Goal: Task Accomplishment & Management: Manage account settings

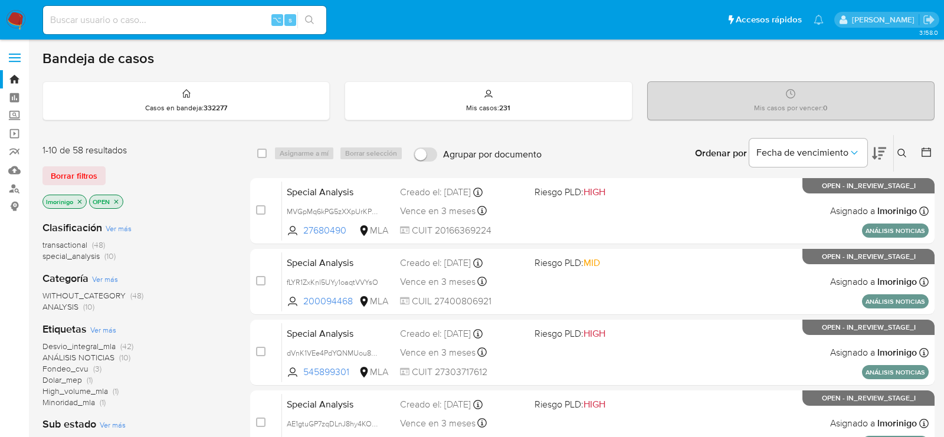
click at [188, 28] on div "⌥ s" at bounding box center [184, 20] width 283 height 28
click at [188, 25] on input at bounding box center [184, 19] width 283 height 15
paste input "XqOlgpKFNYlF78IZR4EuSE38"
type input "XqOlgpKFNYlF78IZR4EuSE38"
click at [179, 15] on input at bounding box center [184, 19] width 283 height 15
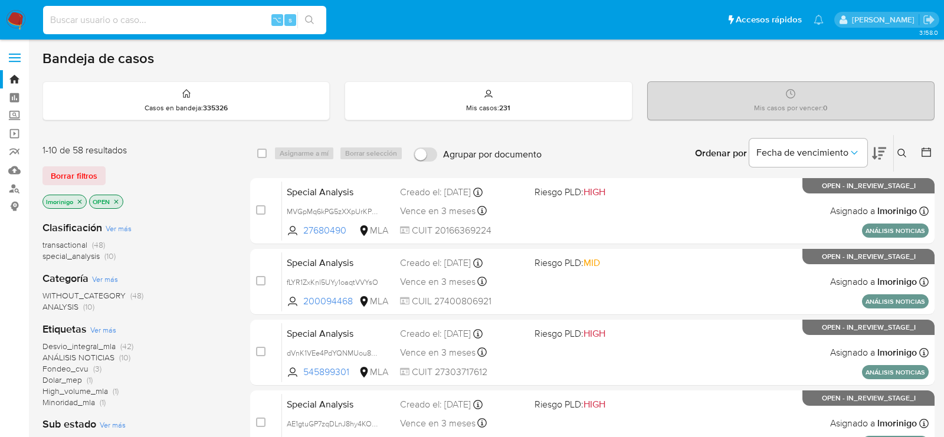
paste input "XqOlgpKFNYlF78IZR4EuSE38"
type input "XqOlgpKFNYlF78IZR4EuSE38"
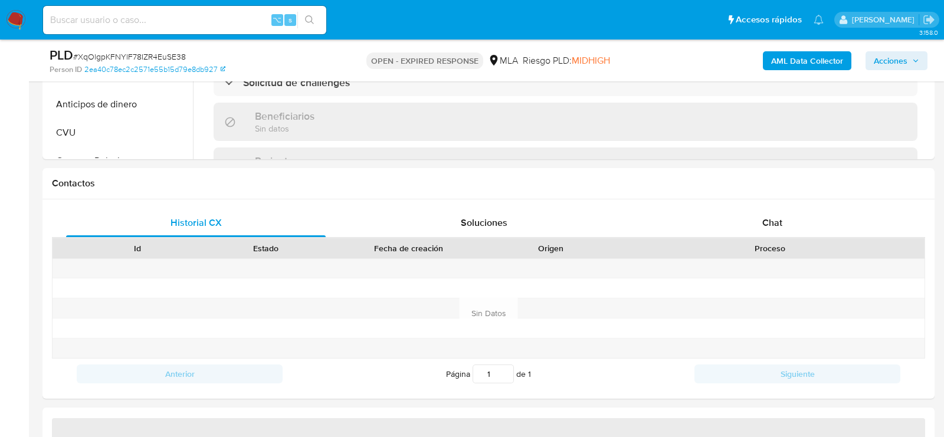
scroll to position [535, 0]
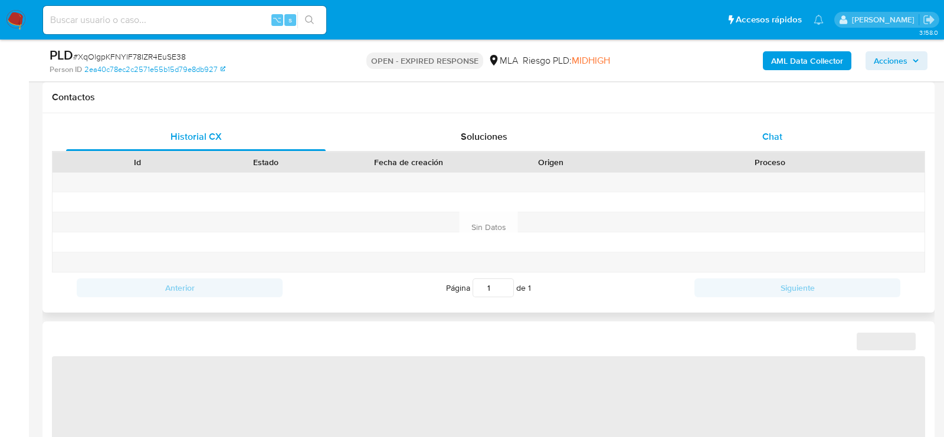
click at [790, 142] on div "Chat" at bounding box center [771, 137] width 259 height 28
select select "10"
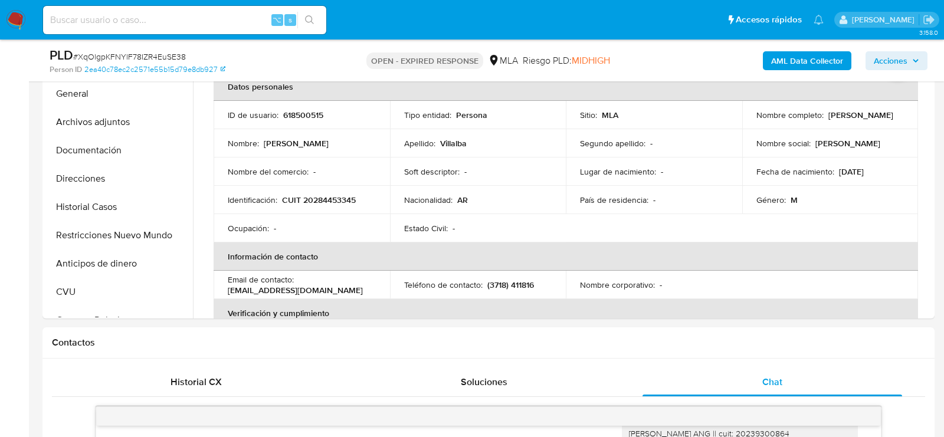
scroll to position [122, 0]
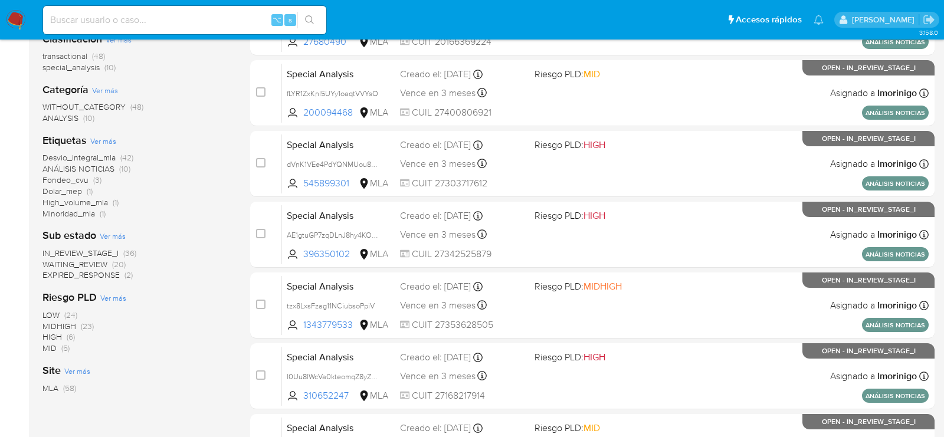
scroll to position [201, 0]
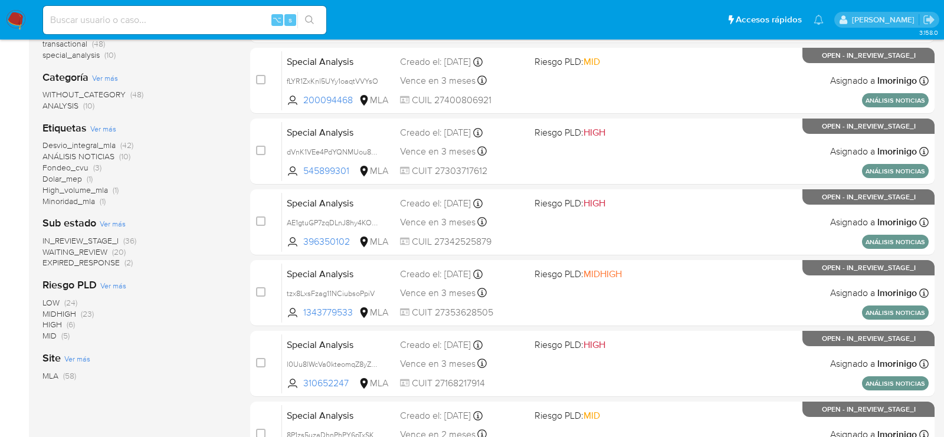
click at [123, 264] on span "EXPIRED_RESPONSE (2)" at bounding box center [87, 262] width 90 height 11
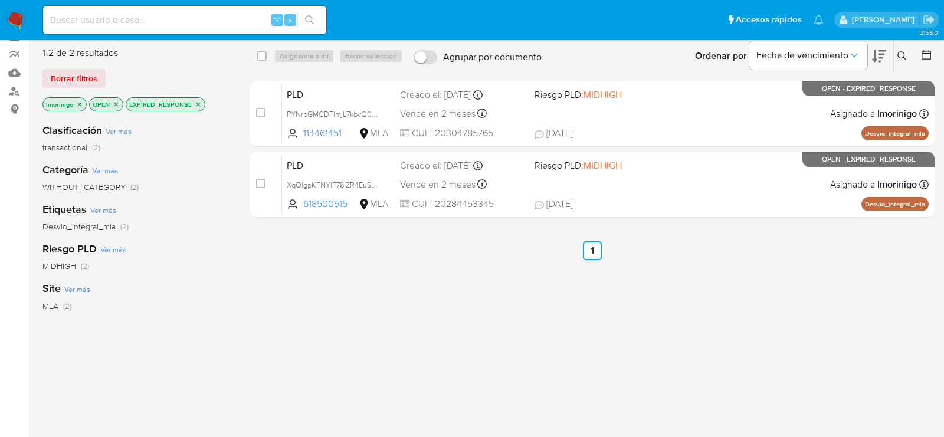
scroll to position [90, 0]
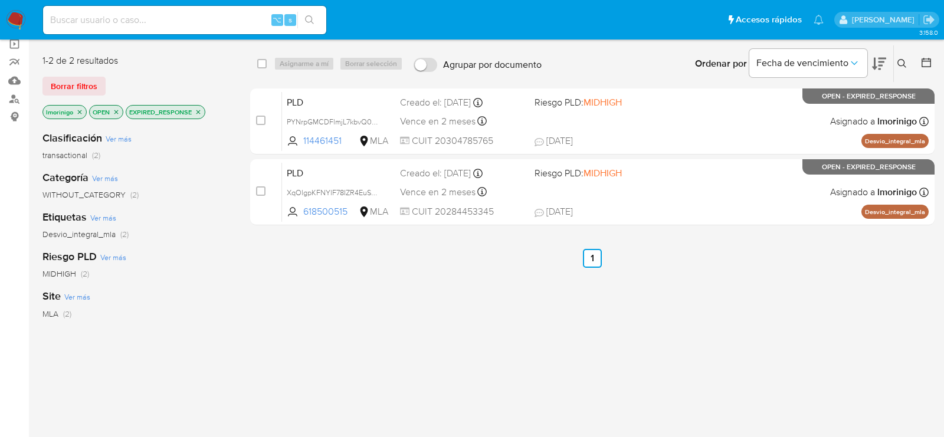
click at [200, 109] on icon "close-filter" at bounding box center [198, 112] width 7 height 7
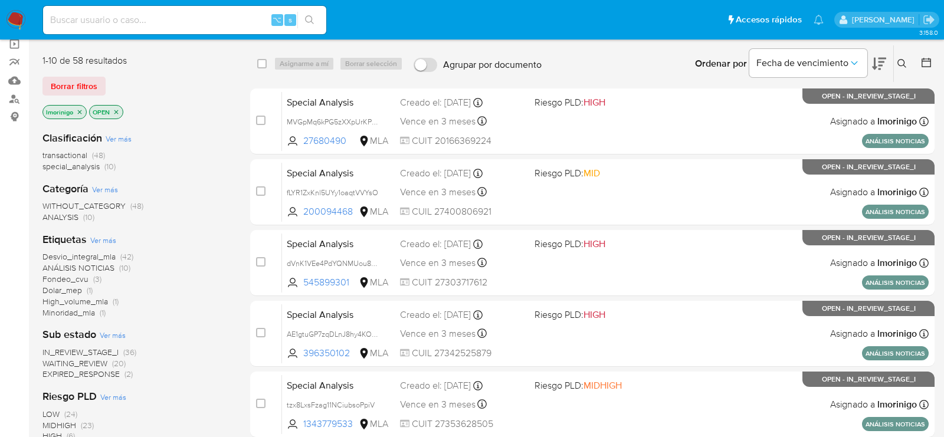
scroll to position [172, 0]
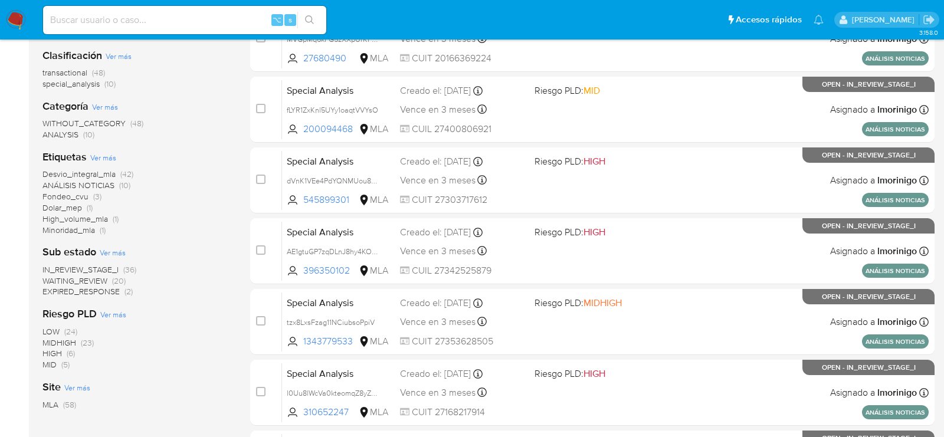
click at [81, 278] on span "WAITING_REVIEW" at bounding box center [74, 281] width 65 height 12
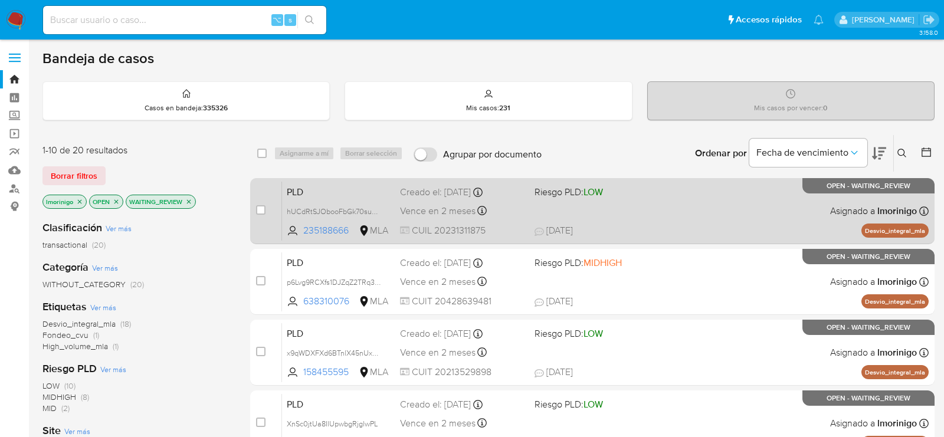
click at [546, 213] on div "PLD hUCdRtSJObooFbGk70sugxqz 235188666 MLA Riesgo PLD: LOW Creado el: 12/08/202…" at bounding box center [605, 211] width 646 height 60
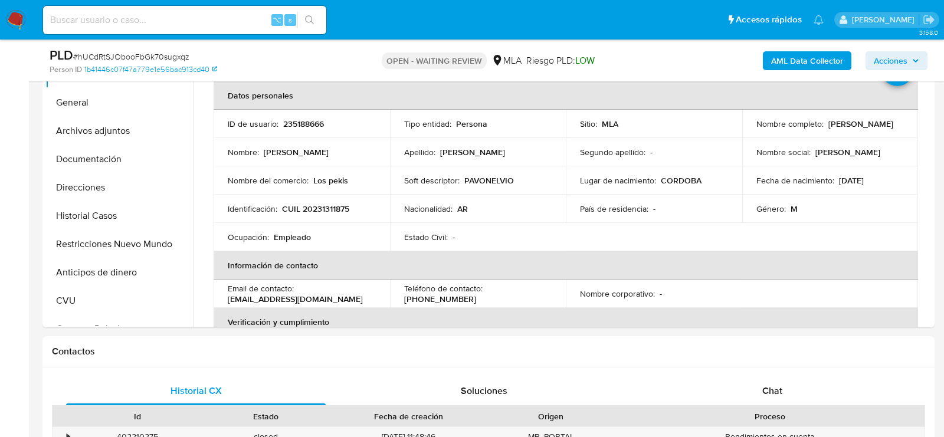
scroll to position [248, 0]
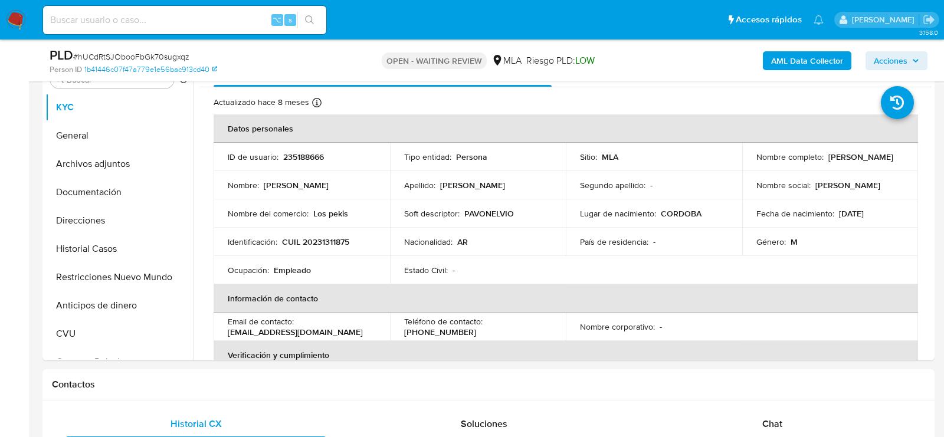
select select "10"
click at [293, 147] on td "ID de usuario : 235188666" at bounding box center [301, 157] width 176 height 28
click at [299, 153] on p "235188666" at bounding box center [303, 157] width 41 height 11
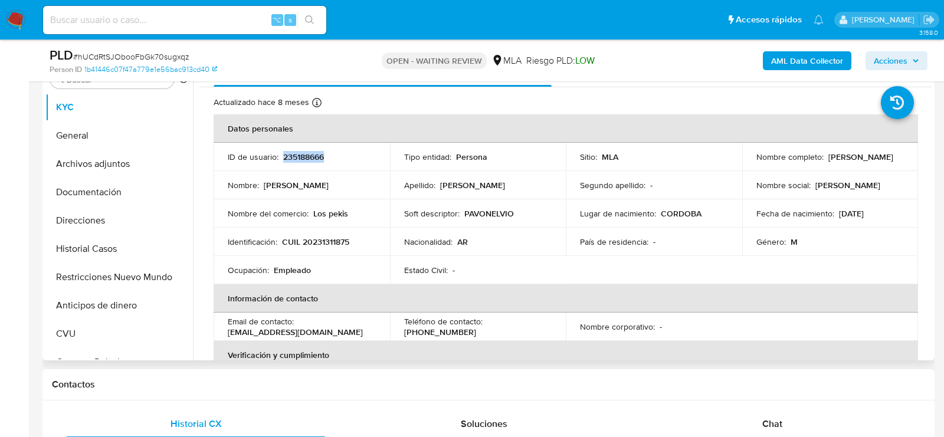
copy p "235188666"
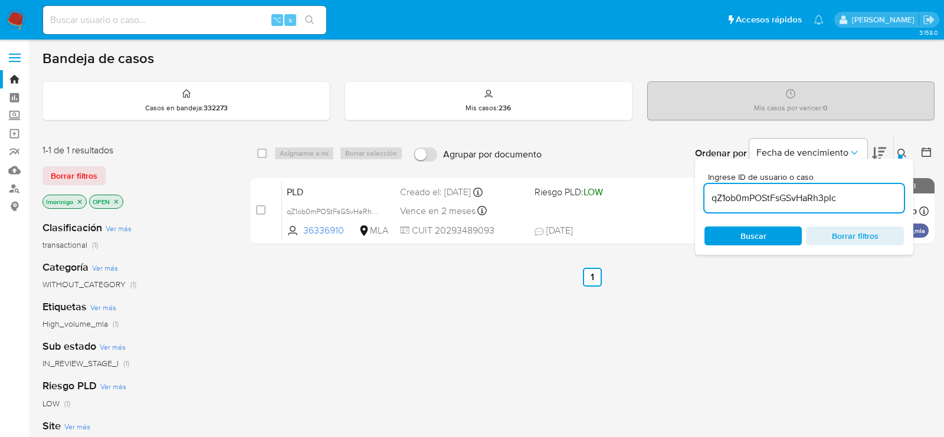
click at [804, 195] on input "qZ1ob0mPOStFsGSvHaRh3pIc" at bounding box center [803, 197] width 199 height 15
paste input "hUCdRtSJObooFbGk70sugxqz"
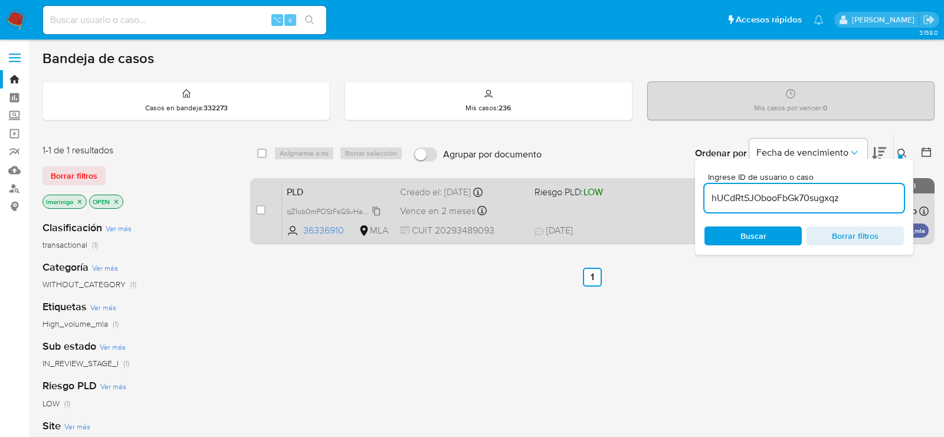
type input "hUCdRtSJObooFbGk70sugxqz"
click at [258, 208] on input "checkbox" at bounding box center [260, 209] width 9 height 9
checkbox input "true"
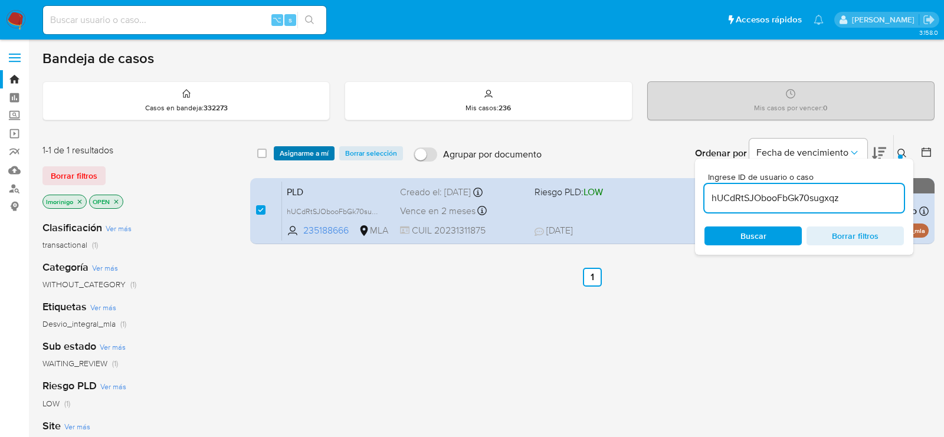
click at [283, 157] on span "Asignarme a mí" at bounding box center [304, 153] width 49 height 12
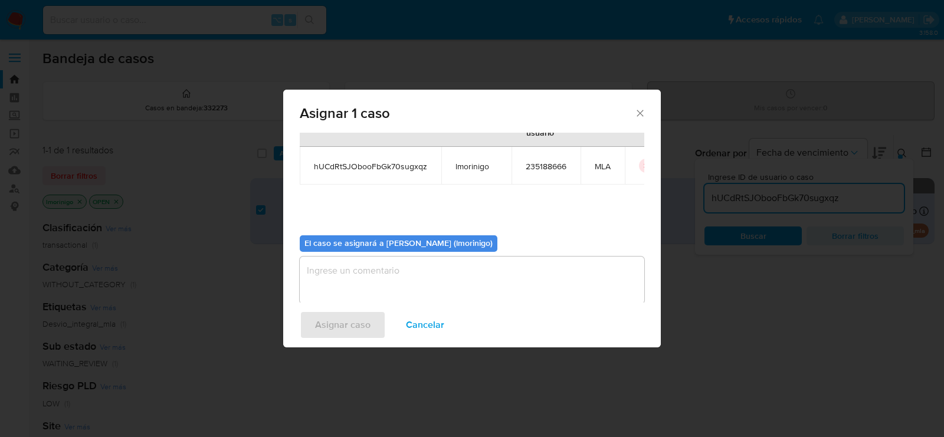
scroll to position [60, 0]
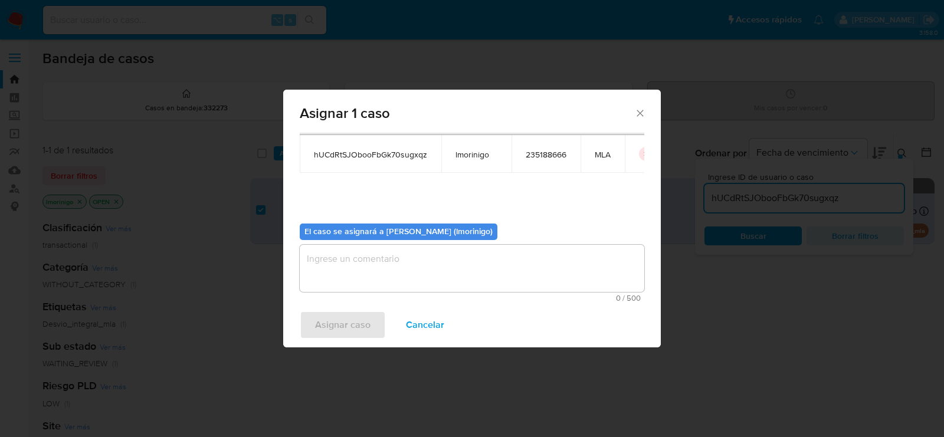
click at [341, 260] on textarea "assign-modal" at bounding box center [472, 268] width 344 height 47
click at [341, 329] on span "Asignar caso" at bounding box center [342, 325] width 55 height 26
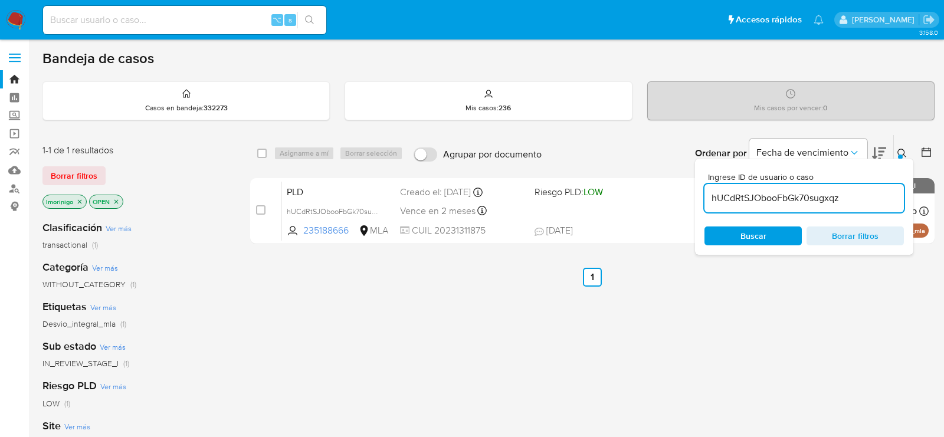
click at [773, 201] on input "hUCdRtSJObooFbGk70sugxqz" at bounding box center [803, 197] width 199 height 15
paste input "eaHY2Ay62g57qiwEQ1vFxBqT"
type input "eaHY2Ay62g57qiwEQ1vFxBqT"
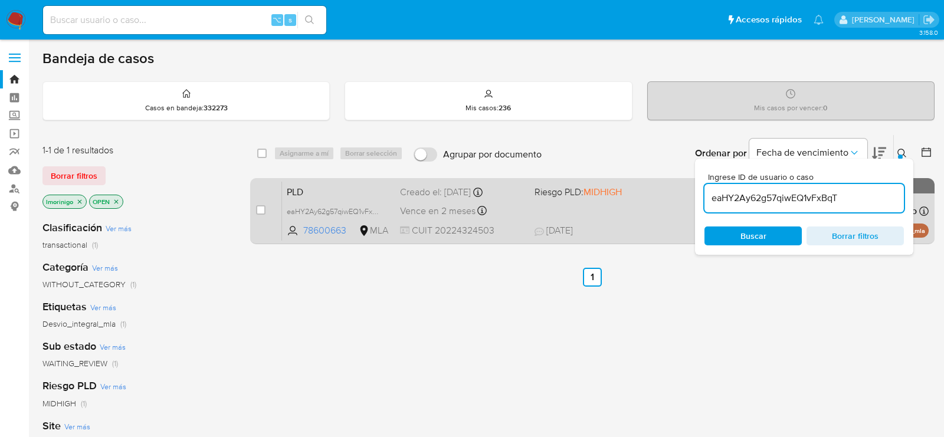
click at [266, 213] on div "case-item-checkbox No es posible asignar el caso" at bounding box center [269, 211] width 26 height 60
click at [264, 213] on div "case-item-checkbox" at bounding box center [260, 210] width 9 height 12
click at [256, 216] on div "case-item-checkbox" at bounding box center [260, 211] width 9 height 14
click at [267, 210] on div "case-item-checkbox No es posible asignar el caso" at bounding box center [269, 211] width 26 height 60
click at [262, 210] on input "checkbox" at bounding box center [260, 209] width 9 height 9
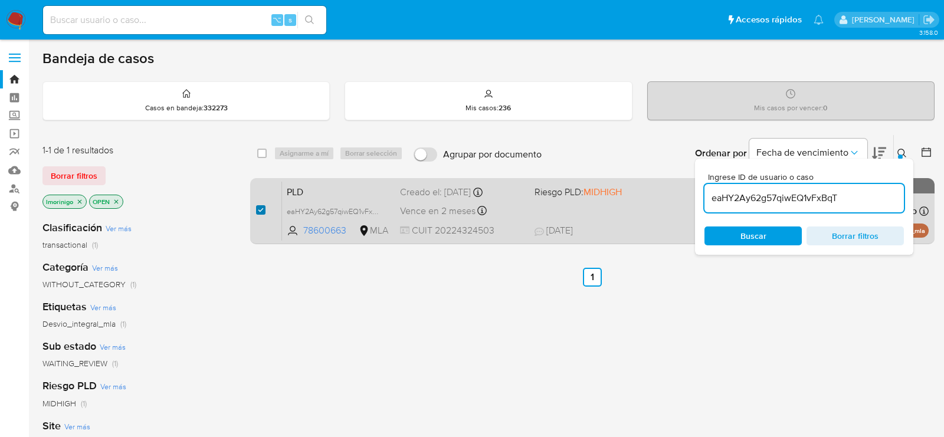
checkbox input "true"
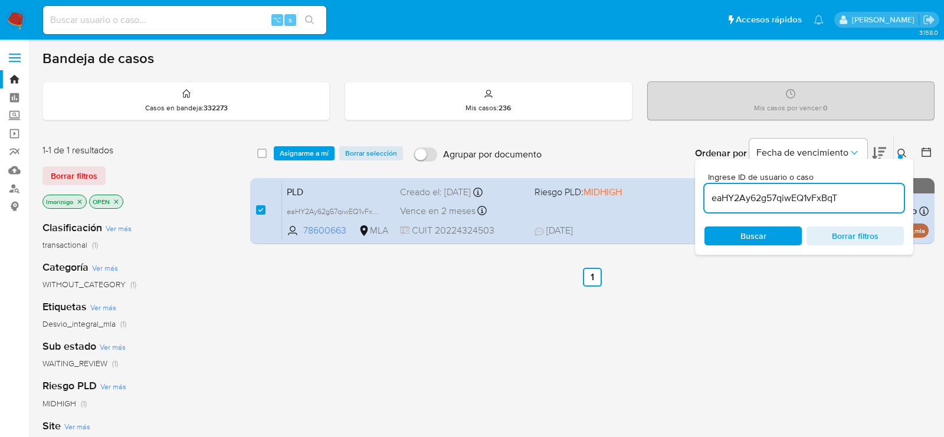
click at [288, 160] on div "select-all-cases-checkbox Asignarme a mí Borrar selección Agrupar por documento…" at bounding box center [592, 153] width 684 height 37
click at [288, 157] on span "Asignarme a mí" at bounding box center [304, 153] width 49 height 12
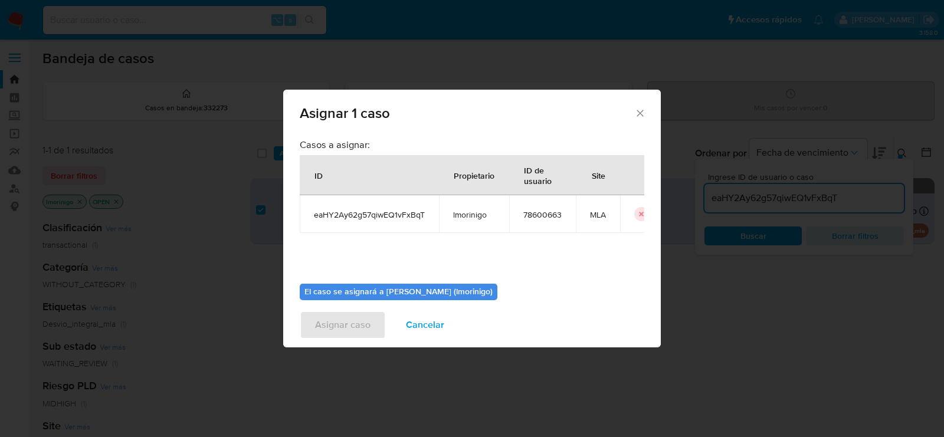
scroll to position [60, 0]
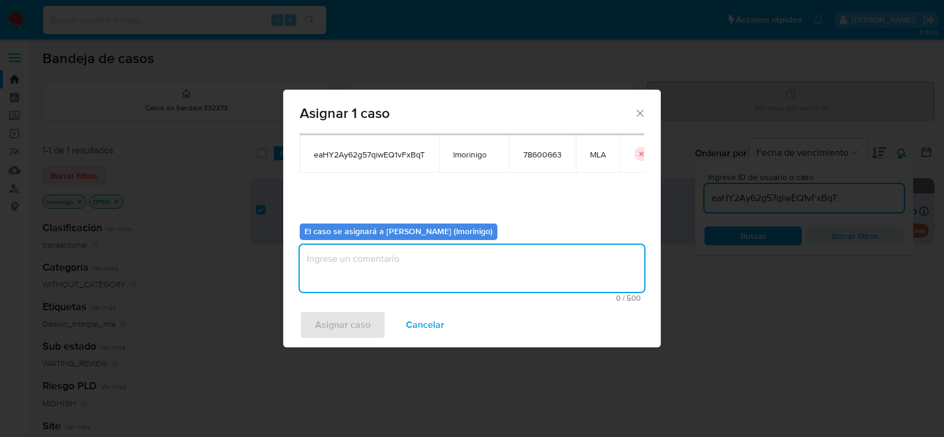
click at [441, 259] on textarea "assign-modal" at bounding box center [472, 268] width 344 height 47
click at [356, 316] on span "Asignar caso" at bounding box center [342, 325] width 55 height 26
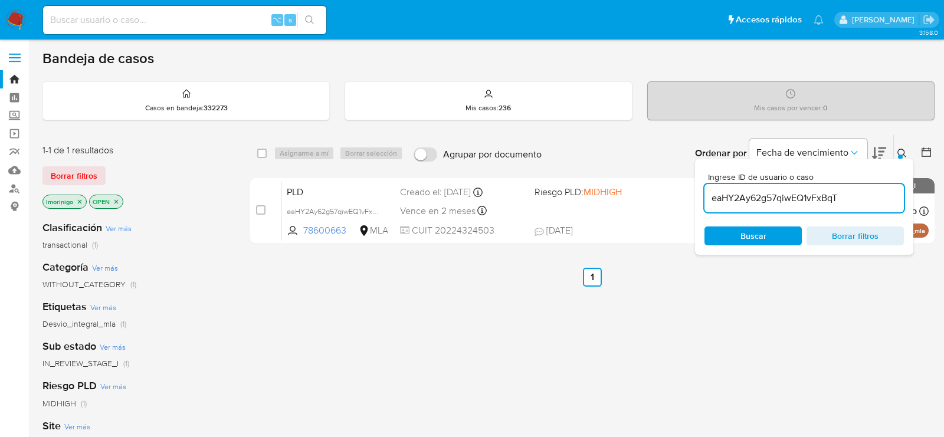
click at [791, 191] on input "eaHY2Ay62g57qiwEQ1vFxBqT" at bounding box center [803, 197] width 199 height 15
paste input "p6Lvg9RCXfs1DJZqZ2TRq3ph"
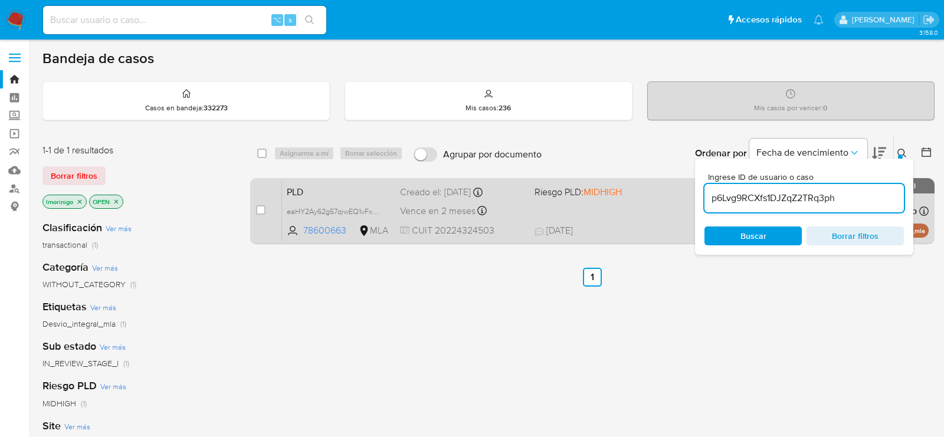
type input "p6Lvg9RCXfs1DJZqZ2TRq3ph"
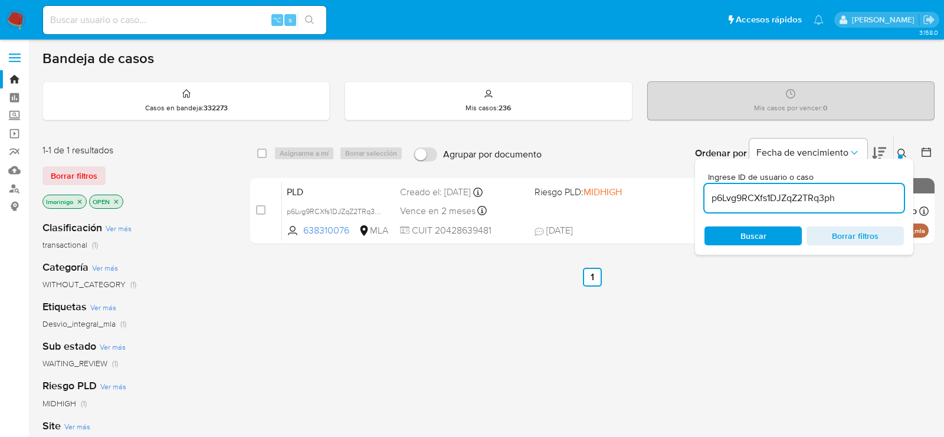
click at [254, 209] on div "case-item-checkbox No es posible asignar el caso PLD p6Lvg9RCXfs1DJZqZ2TRq3ph 6…" at bounding box center [592, 211] width 684 height 66
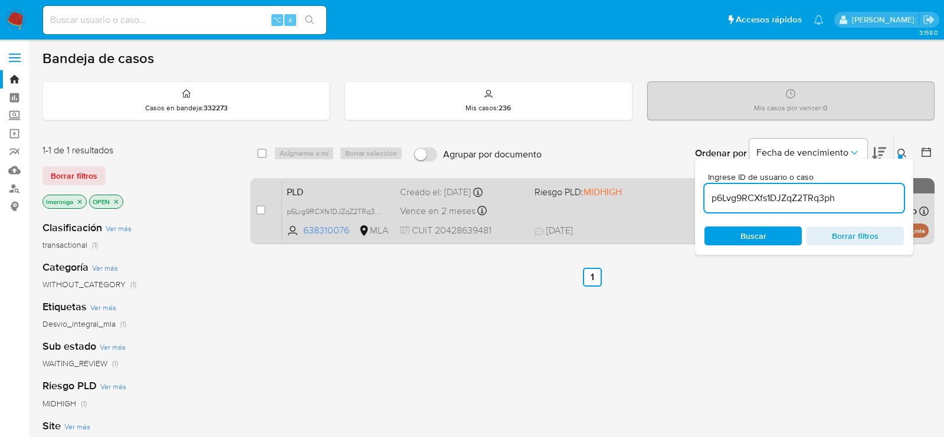
click at [255, 209] on div "case-item-checkbox No es posible asignar el caso PLD p6Lvg9RCXfs1DJZqZ2TRq3ph 6…" at bounding box center [592, 211] width 684 height 66
click at [259, 209] on input "checkbox" at bounding box center [260, 209] width 9 height 9
checkbox input "true"
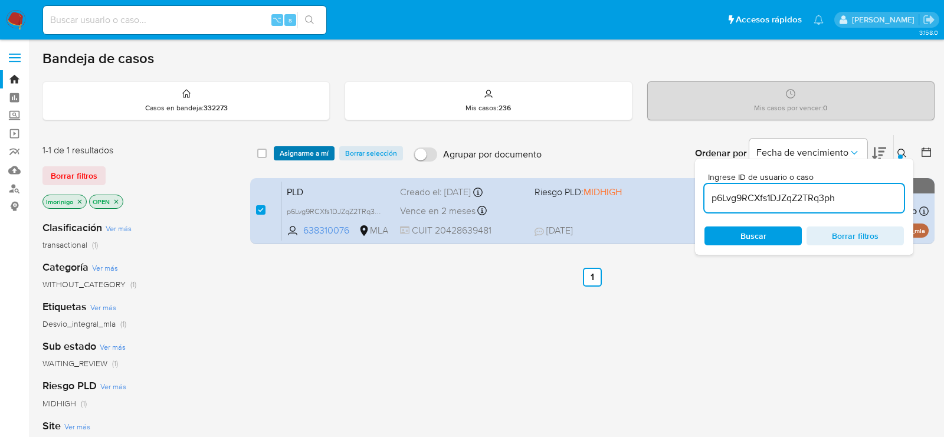
click at [298, 157] on span "Asignarme a mí" at bounding box center [304, 153] width 49 height 12
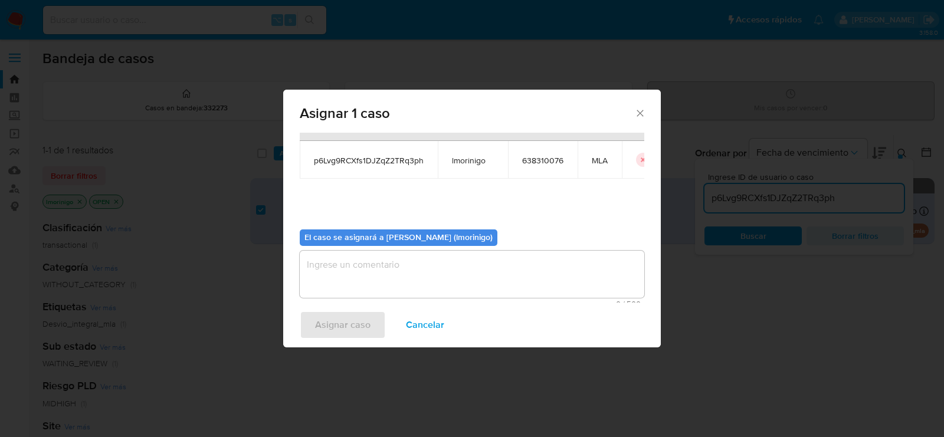
scroll to position [60, 0]
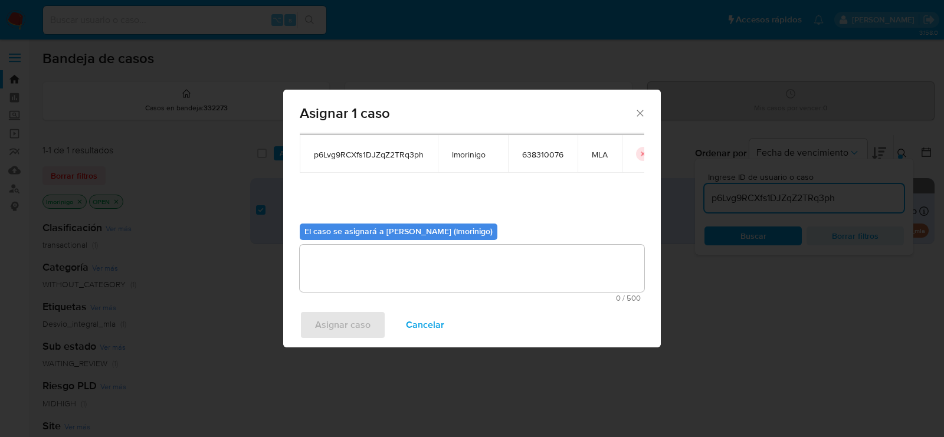
click at [364, 262] on textarea "assign-modal" at bounding box center [472, 268] width 344 height 47
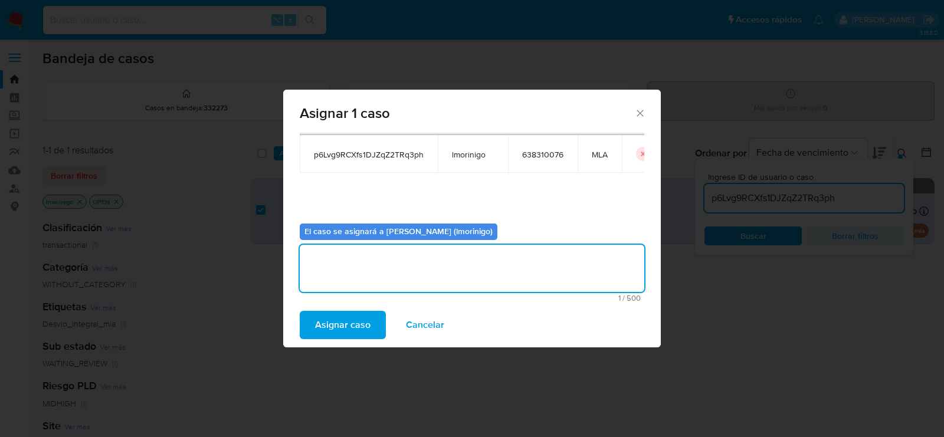
click at [350, 336] on span "Asignar caso" at bounding box center [342, 325] width 55 height 26
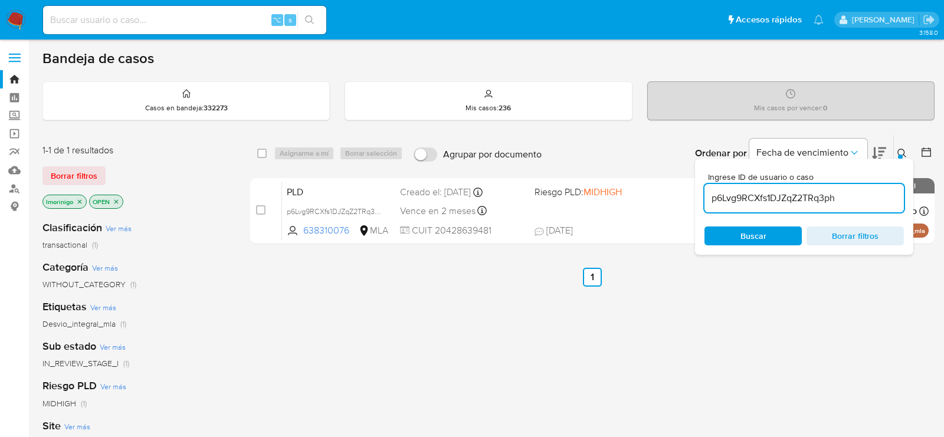
click at [755, 206] on div "p6Lvg9RCXfs1DJZqZ2TRq3ph" at bounding box center [803, 198] width 199 height 28
click at [748, 190] on input "p6Lvg9RCXfs1DJZqZ2TRq3ph" at bounding box center [803, 197] width 199 height 15
paste input "x9qWDXFXd6BTnlX45nUxDSS"
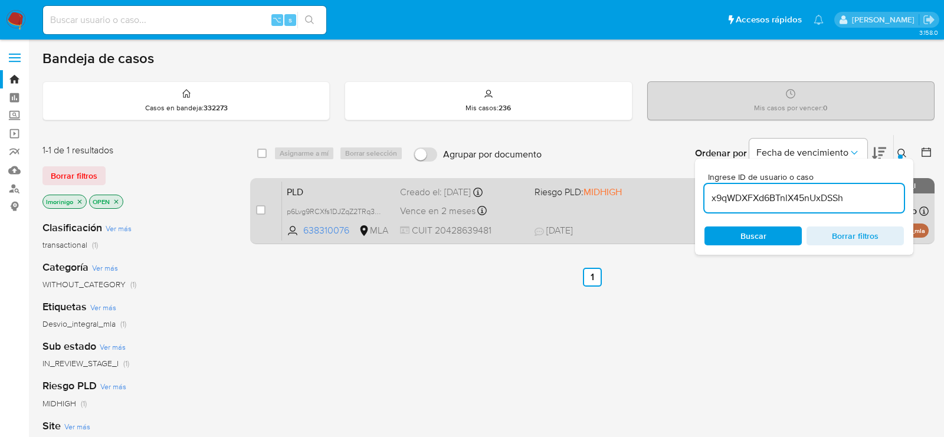
type input "x9qWDXFXd6BTnlX45nUxDSSh"
click at [261, 209] on input "checkbox" at bounding box center [260, 209] width 9 height 9
checkbox input "true"
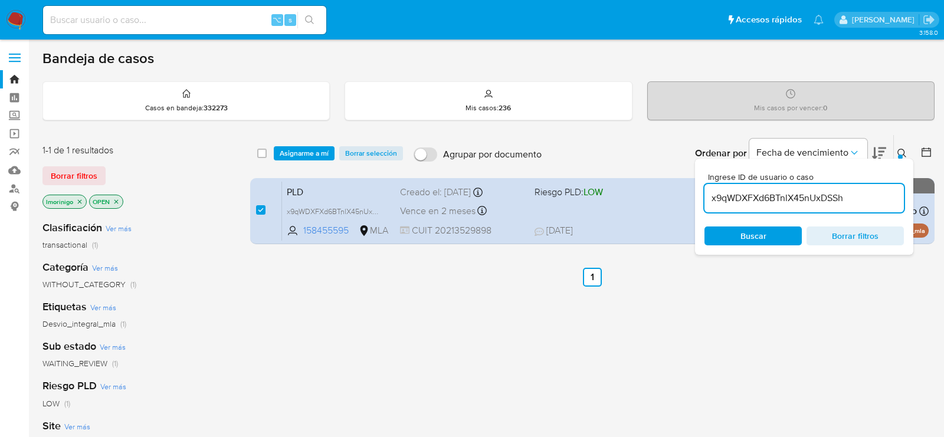
click at [282, 162] on div "select-all-cases-checkbox Asignarme a mí Borrar selección Agrupar por documento…" at bounding box center [592, 153] width 684 height 37
click at [284, 155] on span "Asignarme a mí" at bounding box center [304, 153] width 49 height 12
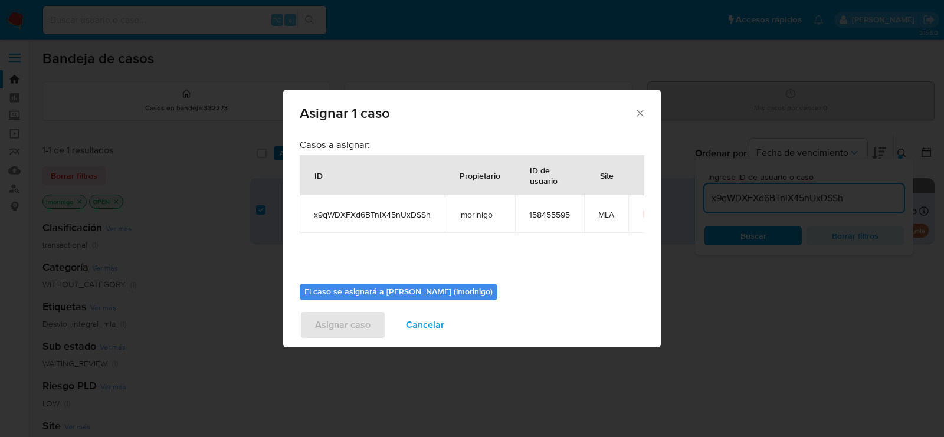
scroll to position [60, 0]
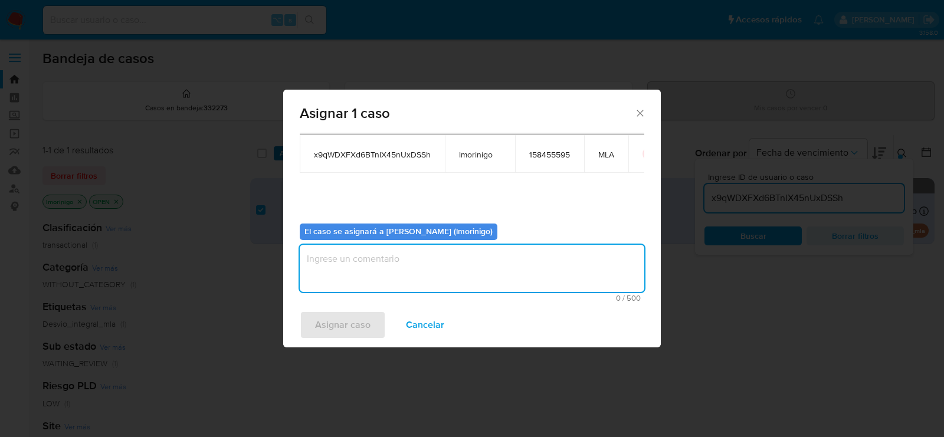
click at [423, 272] on textarea "assign-modal" at bounding box center [472, 268] width 344 height 47
drag, startPoint x: 378, startPoint y: 308, endPoint x: 372, endPoint y: 323, distance: 15.6
click at [378, 308] on div "Asignar caso Cancelar" at bounding box center [471, 325] width 377 height 45
click at [372, 323] on button "Asignar caso" at bounding box center [343, 325] width 86 height 28
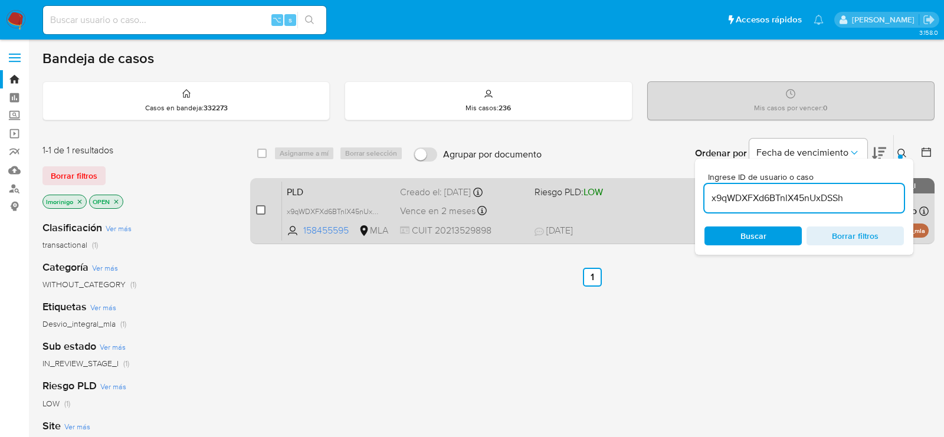
click at [262, 205] on input "checkbox" at bounding box center [260, 209] width 9 height 9
checkbox input "true"
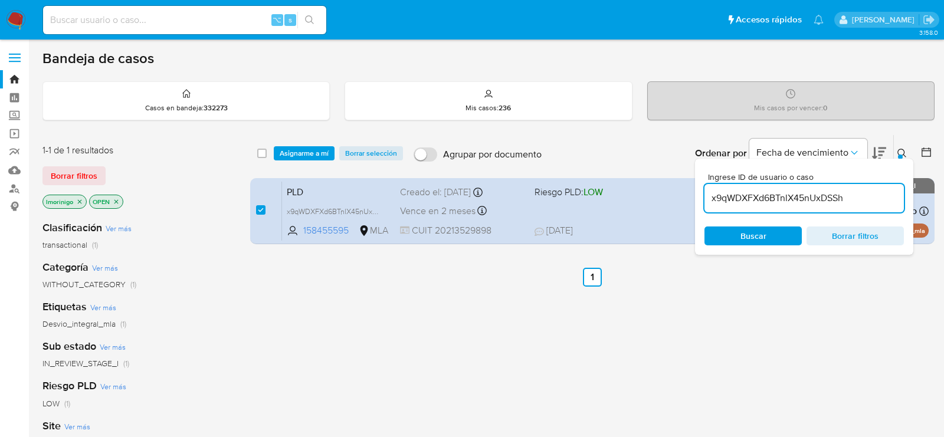
click at [306, 131] on div "Bandeja de casos Casos en bandeja : 332273 Mis casos : 236 Mis casos por vencer…" at bounding box center [488, 359] width 892 height 619
click at [306, 143] on div "select-all-cases-checkbox Asignarme a mí Borrar selección Agrupar por documento…" at bounding box center [592, 153] width 684 height 37
click at [306, 147] on span "Asignarme a mí" at bounding box center [304, 153] width 49 height 12
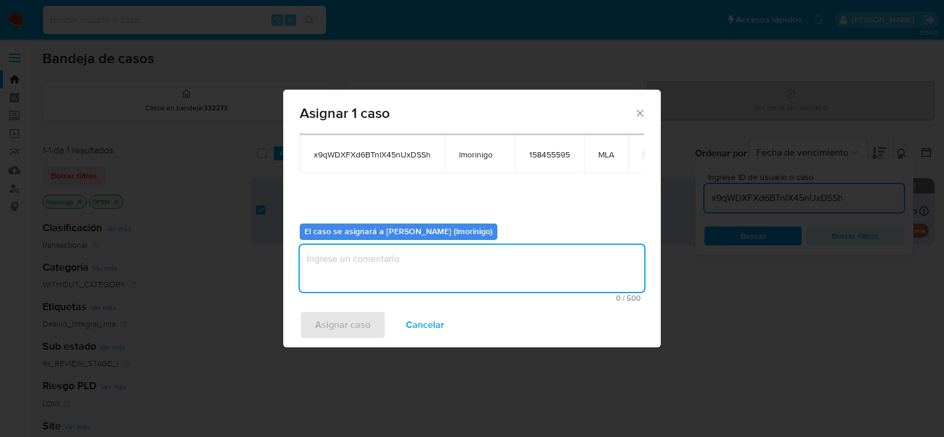
click at [416, 245] on textarea "assign-modal" at bounding box center [472, 268] width 344 height 47
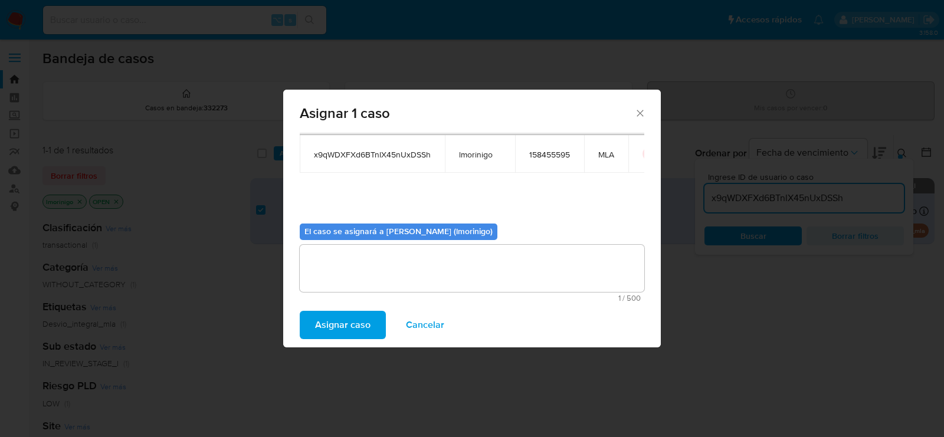
click at [353, 321] on span "Asignar caso" at bounding box center [342, 325] width 55 height 26
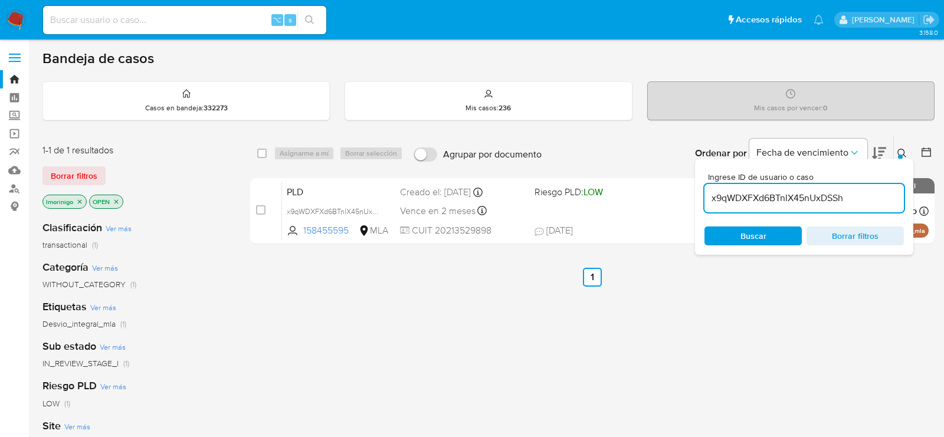
click at [739, 201] on input "x9qWDXFXd6BTnlX45nUxDSSh" at bounding box center [803, 197] width 199 height 15
paste input "XnSc0jtUa8IlUpwbgRjglwPL"
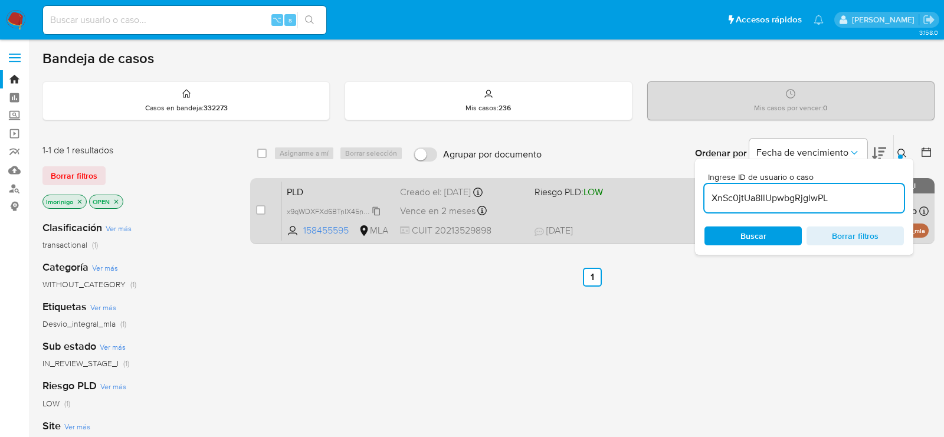
type input "XnSc0jtUa8IlUpwbgRjglwPL"
click at [261, 206] on input "checkbox" at bounding box center [260, 209] width 9 height 9
checkbox input "true"
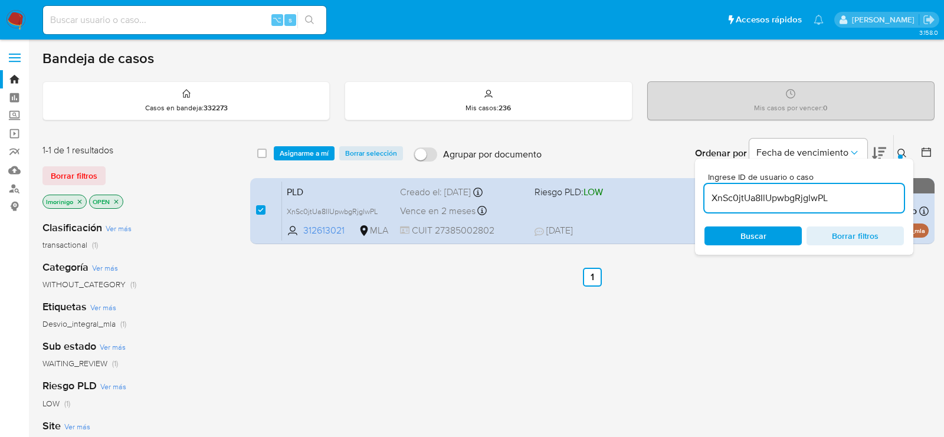
click at [287, 166] on div "select-all-cases-checkbox Asignarme a mí Borrar selección Agrupar por documento…" at bounding box center [592, 153] width 684 height 37
click at [290, 155] on span "Asignarme a mí" at bounding box center [304, 153] width 49 height 12
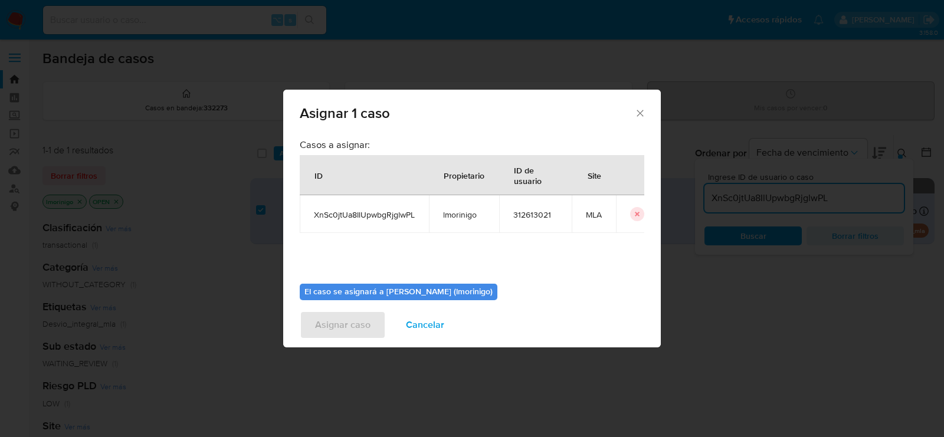
scroll to position [60, 0]
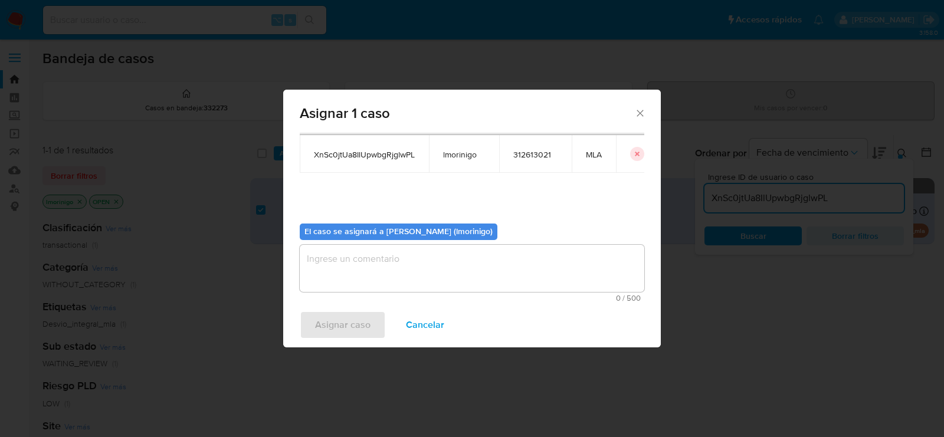
click at [392, 262] on textarea "assign-modal" at bounding box center [472, 268] width 344 height 47
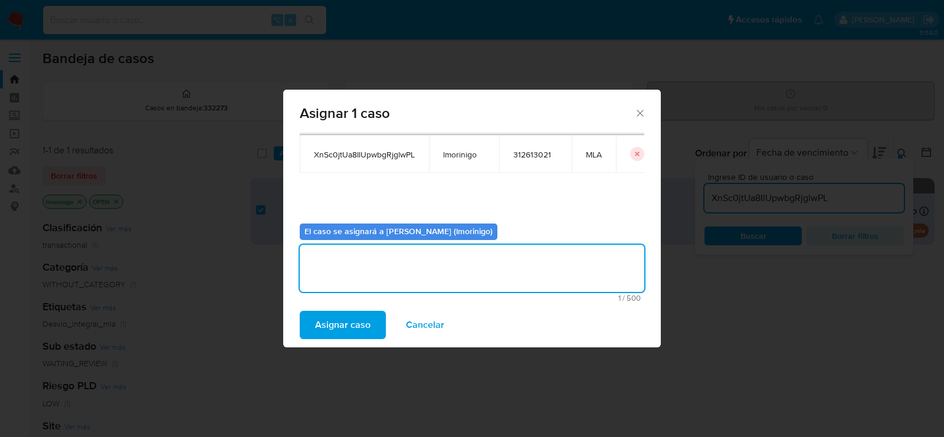
click at [353, 313] on span "Asignar caso" at bounding box center [342, 325] width 55 height 26
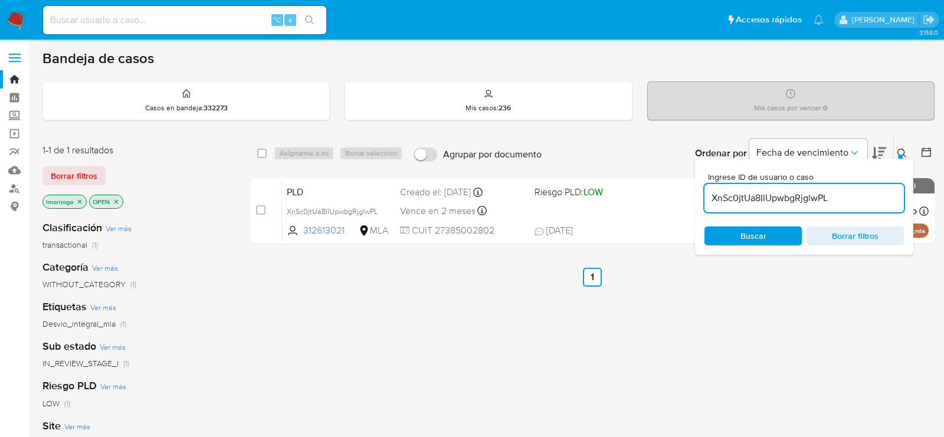
click at [740, 201] on input "XnSc0jtUa8IlUpwbgRjglwPL" at bounding box center [803, 197] width 199 height 15
paste input "hpBvdbTOIi42HGhX26jLMsiP"
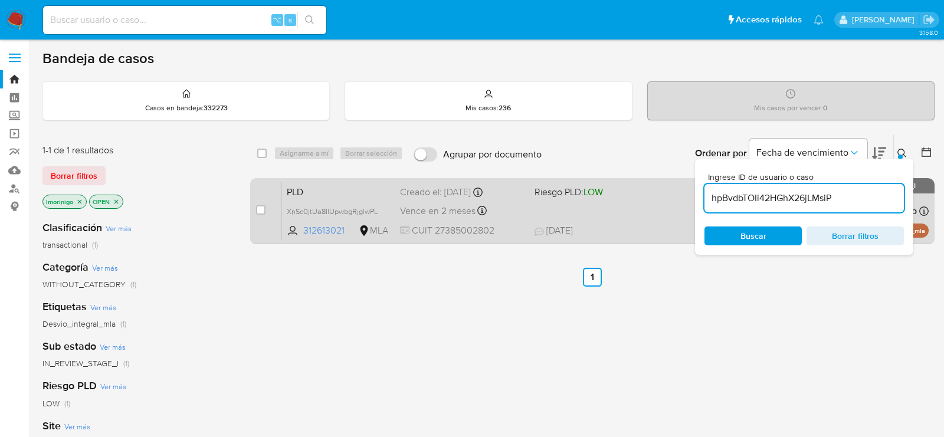
type input "hpBvdbTOIi42HGhX26jLMsiP"
click at [267, 208] on div "case-item-checkbox No es posible asignar el caso" at bounding box center [269, 211] width 26 height 60
click at [265, 208] on input "checkbox" at bounding box center [260, 209] width 9 height 9
checkbox input "true"
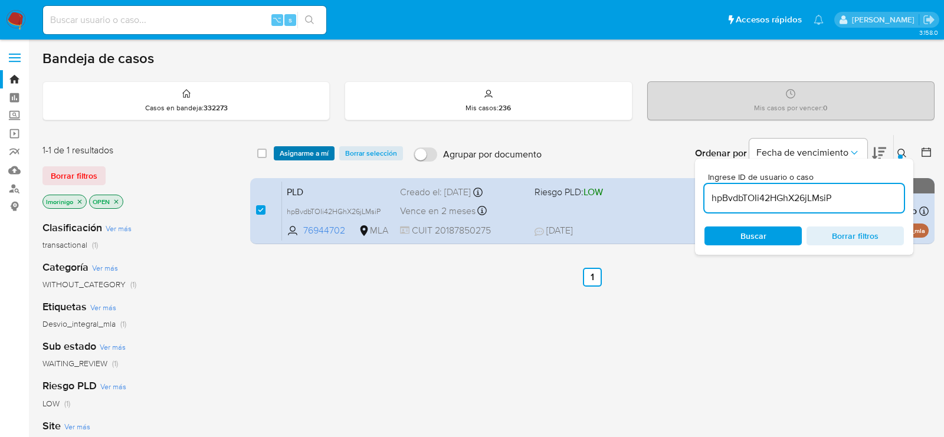
click at [310, 155] on span "Asignarme a mí" at bounding box center [304, 153] width 49 height 12
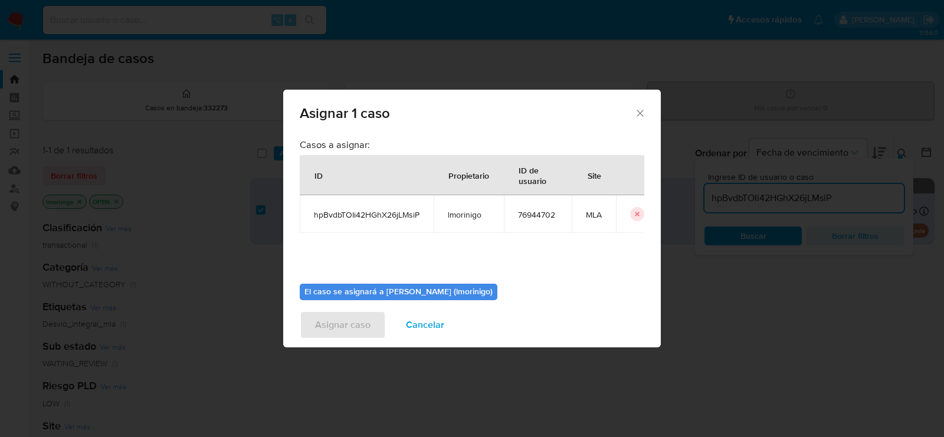
scroll to position [60, 0]
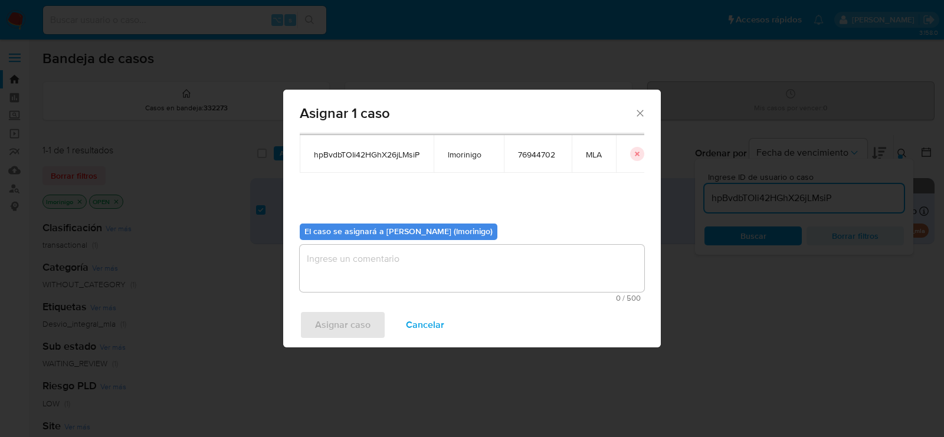
click at [439, 265] on textarea "assign-modal" at bounding box center [472, 268] width 344 height 47
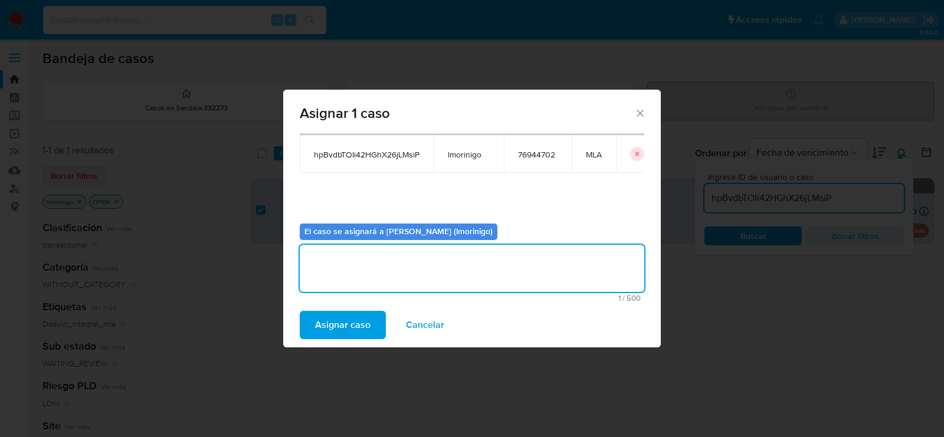
click at [339, 333] on span "Asignar caso" at bounding box center [342, 325] width 55 height 26
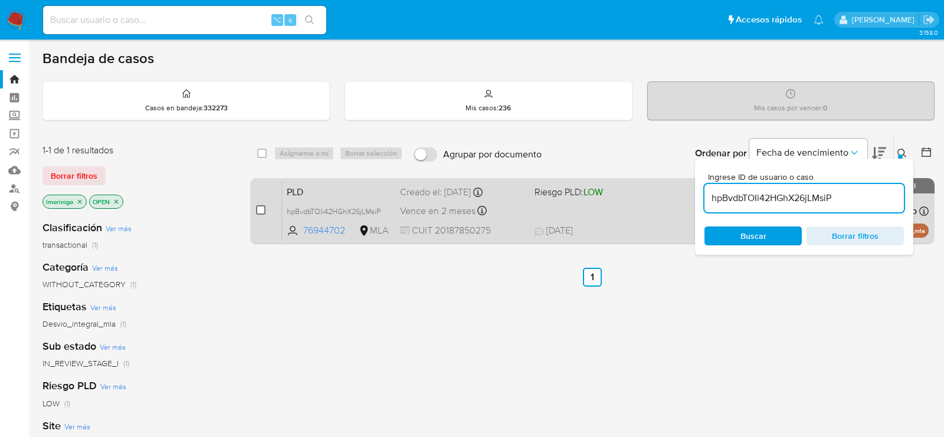
click at [262, 207] on input "checkbox" at bounding box center [260, 209] width 9 height 9
checkbox input "true"
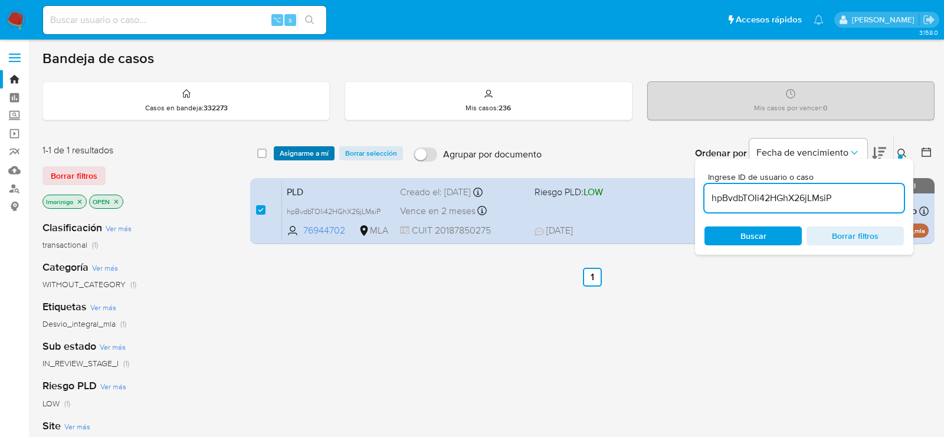
click at [311, 149] on span "Asignarme a mí" at bounding box center [304, 153] width 49 height 12
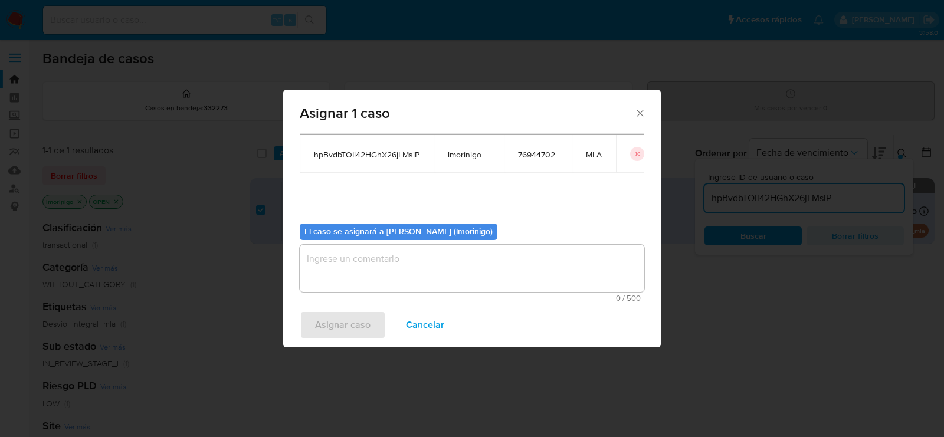
click at [354, 297] on span "0 / 500" at bounding box center [471, 298] width 337 height 8
click at [352, 284] on textarea "assign-modal" at bounding box center [472, 268] width 344 height 47
click at [324, 333] on span "Asignar caso" at bounding box center [342, 325] width 55 height 26
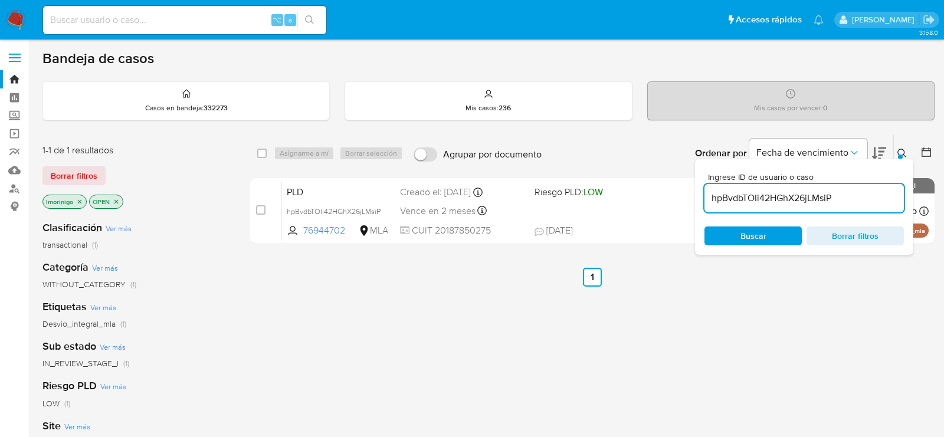
click at [741, 206] on div "hpBvdbTOIi42HGhX26jLMsiP" at bounding box center [803, 198] width 199 height 28
click at [738, 201] on input "hpBvdbTOIi42HGhX26jLMsiP" at bounding box center [803, 197] width 199 height 15
paste input "6fQSqeEW6DUnoHLWSBL6CgC9"
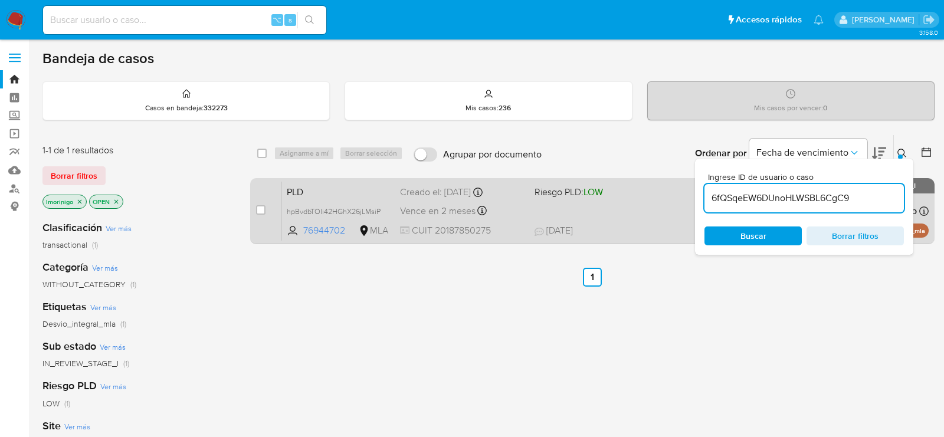
type input "6fQSqeEW6DUnoHLWSBL6CgC9"
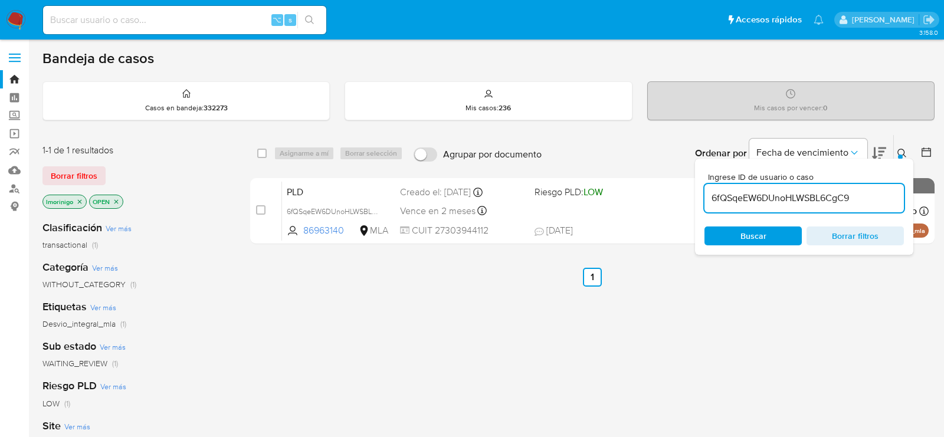
click at [262, 206] on input "checkbox" at bounding box center [260, 209] width 9 height 9
checkbox input "true"
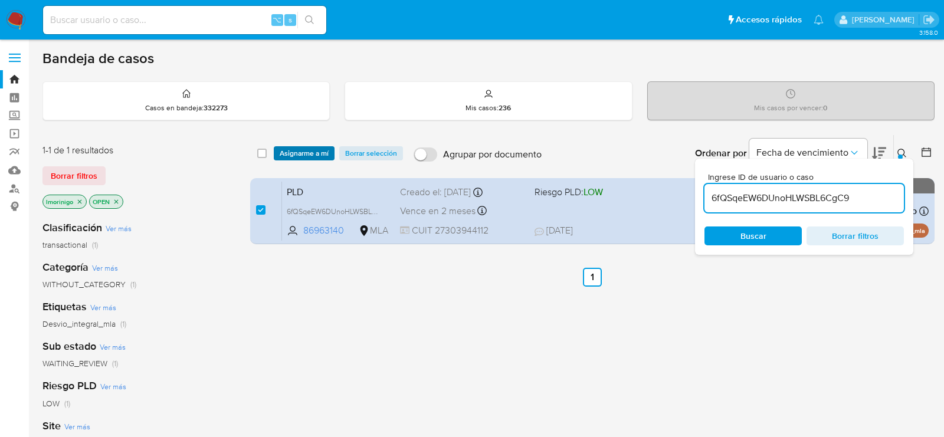
click at [290, 150] on span "Asignarme a mí" at bounding box center [304, 153] width 49 height 12
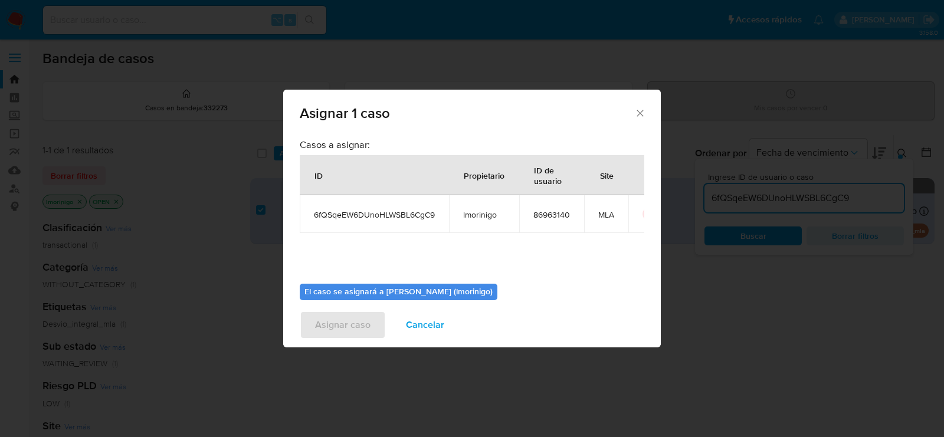
scroll to position [60, 0]
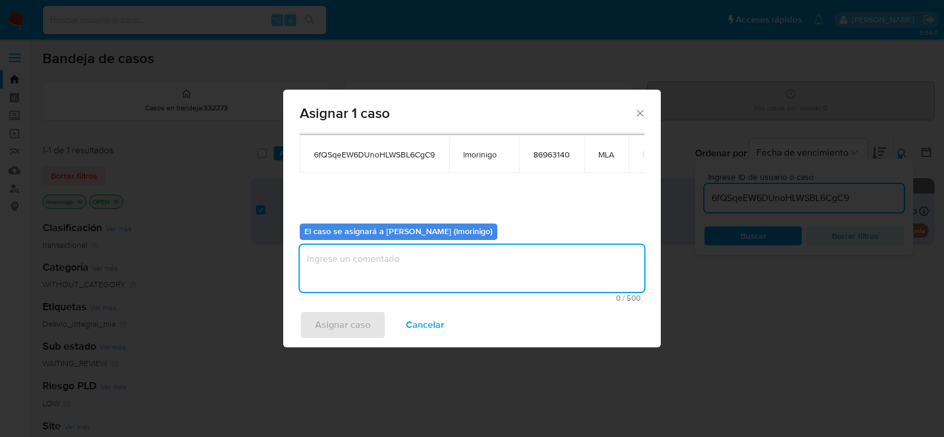
click at [354, 247] on textarea "assign-modal" at bounding box center [472, 268] width 344 height 47
click at [346, 326] on span "Asignar caso" at bounding box center [342, 325] width 55 height 26
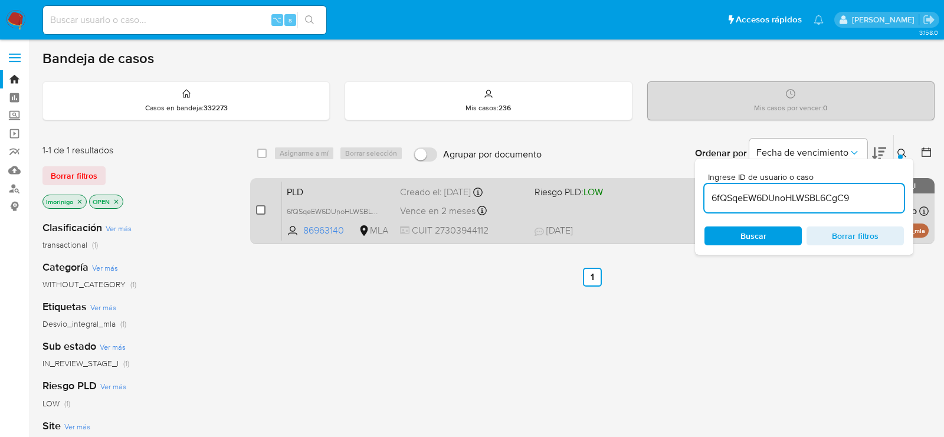
click at [262, 206] on input "checkbox" at bounding box center [260, 209] width 9 height 9
checkbox input "true"
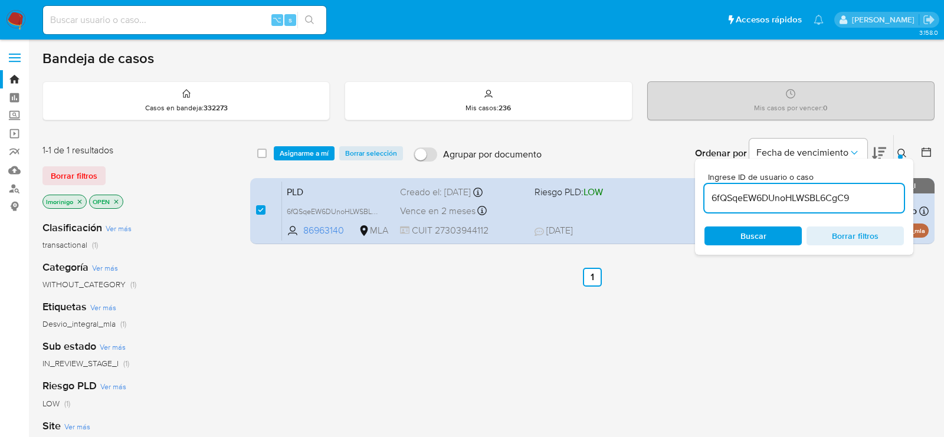
click at [295, 171] on div "select-all-cases-checkbox Asignarme a mí Borrar selección Agrupar por documento…" at bounding box center [592, 191] width 684 height 114
click at [295, 156] on span "Asignarme a mí" at bounding box center [304, 153] width 49 height 12
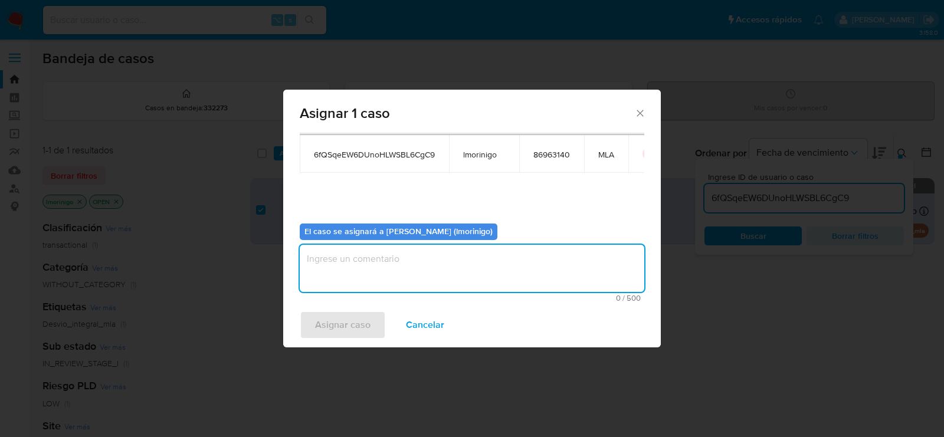
click at [404, 267] on textarea "assign-modal" at bounding box center [472, 268] width 344 height 47
click at [339, 323] on span "Asignar caso" at bounding box center [342, 325] width 55 height 26
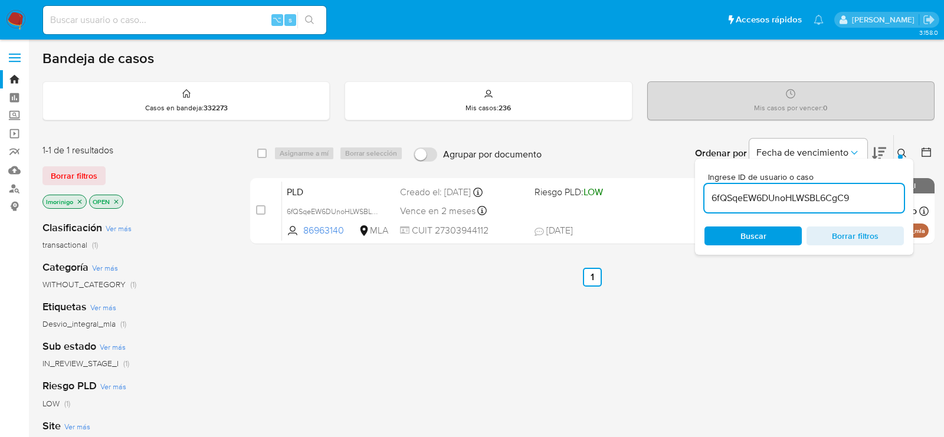
click at [732, 195] on input "6fQSqeEW6DUnoHLWSBL6CgC9" at bounding box center [803, 197] width 199 height 15
paste input "jgXgwOu2an96kFfQcxTO2rCS"
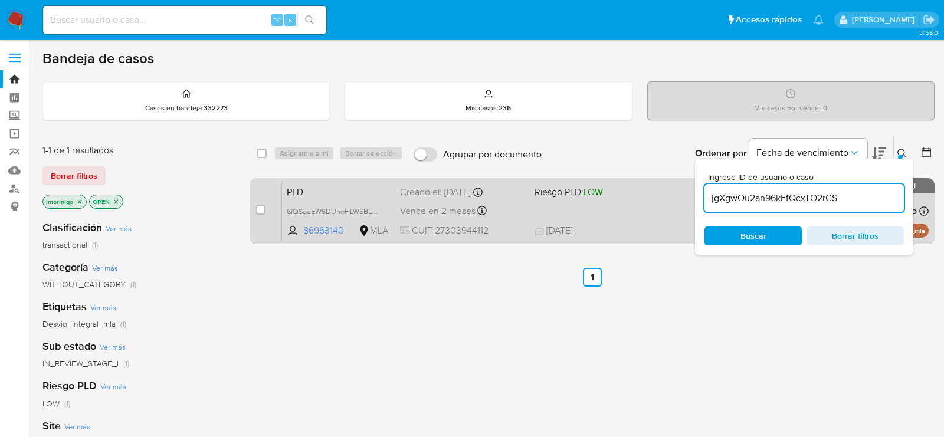
type input "jgXgwOu2an96kFfQcxTO2rCS"
click at [257, 209] on input "checkbox" at bounding box center [260, 209] width 9 height 9
checkbox input "true"
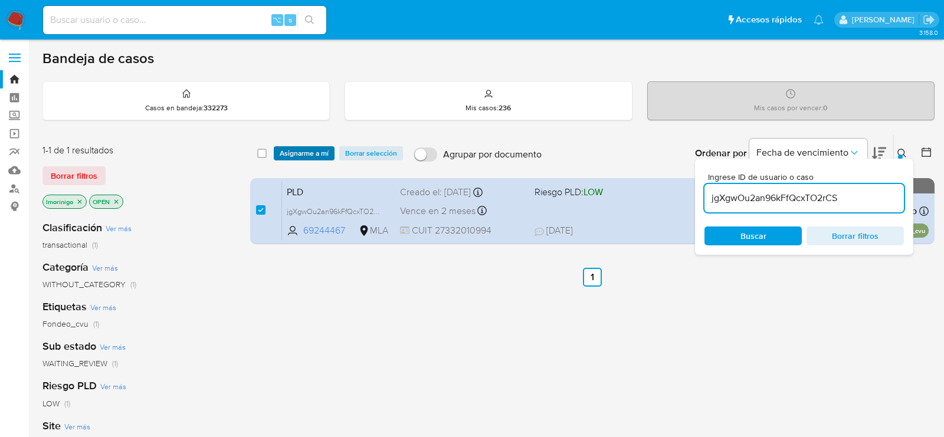
click at [301, 156] on span "Asignarme a mí" at bounding box center [304, 153] width 49 height 12
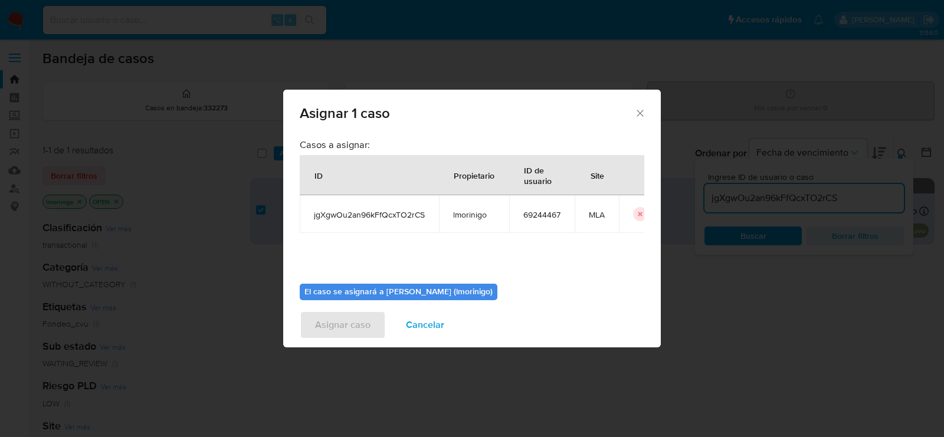
scroll to position [60, 0]
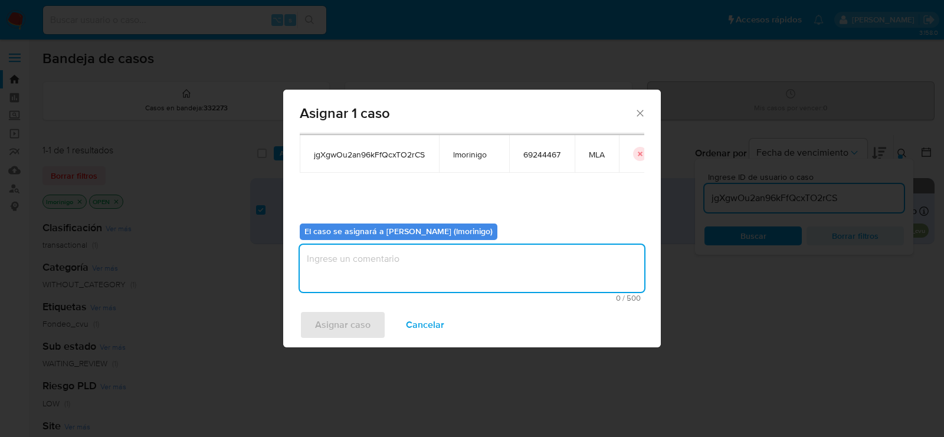
click at [437, 245] on textarea "assign-modal" at bounding box center [472, 268] width 344 height 47
click at [330, 332] on span "Asignar caso" at bounding box center [342, 325] width 55 height 26
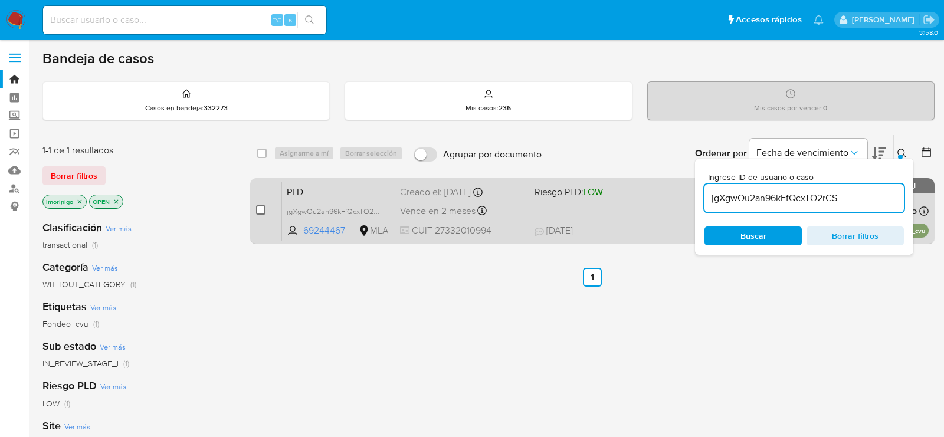
click at [264, 206] on input "checkbox" at bounding box center [260, 209] width 9 height 9
checkbox input "true"
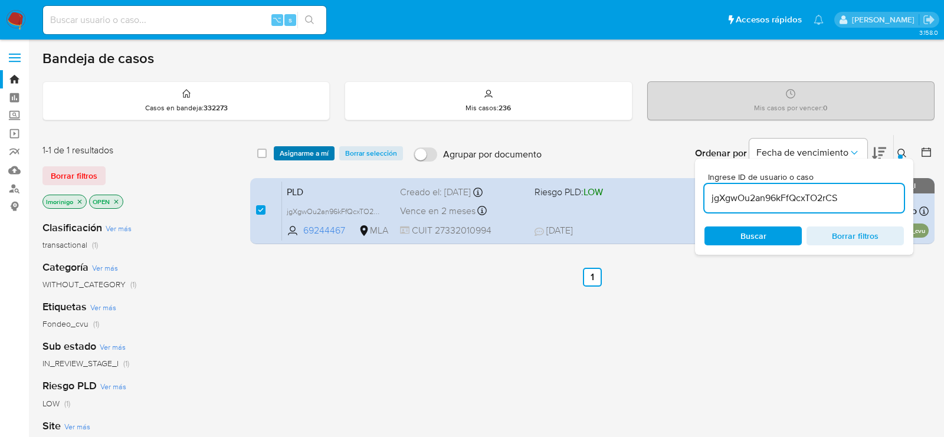
click at [303, 152] on span "Asignarme a mí" at bounding box center [304, 153] width 49 height 12
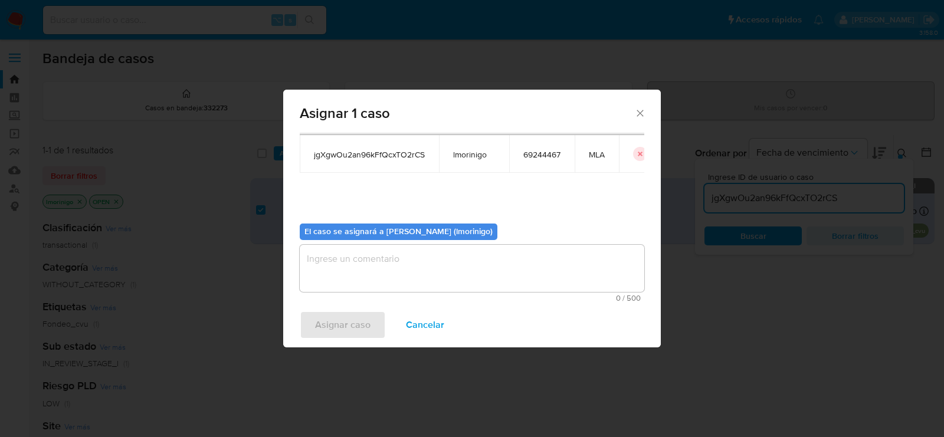
click at [370, 259] on textarea "assign-modal" at bounding box center [472, 268] width 344 height 47
click at [340, 329] on span "Asignar caso" at bounding box center [342, 325] width 55 height 26
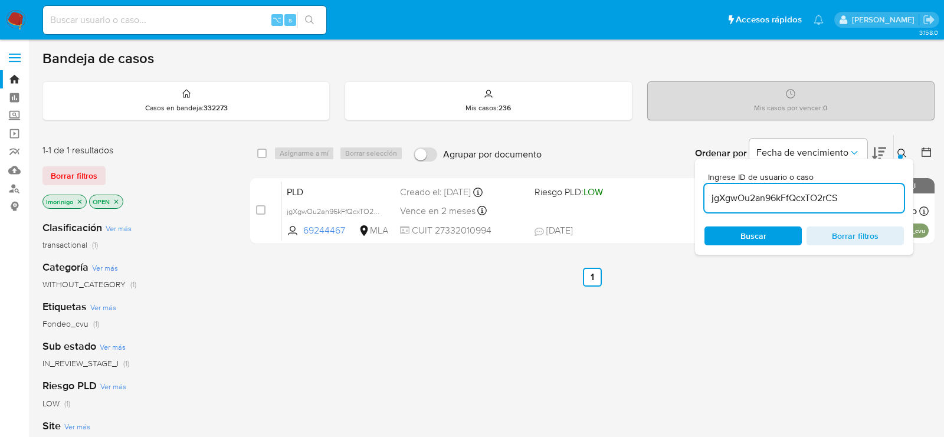
click at [735, 188] on div "jgXgwOu2an96kFfQcxTO2rCS" at bounding box center [803, 198] width 199 height 28
click at [735, 190] on input "jgXgwOu2an96kFfQcxTO2rCS" at bounding box center [803, 197] width 199 height 15
paste input "dRJEtIHaYTVSGWN3aTbf6Hdu"
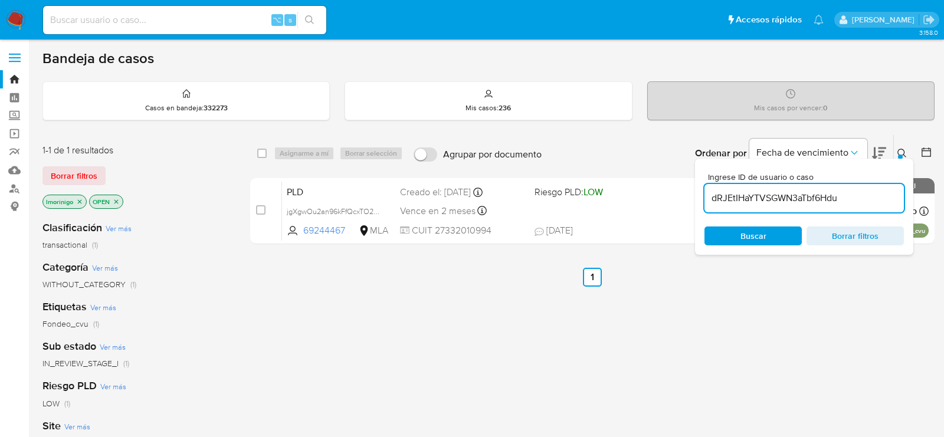
type input "dRJEtIHaYTVSGWN3aTbf6Hdu"
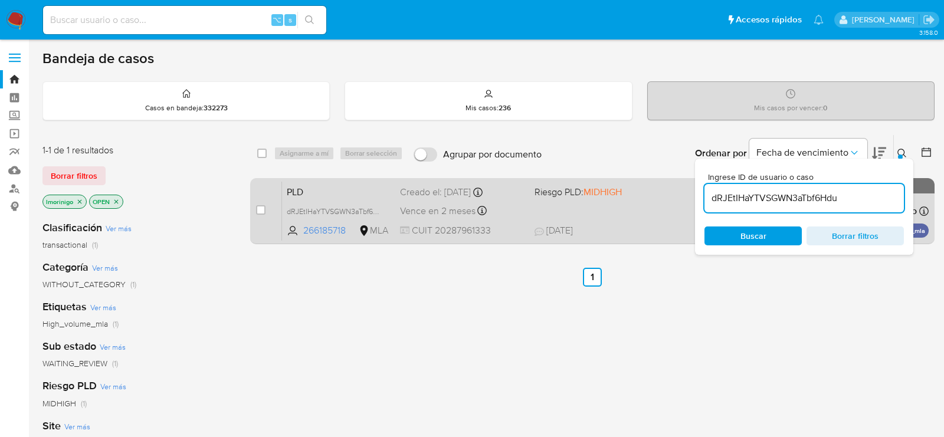
click at [262, 204] on div "case-item-checkbox" at bounding box center [260, 210] width 9 height 12
click at [255, 215] on div "case-item-checkbox No es posible asignar el caso PLD dRJEtIHaYTVSGWN3aTbf6Hdu 2…" at bounding box center [592, 211] width 684 height 66
click at [257, 210] on input "checkbox" at bounding box center [260, 209] width 9 height 9
checkbox input "true"
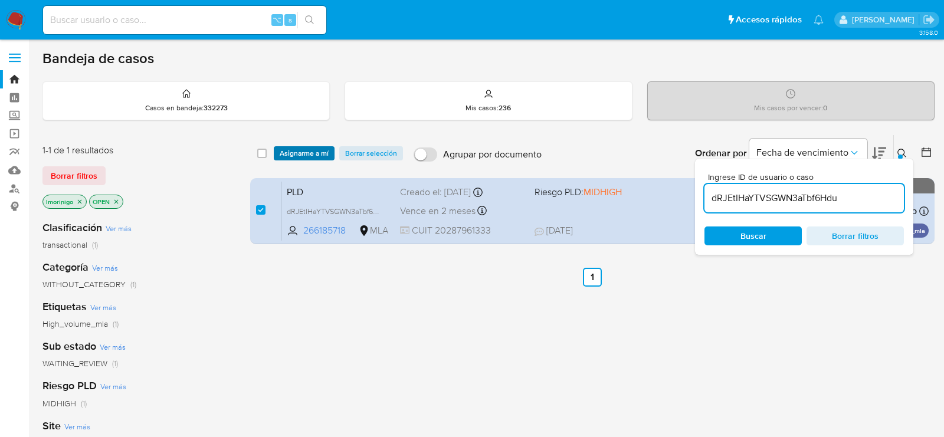
click at [324, 148] on span "Asignarme a mí" at bounding box center [304, 153] width 49 height 12
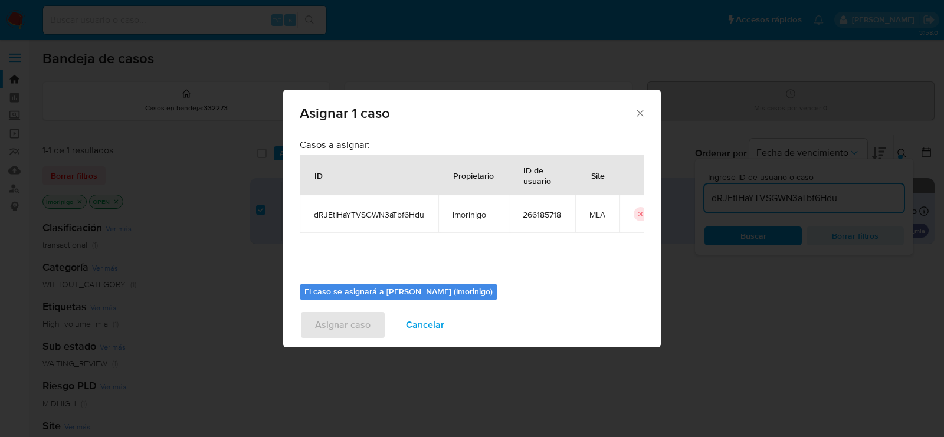
scroll to position [60, 0]
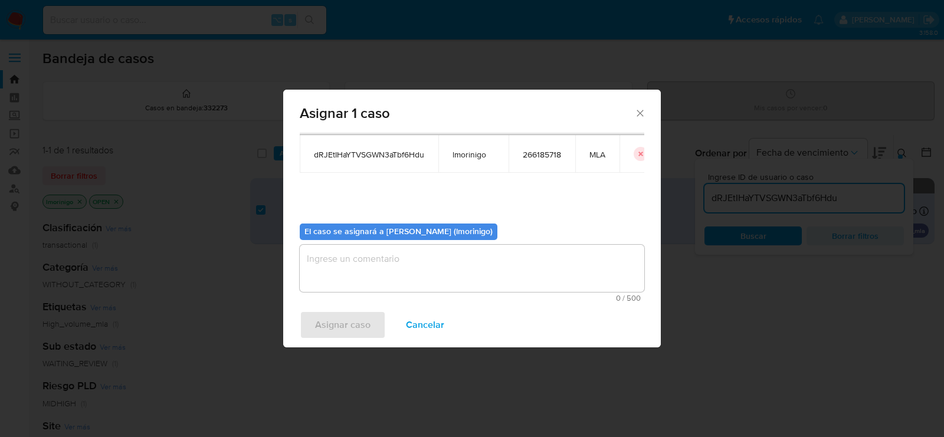
click at [399, 255] on textarea "assign-modal" at bounding box center [472, 268] width 344 height 47
click at [335, 321] on span "Asignar caso" at bounding box center [342, 325] width 55 height 26
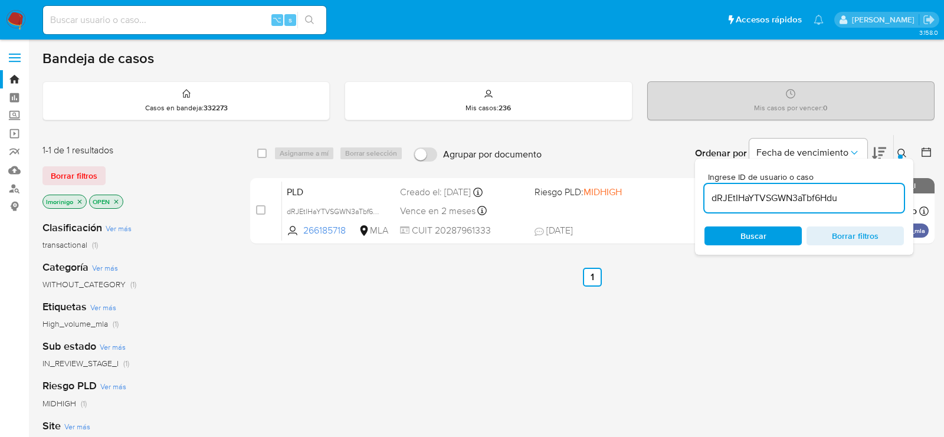
click at [722, 190] on input "dRJEtIHaYTVSGWN3aTbf6Hdu" at bounding box center [803, 197] width 199 height 15
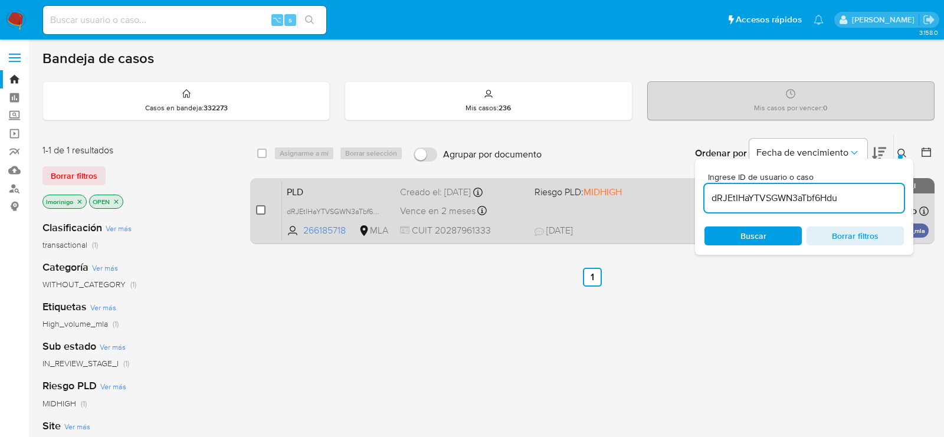
click at [264, 205] on input "checkbox" at bounding box center [260, 209] width 9 height 9
checkbox input "true"
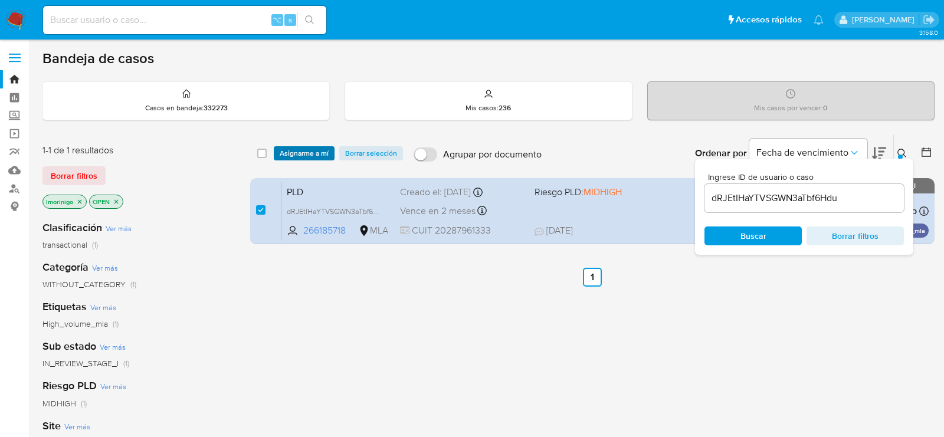
click at [288, 147] on span "Asignarme a mí" at bounding box center [304, 153] width 49 height 12
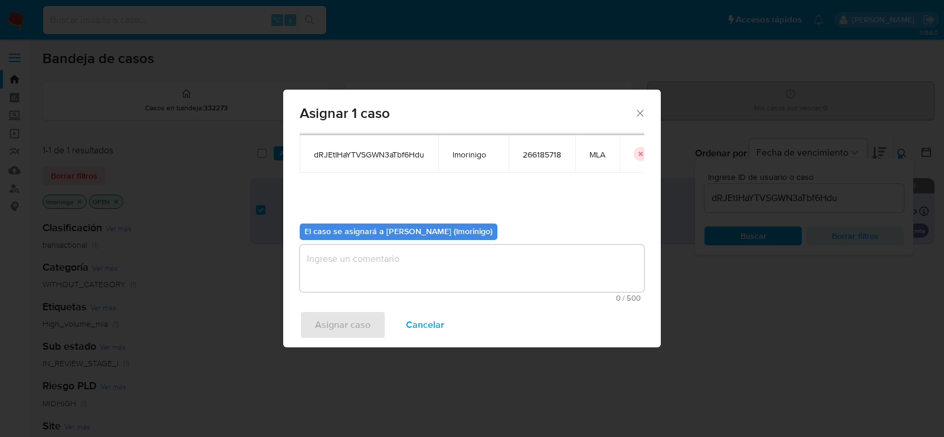
click at [343, 268] on textarea "assign-modal" at bounding box center [472, 268] width 344 height 47
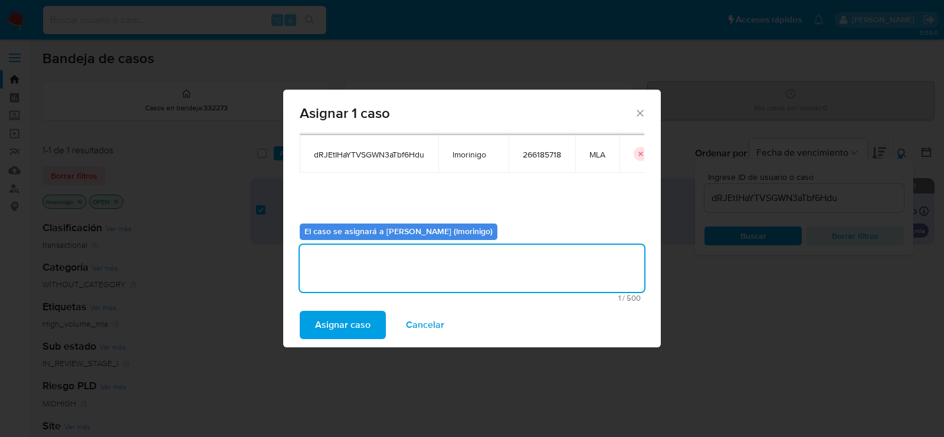
click at [321, 330] on span "Asignar caso" at bounding box center [342, 325] width 55 height 26
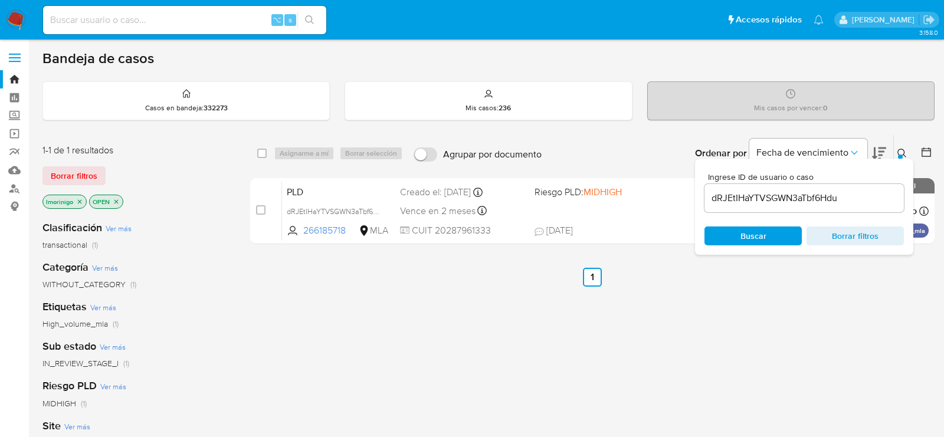
click at [738, 201] on input "dRJEtIHaYTVSGWN3aTbf6Hdu" at bounding box center [803, 197] width 199 height 15
paste input "Xfb5mgYgQrYNEcLlMTlglKA6"
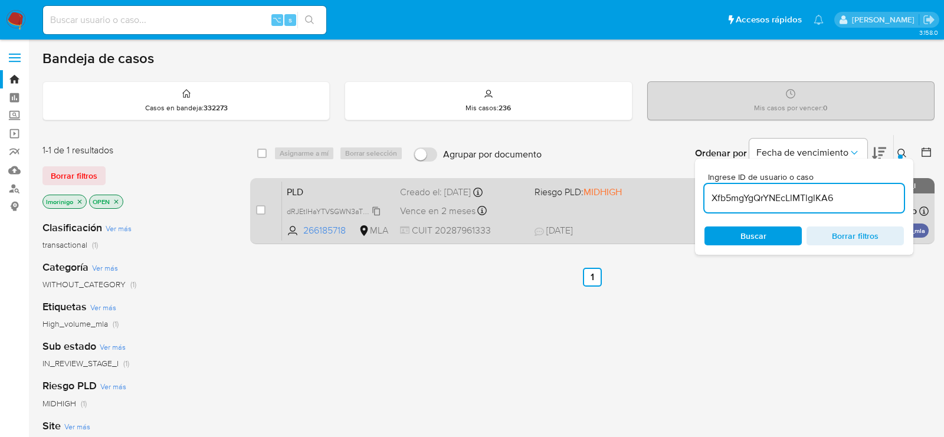
type input "Xfb5mgYgQrYNEcLlMTlglKA6"
click at [261, 206] on input "checkbox" at bounding box center [260, 209] width 9 height 9
checkbox input "true"
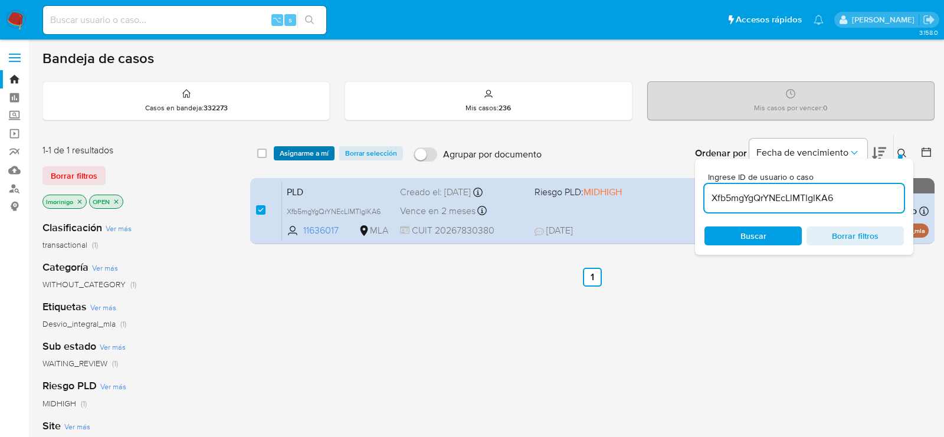
click at [295, 155] on span "Asignarme a mí" at bounding box center [304, 153] width 49 height 12
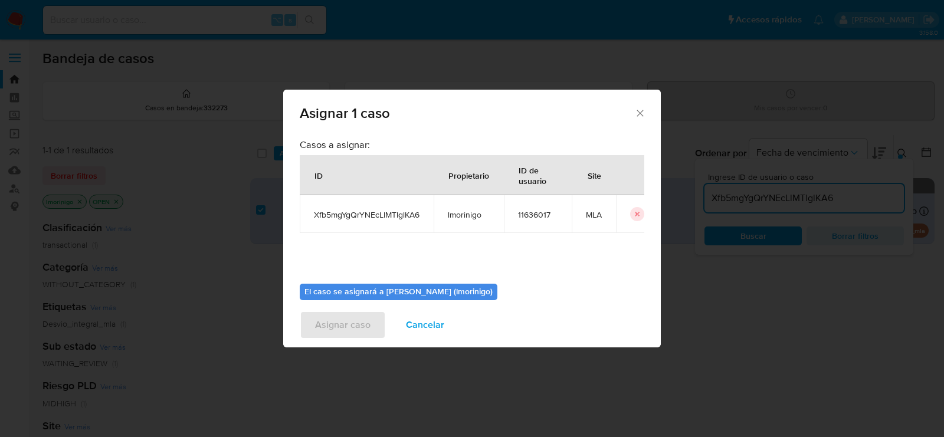
scroll to position [60, 0]
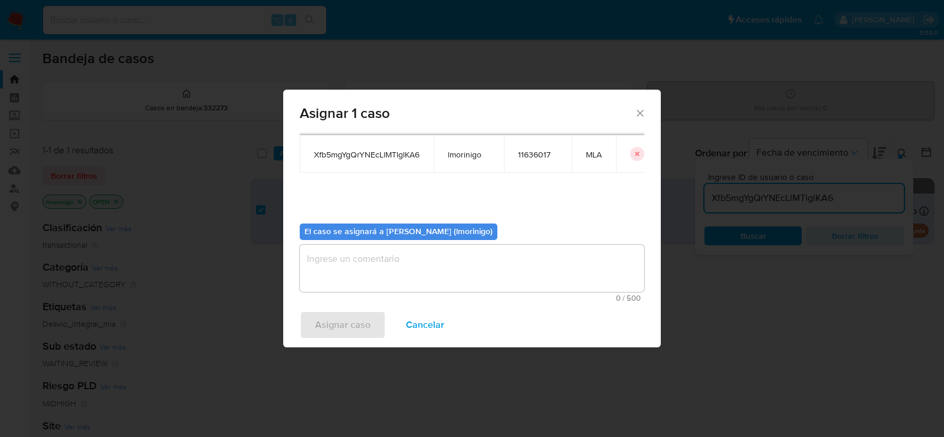
click at [411, 262] on textarea "assign-modal" at bounding box center [472, 268] width 344 height 47
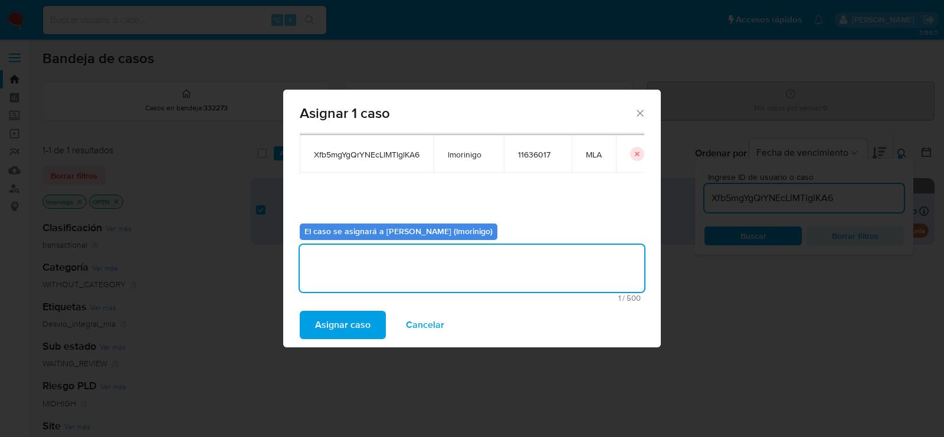
click at [344, 316] on span "Asignar caso" at bounding box center [342, 325] width 55 height 26
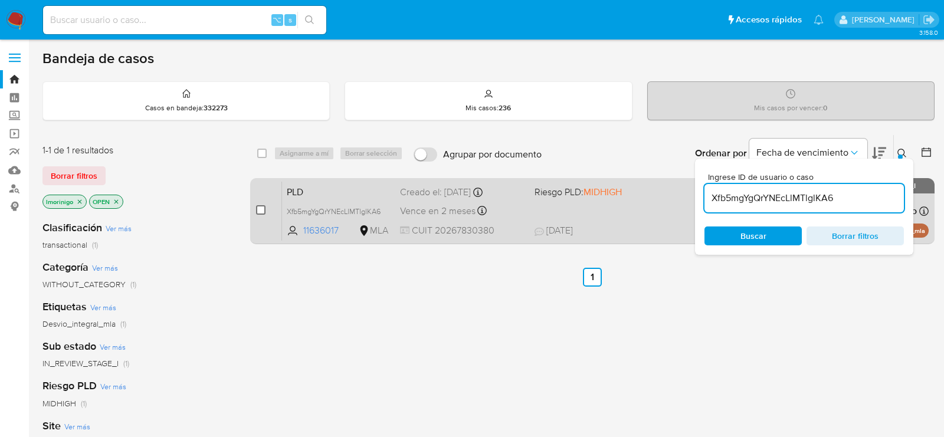
click at [262, 207] on input "checkbox" at bounding box center [260, 209] width 9 height 9
checkbox input "true"
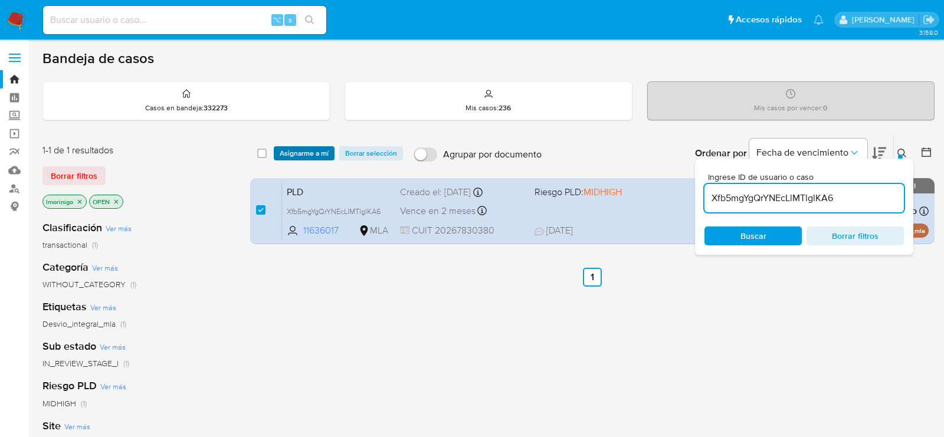
click at [296, 147] on span "Asignarme a mí" at bounding box center [304, 153] width 49 height 12
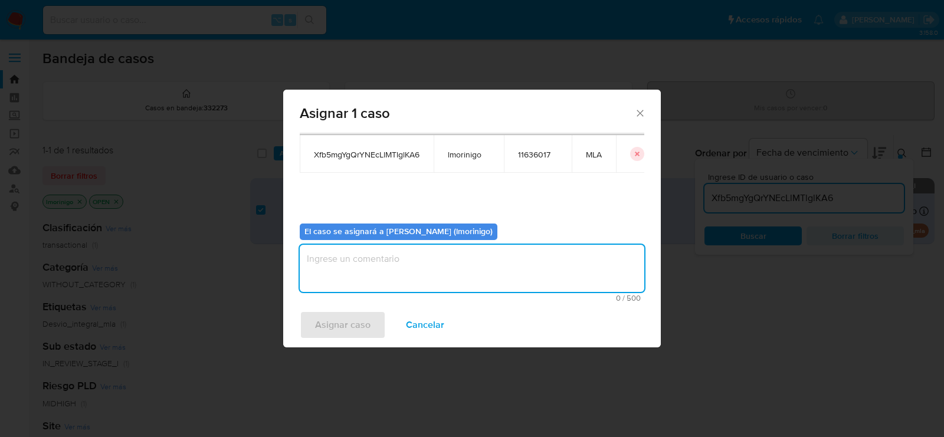
click at [365, 253] on textarea "assign-modal" at bounding box center [472, 268] width 344 height 47
click at [365, 334] on span "Asignar caso" at bounding box center [342, 325] width 55 height 26
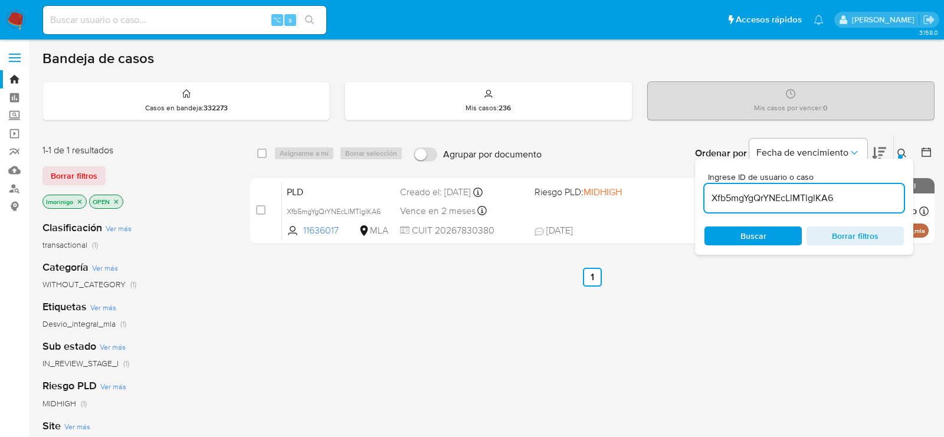
click at [757, 203] on input "Xfb5mgYgQrYNEcLlMTlglKA6" at bounding box center [803, 197] width 199 height 15
paste input "LsipbcD7TuFXl8K8k0IZM2Uy"
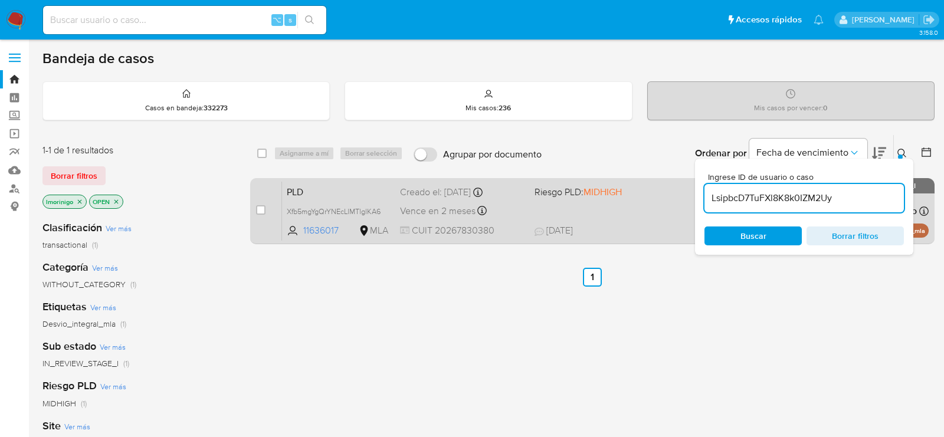
type input "LsipbcD7TuFXl8K8k0IZM2Uy"
click at [257, 208] on input "checkbox" at bounding box center [260, 209] width 9 height 9
checkbox input "true"
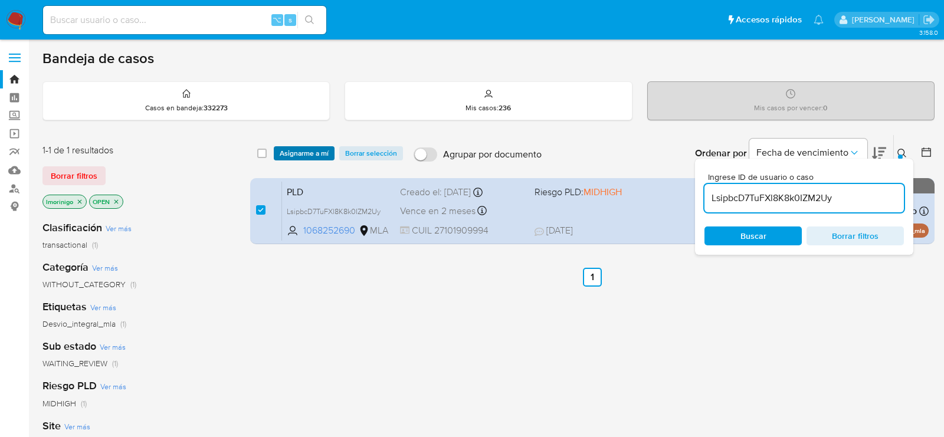
click at [327, 149] on span "Asignarme a mí" at bounding box center [304, 153] width 49 height 12
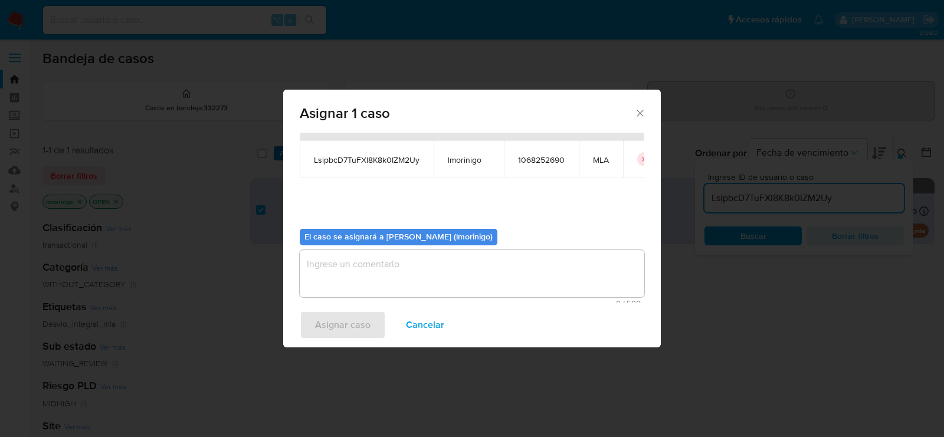
scroll to position [60, 0]
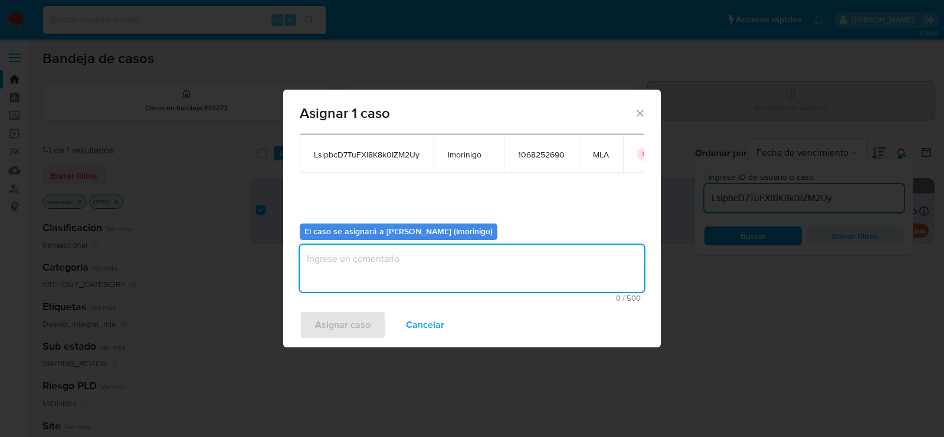
click at [340, 278] on textarea "assign-modal" at bounding box center [472, 268] width 344 height 47
click at [340, 317] on span "Asignar caso" at bounding box center [342, 325] width 55 height 26
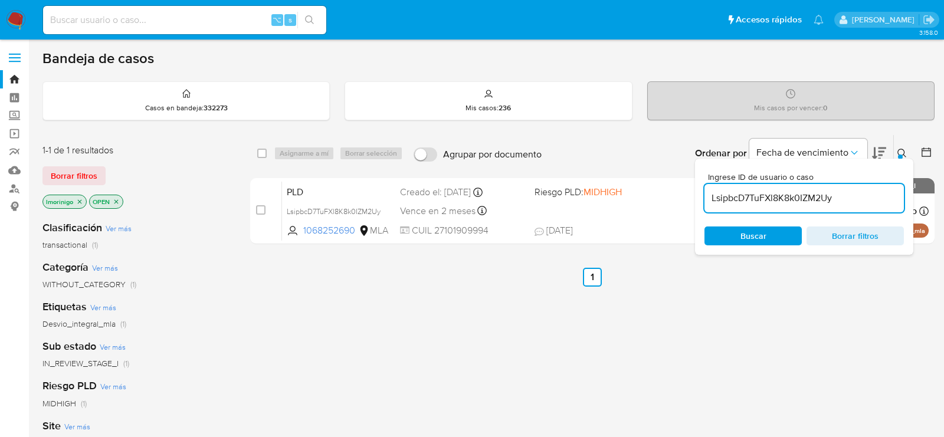
click at [742, 196] on input "LsipbcD7TuFXl8K8k0IZM2Uy" at bounding box center [803, 197] width 199 height 15
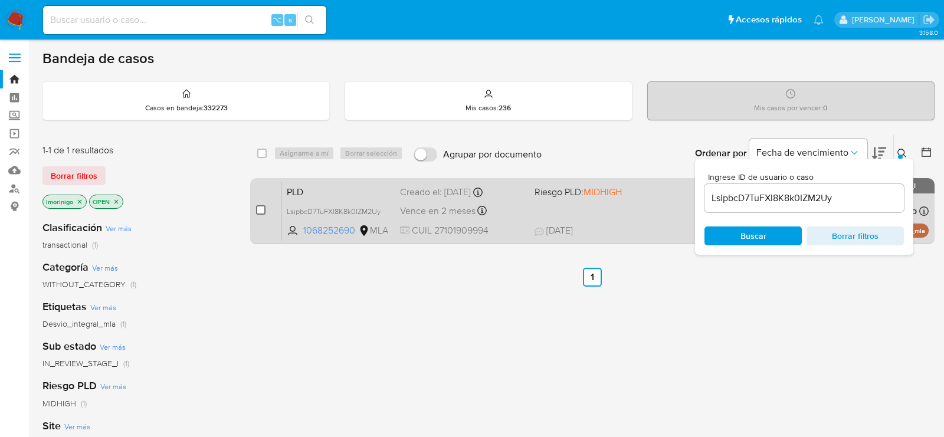
click at [260, 209] on input "checkbox" at bounding box center [260, 209] width 9 height 9
checkbox input "true"
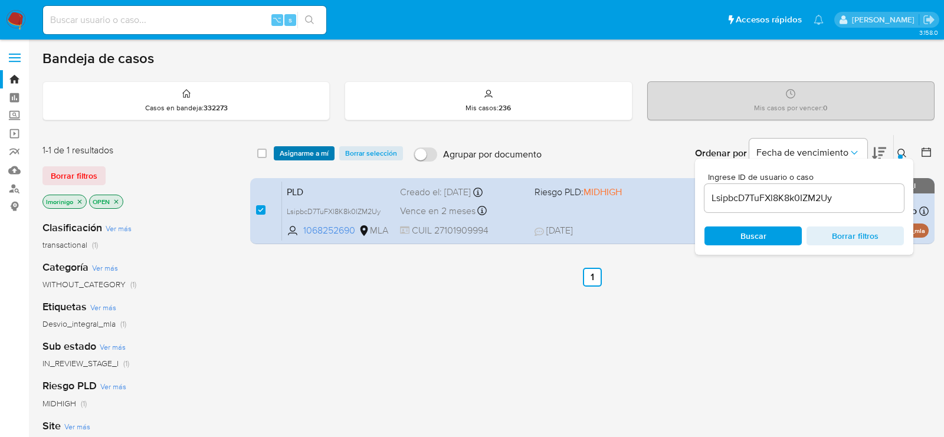
click at [293, 157] on span "Asignarme a mí" at bounding box center [304, 153] width 49 height 12
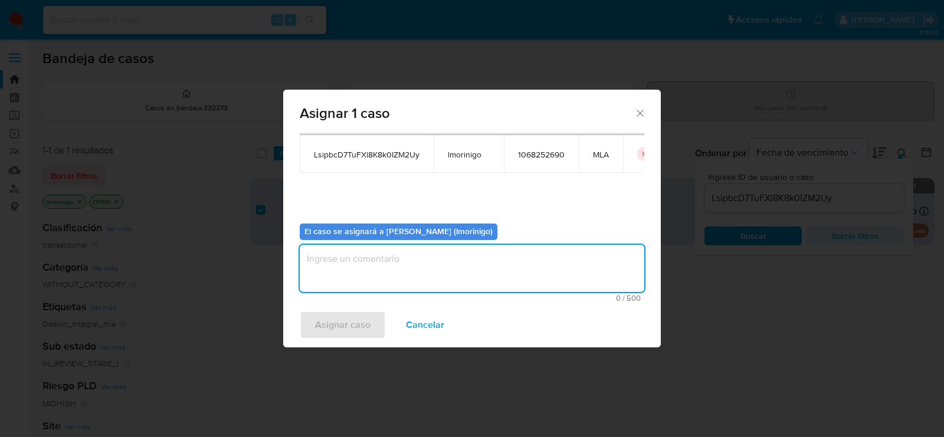
click at [376, 249] on textarea "assign-modal" at bounding box center [472, 268] width 344 height 47
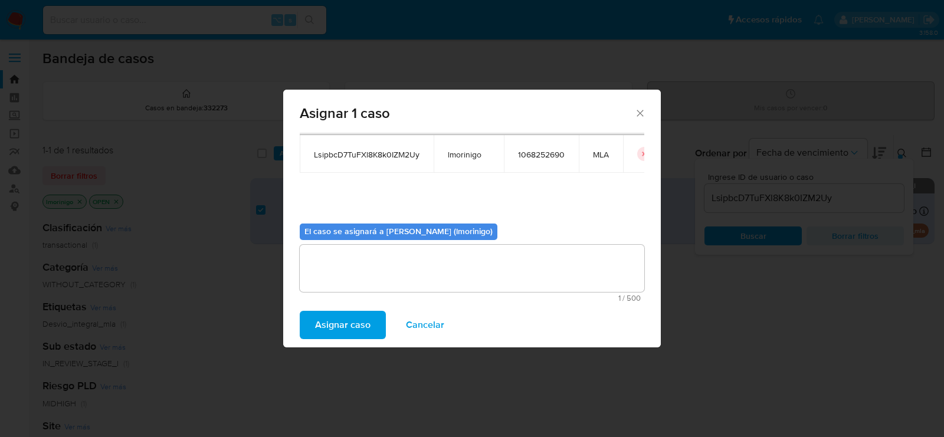
click at [358, 328] on span "Asignar caso" at bounding box center [342, 325] width 55 height 26
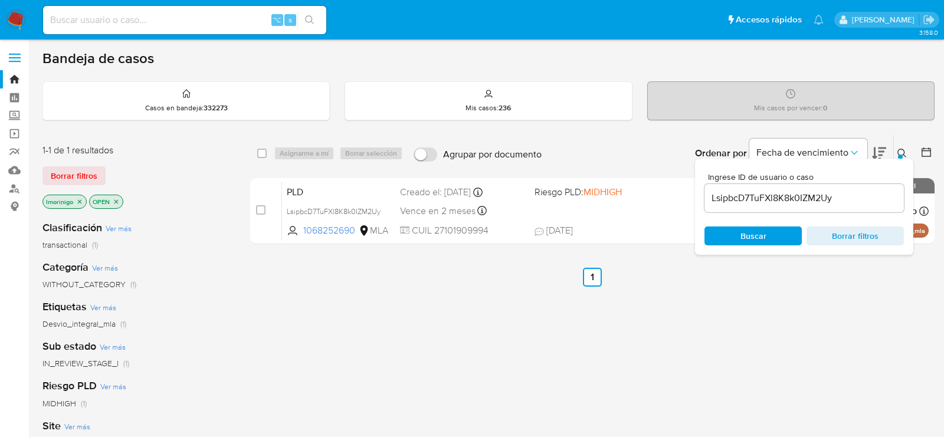
click at [727, 200] on input "LsipbcD7TuFXl8K8k0IZM2Uy" at bounding box center [803, 197] width 199 height 15
paste input "oGOyvvL4cRtndaLA7UfHGAEu"
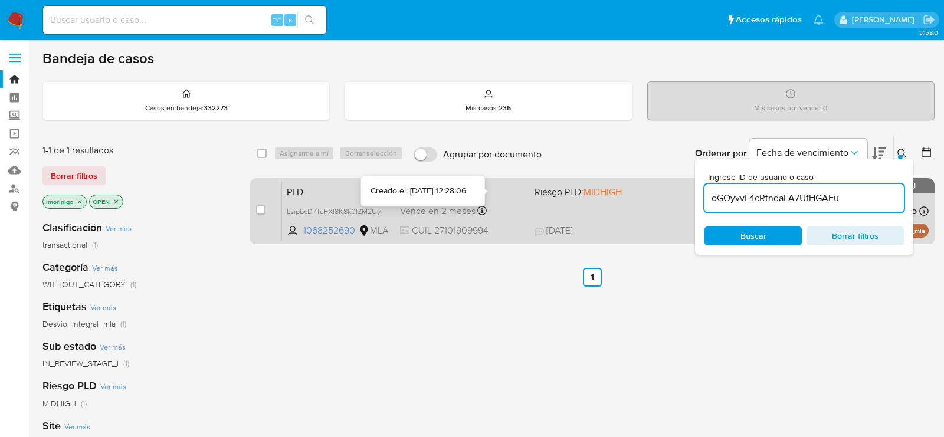
type input "oGOyvvL4cRtndaLA7UfHGAEu"
click at [259, 209] on input "checkbox" at bounding box center [260, 209] width 9 height 9
checkbox input "true"
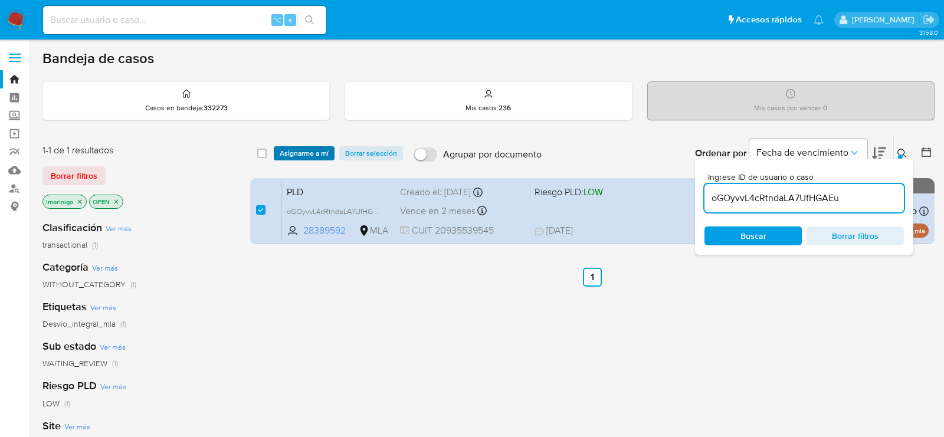
click at [308, 151] on span "Asignarme a mí" at bounding box center [304, 153] width 49 height 12
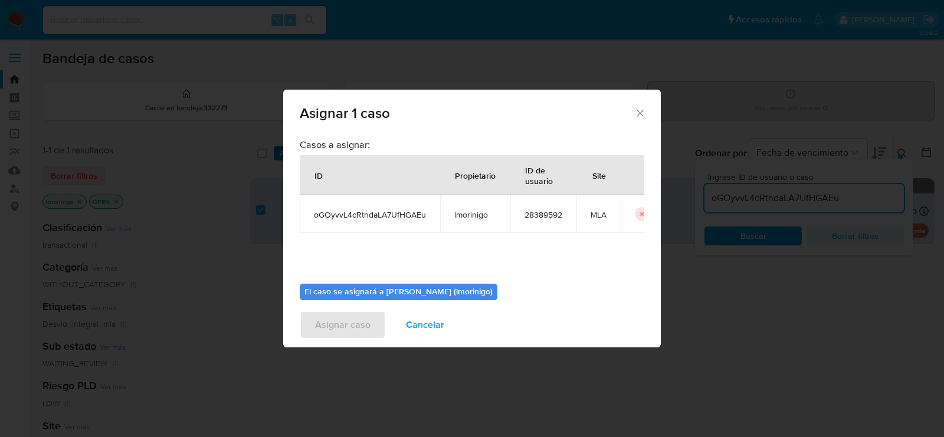
scroll to position [60, 0]
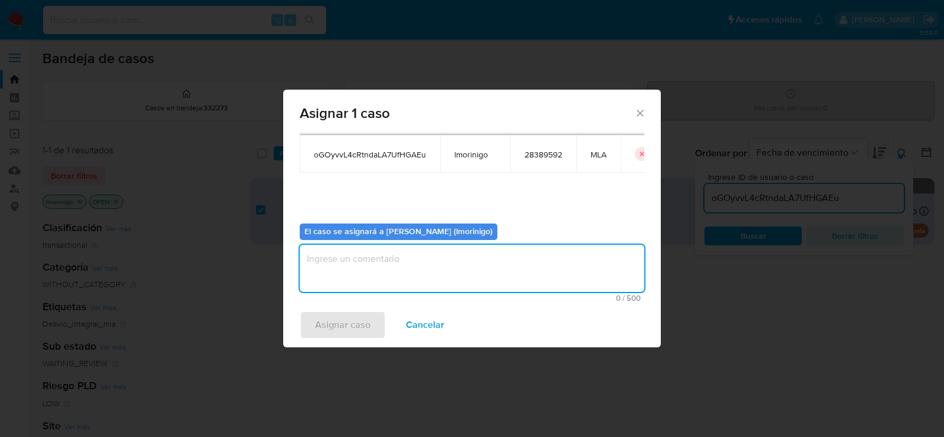
click at [336, 259] on textarea "assign-modal" at bounding box center [472, 268] width 344 height 47
click at [340, 323] on span "Asignar caso" at bounding box center [342, 325] width 55 height 26
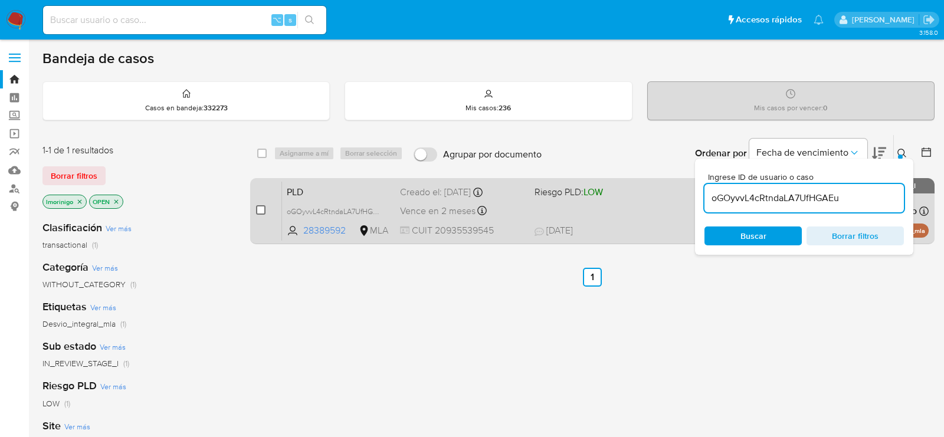
click at [262, 208] on input "checkbox" at bounding box center [260, 209] width 9 height 9
checkbox input "true"
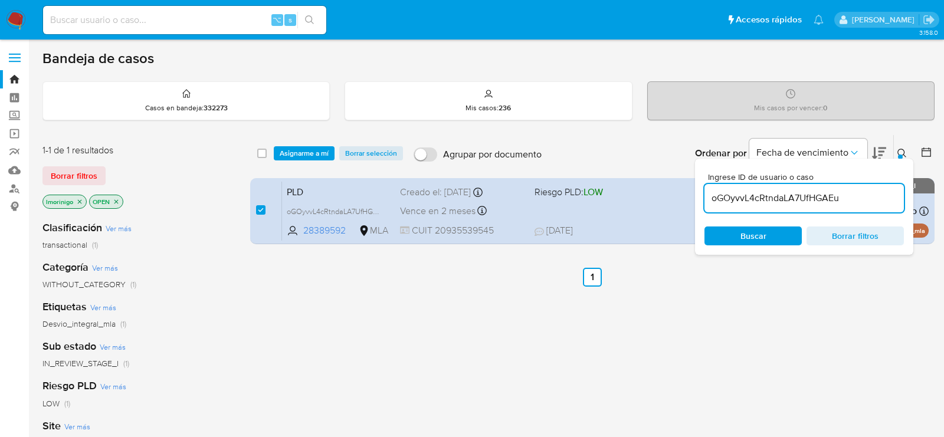
click at [299, 136] on div "select-all-cases-checkbox Asignarme a mí Borrar selección Agrupar por documento…" at bounding box center [592, 153] width 684 height 37
click at [299, 147] on span "Asignarme a mí" at bounding box center [304, 153] width 49 height 12
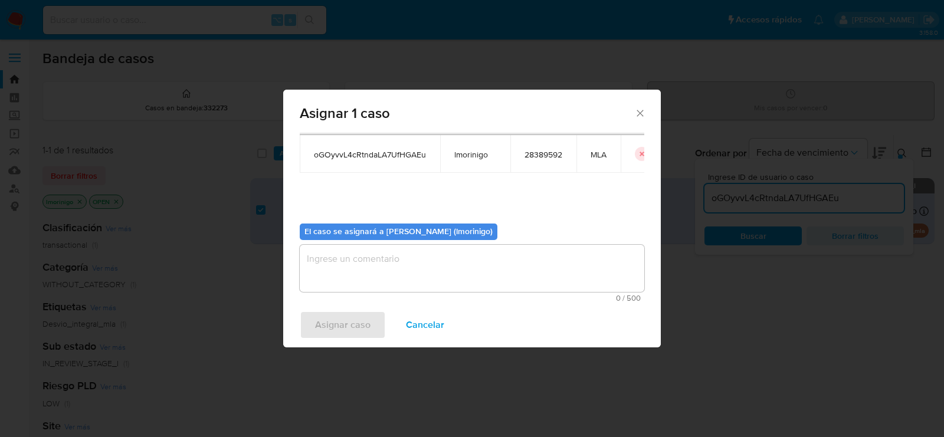
click at [350, 276] on textarea "assign-modal" at bounding box center [472, 268] width 344 height 47
click at [360, 325] on span "Asignar caso" at bounding box center [342, 325] width 55 height 26
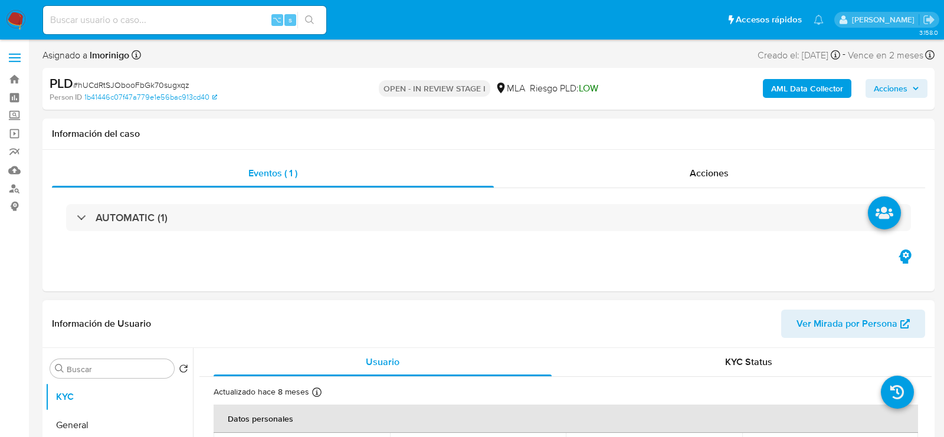
select select "10"
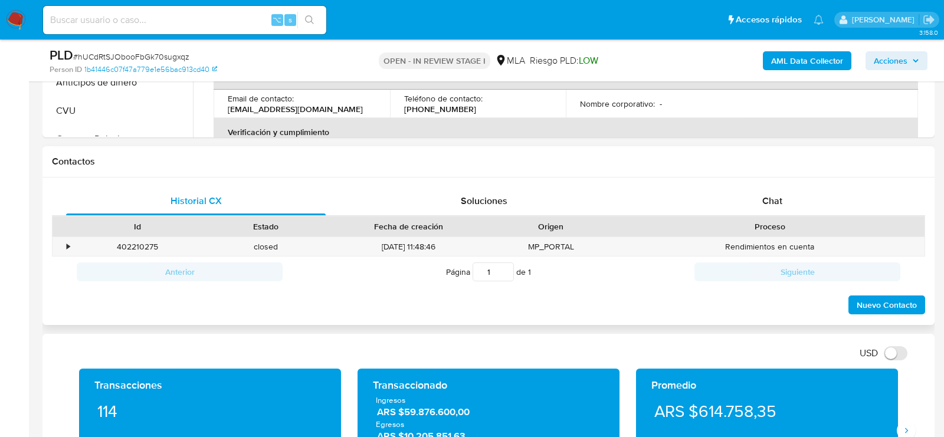
scroll to position [494, 0]
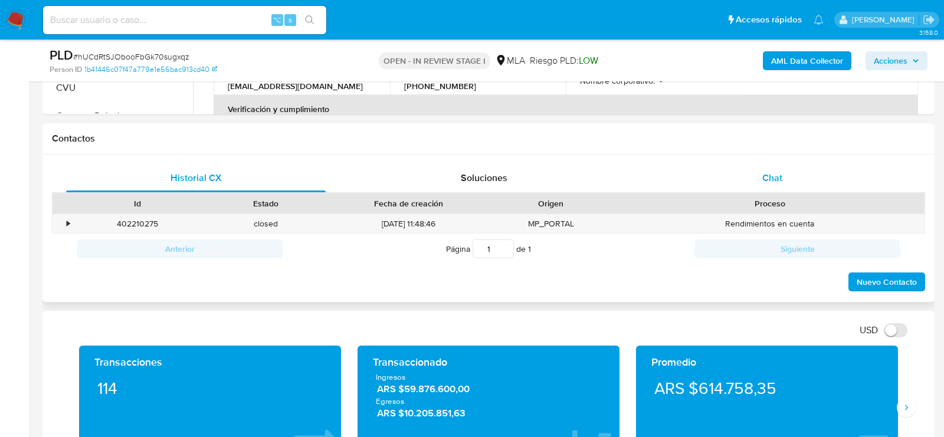
click at [727, 188] on div "Chat" at bounding box center [771, 178] width 259 height 28
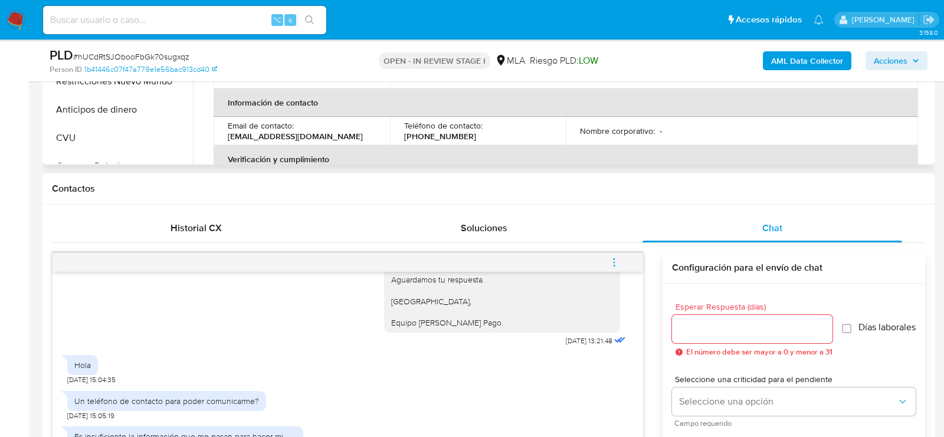
scroll to position [397, 0]
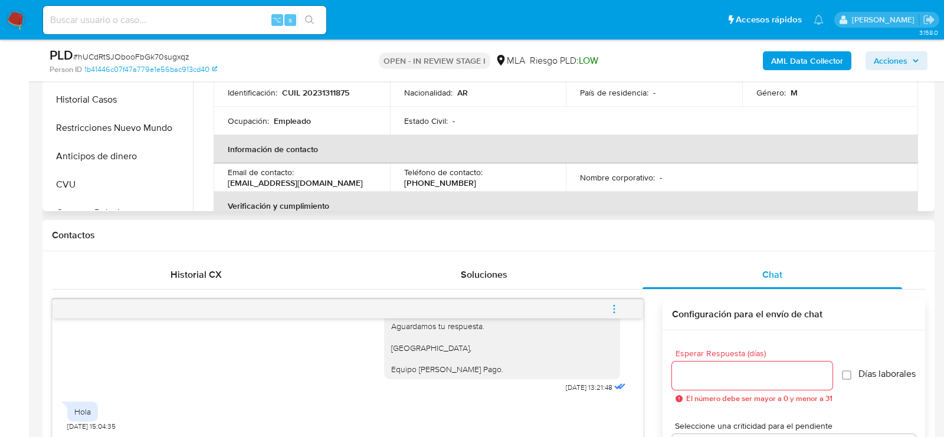
click at [310, 94] on p "CUIL 20231311875" at bounding box center [315, 92] width 67 height 11
copy p "20231311875"
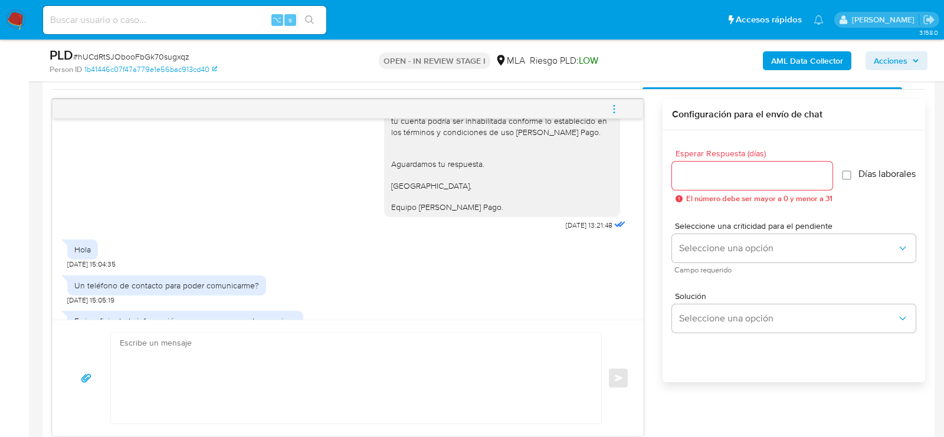
scroll to position [1157, 0]
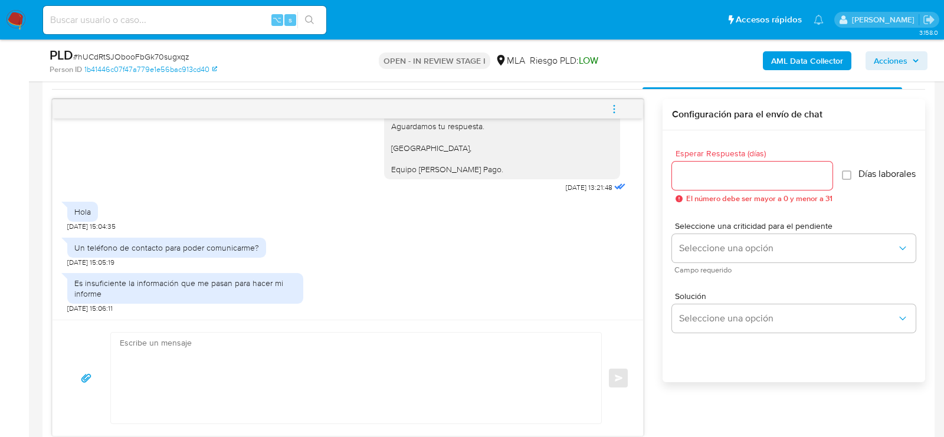
click at [208, 363] on textarea at bounding box center [353, 378] width 466 height 91
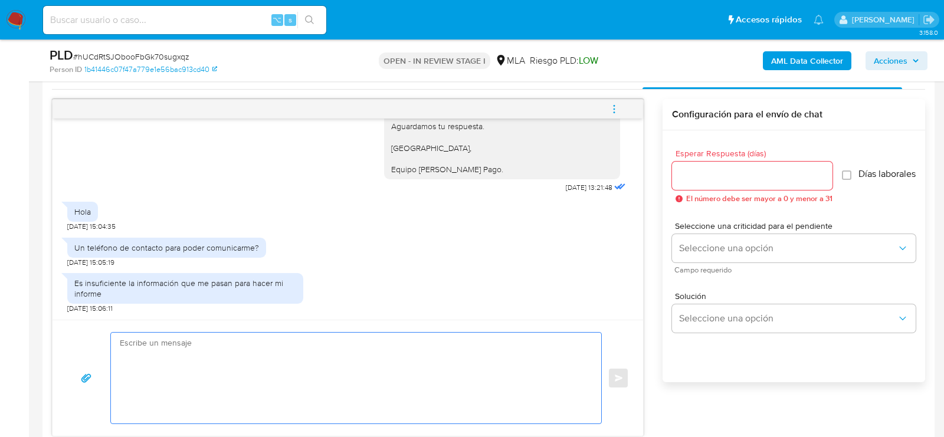
paste textarea "Lore , Ip dolorsi am con adipiscinge seddoeiusmo te in utlabo et Dolorem Aliq, …"
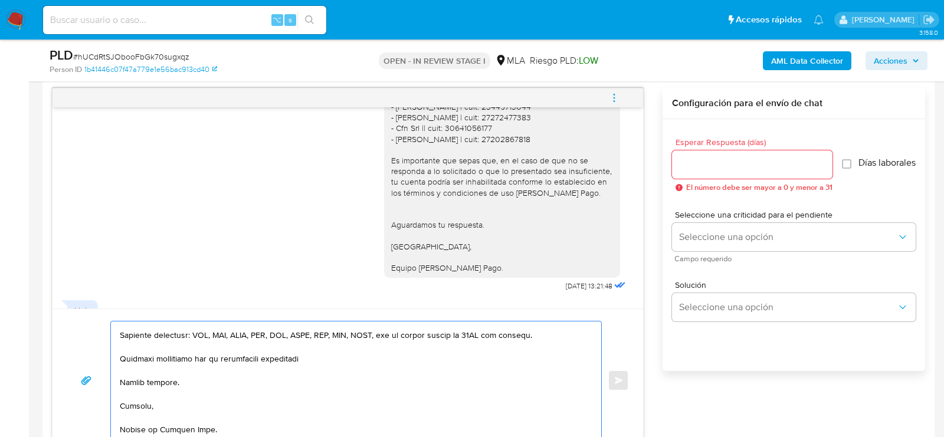
scroll to position [1014, 0]
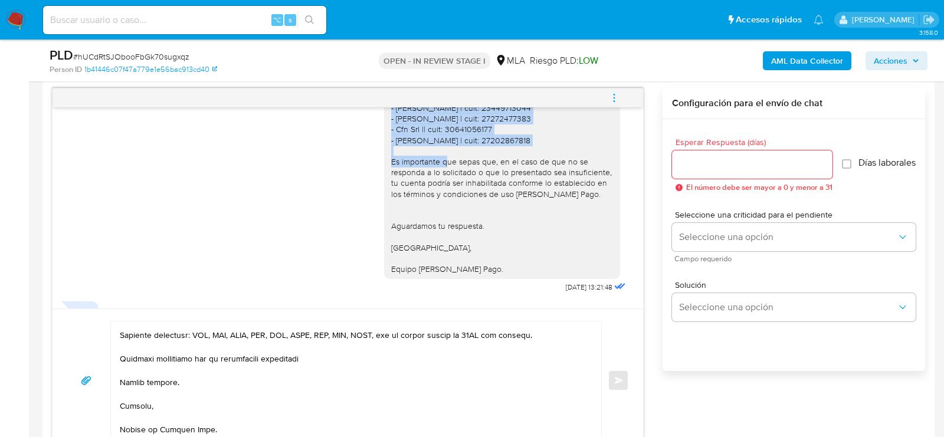
drag, startPoint x: 559, startPoint y: 170, endPoint x: 382, endPoint y: 140, distance: 179.9
click at [382, 140] on div "Hola, esperamos que te encuentres muy bien. Te consultamos si tuviste oportunid…" at bounding box center [347, 138] width 561 height 313
copy div "- [PERSON_NAME] | cuit: 23449713044 - [PERSON_NAME] | cuit: 27272477383 - Cfn S…"
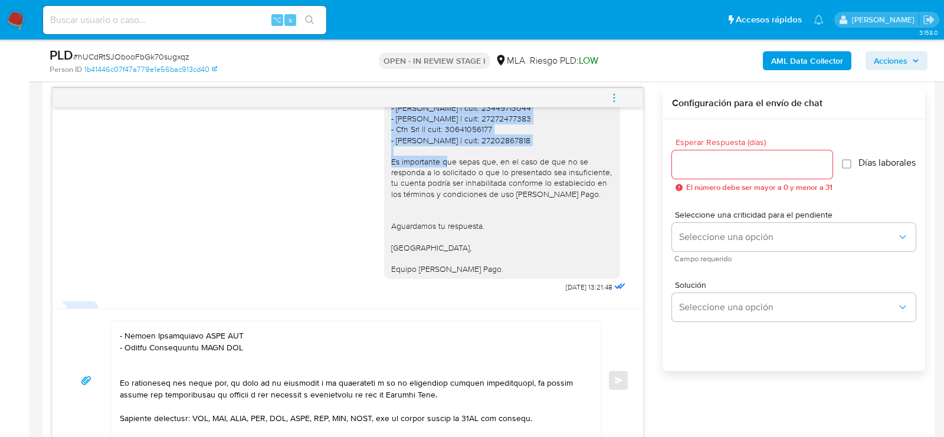
scroll to position [249, 0]
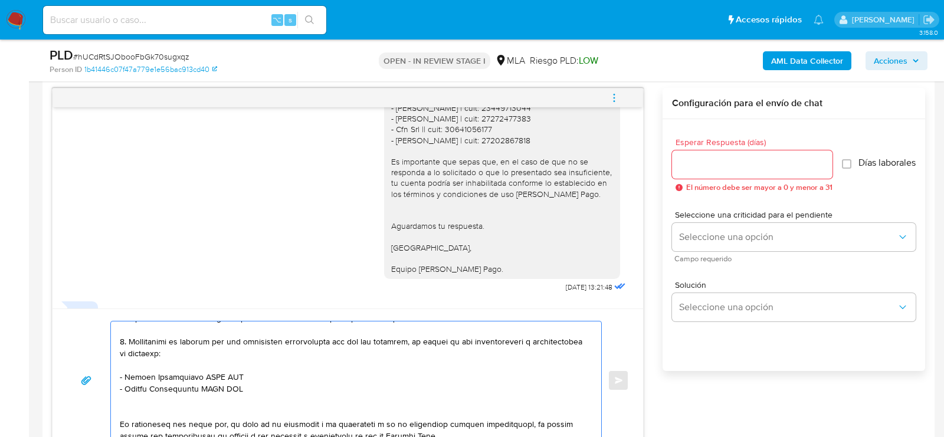
drag, startPoint x: 236, startPoint y: 387, endPoint x: 111, endPoint y: 376, distance: 125.5
click at [111, 376] on div at bounding box center [353, 380] width 484 height 118
paste textarea "[PERSON_NAME] | cuit: 23449713044 - [PERSON_NAME] | cuit: 27272477383 - Cfn Srl…"
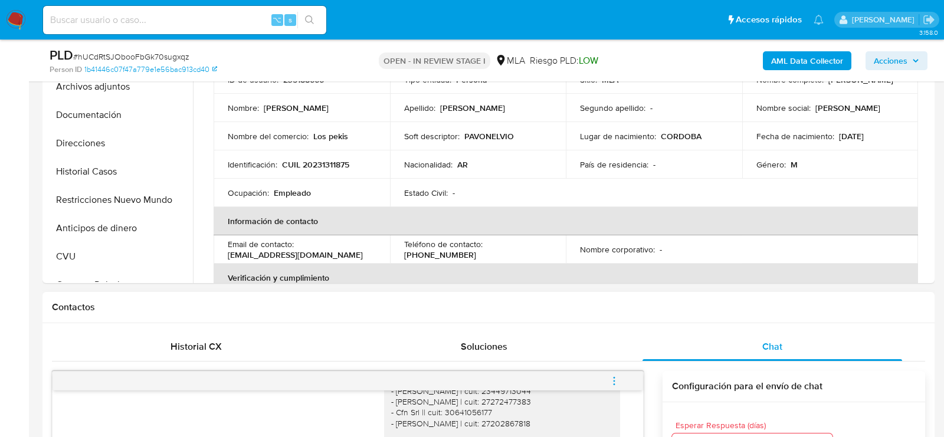
scroll to position [281, 0]
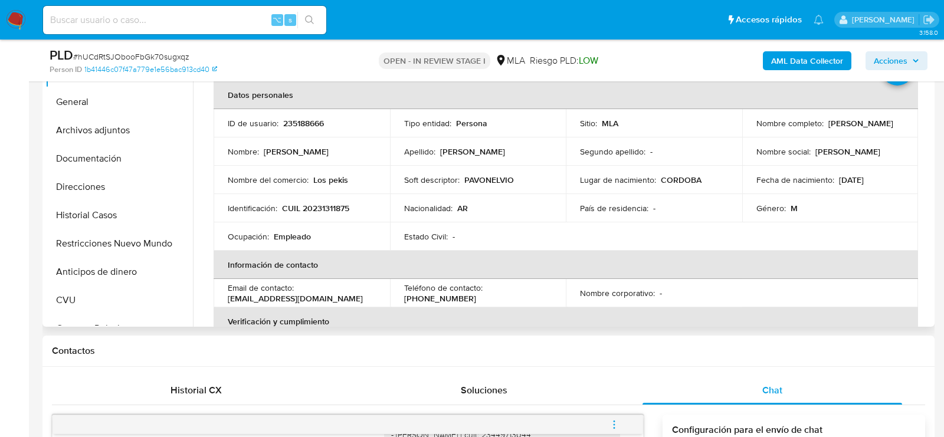
click at [327, 204] on p "CUIL 20231311875" at bounding box center [315, 208] width 67 height 11
copy p "20231311875"
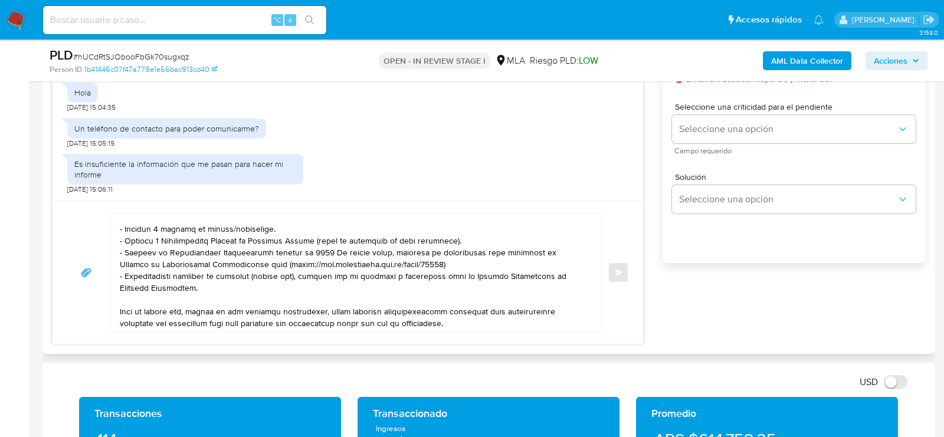
scroll to position [139, 0]
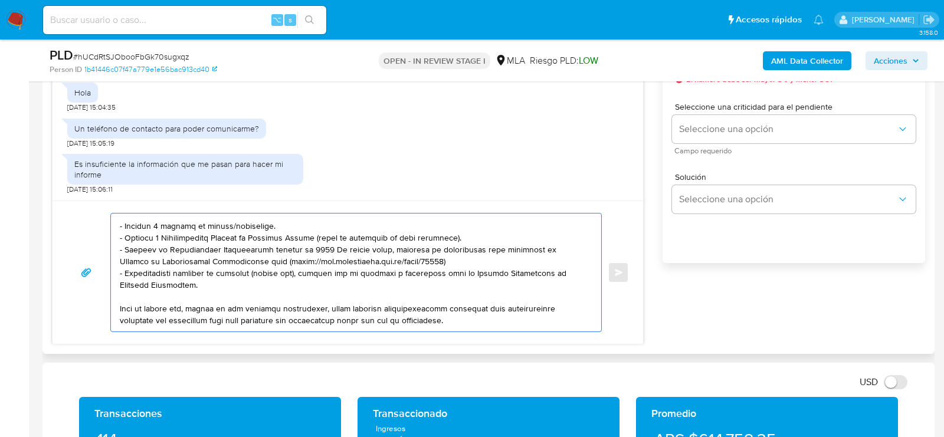
click at [230, 224] on textarea at bounding box center [353, 272] width 466 height 118
drag, startPoint x: 164, startPoint y: 285, endPoint x: 92, endPoint y: 238, distance: 86.0
click at [92, 238] on div "Enviar" at bounding box center [348, 272] width 562 height 119
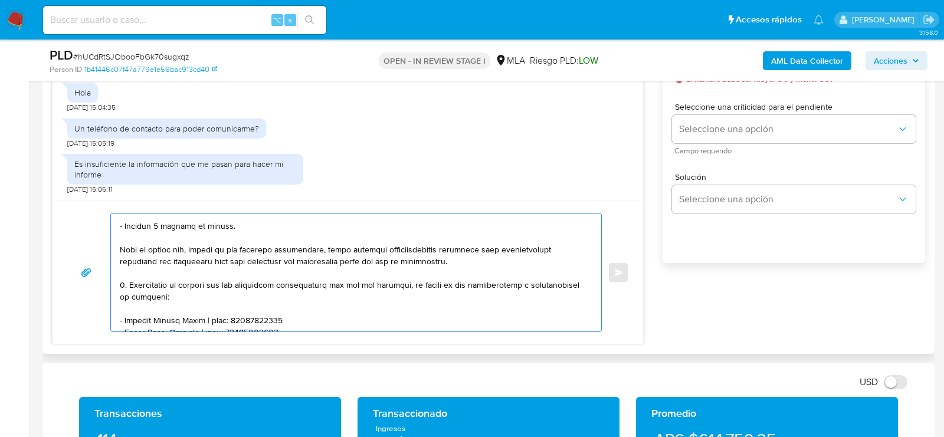
click at [236, 216] on textarea at bounding box center [353, 272] width 466 height 118
click at [247, 227] on textarea at bounding box center [353, 272] width 466 height 118
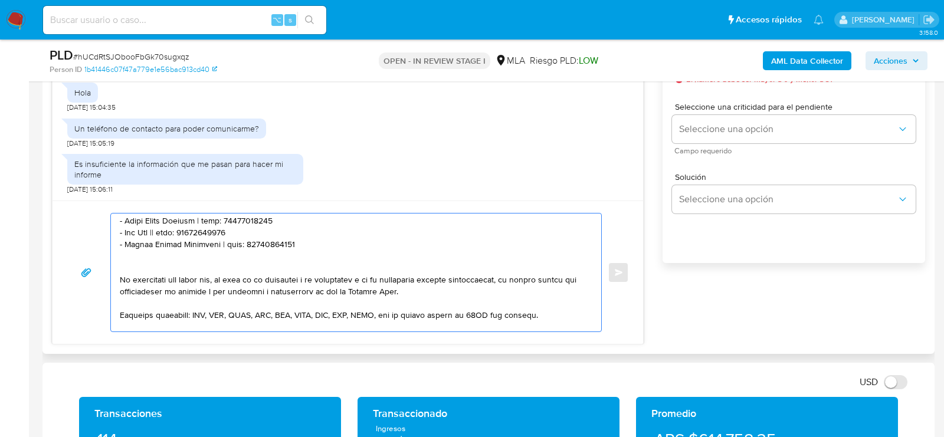
scroll to position [305, 0]
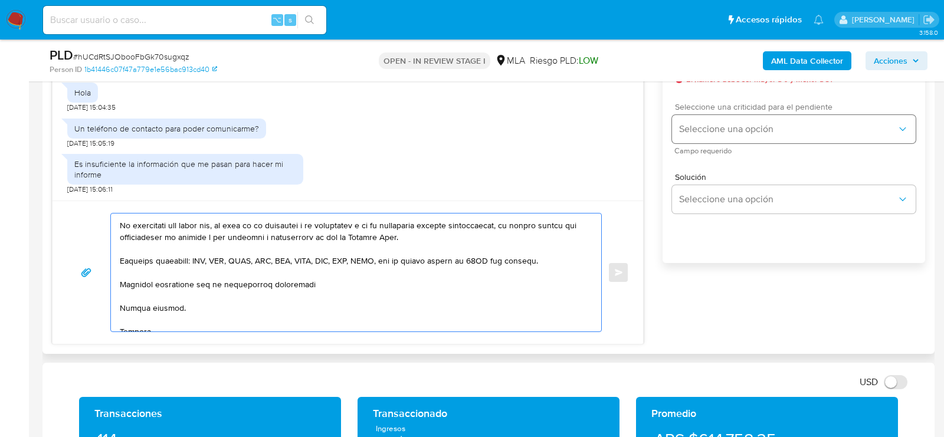
type textarea "Lore , Ip dolorsi am con adipiscinge seddoeiusmo te in utlabo et Dolorem Aliq, …"
click at [741, 135] on span "Seleccione una opción" at bounding box center [788, 129] width 218 height 12
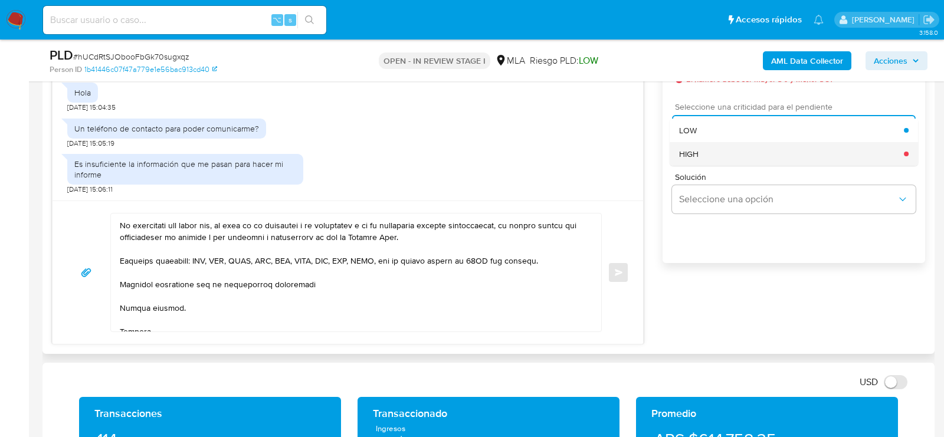
click at [723, 159] on div "HIGH" at bounding box center [791, 154] width 225 height 24
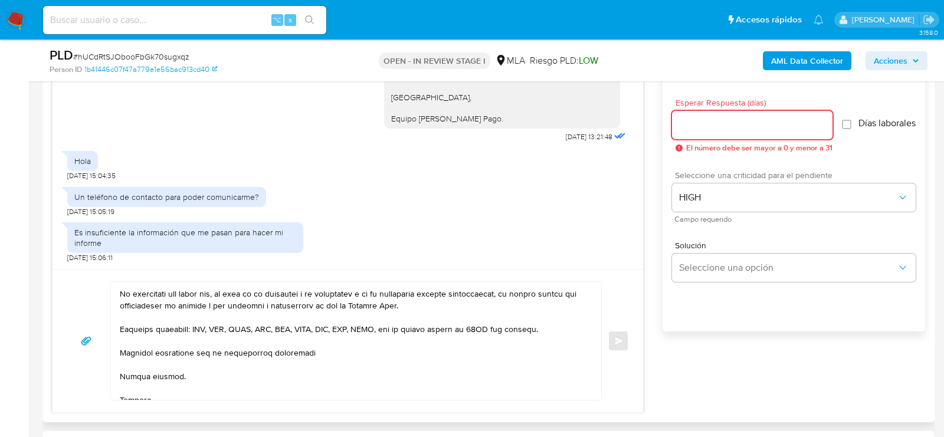
click at [725, 117] on input "Esperar Respuesta (días)" at bounding box center [752, 124] width 160 height 15
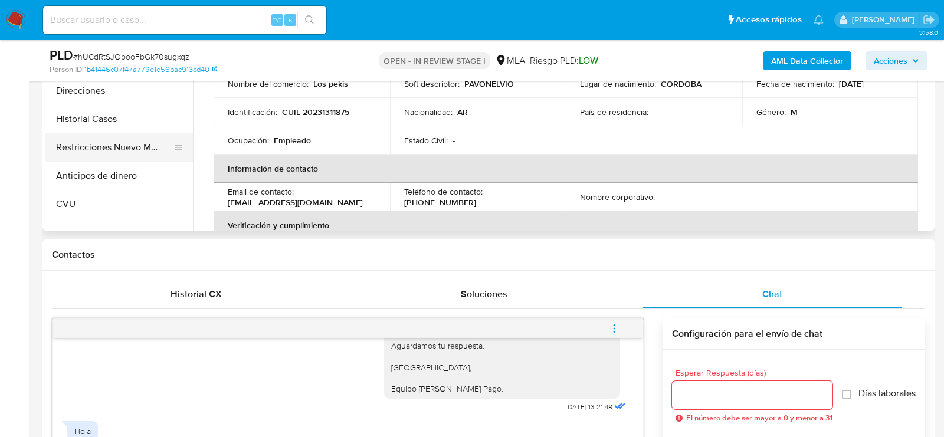
click at [109, 134] on button "Restricciones Nuevo Mundo" at bounding box center [114, 147] width 138 height 28
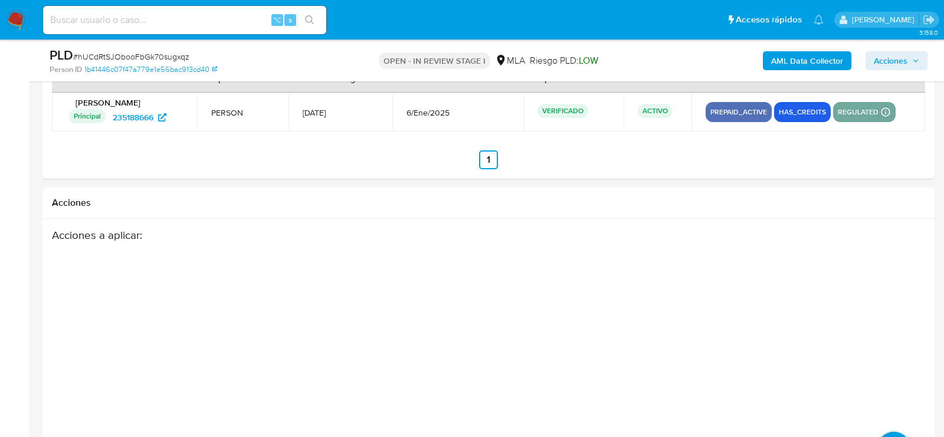
scroll to position [2050, 0]
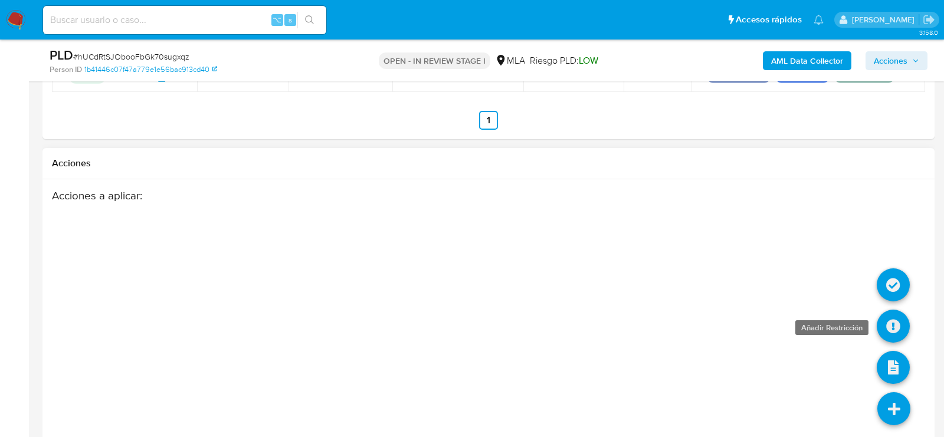
click at [896, 326] on icon at bounding box center [892, 326] width 33 height 33
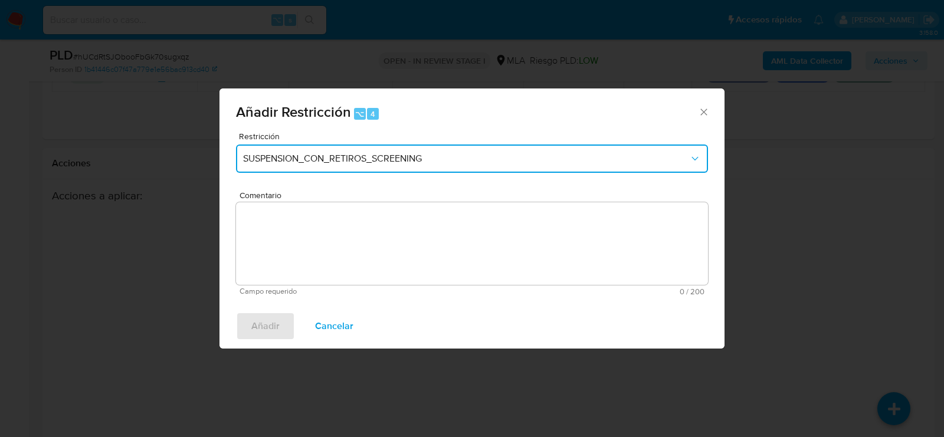
click at [369, 152] on button "SUSPENSION_CON_RETIROS_SCREENING" at bounding box center [472, 158] width 472 height 28
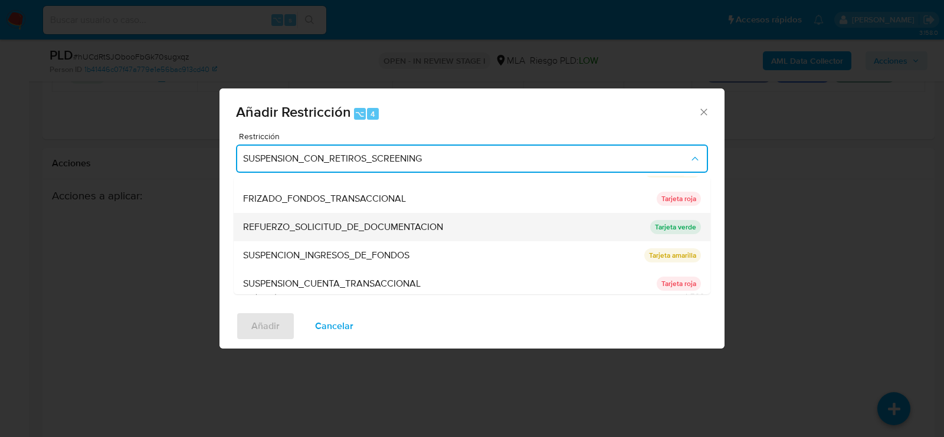
scroll to position [245, 0]
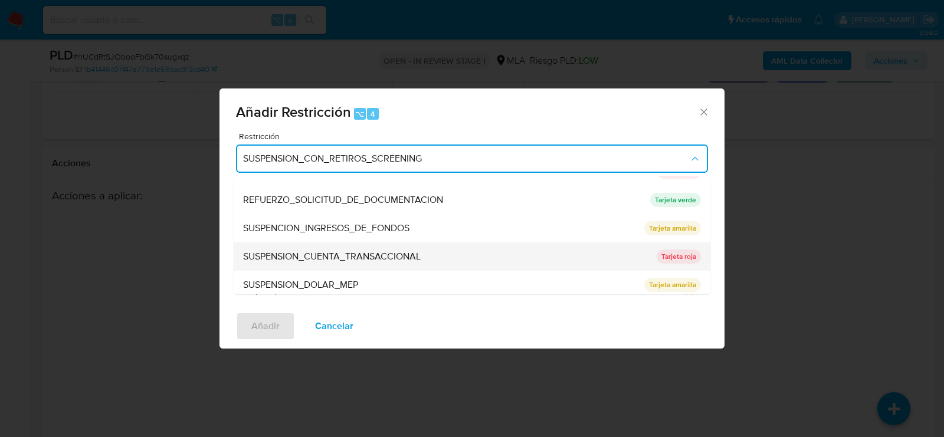
drag, startPoint x: 312, startPoint y: 271, endPoint x: 308, endPoint y: 257, distance: 14.2
click at [308, 257] on ul "SUSPENSION_CON_RETIROS_SCREENING SUSPENSION_CON_RETIROS_SCREENING Tarjeta roja …" at bounding box center [472, 115] width 476 height 368
click at [308, 257] on span "SUSPENSION_CUENTA_TRANSACCIONAL" at bounding box center [332, 257] width 178 height 12
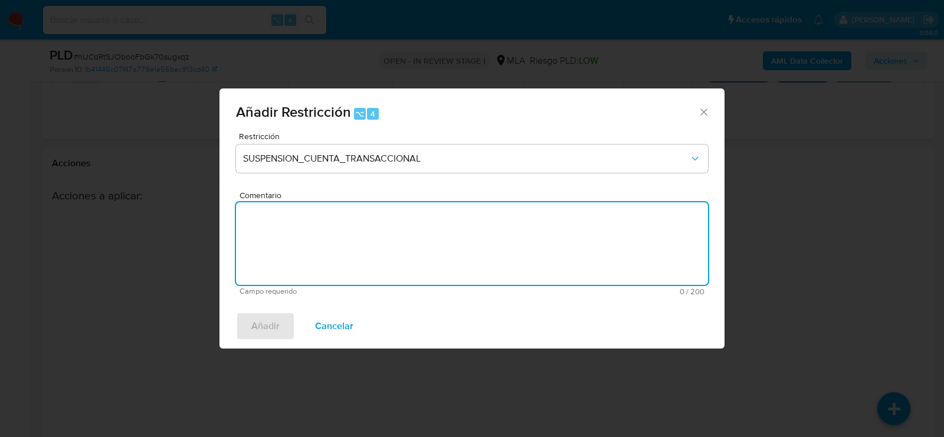
click at [308, 257] on textarea "Comentario" at bounding box center [472, 243] width 472 height 83
type textarea "aml"
click at [260, 321] on span "Añadir" at bounding box center [265, 326] width 28 height 26
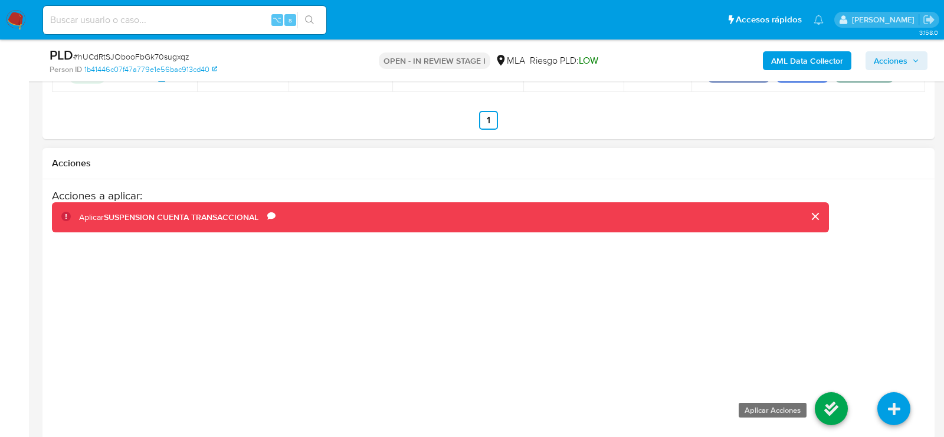
click at [824, 397] on icon at bounding box center [830, 408] width 33 height 33
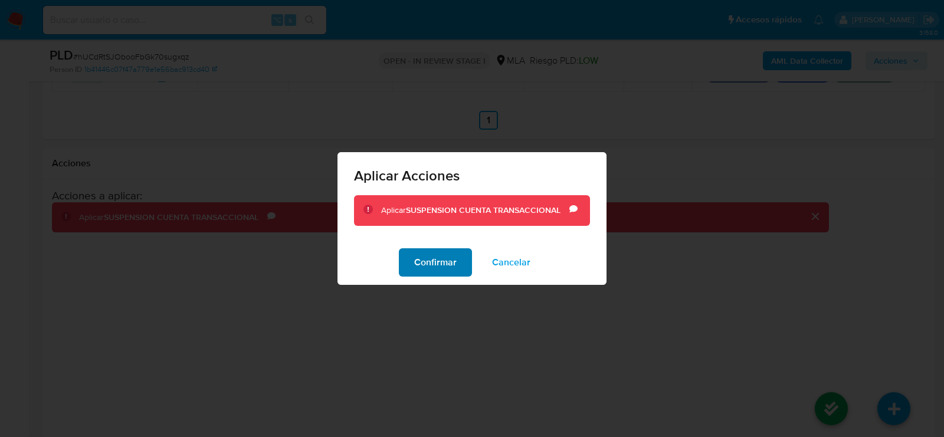
click at [427, 257] on span "Confirmar" at bounding box center [435, 262] width 42 height 26
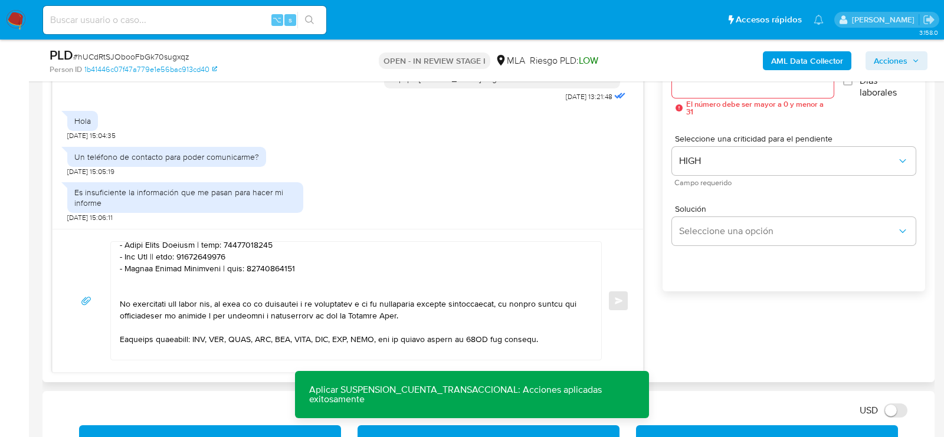
scroll to position [685, 0]
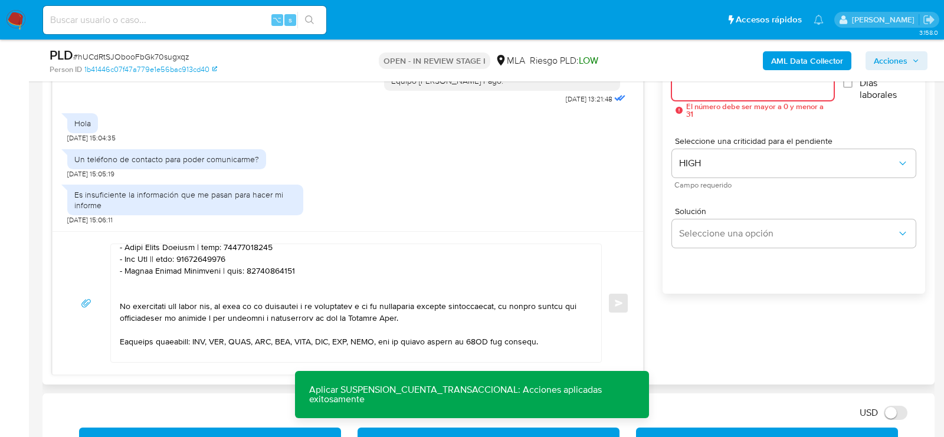
click at [717, 90] on input "Esperar Respuesta (días)" at bounding box center [753, 85] width 162 height 15
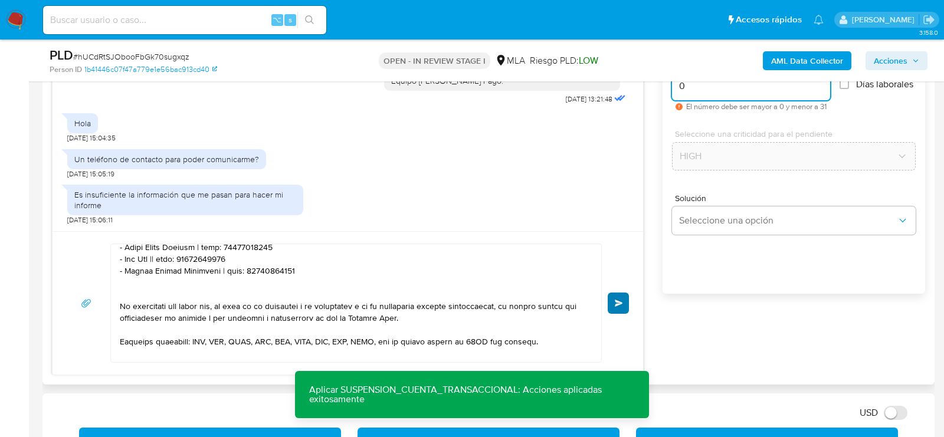
type input "0"
click at [620, 304] on span "Enviar" at bounding box center [618, 303] width 8 height 7
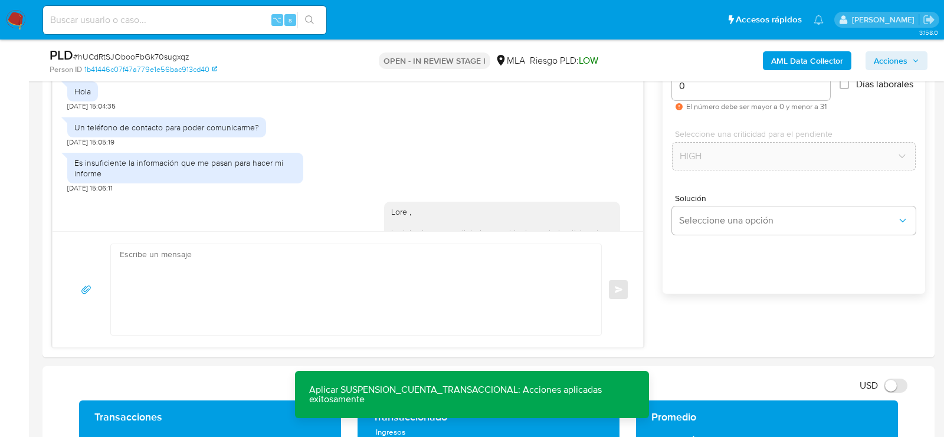
scroll to position [1695, 0]
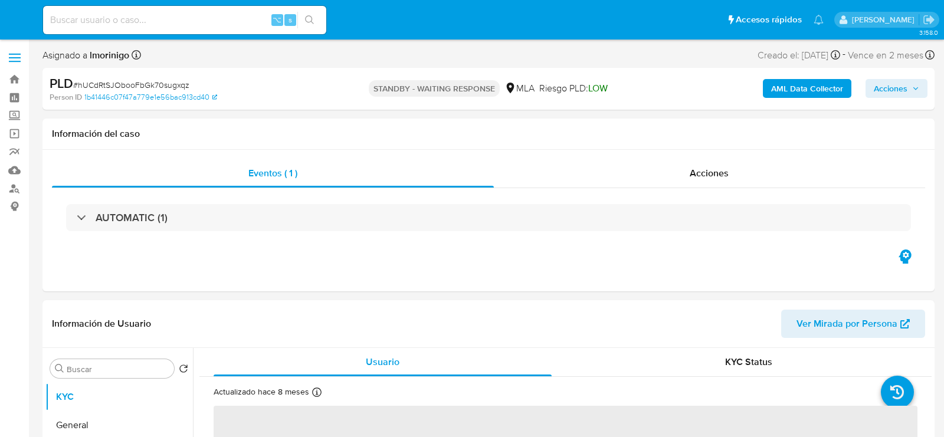
select select "10"
click at [172, 15] on input at bounding box center [184, 19] width 283 height 15
paste input "eaHY2Ay62g57qiwEQ1vFxBqT"
type input "eaHY2Ay62g57qiwEQ1vFxBqT"
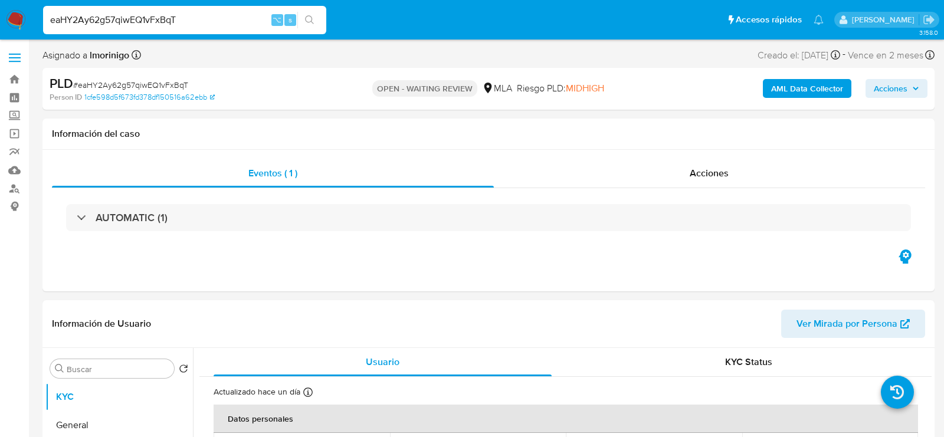
select select "10"
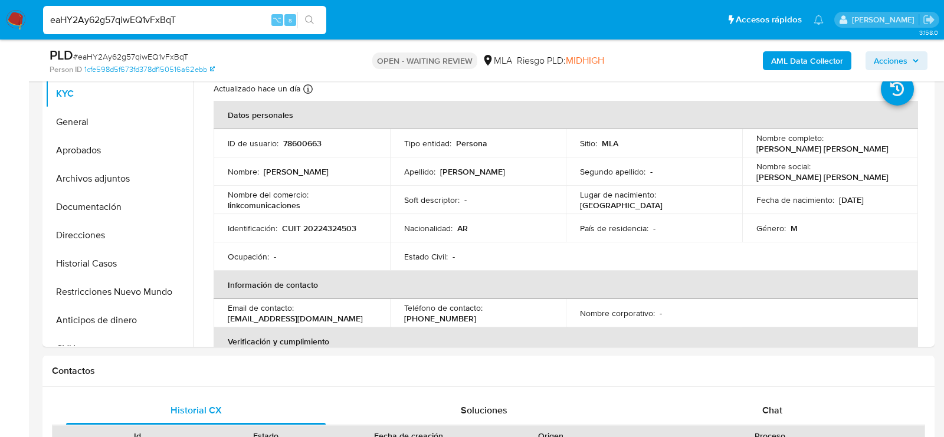
scroll to position [287, 0]
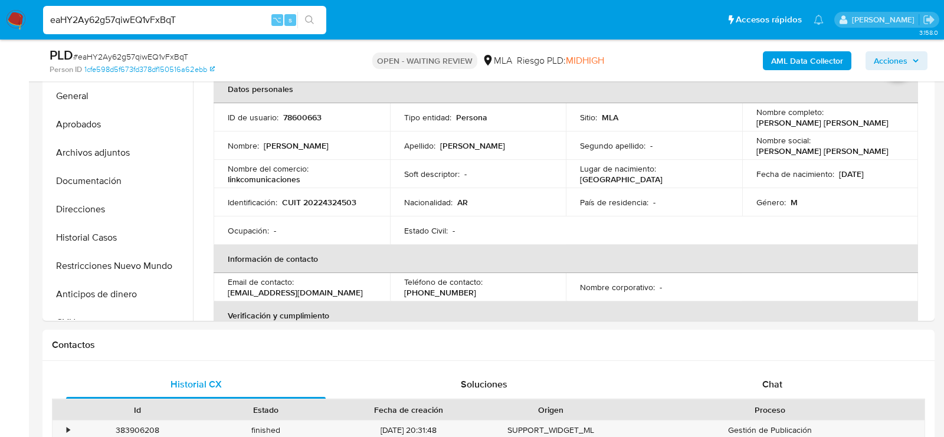
click at [162, 55] on span "# eaHY2Ay62g57qiwEQ1vFxBqT" at bounding box center [130, 57] width 115 height 12
copy span "eaHY2Ay62g57qiwEQ1vFxBqT"
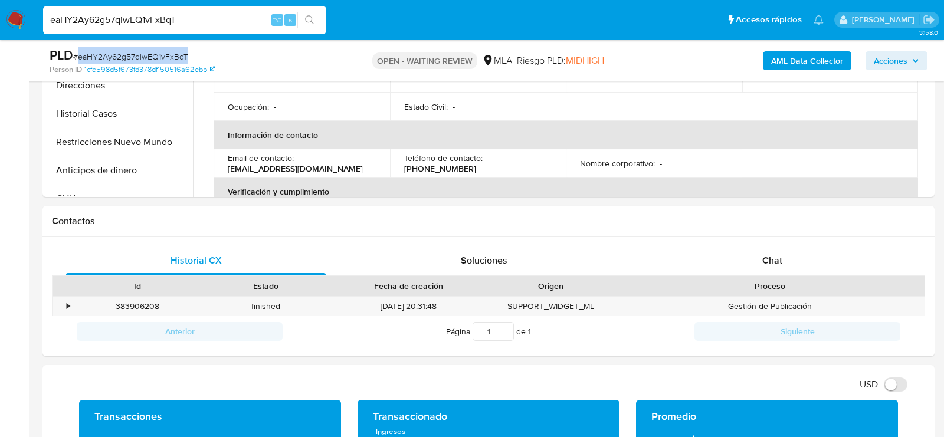
scroll to position [449, 0]
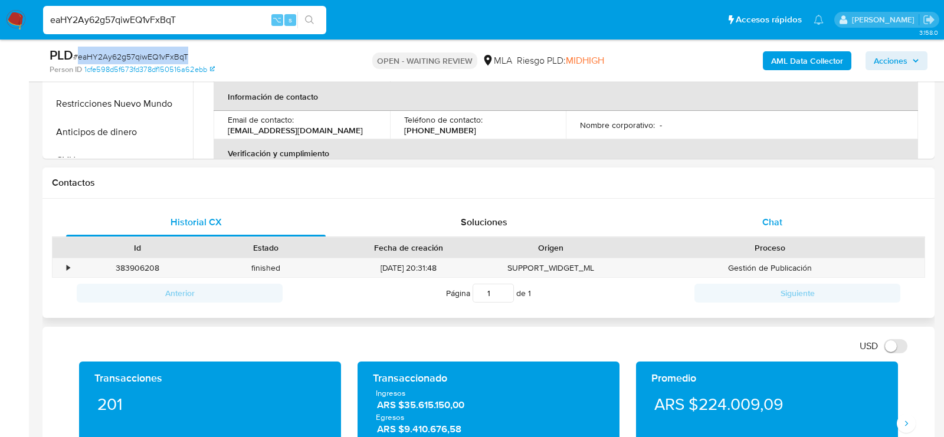
click at [783, 230] on div "Chat" at bounding box center [771, 222] width 259 height 28
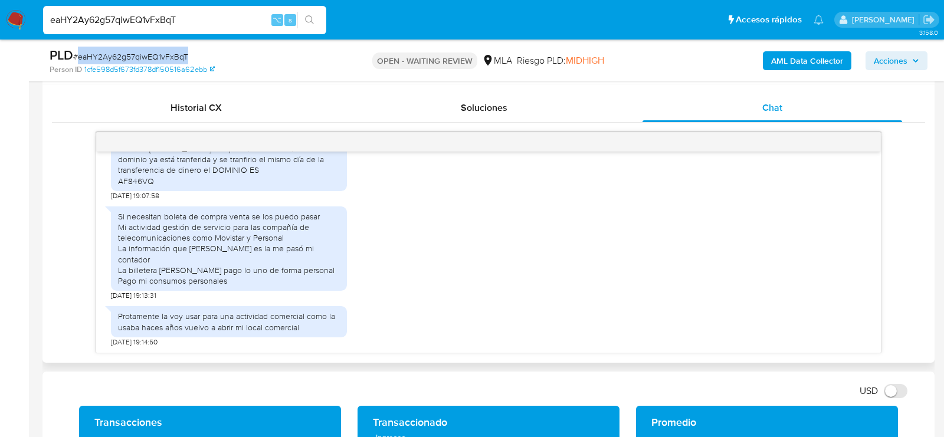
scroll to position [565, 0]
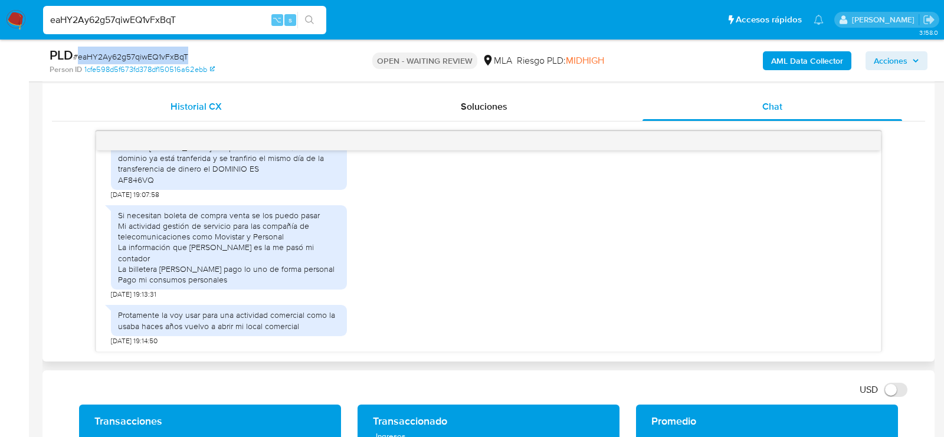
copy span "eaHY2Ay62g57qiwEQ1vFxBqT"
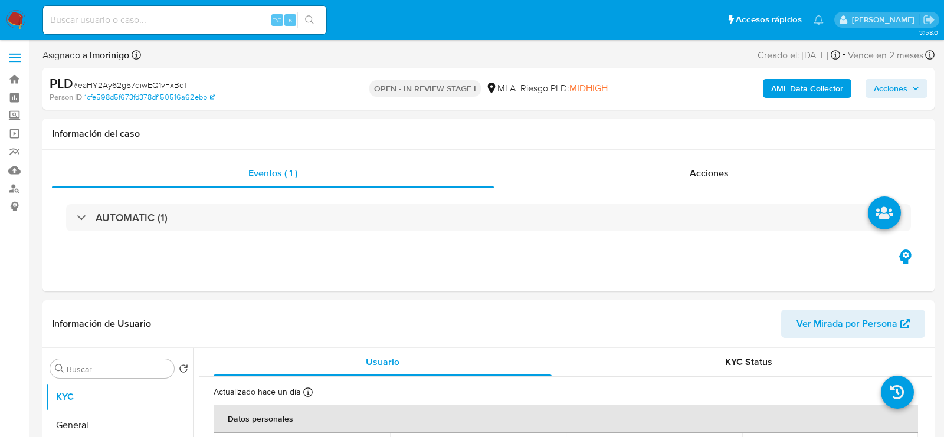
select select "10"
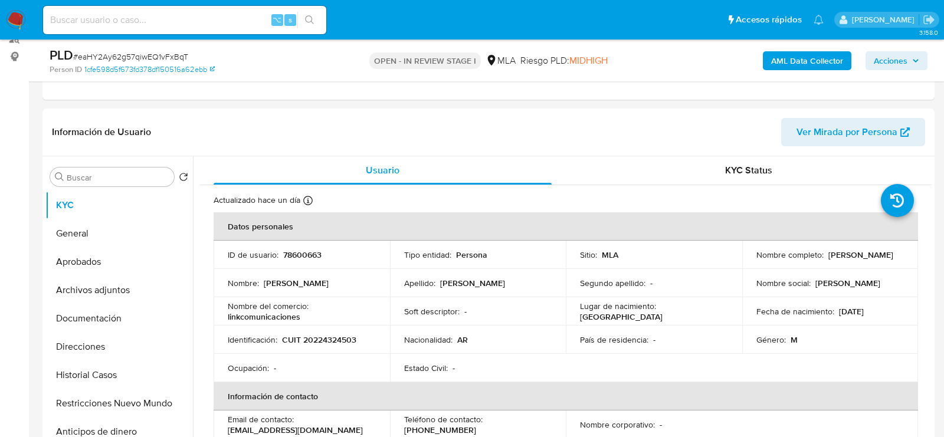
scroll to position [206, 0]
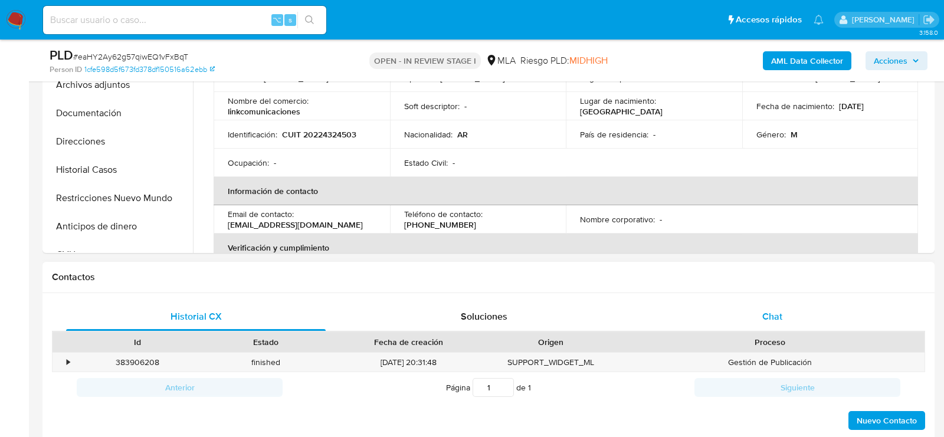
click at [849, 327] on div "Chat" at bounding box center [771, 317] width 259 height 28
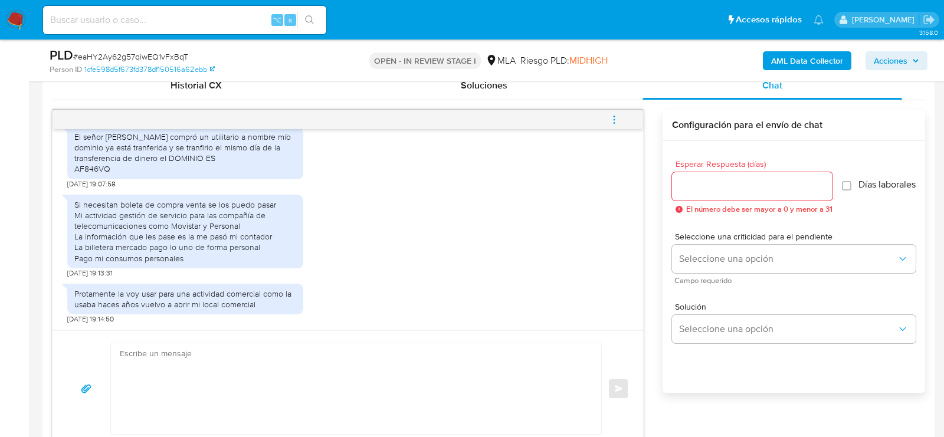
scroll to position [610, 0]
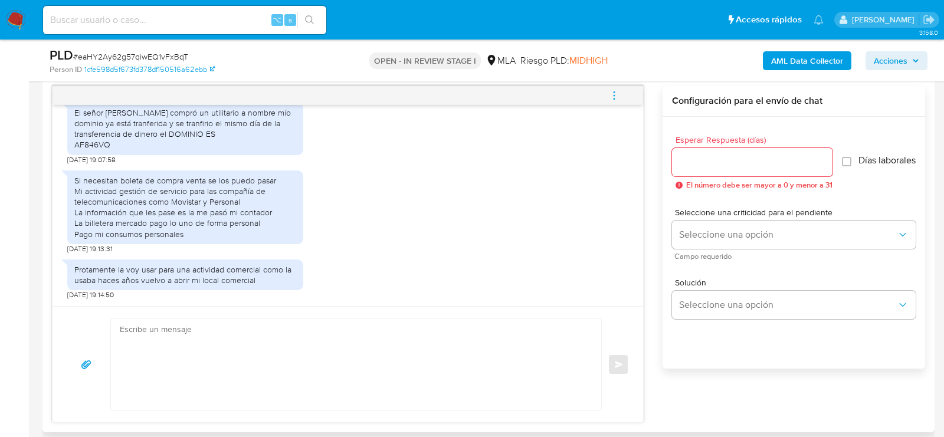
drag, startPoint x: 307, startPoint y: 370, endPoint x: 329, endPoint y: 328, distance: 46.7
click at [307, 370] on textarea at bounding box center [353, 364] width 466 height 91
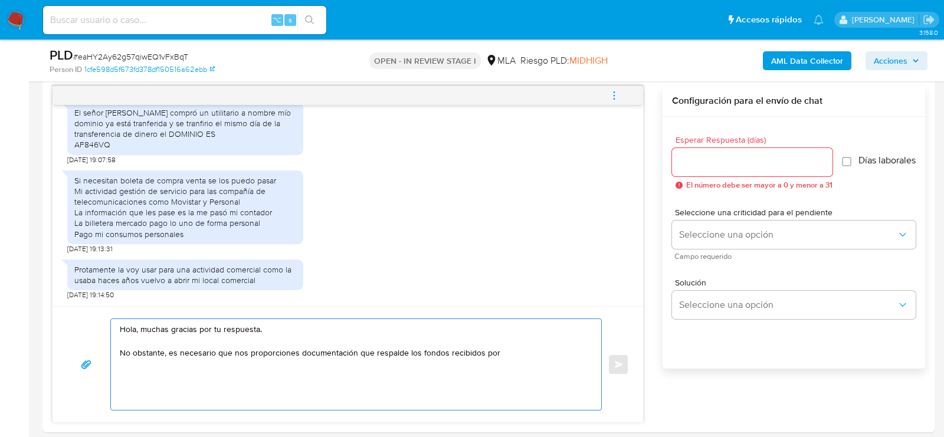
paste textarea "[PERSON_NAME]"
paste textarea "20100898889"
paste textarea "Es importante que sepas que, en caso de no responder a lo solicitado o si lo pr…"
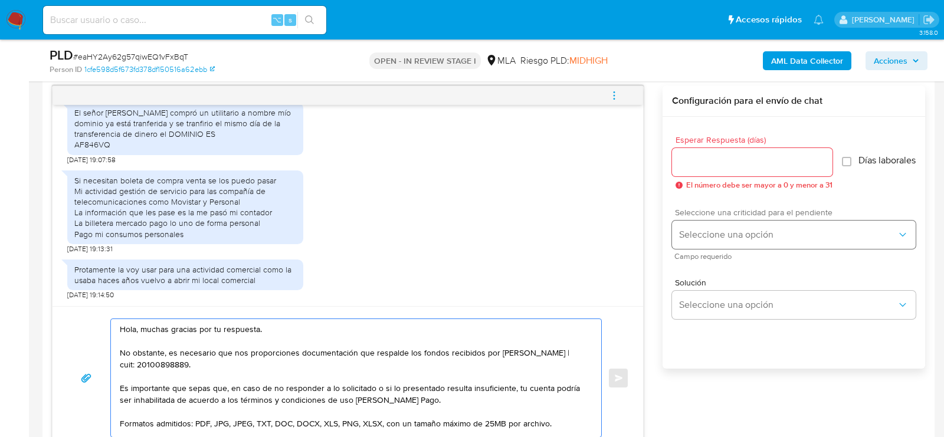
type textarea "Hola, muchas gracias por tu respuesta. No obstante, es necesario que nos propor…"
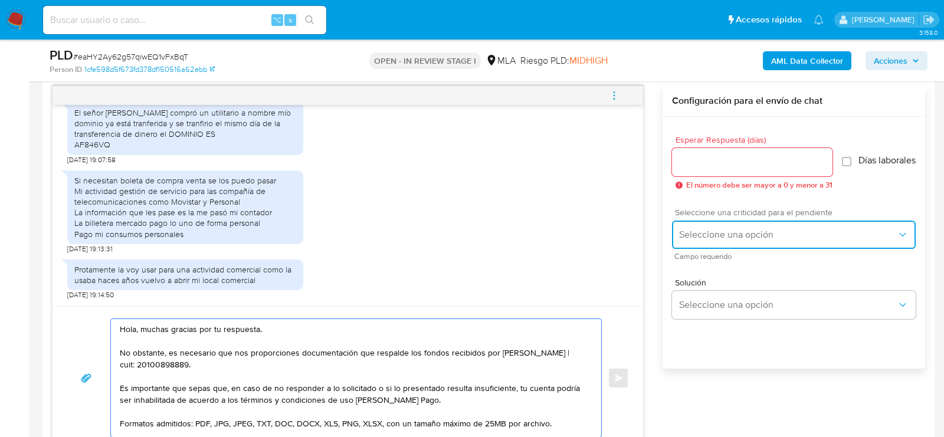
click at [764, 240] on span "Seleccione una opción" at bounding box center [788, 235] width 218 height 12
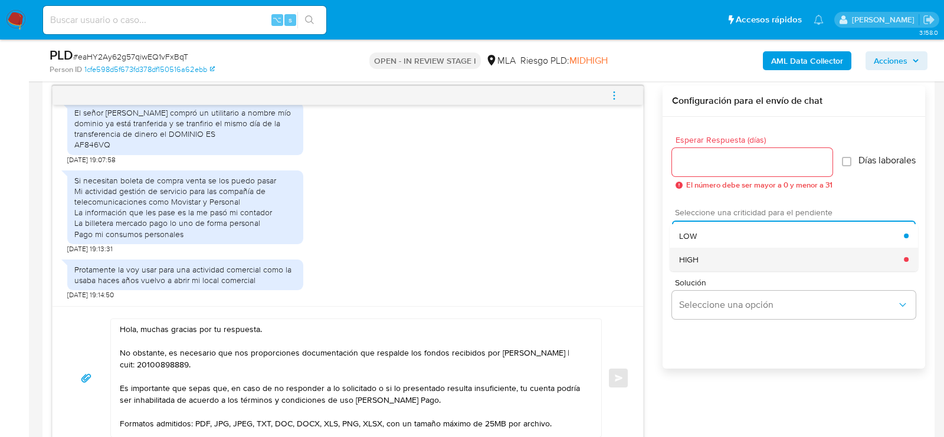
click at [700, 267] on div "HIGH" at bounding box center [791, 260] width 225 height 24
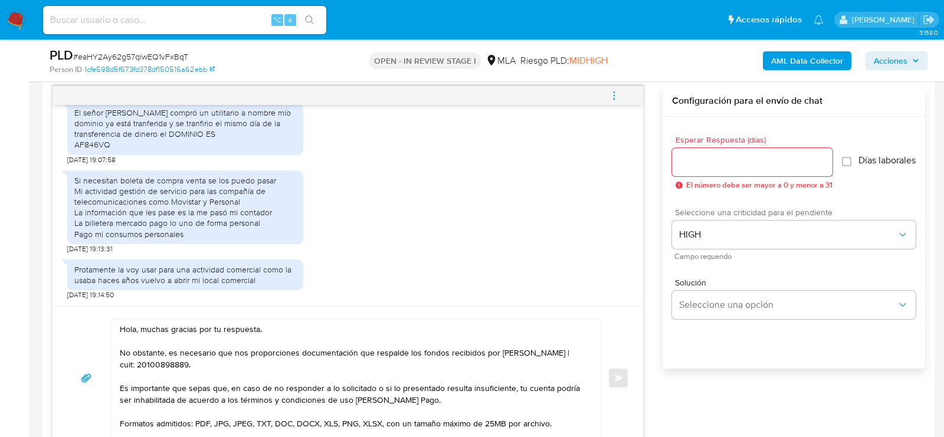
click at [700, 164] on input "Esperar Respuesta (días)" at bounding box center [752, 162] width 160 height 15
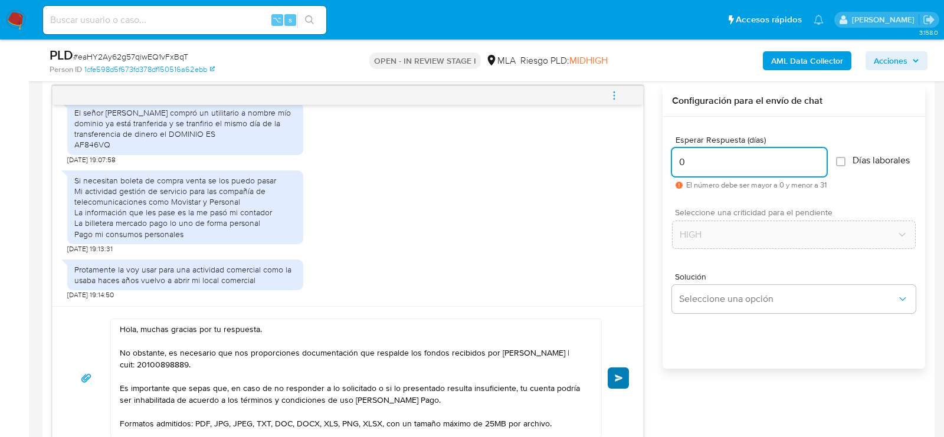
type input "0"
click at [613, 376] on button "Enviar" at bounding box center [617, 377] width 21 height 21
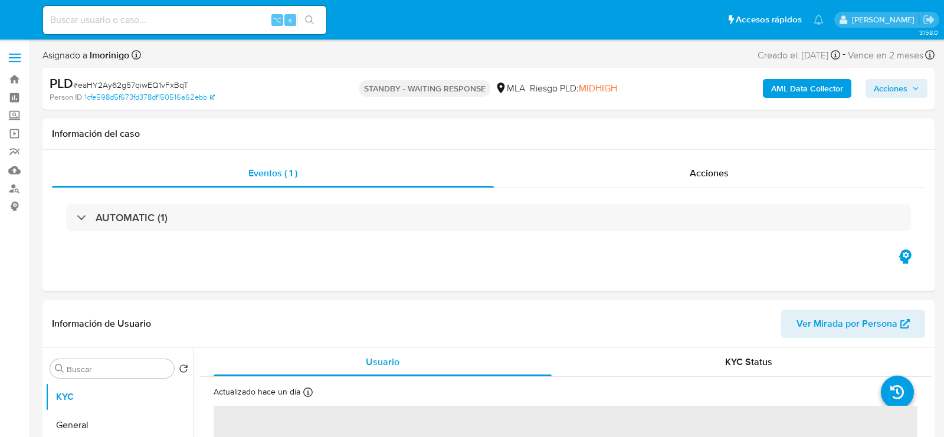
select select "10"
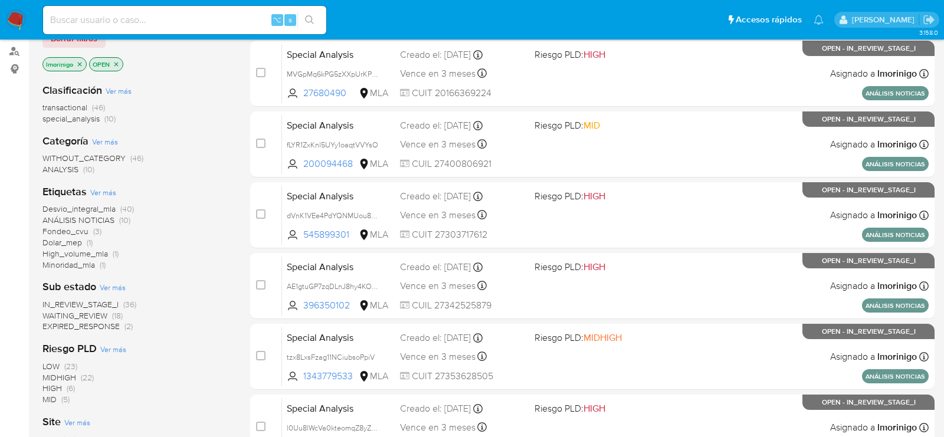
scroll to position [140, 0]
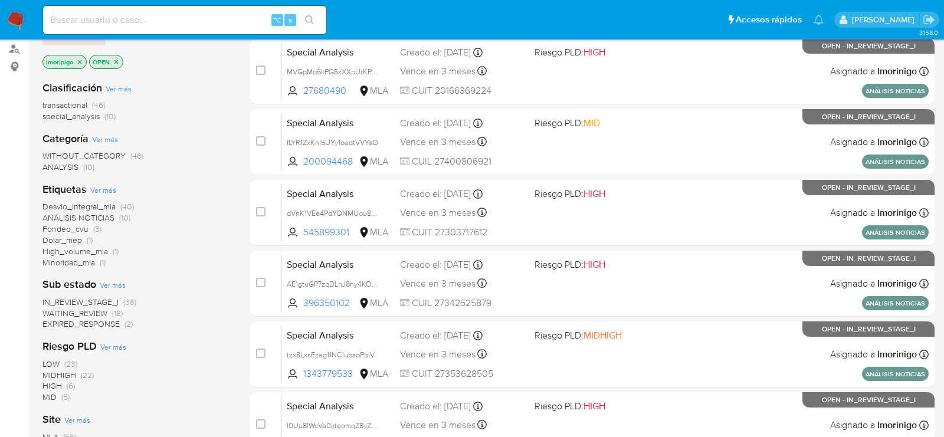
click at [99, 309] on span "WAITING_REVIEW" at bounding box center [74, 313] width 65 height 12
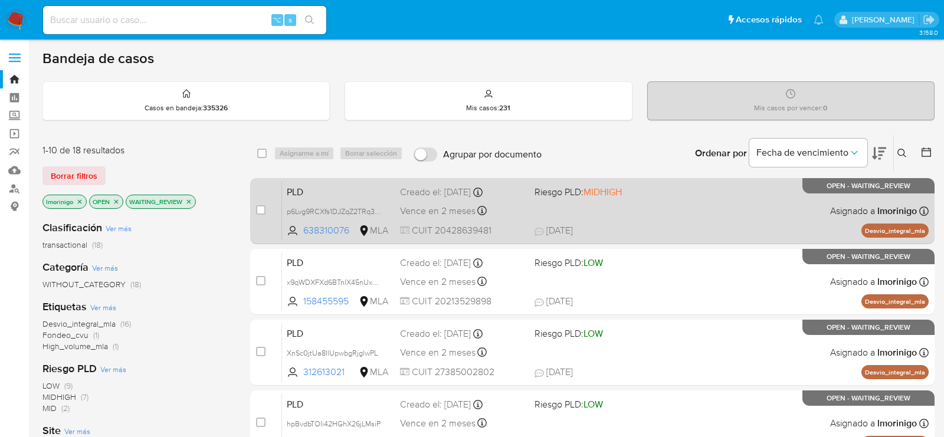
click at [614, 219] on div "PLD p6Lvg9RCXfs1DJZqZ2TRq3ph 638310076 MLA Riesgo PLD: MIDHIGH Creado el: [DATE…" at bounding box center [605, 211] width 646 height 60
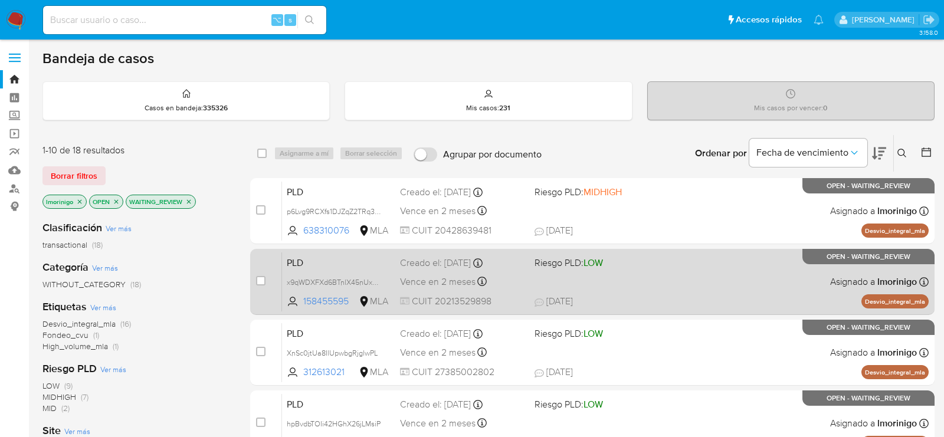
click at [597, 281] on div "PLD x9qWDXFXd6BTnlX45nUxDSSh 158455595 MLA Riesgo PLD: LOW Creado el: [DATE] Cr…" at bounding box center [605, 282] width 646 height 60
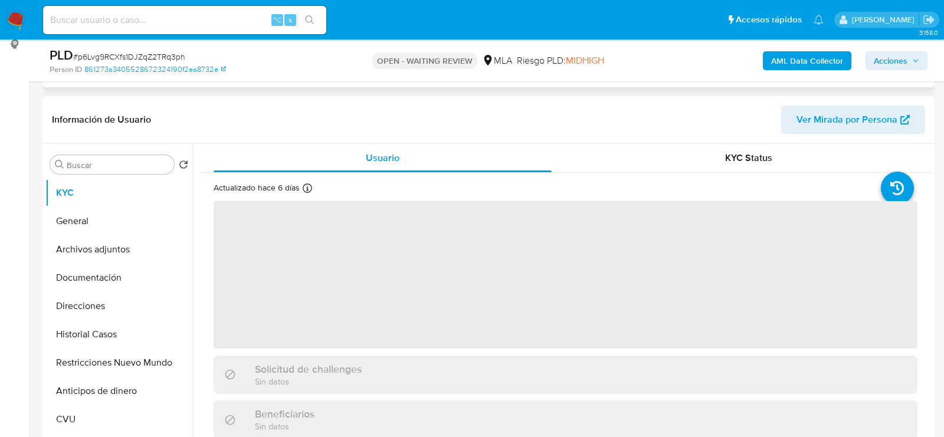
scroll to position [274, 0]
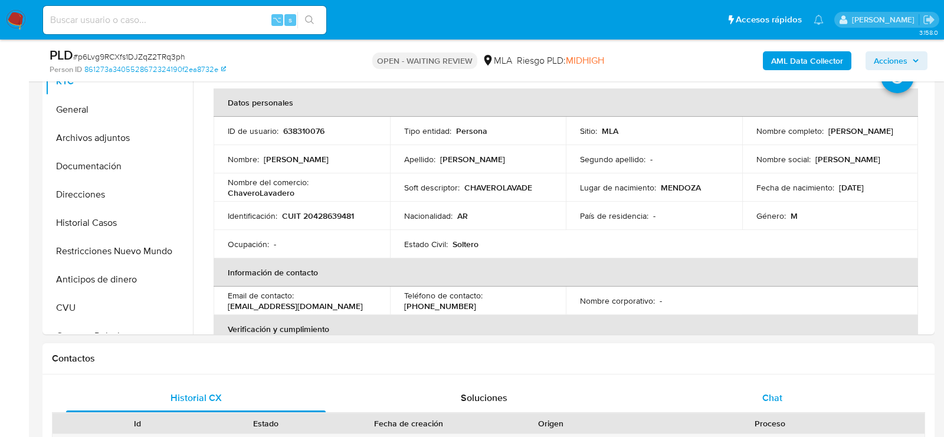
click at [771, 392] on span "Chat" at bounding box center [772, 398] width 20 height 14
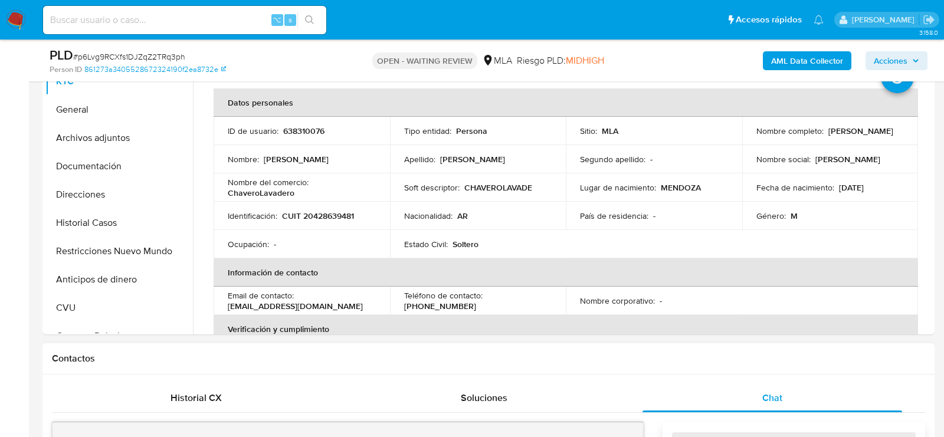
select select "10"
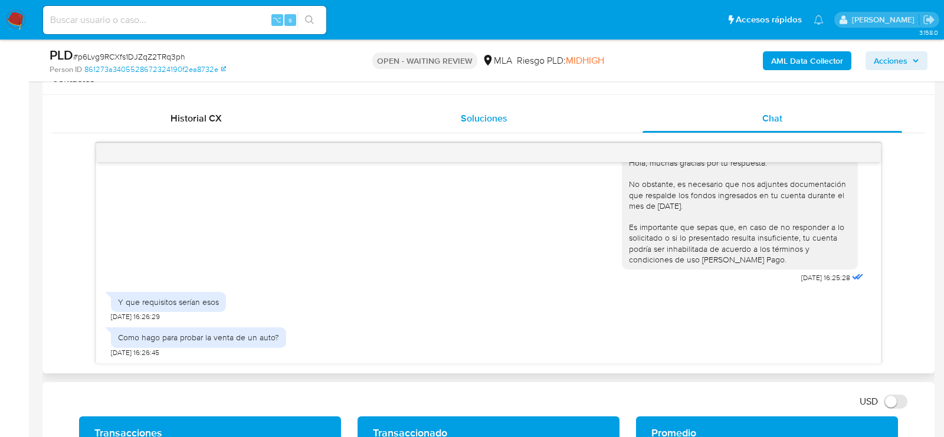
scroll to position [558, 0]
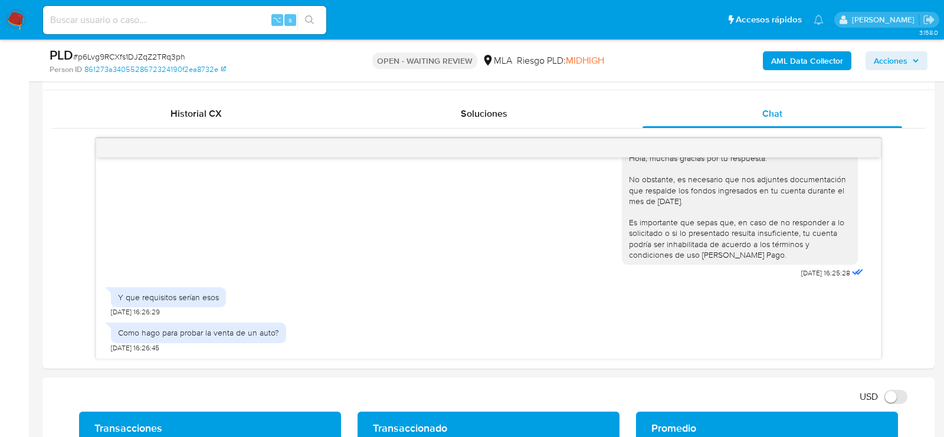
click at [178, 57] on span "# p6Lvg9RCXfs1DJZqZ2TRq3ph" at bounding box center [129, 57] width 112 height 12
copy span "p6Lvg9RCXfs1DJZqZ2TRq3ph"
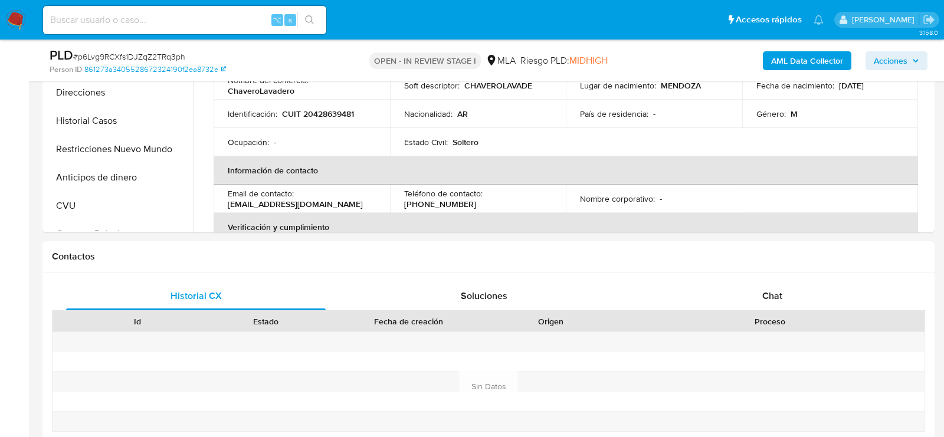
select select "10"
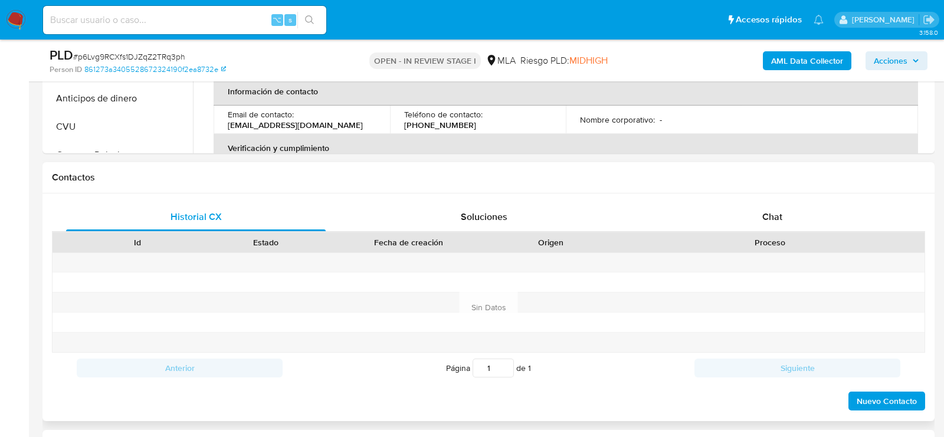
scroll to position [481, 0]
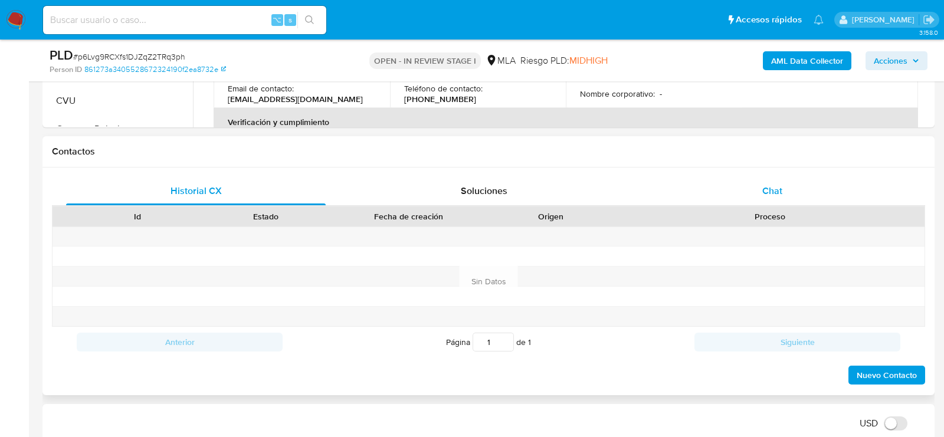
click at [813, 194] on div "Chat" at bounding box center [771, 191] width 259 height 28
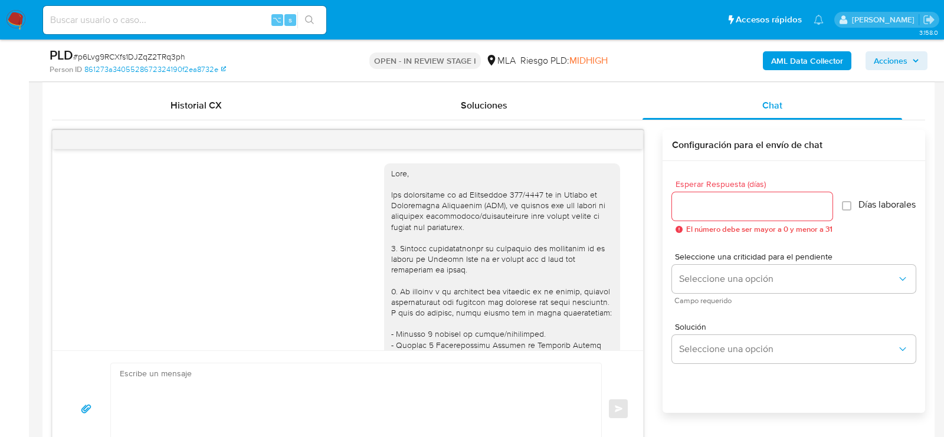
scroll to position [737, 0]
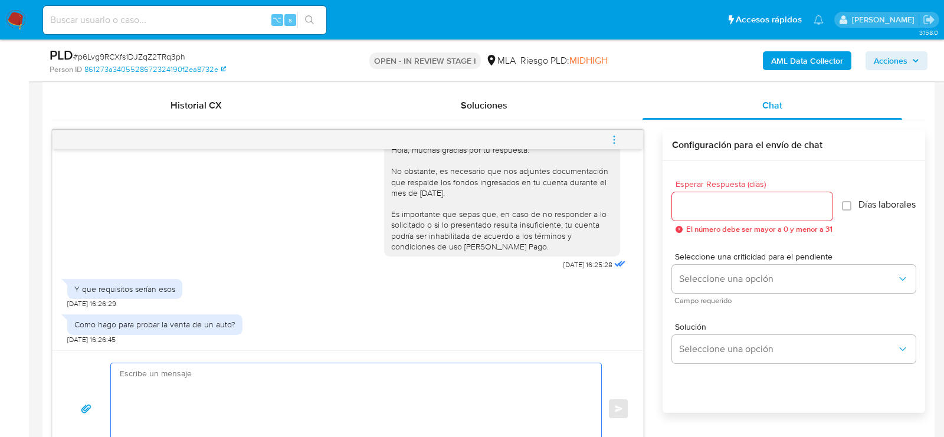
click at [224, 388] on textarea at bounding box center [353, 408] width 466 height 91
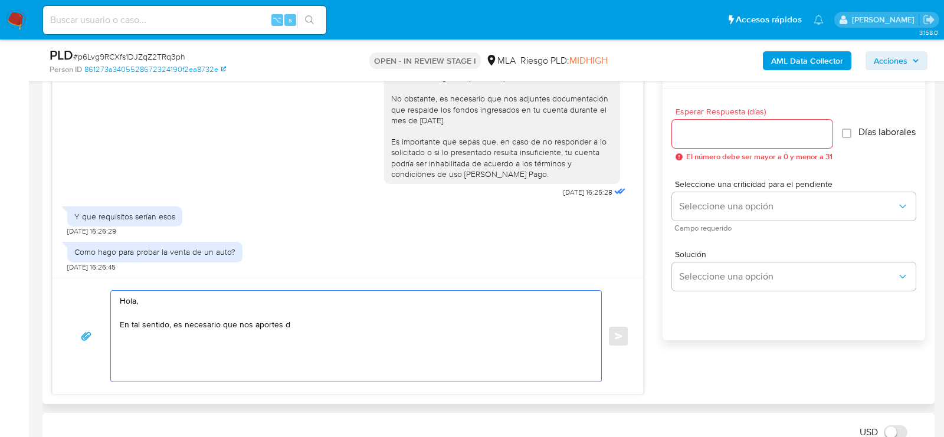
scroll to position [639, 0]
click at [317, 324] on textarea "Hola, En tal sentido, es necesario que nos aportes d" at bounding box center [353, 335] width 466 height 91
paste textarea "Es importante que sepas que, en caso de no responder a lo solicitado o si lo pr…"
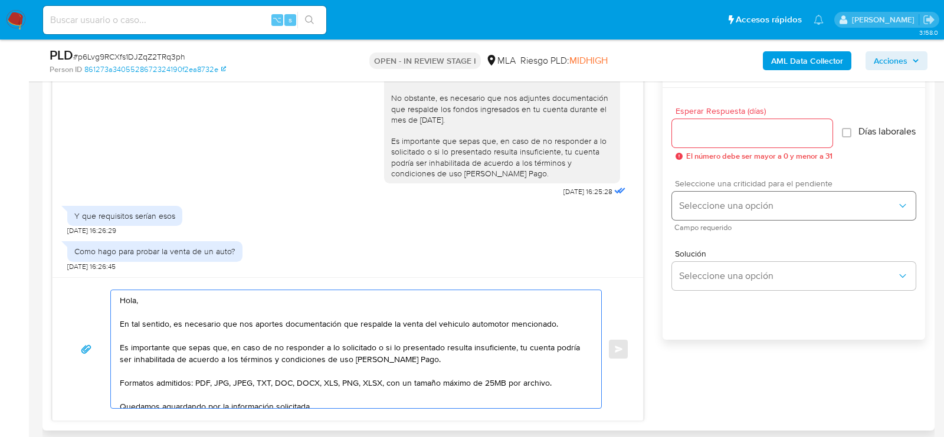
type textarea "Hola, En tal sentido, es necesario que nos aportes documentación que respalde l…"
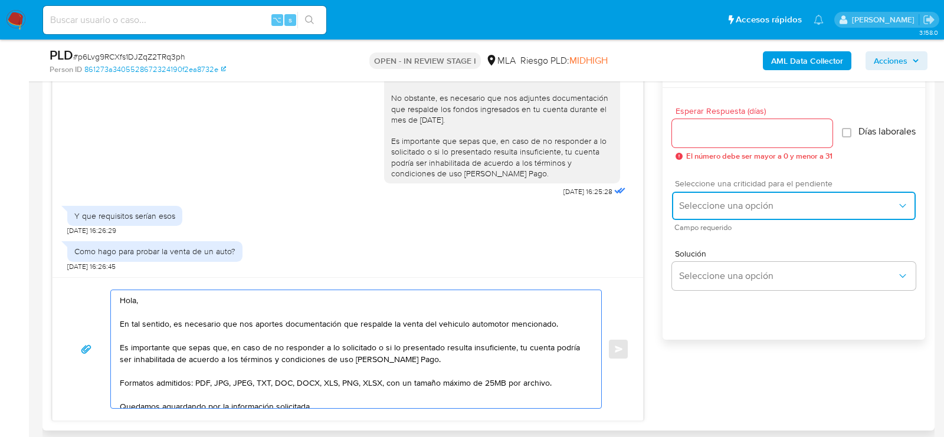
click at [723, 217] on button "Seleccione una opción" at bounding box center [794, 206] width 244 height 28
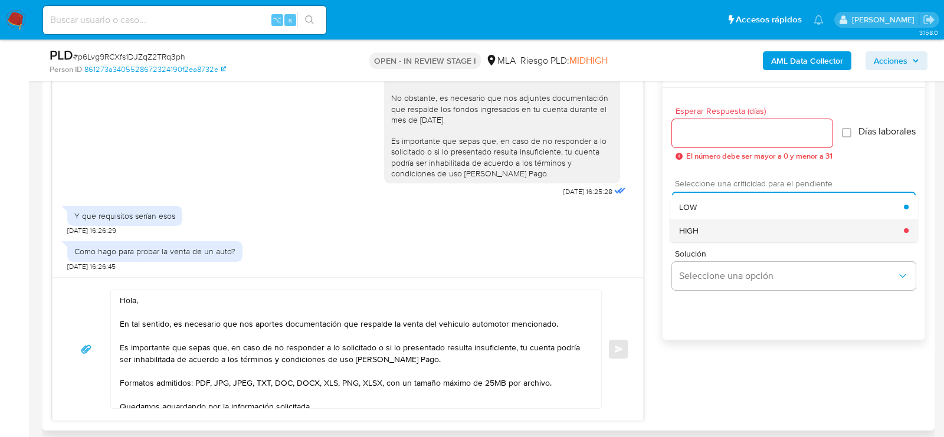
click at [705, 232] on div "HIGH" at bounding box center [791, 231] width 225 height 24
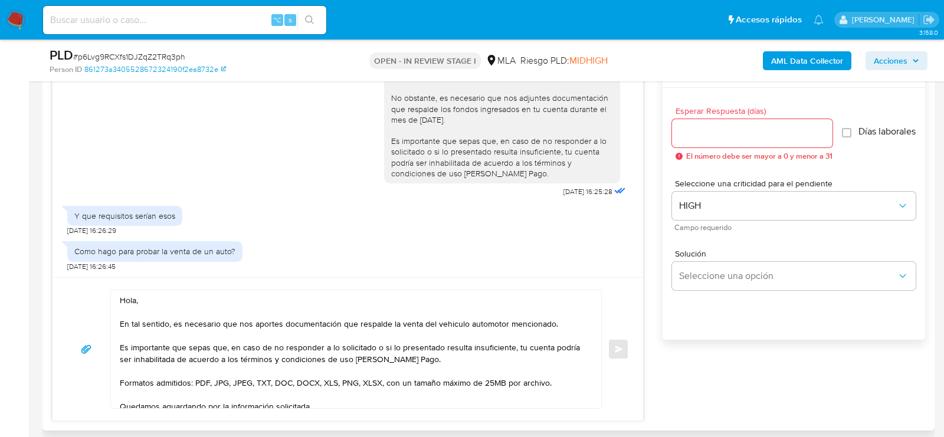
click at [689, 120] on div at bounding box center [752, 133] width 160 height 28
click at [689, 142] on div at bounding box center [752, 133] width 160 height 28
click at [688, 123] on div at bounding box center [752, 133] width 160 height 28
click at [688, 127] on input "Esperar Respuesta (días)" at bounding box center [752, 133] width 160 height 15
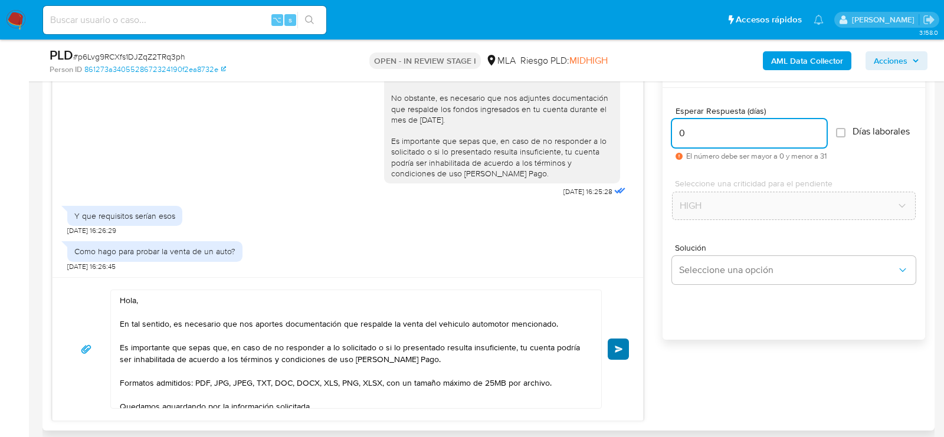
type input "0"
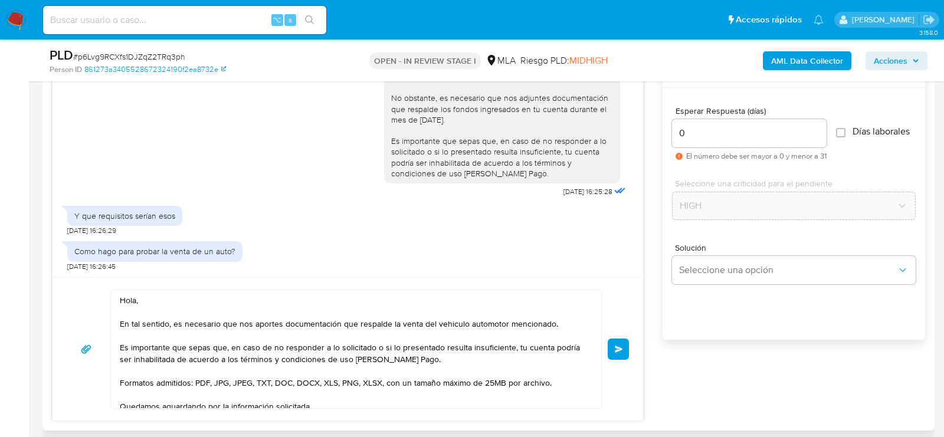
click at [611, 351] on button "Enviar" at bounding box center [617, 349] width 21 height 21
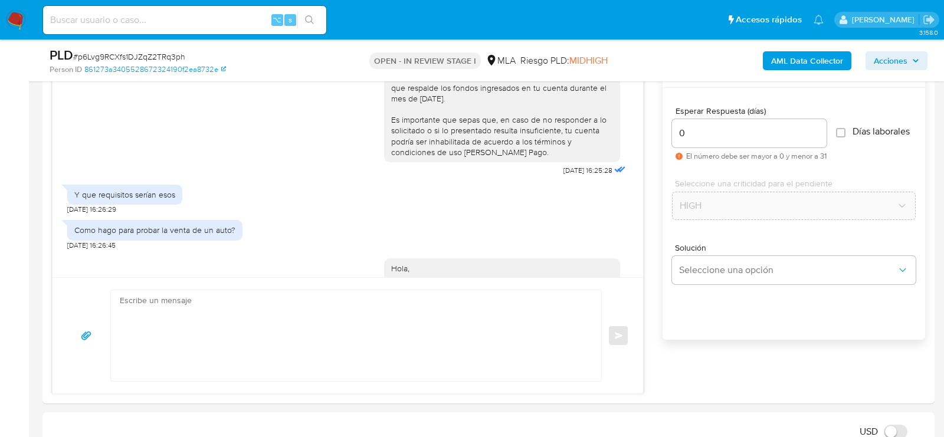
scroll to position [985, 0]
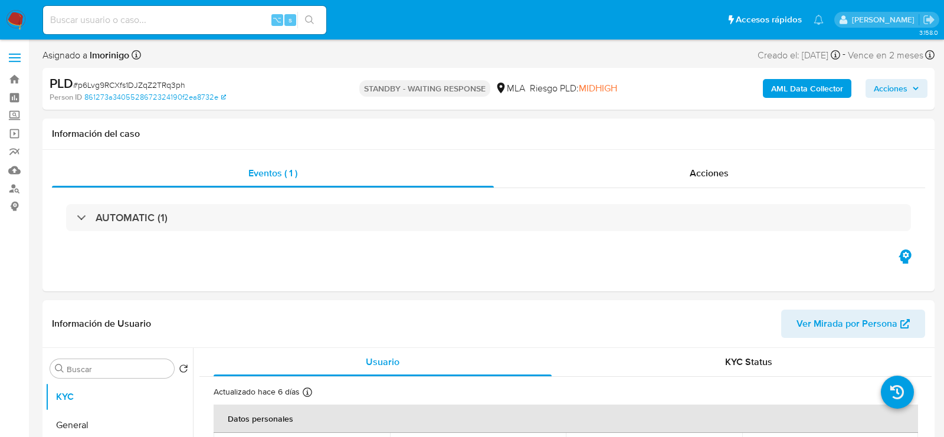
select select "10"
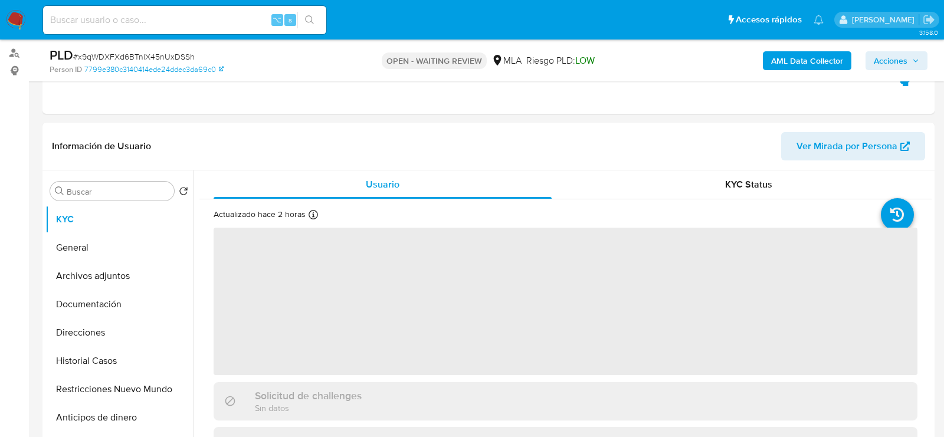
scroll to position [234, 0]
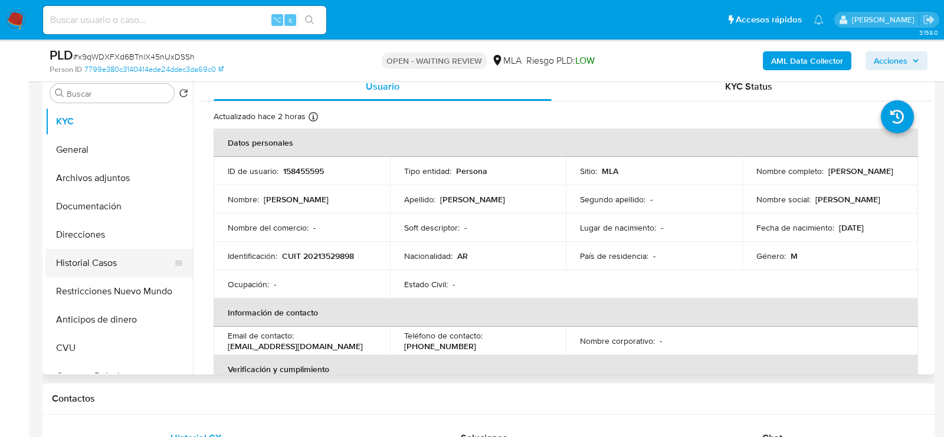
select select "10"
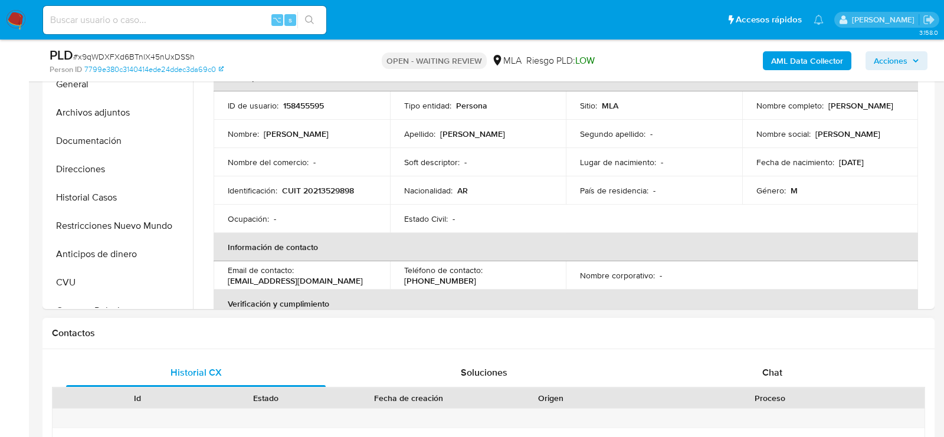
scroll to position [527, 0]
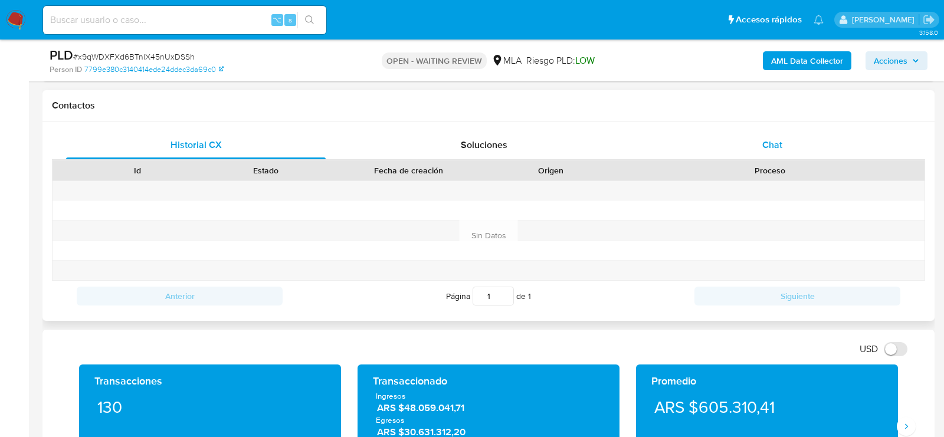
click at [745, 146] on div "Chat" at bounding box center [771, 145] width 259 height 28
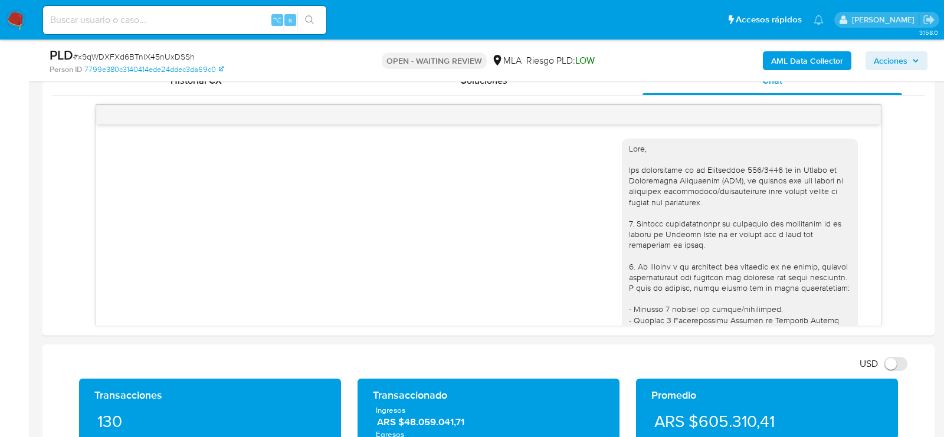
scroll to position [1305, 0]
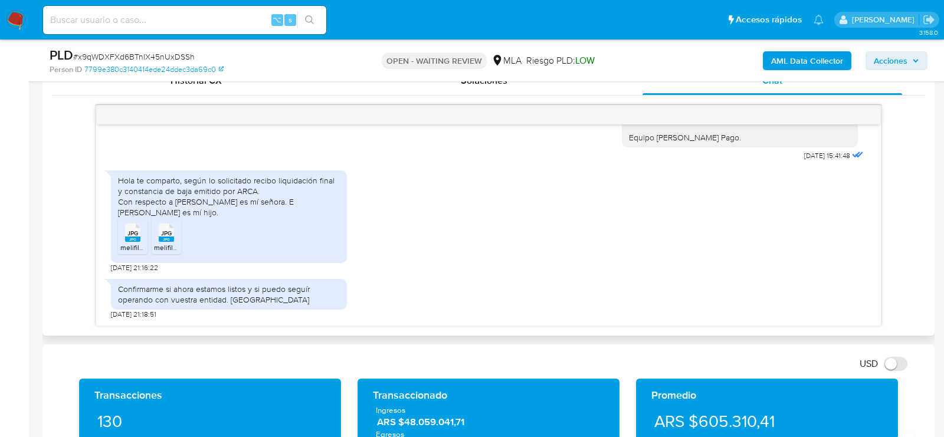
click at [137, 238] on rect at bounding box center [132, 238] width 15 height 5
click at [173, 238] on rect at bounding box center [166, 238] width 15 height 5
drag, startPoint x: 150, startPoint y: 267, endPoint x: 109, endPoint y: 265, distance: 41.9
click at [108, 265] on div "18/08/2025 17:36:30 Hola, Esperamos que te encuentres muy bien. Te consultamos …" at bounding box center [488, 224] width 784 height 201
copy span "26/08/2025"
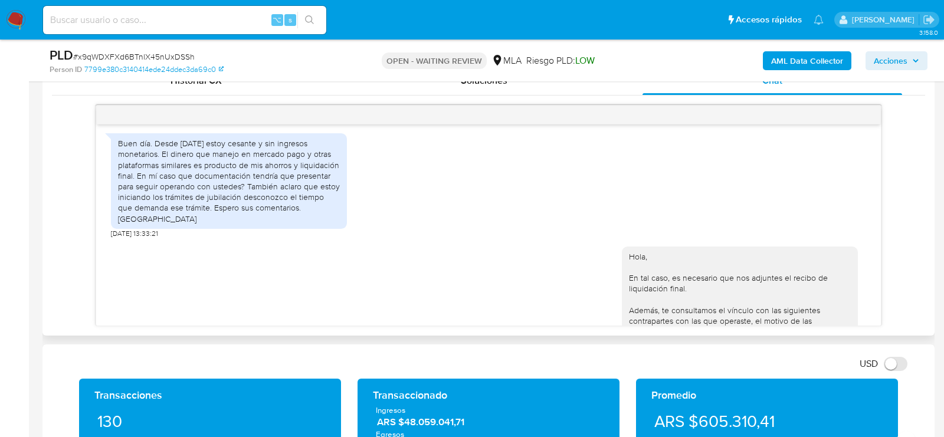
scroll to position [888, 0]
drag, startPoint x: 148, startPoint y: 251, endPoint x: 109, endPoint y: 253, distance: 39.6
click at [109, 252] on div "18/08/2025 17:36:30 Hola, Esperamos que te encuentres muy bien. Te consultamos …" at bounding box center [488, 224] width 784 height 201
copy span "22/08/2025"
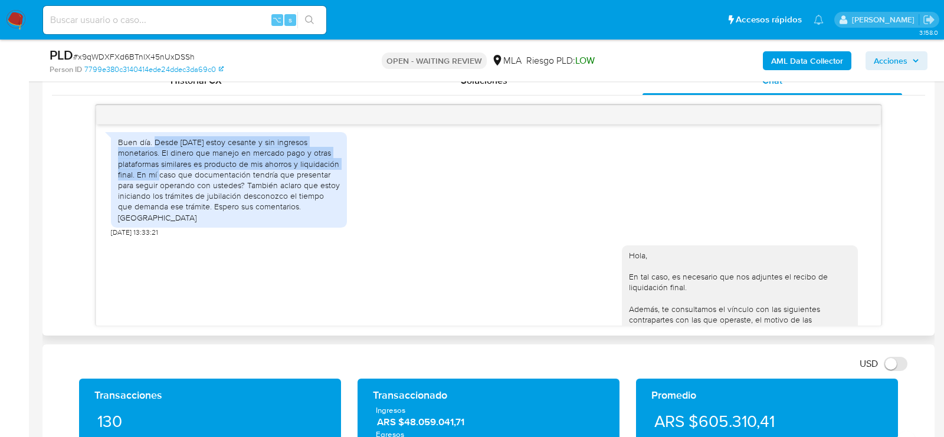
drag, startPoint x: 153, startPoint y: 172, endPoint x: 136, endPoint y: 205, distance: 36.7
click at [135, 205] on div "Buen día. Desde [DATE] estoy cesante y sin ingresos monetarios. El dinero que m…" at bounding box center [229, 180] width 222 height 86
copy div "Desde hace 2 meses estoy cesante y sin ingresos monetarios. El dinero que manej…"
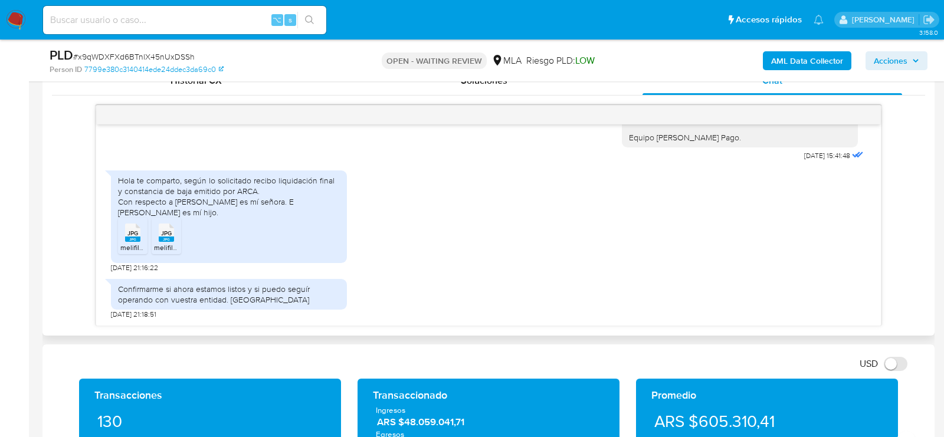
scroll to position [1305, 0]
drag, startPoint x: 146, startPoint y: 267, endPoint x: 112, endPoint y: 267, distance: 33.6
click at [112, 267] on span "[DATE] 21:16:22" at bounding box center [134, 267] width 47 height 9
copy span "26/08/202"
copy span "26/08/2025"
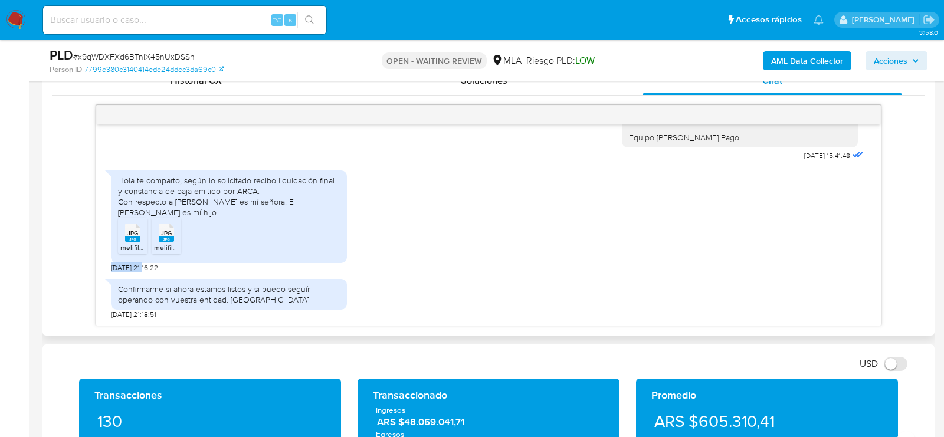
drag, startPoint x: 175, startPoint y: 200, endPoint x: 289, endPoint y: 208, distance: 114.1
click at [289, 208] on div "Hola te comparto, según lo solicitado recibo liquidación final y constancia de …" at bounding box center [229, 196] width 222 height 43
copy div "María Angélica Alvarez Álvarez es mí señora. E Ignacio Aquiles Garrido Alvarez …"
click at [157, 51] on span "# x9qWDXFXd6BTnlX45nUxDSSh" at bounding box center [133, 57] width 121 height 12
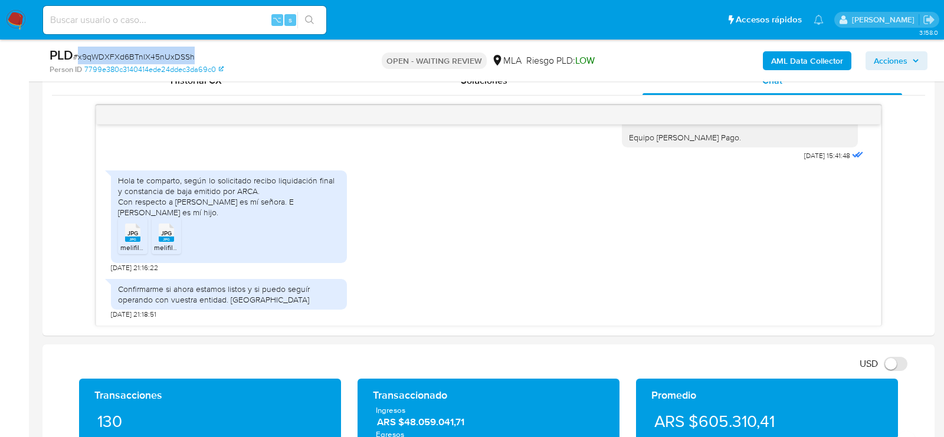
copy span "x9qWDXFXd6BTnlX45nUxDSSh"
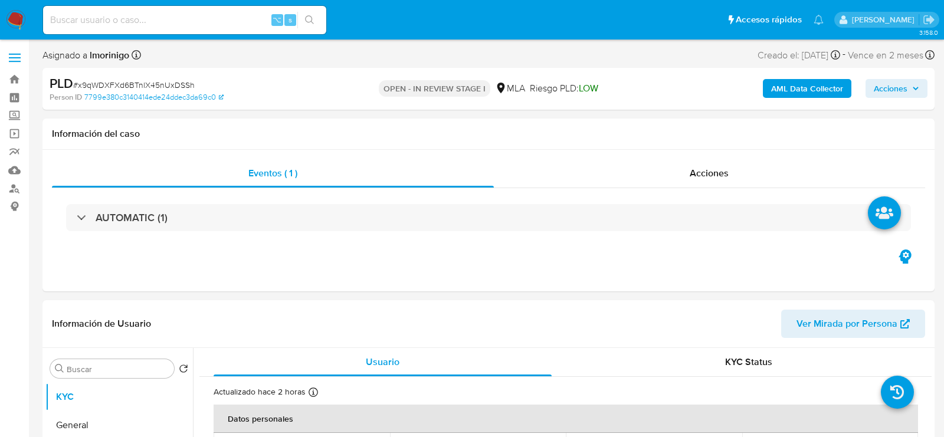
select select "10"
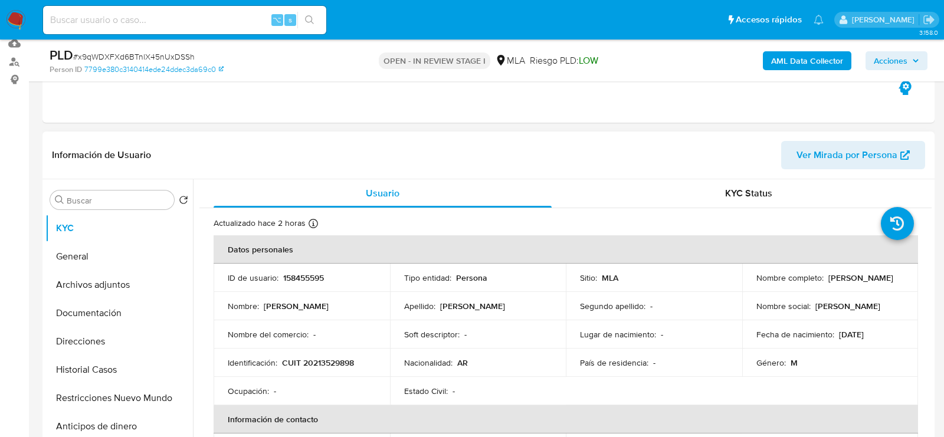
scroll to position [152, 0]
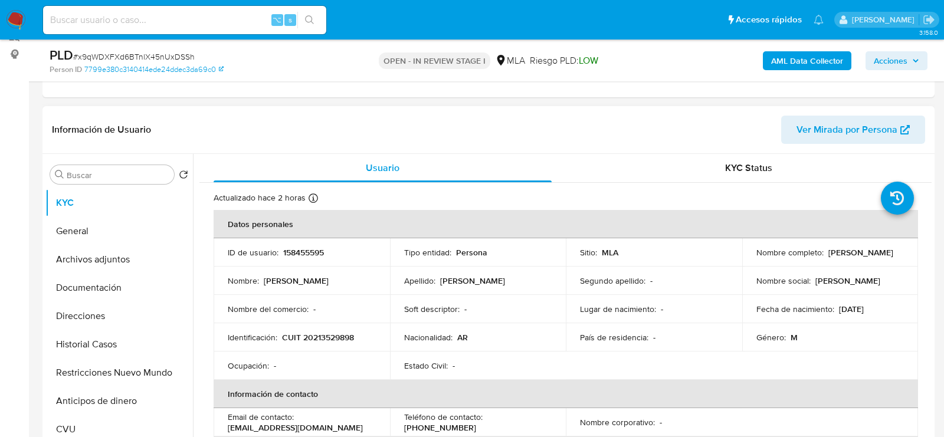
drag, startPoint x: 750, startPoint y: 254, endPoint x: 835, endPoint y: 254, distance: 85.5
click at [836, 254] on td "Nombre completo : [PERSON_NAME]" at bounding box center [830, 252] width 176 height 28
click at [109, 252] on button "Archivos adjuntos" at bounding box center [114, 259] width 138 height 28
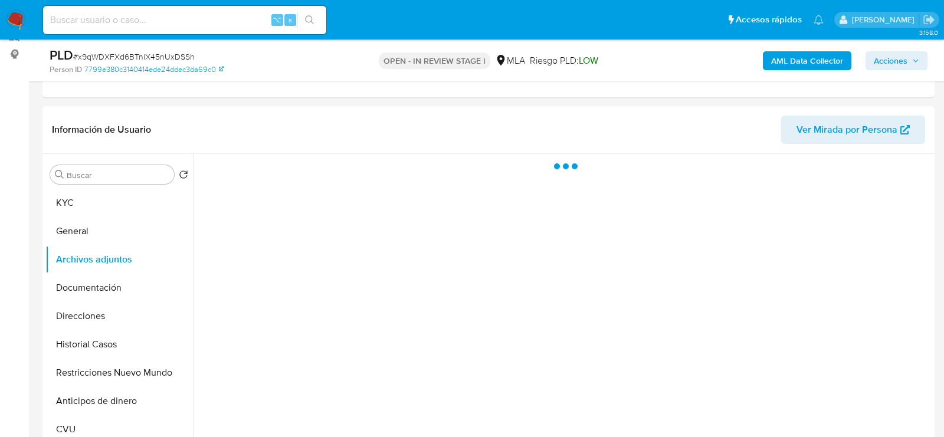
click at [807, 61] on b "AML Data Collector" at bounding box center [807, 60] width 72 height 19
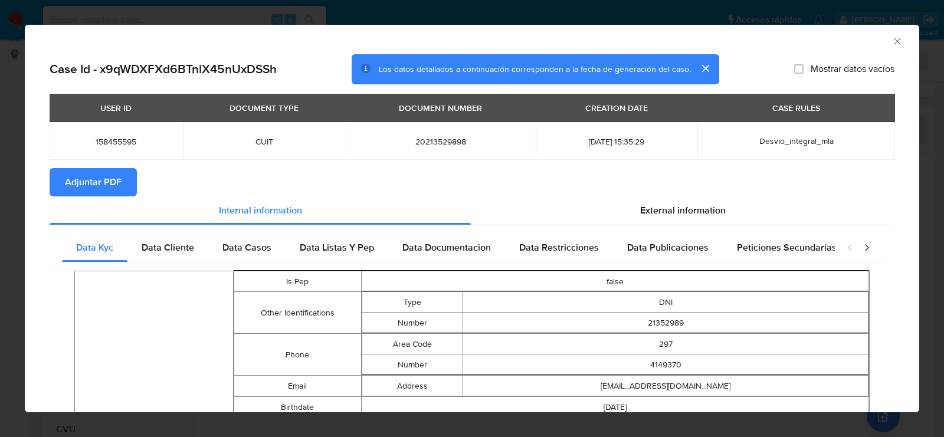
click at [893, 45] on icon "Cerrar ventana" at bounding box center [897, 41] width 12 height 12
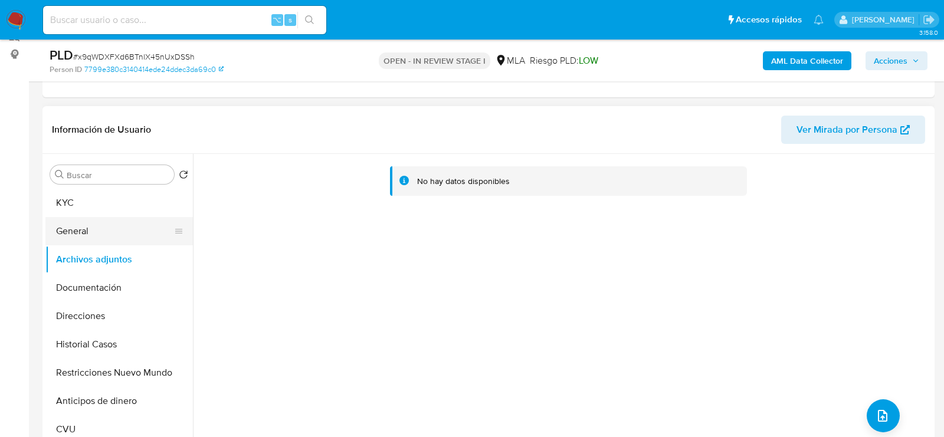
click at [110, 225] on button "General" at bounding box center [114, 231] width 138 height 28
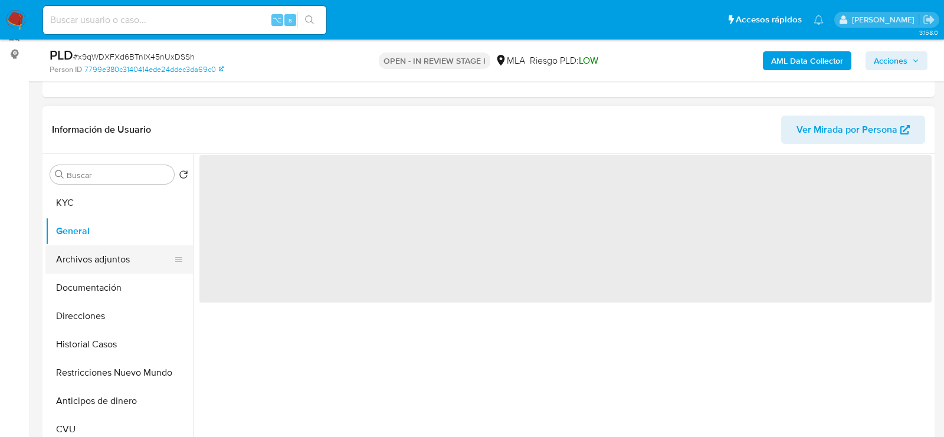
click at [107, 254] on button "Archivos adjuntos" at bounding box center [114, 259] width 138 height 28
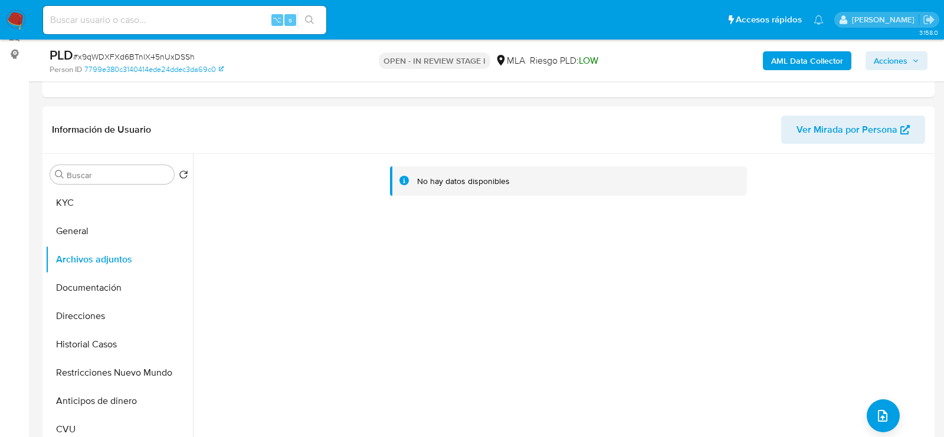
click at [829, 60] on b "AML Data Collector" at bounding box center [807, 60] width 72 height 19
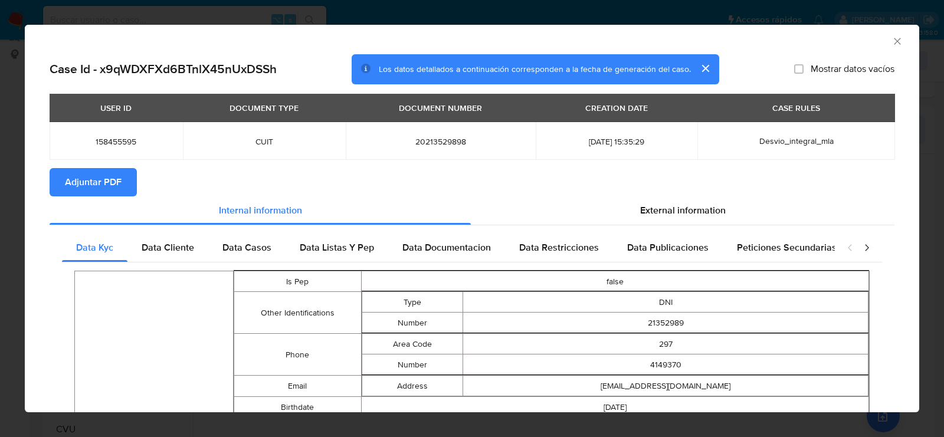
click at [115, 179] on span "Adjuntar PDF" at bounding box center [93, 182] width 57 height 26
click at [898, 43] on icon "Cerrar ventana" at bounding box center [897, 41] width 12 height 12
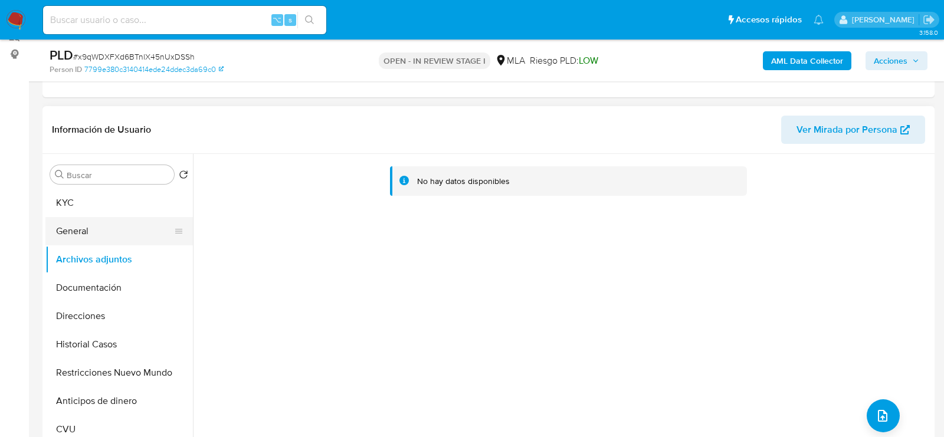
click at [135, 221] on button "General" at bounding box center [114, 231] width 138 height 28
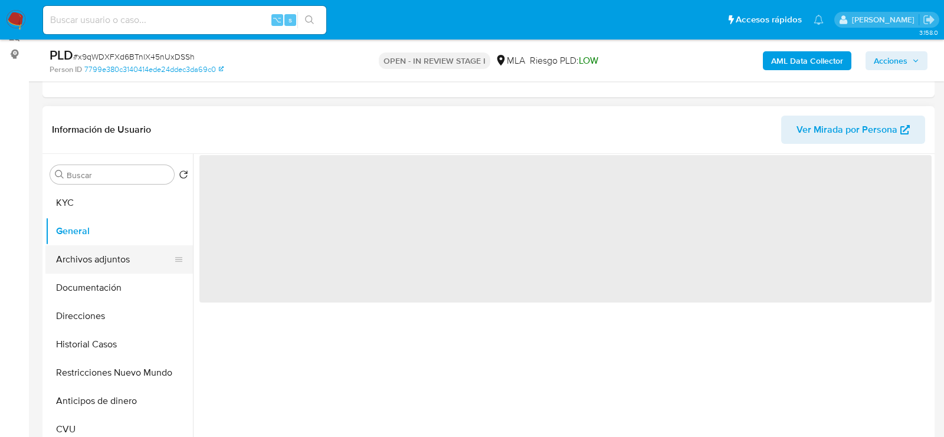
click at [134, 254] on button "Archivos adjuntos" at bounding box center [114, 259] width 138 height 28
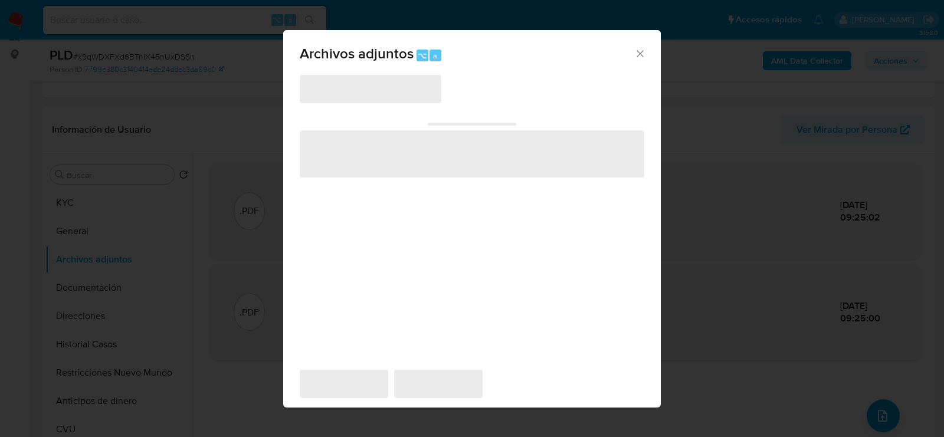
scroll to position [213, 0]
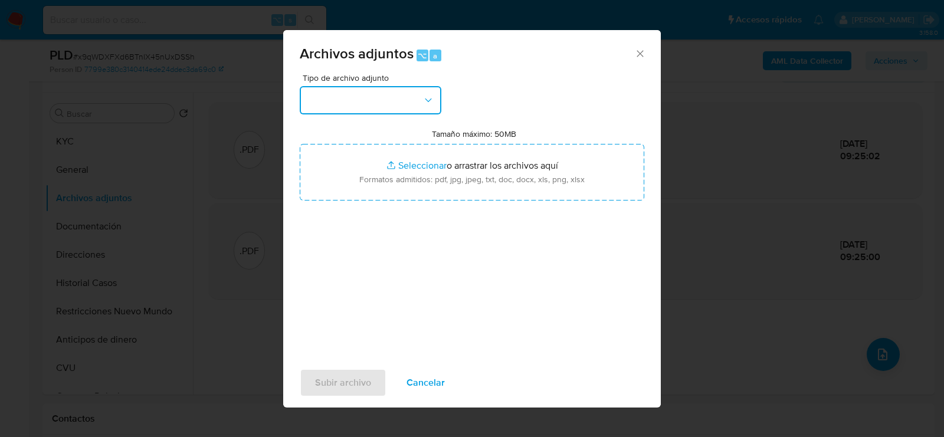
click at [366, 88] on button "button" at bounding box center [371, 100] width 142 height 28
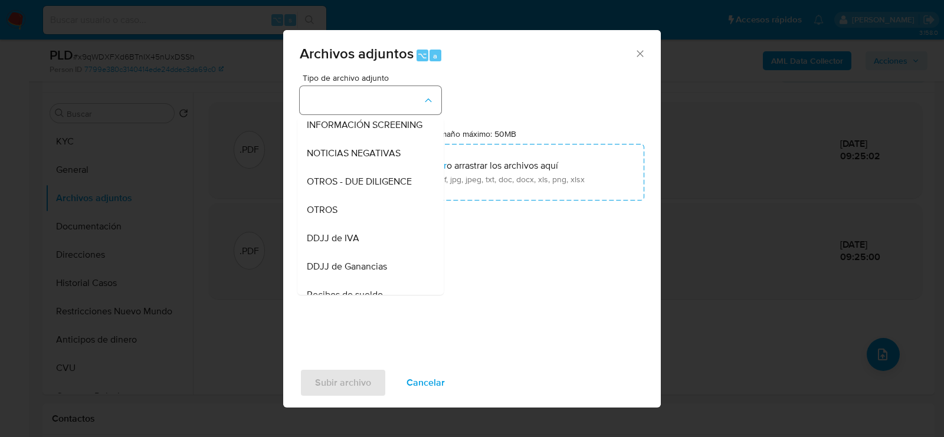
scroll to position [154, 0]
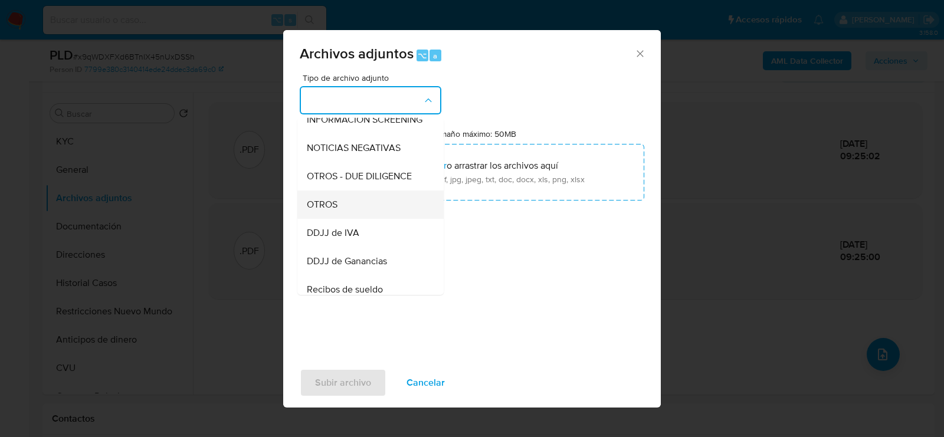
click at [366, 212] on div "OTROS" at bounding box center [367, 204] width 120 height 28
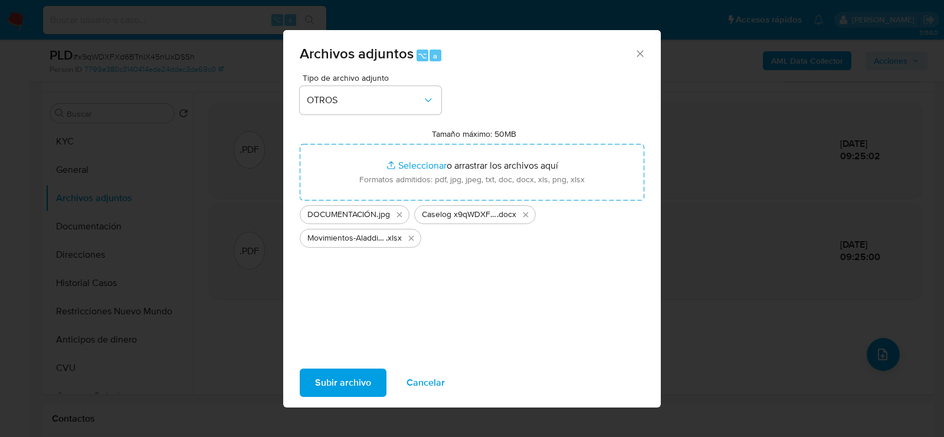
click at [339, 385] on span "Subir archivo" at bounding box center [343, 383] width 56 height 26
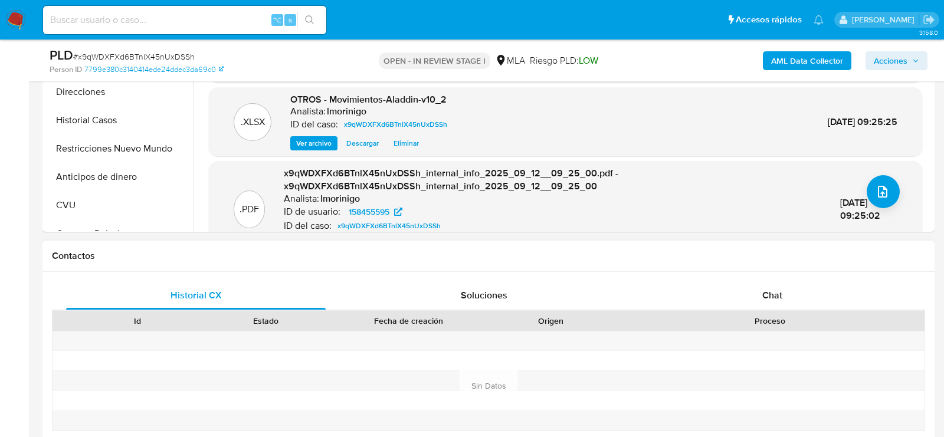
scroll to position [451, 0]
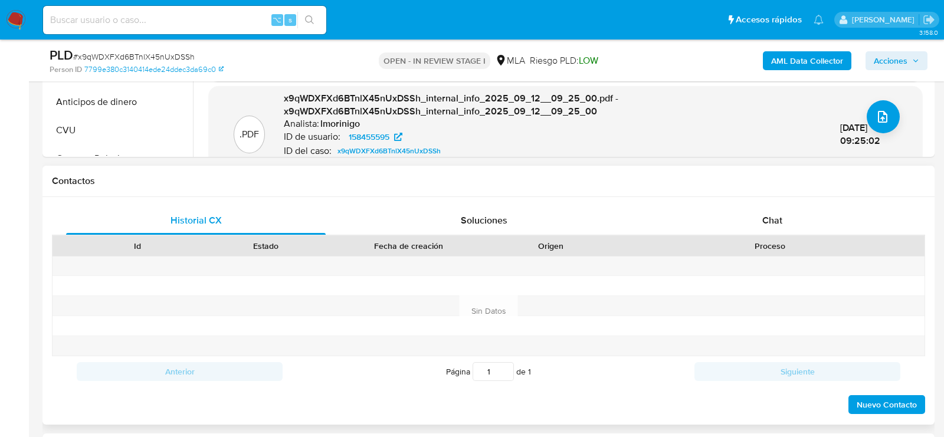
click at [756, 204] on div "Historial CX Soluciones Chat Id Estado Fecha de creación Origen Proceso Anterio…" at bounding box center [488, 311] width 892 height 228
click at [751, 219] on div "Chat" at bounding box center [771, 220] width 259 height 28
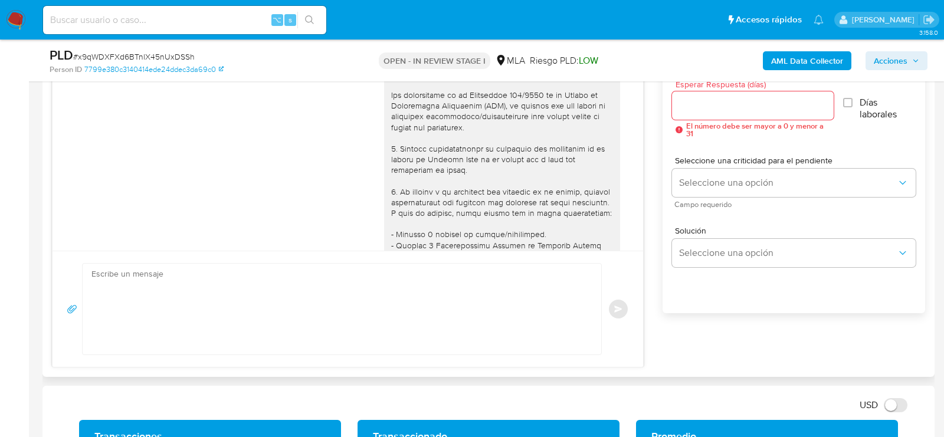
scroll to position [1305, 0]
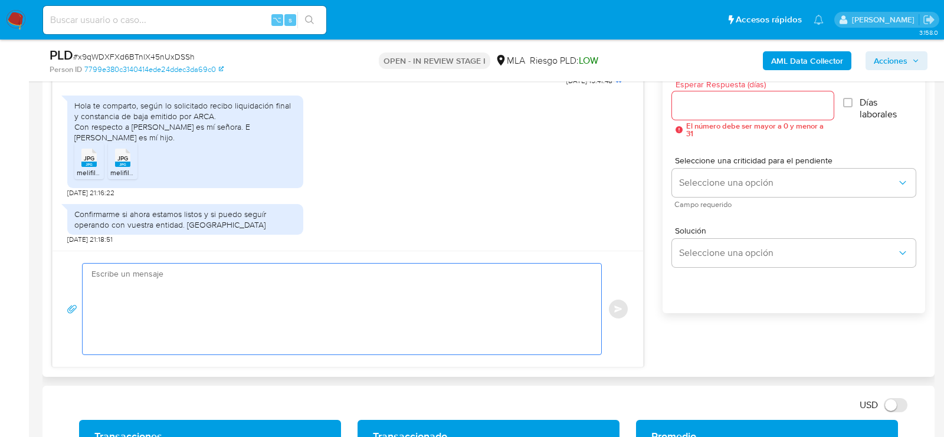
click at [495, 285] on textarea at bounding box center [338, 309] width 495 height 91
paste textarea "Hola, ¡Muchas gracias por tu respuesta! Confirmamos la recepción de la document…"
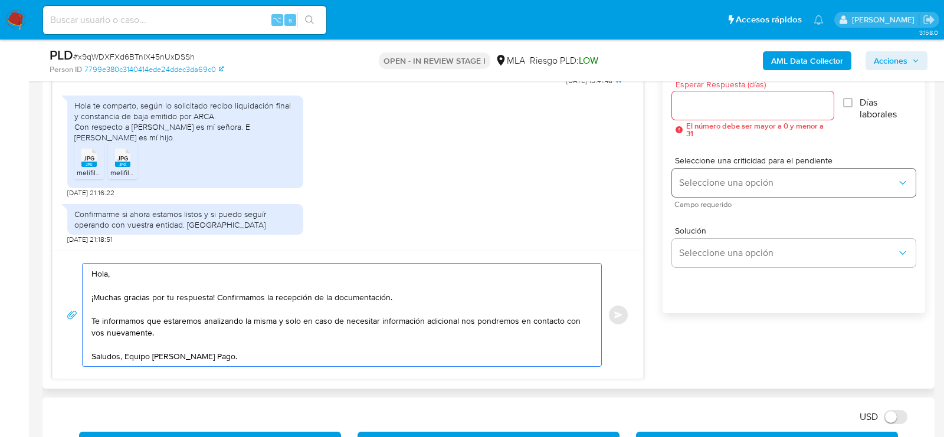
type textarea "Hola, ¡Muchas gracias por tu respuesta! Confirmamos la recepción de la document…"
click at [775, 178] on span "Seleccione una opción" at bounding box center [788, 183] width 218 height 12
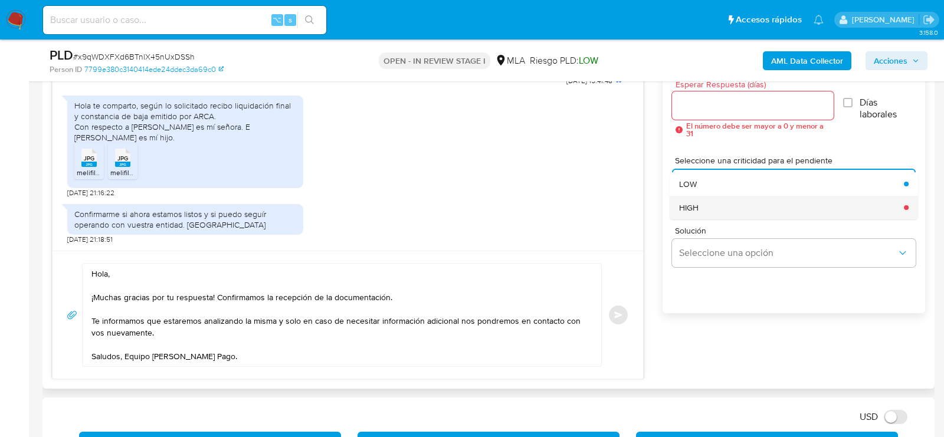
click at [725, 196] on div "HIGH" at bounding box center [788, 208] width 218 height 24
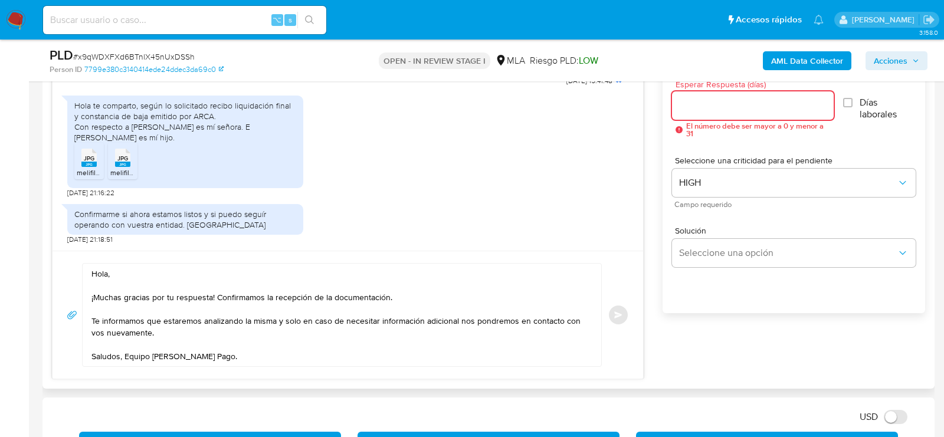
click at [705, 98] on input "Esperar Respuesta (días)" at bounding box center [753, 105] width 162 height 15
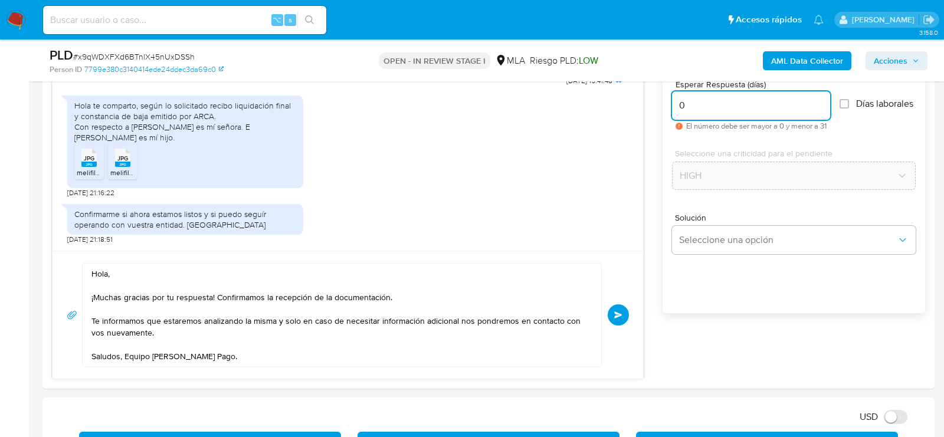
type input "0"
click at [613, 320] on button "Enviar" at bounding box center [617, 314] width 21 height 21
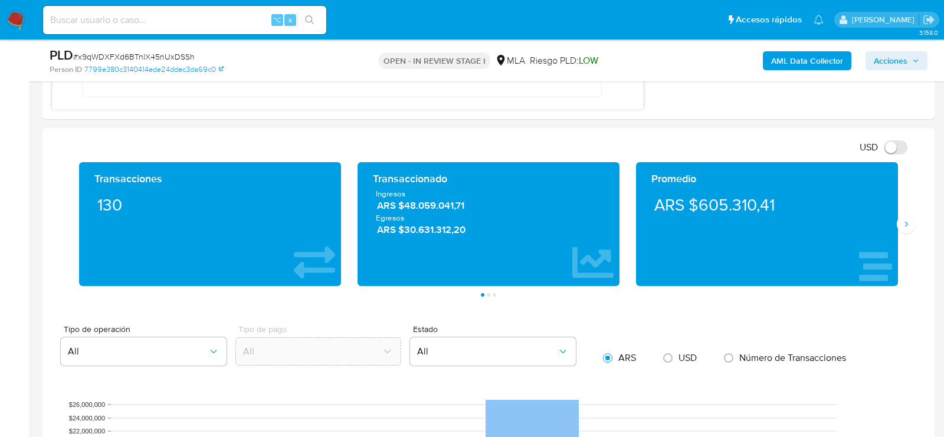
scroll to position [1447, 0]
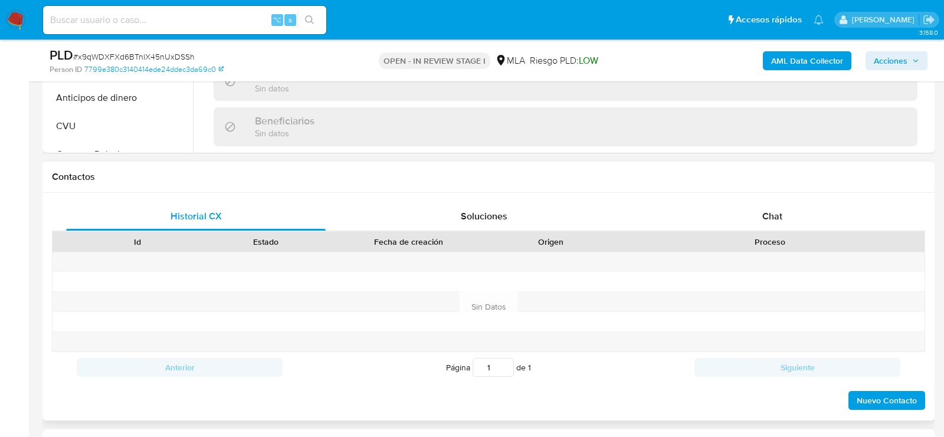
scroll to position [491, 0]
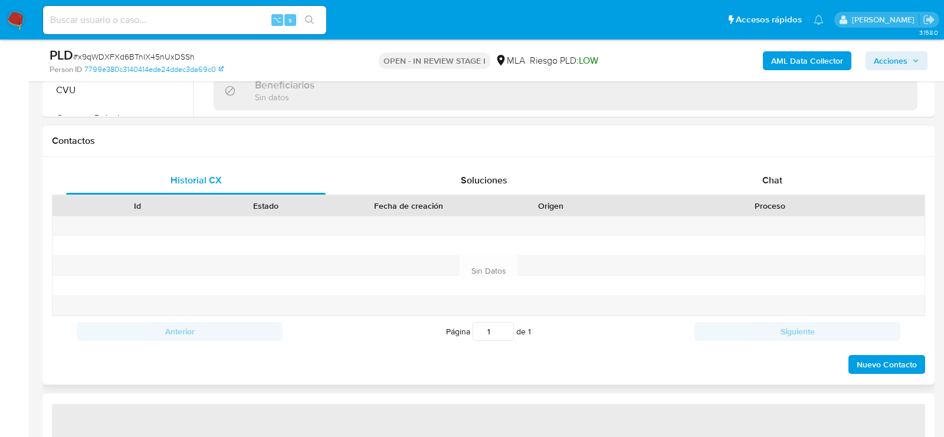
click at [771, 200] on div "Proceso" at bounding box center [769, 206] width 293 height 12
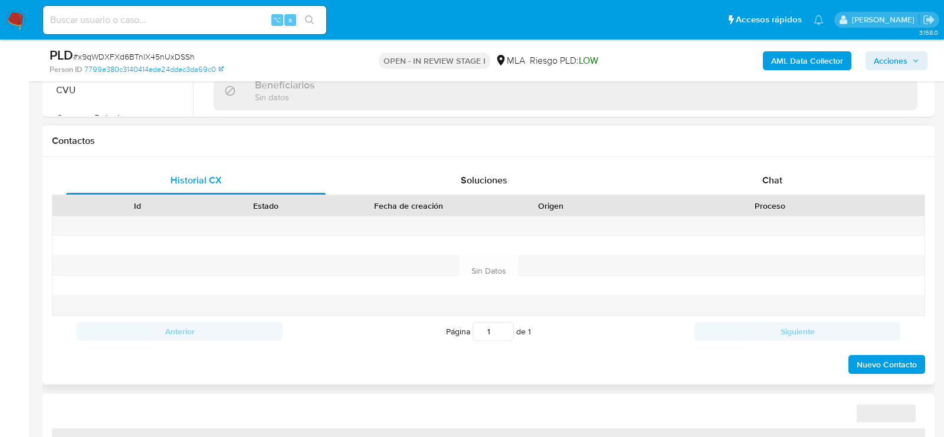
click at [771, 196] on div "Proceso" at bounding box center [769, 206] width 309 height 20
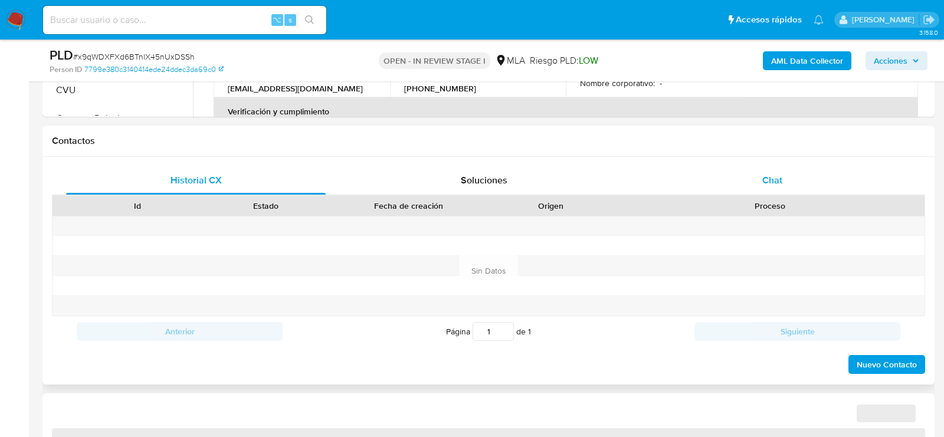
select select "10"
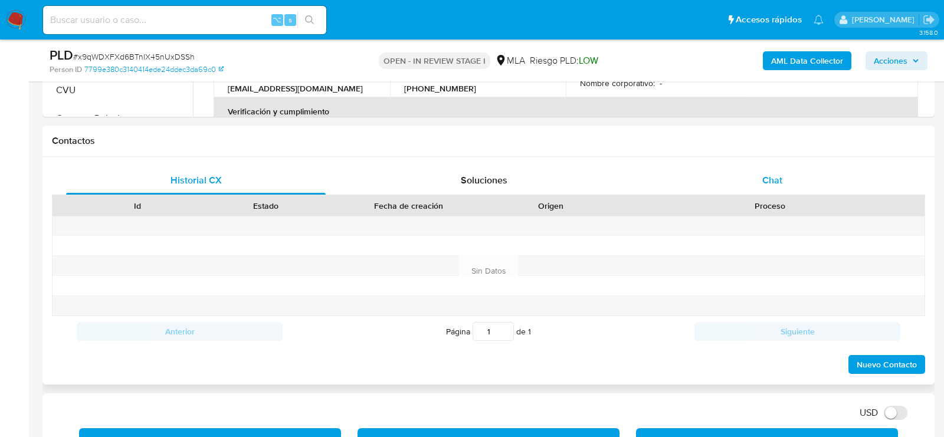
click at [764, 188] on div "Chat" at bounding box center [771, 180] width 259 height 28
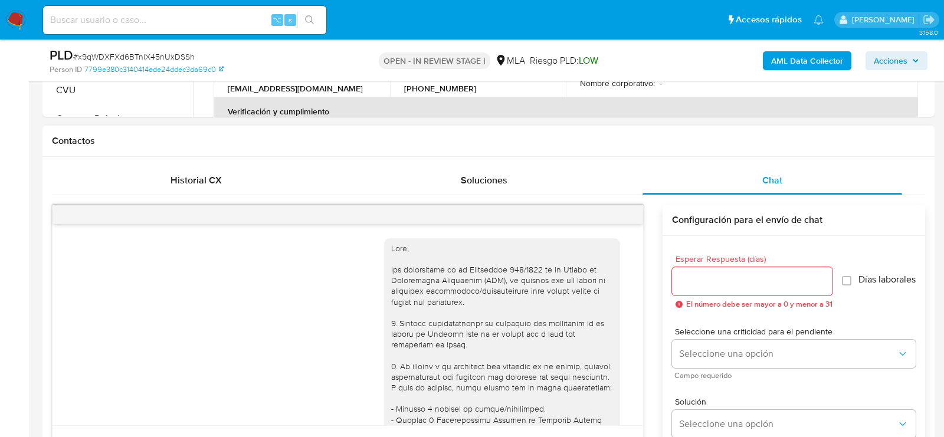
scroll to position [1447, 0]
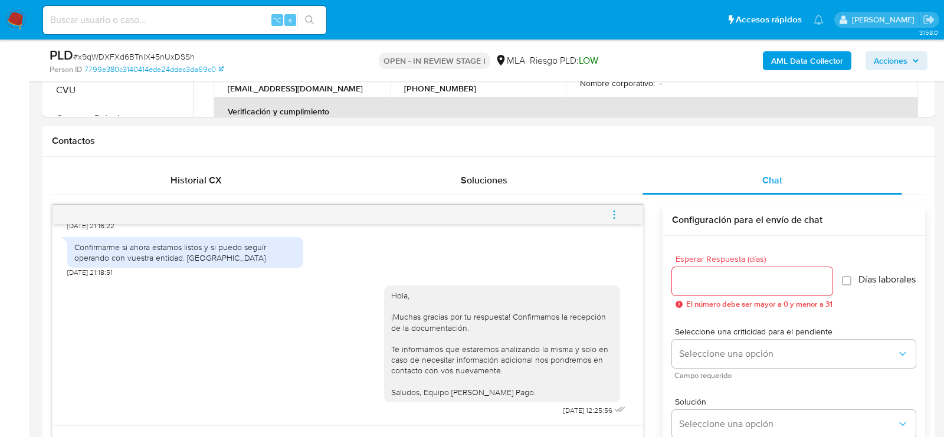
click at [624, 212] on div at bounding box center [347, 214] width 590 height 19
click at [600, 206] on button "menu-action" at bounding box center [613, 215] width 39 height 28
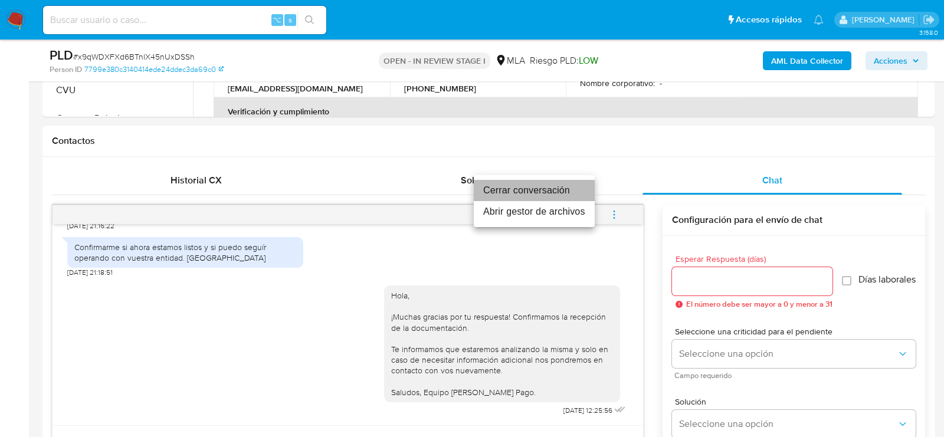
click at [557, 189] on li "Cerrar conversación" at bounding box center [534, 190] width 121 height 21
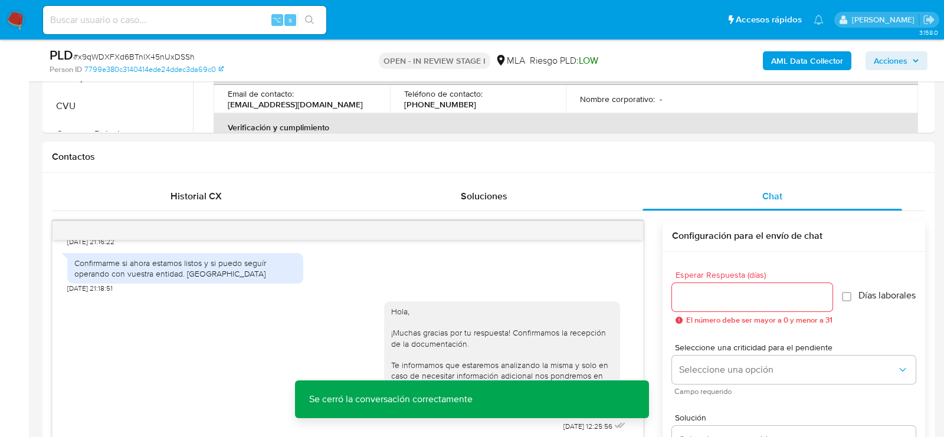
scroll to position [149, 0]
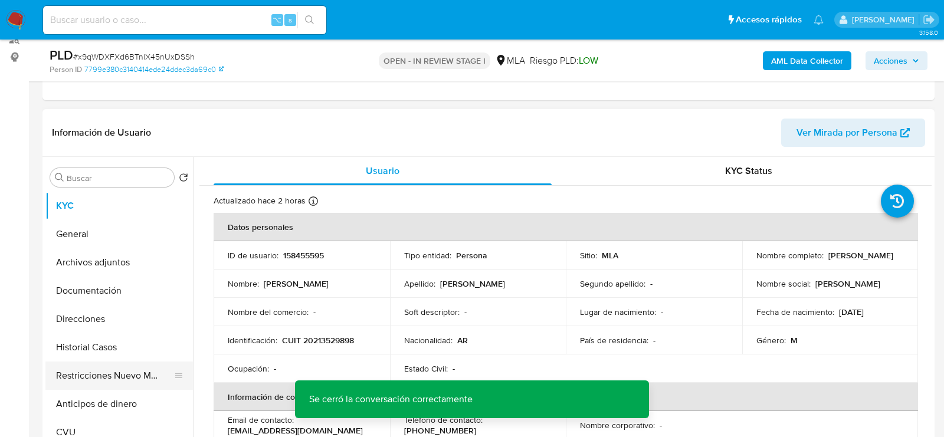
click at [67, 373] on button "Restricciones Nuevo Mundo" at bounding box center [114, 376] width 138 height 28
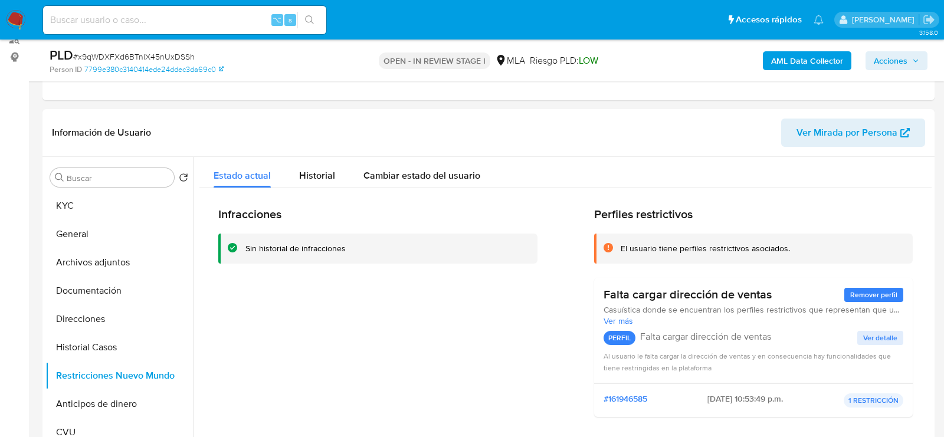
click at [906, 63] on span "Acciones" at bounding box center [890, 60] width 34 height 19
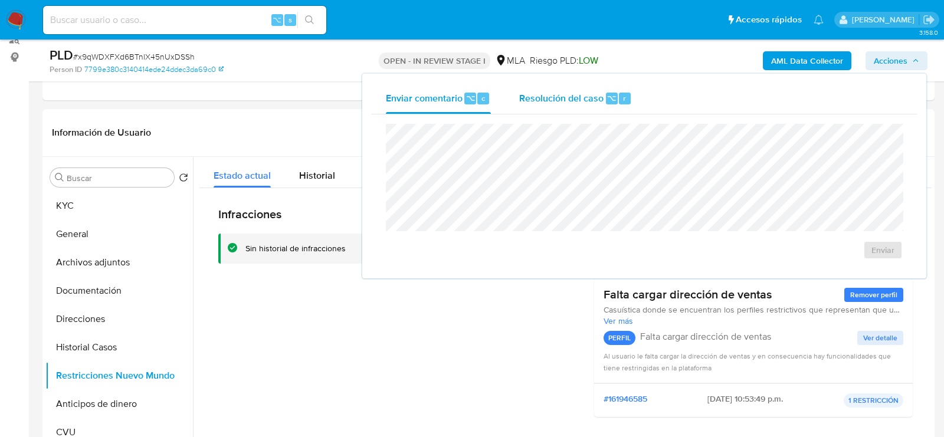
click at [572, 95] on span "Resolución del caso" at bounding box center [561, 98] width 84 height 14
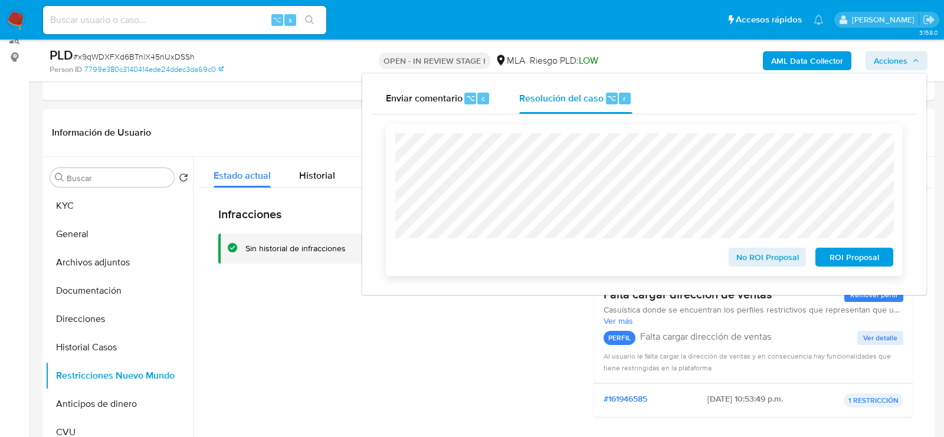
click at [764, 256] on span "No ROI Proposal" at bounding box center [767, 257] width 61 height 17
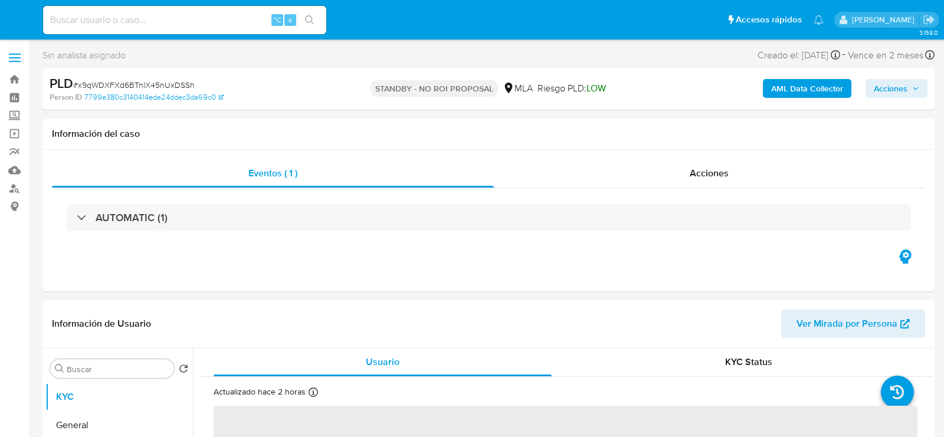
select select "10"
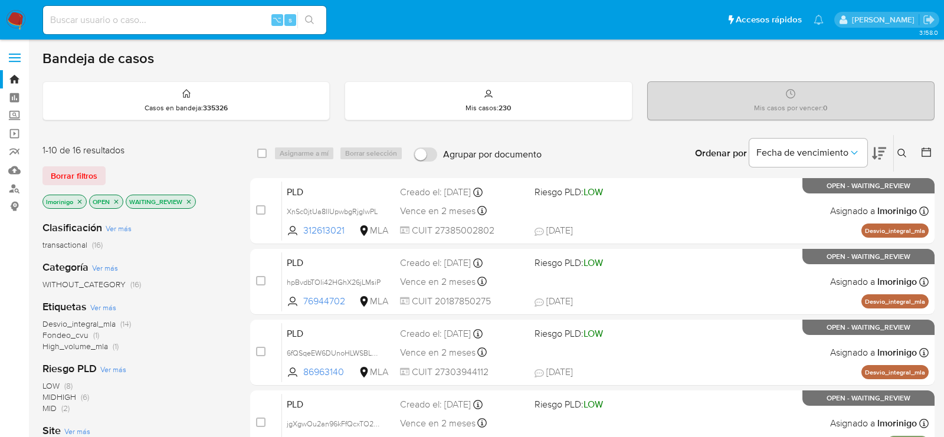
scroll to position [45, 0]
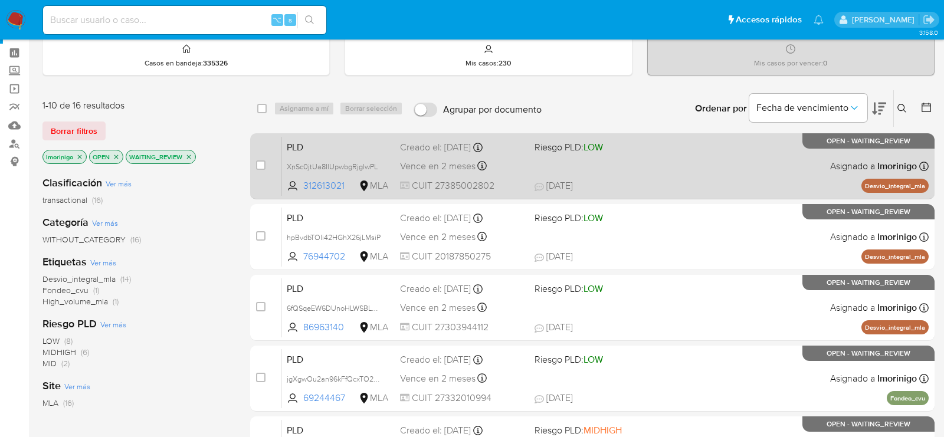
click at [604, 156] on div "PLD XnSc0jtUa8IlUpwbgRjglwPL 312613021 MLA Riesgo PLD: LOW Creado el: 12/08/202…" at bounding box center [605, 166] width 646 height 60
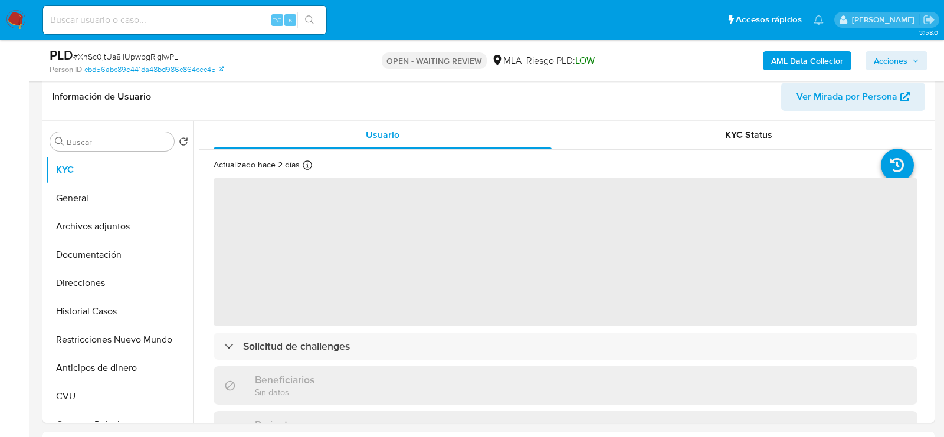
scroll to position [192, 0]
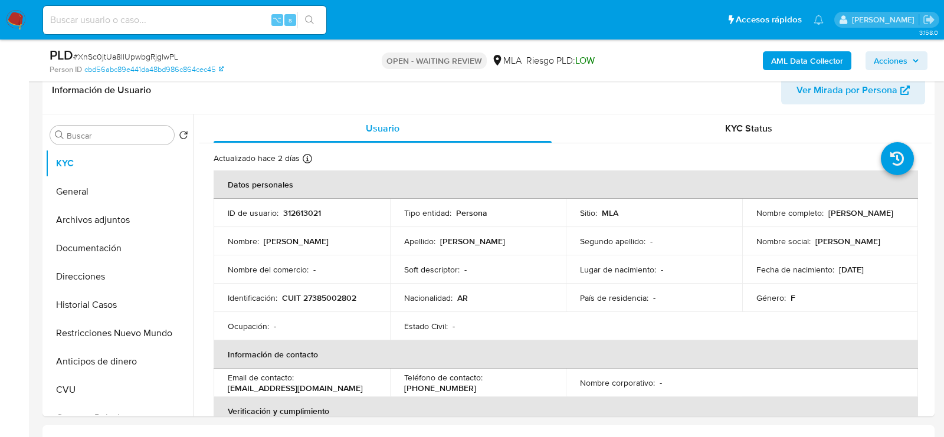
select select "10"
click at [295, 210] on p "312613021" at bounding box center [302, 213] width 38 height 11
copy p "312613021"
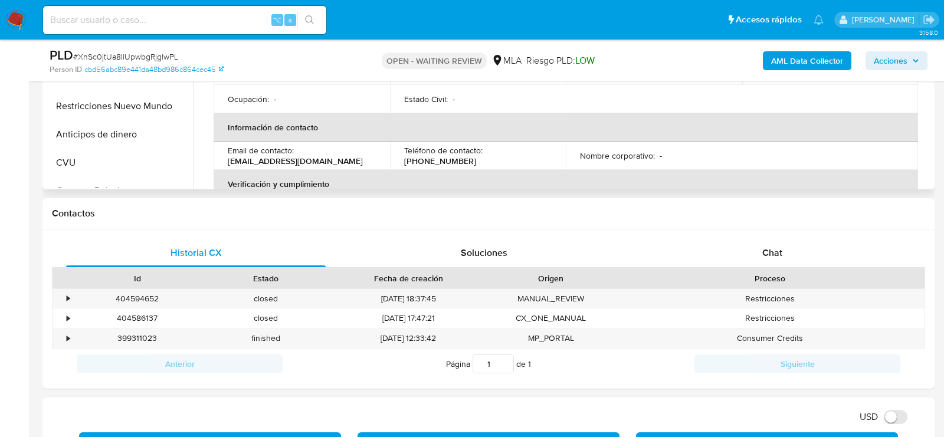
scroll to position [480, 0]
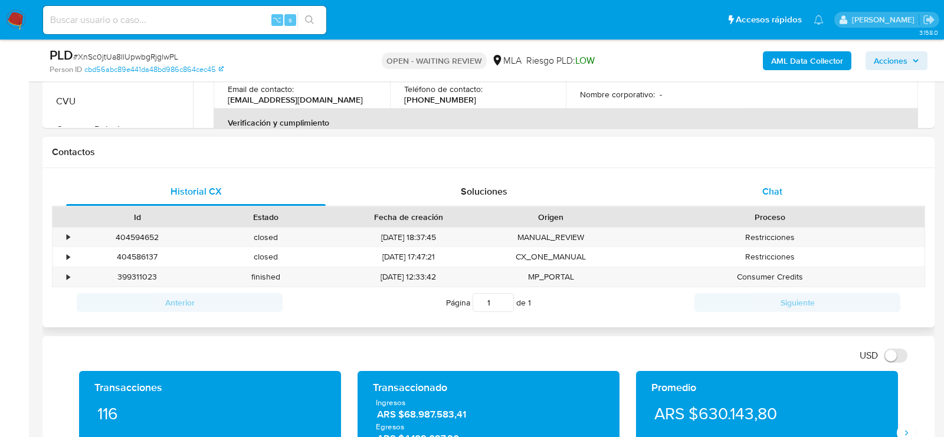
click at [733, 179] on div "Chat" at bounding box center [771, 192] width 259 height 28
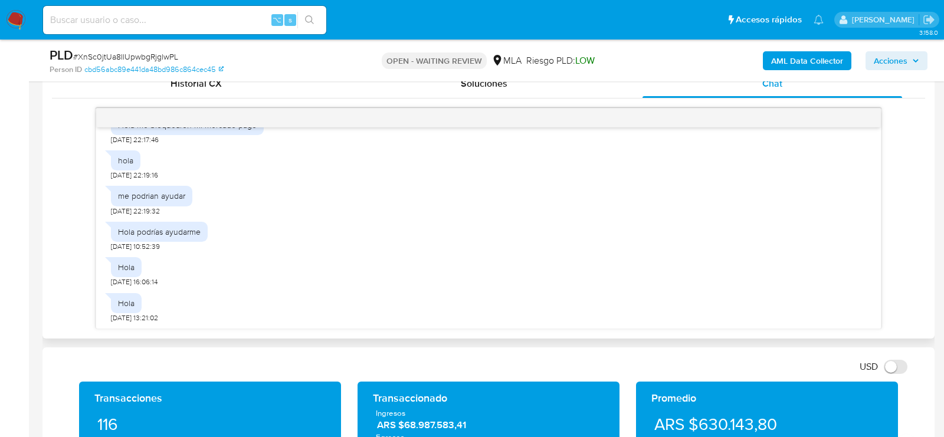
scroll to position [1221, 0]
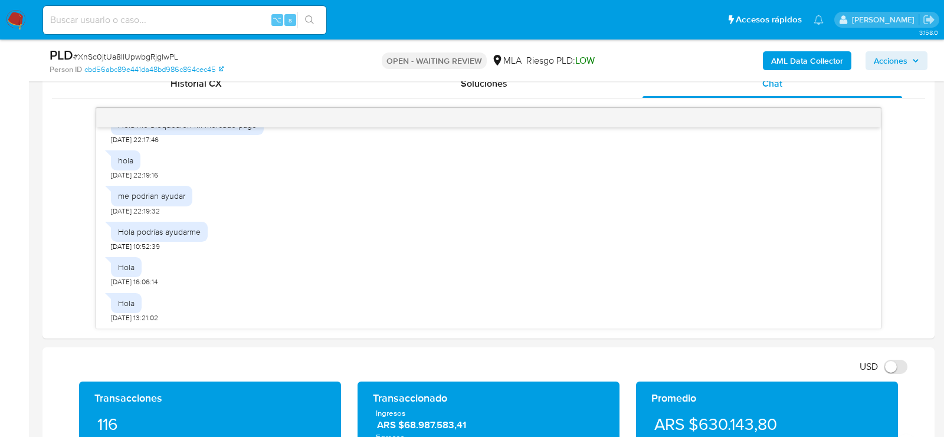
click at [134, 55] on span "# XnSc0jtUa8IlUpwbgRjglwPL" at bounding box center [125, 57] width 105 height 12
copy span "XnSc0jtUa8IlUpwbgRjglwPL"
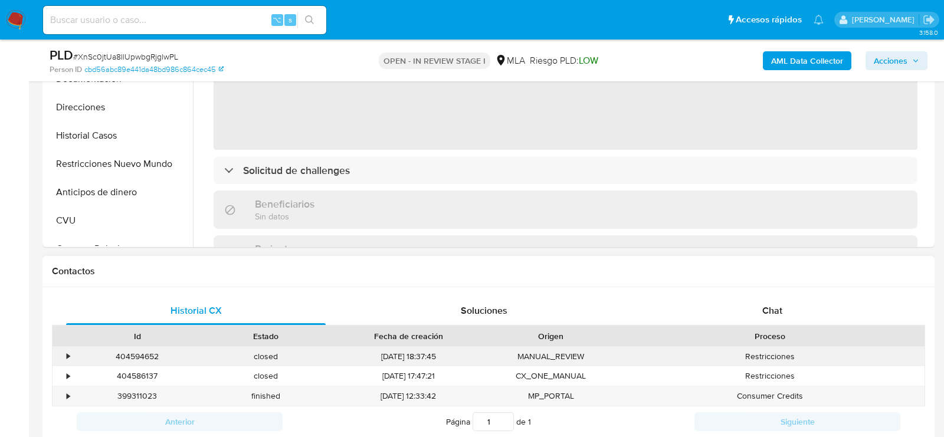
scroll to position [479, 0]
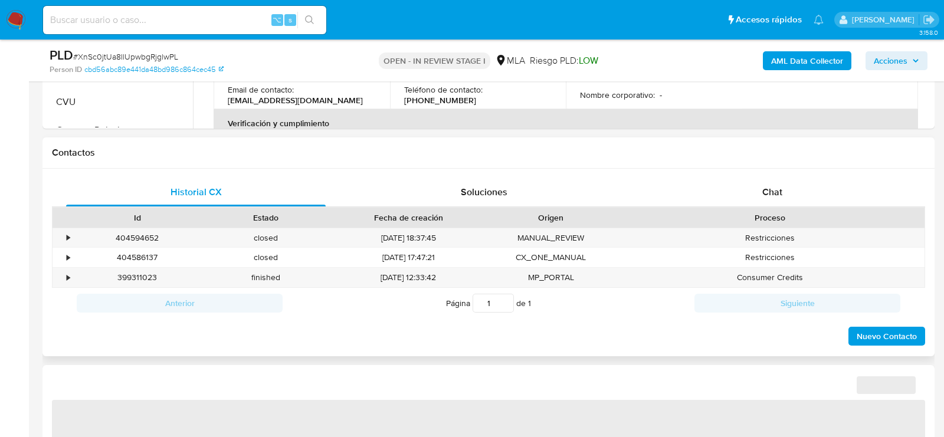
click at [800, 219] on div "Proceso" at bounding box center [769, 218] width 293 height 12
select select "10"
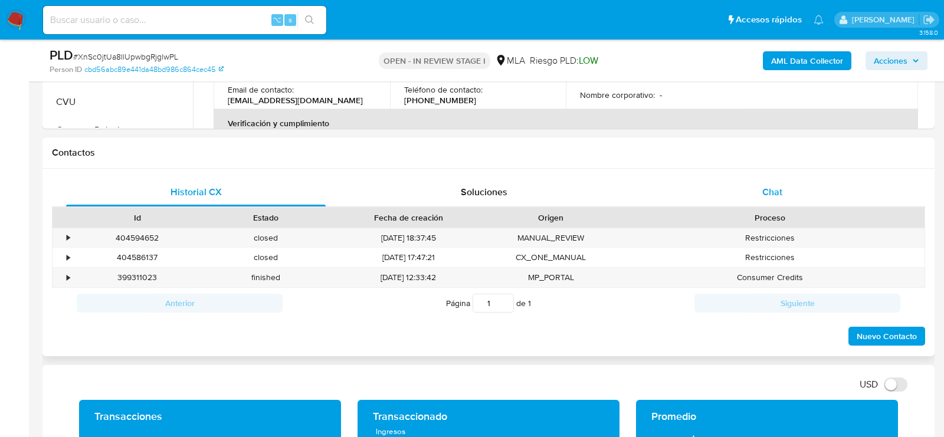
click at [796, 192] on div "Chat" at bounding box center [771, 192] width 259 height 28
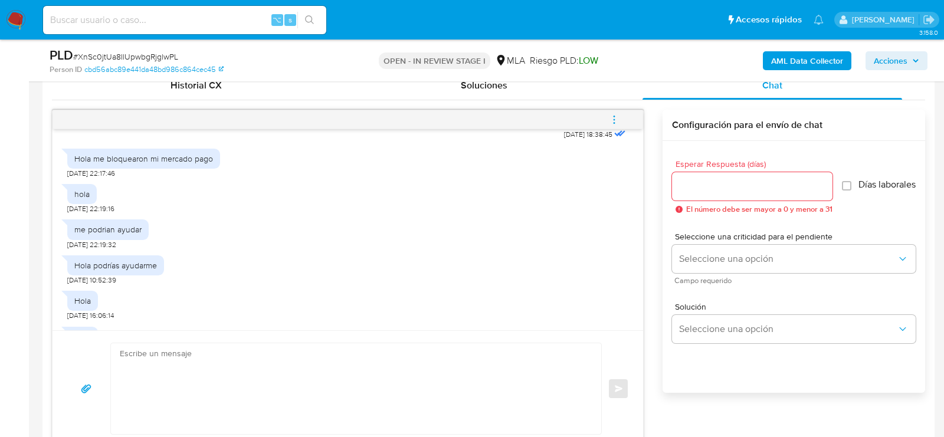
scroll to position [1221, 0]
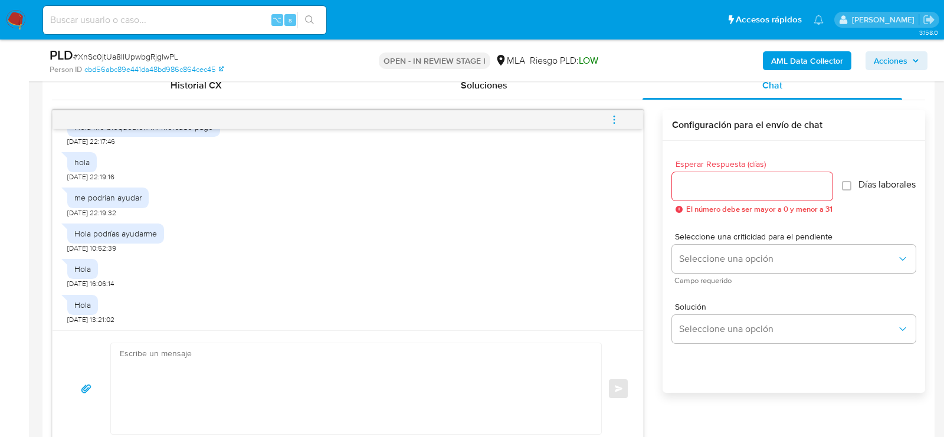
click at [353, 387] on textarea at bounding box center [353, 388] width 466 height 91
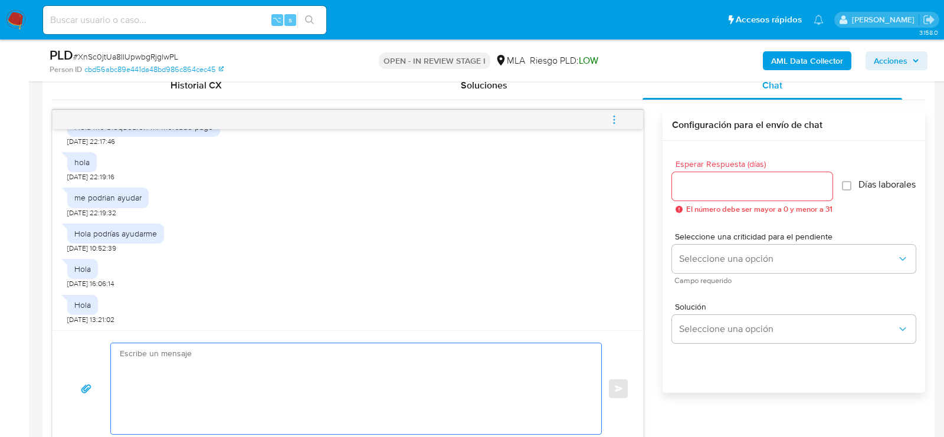
paste textarea "Hola , En función de las operaciones registradas en tu cuenta de Mercado Pago, …"
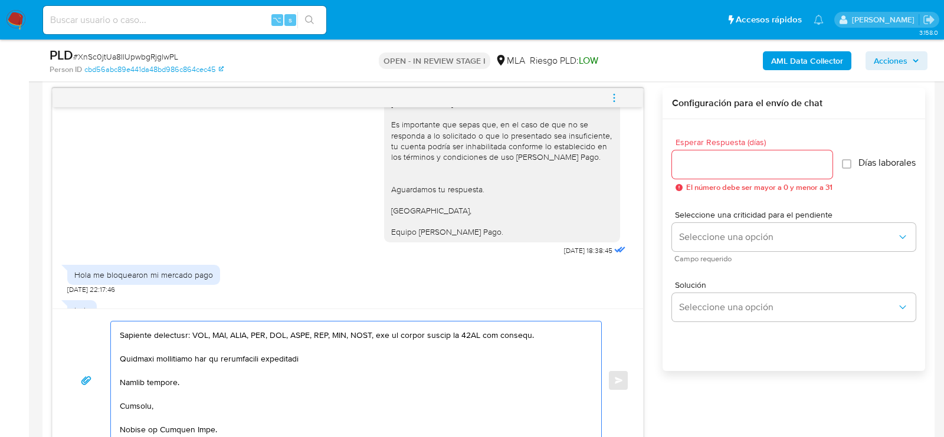
scroll to position [912, 0]
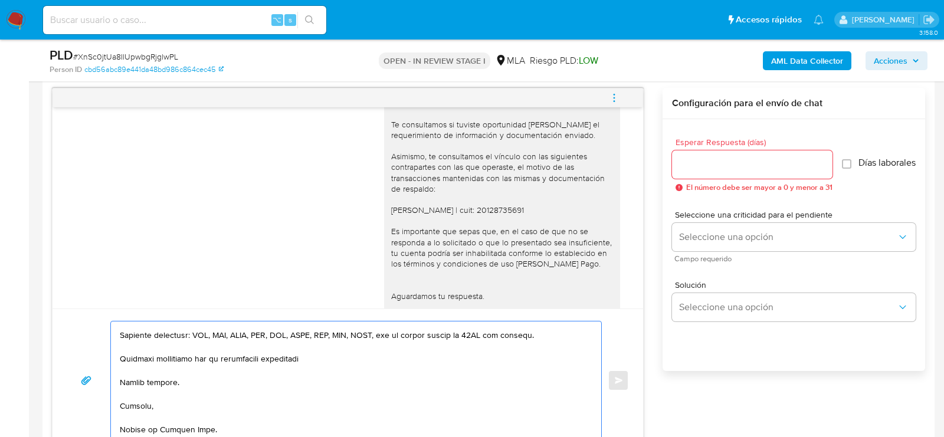
click at [486, 222] on div "Hola, esperamos que te encuentres muy bien. Te consultamos si tuviste oportunid…" at bounding box center [502, 220] width 222 height 247
click at [486, 238] on div "Hola, esperamos que te encuentres muy bien. Te consultamos si tuviste oportunid…" at bounding box center [502, 220] width 222 height 247
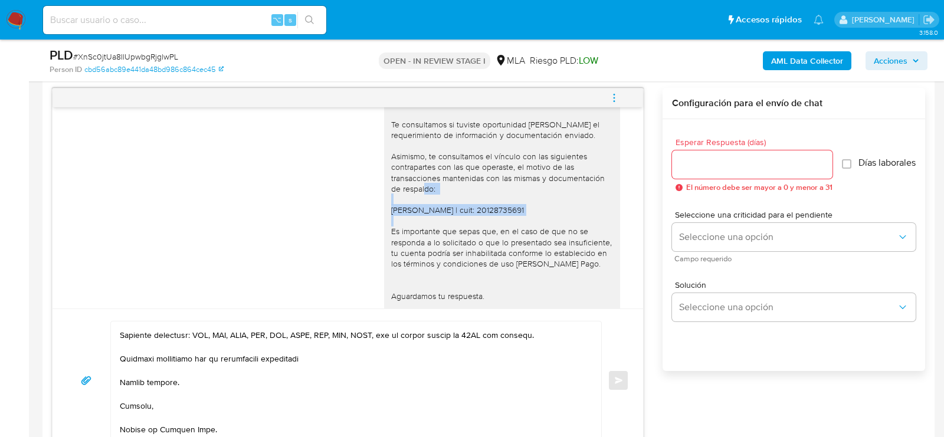
click at [486, 238] on div "Hola, esperamos que te encuentres muy bien. Te consultamos si tuviste oportunid…" at bounding box center [502, 220] width 222 height 247
copy div "Gustavo Alberto Ozan | cuit: 20128735691"
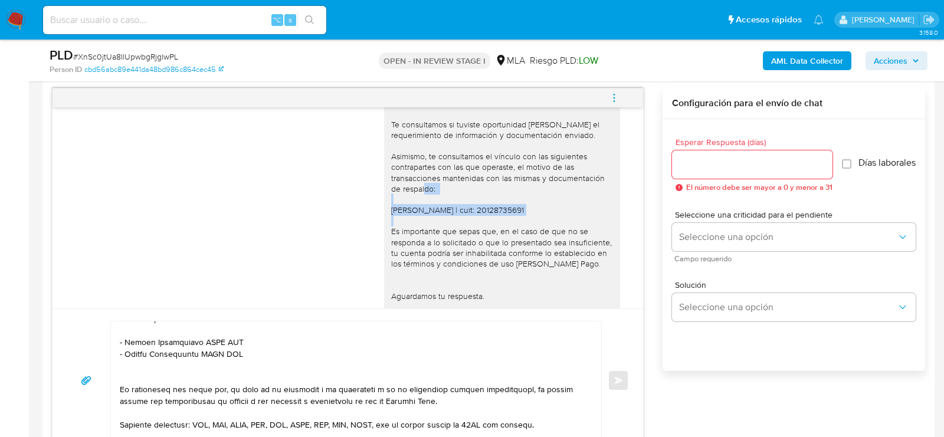
scroll to position [278, 0]
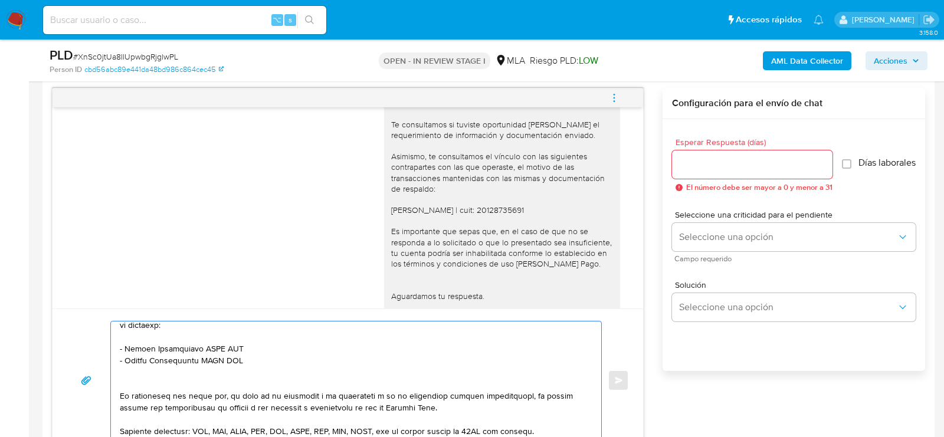
drag, startPoint x: 244, startPoint y: 360, endPoint x: 106, endPoint y: 347, distance: 138.1
click at [106, 347] on div "Enviar" at bounding box center [348, 380] width 562 height 119
paste textarea "Gustavo Alberto Ozan | cuit: 20128735691"
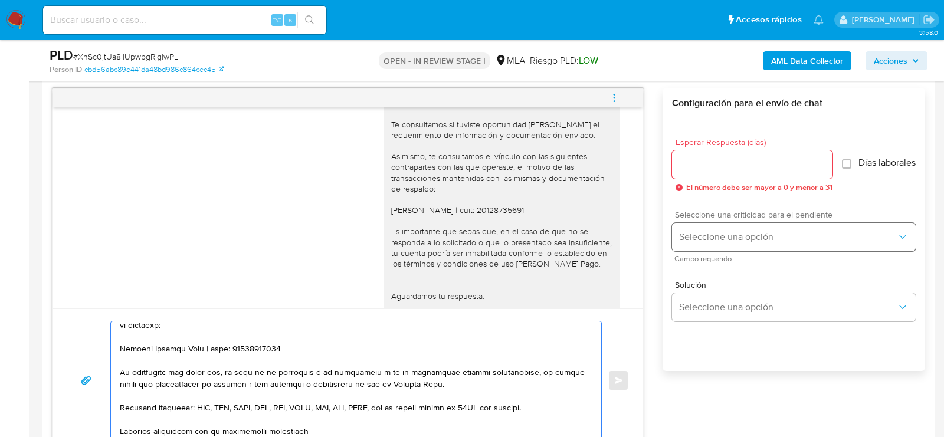
type textarea "Hola , En función de las operaciones registradas en tu cuenta de Mercado Pago, …"
click at [744, 250] on button "Seleccione una opción" at bounding box center [794, 237] width 244 height 28
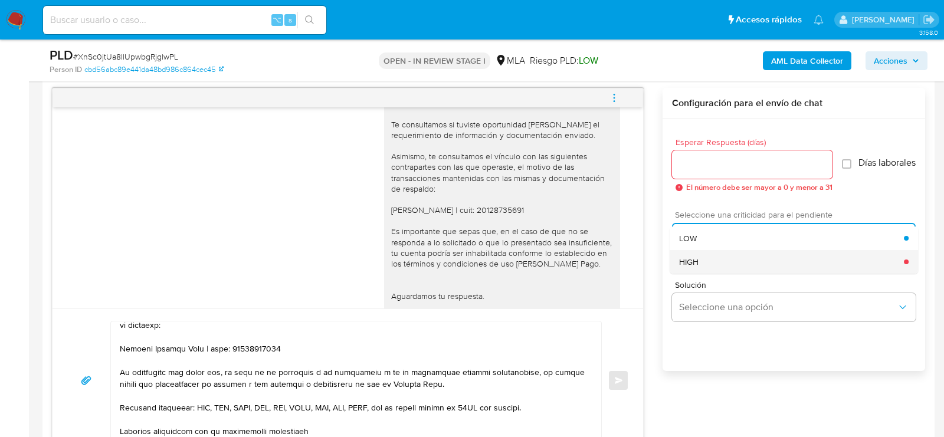
drag, startPoint x: 722, startPoint y: 253, endPoint x: 714, endPoint y: 265, distance: 14.7
click at [714, 265] on ul "LOW HIGH" at bounding box center [793, 249] width 248 height 47
click at [714, 265] on div "HIGH" at bounding box center [791, 262] width 225 height 24
click at [705, 150] on div at bounding box center [752, 164] width 160 height 28
click at [705, 154] on div at bounding box center [752, 164] width 160 height 28
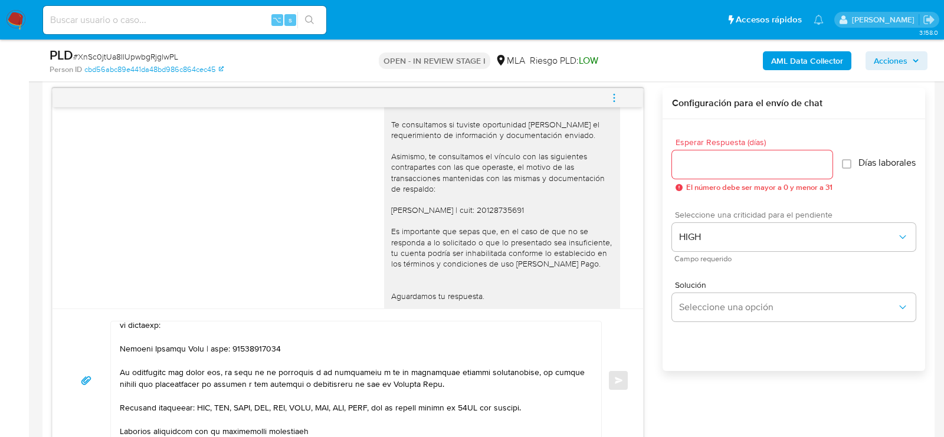
click at [705, 157] on input "Esperar Respuesta (días)" at bounding box center [752, 164] width 160 height 15
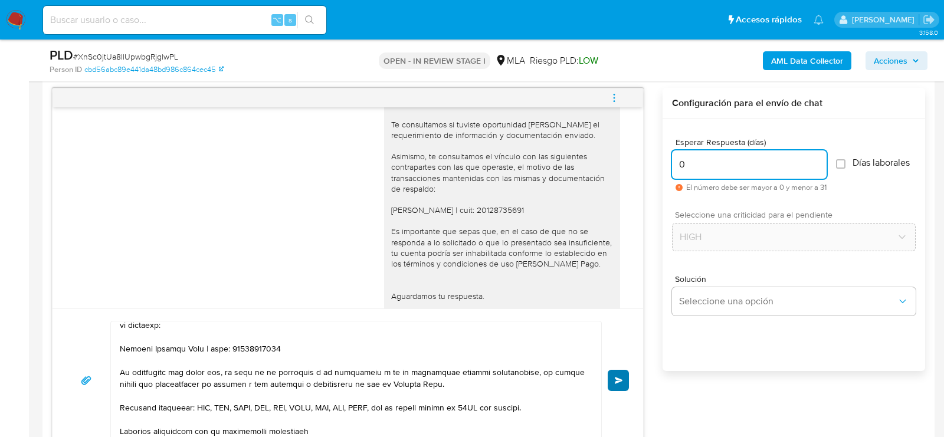
type input "0"
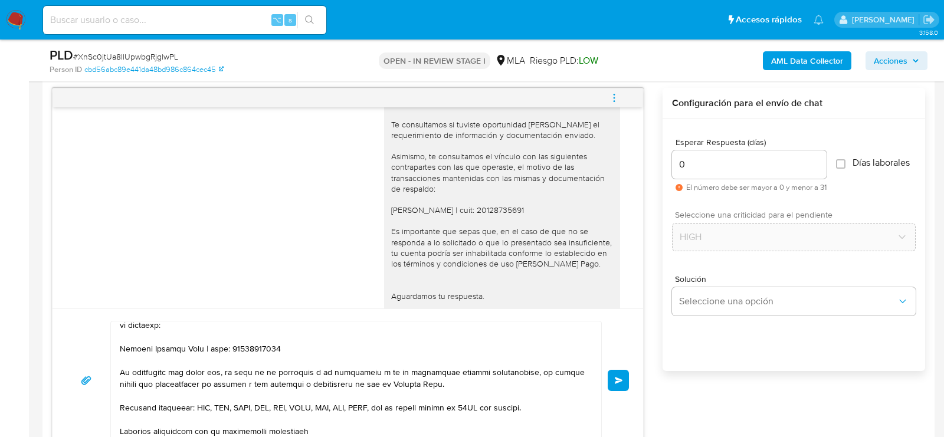
click at [614, 373] on button "Enviar" at bounding box center [617, 380] width 21 height 21
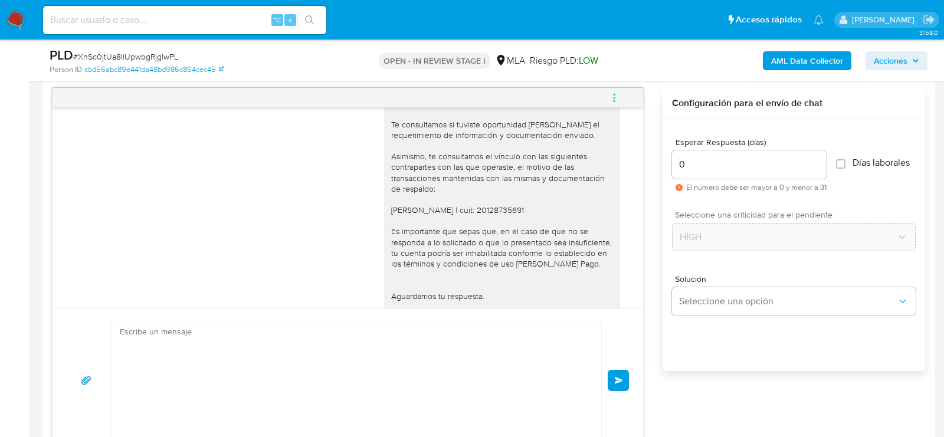
scroll to position [1813, 0]
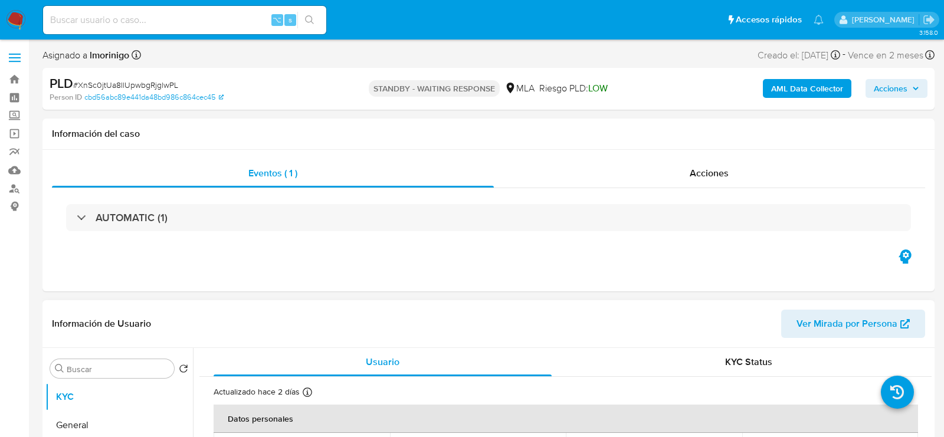
select select "10"
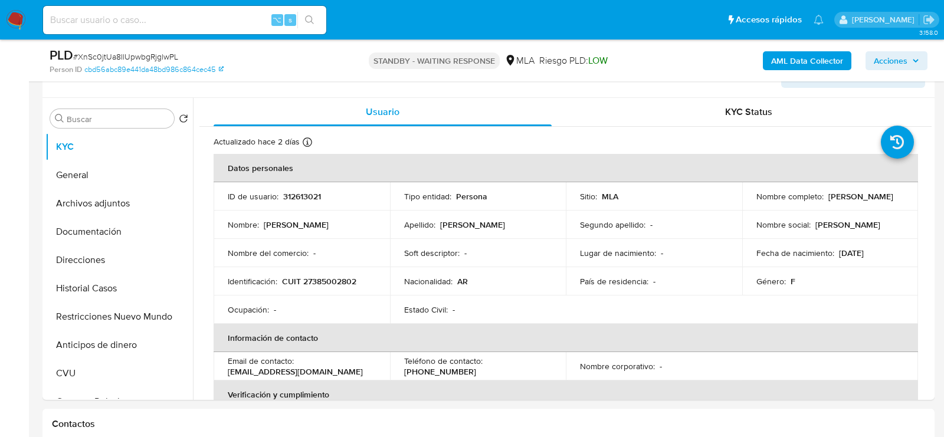
scroll to position [208, 0]
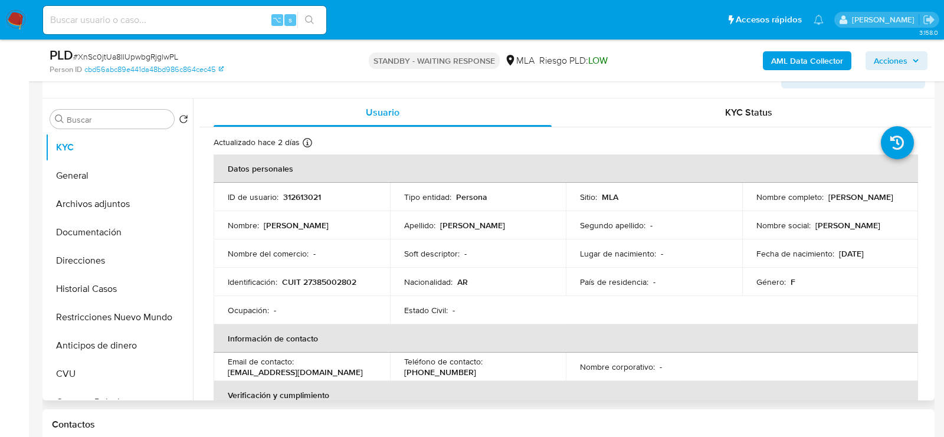
click at [299, 199] on p "312613021" at bounding box center [302, 197] width 38 height 11
copy p "312613021"
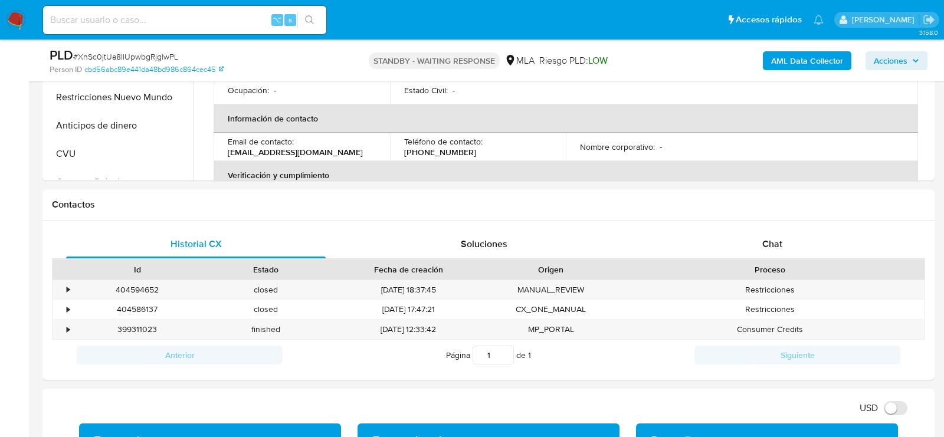
scroll to position [464, 0]
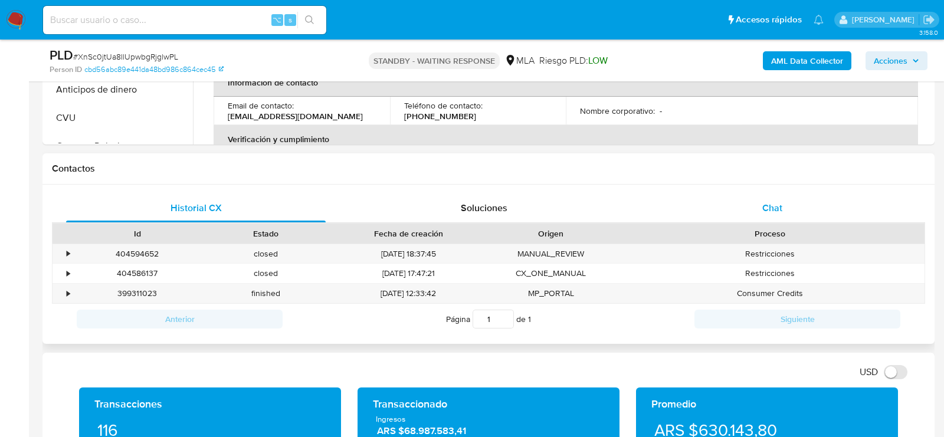
click at [750, 205] on div "Chat" at bounding box center [771, 208] width 259 height 28
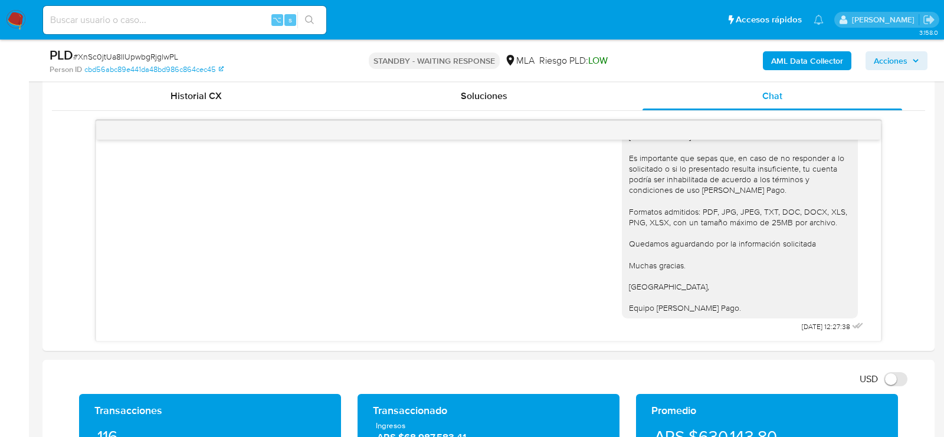
scroll to position [578, 0]
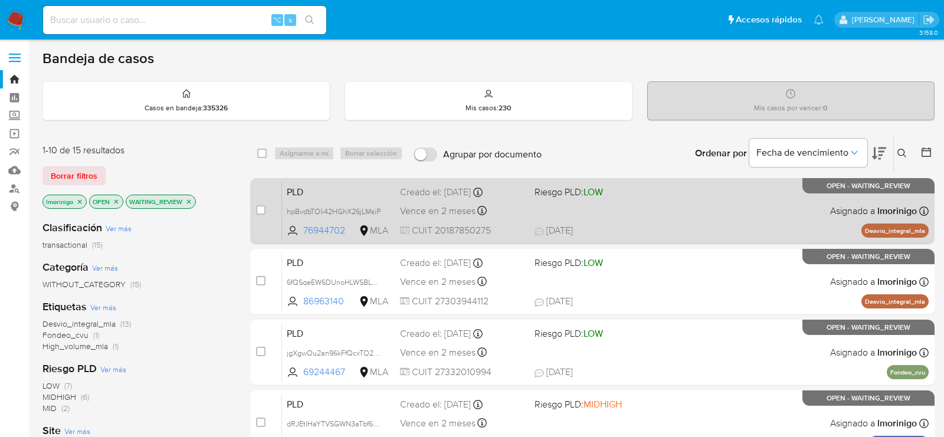
click at [640, 205] on div "PLD hpBvdbTOIi42HGhX26jLMsiP 76944702 MLA Riesgo PLD: LOW Creado el: [DATE] Cre…" at bounding box center [605, 211] width 646 height 60
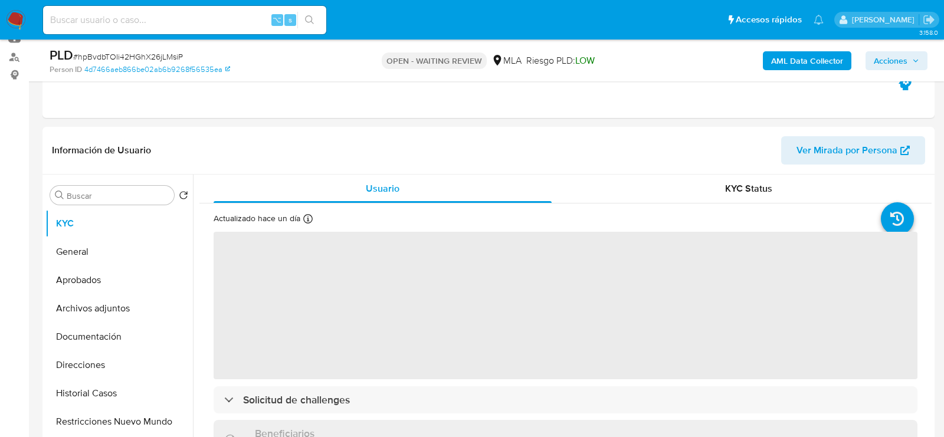
scroll to position [208, 0]
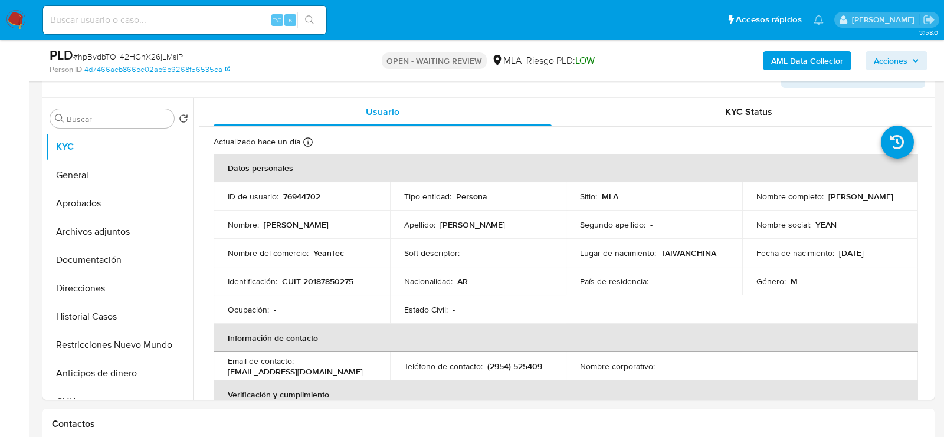
select select "10"
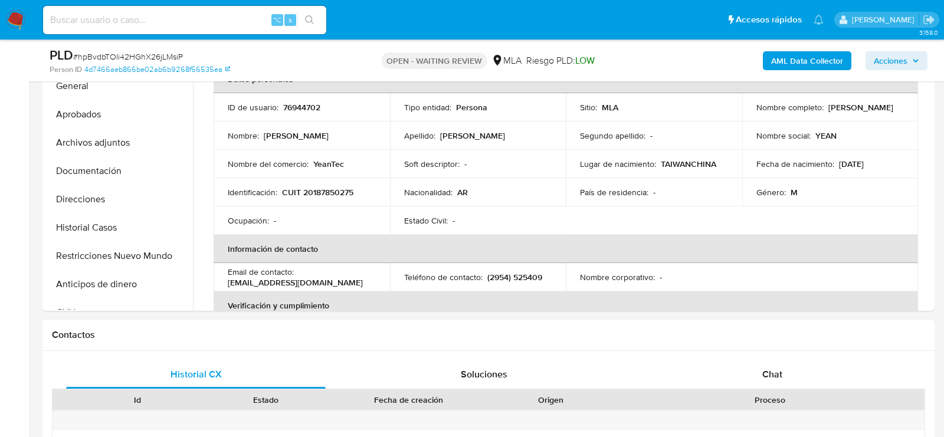
scroll to position [333, 0]
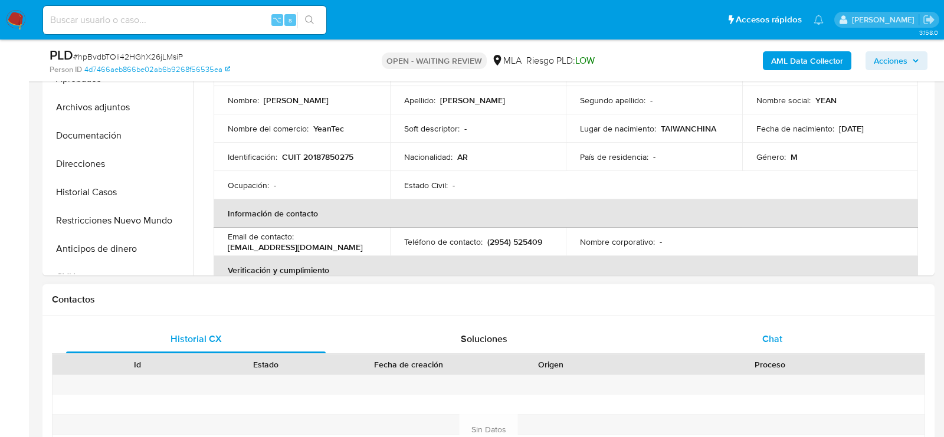
click at [787, 347] on div "Chat" at bounding box center [771, 339] width 259 height 28
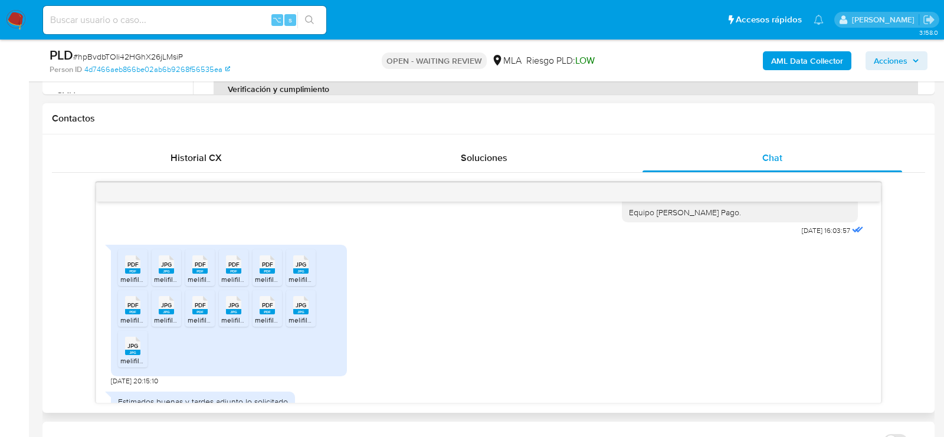
scroll to position [1174, 0]
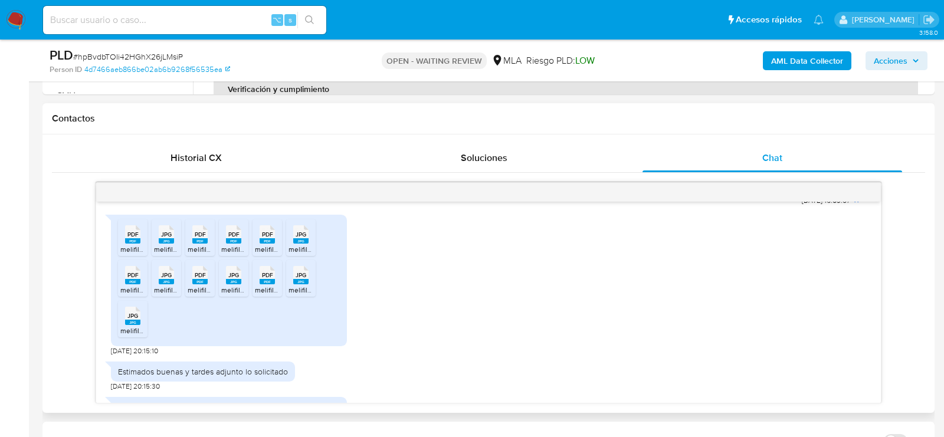
click at [139, 244] on rect at bounding box center [132, 240] width 15 height 5
click at [161, 244] on rect at bounding box center [166, 240] width 15 height 5
click at [209, 245] on div "PDF PDF" at bounding box center [200, 233] width 25 height 23
click at [234, 254] on span "melifile3385424823824745403.pdf" at bounding box center [277, 249] width 113 height 10
click at [257, 254] on span "melifile3424761595725333279.pdf" at bounding box center [310, 249] width 110 height 10
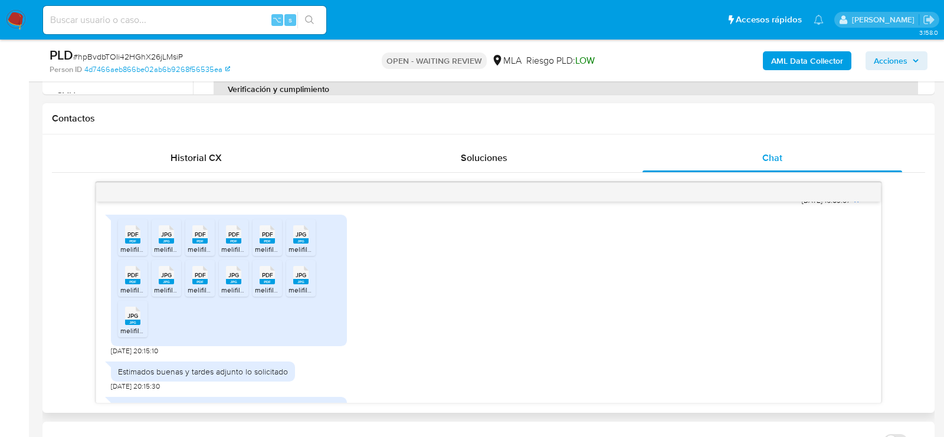
click at [307, 254] on span "melifile5009394764917600242.jpg" at bounding box center [343, 249] width 110 height 10
click at [131, 284] on rect at bounding box center [132, 281] width 15 height 5
click at [167, 284] on rect at bounding box center [166, 281] width 15 height 5
click at [204, 284] on rect at bounding box center [199, 281] width 15 height 5
click at [230, 284] on rect at bounding box center [233, 281] width 15 height 5
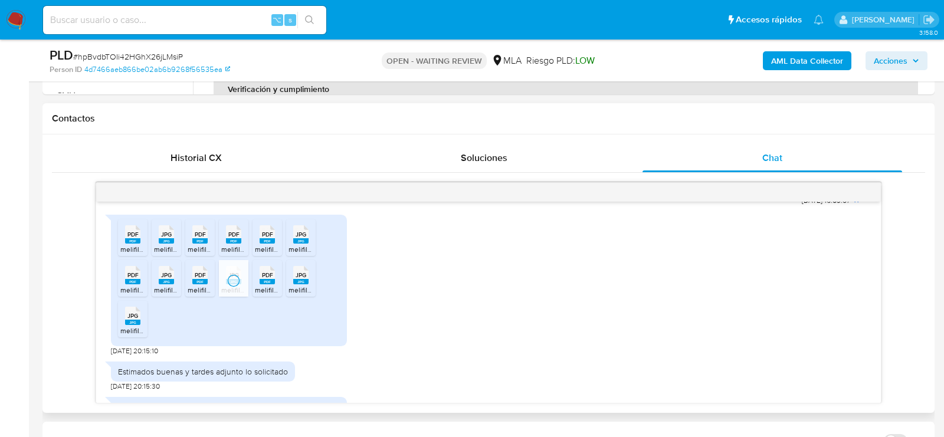
click at [269, 295] on span "melifile832435380764112672.pdf" at bounding box center [307, 290] width 104 height 10
click at [308, 295] on span "melifile4397787230486827408.jpg" at bounding box center [343, 290] width 111 height 10
click at [125, 325] on icon at bounding box center [132, 316] width 15 height 18
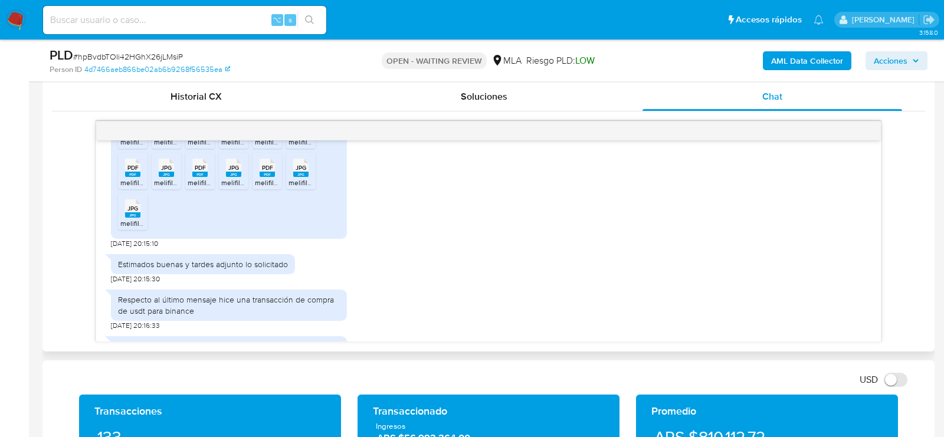
scroll to position [1214, 0]
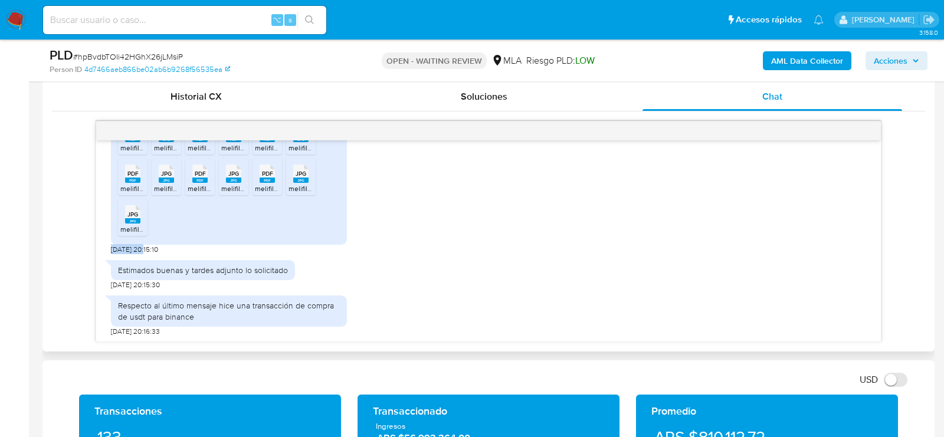
drag, startPoint x: 145, startPoint y: 280, endPoint x: 101, endPoint y: 280, distance: 44.2
click at [101, 280] on div "18/08/2025 17:36:52 Hola, Esperamos que te encuentres muy bien. Te consultamos …" at bounding box center [488, 240] width 784 height 201
copy span "27/08/2025"
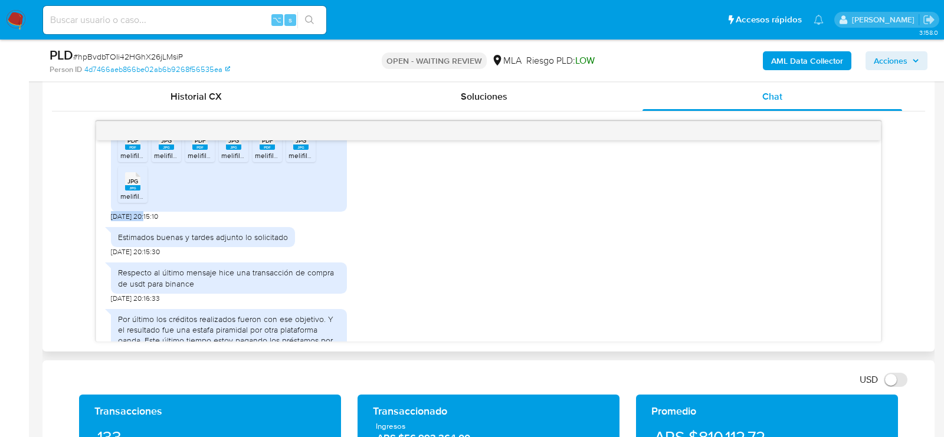
scroll to position [1314, 0]
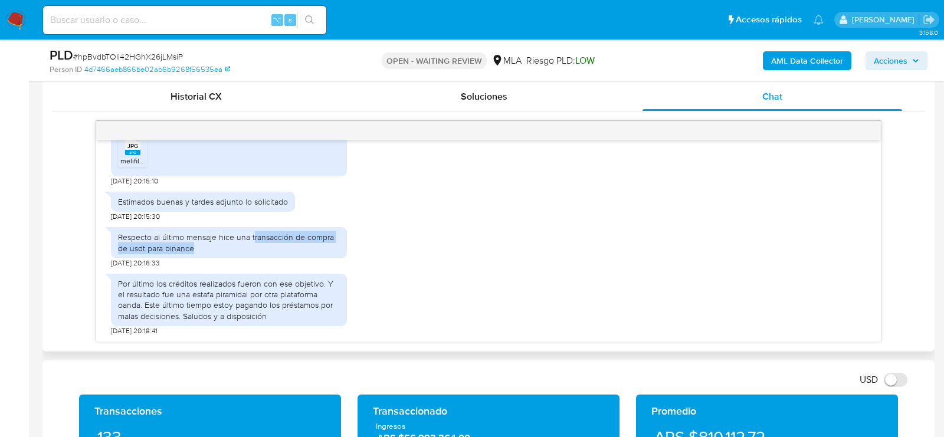
drag, startPoint x: 252, startPoint y: 235, endPoint x: 272, endPoint y: 242, distance: 21.8
click at [272, 242] on div "Respecto al último mensaje hice una transacción de compra de usdt para binance" at bounding box center [229, 242] width 222 height 21
copy div "ransacción de compra de usdt para binance"
click at [156, 52] on span "# hpBvdbTOIi42HGhX26jLMsiP" at bounding box center [128, 57] width 110 height 12
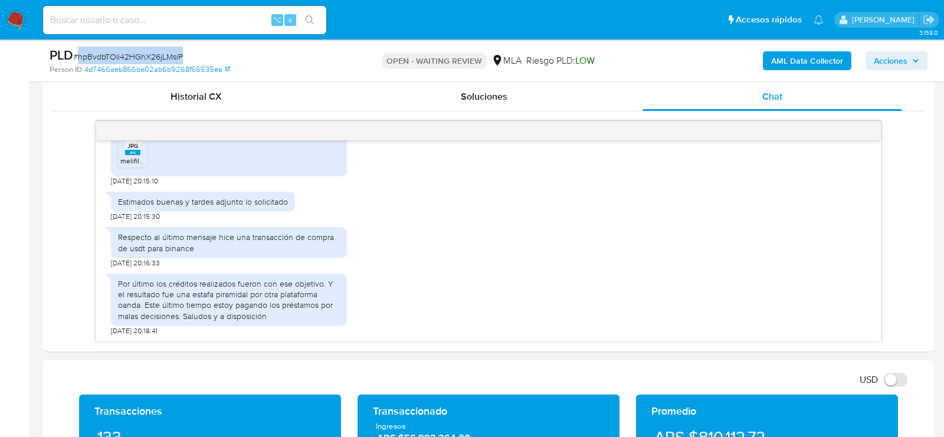
click at [156, 52] on span "# hpBvdbTOIi42HGhX26jLMsiP" at bounding box center [128, 57] width 110 height 12
copy span "hpBvdbTOIi42HGhX26jLMsiP"
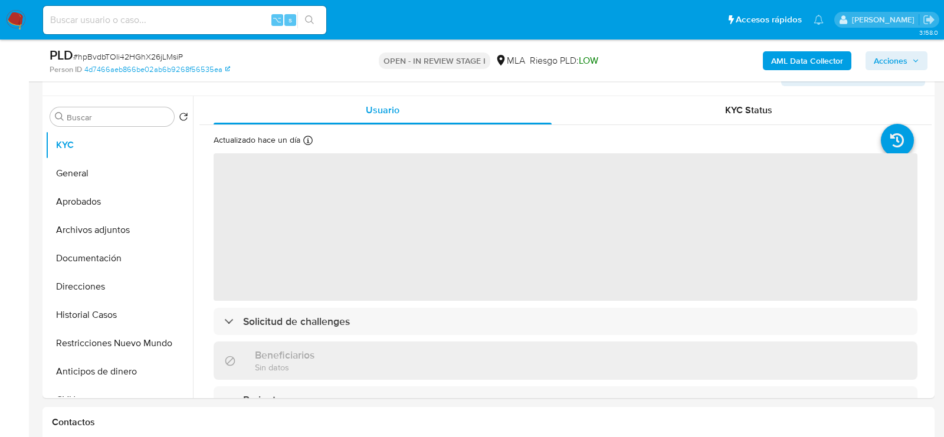
scroll to position [221, 0]
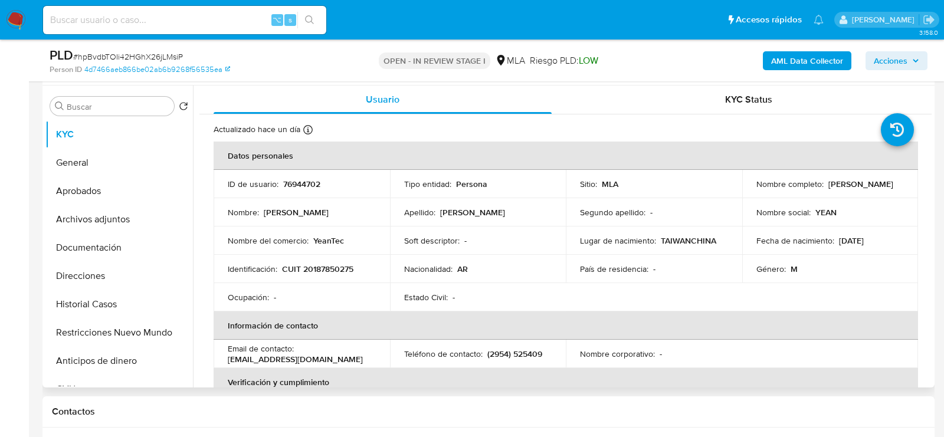
select select "10"
drag, startPoint x: 825, startPoint y: 184, endPoint x: 871, endPoint y: 185, distance: 46.0
click at [871, 185] on p "[PERSON_NAME]" at bounding box center [860, 184] width 65 height 11
drag, startPoint x: 886, startPoint y: 185, endPoint x: 824, endPoint y: 183, distance: 61.9
click at [824, 183] on div "Nombre completo : Yean Ming Lee" at bounding box center [830, 184] width 148 height 11
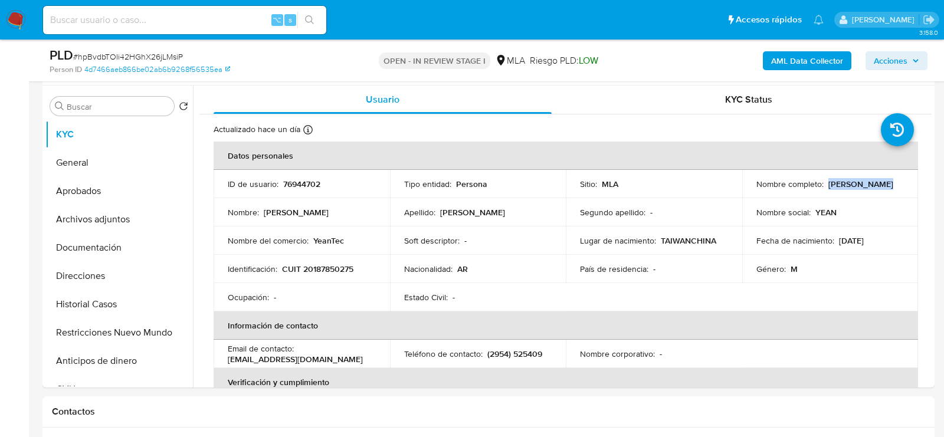
click at [780, 59] on b "AML Data Collector" at bounding box center [807, 60] width 72 height 19
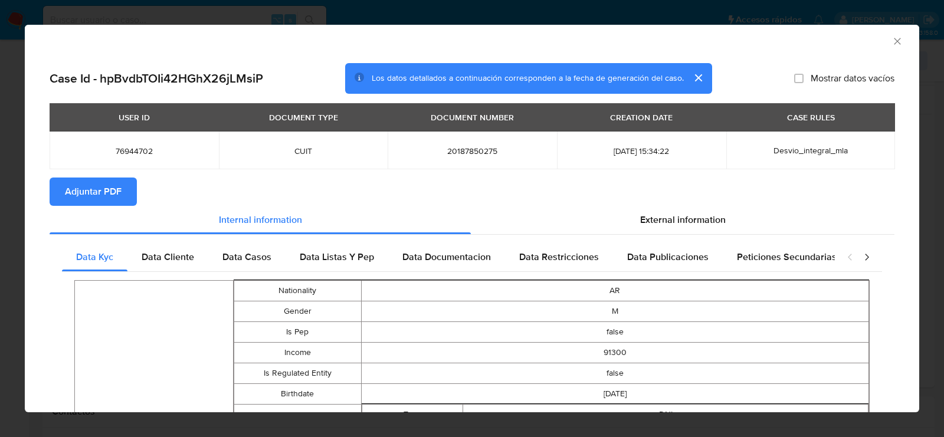
click at [107, 189] on span "Adjuntar PDF" at bounding box center [93, 192] width 57 height 26
click at [900, 46] on icon "Cerrar ventana" at bounding box center [897, 41] width 12 height 12
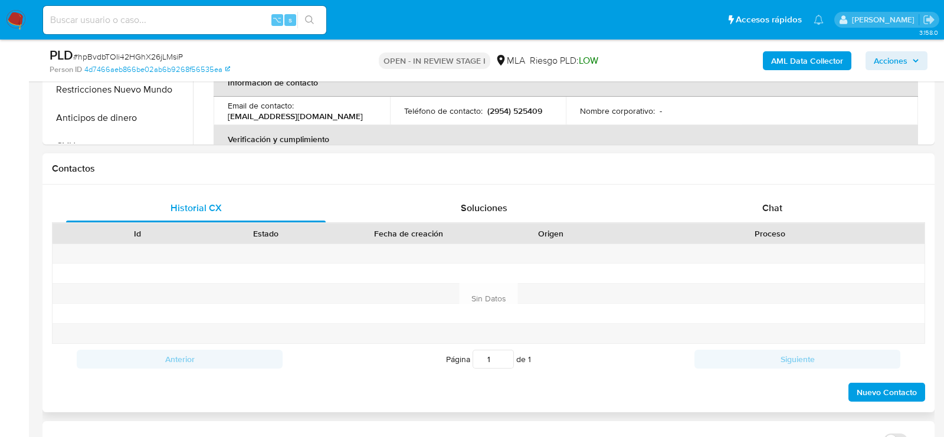
scroll to position [521, 0]
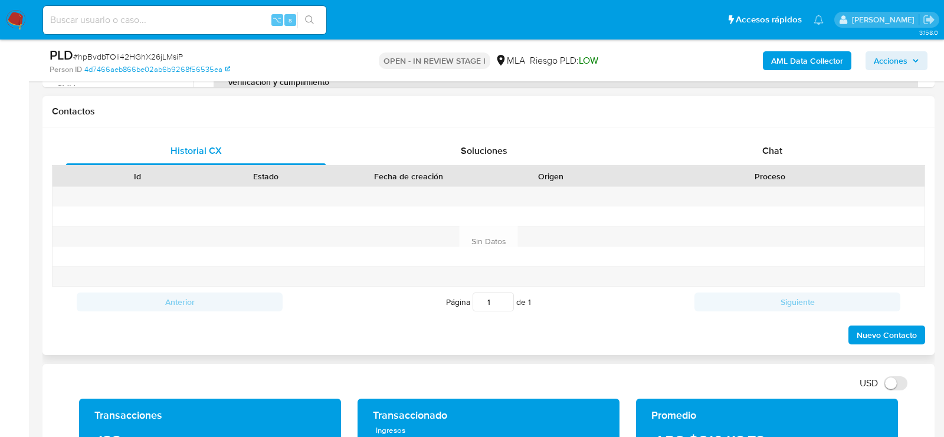
click at [769, 130] on div "Historial CX Soluciones Chat Id Estado Fecha de creación Origen Proceso Anterio…" at bounding box center [488, 241] width 892 height 228
click at [769, 140] on div "Chat" at bounding box center [771, 151] width 259 height 28
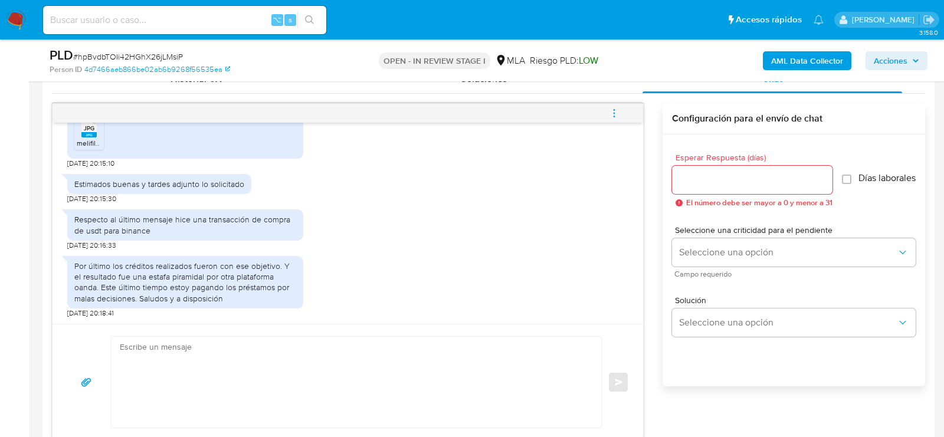
scroll to position [593, 0]
click at [343, 365] on textarea at bounding box center [353, 381] width 466 height 91
paste textarea "Hola, ¡Muchas gracias por tu respuesta! Confirmamos la recepción de la document…"
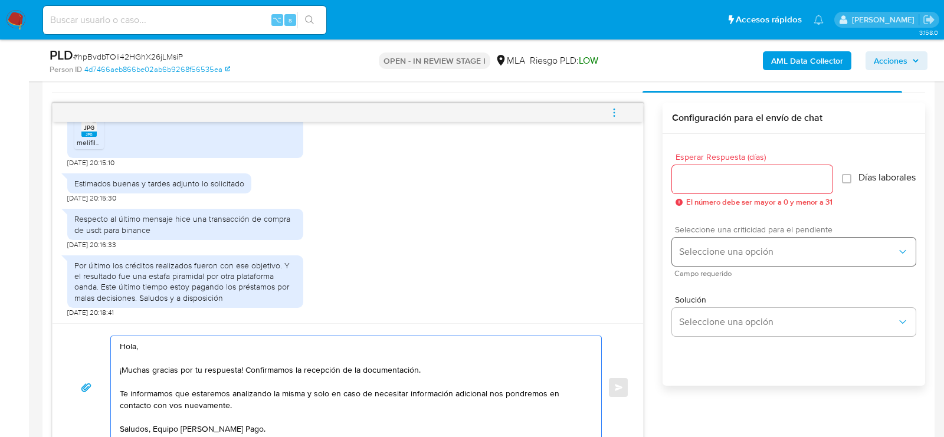
type textarea "Hola, ¡Muchas gracias por tu respuesta! Confirmamos la recepción de la document…"
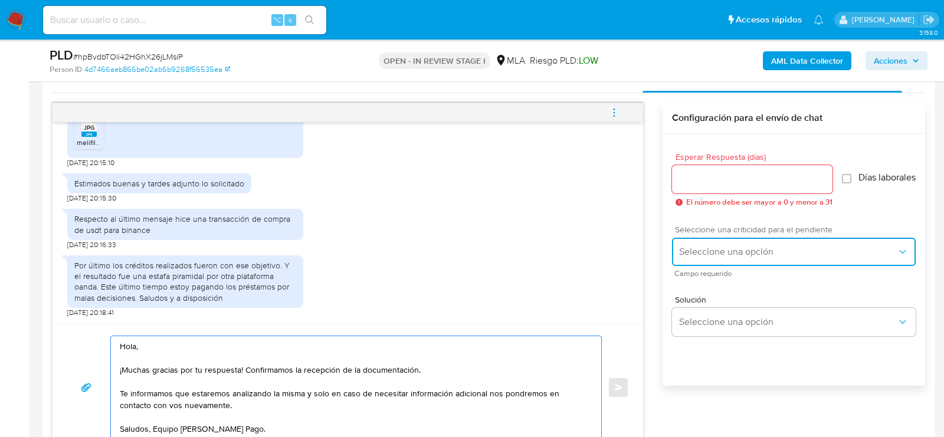
click at [745, 257] on span "Seleccione una opción" at bounding box center [788, 252] width 218 height 12
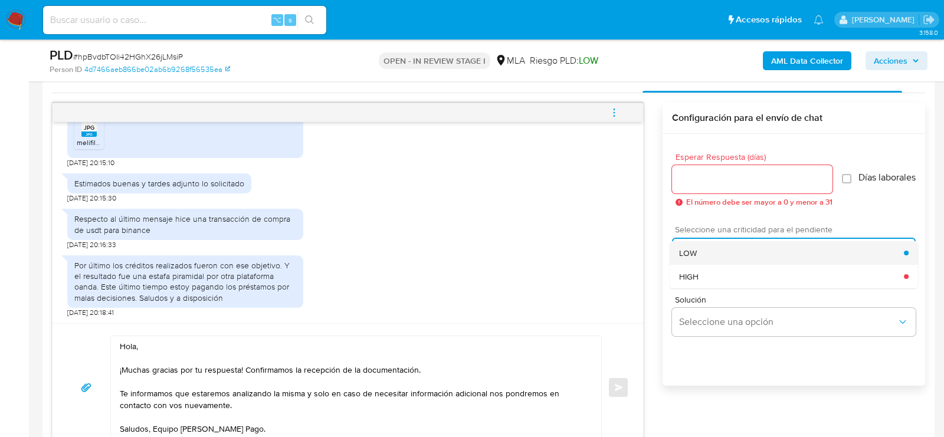
click at [716, 265] on div "LOW" at bounding box center [791, 253] width 225 height 24
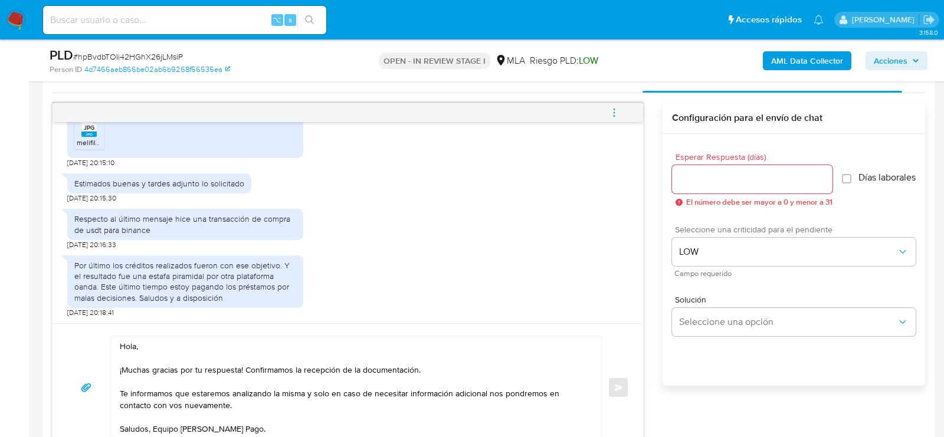
click at [715, 190] on div at bounding box center [752, 179] width 160 height 28
click at [712, 183] on input "Esperar Respuesta (días)" at bounding box center [752, 179] width 160 height 15
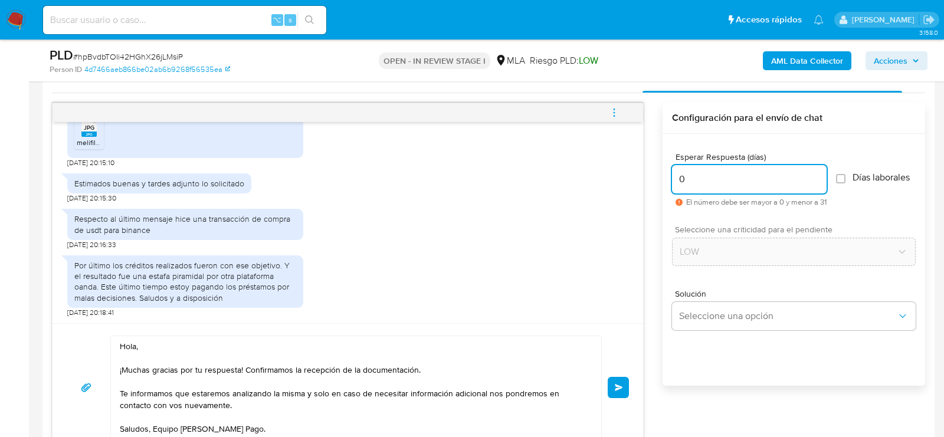
type input "0"
click at [620, 385] on span "Enviar" at bounding box center [618, 387] width 8 height 7
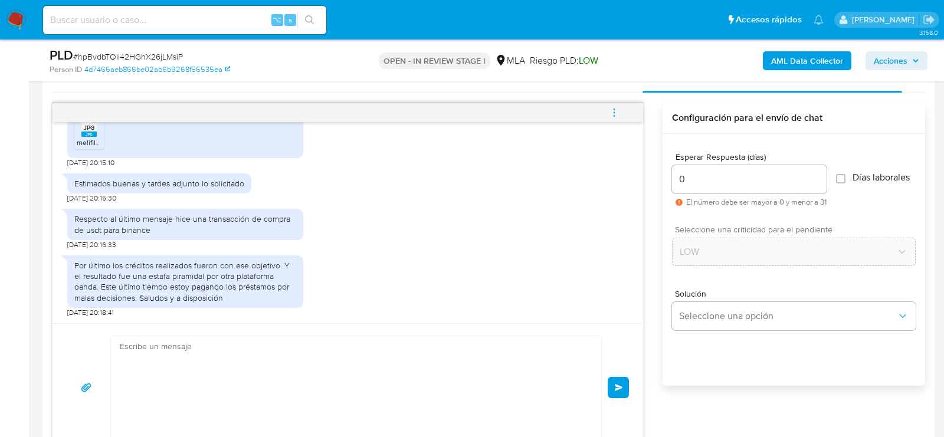
scroll to position [1456, 0]
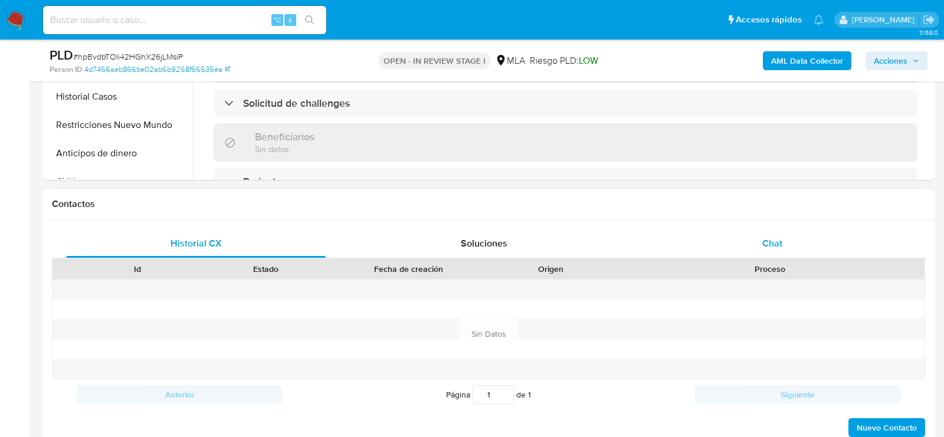
scroll to position [443, 0]
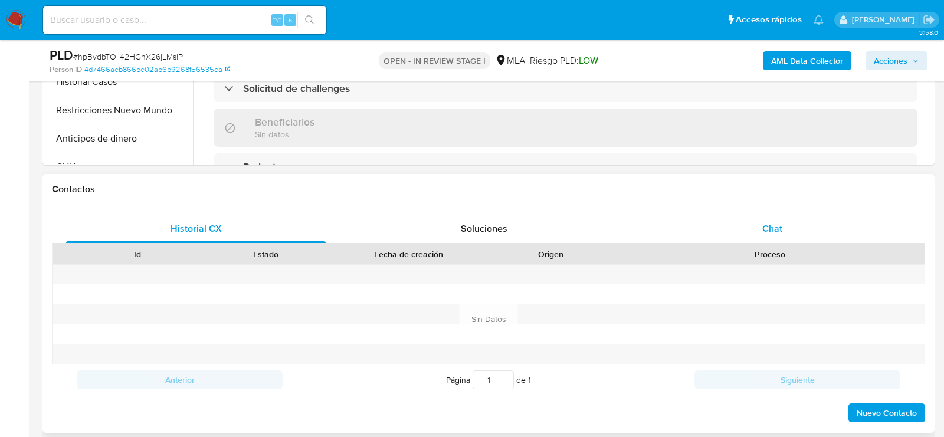
click at [801, 232] on div "Chat" at bounding box center [771, 229] width 259 height 28
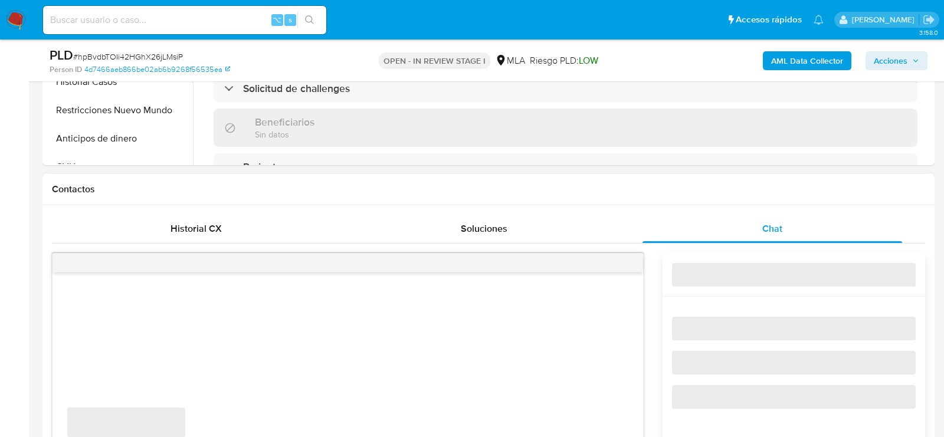
select select "10"
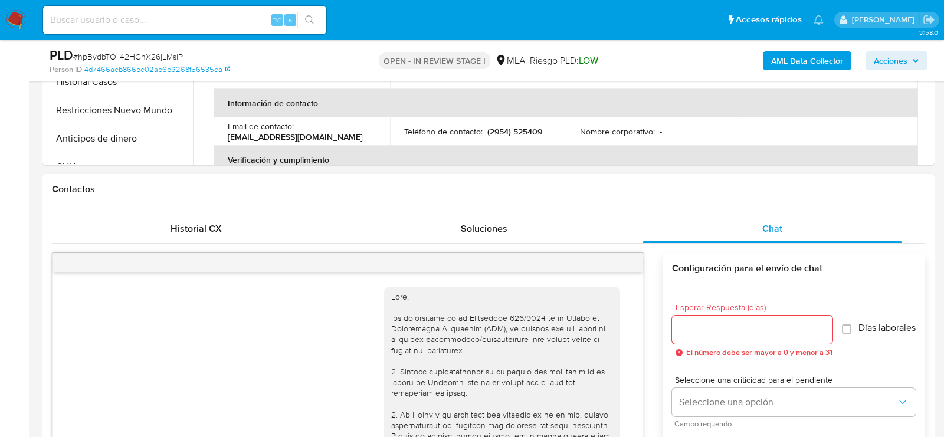
scroll to position [1456, 0]
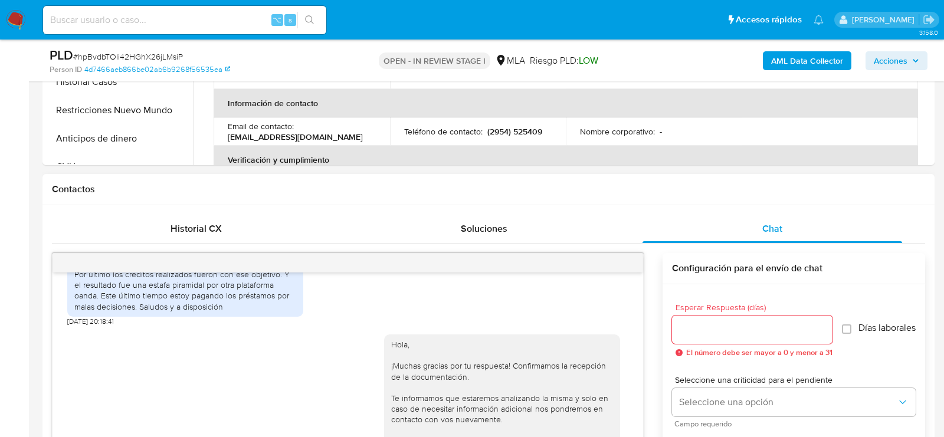
click at [623, 260] on div at bounding box center [347, 263] width 590 height 19
click at [614, 258] on icon "menu-action" at bounding box center [614, 263] width 11 height 11
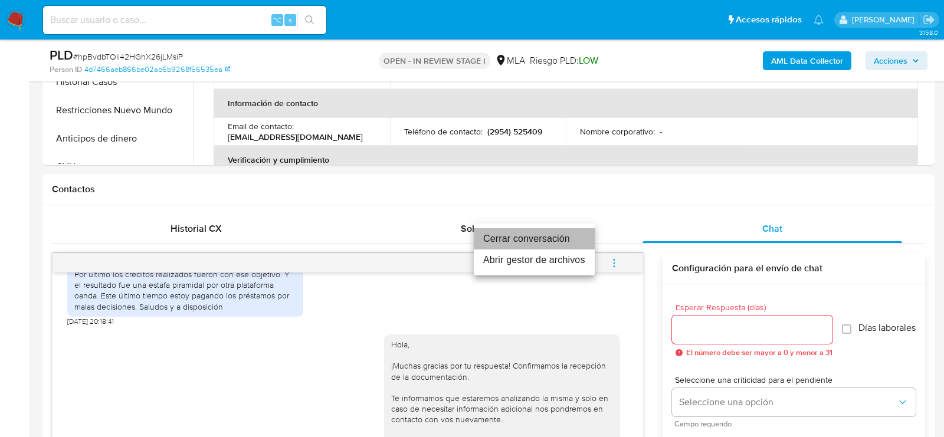
click at [580, 238] on li "Cerrar conversación" at bounding box center [534, 238] width 121 height 21
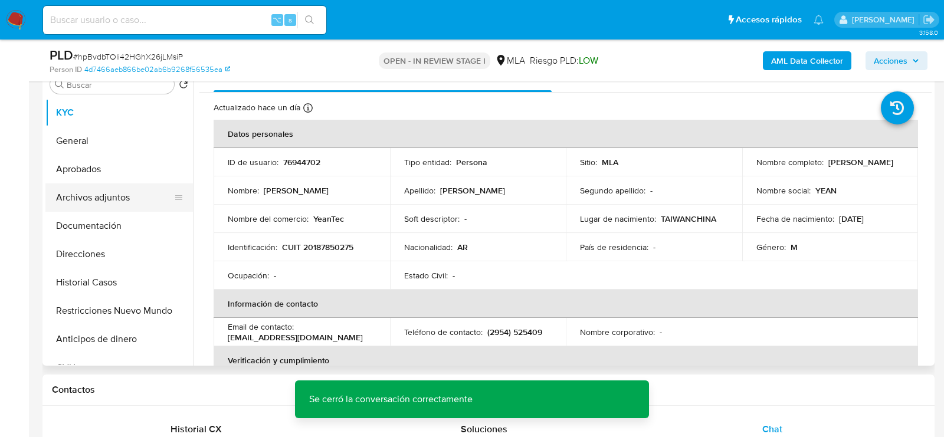
scroll to position [213, 0]
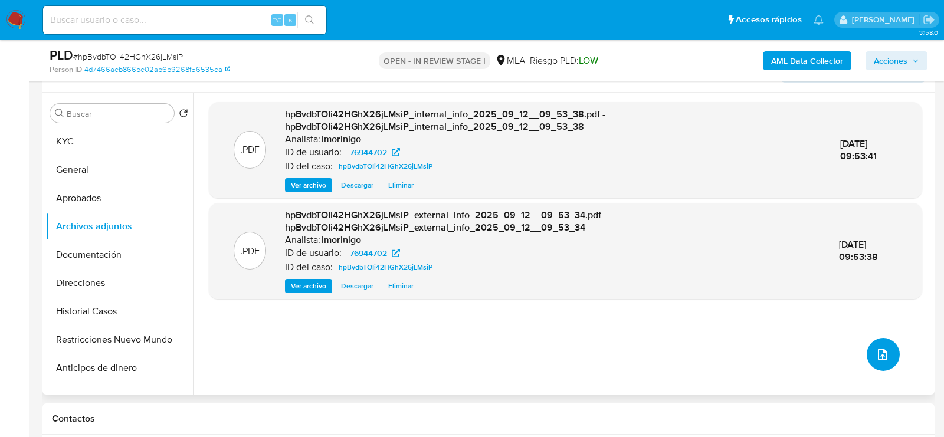
click at [878, 362] on button "upload-file" at bounding box center [882, 354] width 33 height 33
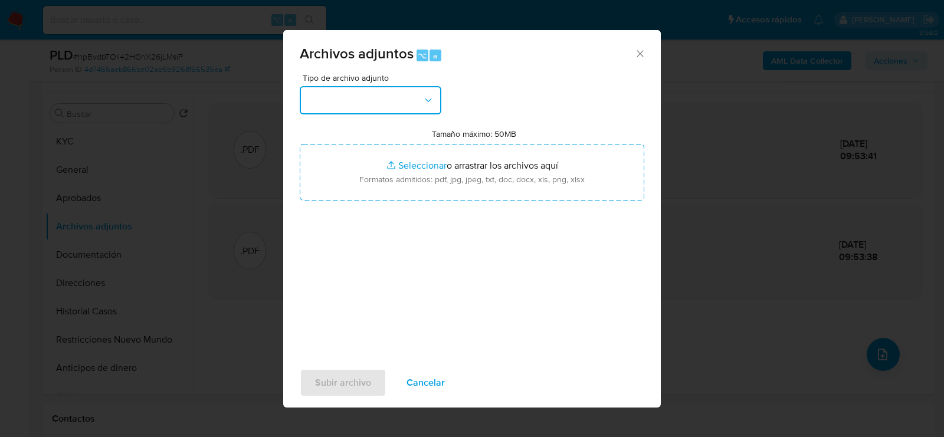
click at [385, 93] on button "button" at bounding box center [371, 100] width 142 height 28
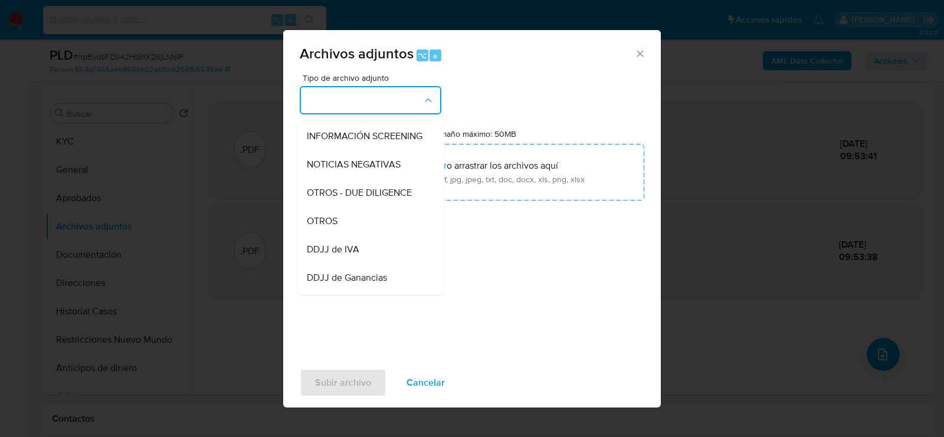
scroll to position [143, 0]
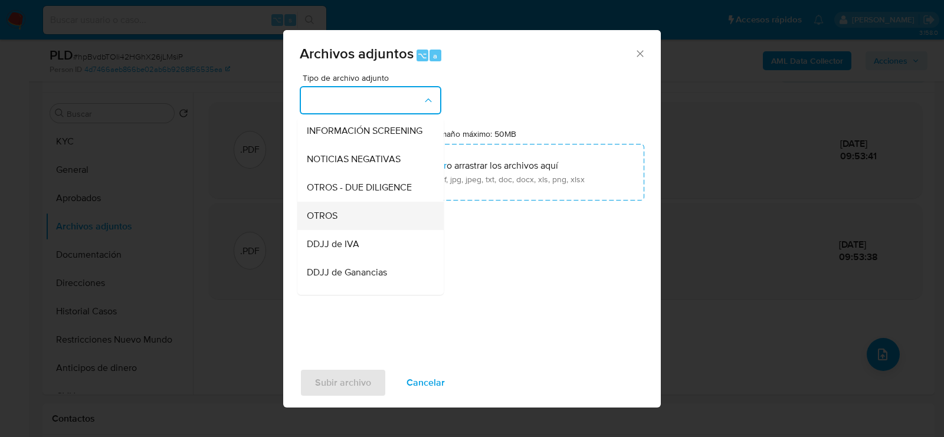
click at [368, 217] on div "OTROS" at bounding box center [367, 216] width 120 height 28
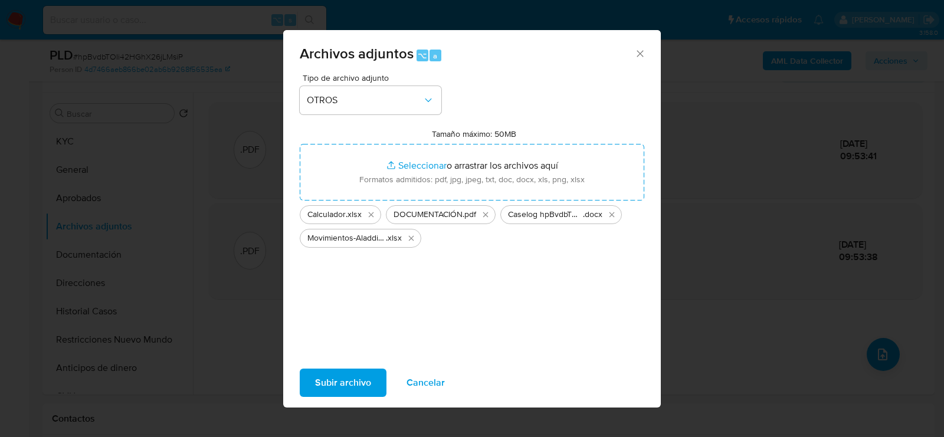
click at [327, 395] on span "Subir archivo" at bounding box center [343, 383] width 56 height 26
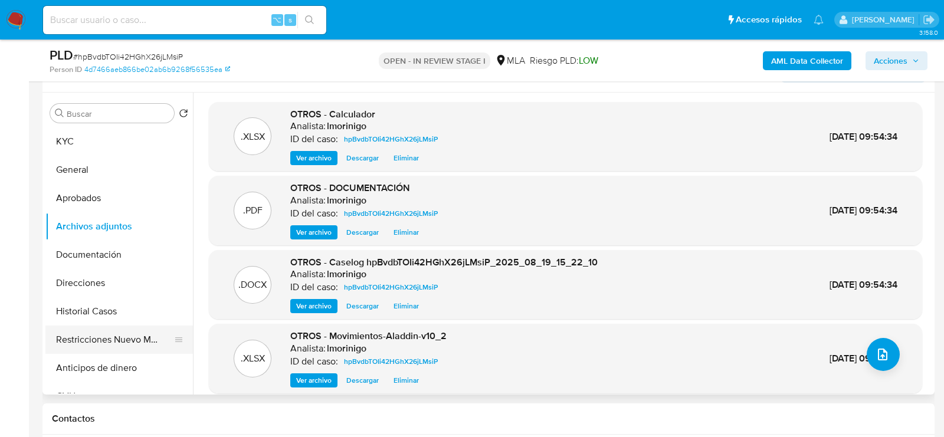
click at [81, 340] on button "Restricciones Nuevo Mundo" at bounding box center [114, 340] width 138 height 28
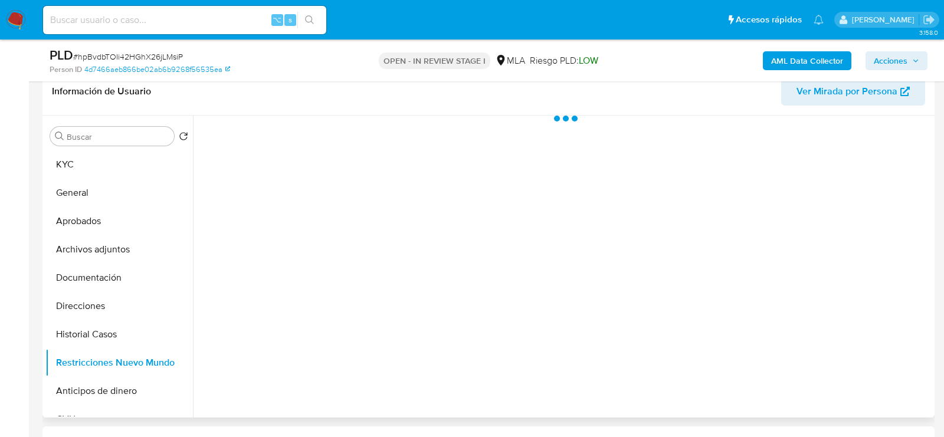
scroll to position [185, 0]
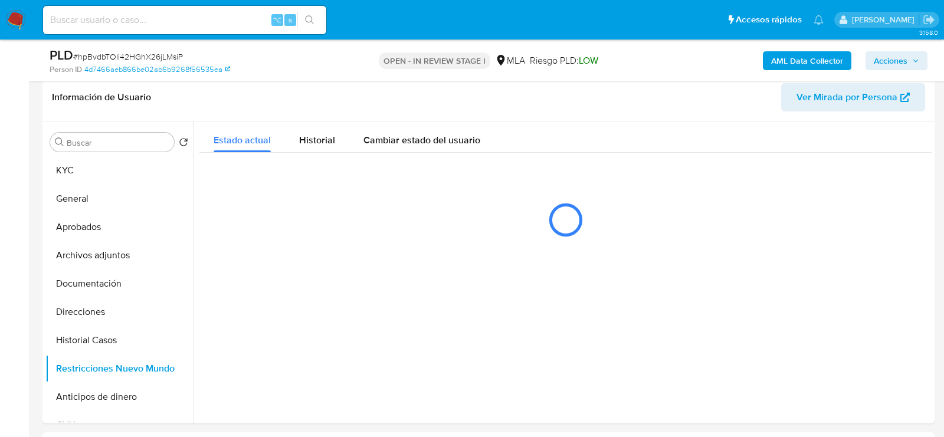
click at [901, 61] on span "Acciones" at bounding box center [890, 60] width 34 height 19
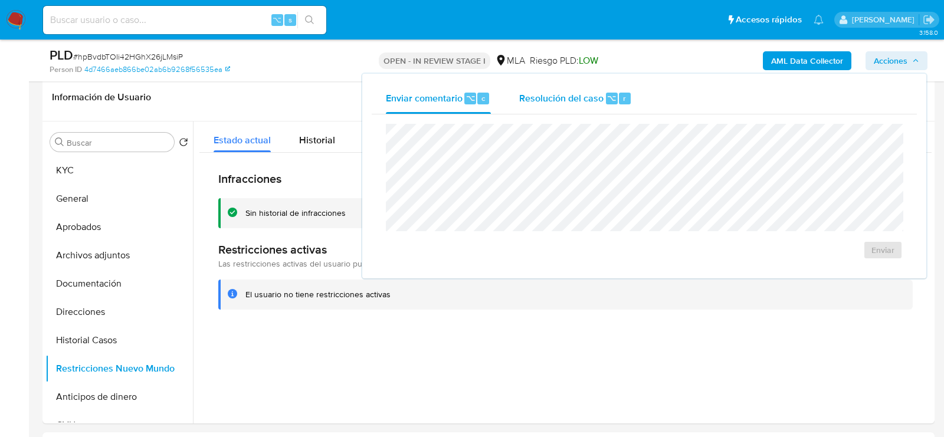
click at [597, 94] on span "Resolución del caso" at bounding box center [561, 98] width 84 height 14
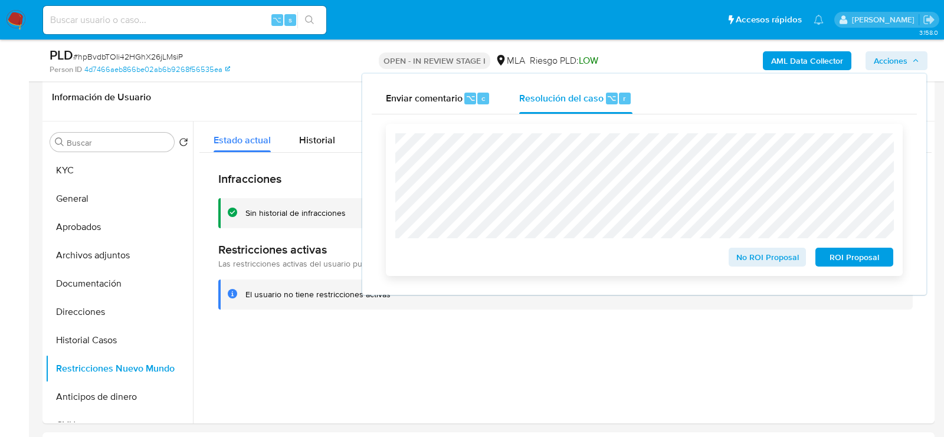
click at [746, 258] on span "No ROI Proposal" at bounding box center [767, 257] width 61 height 17
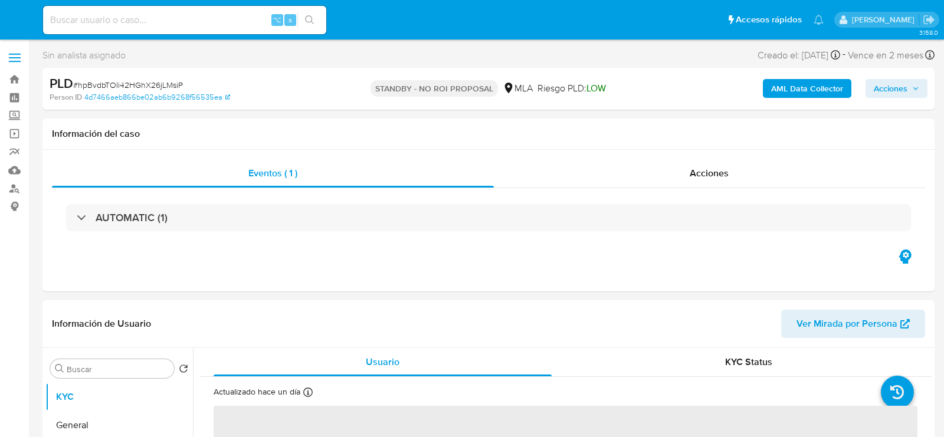
select select "10"
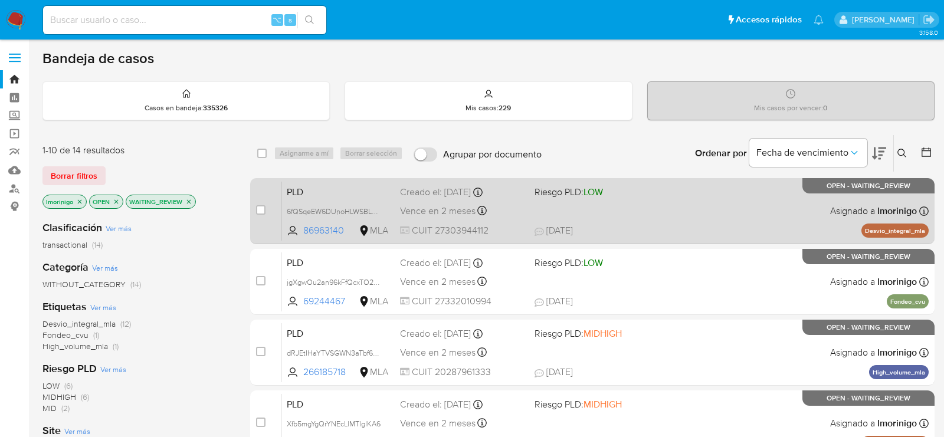
click at [622, 209] on div "PLD 6fQSqeEW6DUnoHLWSBL6CgC9 86963140 MLA Riesgo PLD: LOW Creado el: [DATE] Cre…" at bounding box center [605, 211] width 646 height 60
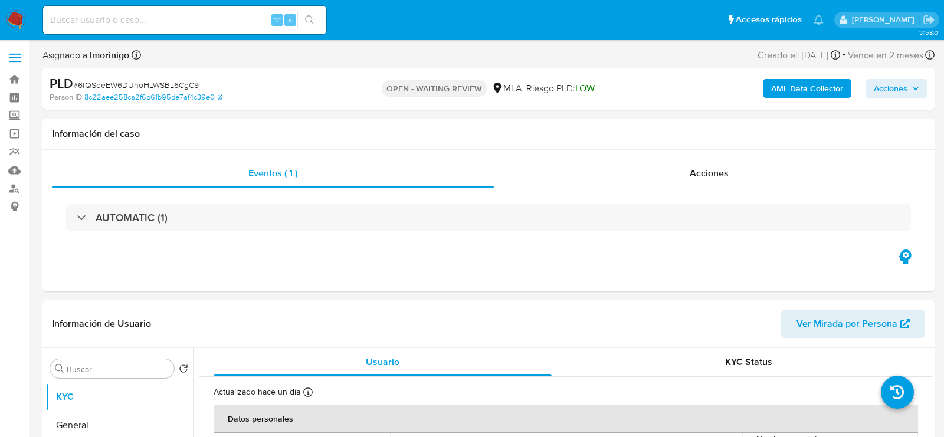
select select "10"
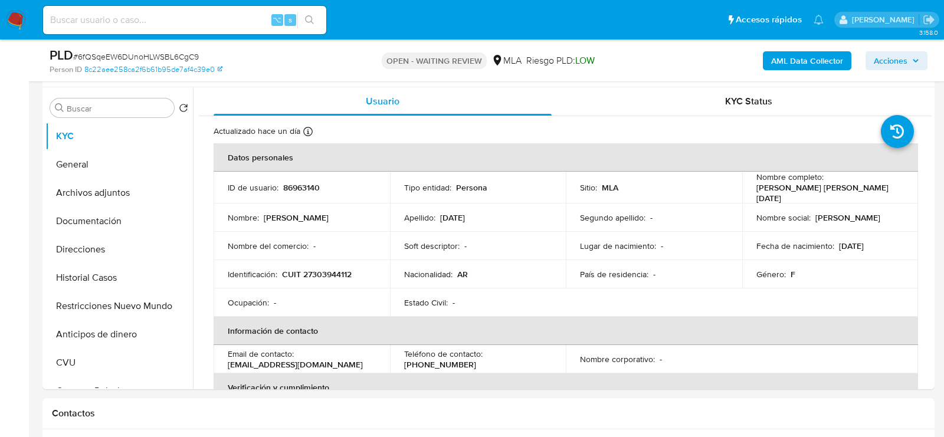
scroll to position [301, 0]
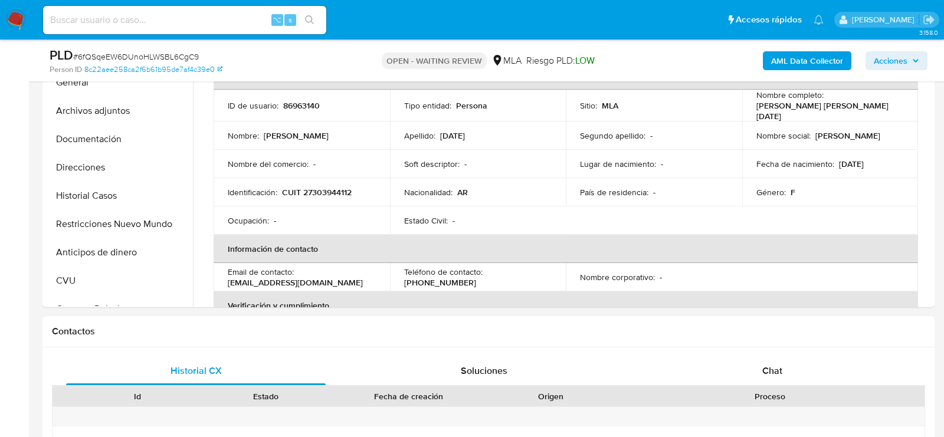
click at [737, 366] on div "Chat" at bounding box center [771, 371] width 259 height 28
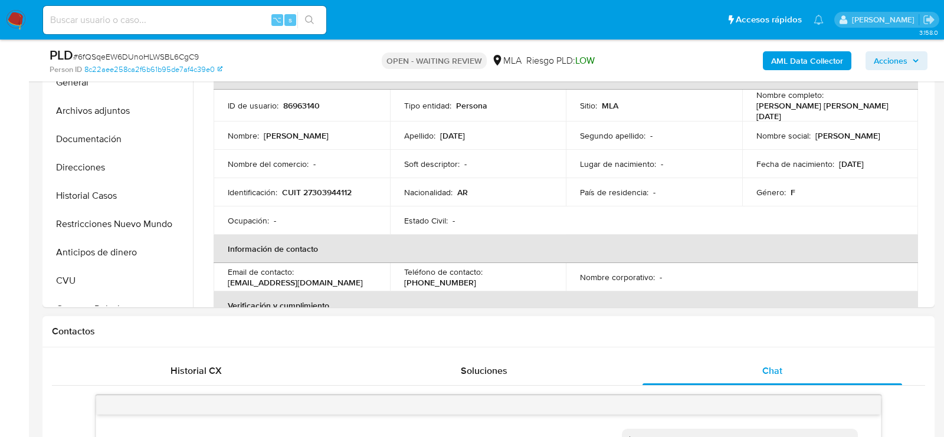
scroll to position [579, 0]
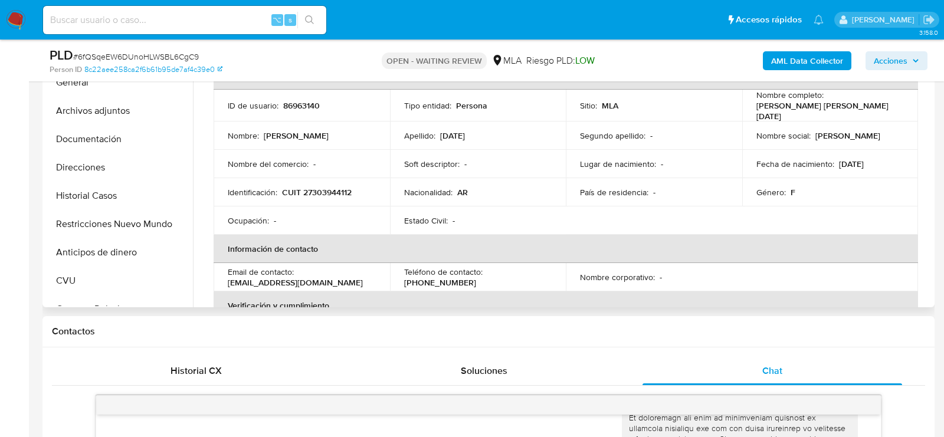
click at [305, 107] on p "86963140" at bounding box center [301, 105] width 37 height 11
copy p "86963140"
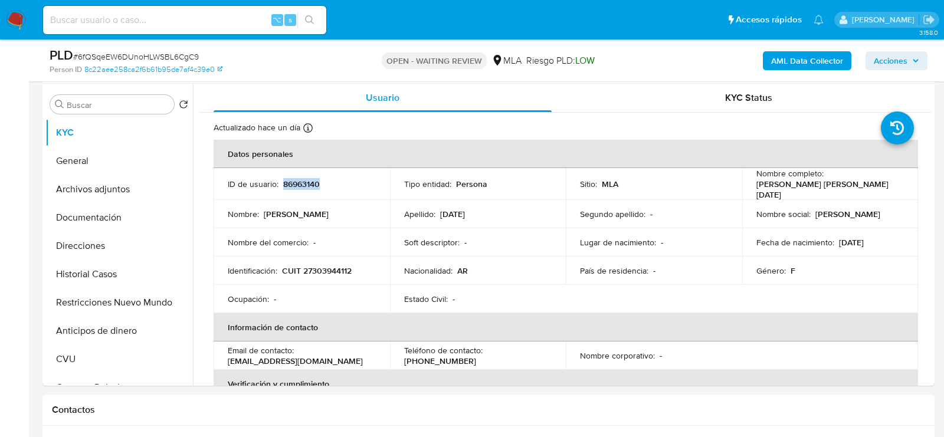
scroll to position [219, 0]
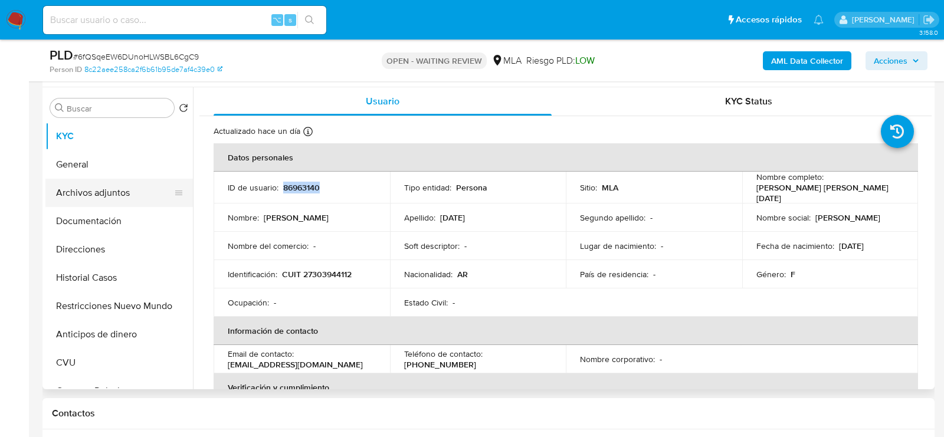
click at [77, 193] on button "Archivos adjuntos" at bounding box center [114, 193] width 138 height 28
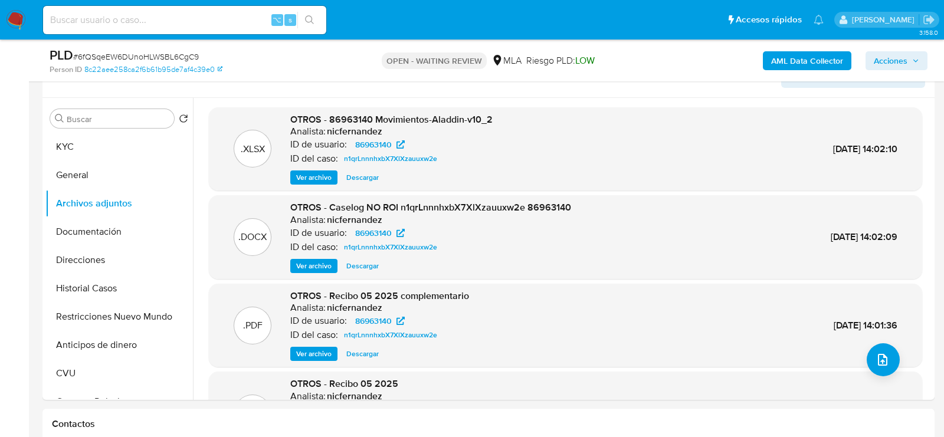
scroll to position [213, 0]
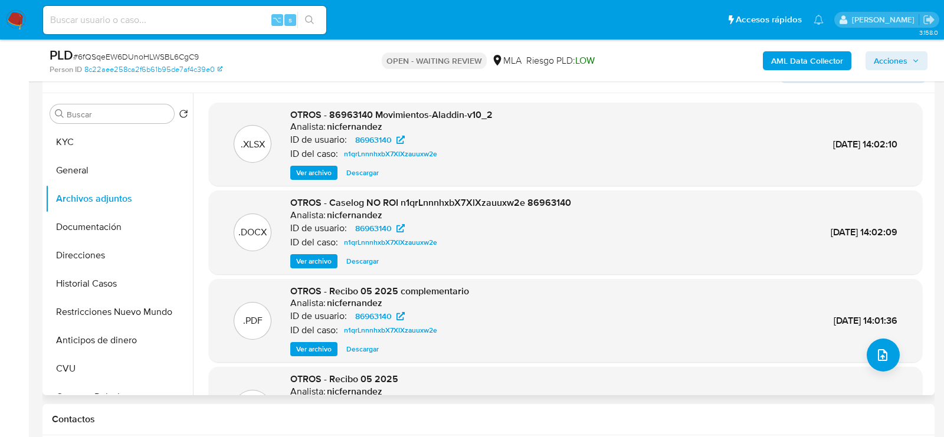
drag, startPoint x: 362, startPoint y: 264, endPoint x: 536, endPoint y: 250, distance: 174.5
click at [534, 250] on div "OTROS - Caselog NO ROI n1qrLnnnhxbX7XlXzauuxw2e 86963140 Analista: nicfernandez…" at bounding box center [430, 232] width 281 height 72
click at [314, 262] on span "Ver archivo" at bounding box center [313, 261] width 35 height 12
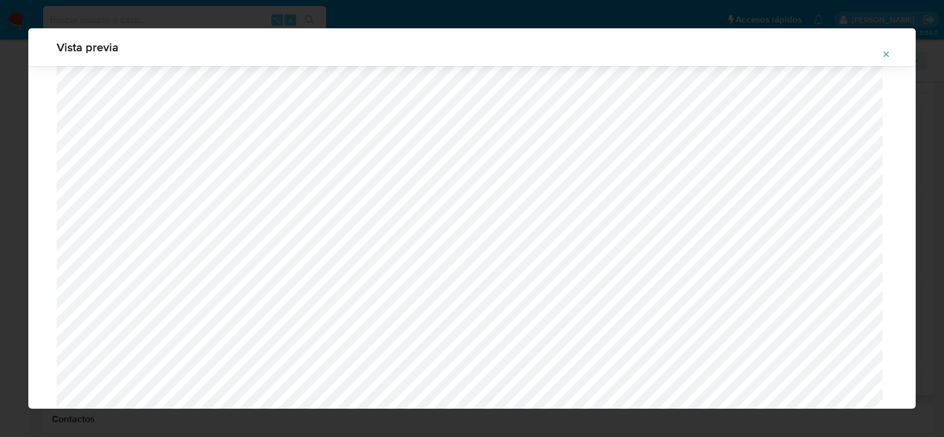
scroll to position [233, 0]
click at [890, 54] on button "Attachment preview" at bounding box center [886, 54] width 26 height 19
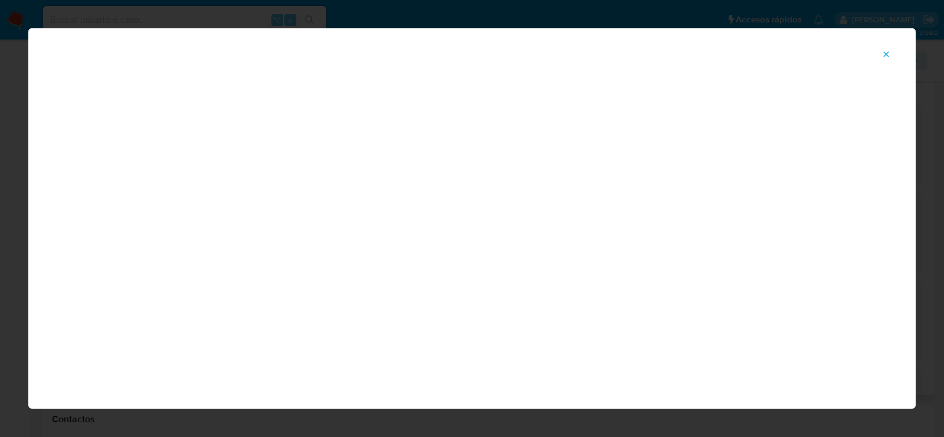
scroll to position [58, 0]
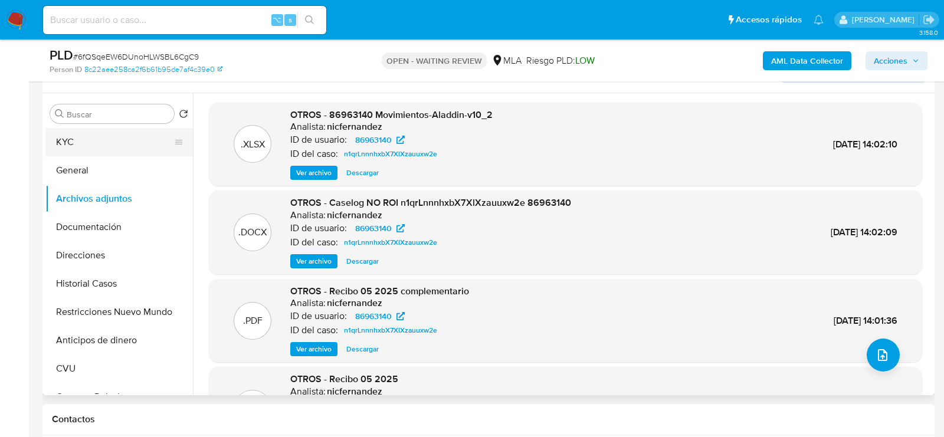
click at [99, 149] on button "KYC" at bounding box center [114, 142] width 138 height 28
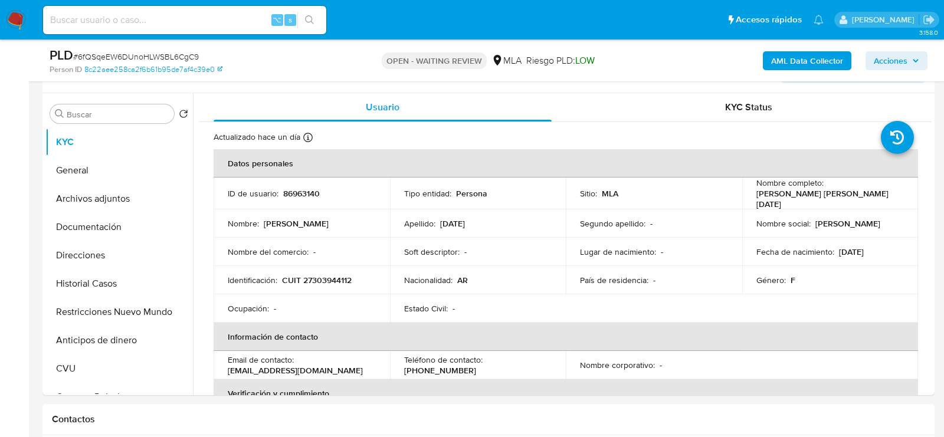
click at [323, 275] on p "CUIT 27303944112" at bounding box center [317, 280] width 70 height 11
copy p "27303944112"
click at [156, 61] on span "# 6fQSqeEW6DUnoHLWSBL6CgC9" at bounding box center [136, 57] width 126 height 12
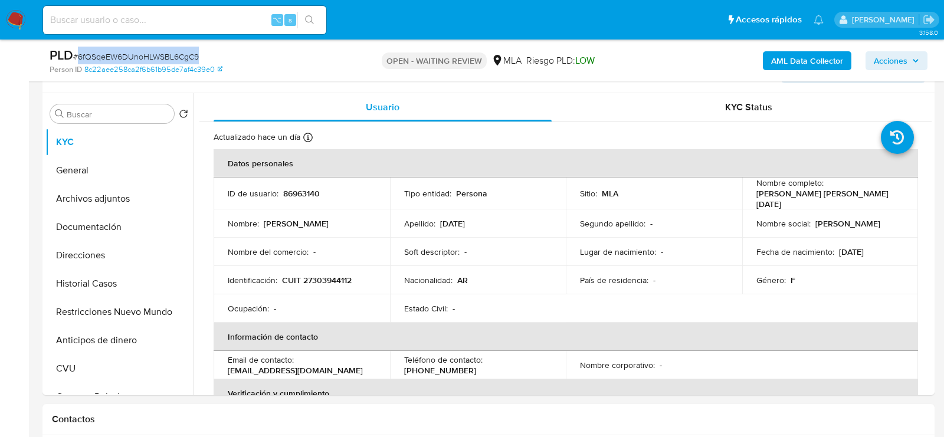
copy span "6fQSqeEW6DUnoHLWSBL6CgC9"
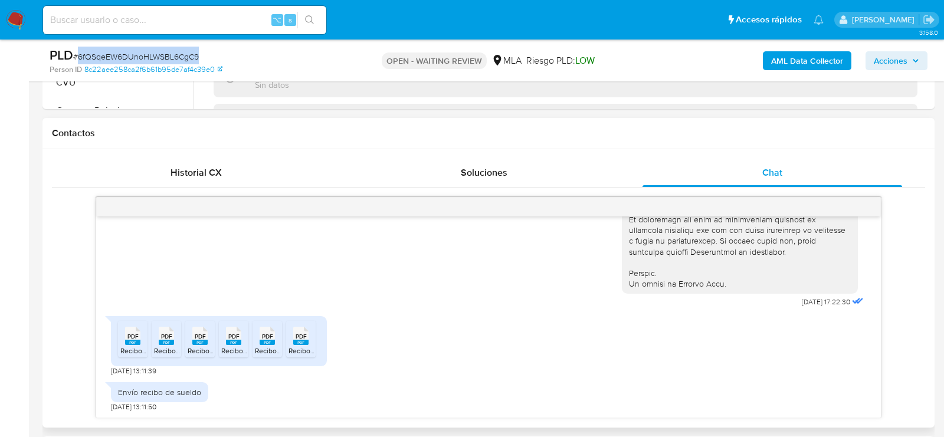
scroll to position [533, 0]
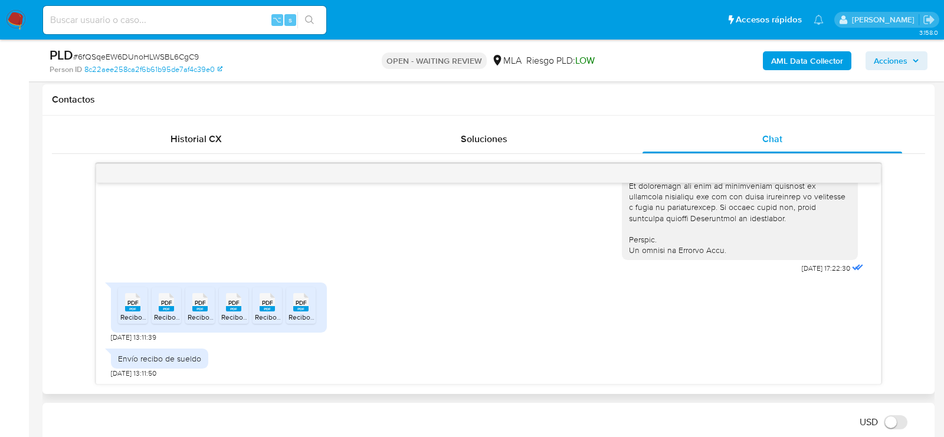
click at [124, 312] on span "Recibo Haberes_[DATE] (5).pdf" at bounding box center [168, 317] width 97 height 10
click at [173, 312] on span "Recibo Haberes_[DATE].pdf" at bounding box center [197, 317] width 87 height 10
click at [198, 312] on span "Recibo Haberes_[DATE] (1).pdf" at bounding box center [235, 317] width 95 height 10
click at [218, 311] on ul "PDF PDF Recibo Haberes_30-06-2025 (5).pdf PDF PDF Recibo Haberes_15-05-2025.pdf…" at bounding box center [219, 307] width 202 height 41
click at [222, 312] on span "Recibo Haberes_[DATE].pdf" at bounding box center [264, 317] width 87 height 10
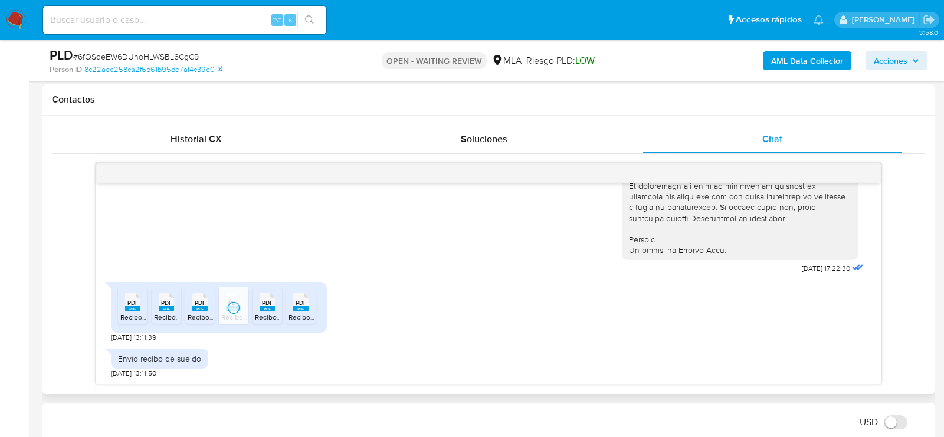
click at [272, 312] on span "Recibo Haberes_[DATE] (1).pdf" at bounding box center [302, 317] width 95 height 10
click at [295, 312] on span "Recibo Haberes_[DATE].pdf" at bounding box center [331, 317] width 87 height 10
drag, startPoint x: 146, startPoint y: 335, endPoint x: 94, endPoint y: 336, distance: 51.9
click at [94, 336] on div "18/08/2025 17:22:30 PDF PDF Recibo Haberes_30-06-2025 (5).pdf PDF PDF Recibo Ha…" at bounding box center [488, 273] width 873 height 221
copy span "20/08/2025"
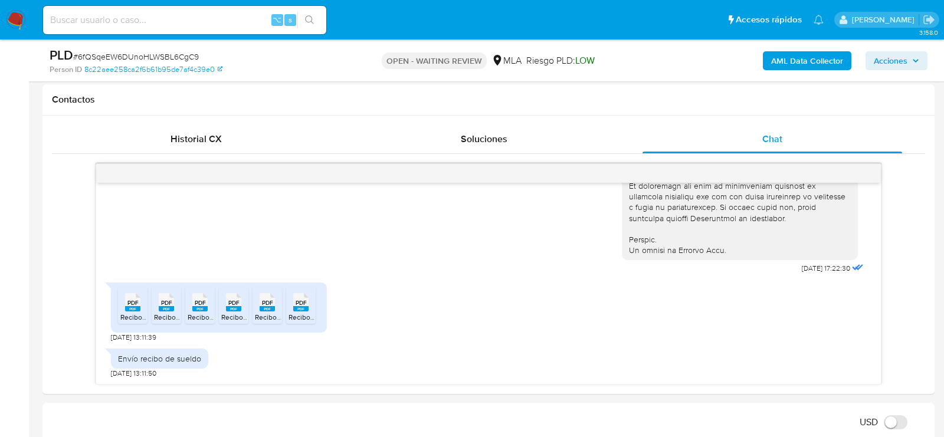
click at [160, 57] on span "# 6fQSqeEW6DUnoHLWSBL6CgC9" at bounding box center [136, 57] width 126 height 12
copy span "6fQSqeEW6DUnoHLWSBL6CgC9"
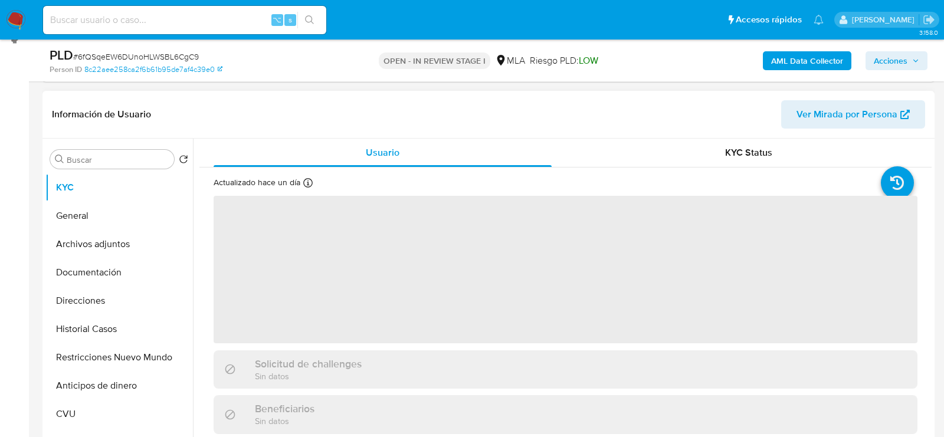
scroll to position [180, 0]
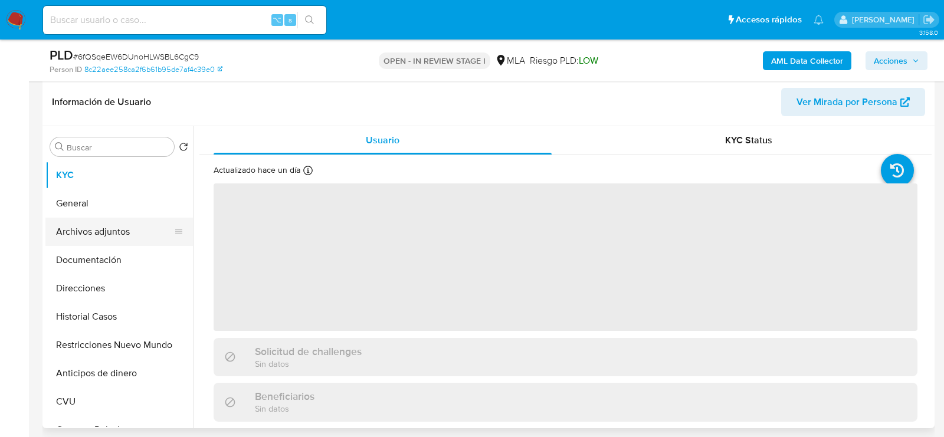
click at [111, 225] on button "Archivos adjuntos" at bounding box center [114, 232] width 138 height 28
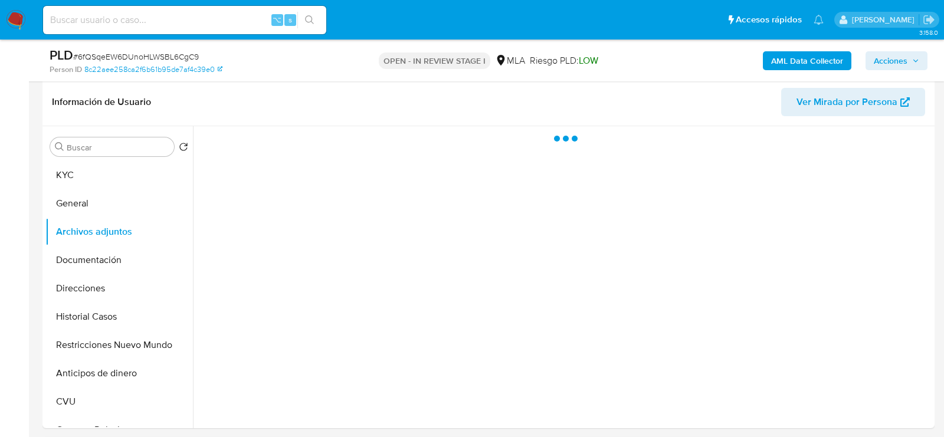
select select "10"
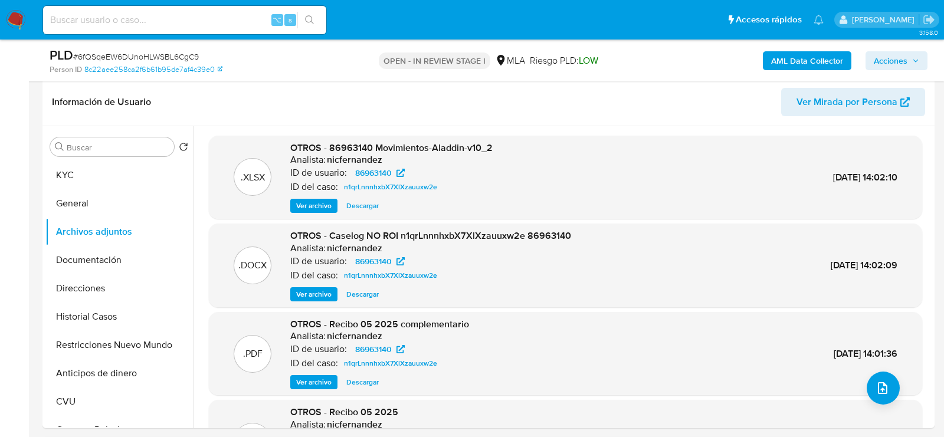
click at [790, 58] on b "AML Data Collector" at bounding box center [807, 60] width 72 height 19
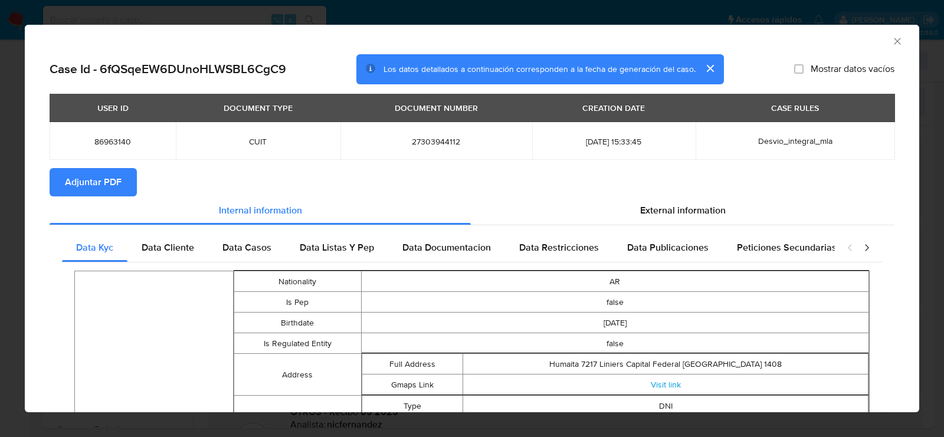
click at [103, 191] on span "Adjuntar PDF" at bounding box center [93, 182] width 57 height 26
click at [895, 40] on icon "Cerrar ventana" at bounding box center [896, 41] width 6 height 6
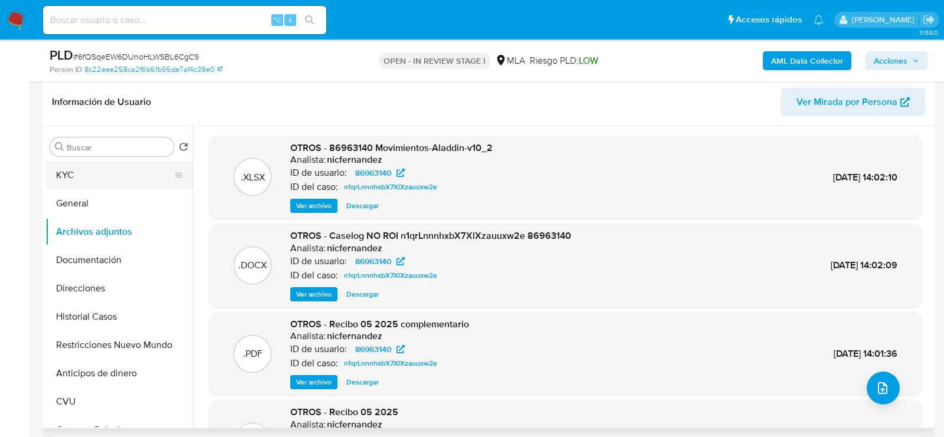
click at [84, 180] on button "KYC" at bounding box center [114, 175] width 138 height 28
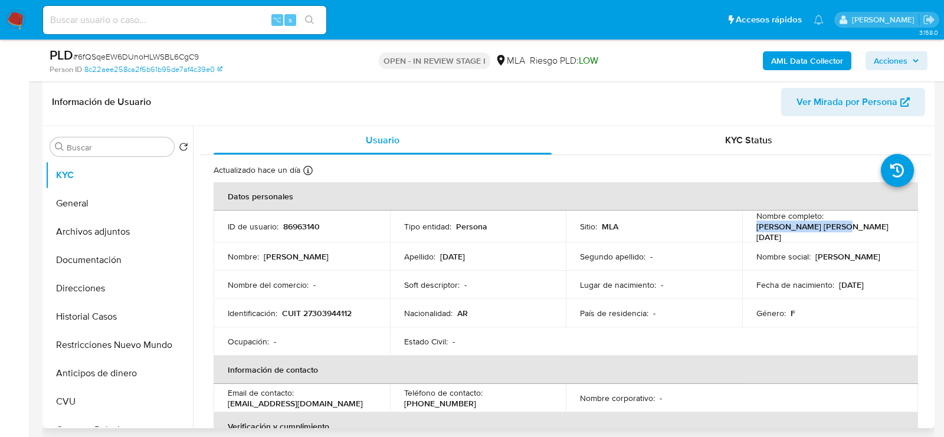
drag, startPoint x: 752, startPoint y: 230, endPoint x: 831, endPoint y: 231, distance: 78.4
click at [831, 231] on div "Nombre completo : Laura Carolina Nadal" at bounding box center [830, 227] width 148 height 32
click at [98, 234] on button "Archivos adjuntos" at bounding box center [114, 232] width 138 height 28
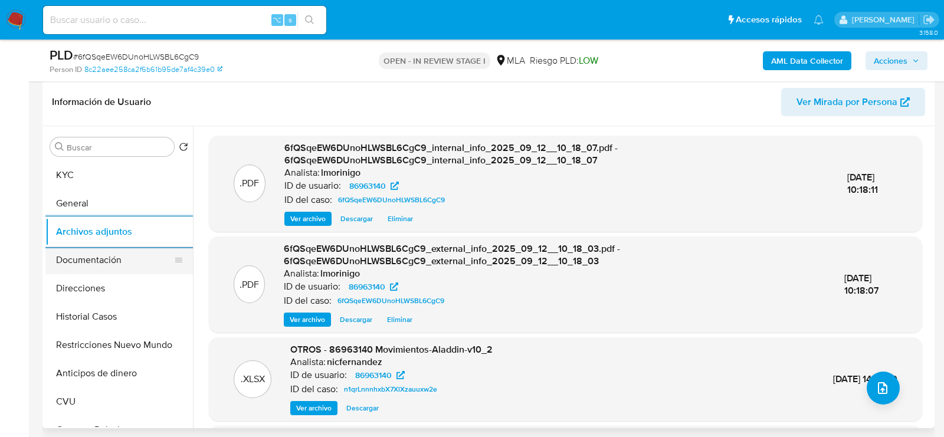
scroll to position [213, 0]
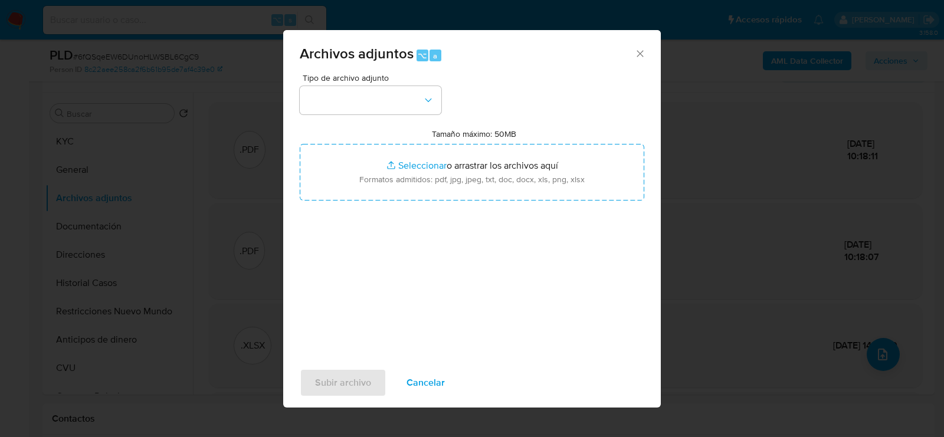
click at [354, 86] on div "Tipo de archivo adjunto" at bounding box center [371, 94] width 142 height 41
click at [354, 96] on button "button" at bounding box center [371, 100] width 142 height 28
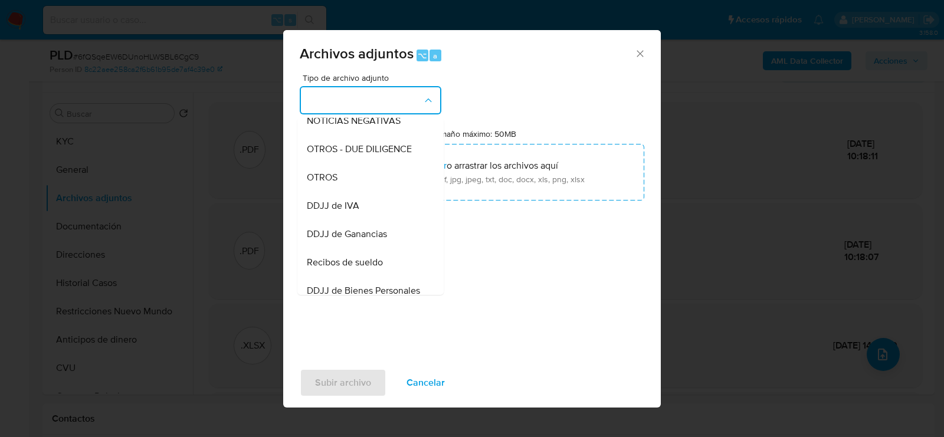
scroll to position [193, 0]
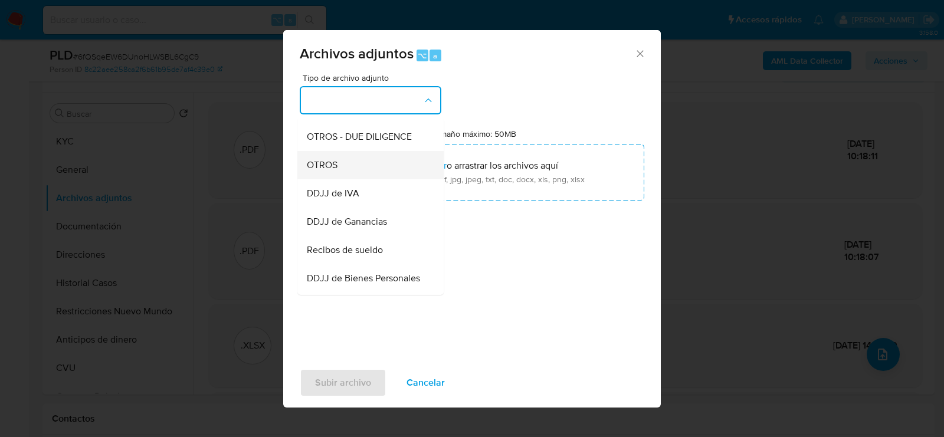
drag, startPoint x: 354, startPoint y: 181, endPoint x: 343, endPoint y: 163, distance: 20.9
click at [343, 163] on ul "IDENTIFICACIÓN INGRESOS CAPTURA BUREAU CAPTURA GOOGLE CAPTURA WEB INFORMACIÓN S…" at bounding box center [370, 256] width 146 height 663
click at [343, 163] on div "OTROS" at bounding box center [367, 165] width 120 height 28
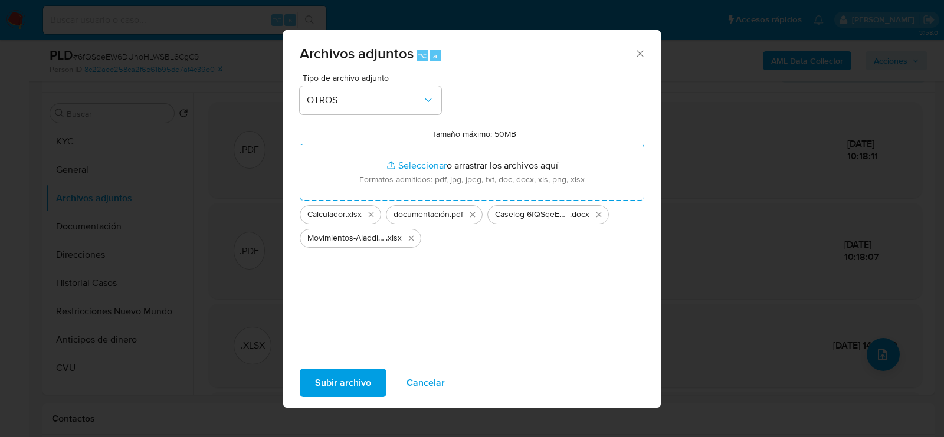
click at [336, 372] on span "Subir archivo" at bounding box center [343, 383] width 56 height 26
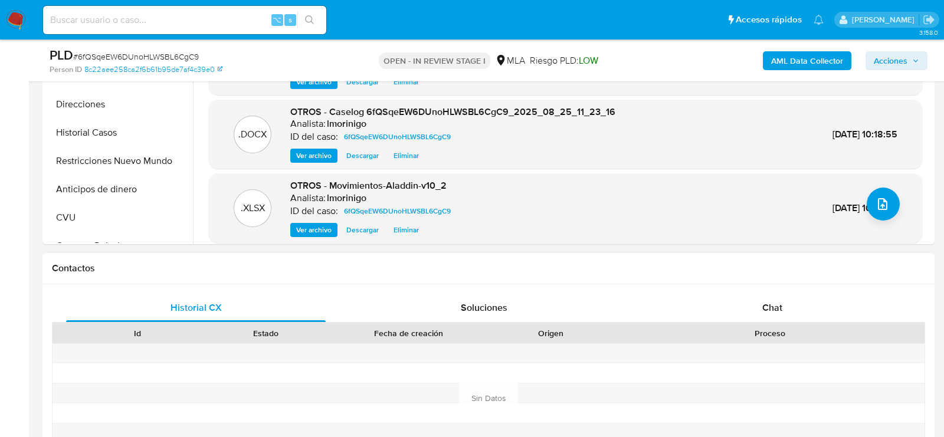
scroll to position [469, 0]
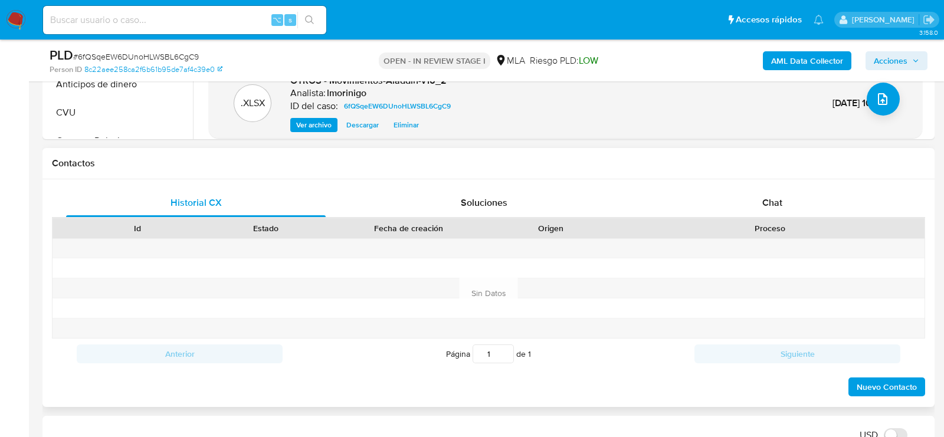
click at [741, 218] on div "Proceso" at bounding box center [769, 228] width 309 height 20
click at [720, 211] on div "Chat" at bounding box center [771, 203] width 259 height 28
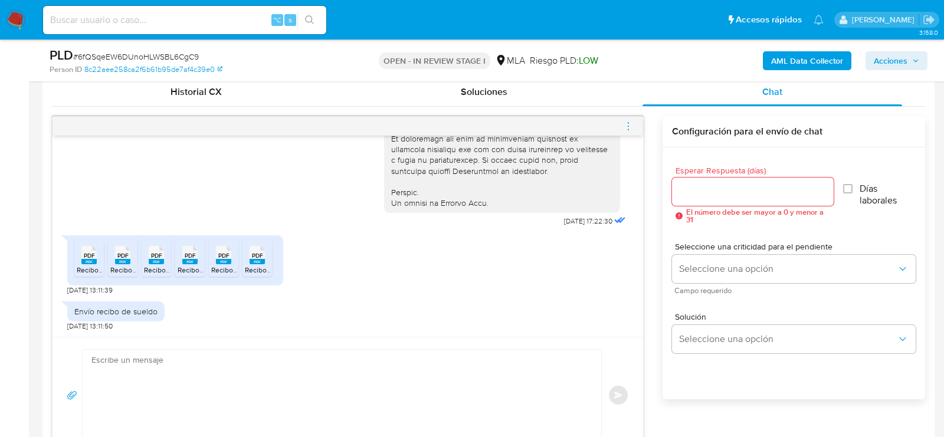
scroll to position [591, 0]
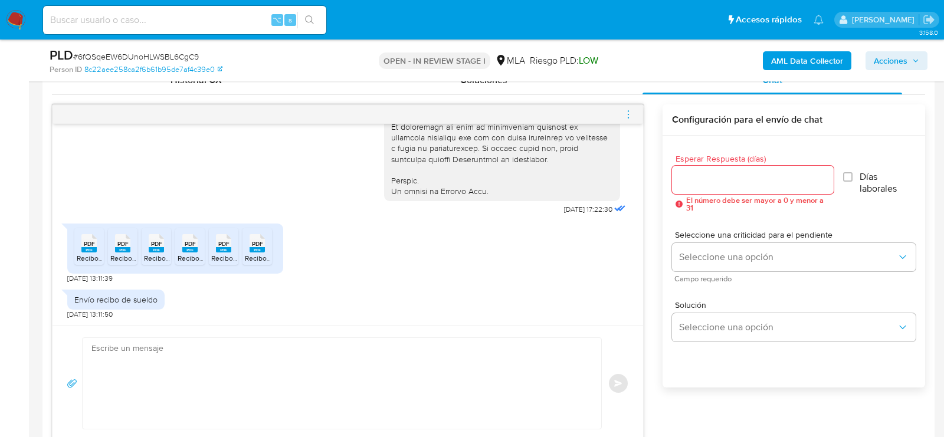
click at [459, 363] on textarea at bounding box center [338, 383] width 495 height 91
paste textarea "Hola, ¡Muchas gracias por tu respuesta! Confirmamos la recepción de la document…"
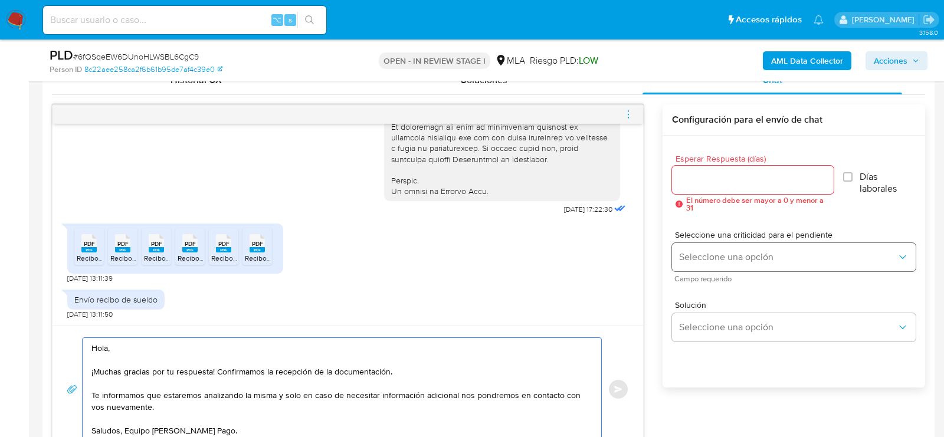
type textarea "Hola, ¡Muchas gracias por tu respuesta! Confirmamos la recepción de la document…"
drag, startPoint x: 745, startPoint y: 255, endPoint x: 724, endPoint y: 262, distance: 22.2
click at [745, 255] on span "Seleccione una opción" at bounding box center [788, 257] width 218 height 12
click at [717, 259] on div "LOW" at bounding box center [788, 259] width 218 height 24
click at [708, 185] on input "Esperar Respuesta (días)" at bounding box center [753, 179] width 162 height 15
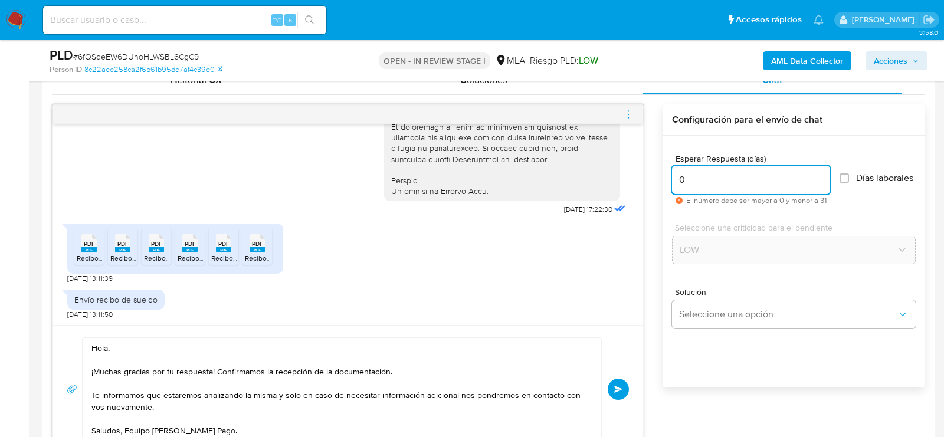
type input "0"
click at [136, 58] on span "# 6fQSqeEW6DUnoHLWSBL6CgC9" at bounding box center [136, 57] width 126 height 12
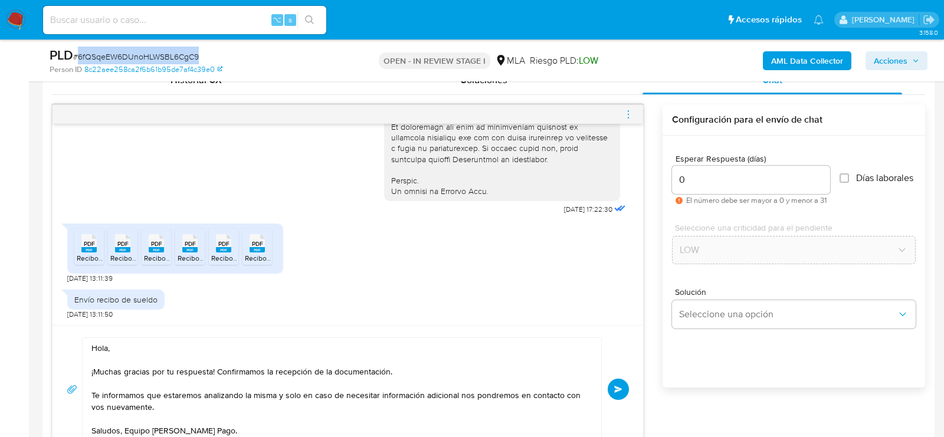
click at [136, 58] on span "# 6fQSqeEW6DUnoHLWSBL6CgC9" at bounding box center [136, 57] width 126 height 12
copy span "6fQSqeEW6DUnoHLWSBL6CgC9"
click at [618, 379] on button "Enviar" at bounding box center [617, 389] width 21 height 21
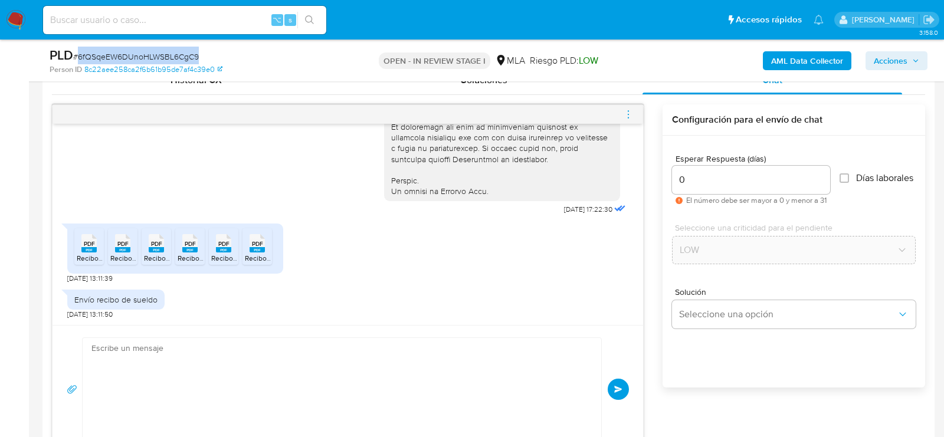
scroll to position [720, 0]
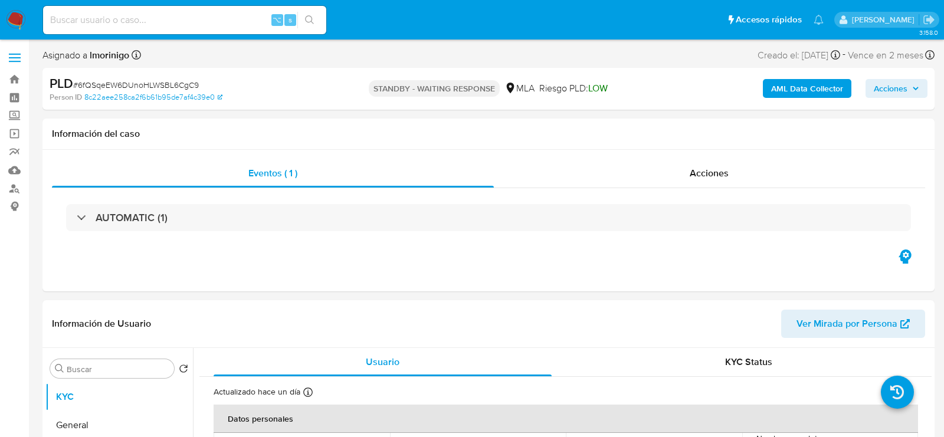
select select "10"
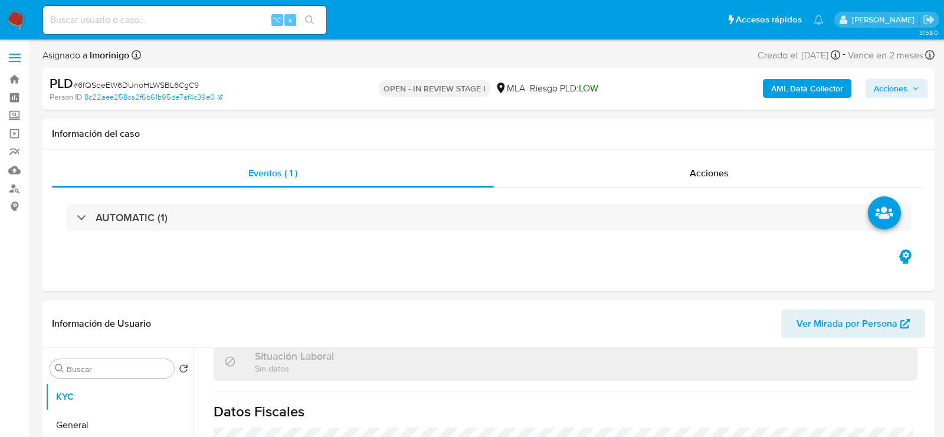
select select "10"
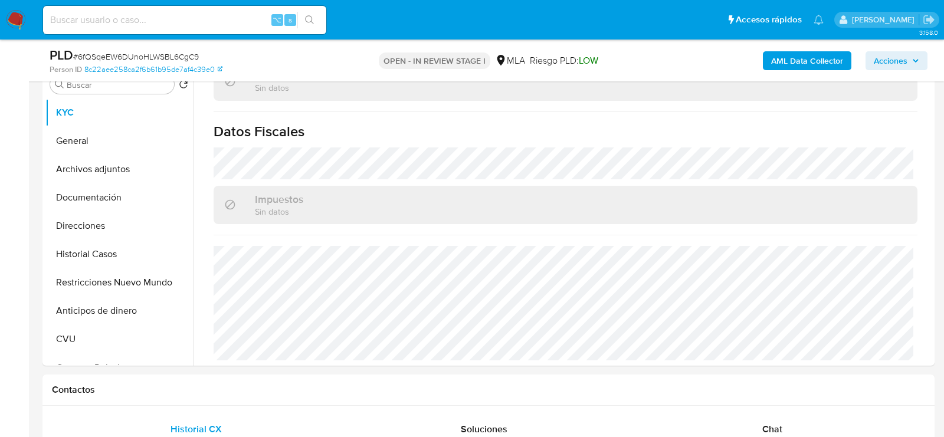
scroll to position [438, 0]
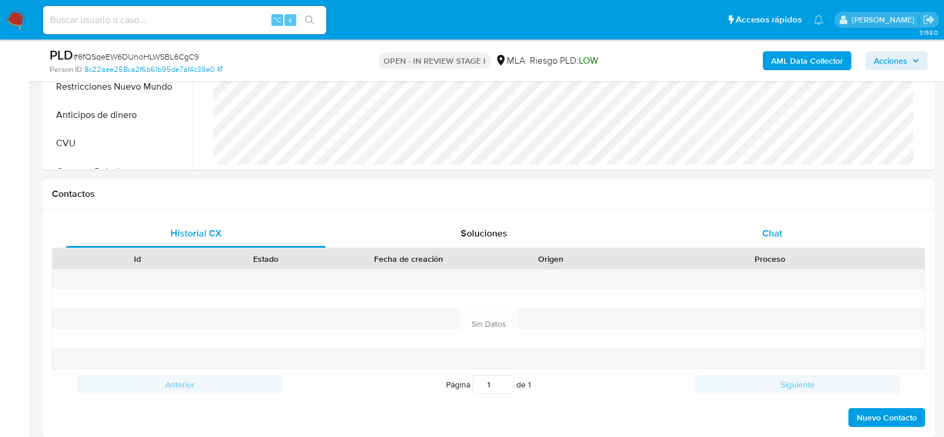
click at [777, 232] on span "Chat" at bounding box center [772, 233] width 20 height 14
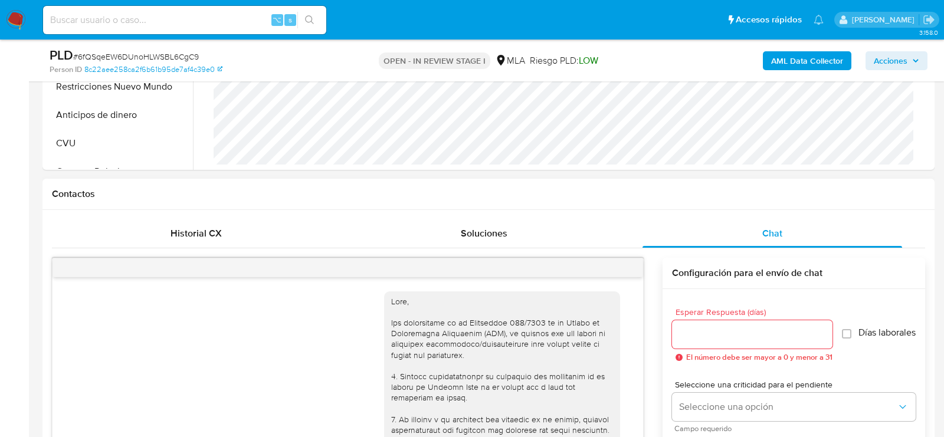
scroll to position [720, 0]
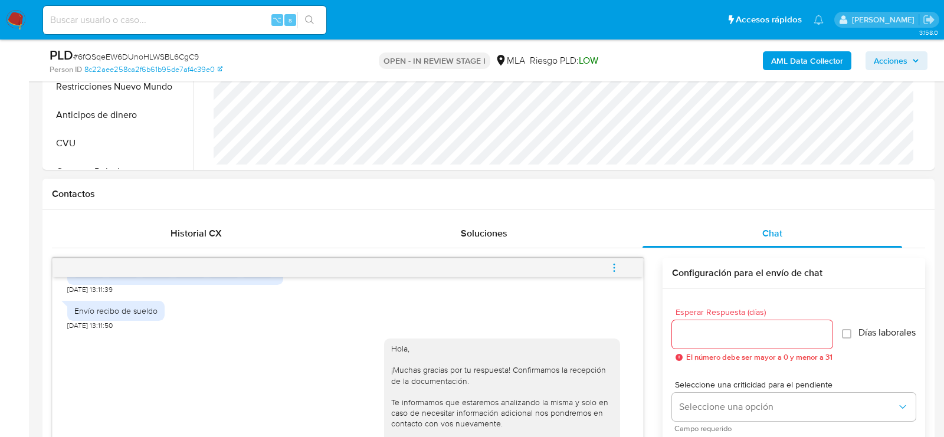
click at [626, 268] on button "menu-action" at bounding box center [613, 268] width 39 height 28
click at [560, 241] on li "Cerrar conversación" at bounding box center [534, 243] width 121 height 21
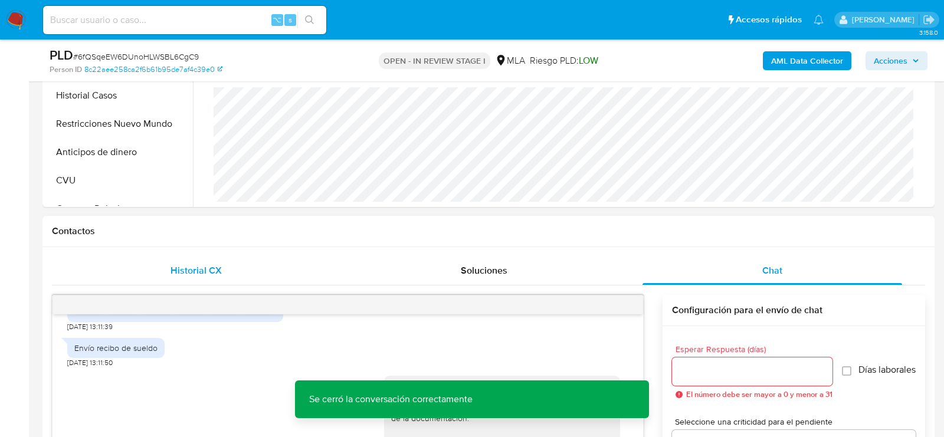
scroll to position [379, 0]
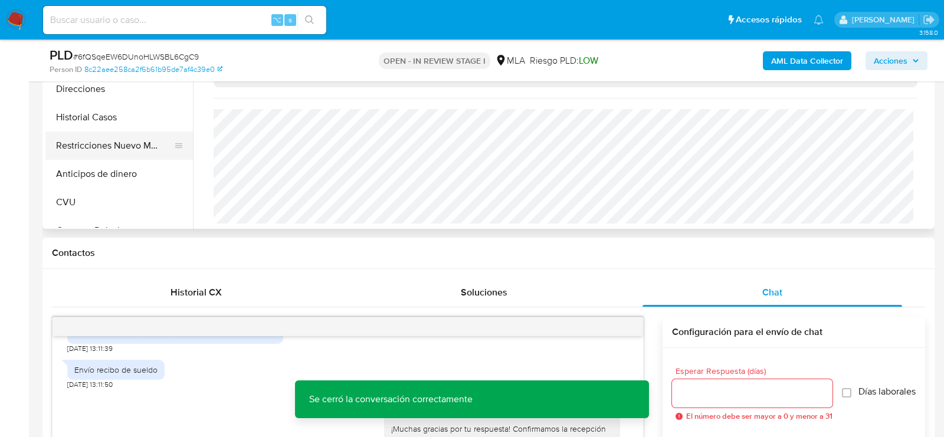
click at [88, 155] on button "Restricciones Nuevo Mundo" at bounding box center [114, 146] width 138 height 28
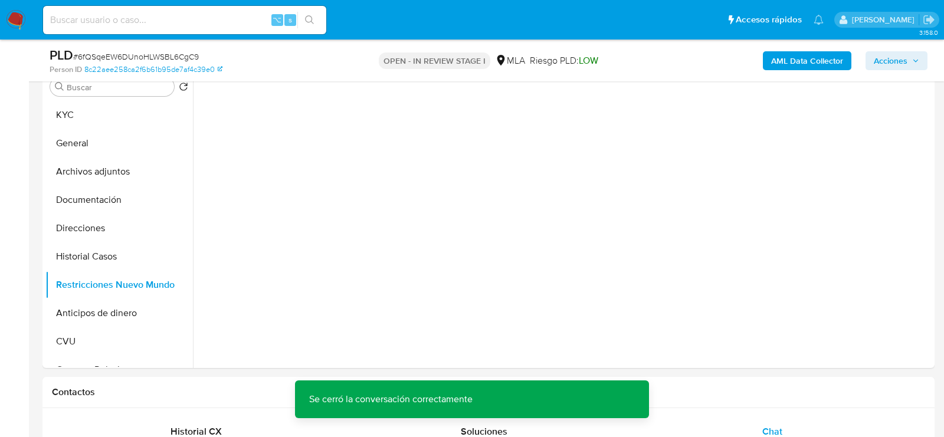
scroll to position [201, 0]
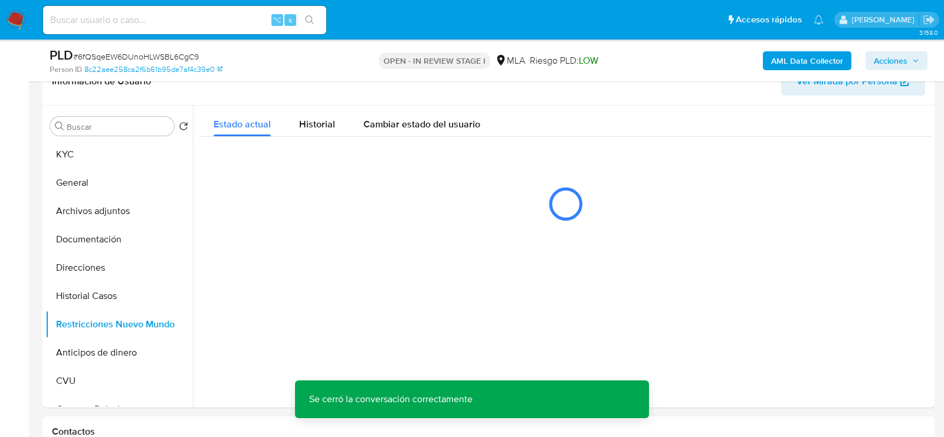
click at [918, 68] on span "Acciones" at bounding box center [895, 60] width 45 height 17
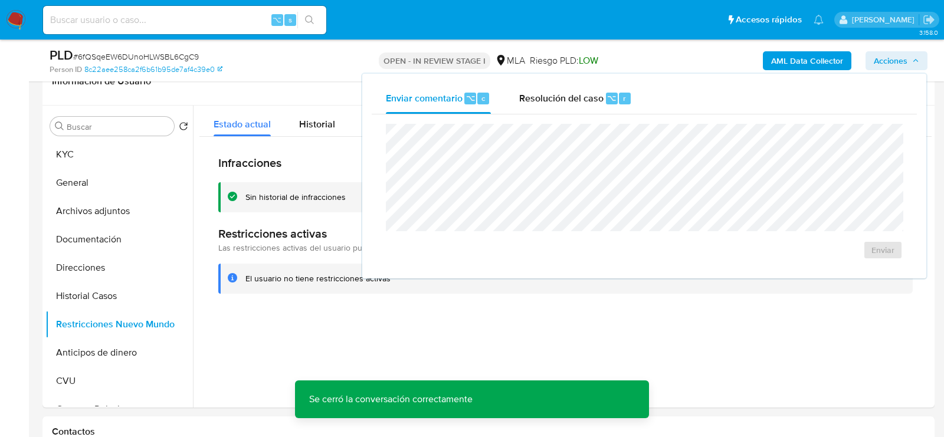
click at [592, 81] on div "Enviar comentario ⌥ c Resolución del caso ⌥ r Enviar" at bounding box center [644, 176] width 564 height 205
click at [590, 90] on div "Resolución del caso ⌥ r" at bounding box center [575, 98] width 113 height 31
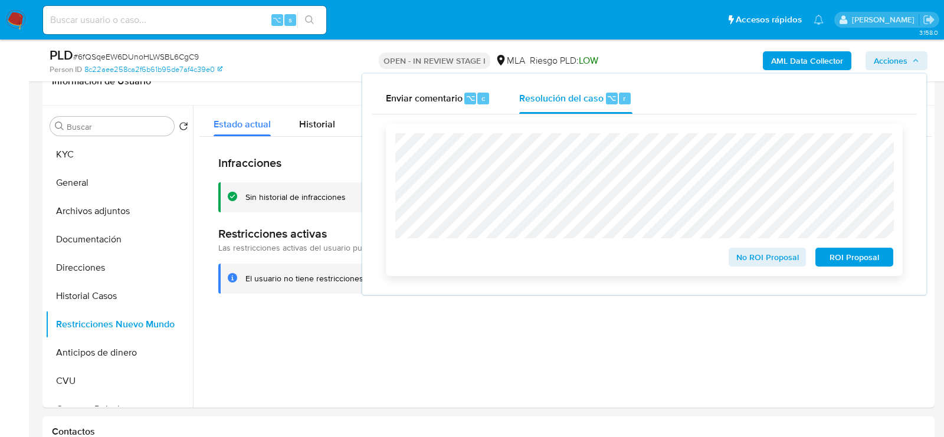
click at [768, 256] on span "No ROI Proposal" at bounding box center [767, 257] width 61 height 17
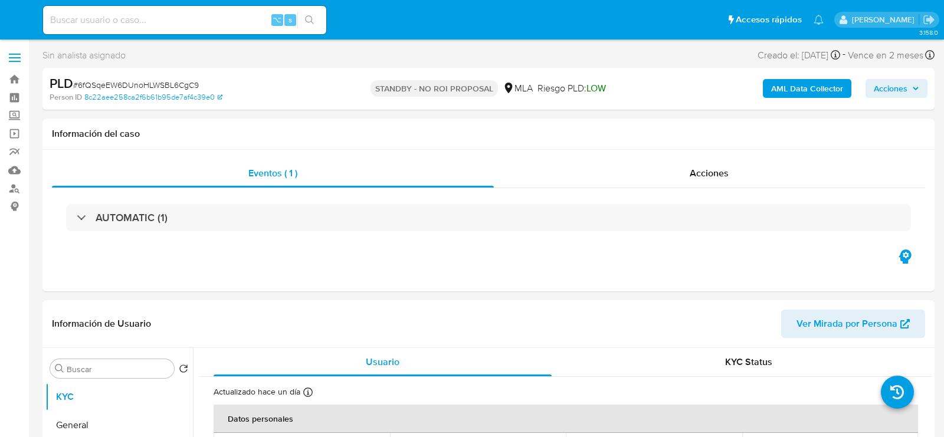
select select "10"
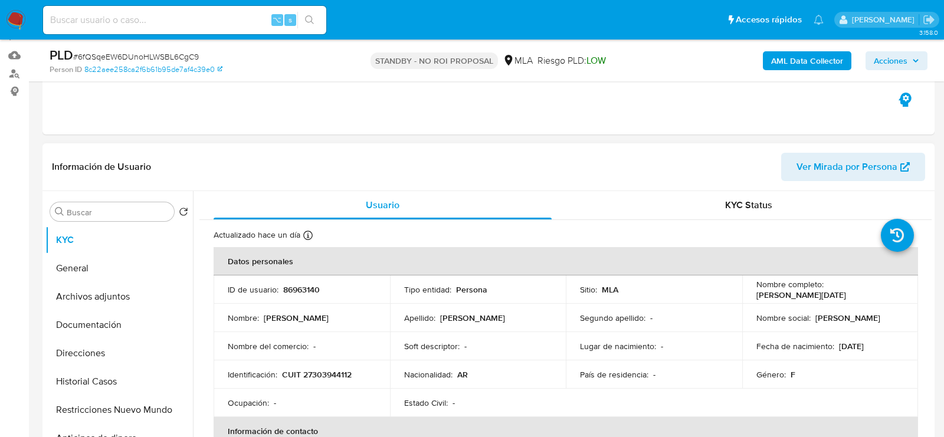
scroll to position [120, 0]
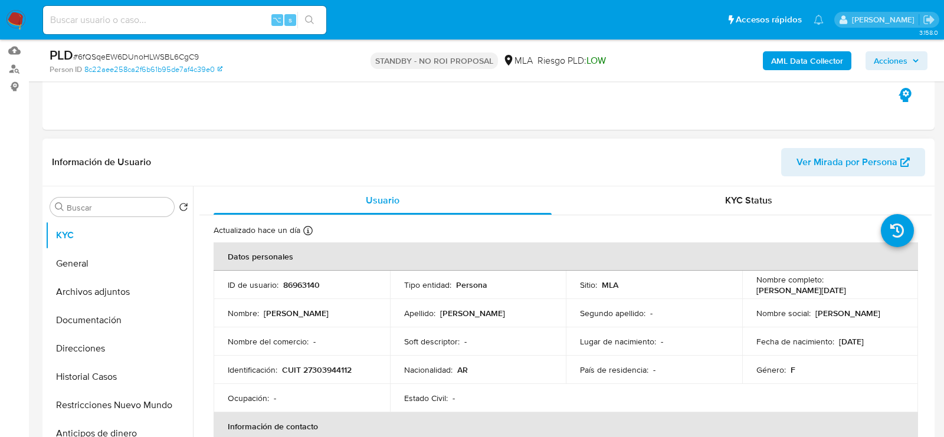
click at [287, 287] on p "86963140" at bounding box center [301, 285] width 37 height 11
copy p "86963140"
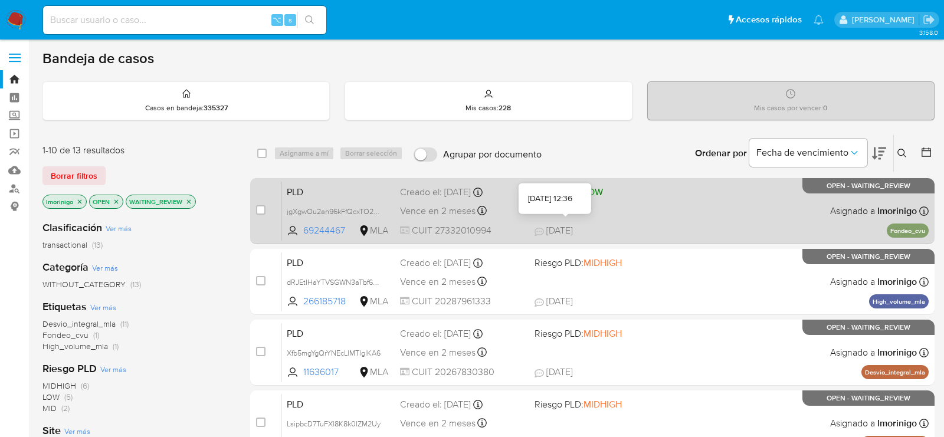
click at [590, 221] on div "PLD jgXgwOu2an96kFfQcxTO2rCS 69244467 MLA Riesgo PLD: LOW Creado el: [DATE] Cre…" at bounding box center [605, 211] width 646 height 60
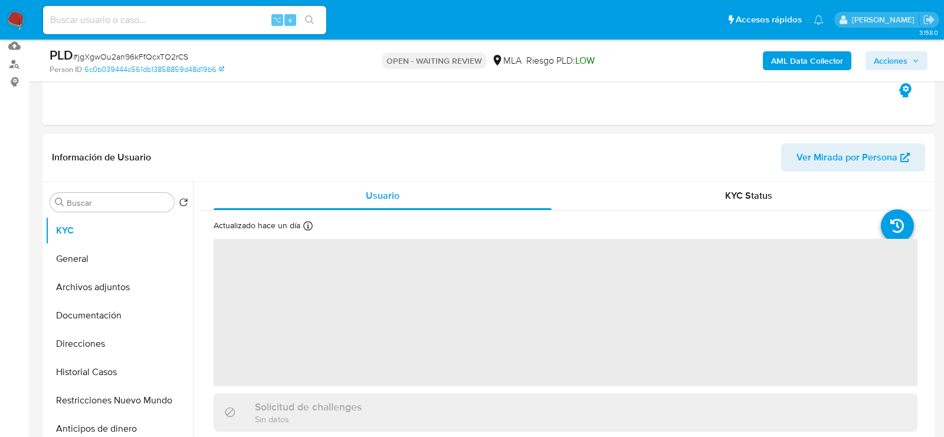
scroll to position [163, 0]
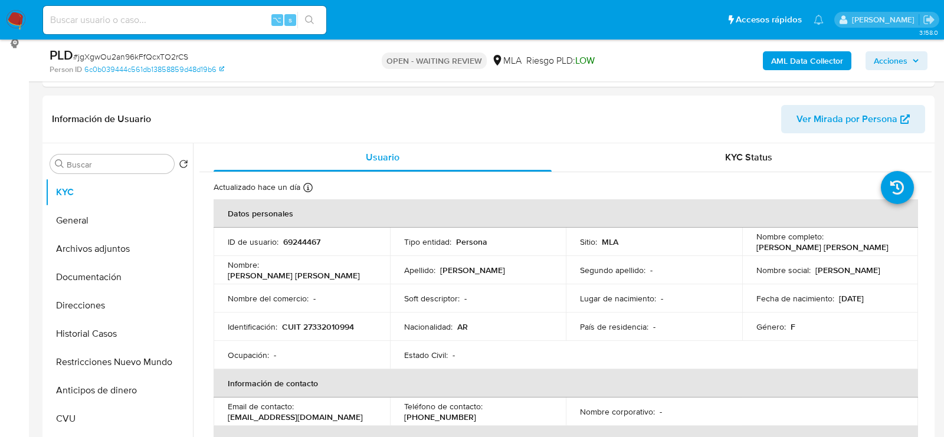
select select "10"
click at [180, 57] on span "# jgXgwOu2an96kFfQcxTO2rCS" at bounding box center [130, 57] width 115 height 12
copy span "jgXgwOu2an96kFfQcxTO2rCS"
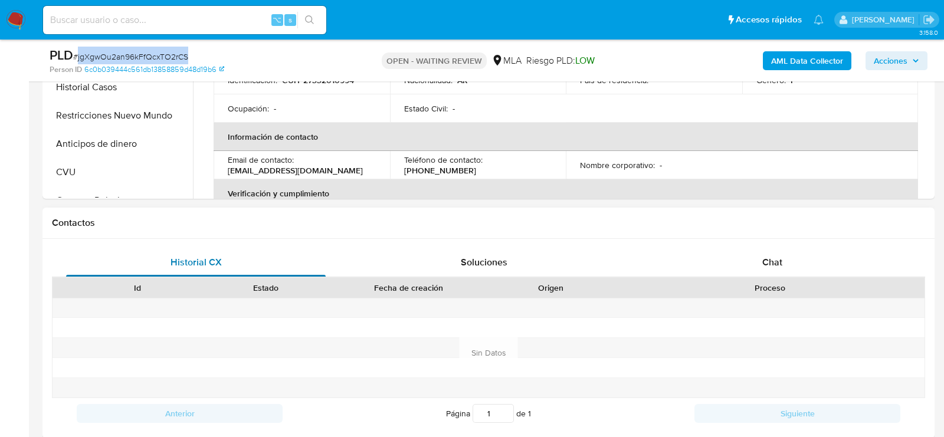
scroll to position [425, 0]
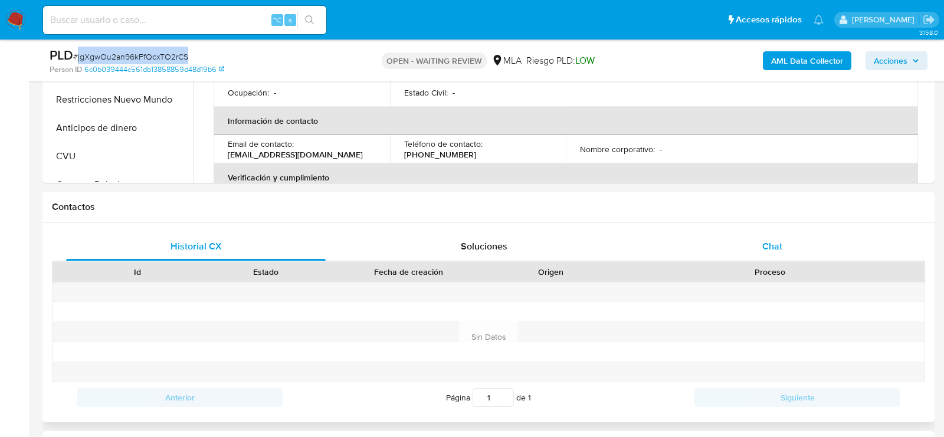
click at [757, 257] on div "Chat" at bounding box center [771, 246] width 259 height 28
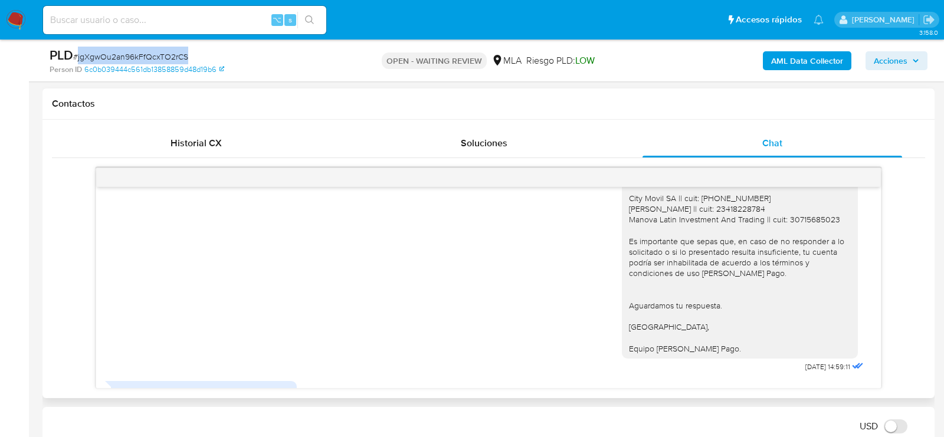
scroll to position [399, 0]
copy span "jgXgwOu2an96kFfQcxTO2rCS"
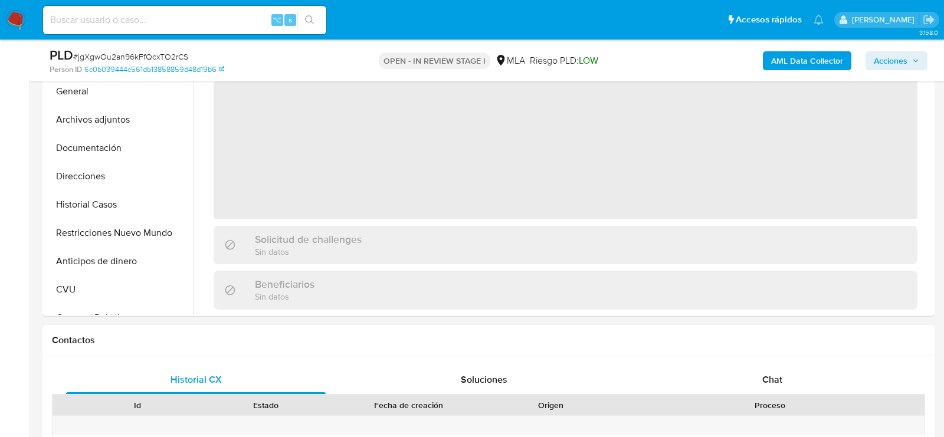
scroll to position [449, 0]
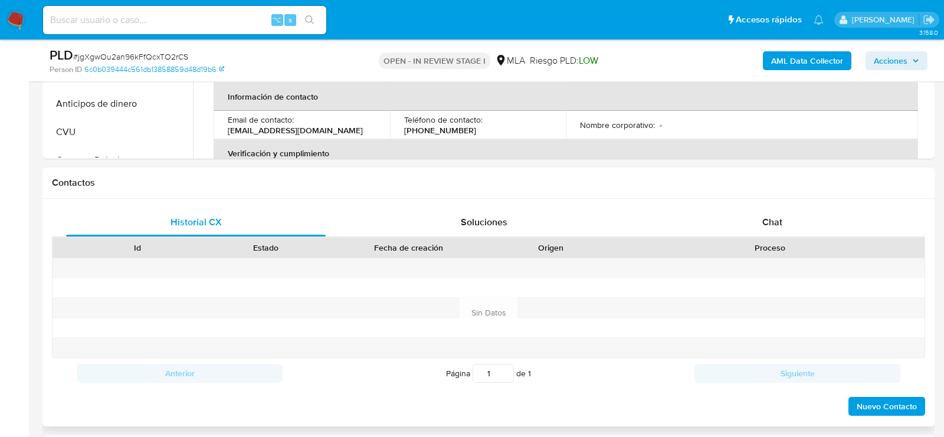
click at [803, 238] on div "Proceso" at bounding box center [769, 248] width 309 height 20
select select "10"
click at [775, 220] on span "Chat" at bounding box center [772, 222] width 20 height 14
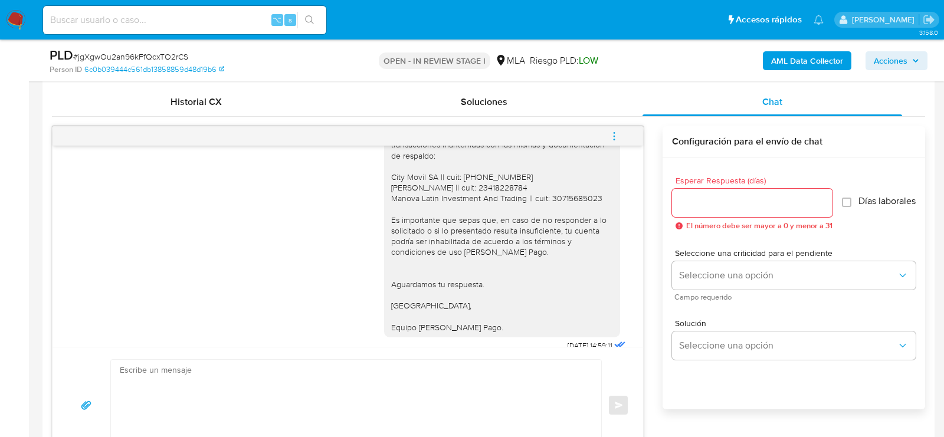
scroll to position [387, 0]
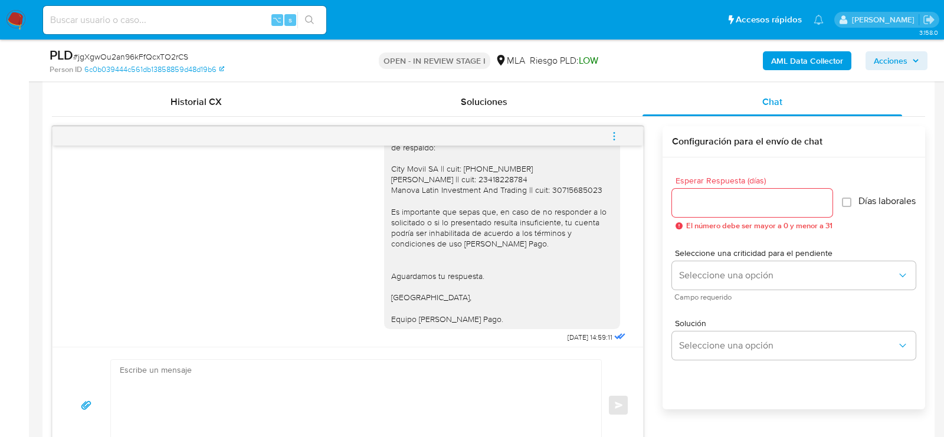
click at [466, 189] on div "Hola. Muchas gracias por la documentación proporcionada. No obstante, es necesa…" at bounding box center [502, 184] width 222 height 279
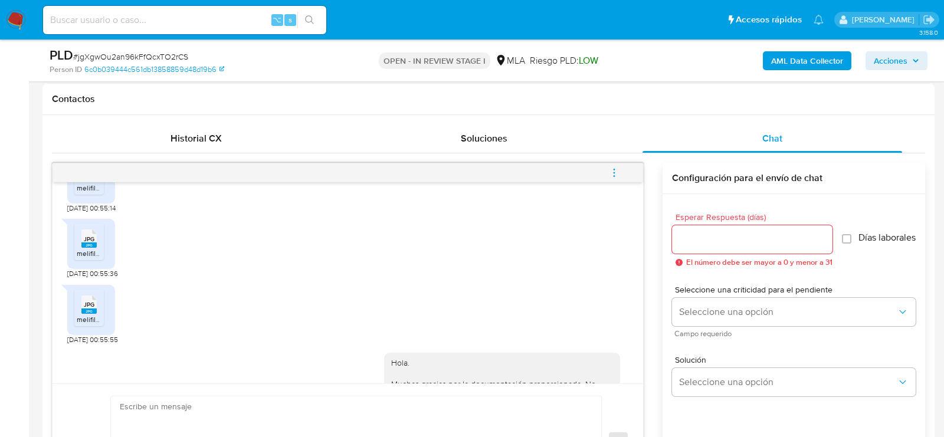
scroll to position [759, 0]
drag, startPoint x: 102, startPoint y: 291, endPoint x: 59, endPoint y: 290, distance: 43.1
click at [59, 290] on div "18/08/2025 17:22:07 Recibos de sueldo 21/08/2025 00:54:50 Recibos de sueldo 21/…" at bounding box center [347, 282] width 590 height 201
copy span "21/08/2025"
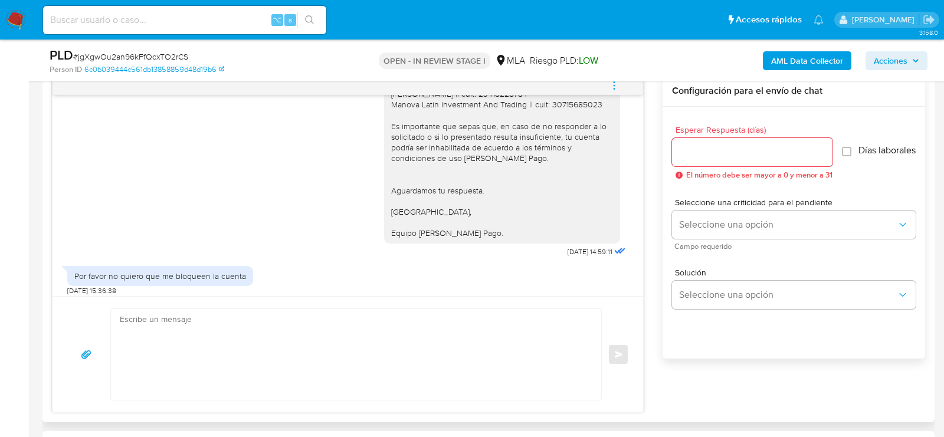
scroll to position [1094, 0]
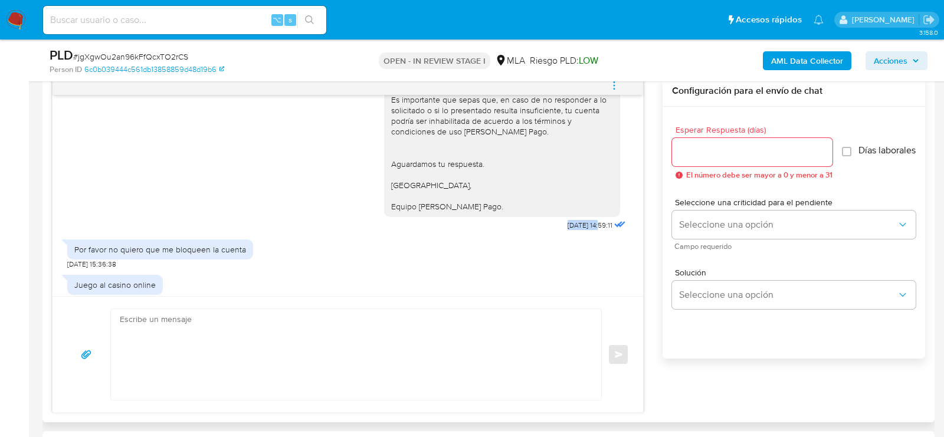
drag, startPoint x: 587, startPoint y: 255, endPoint x: 544, endPoint y: 258, distance: 43.2
click at [544, 234] on div "Hola. Muchas gracias por la documentación proporcionada. No obstante, es necesa…" at bounding box center [506, 76] width 244 height 313
copy span "25/08/2025"
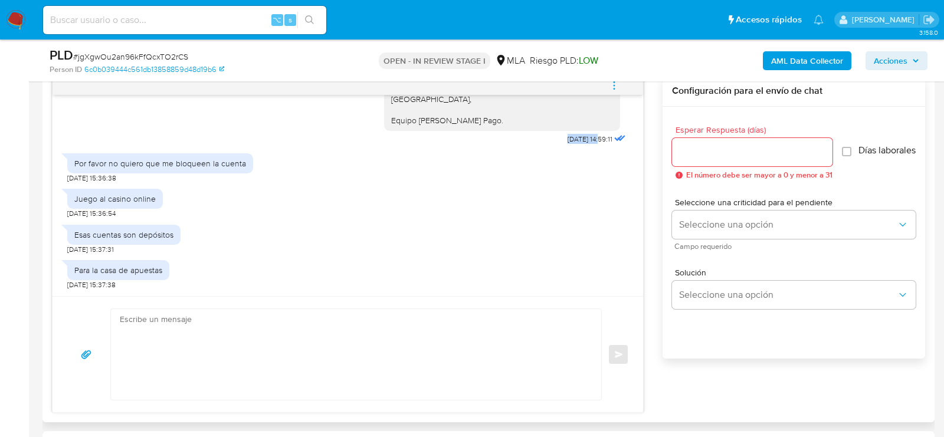
scroll to position [1212, 0]
drag, startPoint x: 107, startPoint y: 213, endPoint x: 68, endPoint y: 213, distance: 38.3
click at [68, 213] on span "[DATE] 15:36:54" at bounding box center [91, 213] width 48 height 9
copy span "25/08/2025 1"
click at [88, 199] on div "Juego al casino online" at bounding box center [114, 198] width 81 height 11
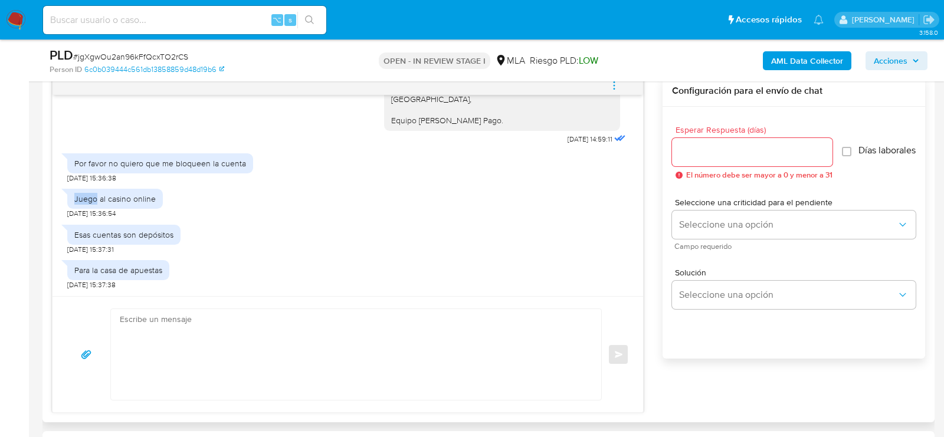
click at [88, 199] on div "Juego al casino online" at bounding box center [114, 198] width 81 height 11
copy div "Juego al casino online"
click at [90, 229] on div "Esas cuentas son depósitos" at bounding box center [123, 234] width 99 height 11
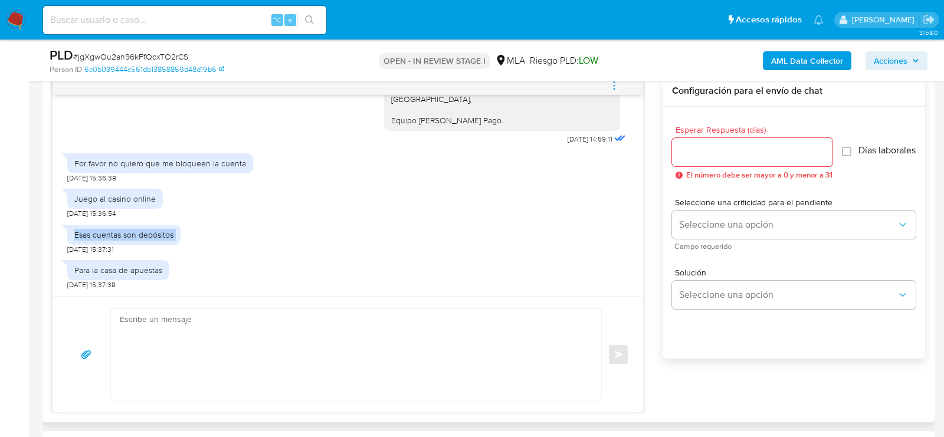
click at [90, 229] on div "Esas cuentas son depósitos" at bounding box center [123, 234] width 99 height 11
copy div "Esas cuentas son depósitos"
click at [84, 265] on div "Para la casa de apuestas" at bounding box center [118, 270] width 88 height 11
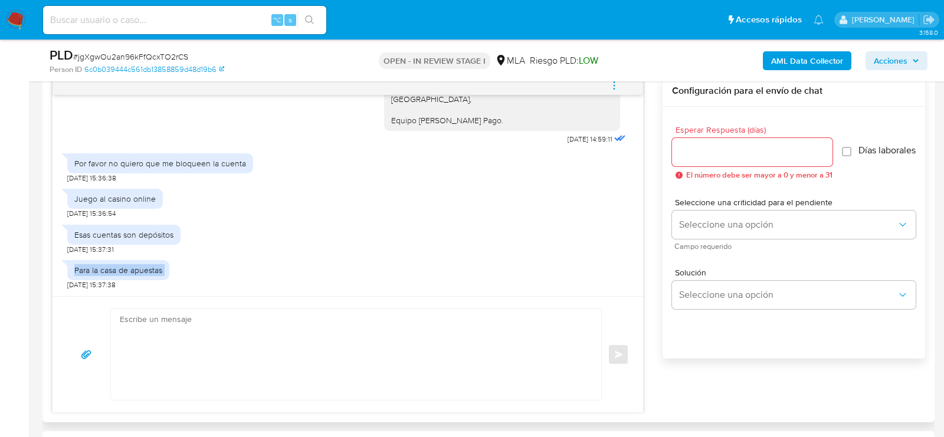
copy div "Para la casa de apuestas"
click at [271, 335] on textarea at bounding box center [353, 354] width 466 height 91
paste textarea "Hola, Muchas gracias por la respuesta. Analizamos tu caso y notamos que la info…"
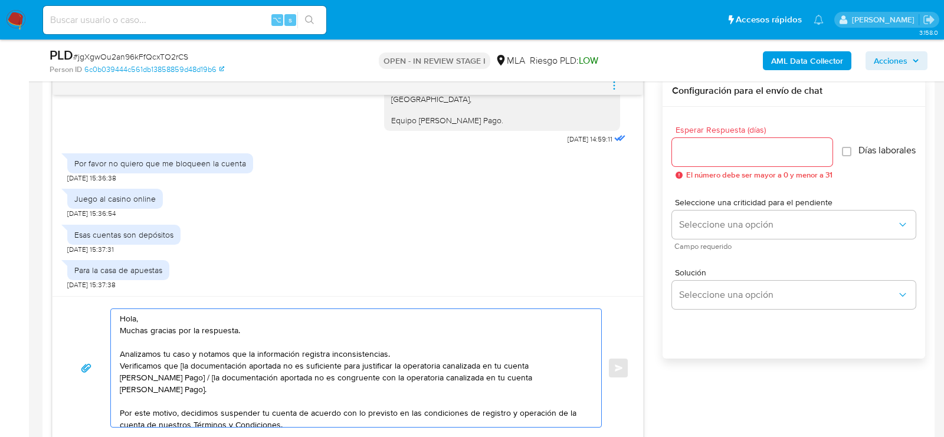
scroll to position [0, 0]
drag, startPoint x: 180, startPoint y: 364, endPoint x: 146, endPoint y: 379, distance: 37.2
click at [146, 379] on textarea "Hola, Muchas gracias por la respuesta. Analizamos tu caso y notamos que la info…" at bounding box center [353, 368] width 466 height 118
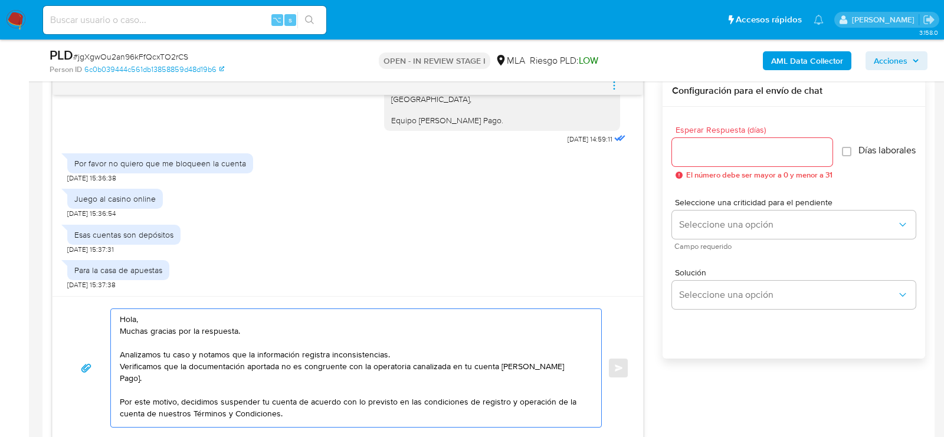
click at [576, 363] on textarea "Hola, Muchas gracias por la respuesta. Analizamos tu caso y notamos que la info…" at bounding box center [353, 368] width 466 height 118
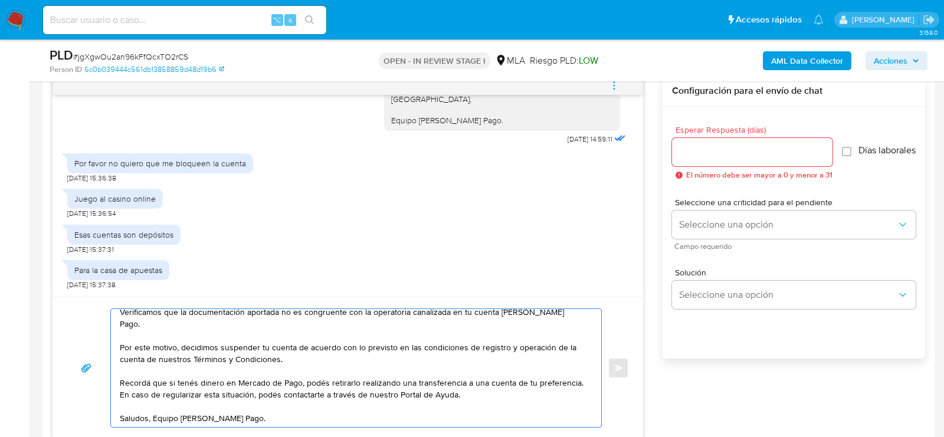
scroll to position [78, 0]
type textarea "Hola, Muchas gracias por la respuesta. Analizamos tu caso y notamos que la info…"
click at [741, 144] on input "Esperar Respuesta (días)" at bounding box center [752, 151] width 160 height 15
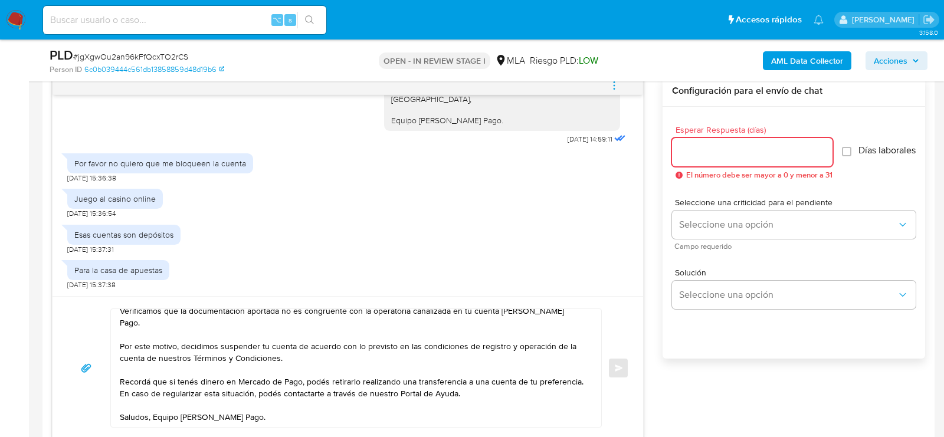
type input "0"
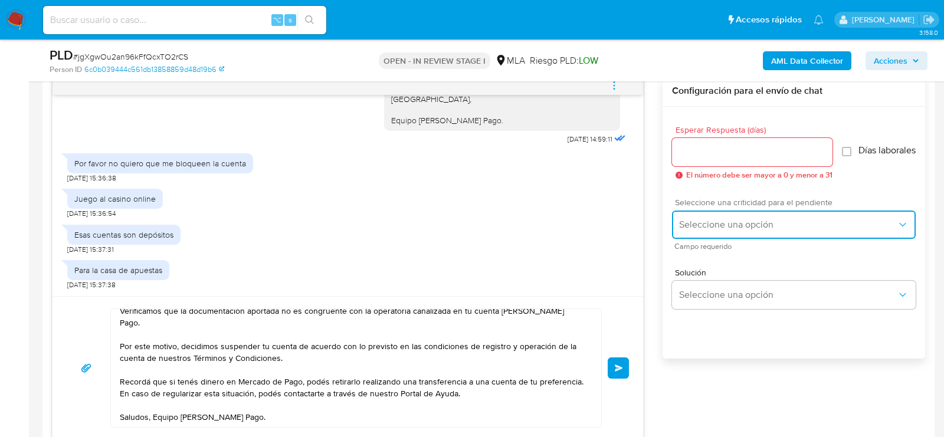
click at [691, 239] on button "Seleccione una opción" at bounding box center [794, 225] width 244 height 28
click at [694, 231] on span "LOW" at bounding box center [688, 226] width 18 height 11
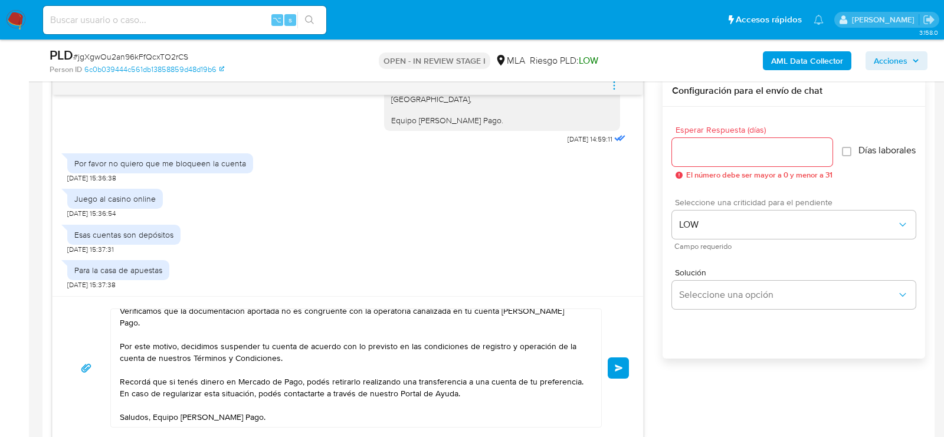
click at [712, 153] on input "Esperar Respuesta (días)" at bounding box center [752, 151] width 160 height 15
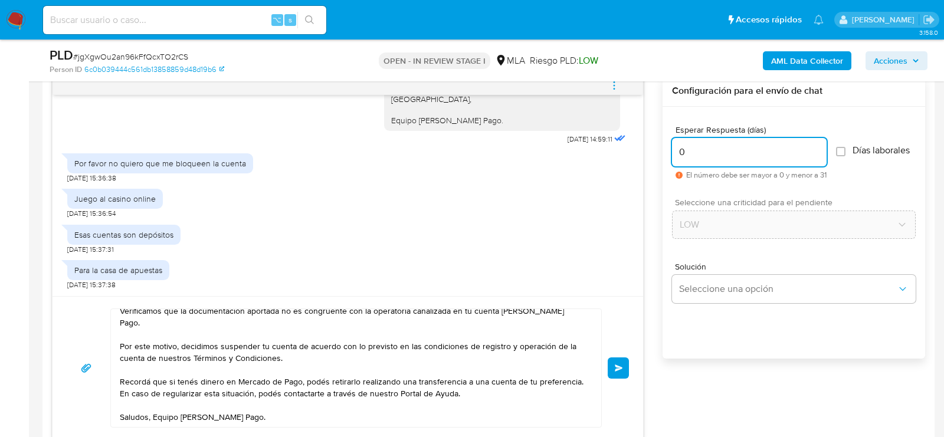
type input "0"
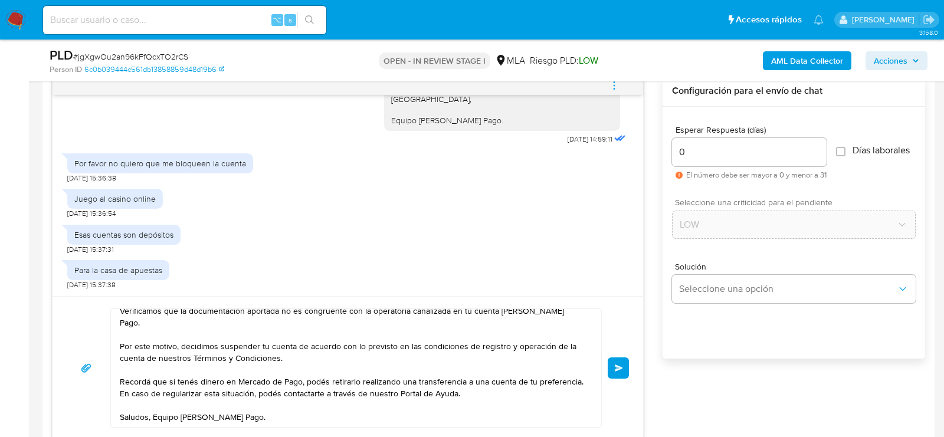
click at [151, 54] on span "# jgXgwOu2an96kFfQcxTO2rCS" at bounding box center [130, 57] width 115 height 12
copy span "jgXgwOu2an96kFfQcxTO2rCS"
click at [624, 362] on button "Enviar" at bounding box center [617, 367] width 21 height 21
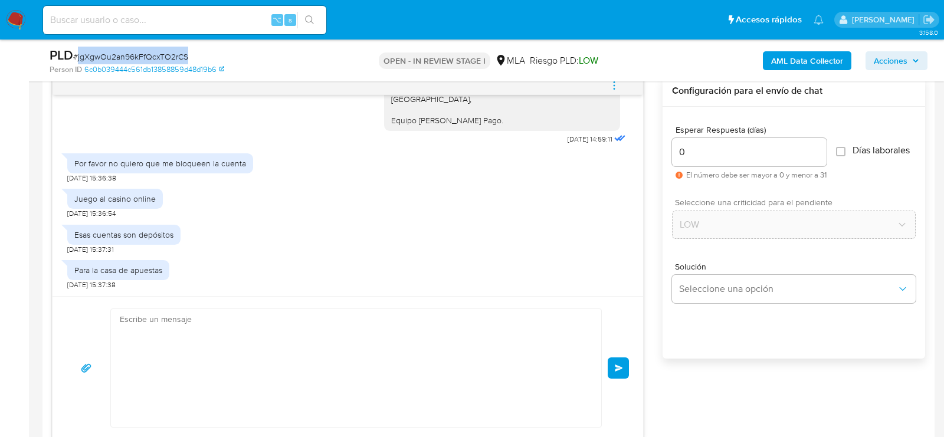
scroll to position [1471, 0]
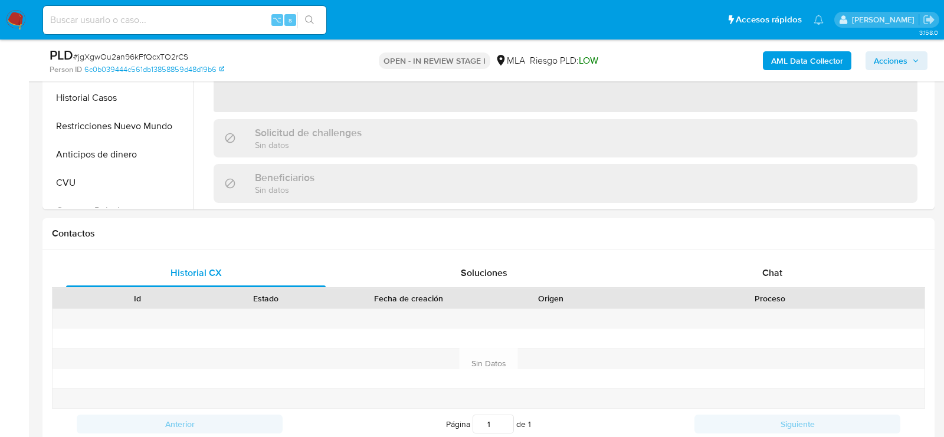
scroll to position [469, 0]
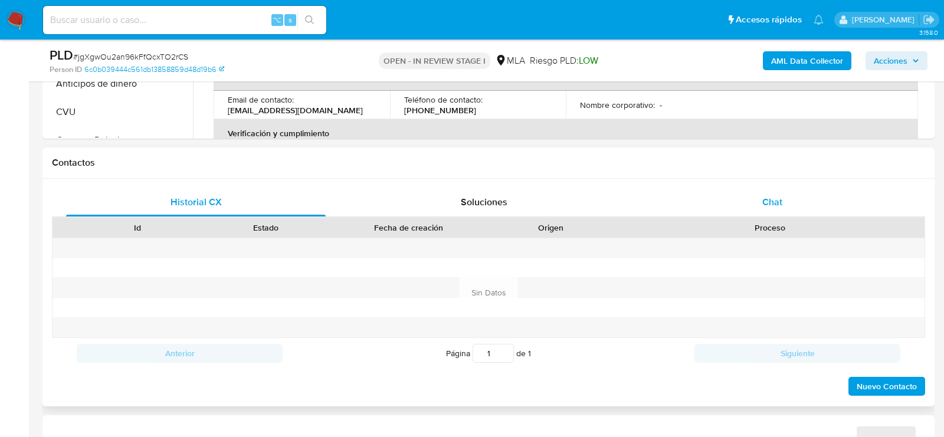
click at [763, 195] on span "Chat" at bounding box center [772, 202] width 20 height 14
select select "10"
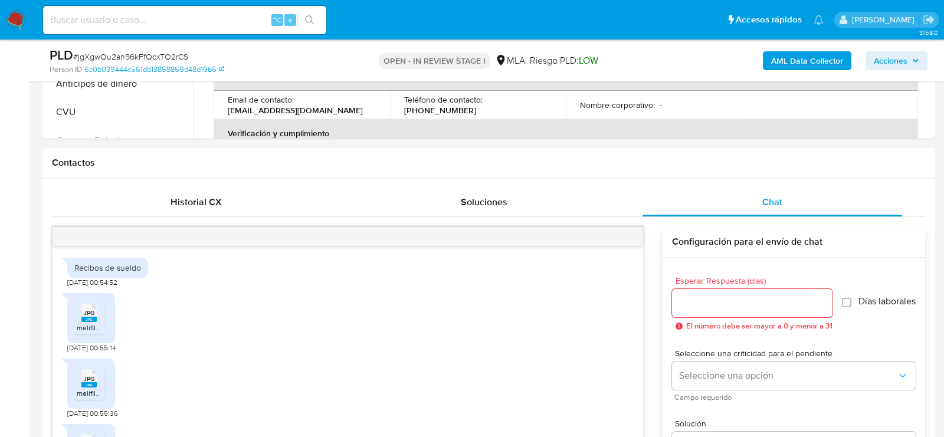
scroll to position [768, 0]
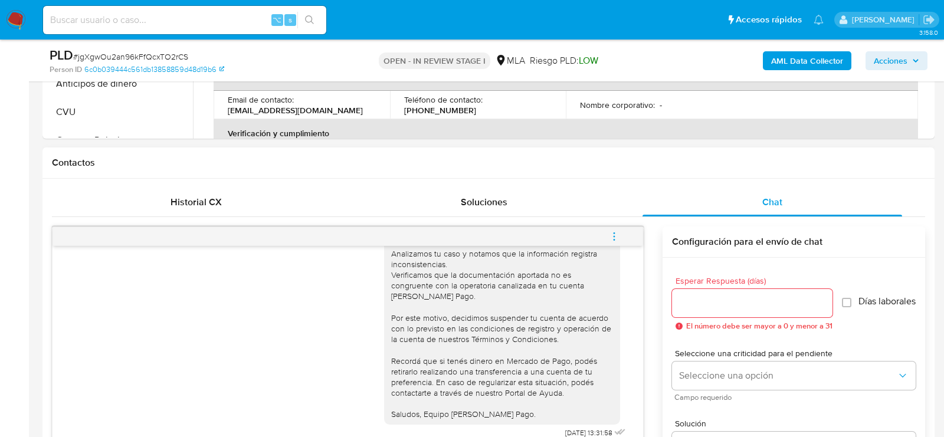
click at [615, 235] on icon "menu-action" at bounding box center [614, 236] width 11 height 11
click at [570, 208] on li "Cerrar conversación" at bounding box center [534, 212] width 121 height 21
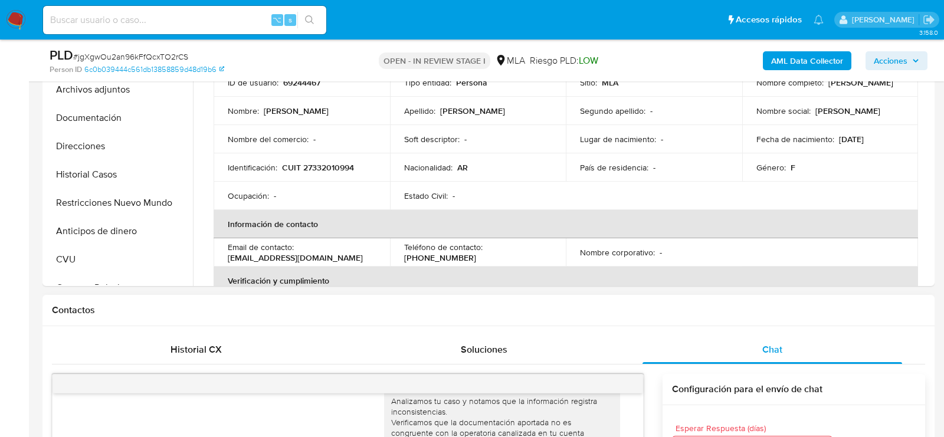
scroll to position [239, 0]
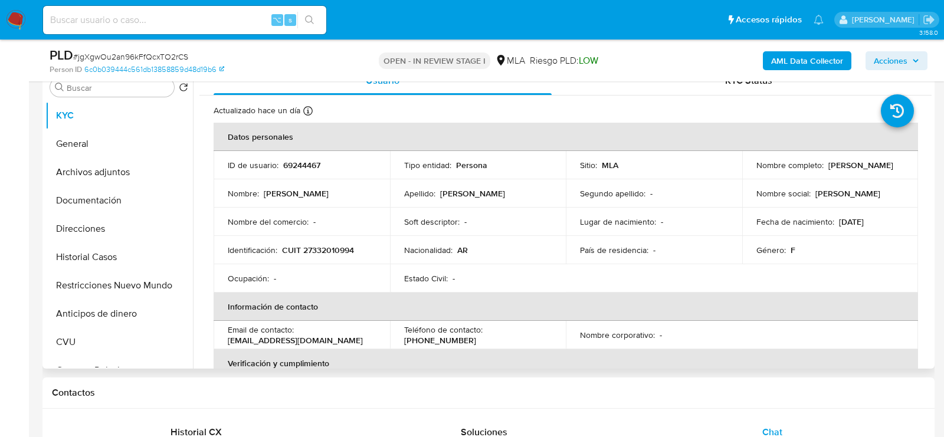
drag, startPoint x: 755, startPoint y: 169, endPoint x: 880, endPoint y: 167, distance: 125.6
click at [881, 167] on div "Nombre completo : [PERSON_NAME]" at bounding box center [830, 165] width 148 height 11
click at [71, 169] on button "Archivos adjuntos" at bounding box center [114, 172] width 138 height 28
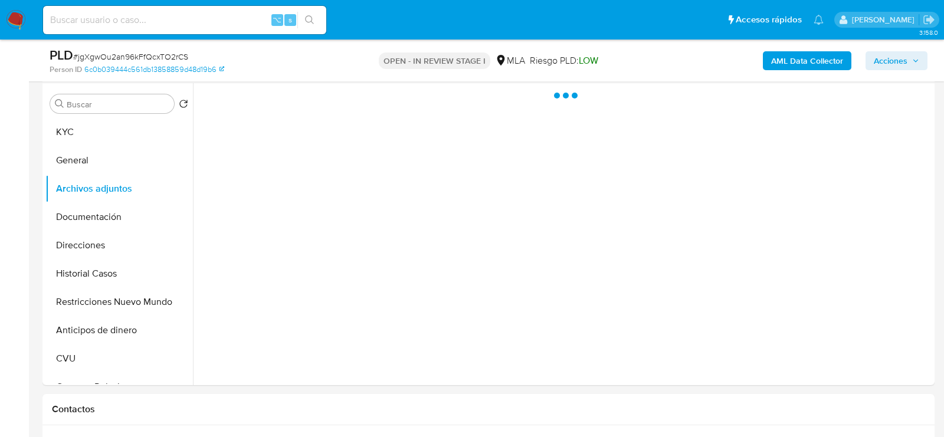
scroll to position [222, 0]
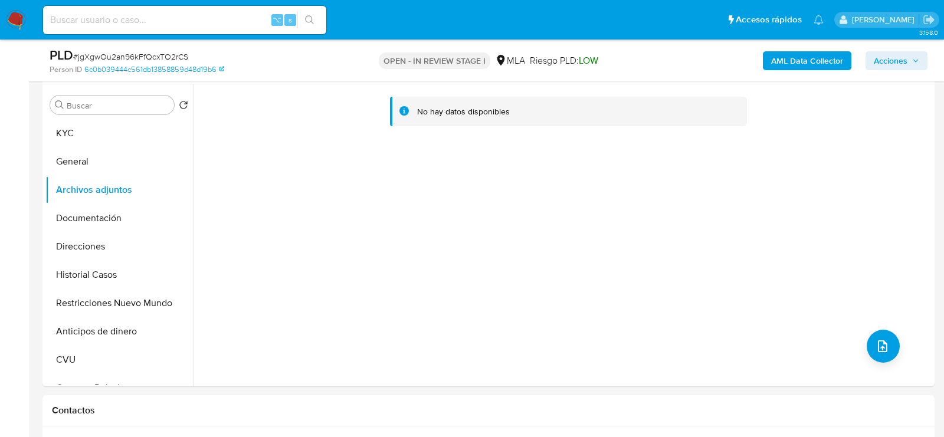
click at [789, 60] on b "AML Data Collector" at bounding box center [807, 60] width 72 height 19
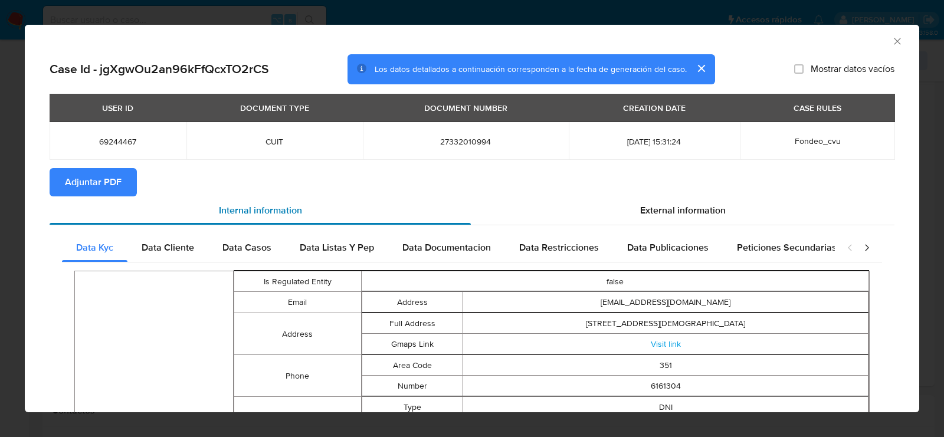
click at [78, 197] on div "Internal information" at bounding box center [260, 210] width 421 height 28
click at [86, 185] on span "Adjuntar PDF" at bounding box center [93, 182] width 57 height 26
click at [898, 38] on icon "Cerrar ventana" at bounding box center [897, 41] width 12 height 12
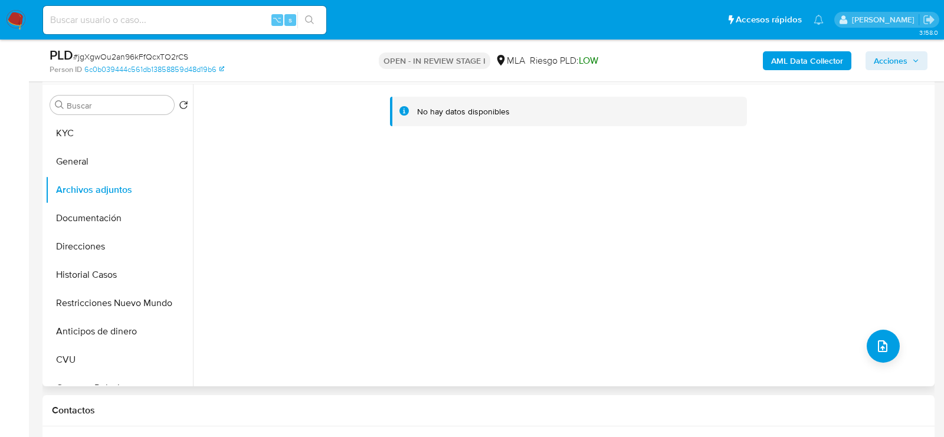
scroll to position [213, 0]
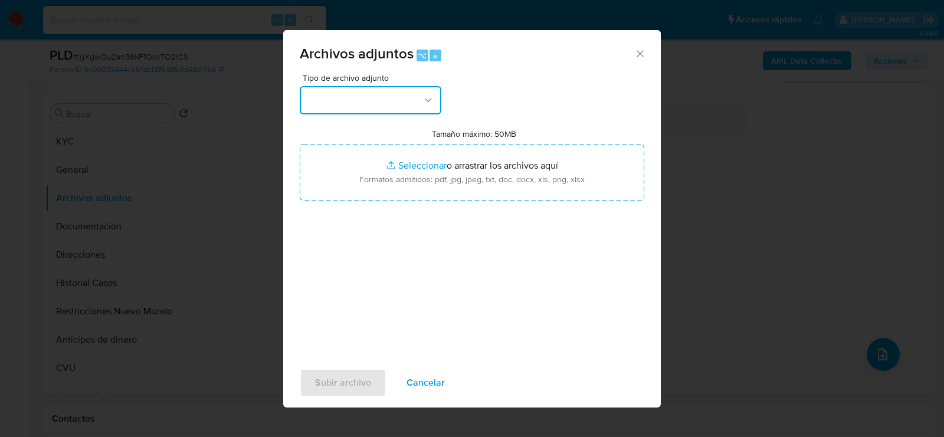
click at [387, 107] on button "button" at bounding box center [371, 100] width 142 height 28
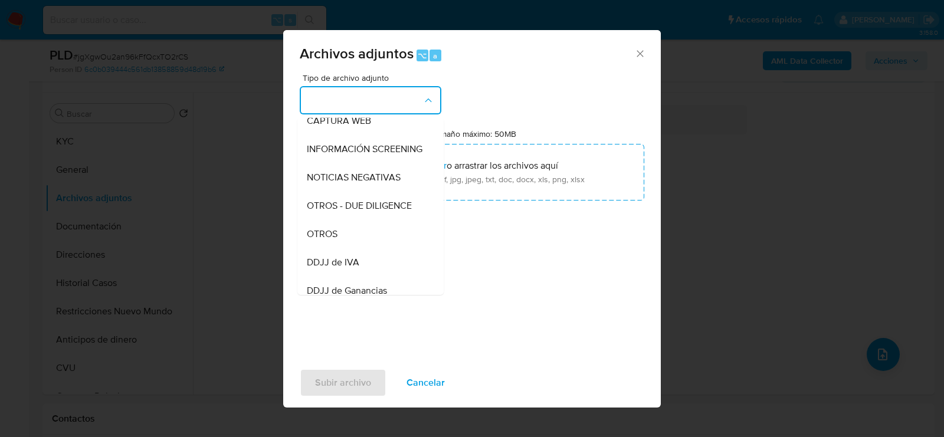
scroll to position [126, 0]
click at [366, 224] on div "OTROS" at bounding box center [367, 232] width 120 height 28
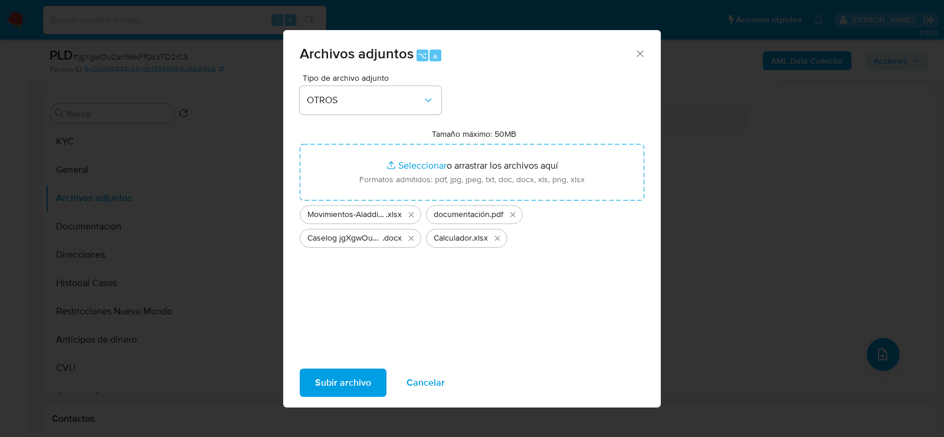
click at [350, 371] on span "Subir archivo" at bounding box center [343, 383] width 56 height 26
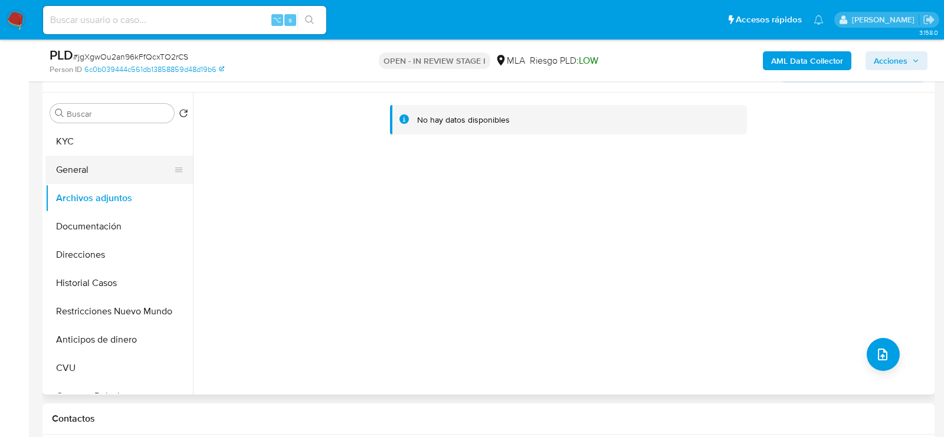
click at [55, 172] on button "General" at bounding box center [114, 170] width 138 height 28
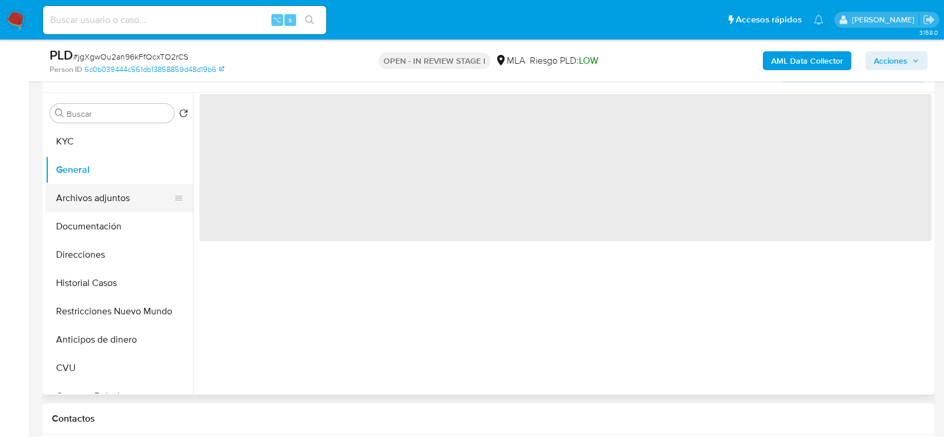
click at [68, 196] on button "Archivos adjuntos" at bounding box center [114, 198] width 138 height 28
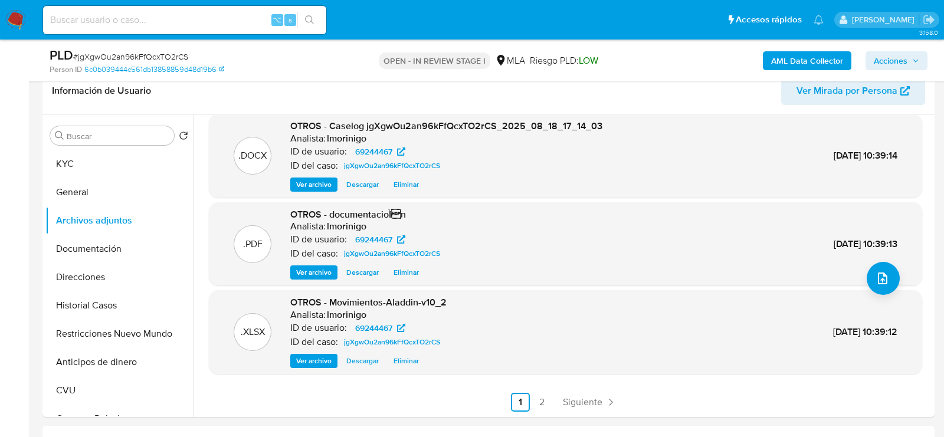
scroll to position [298, 0]
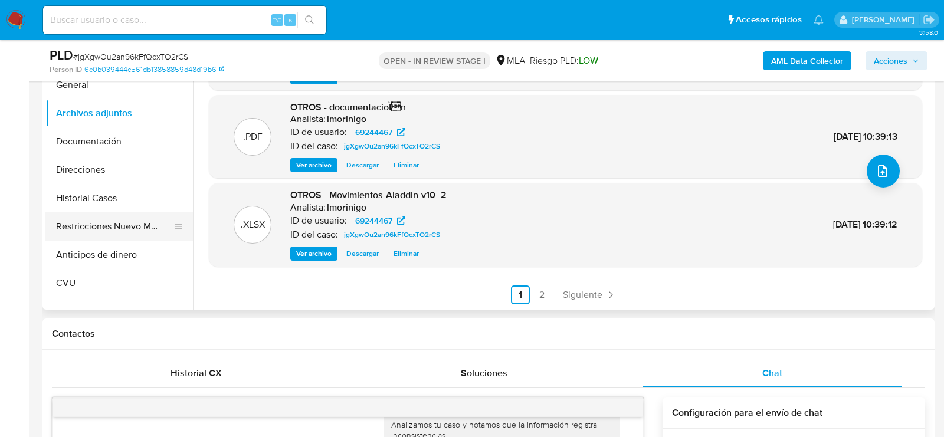
click at [94, 218] on button "Restricciones Nuevo Mundo" at bounding box center [114, 226] width 138 height 28
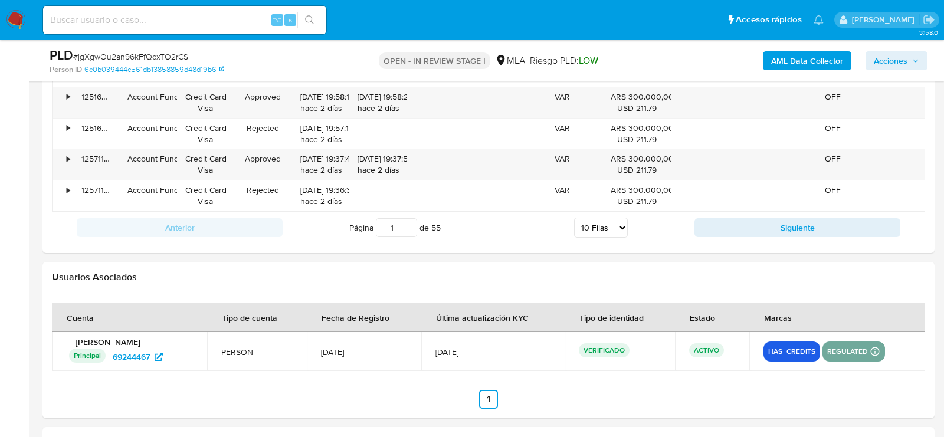
scroll to position [2078, 0]
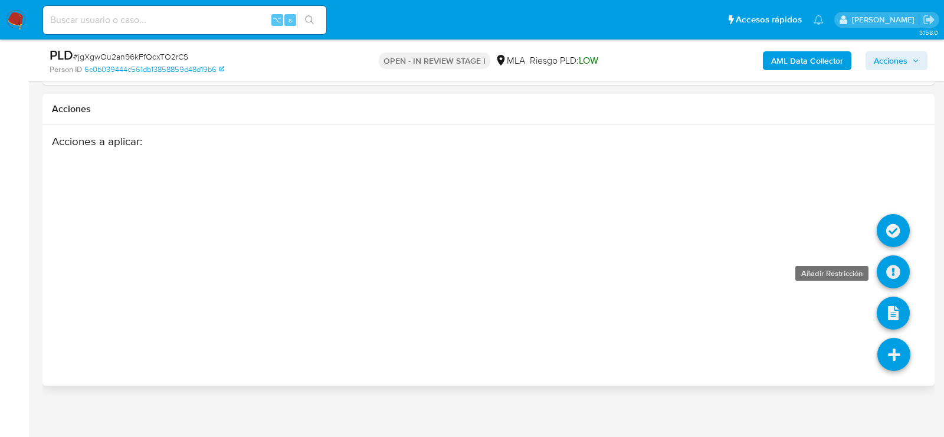
click at [900, 262] on icon at bounding box center [892, 271] width 33 height 33
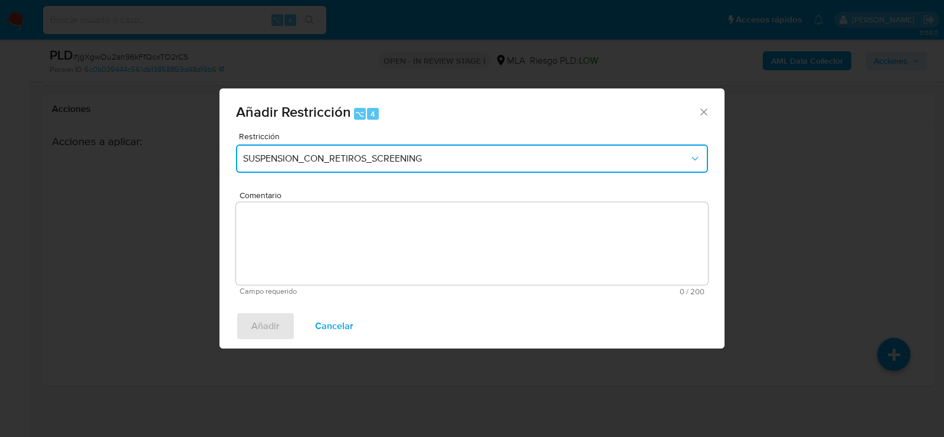
click at [408, 152] on button "SUSPENSION_CON_RETIROS_SCREENING" at bounding box center [472, 158] width 472 height 28
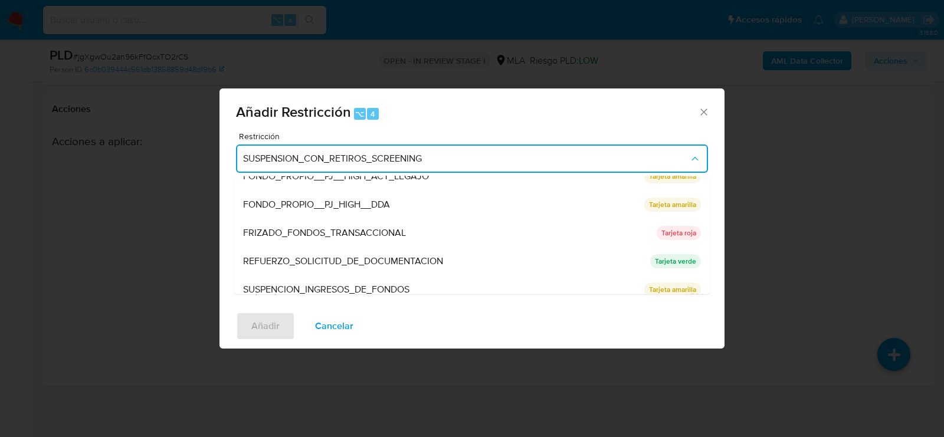
scroll to position [249, 0]
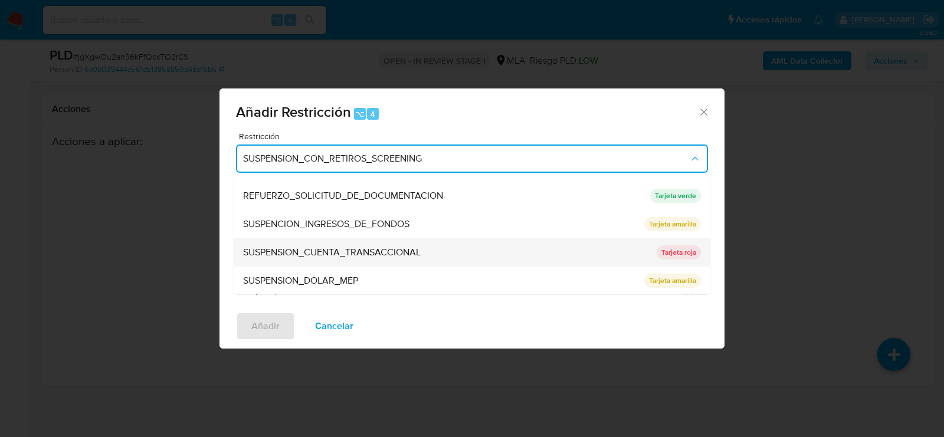
click at [320, 250] on span "SUSPENSION_CUENTA_TRANSACCIONAL" at bounding box center [332, 253] width 178 height 12
click at [320, 250] on textarea "Comentario" at bounding box center [472, 243] width 472 height 83
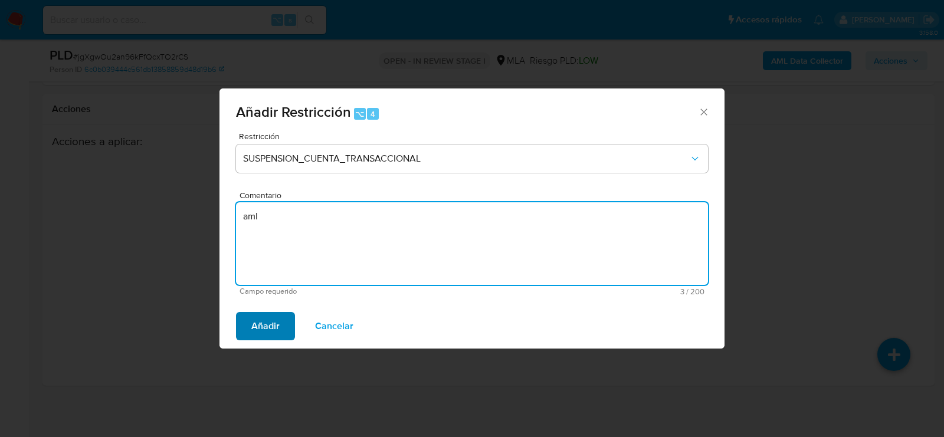
type textarea "aml"
click at [268, 329] on span "Añadir" at bounding box center [265, 326] width 28 height 26
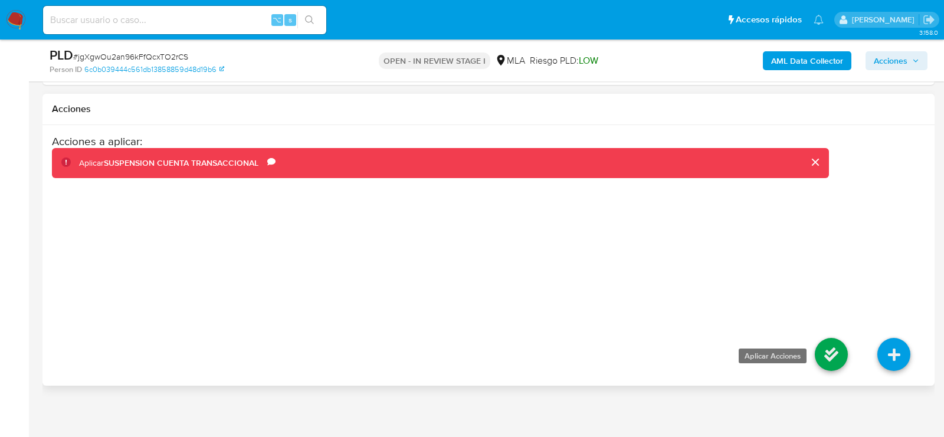
click at [843, 338] on icon at bounding box center [830, 354] width 33 height 33
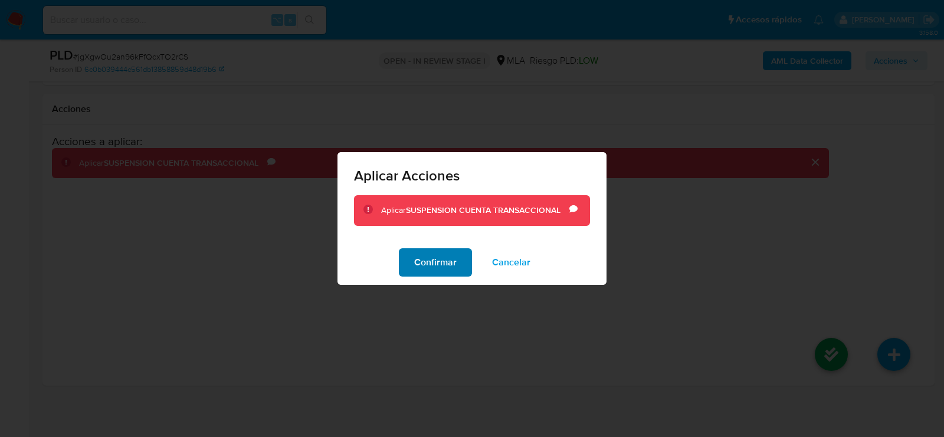
click at [421, 267] on span "Confirmar" at bounding box center [435, 262] width 42 height 26
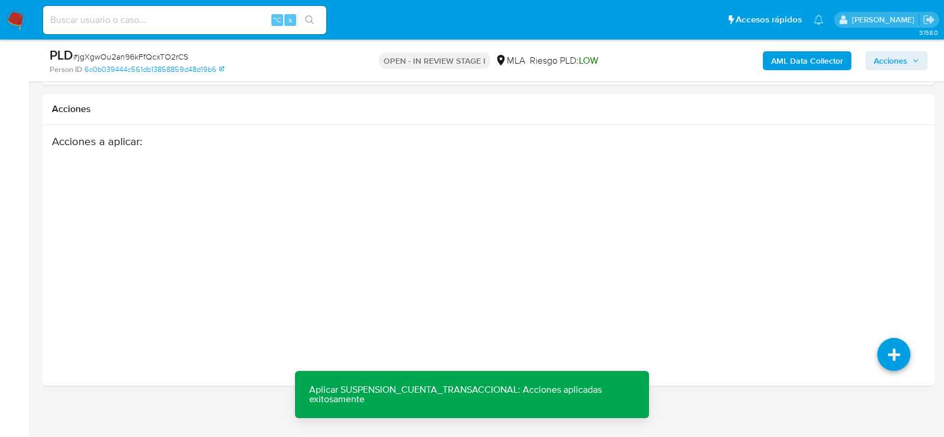
click at [893, 66] on span "Acciones" at bounding box center [890, 60] width 34 height 19
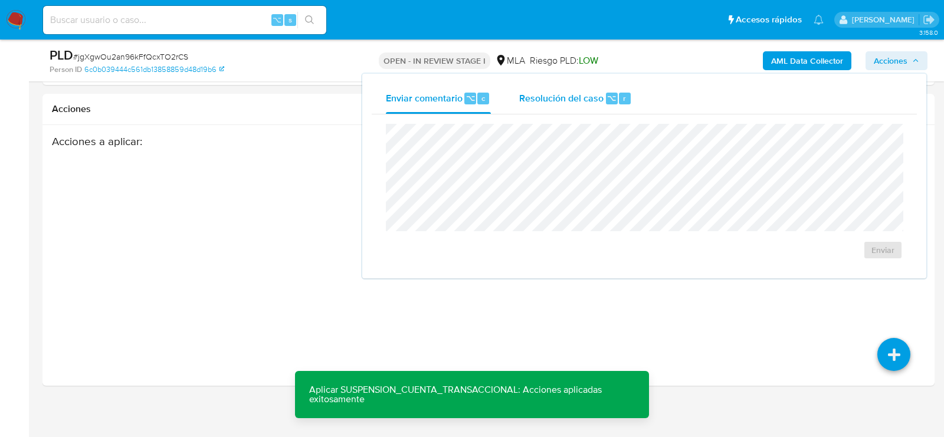
click at [610, 99] on span "⌥" at bounding box center [611, 98] width 9 height 11
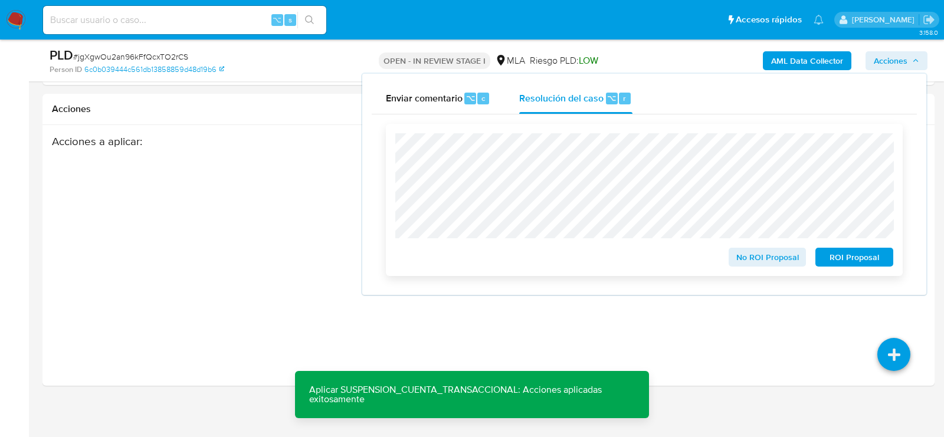
click at [849, 259] on span "ROI Proposal" at bounding box center [853, 257] width 61 height 17
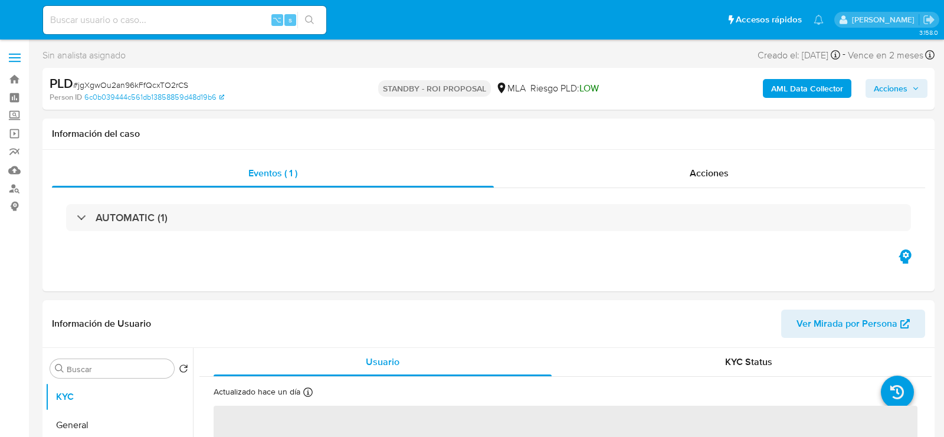
select select "10"
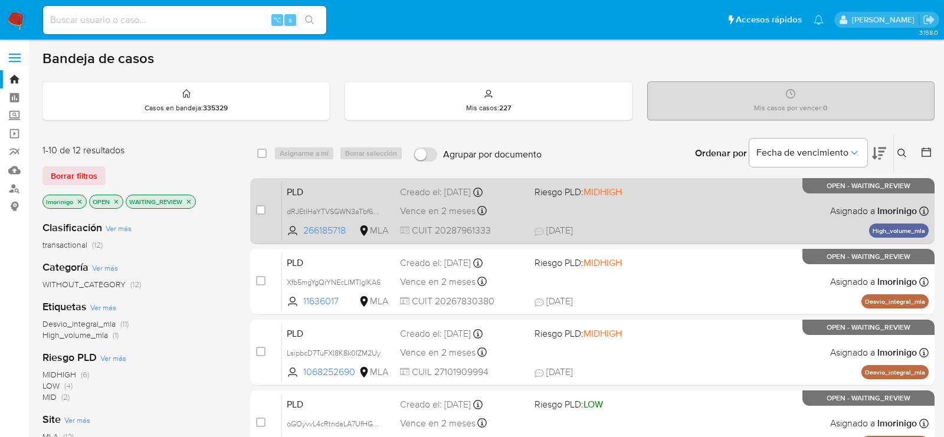
click at [677, 204] on div "PLD dRJEtIHaYTVSGWN3aTbf6Hdu 266185718 MLA Riesgo PLD: MIDHIGH Creado el: [DATE…" at bounding box center [605, 211] width 646 height 60
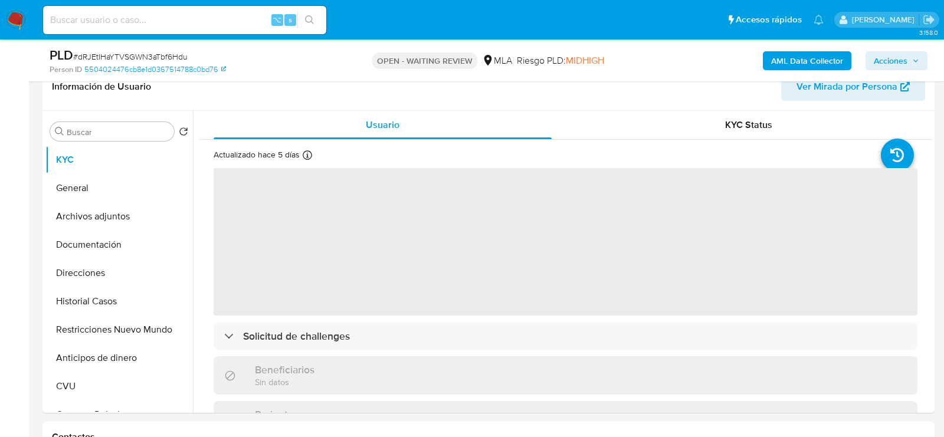
scroll to position [198, 0]
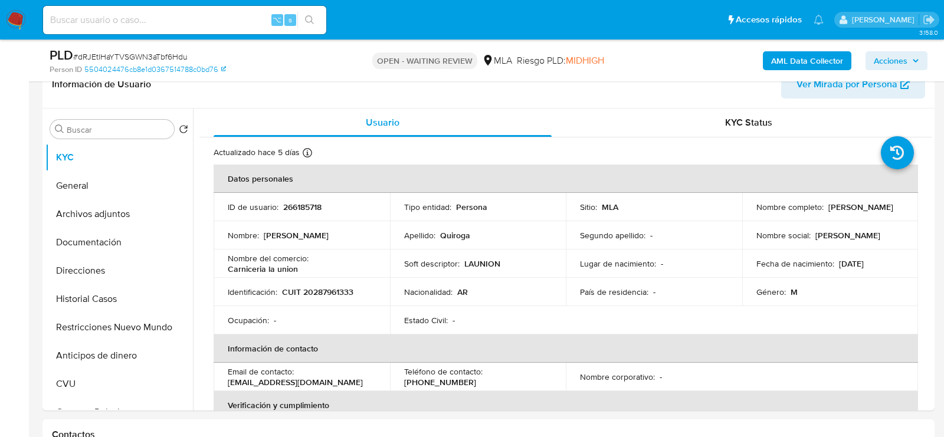
select select "10"
click at [286, 205] on p "266185718" at bounding box center [302, 207] width 38 height 11
copy p "266185718"
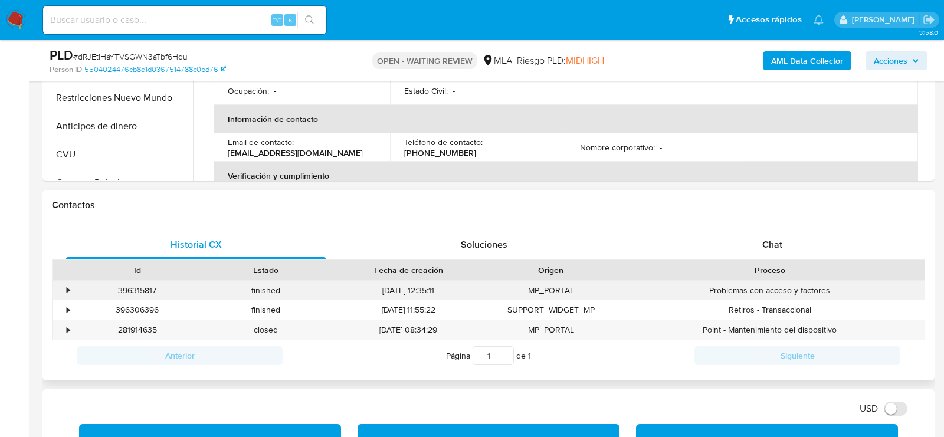
scroll to position [515, 0]
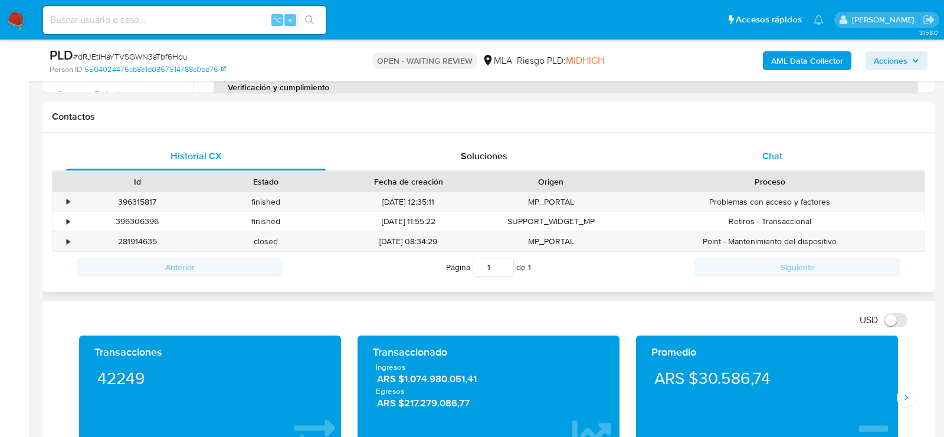
click at [747, 149] on div "Chat" at bounding box center [771, 156] width 259 height 28
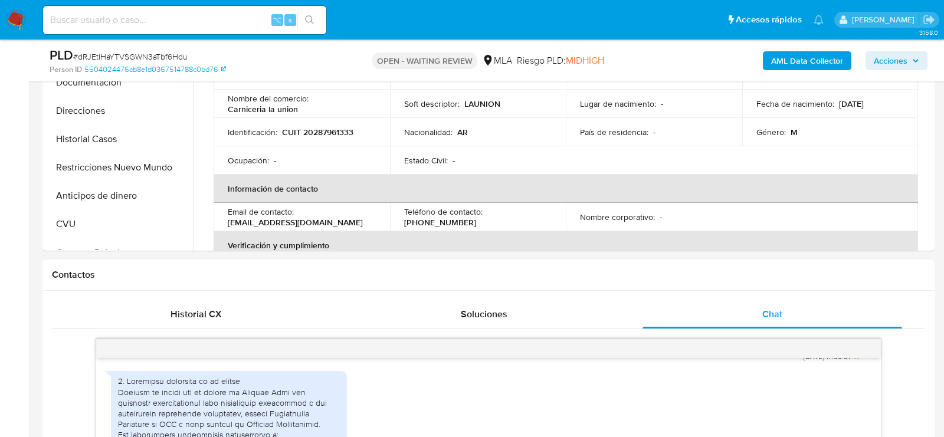
scroll to position [257, 0]
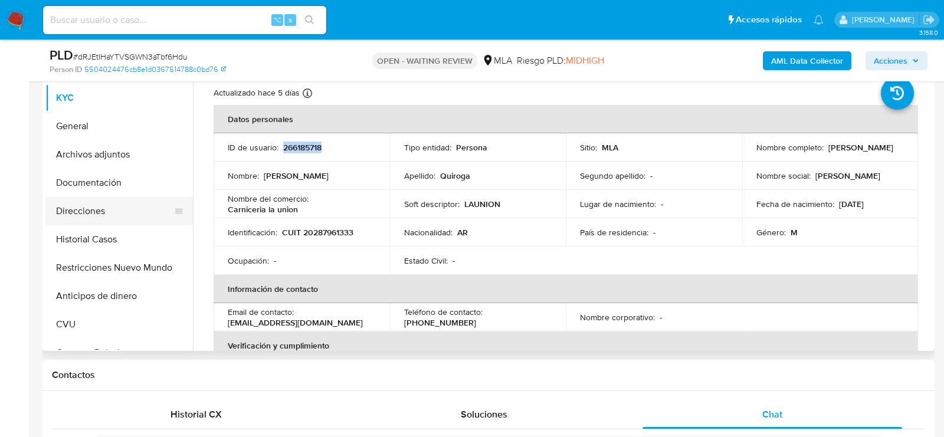
click at [83, 222] on button "Direcciones" at bounding box center [114, 211] width 138 height 28
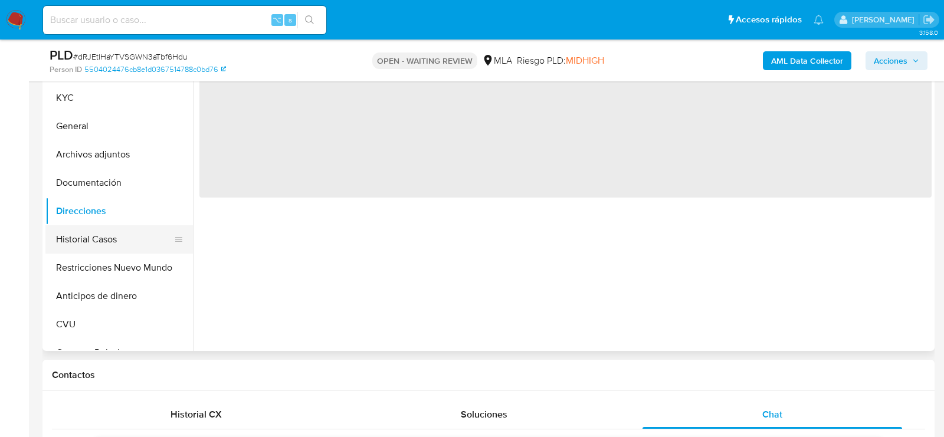
click at [83, 238] on button "Historial Casos" at bounding box center [114, 239] width 138 height 28
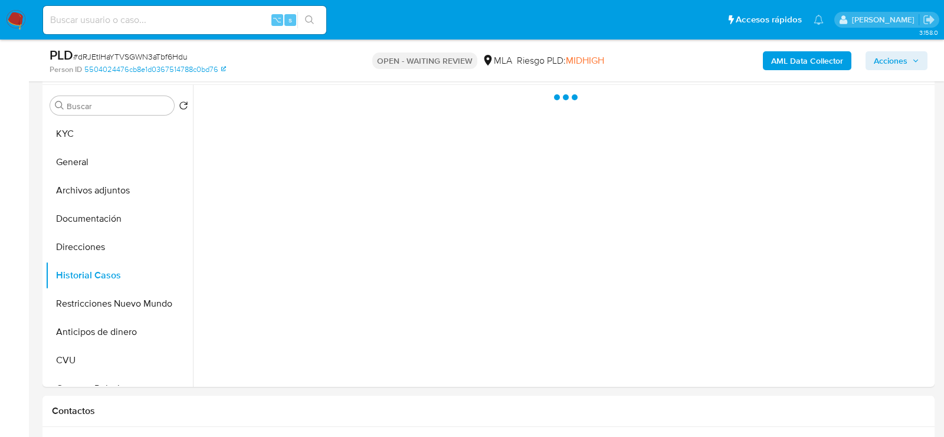
scroll to position [208, 0]
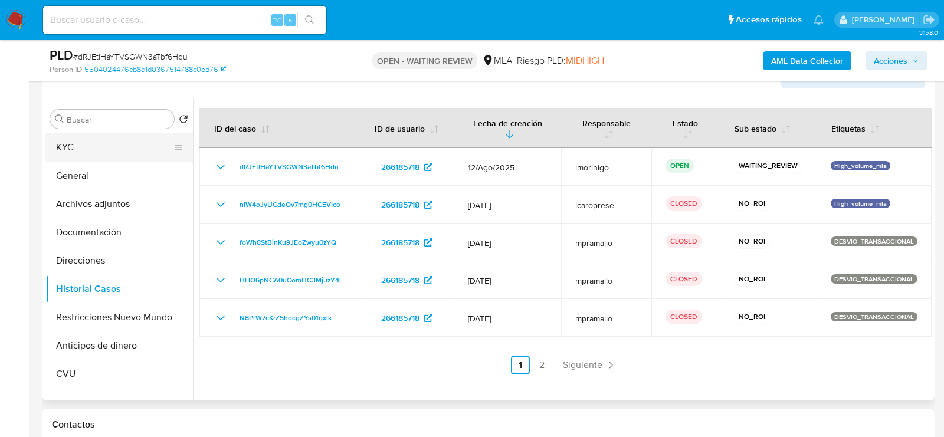
click at [80, 151] on button "KYC" at bounding box center [114, 147] width 138 height 28
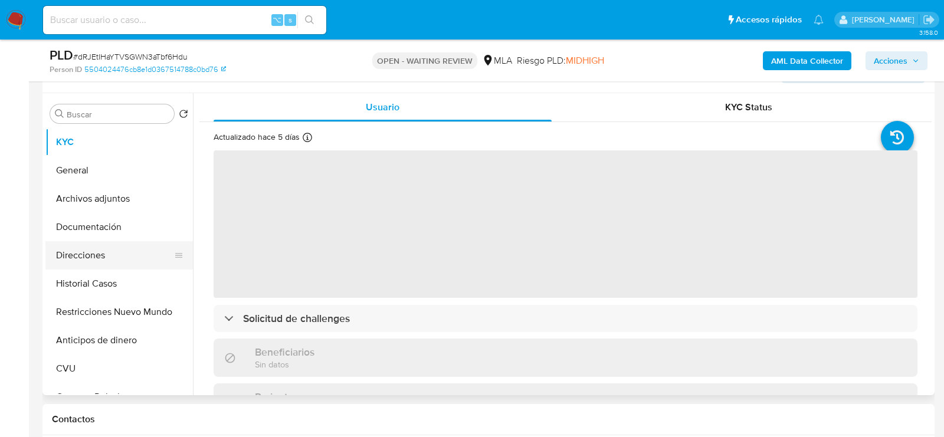
scroll to position [213, 0]
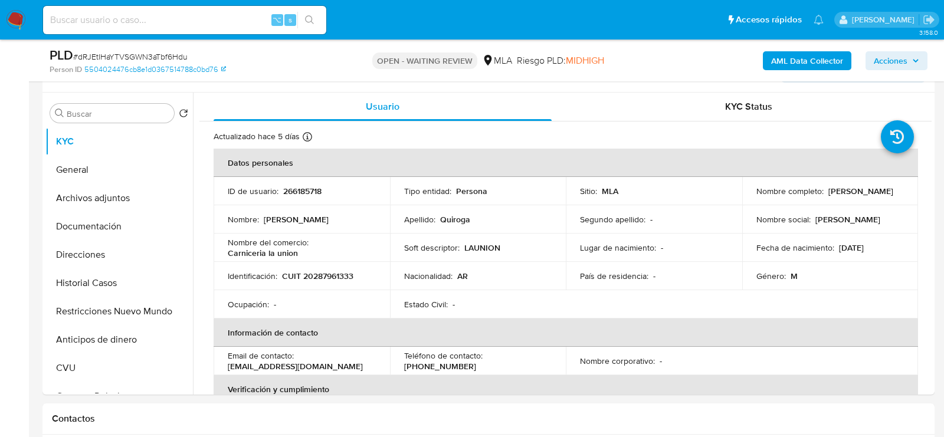
click at [147, 58] on span "# dRJEtIHaYTVSGWN3aTbf6Hdu" at bounding box center [130, 57] width 114 height 12
copy span "dRJEtIHaYTVSGWN3aTbf6Hdu"
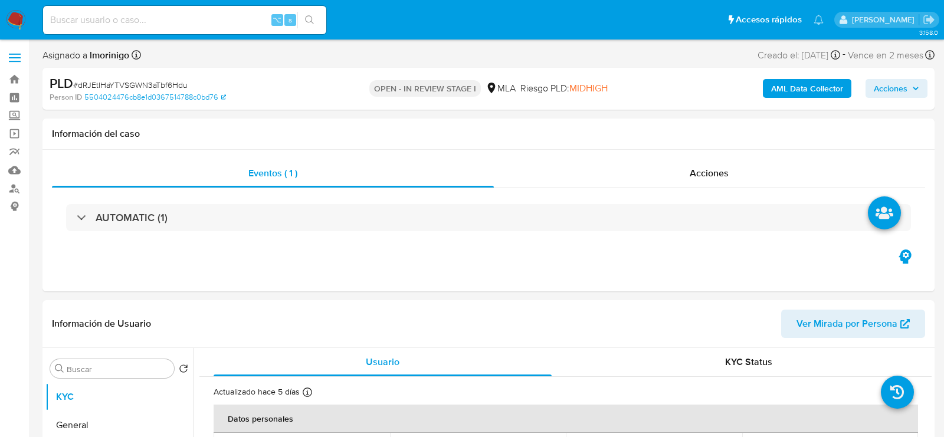
select select "10"
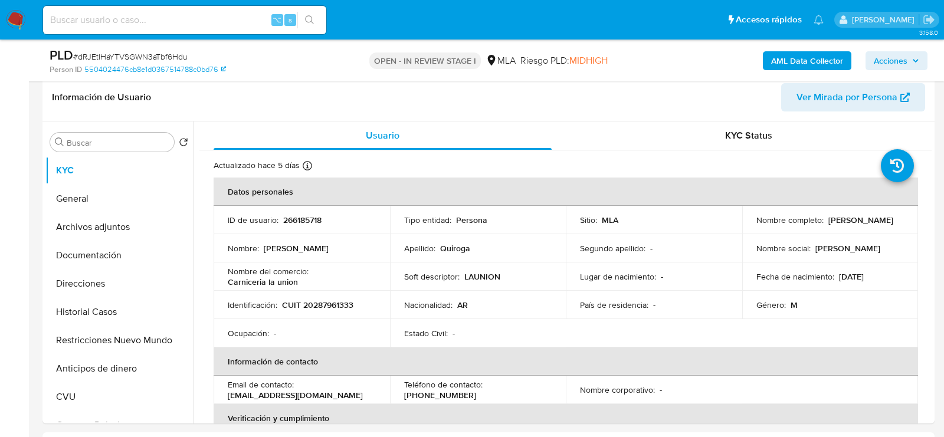
scroll to position [267, 0]
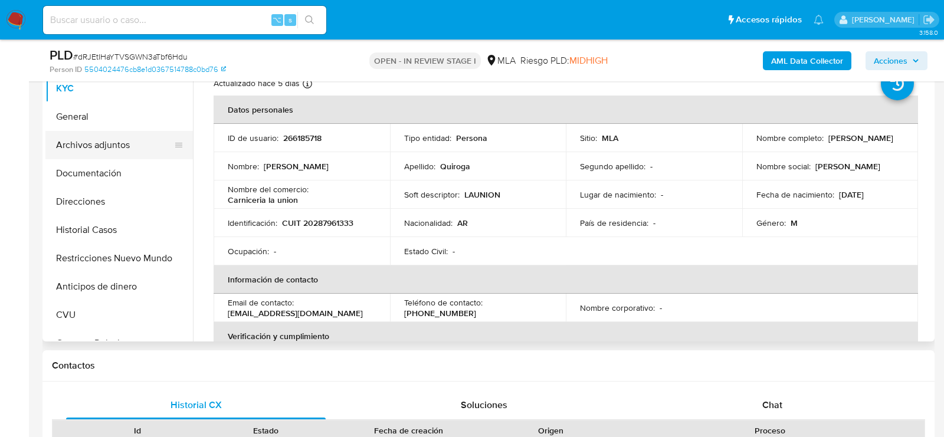
click at [114, 134] on button "Archivos adjuntos" at bounding box center [114, 145] width 138 height 28
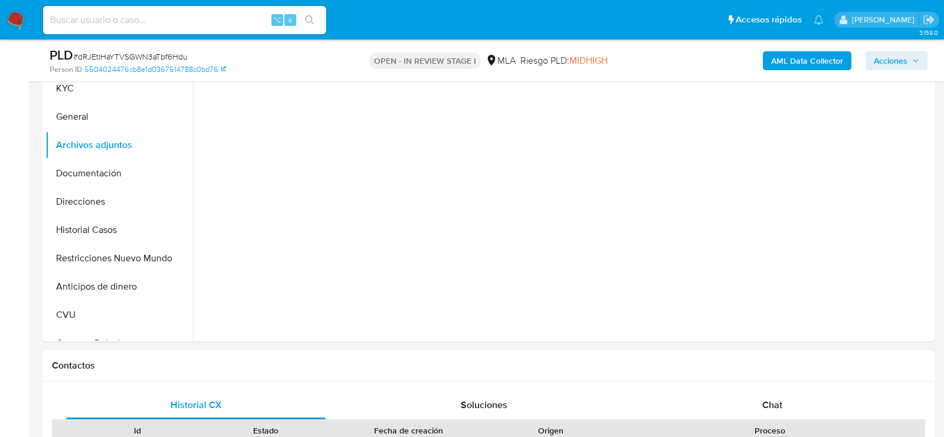
click at [768, 63] on button "AML Data Collector" at bounding box center [807, 60] width 88 height 19
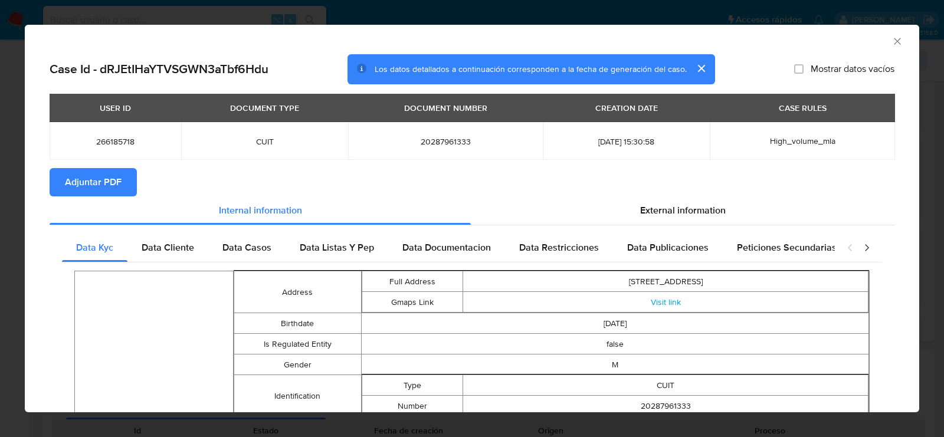
click at [124, 184] on button "Adjuntar PDF" at bounding box center [93, 182] width 87 height 28
click at [899, 42] on icon "Cerrar ventana" at bounding box center [897, 41] width 12 height 12
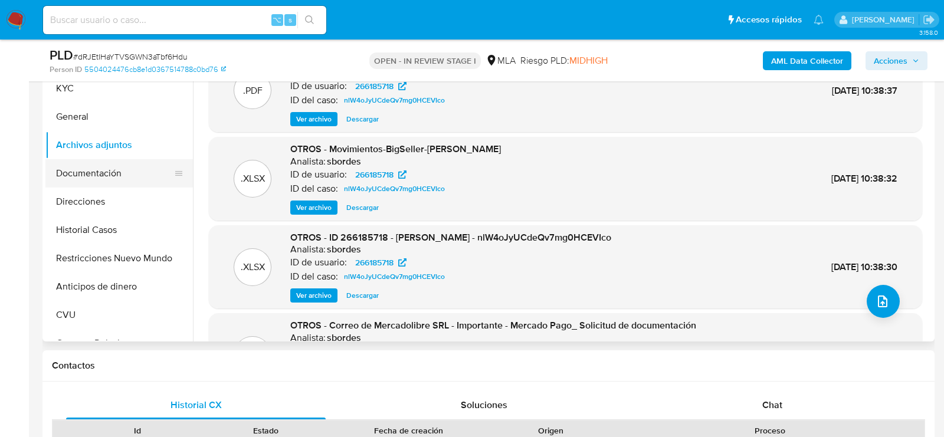
scroll to position [186, 0]
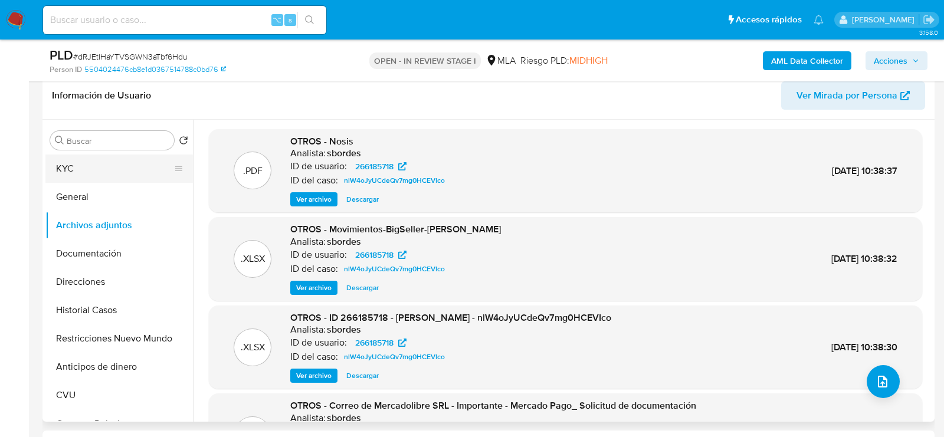
click at [109, 155] on button "KYC" at bounding box center [114, 169] width 138 height 28
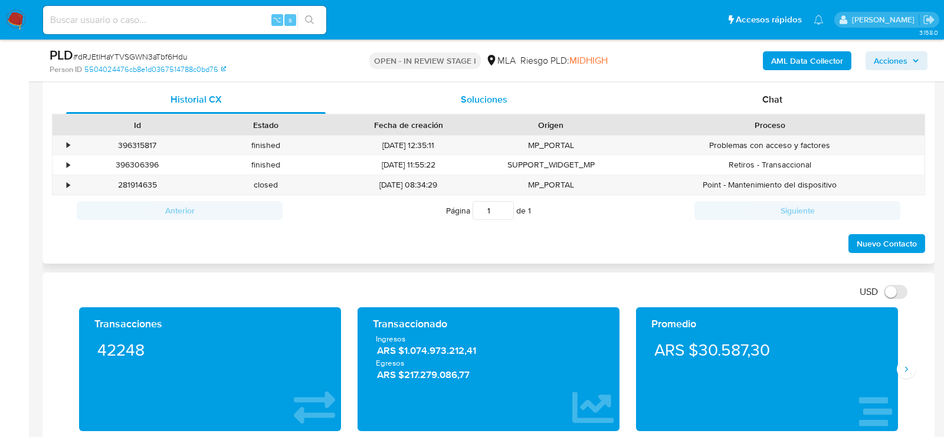
scroll to position [579, 0]
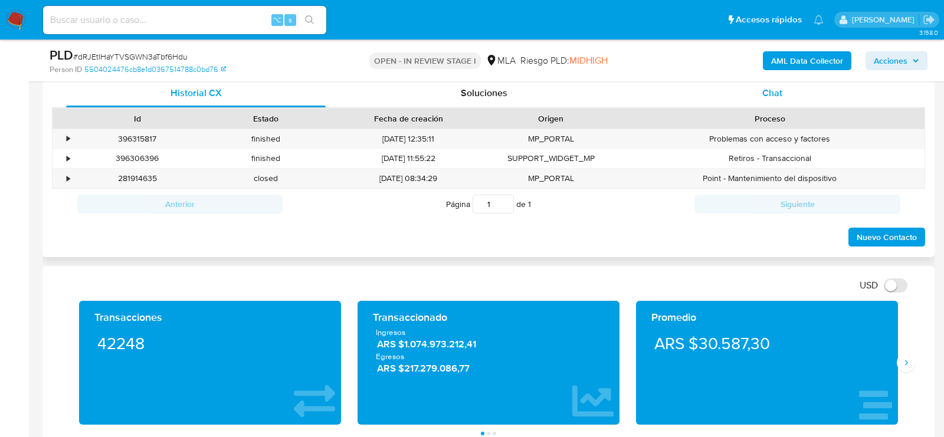
click at [778, 101] on div "Chat" at bounding box center [771, 93] width 259 height 28
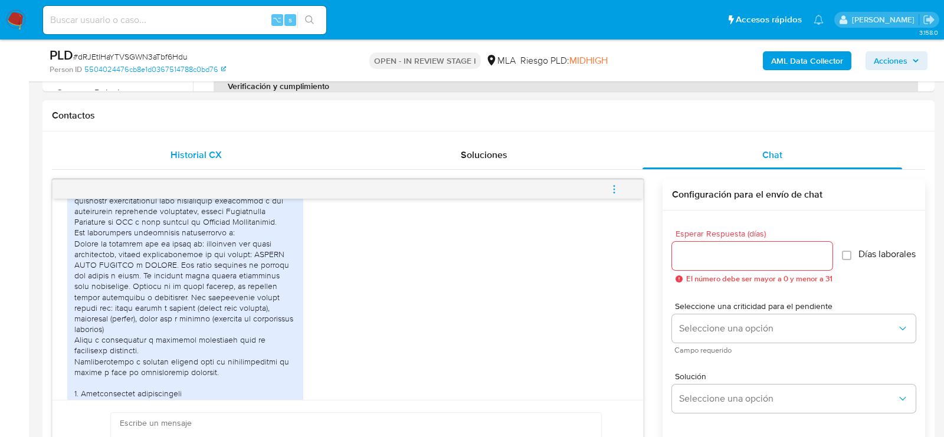
scroll to position [334, 0]
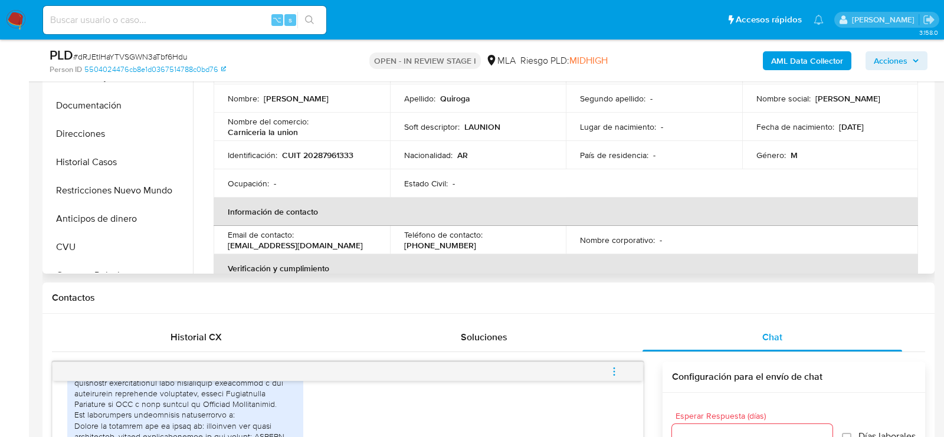
click at [317, 152] on p "CUIT 20287961333" at bounding box center [317, 155] width 71 height 11
copy p "20287961333"
click at [72, 134] on button "Direcciones" at bounding box center [114, 134] width 138 height 28
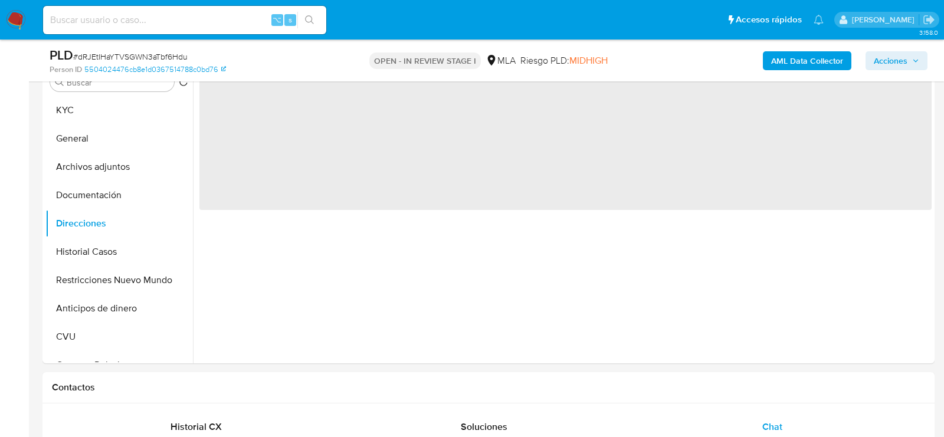
scroll to position [210, 0]
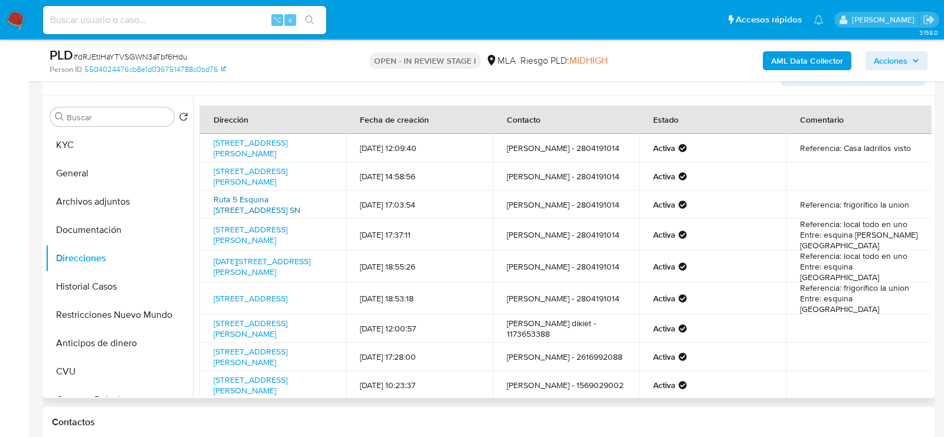
click at [289, 211] on link "Ruta 5 Esquina 104 Sn, Sierra Grande, Río Negro, 8532, Argentina SN" at bounding box center [256, 204] width 87 height 22
click at [243, 304] on link "Méjico 1715, Puerto Madryn, Chubut, 9120, Argentina 1715" at bounding box center [250, 299] width 74 height 12
click at [104, 147] on button "KYC" at bounding box center [114, 145] width 138 height 28
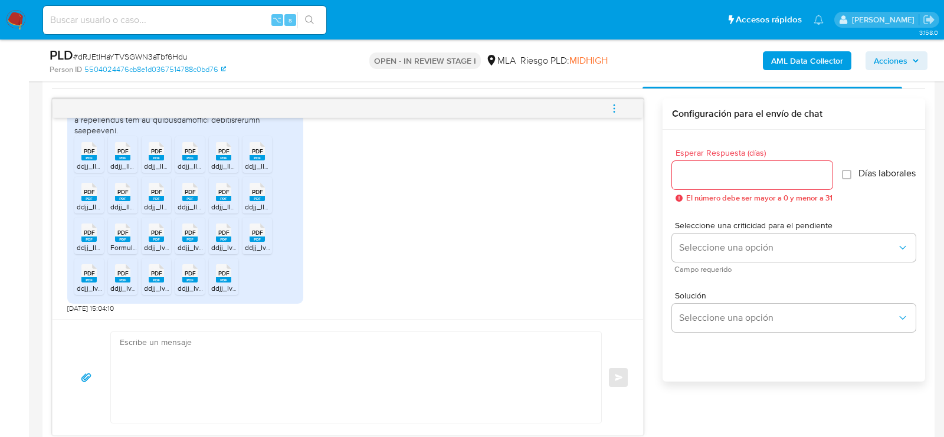
scroll to position [598, 0]
drag, startPoint x: 100, startPoint y: 307, endPoint x: 61, endPoint y: 307, distance: 38.9
click at [61, 307] on div "18/08/2025 17:33:51 PDF PDF ddjj_IIBB_Dic-2024_0_0.pdf PDF PDF ddjj_IIBB_Abr-20…" at bounding box center [347, 217] width 590 height 201
copy span "19/08/2025"
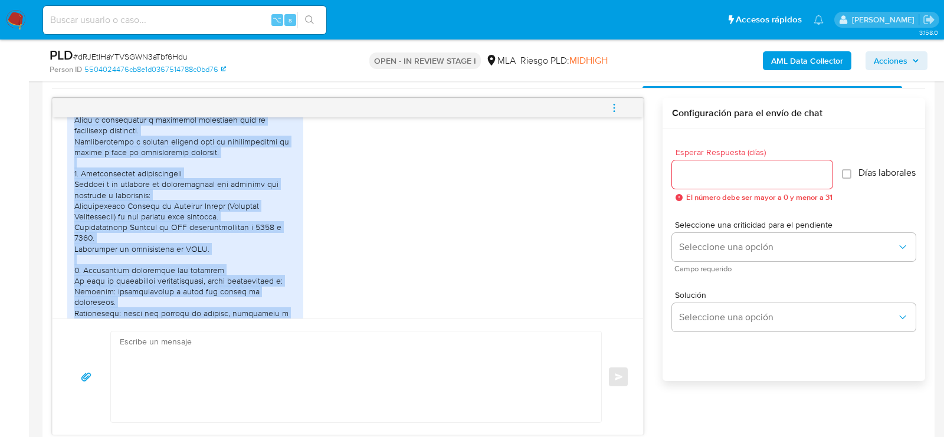
scroll to position [941, 0]
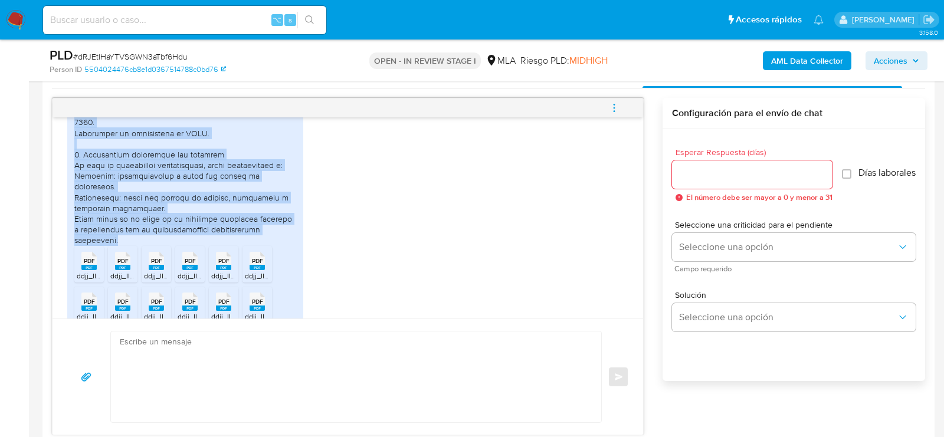
drag, startPoint x: 74, startPoint y: 165, endPoint x: 267, endPoint y: 237, distance: 205.8
click at [267, 238] on div at bounding box center [185, 41] width 222 height 407
copy div "Durante el último año la cuenta de Mercado Pago fue utilizada exclusivamente pa…"
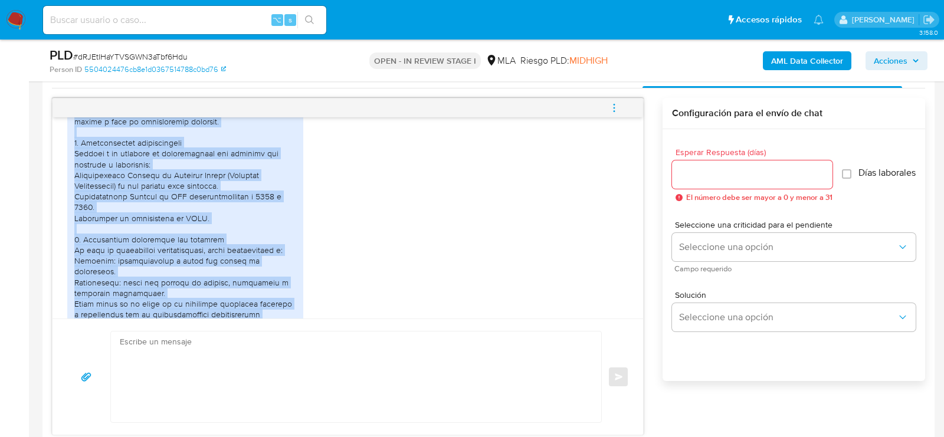
scroll to position [1051, 0]
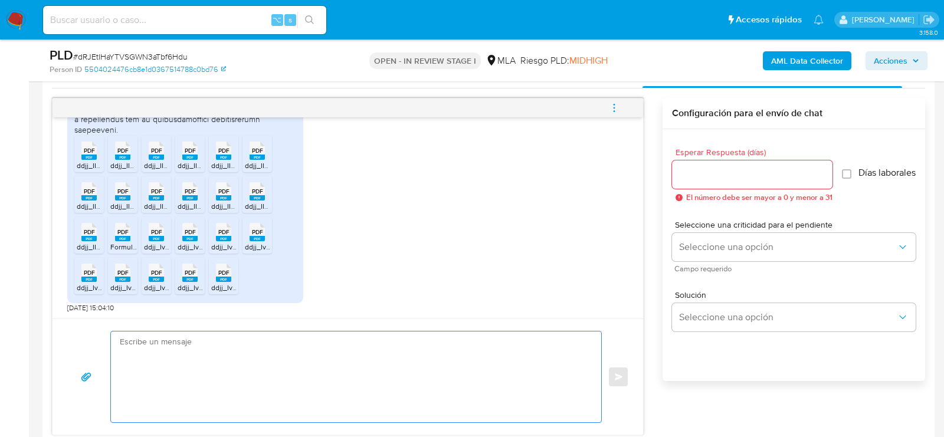
click at [155, 356] on textarea at bounding box center [353, 376] width 466 height 91
paste textarea "Hola, ¡Muchas gracias por tu respuesta! Confirmamos la recepción de la document…"
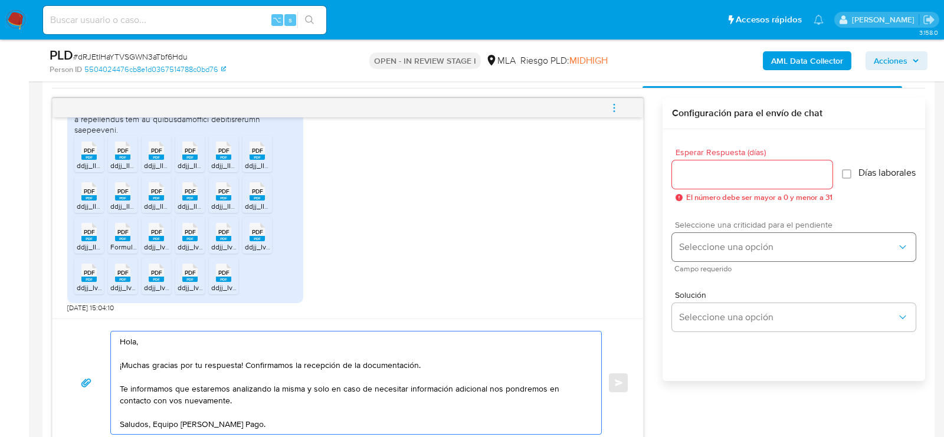
type textarea "Hola, ¡Muchas gracias por tu respuesta! Confirmamos la recepción de la document…"
drag, startPoint x: 726, startPoint y: 249, endPoint x: 706, endPoint y: 249, distance: 20.1
click at [726, 249] on span "Seleccione una opción" at bounding box center [788, 247] width 218 height 12
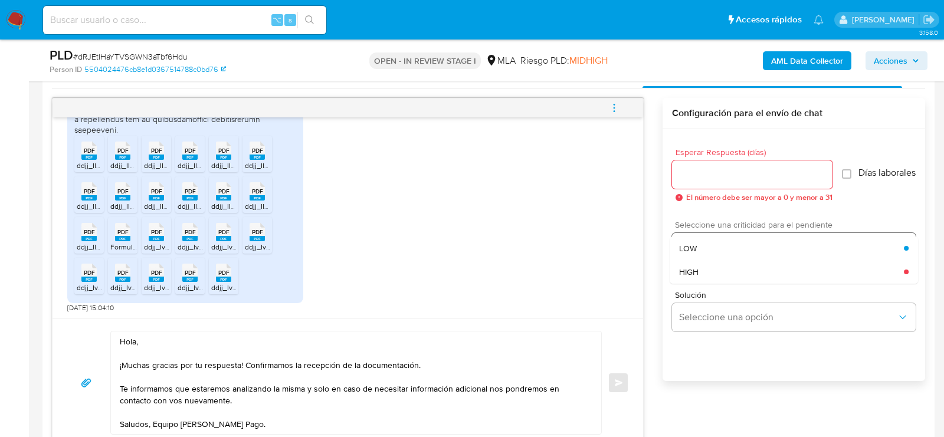
click at [706, 249] on div "Seleccione una opción LOW HIGH" at bounding box center [794, 247] width 244 height 28
click at [706, 249] on div "LOW" at bounding box center [791, 248] width 225 height 24
click at [698, 186] on div at bounding box center [752, 174] width 160 height 28
click at [686, 175] on input "Esperar Respuesta (días)" at bounding box center [752, 174] width 160 height 15
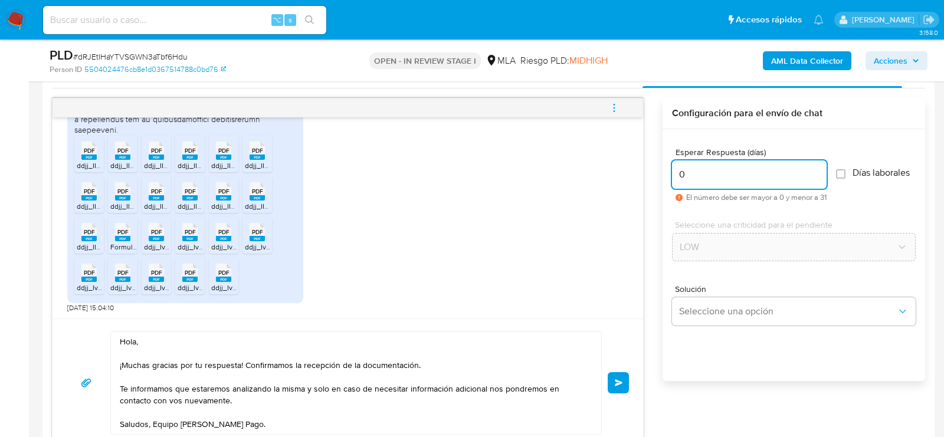
type input "0"
click at [166, 57] on span "# dRJEtIHaYTVSGWN3aTbf6Hdu" at bounding box center [130, 57] width 114 height 12
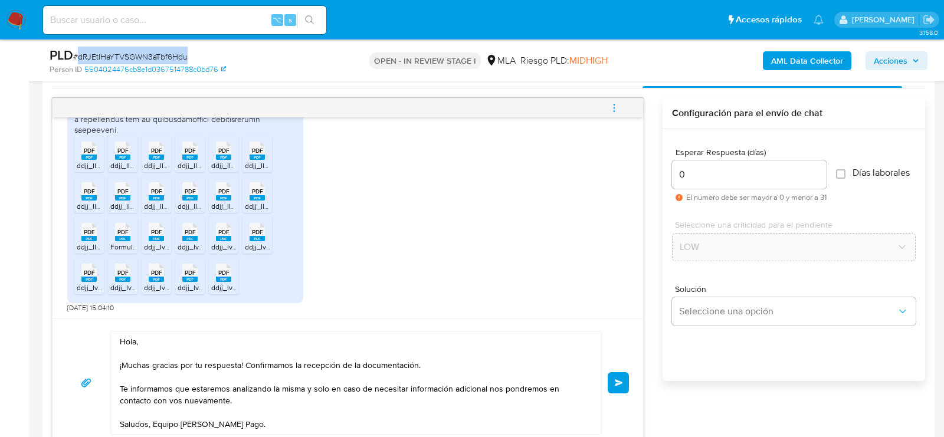
copy span "dRJEtIHaYTVSGWN3aTbf6Hdu"
click at [623, 378] on button "Enviar" at bounding box center [617, 382] width 21 height 21
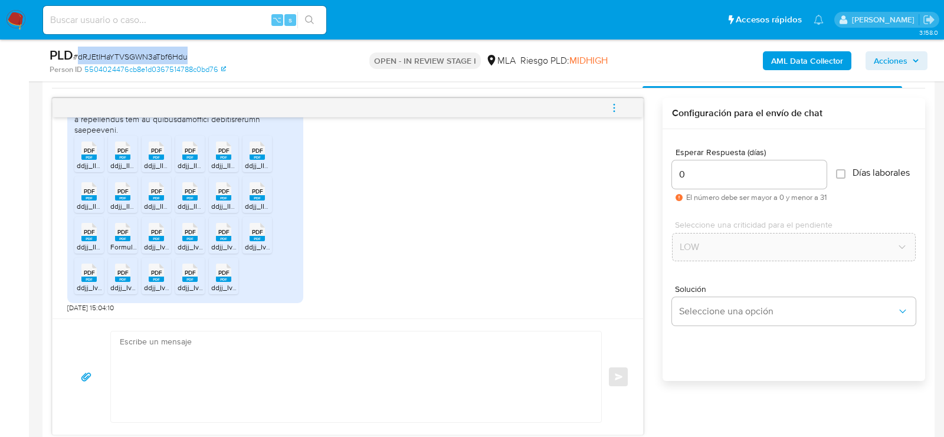
scroll to position [1193, 0]
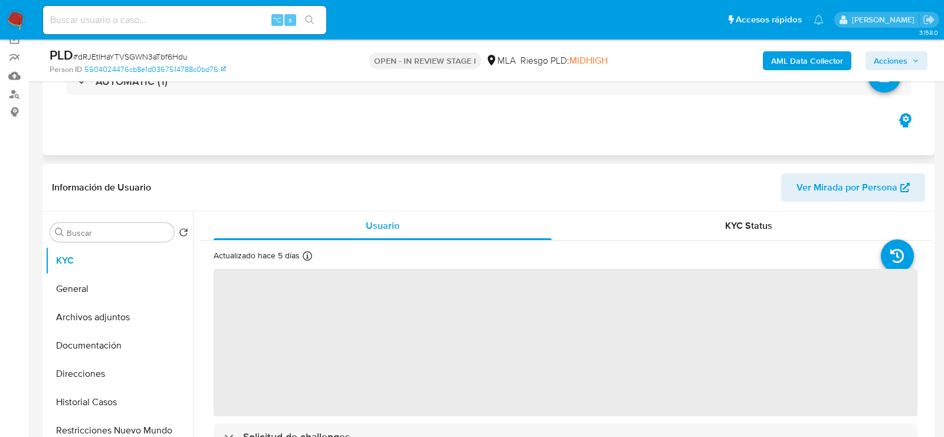
scroll to position [401, 0]
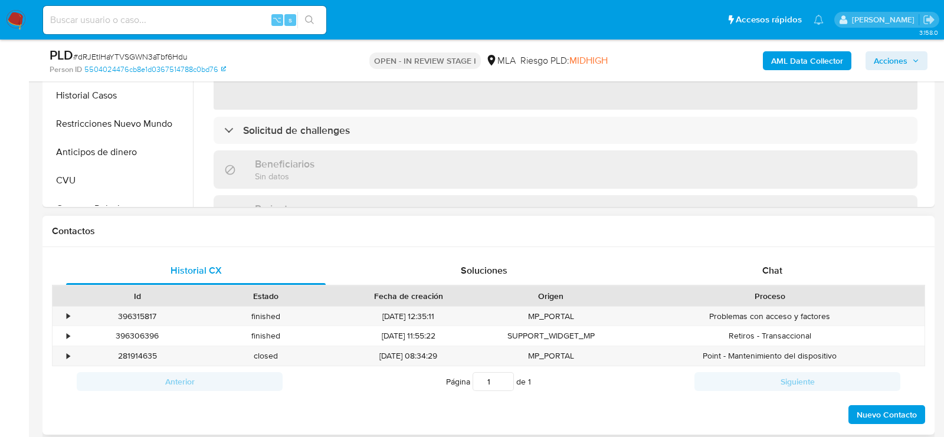
click at [761, 254] on div "Historial CX Soluciones Chat Id Estado Fecha de creación Origen Proceso • 39631…" at bounding box center [488, 341] width 892 height 188
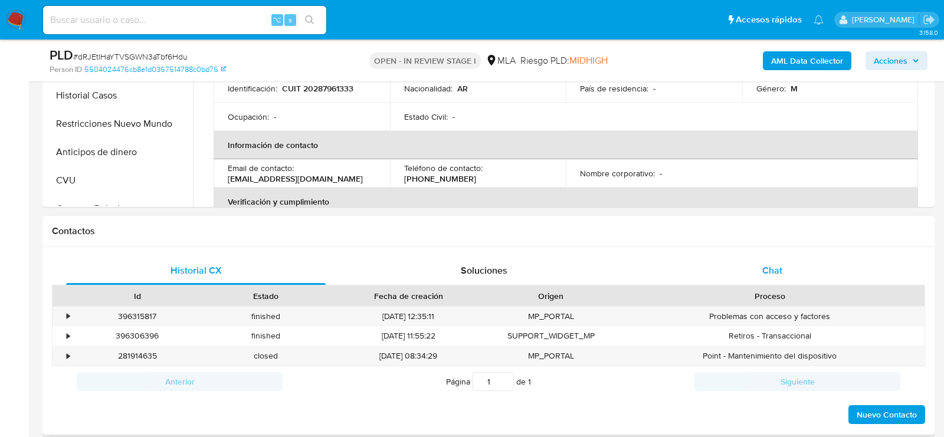
click at [761, 268] on div "Chat" at bounding box center [771, 271] width 259 height 28
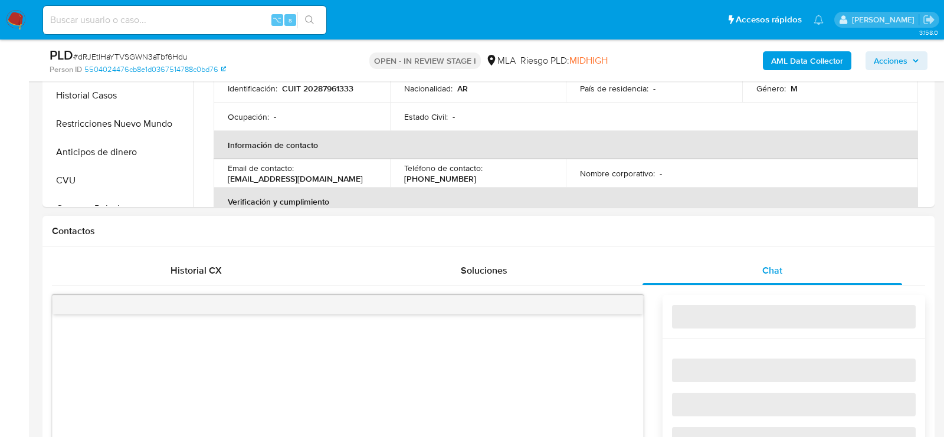
select select "10"
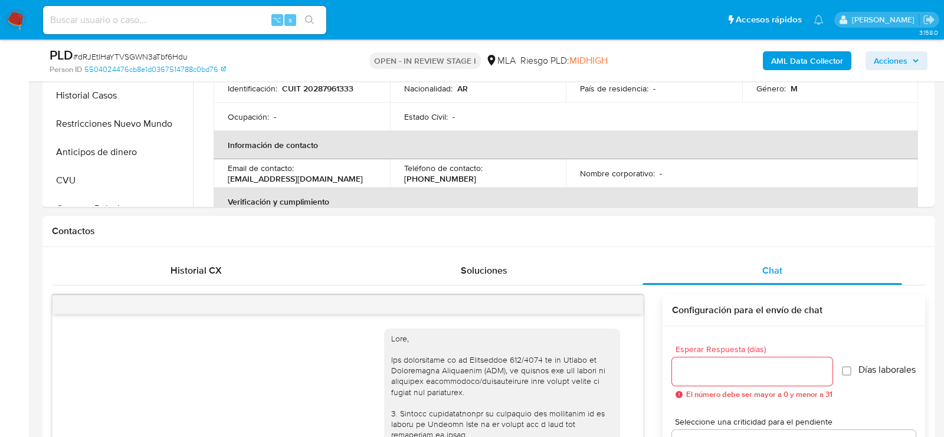
scroll to position [1193, 0]
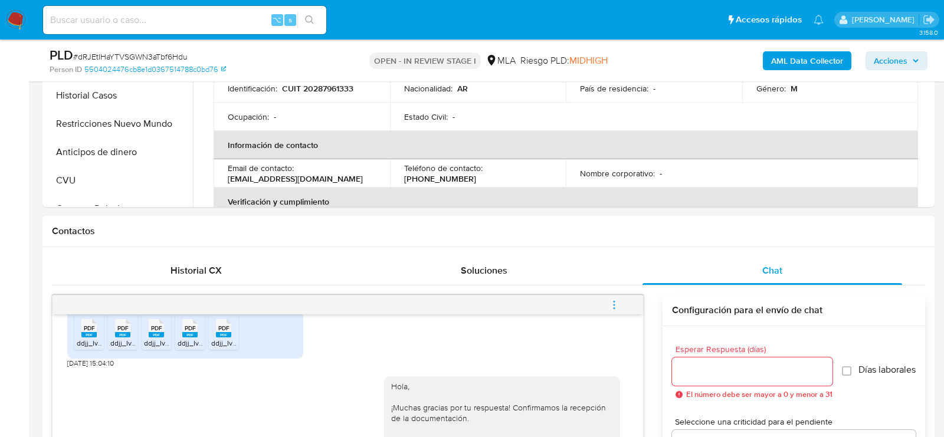
click at [624, 303] on div at bounding box center [347, 304] width 590 height 19
click at [620, 302] on button "menu-action" at bounding box center [613, 305] width 39 height 28
click at [525, 281] on li "Cerrar conversación" at bounding box center [534, 280] width 121 height 21
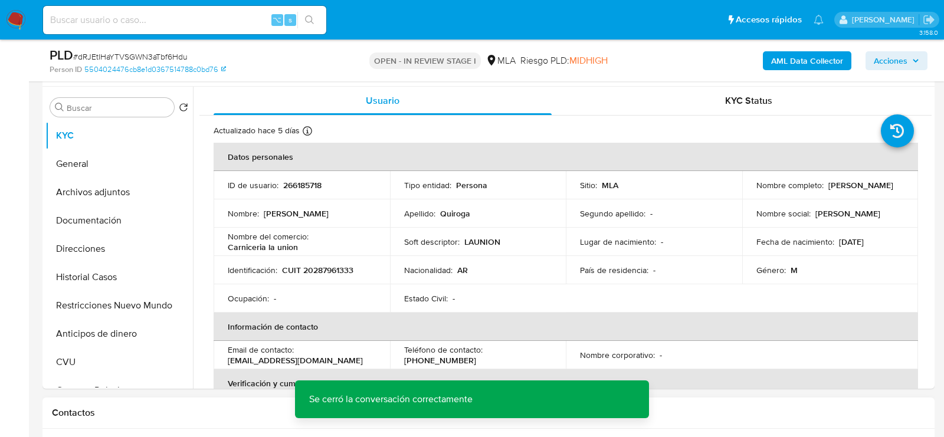
scroll to position [190, 0]
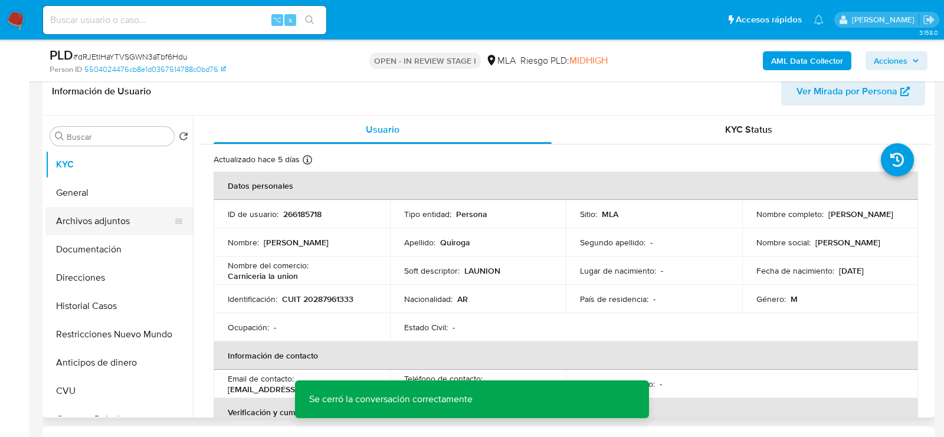
click at [70, 228] on button "Archivos adjuntos" at bounding box center [114, 221] width 138 height 28
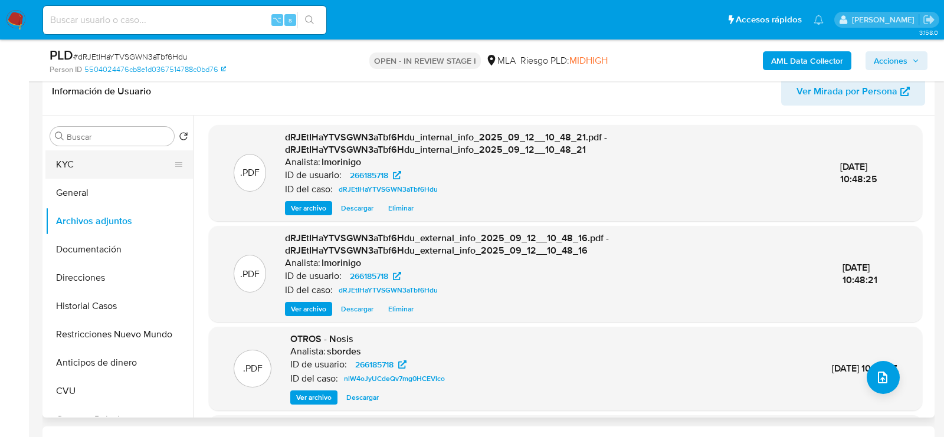
click at [123, 159] on button "KYC" at bounding box center [114, 164] width 138 height 28
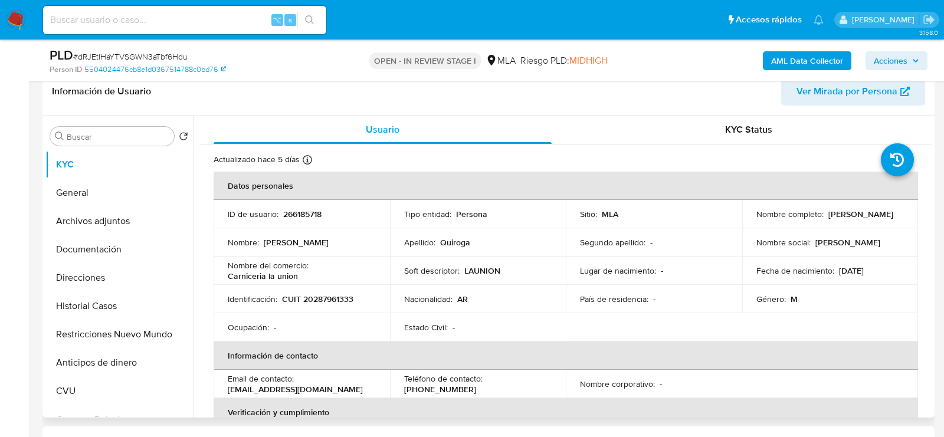
drag, startPoint x: 744, startPoint y: 219, endPoint x: 833, endPoint y: 221, distance: 89.1
click at [833, 221] on td "Nombre completo : Walter Dario Quiroga" at bounding box center [830, 214] width 176 height 28
click at [110, 224] on button "Archivos adjuntos" at bounding box center [114, 221] width 138 height 28
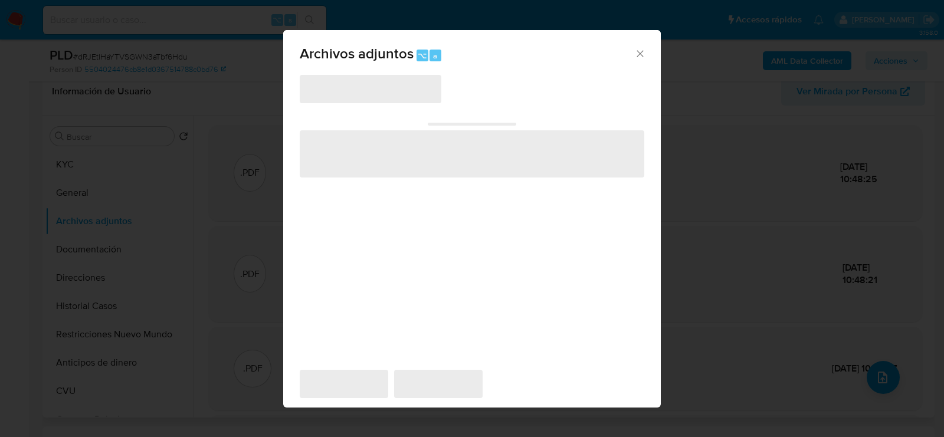
scroll to position [213, 0]
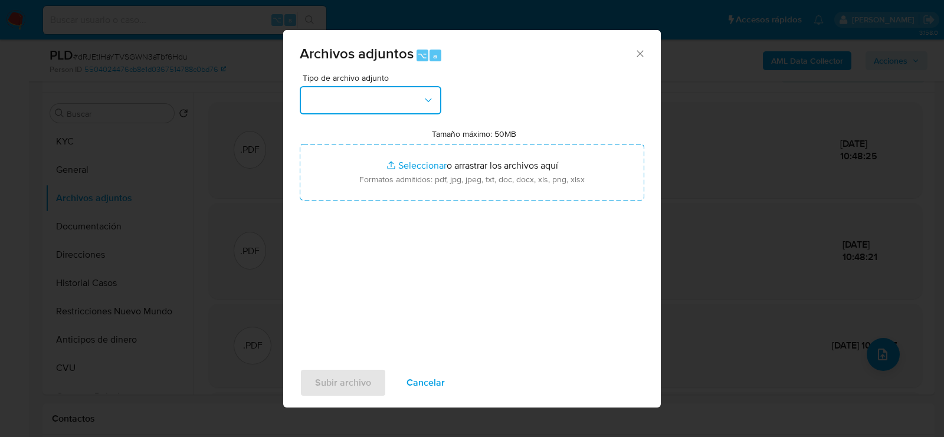
click at [374, 87] on button "button" at bounding box center [371, 100] width 142 height 28
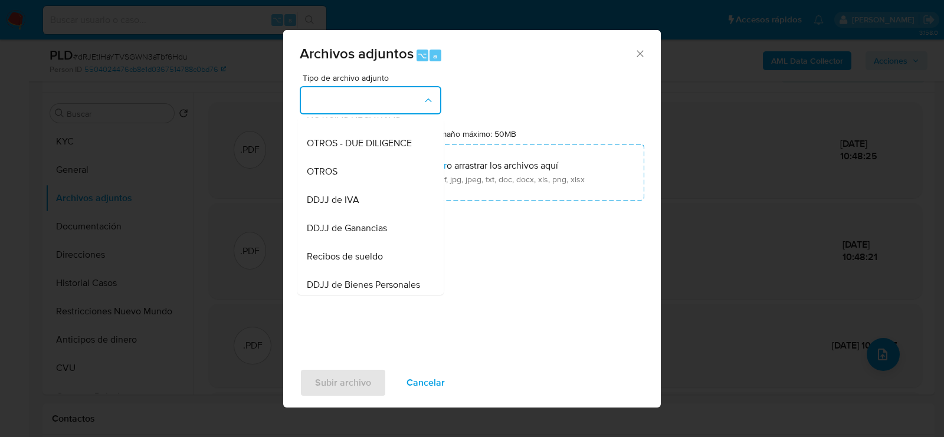
scroll to position [241, 0]
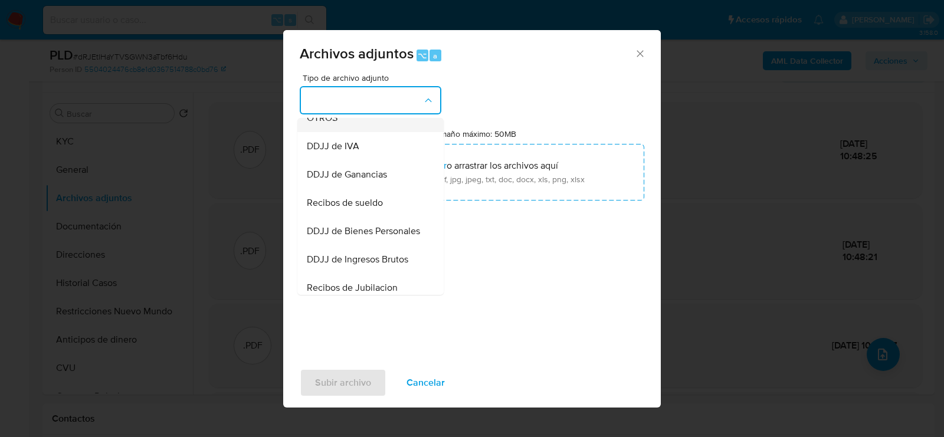
drag, startPoint x: 370, startPoint y: 143, endPoint x: 361, endPoint y: 124, distance: 20.3
click at [361, 124] on ul "IDENTIFICACIÓN INGRESOS CAPTURA BUREAU CAPTURA GOOGLE CAPTURA WEB INFORMACIÓN S…" at bounding box center [370, 208] width 146 height 663
click at [361, 124] on div "OTROS" at bounding box center [367, 118] width 120 height 28
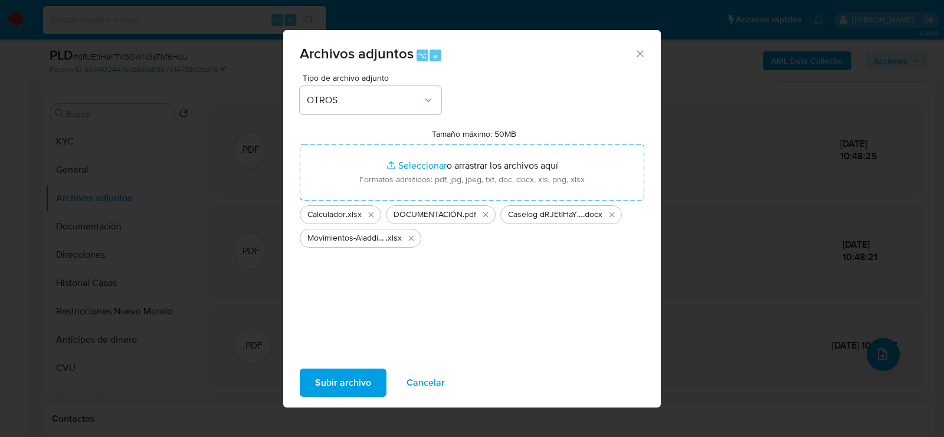
click at [349, 387] on span "Subir archivo" at bounding box center [343, 383] width 56 height 26
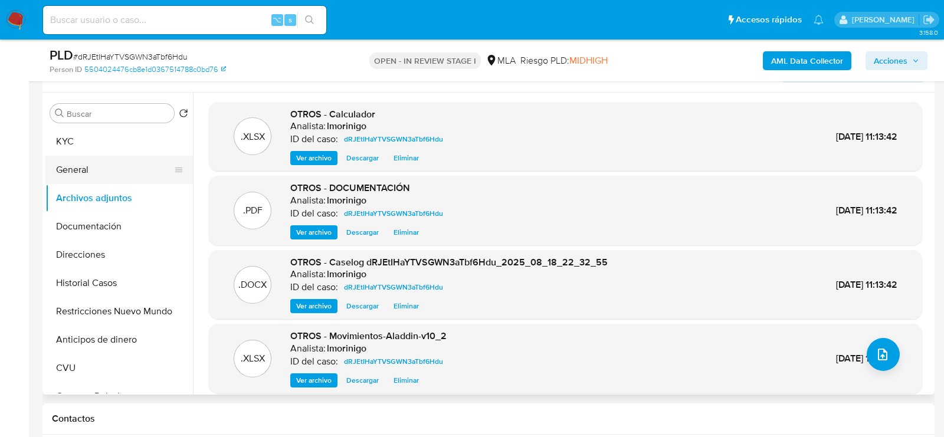
click at [51, 163] on button "General" at bounding box center [114, 170] width 138 height 28
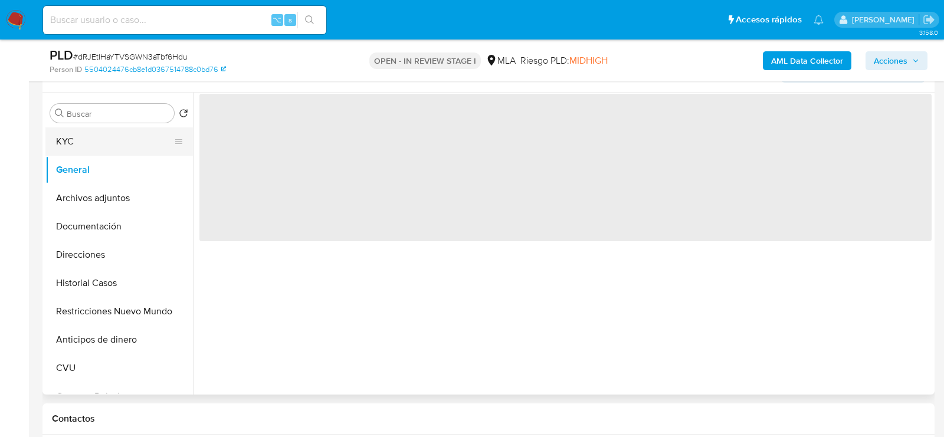
click at [55, 150] on button "KYC" at bounding box center [114, 141] width 138 height 28
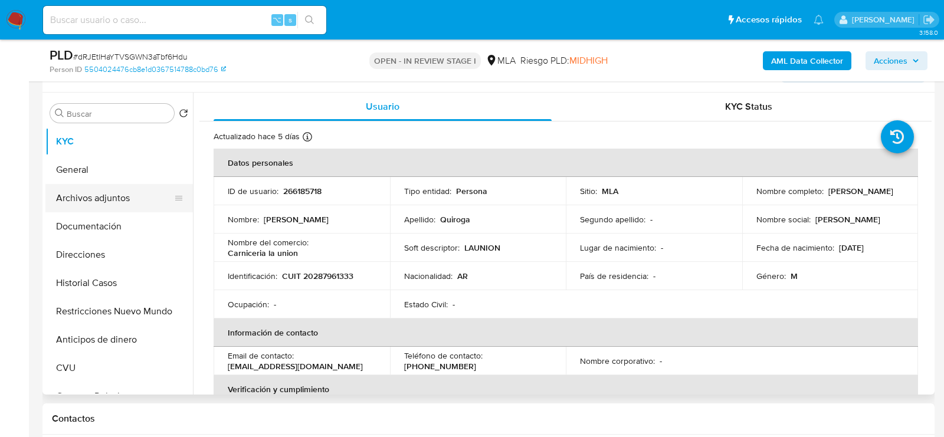
click at [88, 194] on button "Archivos adjuntos" at bounding box center [114, 198] width 138 height 28
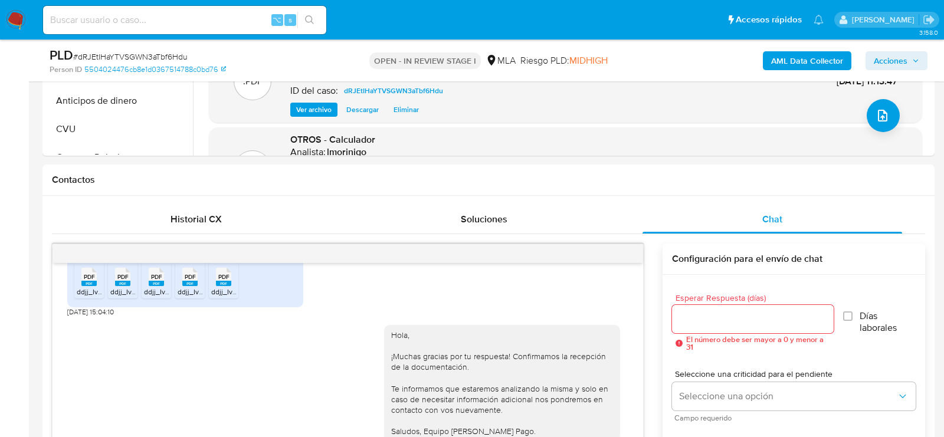
scroll to position [557, 0]
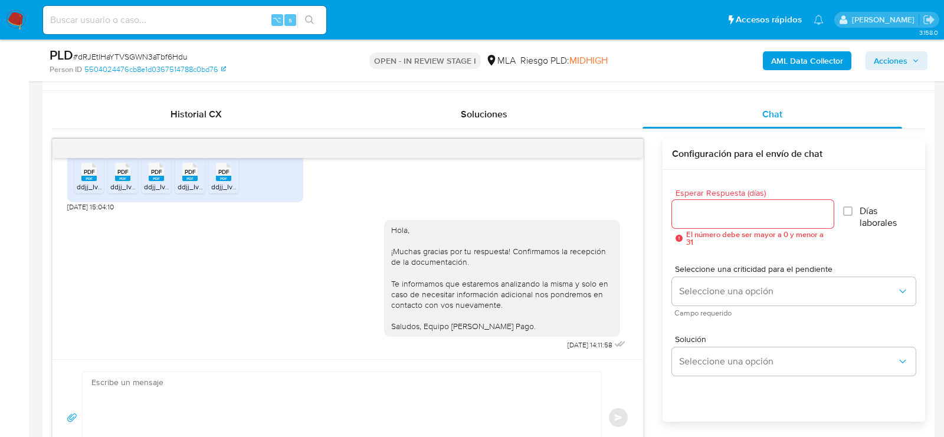
click at [885, 69] on span "Acciones" at bounding box center [890, 60] width 34 height 19
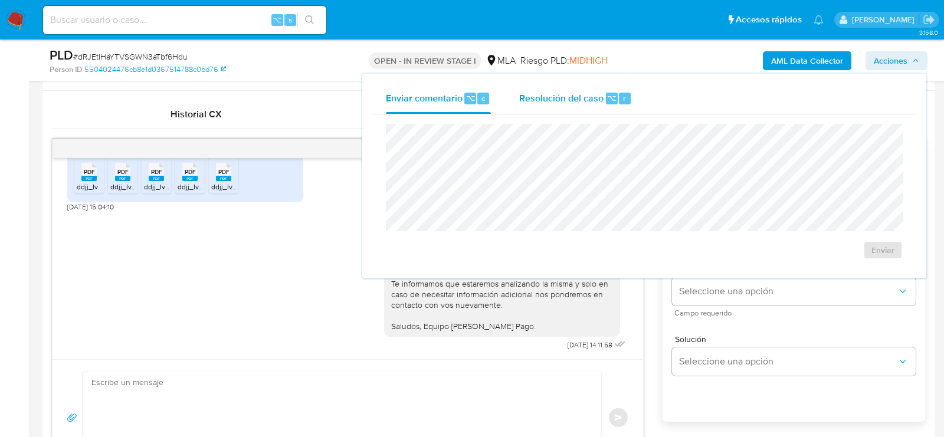
click at [623, 93] on span "r" at bounding box center [624, 98] width 3 height 11
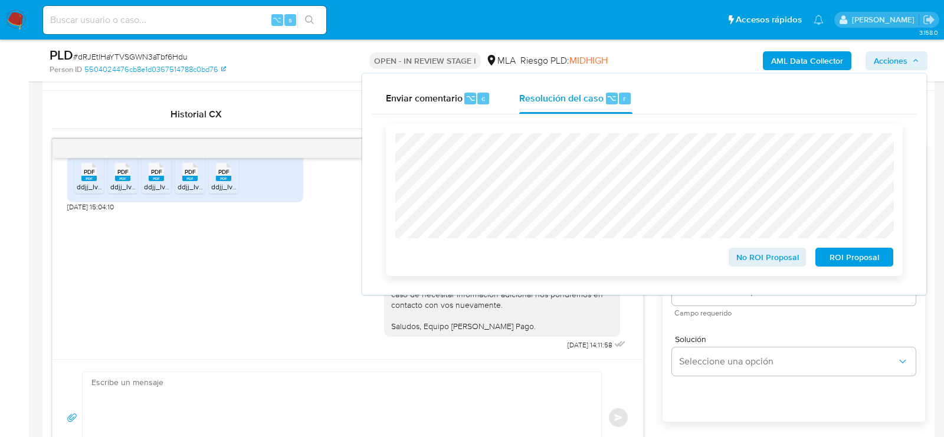
click at [761, 256] on span "No ROI Proposal" at bounding box center [767, 257] width 61 height 17
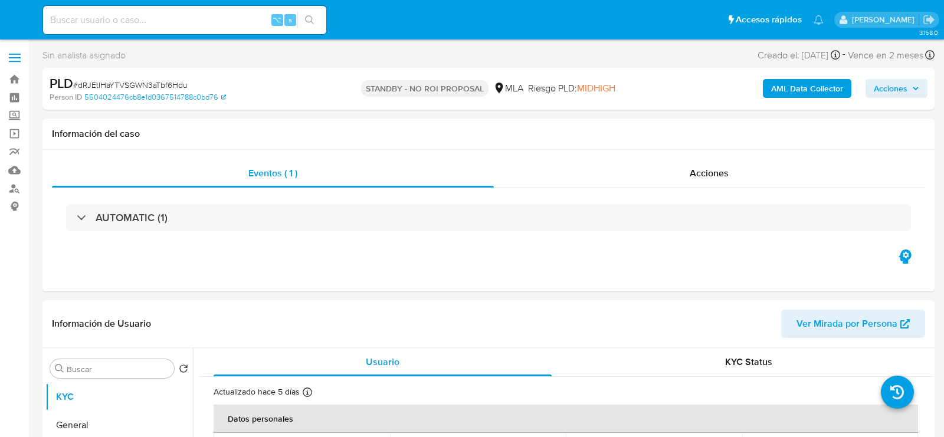
select select "10"
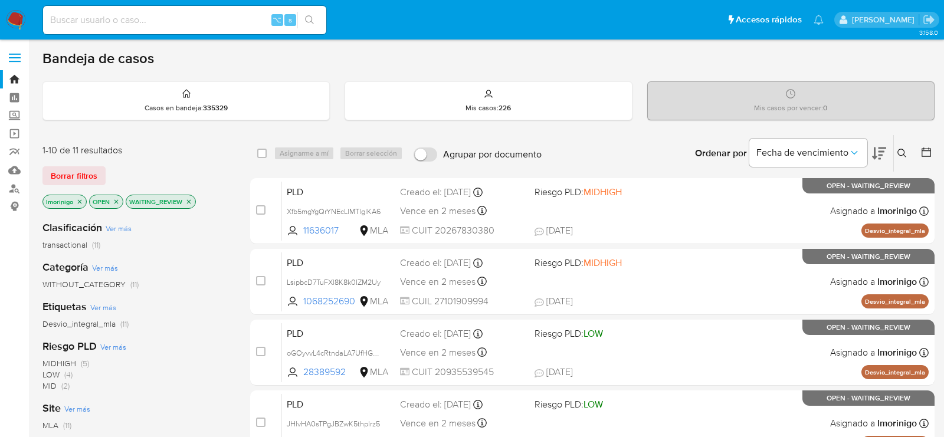
click at [189, 199] on icon "close-filter" at bounding box center [189, 201] width 4 height 4
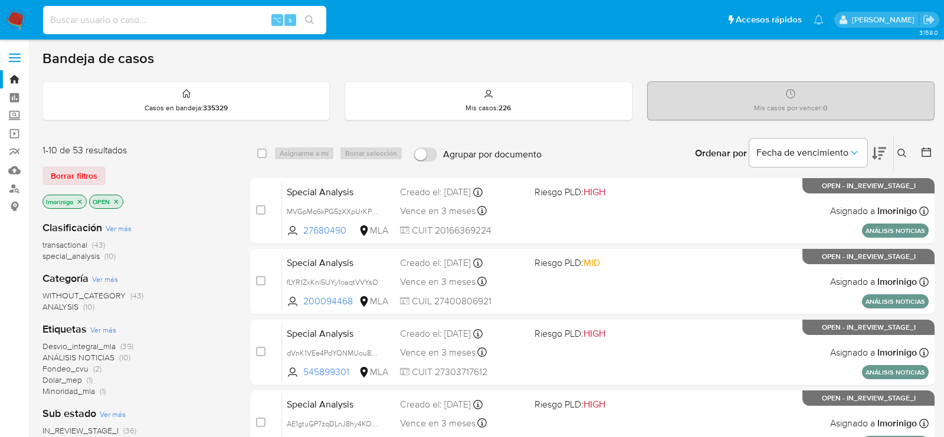
click at [246, 23] on input at bounding box center [184, 19] width 283 height 15
paste input "qNxgetjvzjm8AwgeN9ffWdyt"
type input "qNxgetjvzjm8AwgeN9ffWdyt"
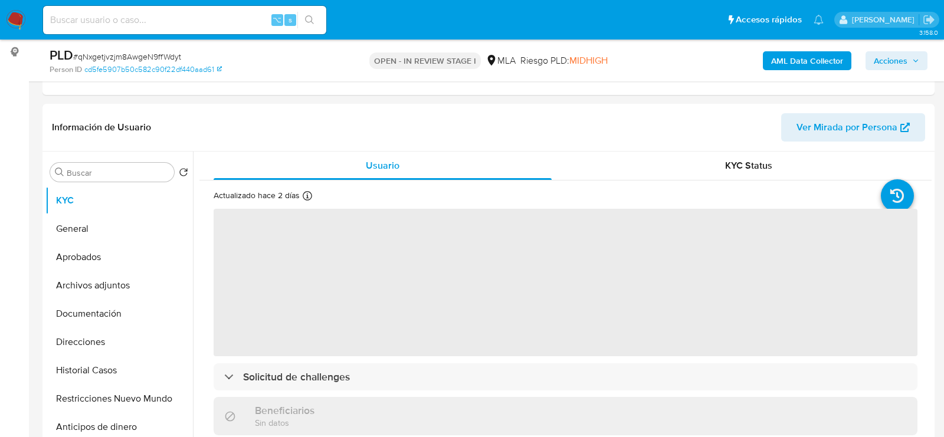
scroll to position [245, 0]
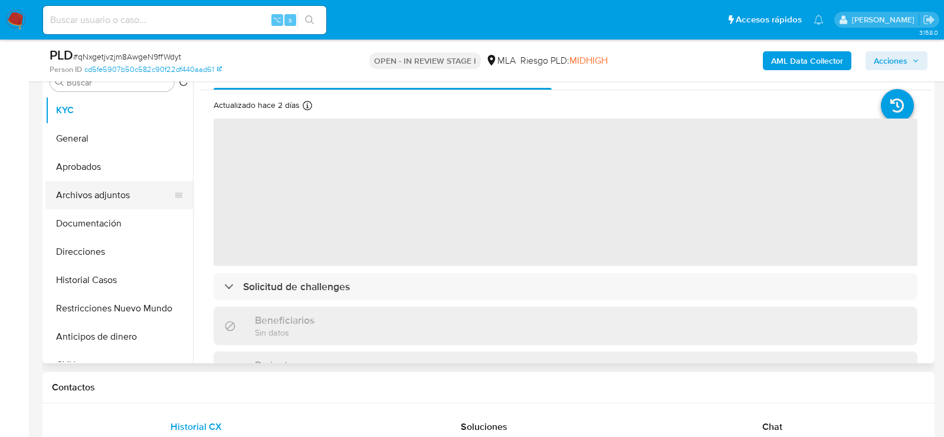
click at [91, 205] on button "Archivos adjuntos" at bounding box center [114, 195] width 138 height 28
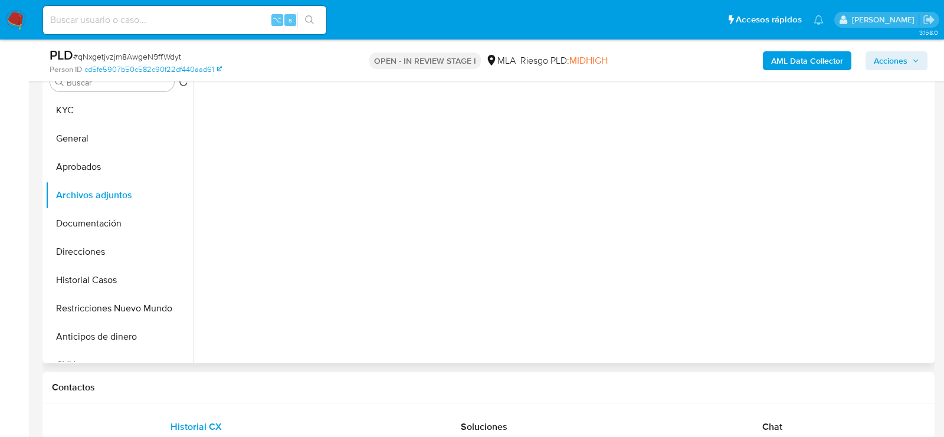
select select "10"
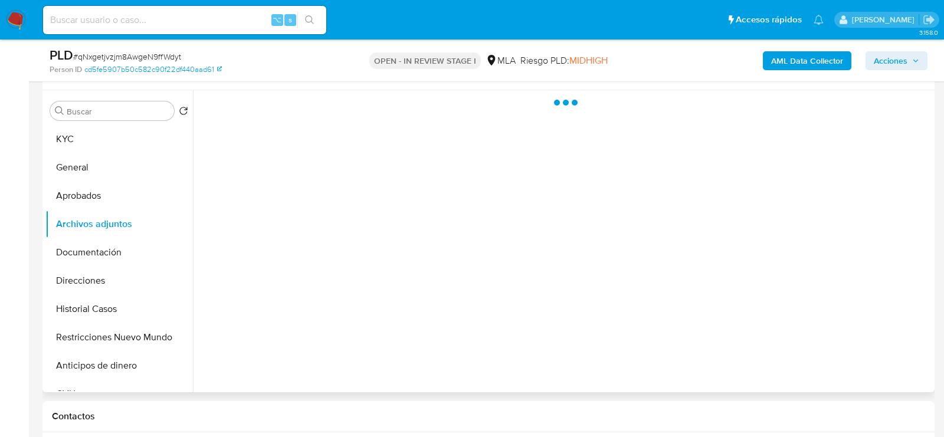
scroll to position [208, 0]
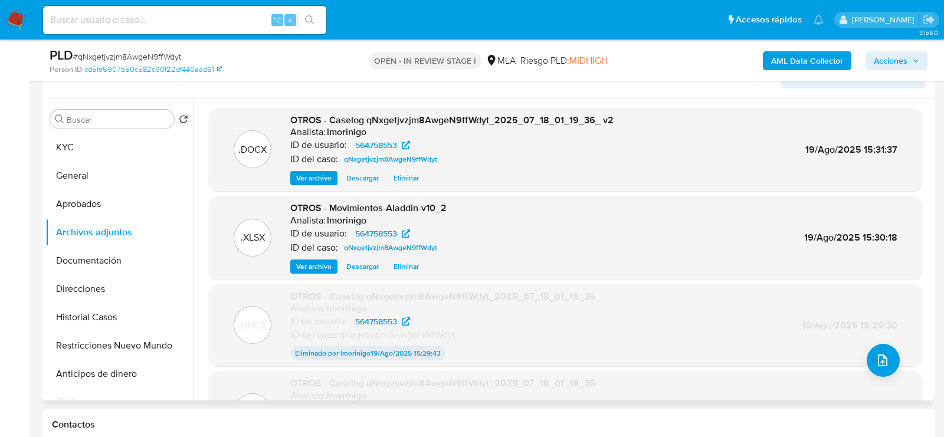
click at [405, 180] on span "Eliminar" at bounding box center [405, 178] width 25 height 12
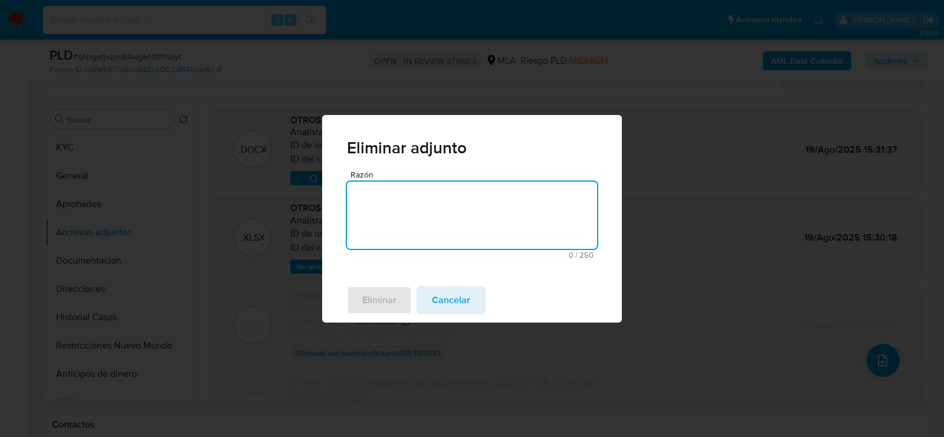
click at [421, 248] on textarea "Razón" at bounding box center [472, 215] width 250 height 67
type textarea "v"
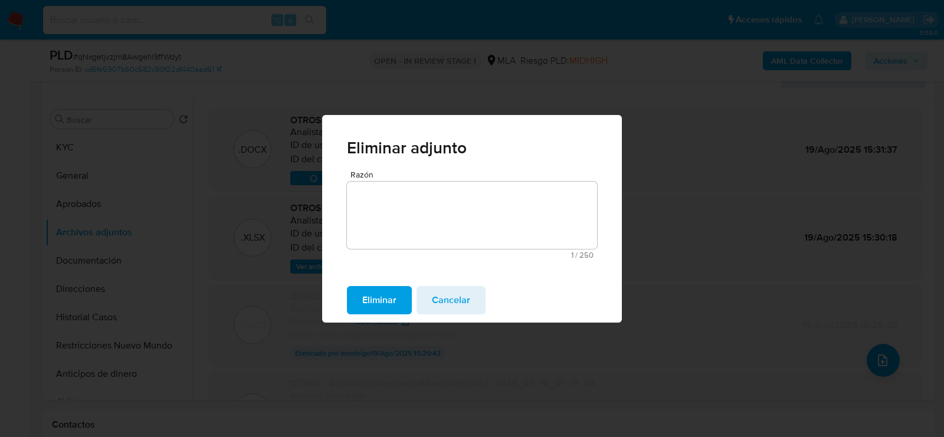
click at [370, 311] on span "Eliminar" at bounding box center [379, 300] width 34 height 26
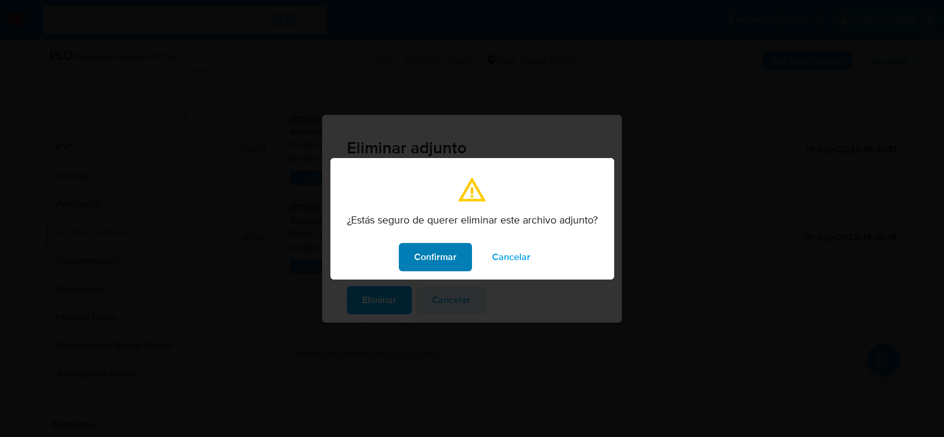
click at [429, 254] on span "Confirmar" at bounding box center [435, 257] width 42 height 26
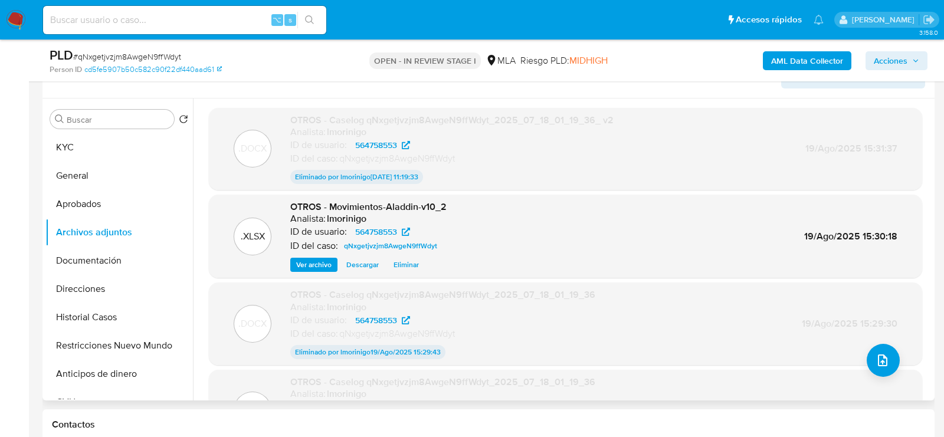
scroll to position [213, 0]
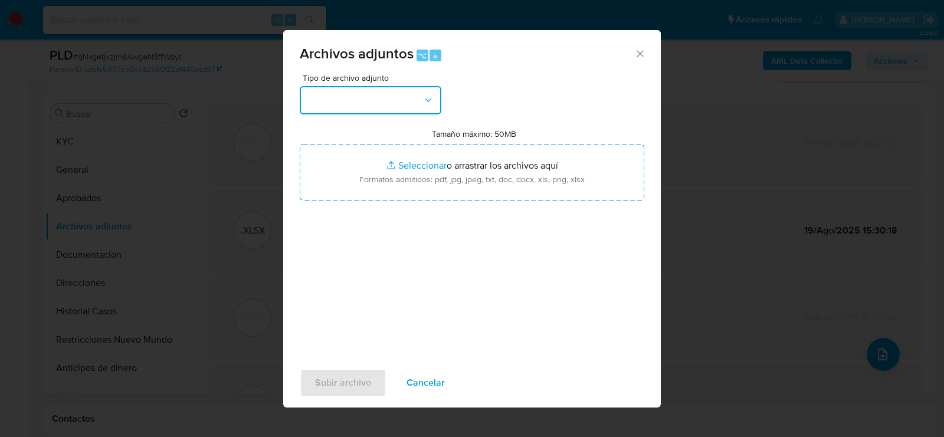
click at [421, 108] on button "button" at bounding box center [371, 100] width 142 height 28
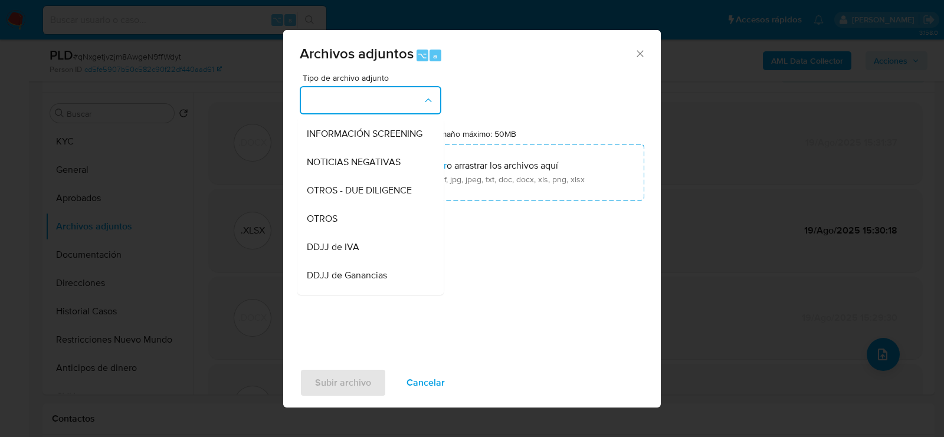
scroll to position [145, 0]
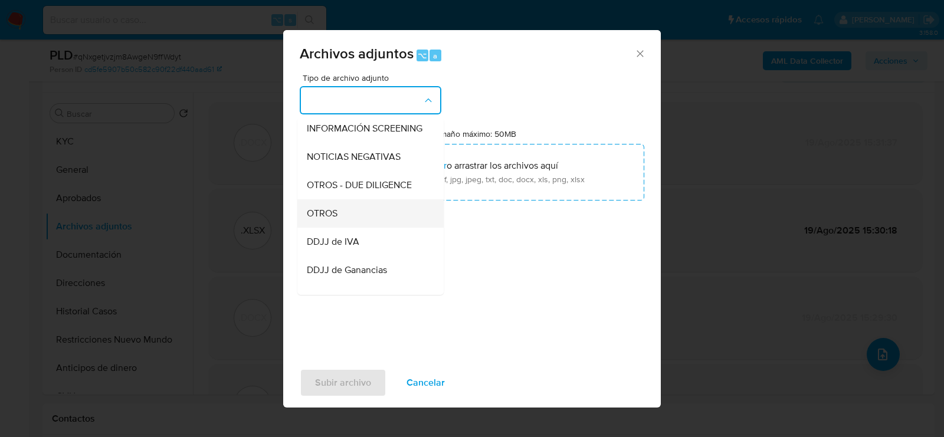
click at [399, 204] on div "OTROS" at bounding box center [367, 213] width 120 height 28
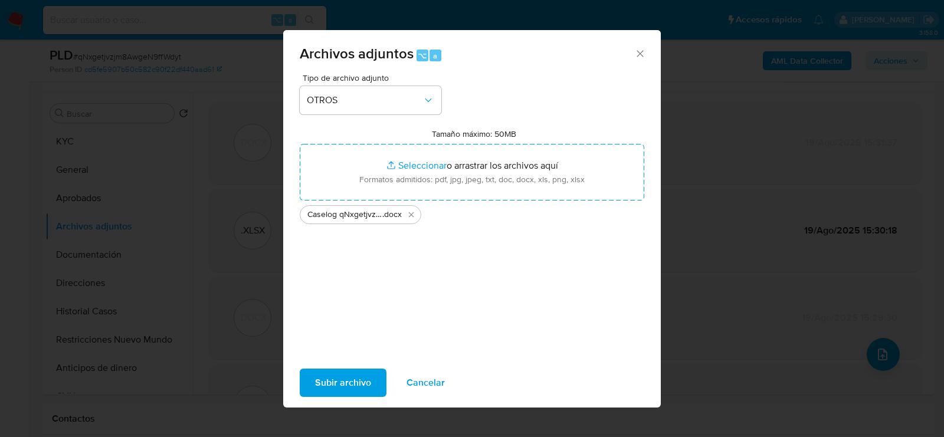
click at [348, 386] on span "Subir archivo" at bounding box center [343, 383] width 56 height 26
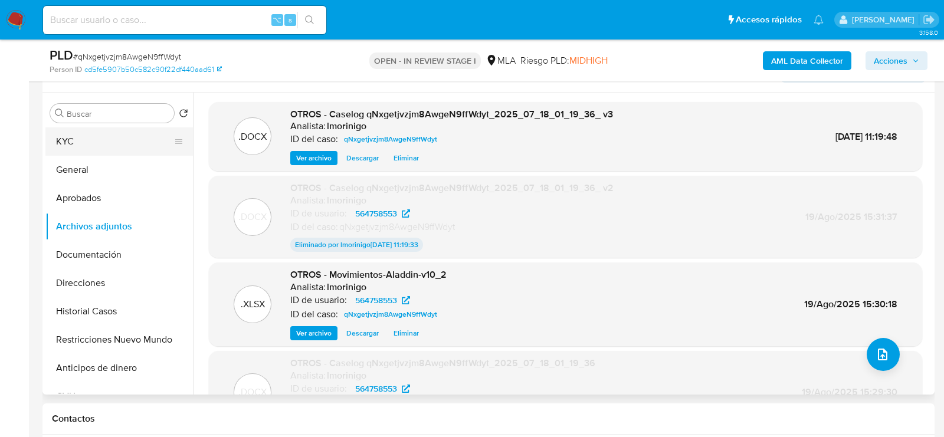
click at [116, 139] on button "KYC" at bounding box center [114, 141] width 138 height 28
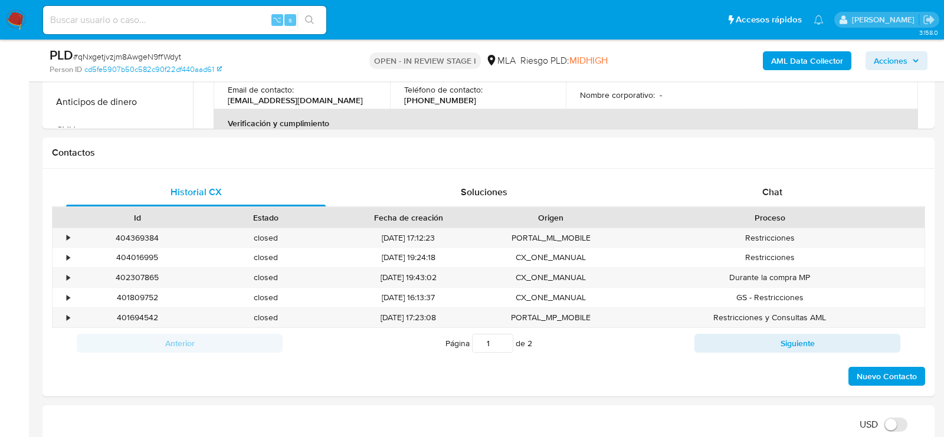
scroll to position [520, 0]
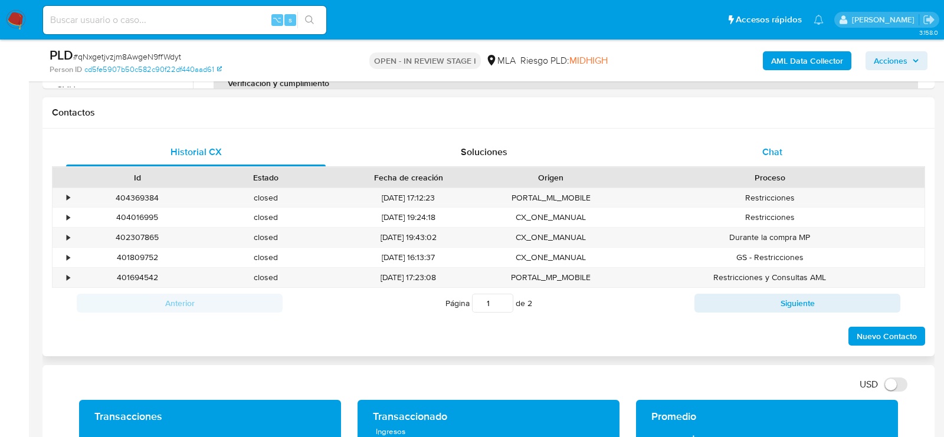
click at [737, 139] on div "Chat" at bounding box center [771, 152] width 259 height 28
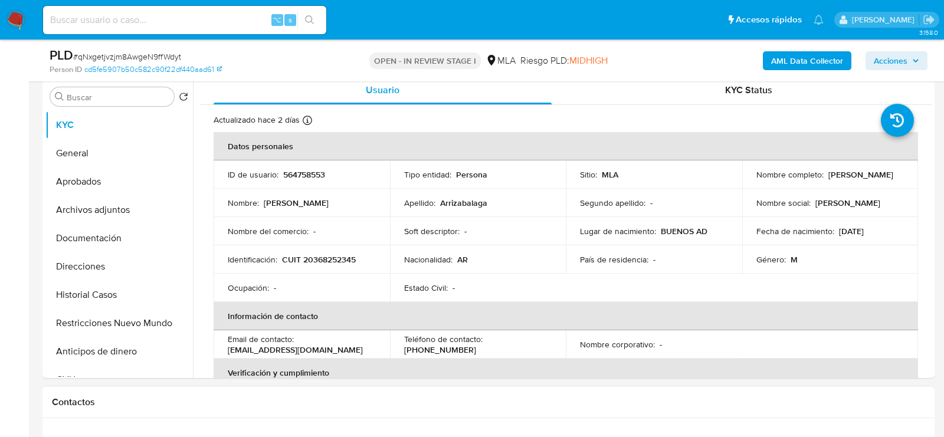
scroll to position [137, 0]
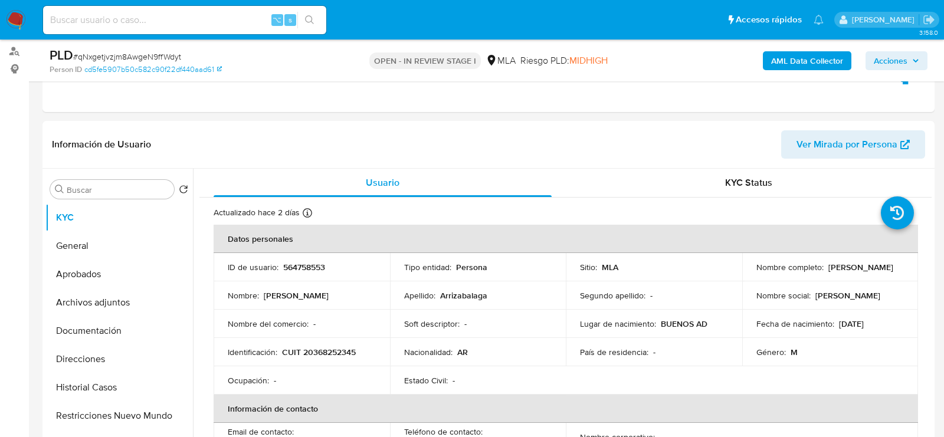
click at [885, 78] on div "PLD # qNxgetjvzjm8AwgeN9ffWdyt Person ID cd5fe5907b50c582c90f22df440aad61 OPEN …" at bounding box center [488, 61] width 892 height 42
click at [885, 61] on span "Acciones" at bounding box center [890, 60] width 34 height 19
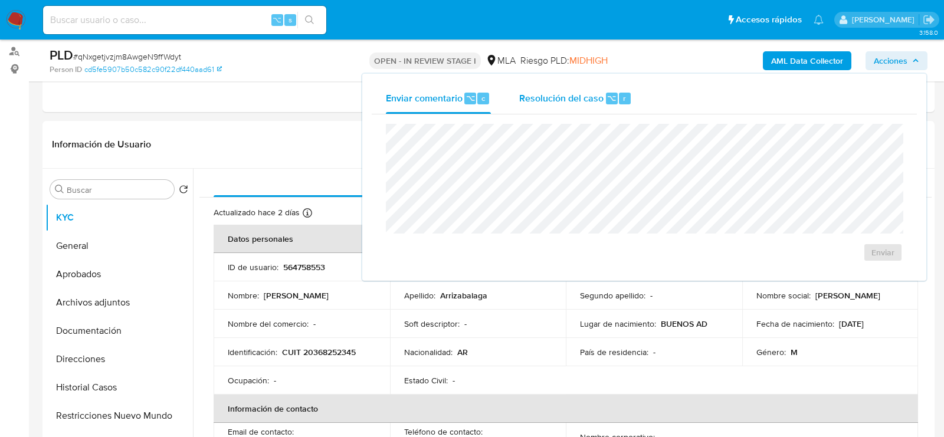
click at [579, 86] on div "Resolución del caso ⌥ r" at bounding box center [575, 98] width 113 height 31
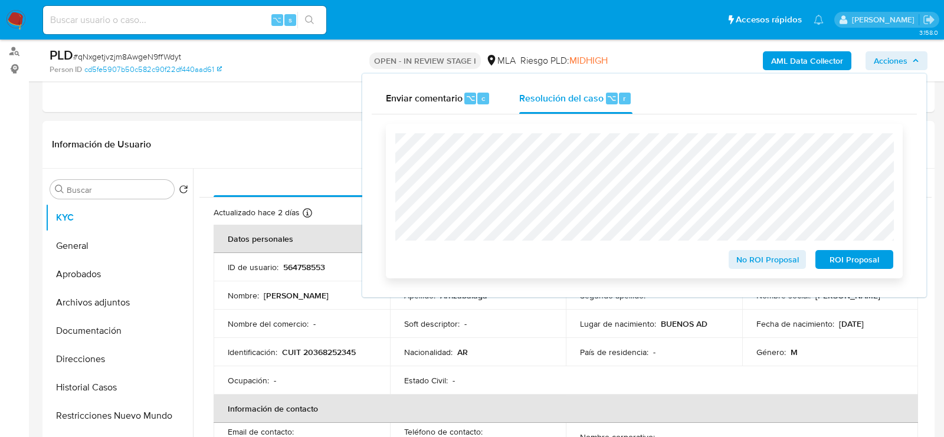
click at [883, 258] on span "ROI Proposal" at bounding box center [853, 259] width 61 height 17
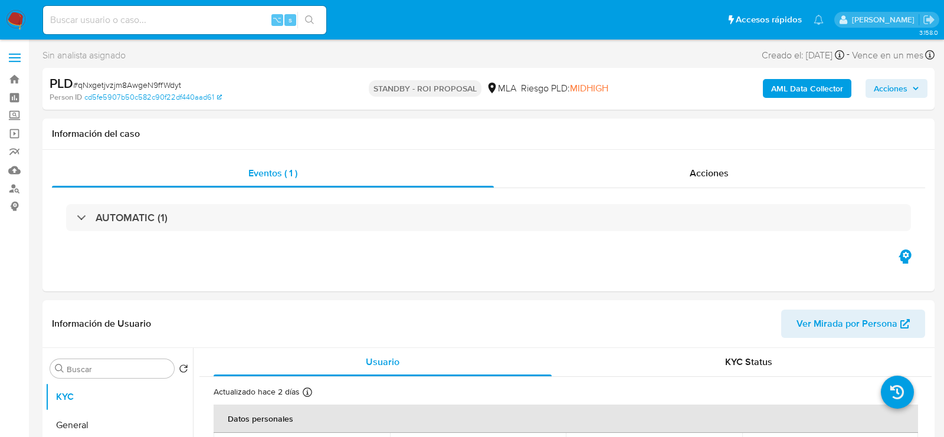
select select "10"
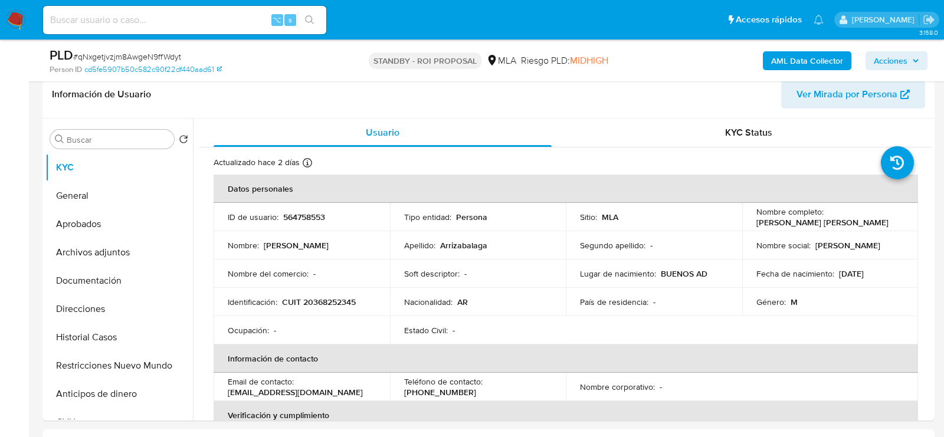
scroll to position [213, 0]
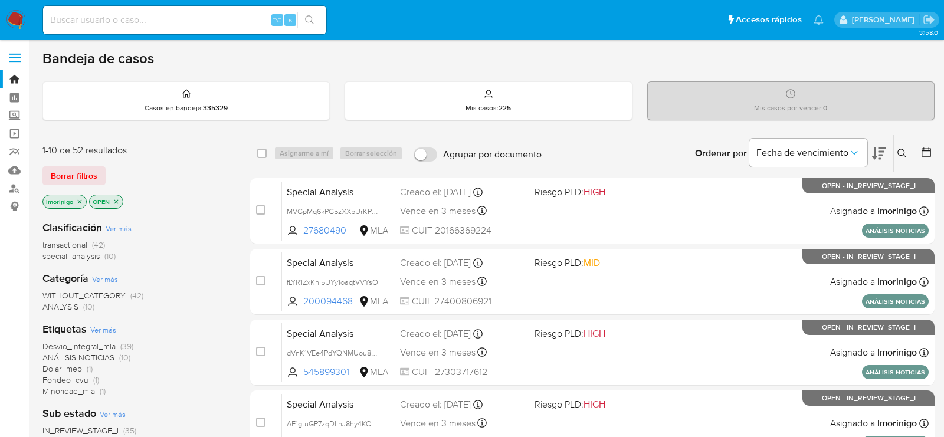
click at [79, 199] on icon "close-filter" at bounding box center [79, 201] width 7 height 7
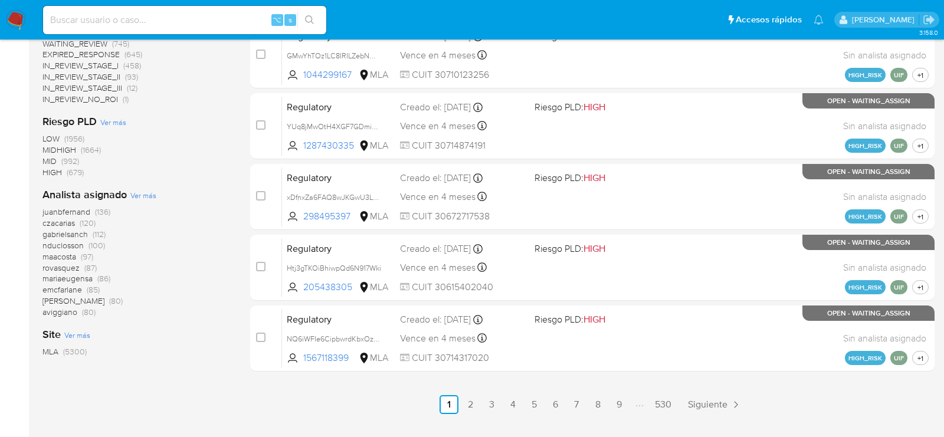
scroll to position [510, 0]
click at [137, 192] on span "Ver más" at bounding box center [143, 194] width 26 height 11
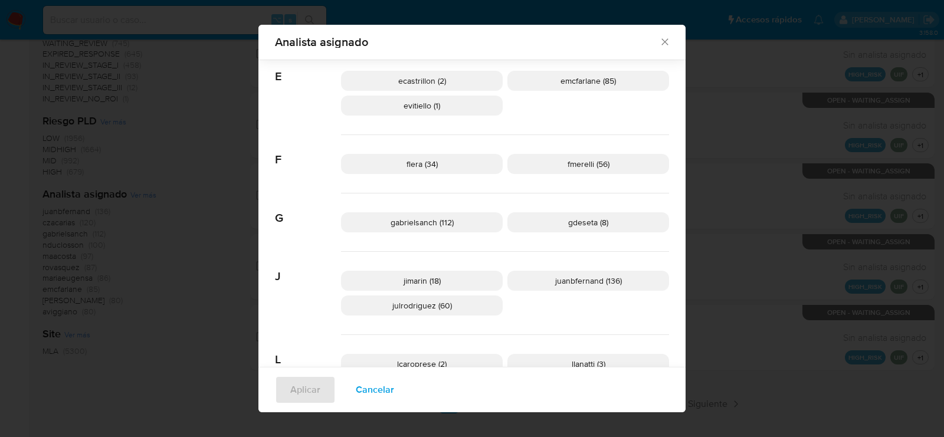
scroll to position [469, 0]
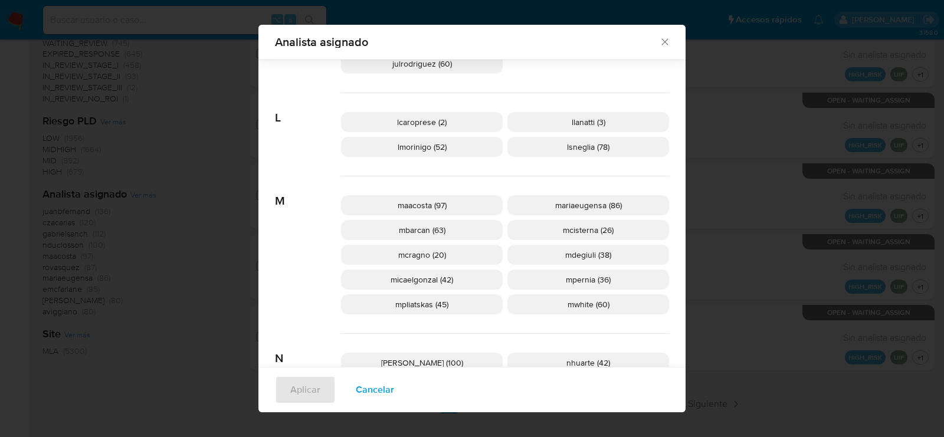
click at [624, 226] on p "mcisterna (26)" at bounding box center [588, 230] width 162 height 20
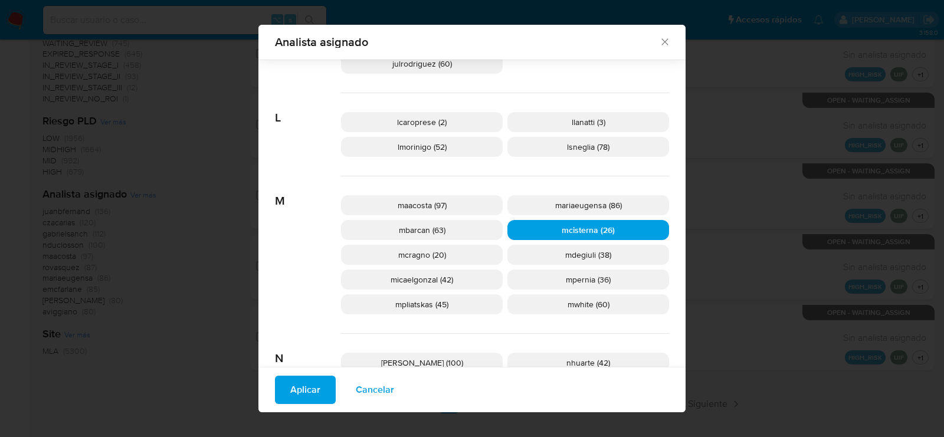
click at [309, 395] on span "Aplicar" at bounding box center [305, 390] width 30 height 26
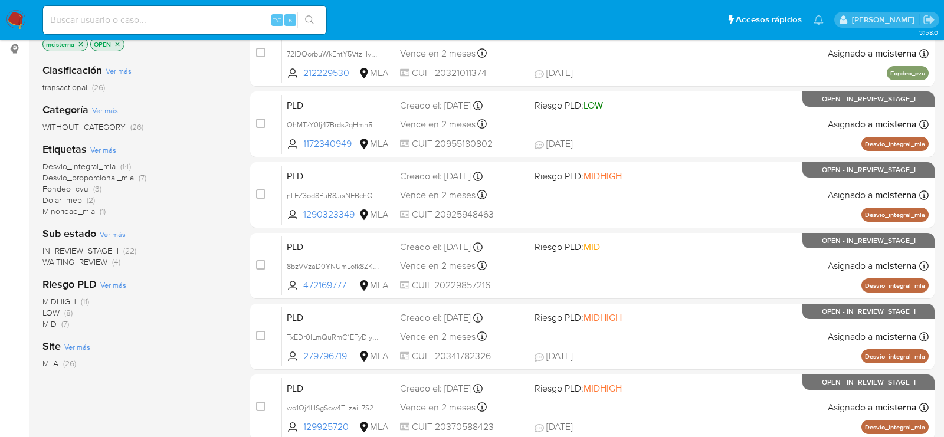
scroll to position [162, 0]
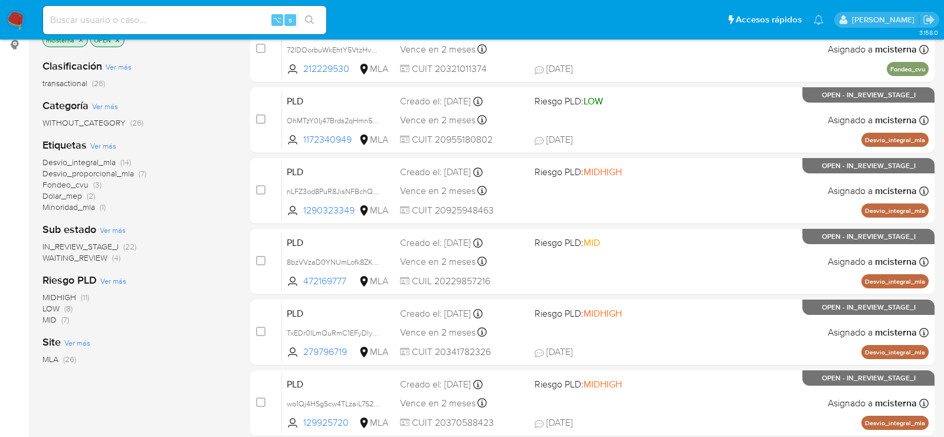
click at [119, 227] on span "Ver más" at bounding box center [113, 230] width 26 height 11
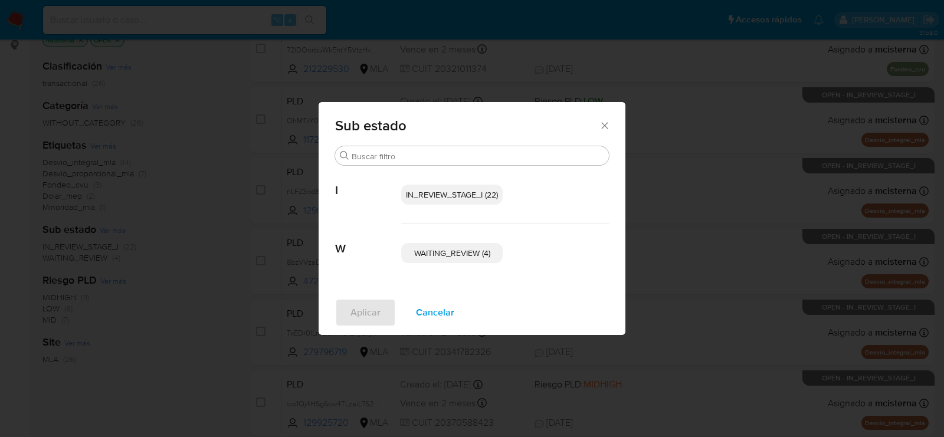
click at [439, 307] on span "Cancelar" at bounding box center [435, 313] width 38 height 26
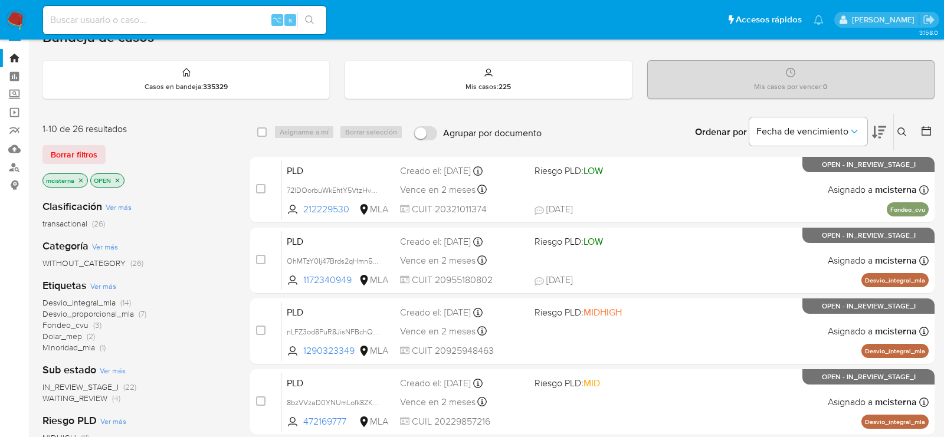
scroll to position [0, 0]
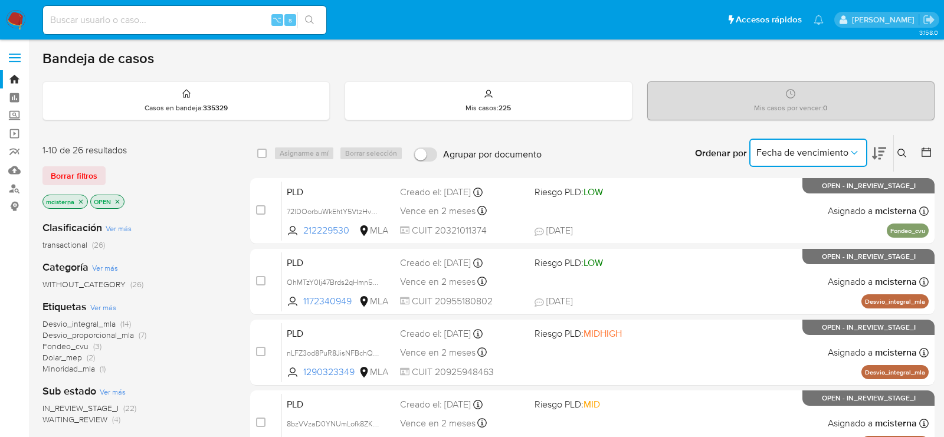
click at [850, 144] on button "Fecha de vencimiento" at bounding box center [808, 153] width 118 height 28
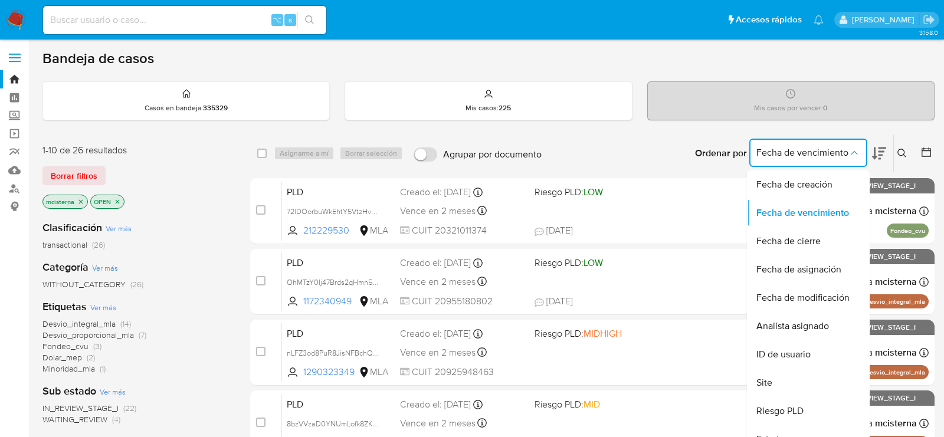
click at [856, 165] on button "Fecha de vencimiento" at bounding box center [808, 153] width 118 height 28
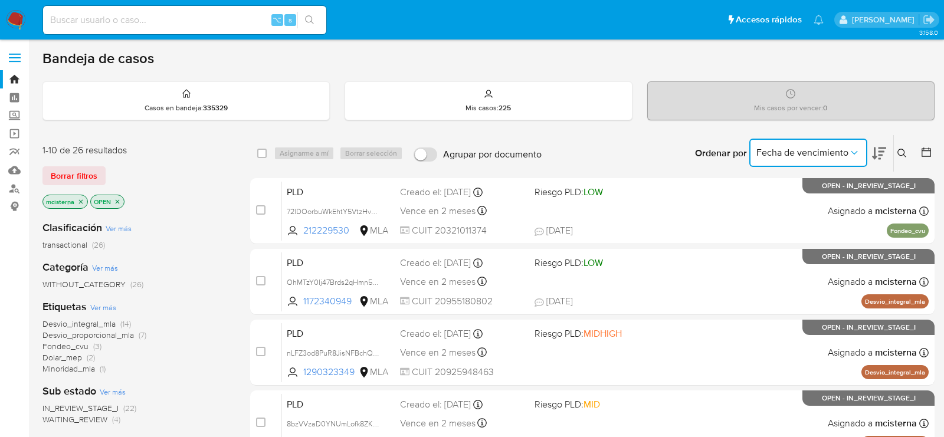
click at [117, 201] on icon "close-filter" at bounding box center [117, 201] width 7 height 7
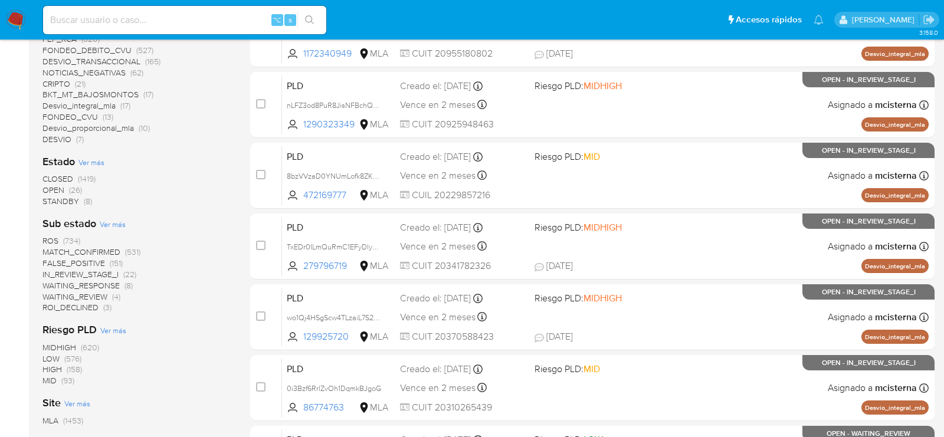
scroll to position [317, 0]
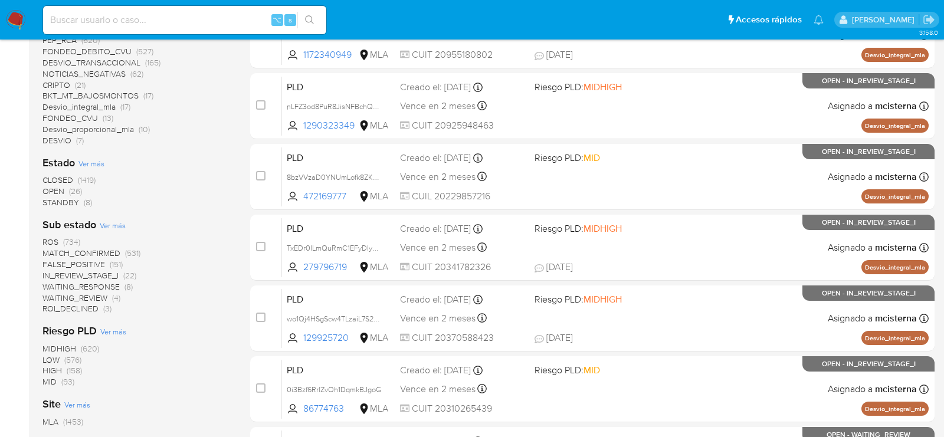
click at [121, 225] on span "Ver más" at bounding box center [113, 225] width 26 height 11
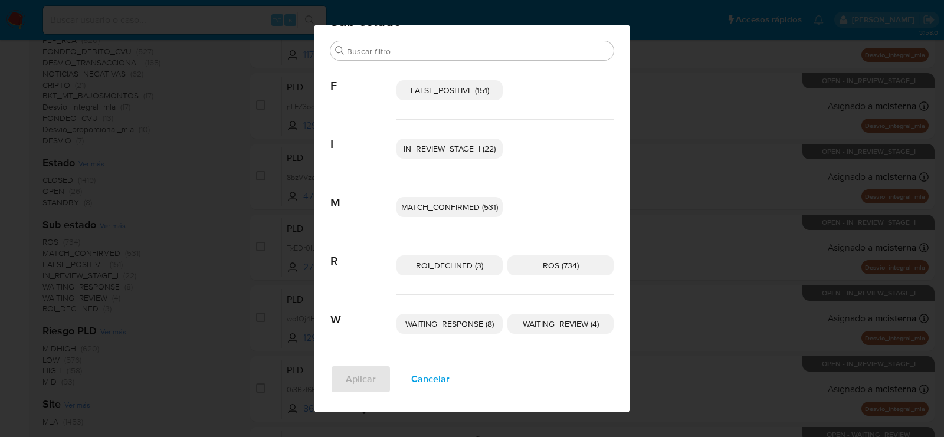
scroll to position [29, 0]
click at [415, 379] on span "Cancelar" at bounding box center [430, 379] width 38 height 26
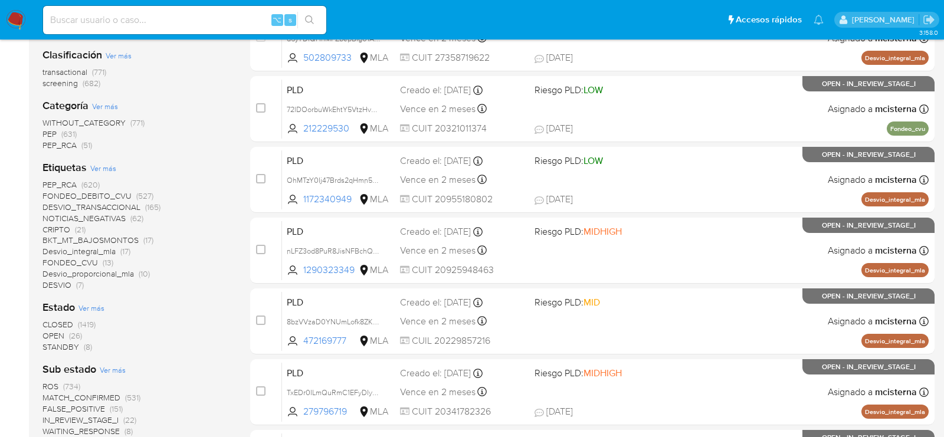
scroll to position [0, 0]
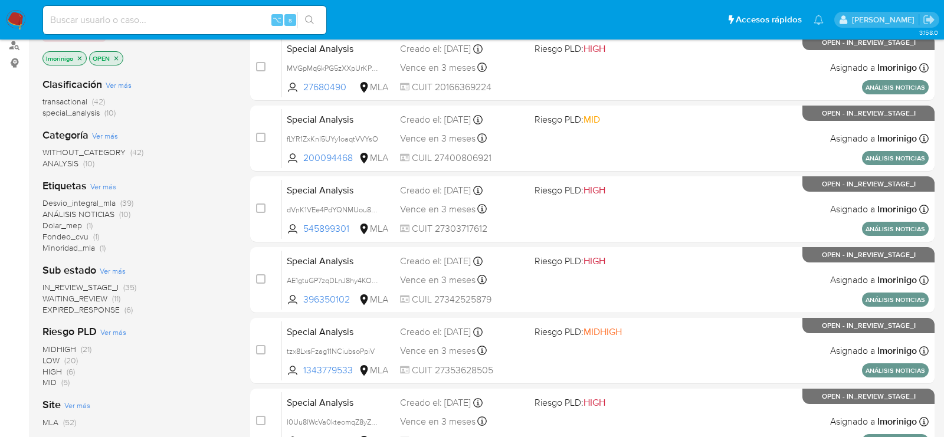
scroll to position [142, 0]
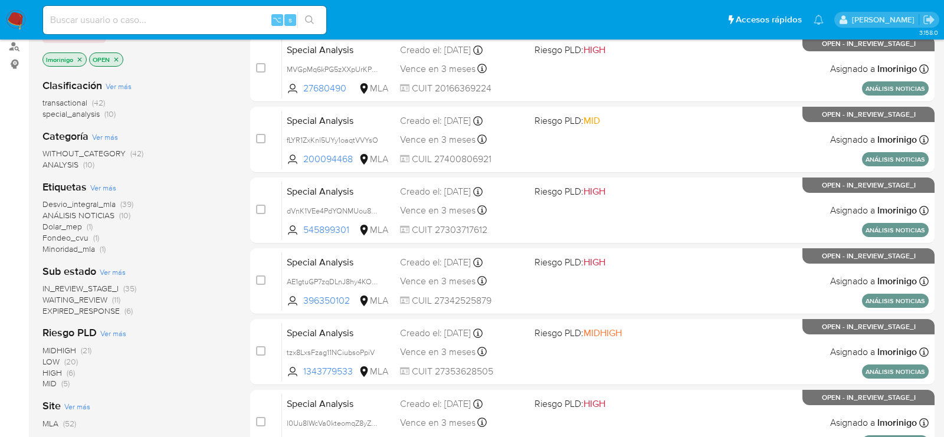
click at [105, 296] on span "WAITING_REVIEW" at bounding box center [74, 300] width 65 height 12
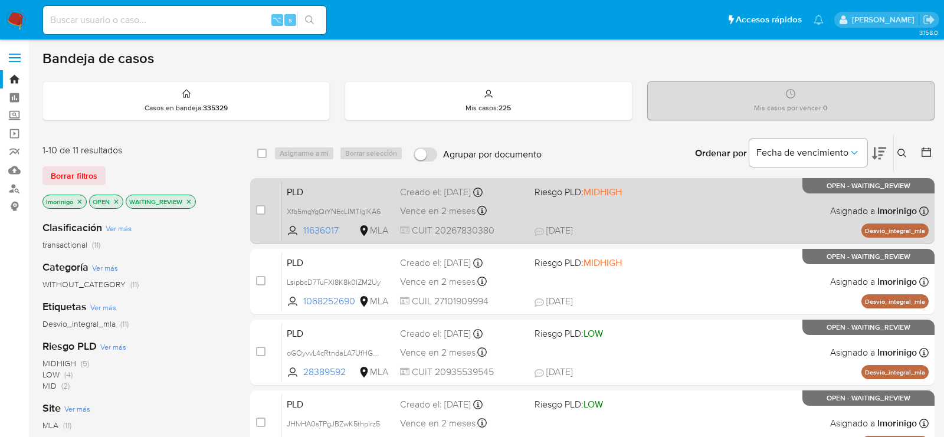
click at [632, 205] on div "PLD Xfb5mgYgQrYNEcLlMTlglKA6 11636017 MLA Riesgo PLD: MIDHIGH Creado el: [DATE]…" at bounding box center [605, 211] width 646 height 60
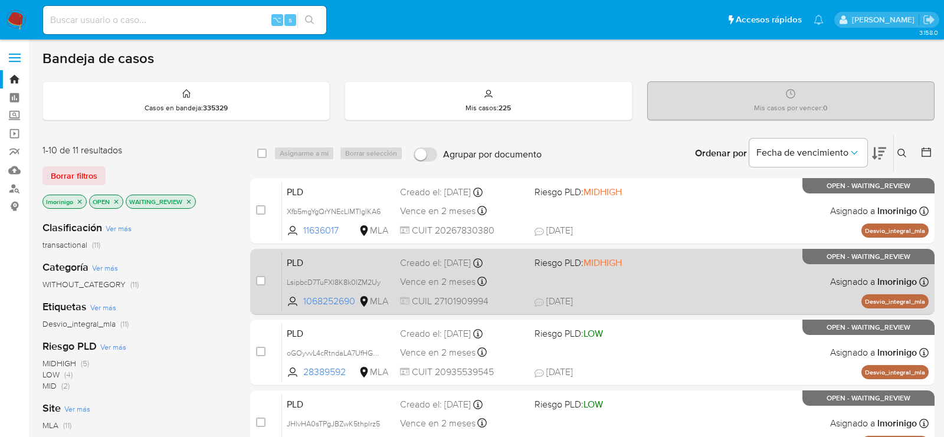
click at [665, 276] on div "PLD LsipbcD7TuFXl8K8k0IZM2Uy 1068252690 MLA Riesgo PLD: MIDHIGH Creado el: [DAT…" at bounding box center [605, 282] width 646 height 60
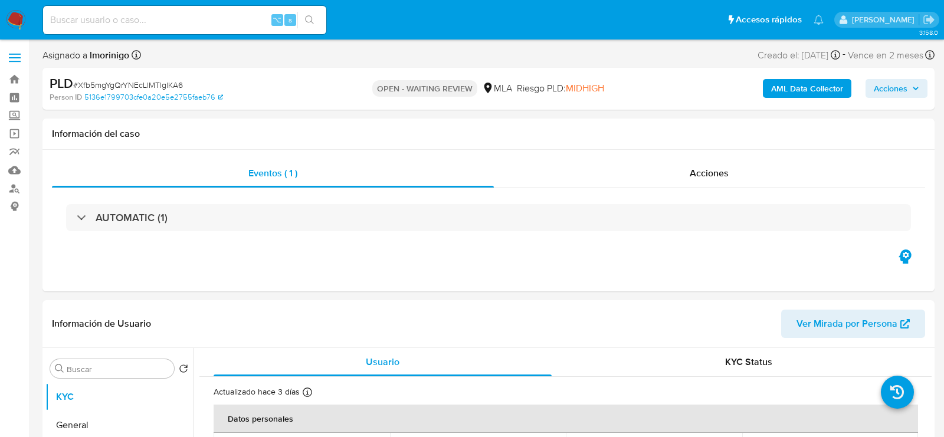
select select "10"
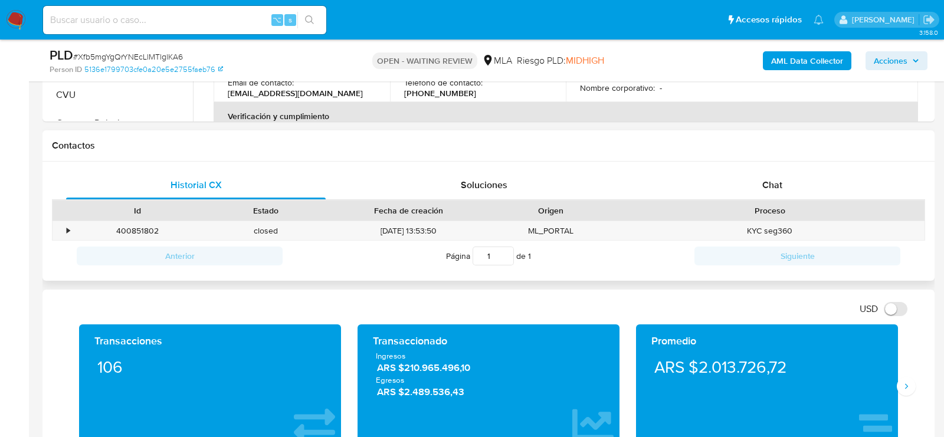
scroll to position [509, 0]
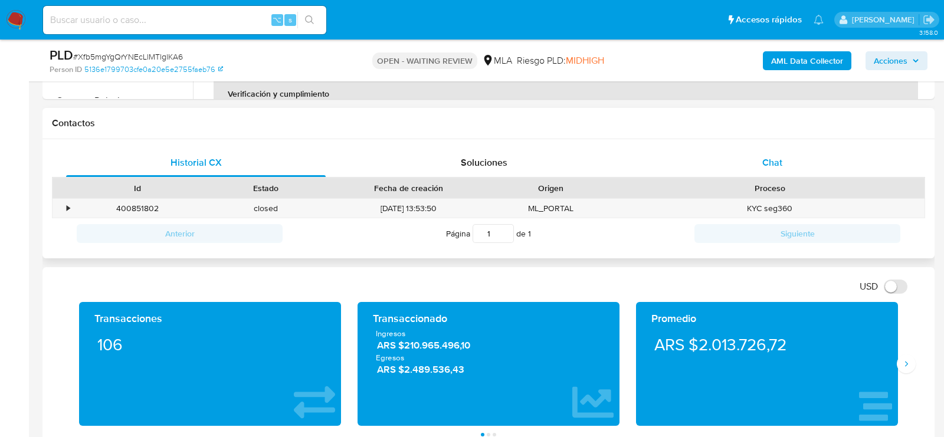
click at [785, 167] on div "Chat" at bounding box center [771, 163] width 259 height 28
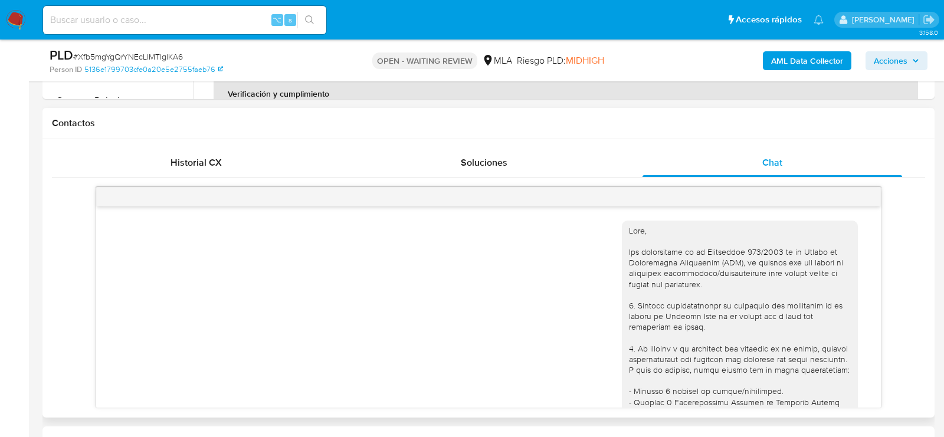
scroll to position [543, 0]
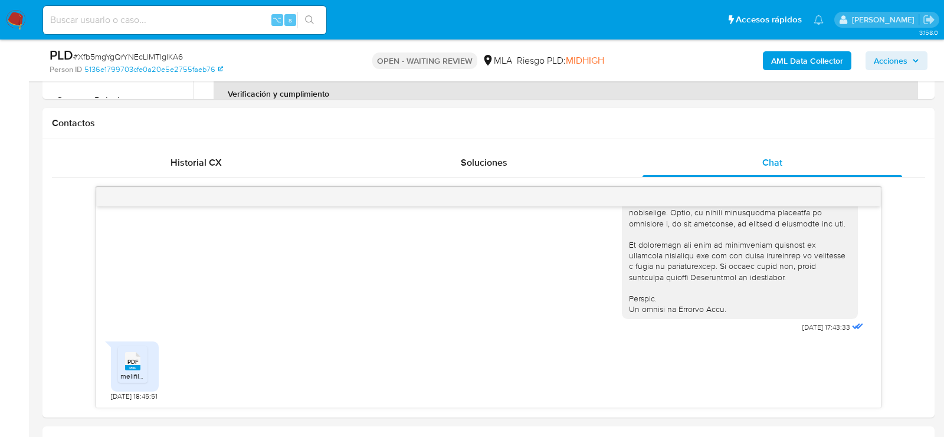
click at [166, 52] on span "# Xfb5mgYgQrYNEcLlMTlglKA6" at bounding box center [128, 57] width 110 height 12
copy span "Xfb5mgYgQrYNEcLlMTlglKA6"
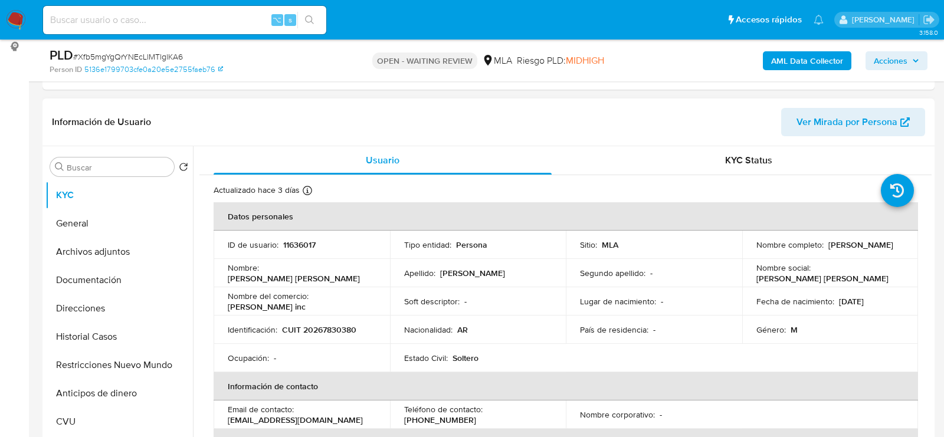
click at [290, 245] on p "11636017" at bounding box center [299, 244] width 32 height 11
copy p "11636017"
click at [59, 326] on button "Historial Casos" at bounding box center [114, 337] width 138 height 28
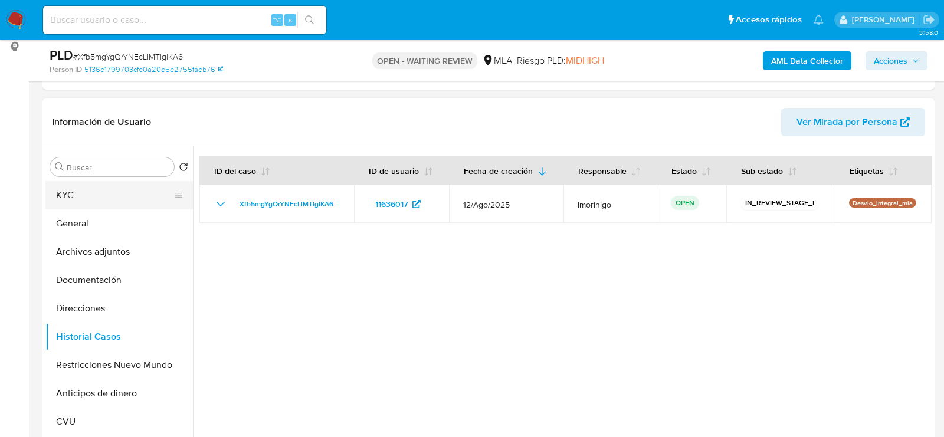
click at [88, 185] on button "KYC" at bounding box center [114, 195] width 138 height 28
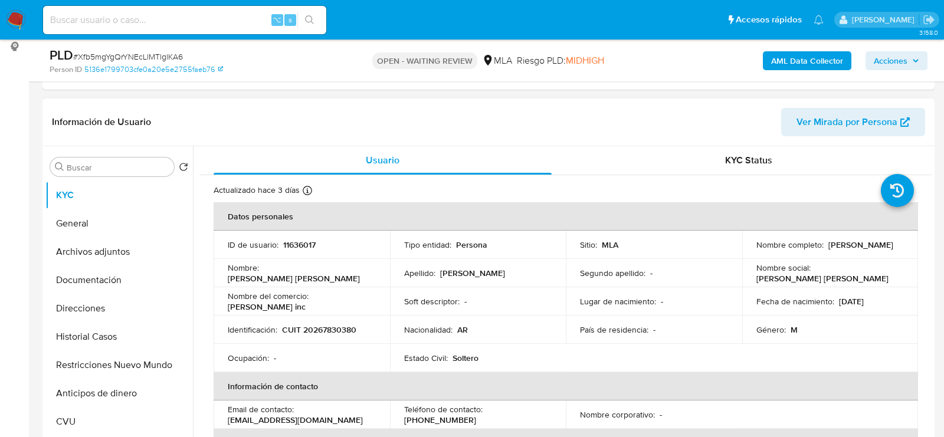
click at [299, 237] on td "ID de usuario : 11636017" at bounding box center [301, 245] width 176 height 28
click at [299, 244] on p "11636017" at bounding box center [299, 244] width 32 height 11
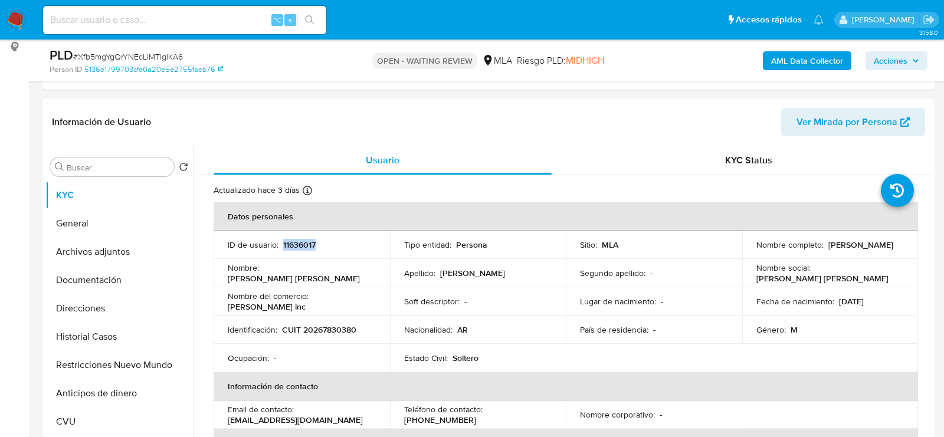
copy p "11636017"
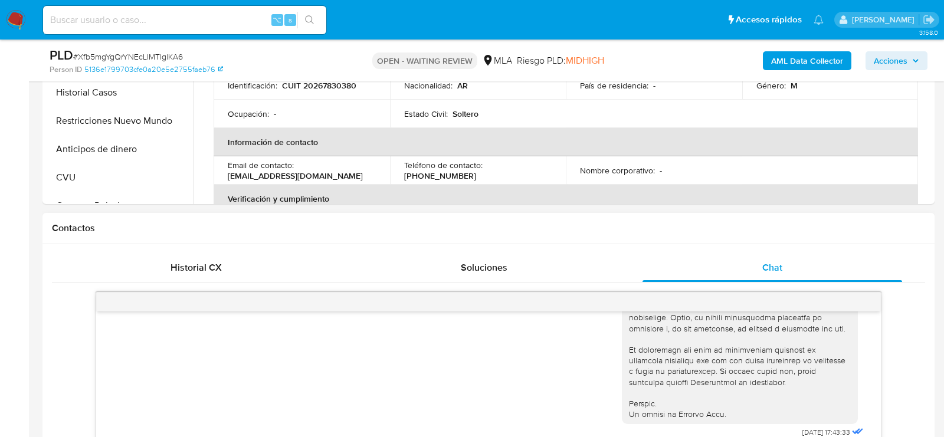
scroll to position [533, 0]
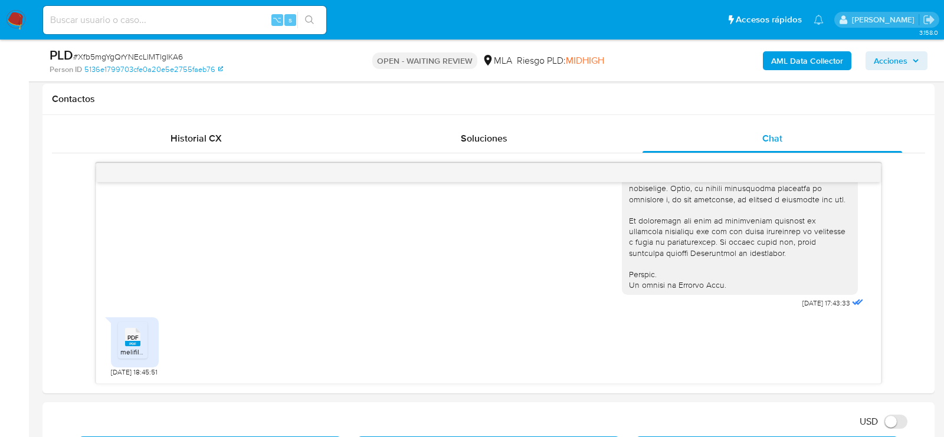
click at [154, 57] on span "# Xfb5mgYgQrYNEcLlMTlglKA6" at bounding box center [128, 57] width 110 height 12
copy span "Xfb5mgYgQrYNEcLlMTlglKA6"
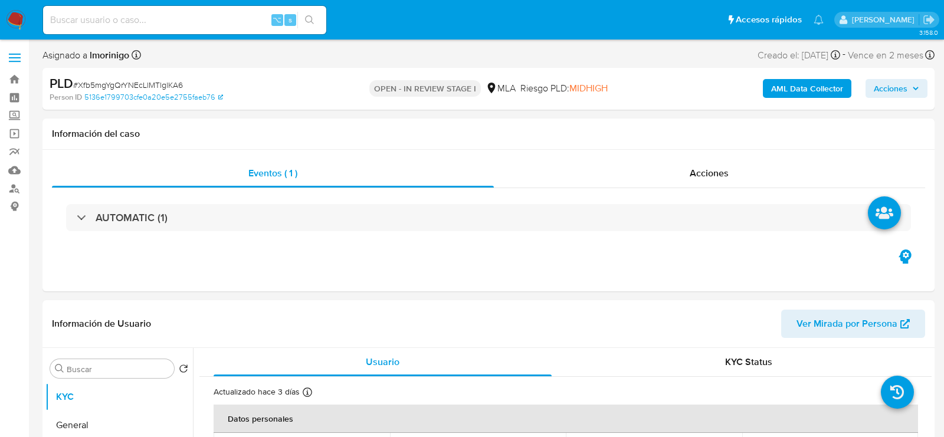
select select "10"
click at [156, 81] on span "# Xfb5mgYgQrYNEcLlMTlglKA6" at bounding box center [128, 85] width 110 height 12
copy span "Xfb5mgYgQrYNEcLlMTlglKA6"
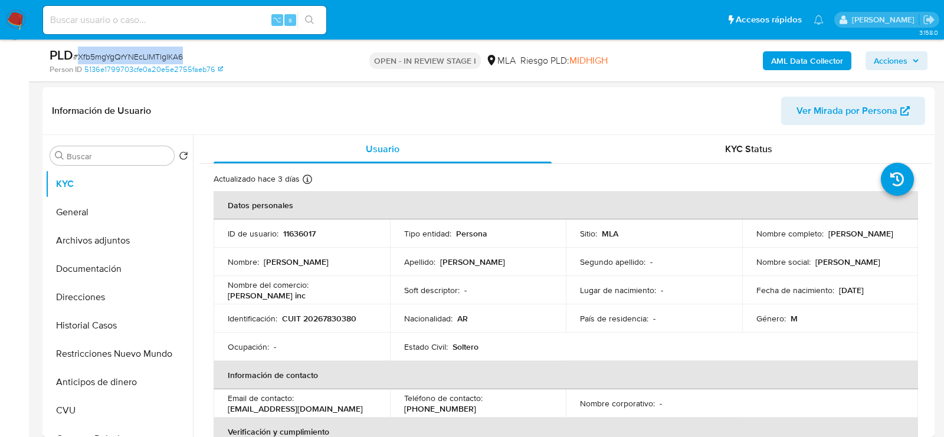
scroll to position [264, 0]
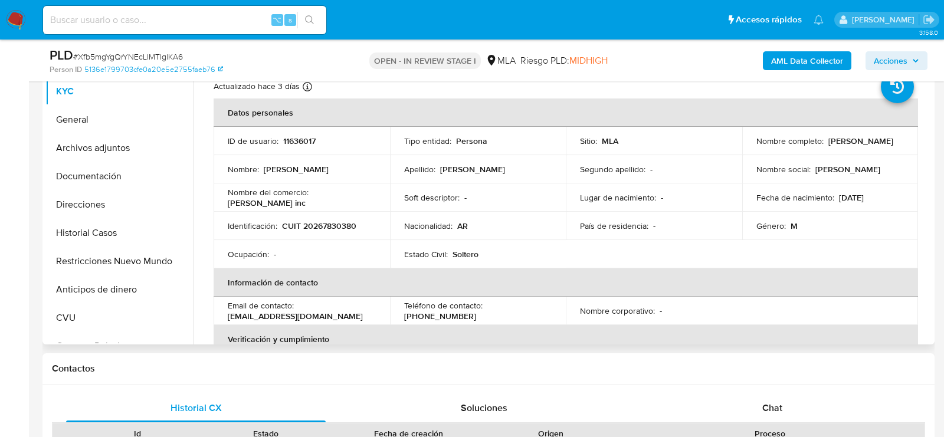
click at [335, 221] on p "CUIT 20267830380" at bounding box center [319, 226] width 74 height 11
copy p "20267830380"
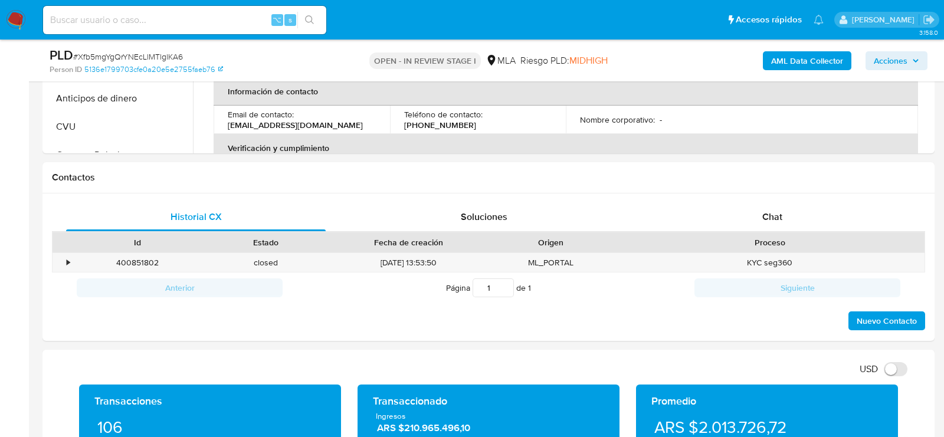
scroll to position [492, 0]
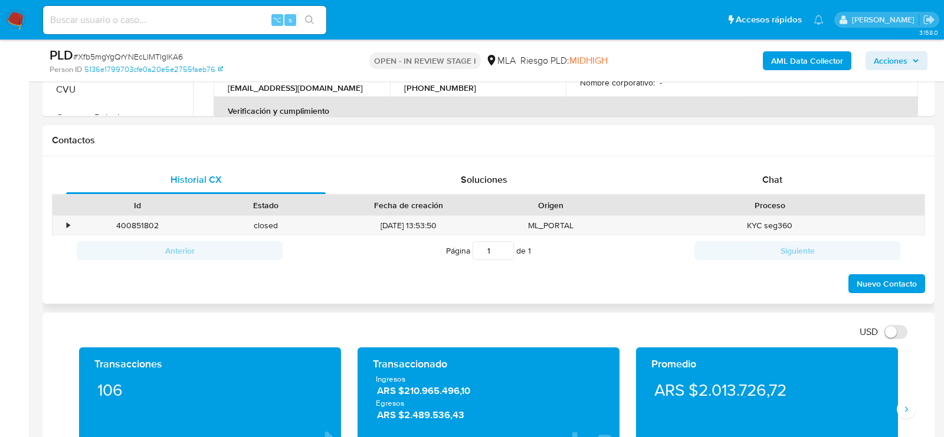
click at [807, 156] on div "Historial CX Soluciones Chat Id Estado Fecha de creación Origen Proceso • 40085…" at bounding box center [488, 230] width 892 height 148
click at [797, 166] on div "Chat" at bounding box center [771, 180] width 259 height 28
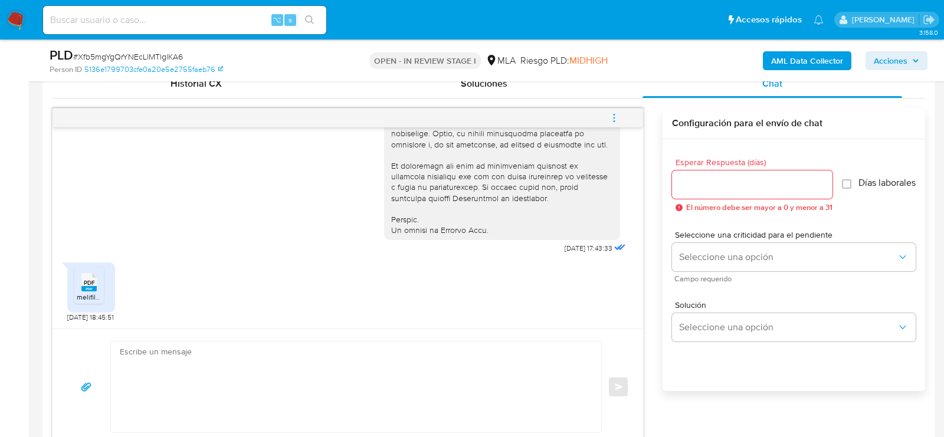
scroll to position [590, 0]
click at [87, 277] on span "PDF" at bounding box center [89, 281] width 11 height 8
drag, startPoint x: 100, startPoint y: 314, endPoint x: 55, endPoint y: 314, distance: 44.2
click at [55, 314] on div "[DATE] 17:43:33 PDF PDF melifile7294696851427796688.pdf [DATE] 18:45:51" at bounding box center [347, 226] width 590 height 201
copy span "[DATE]"
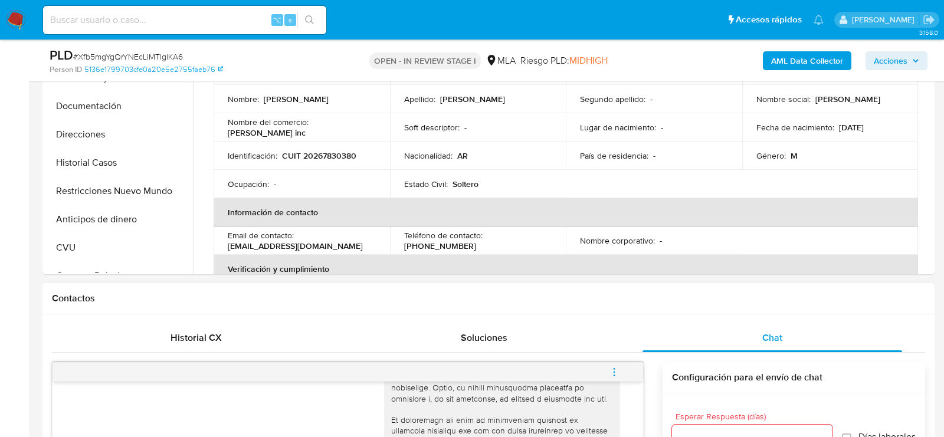
scroll to position [320, 0]
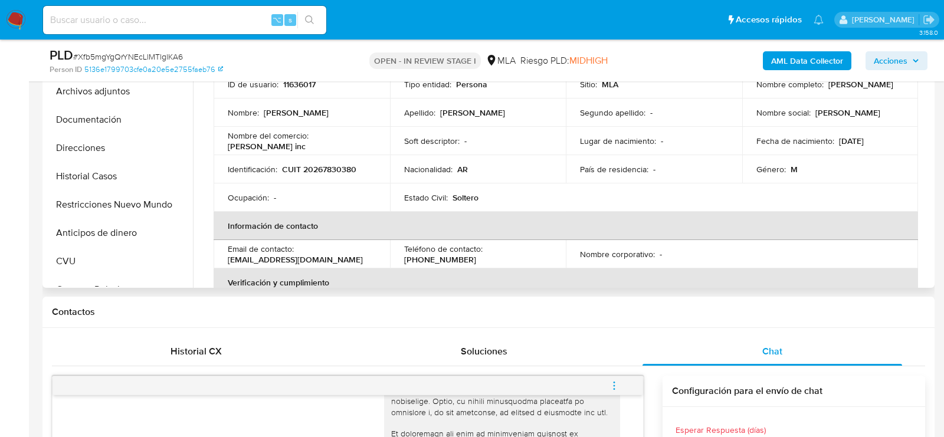
drag, startPoint x: 755, startPoint y: 91, endPoint x: 844, endPoint y: 90, distance: 89.7
click at [844, 90] on div "Nombre completo : [PERSON_NAME]" at bounding box center [830, 84] width 148 height 11
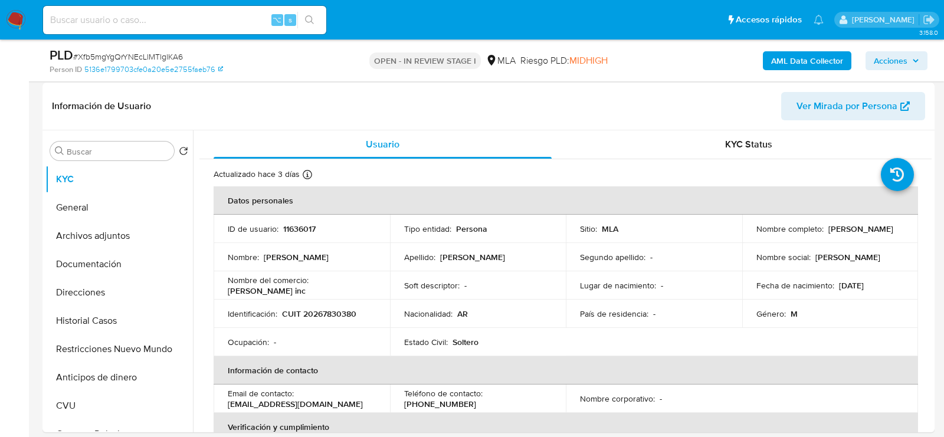
scroll to position [163, 0]
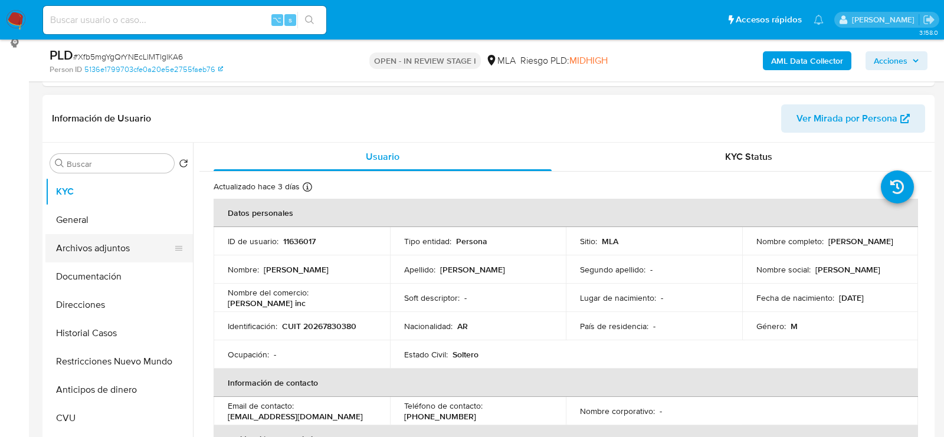
click at [72, 257] on button "Archivos adjuntos" at bounding box center [114, 248] width 138 height 28
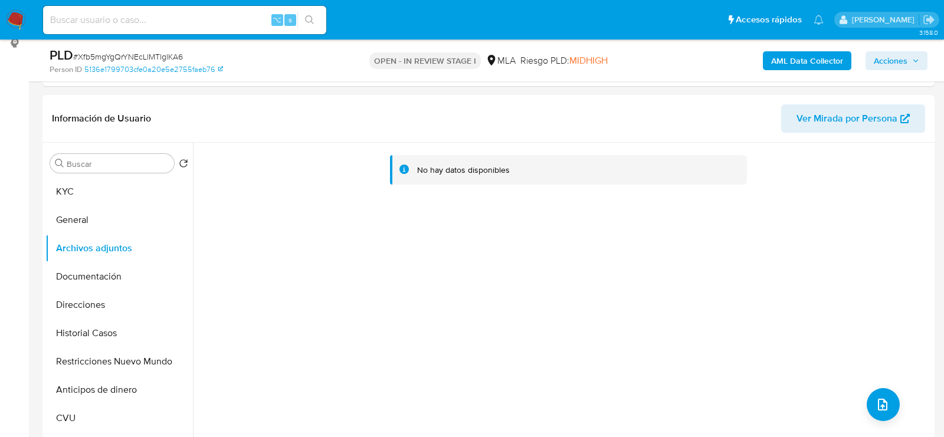
click at [785, 59] on b "AML Data Collector" at bounding box center [807, 60] width 72 height 19
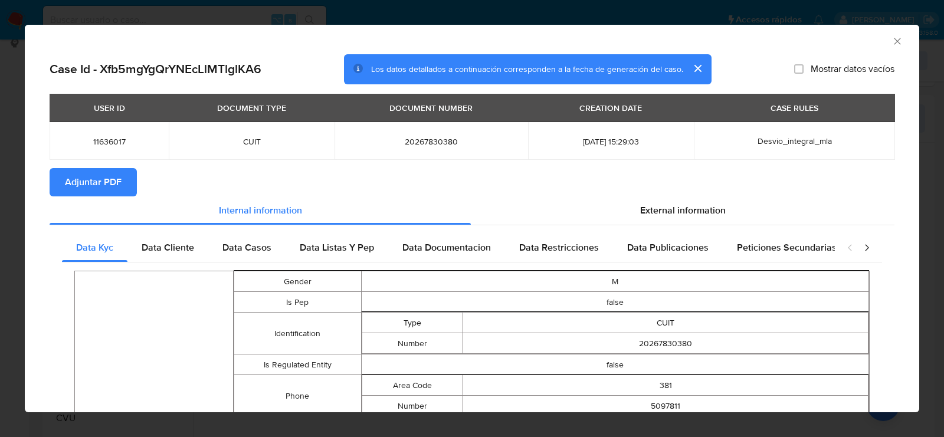
click at [896, 41] on icon "Cerrar ventana" at bounding box center [896, 41] width 6 height 6
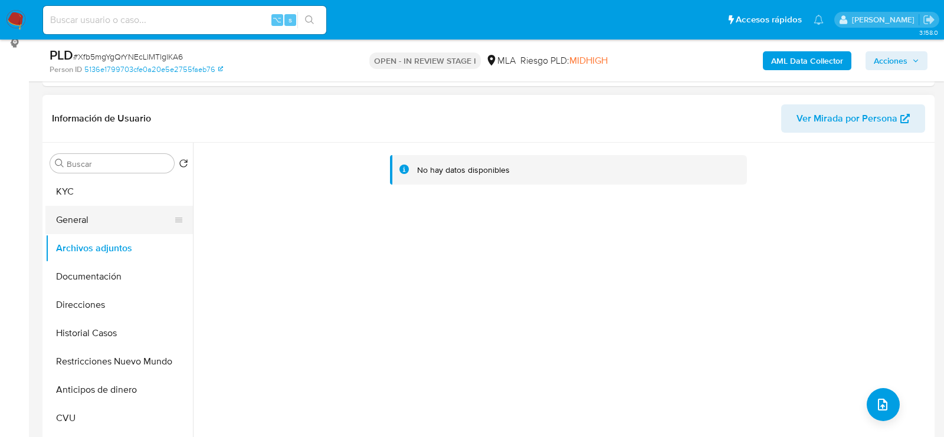
click at [100, 221] on button "General" at bounding box center [114, 220] width 138 height 28
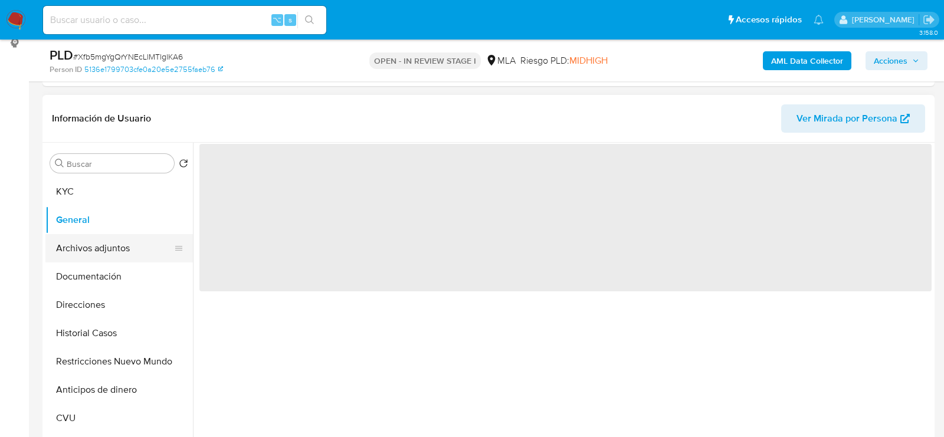
click at [100, 236] on button "Archivos adjuntos" at bounding box center [114, 248] width 138 height 28
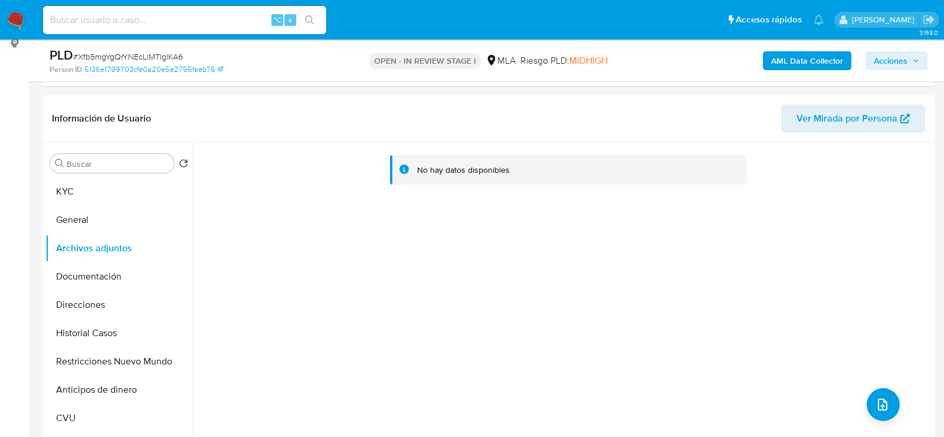
click at [790, 70] on b "AML Data Collector" at bounding box center [807, 60] width 72 height 19
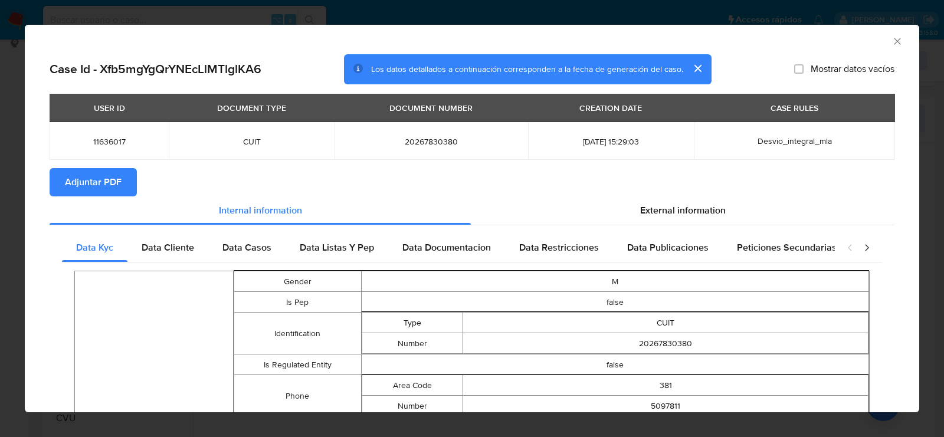
click at [113, 180] on span "Adjuntar PDF" at bounding box center [93, 182] width 57 height 26
click at [897, 36] on icon "Cerrar ventana" at bounding box center [897, 41] width 12 height 12
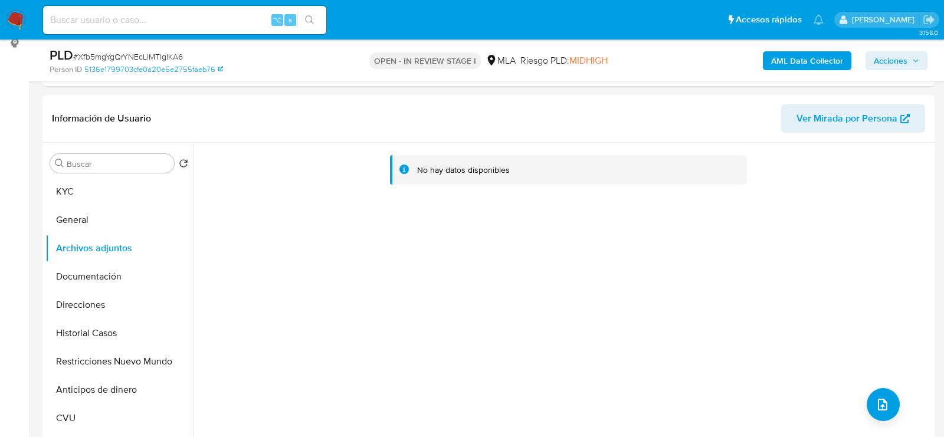
scroll to position [213, 0]
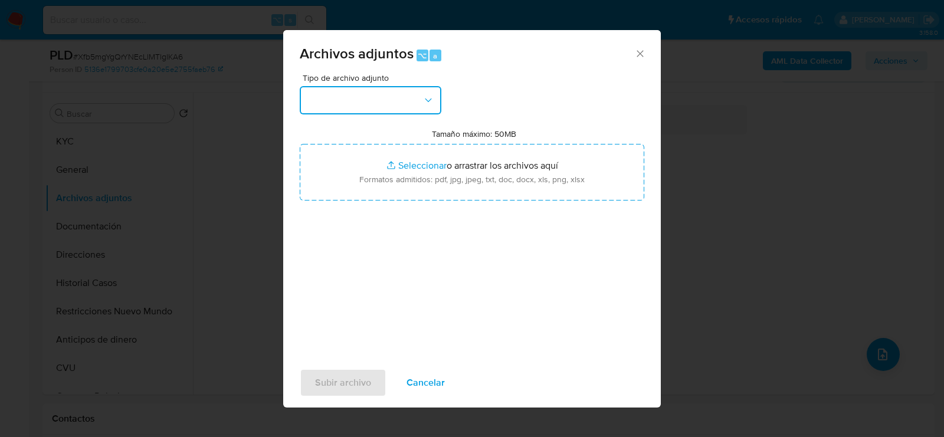
click at [366, 96] on button "button" at bounding box center [371, 100] width 142 height 28
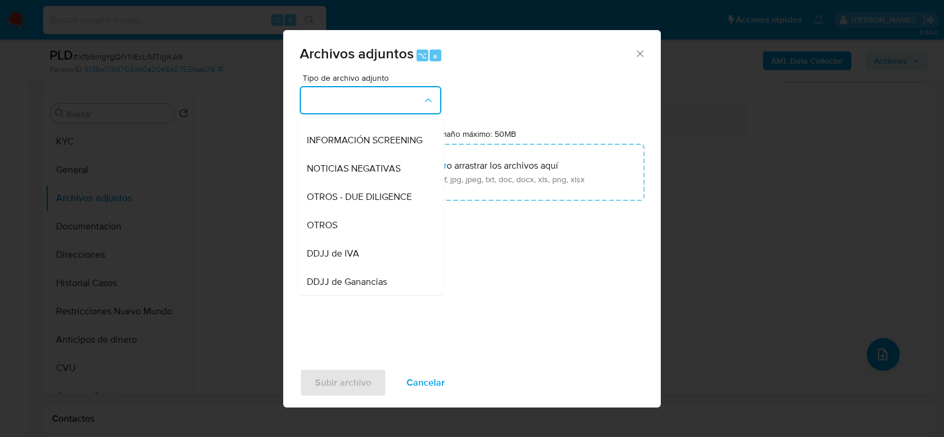
scroll to position [156, 0]
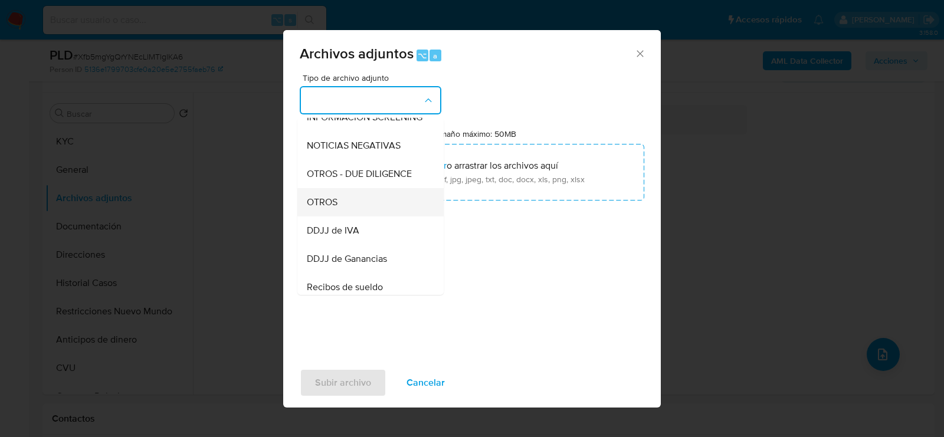
click at [341, 207] on div "OTROS" at bounding box center [367, 202] width 120 height 28
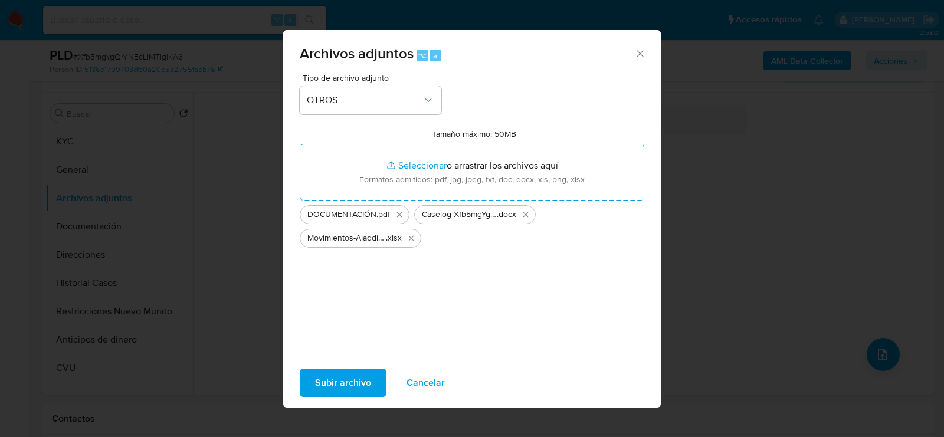
click at [353, 387] on span "Subir archivo" at bounding box center [343, 383] width 56 height 26
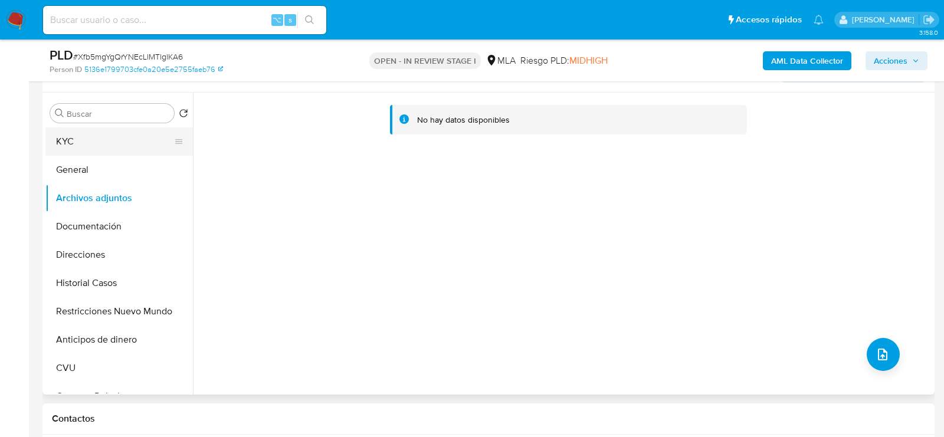
click at [123, 148] on button "KYC" at bounding box center [114, 141] width 138 height 28
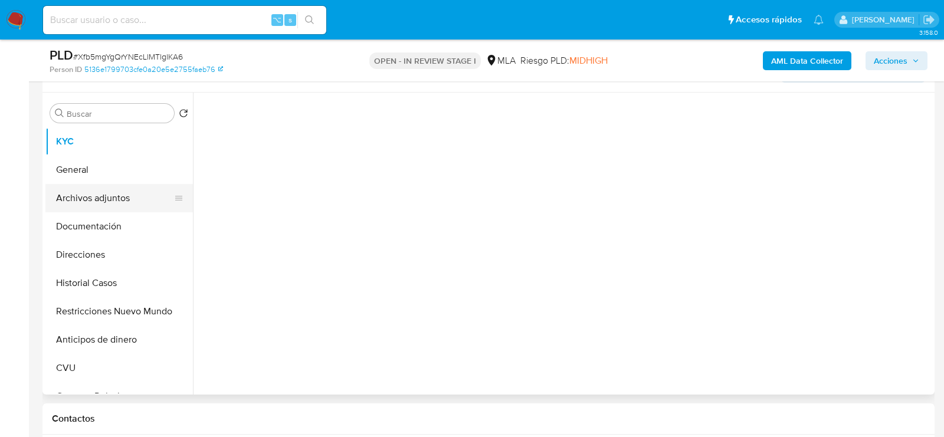
click at [122, 204] on button "Archivos adjuntos" at bounding box center [114, 198] width 138 height 28
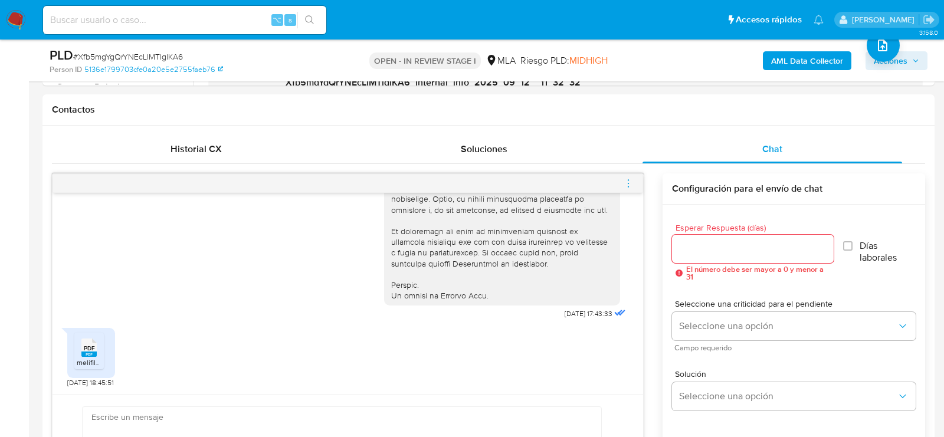
scroll to position [528, 0]
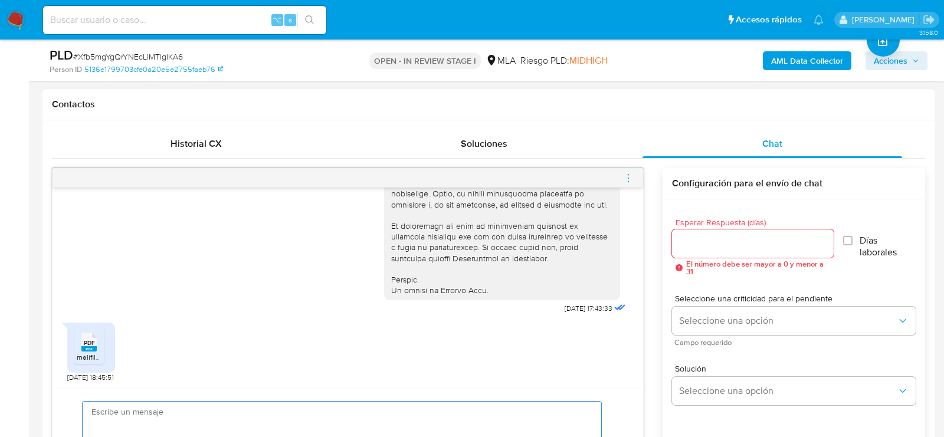
paste textarea "Hola, ¡Muchas gracias por tu respuesta! Confirmamos la recepción de la document…"
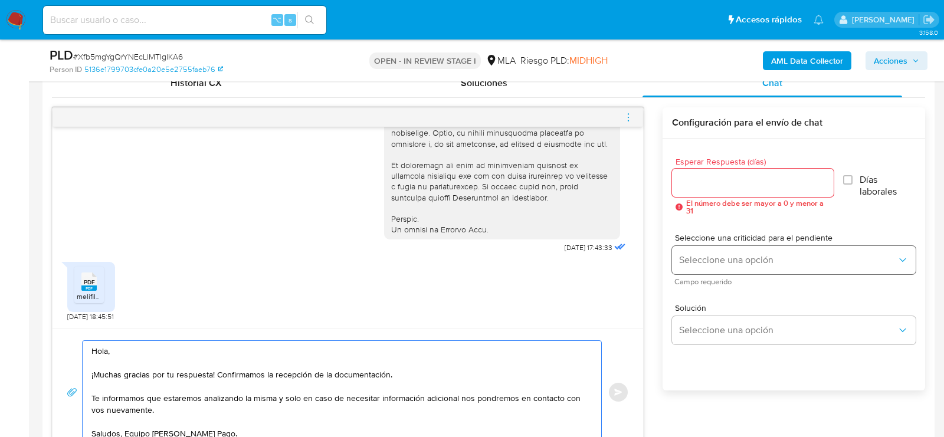
type textarea "Hola, ¡Muchas gracias por tu respuesta! Confirmamos la recepción de la document…"
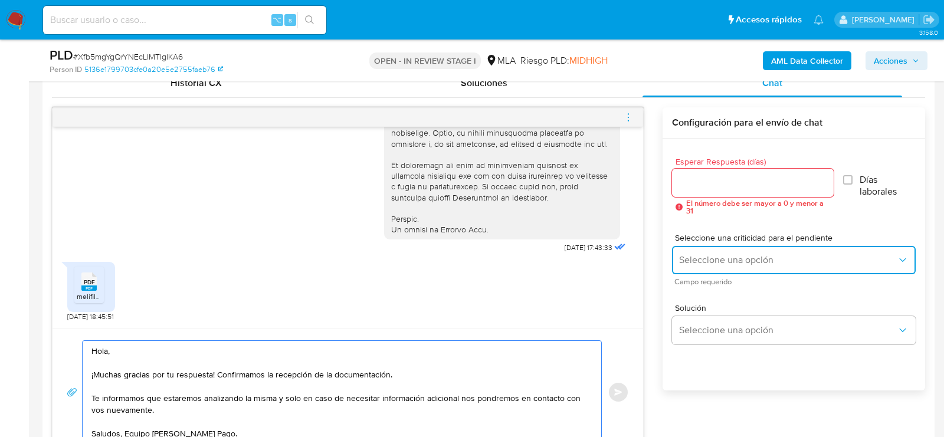
drag, startPoint x: 704, startPoint y: 255, endPoint x: 692, endPoint y: 259, distance: 12.7
click at [704, 255] on span "Seleccione una opción" at bounding box center [788, 260] width 218 height 12
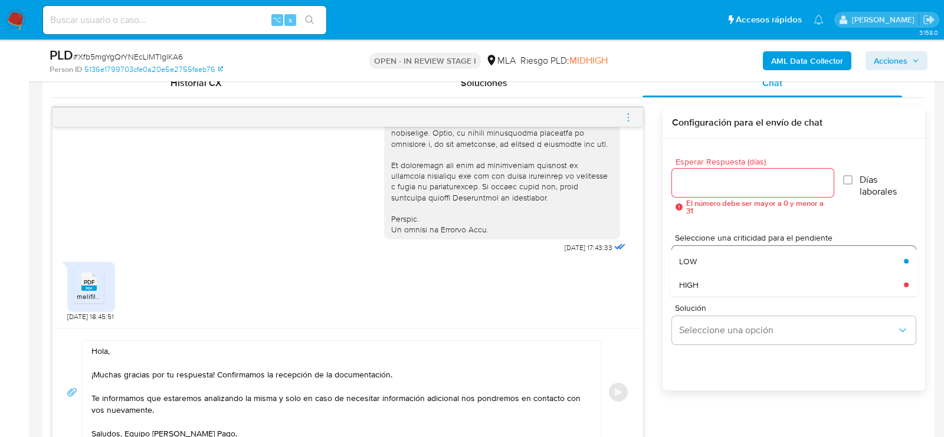
click at [692, 259] on span "LOW" at bounding box center [688, 261] width 18 height 11
click at [702, 194] on div at bounding box center [753, 183] width 162 height 28
click at [702, 189] on input "Esperar Respuesta (días)" at bounding box center [753, 182] width 162 height 15
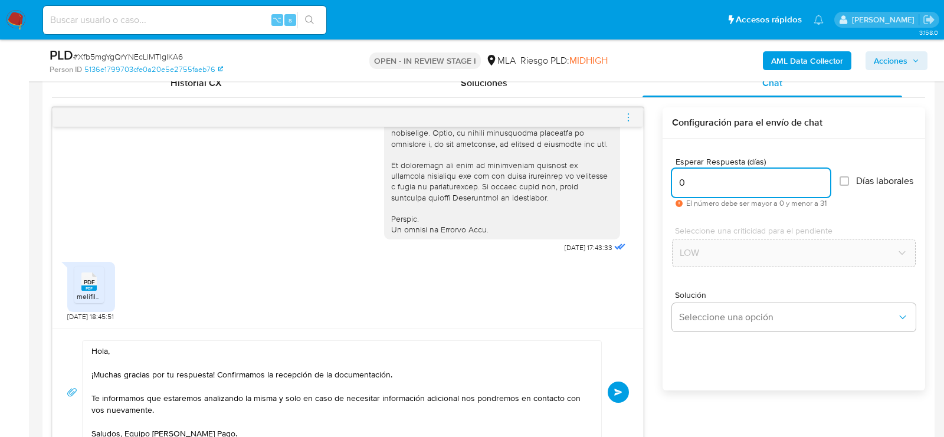
type input "0"
click at [615, 396] on button "Enviar" at bounding box center [617, 392] width 21 height 21
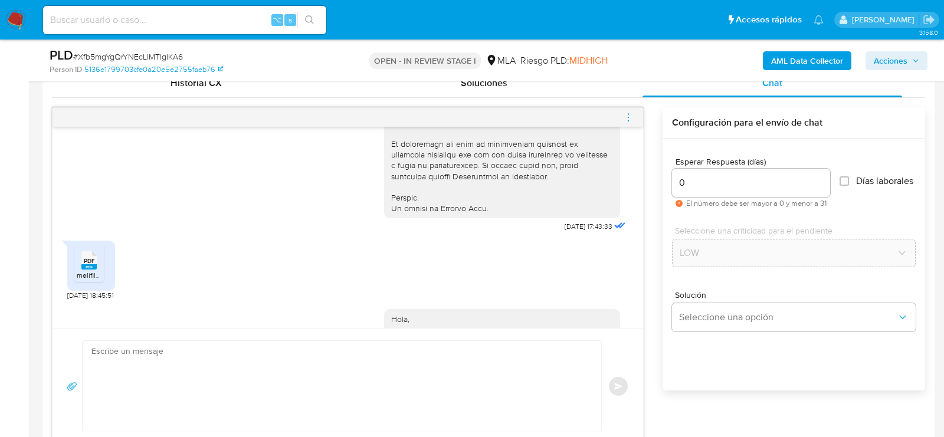
scroll to position [685, 0]
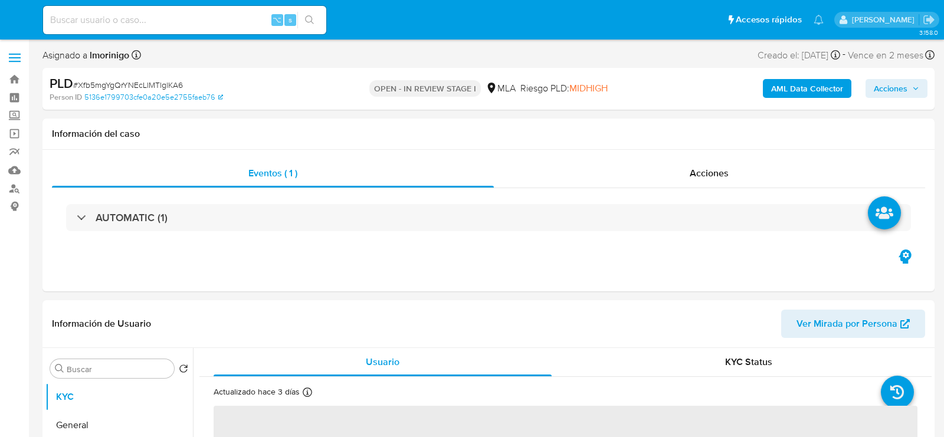
select select "10"
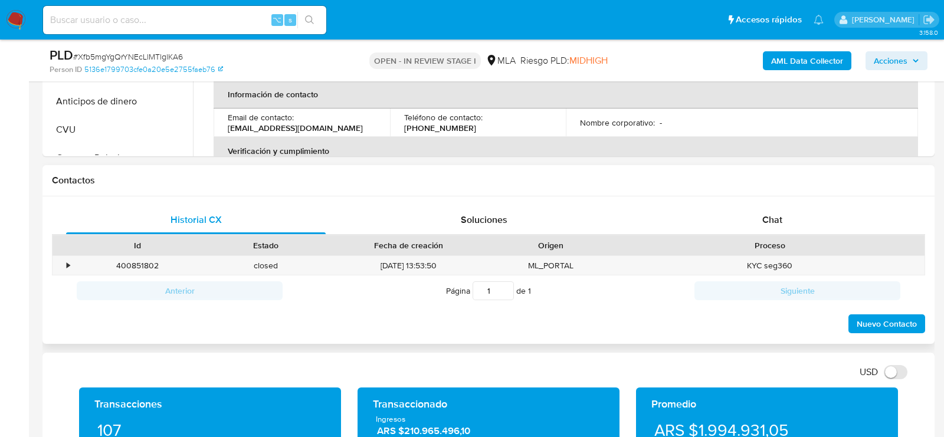
scroll to position [481, 0]
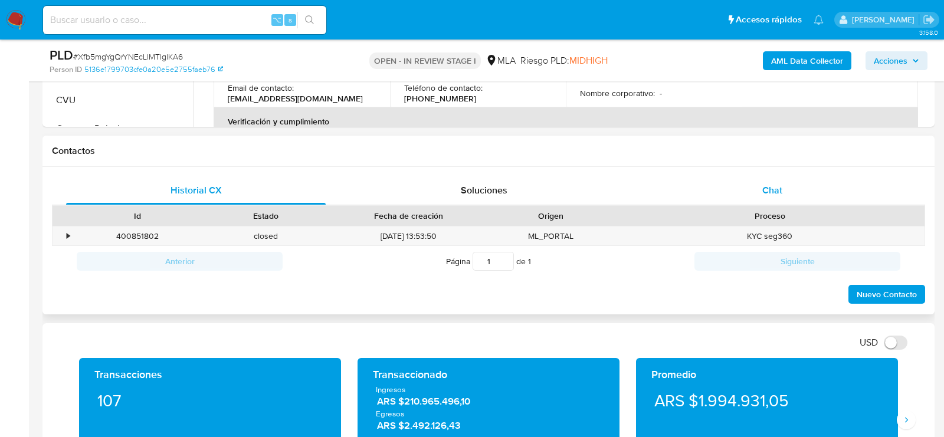
click at [765, 183] on span "Chat" at bounding box center [772, 190] width 20 height 14
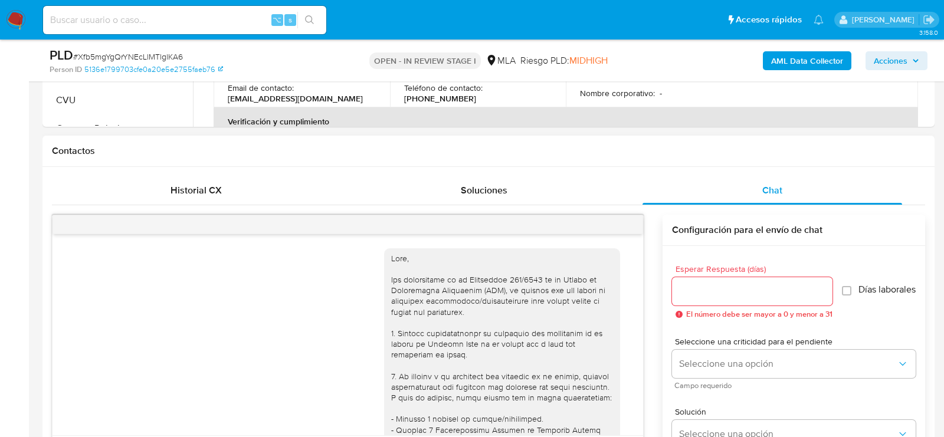
scroll to position [685, 0]
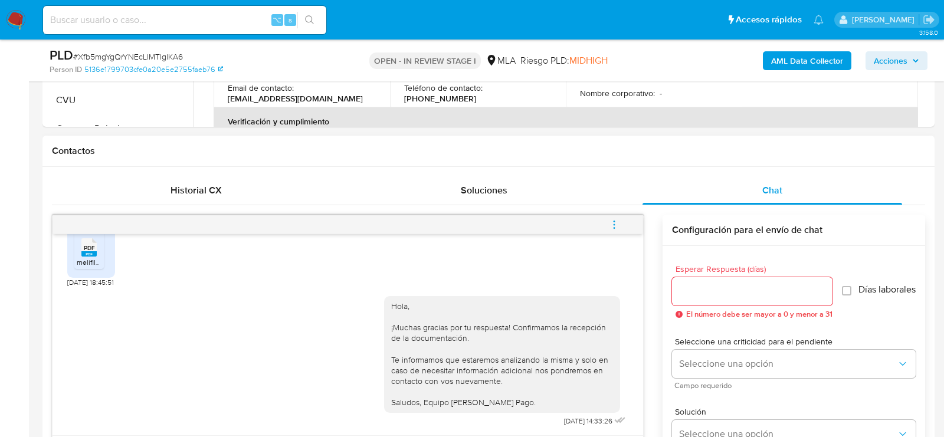
click at [629, 226] on button "menu-action" at bounding box center [613, 225] width 39 height 28
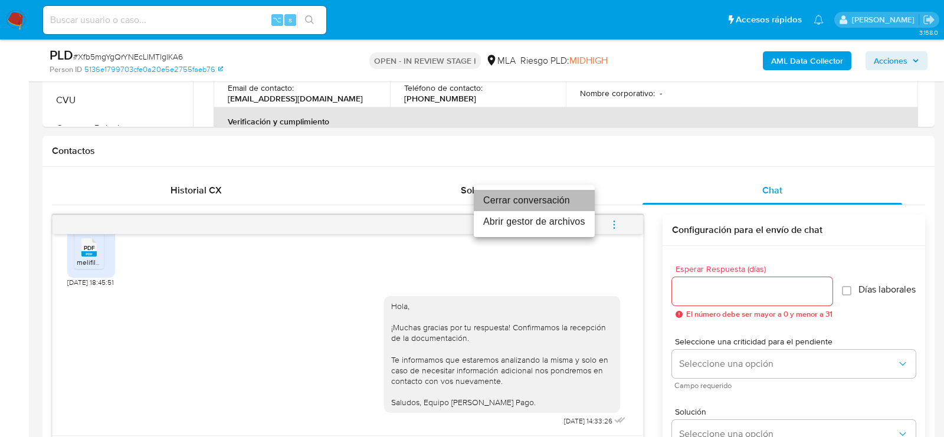
click at [557, 193] on li "Cerrar conversación" at bounding box center [534, 200] width 121 height 21
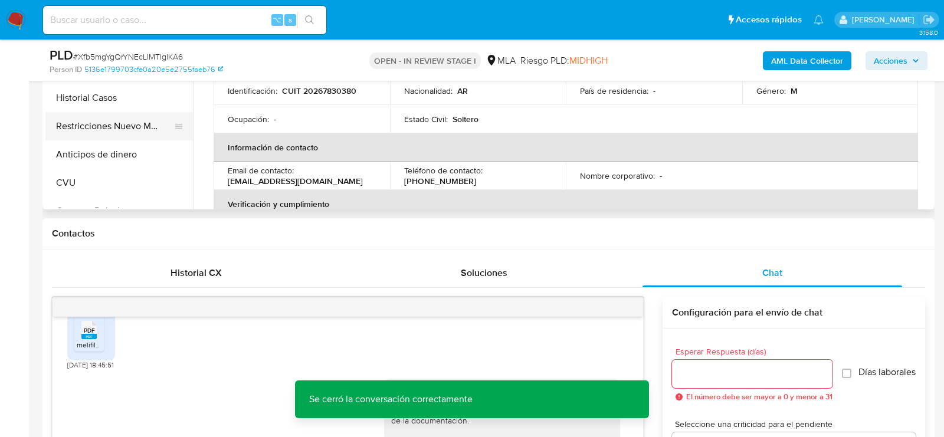
click at [91, 130] on button "Restricciones Nuevo Mundo" at bounding box center [114, 126] width 138 height 28
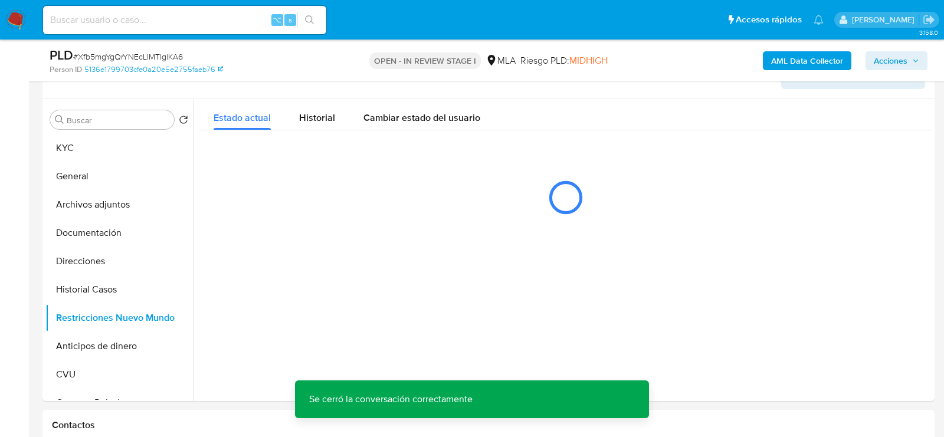
scroll to position [211, 0]
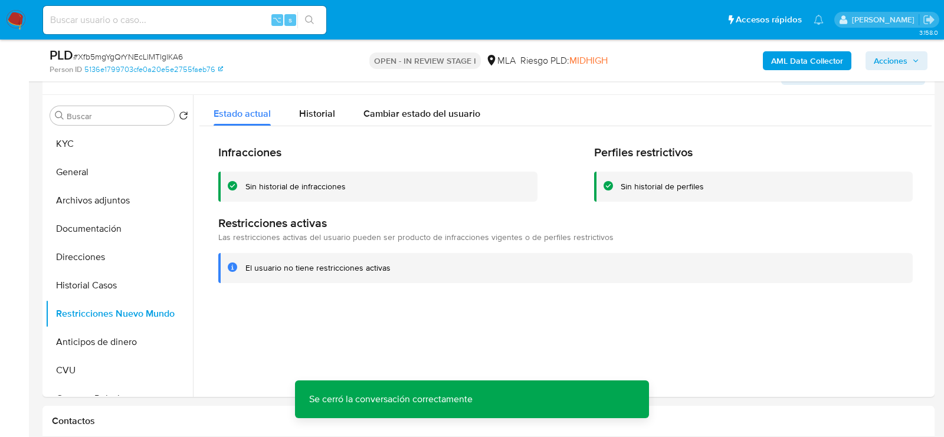
click at [919, 60] on icon "button" at bounding box center [915, 60] width 7 height 7
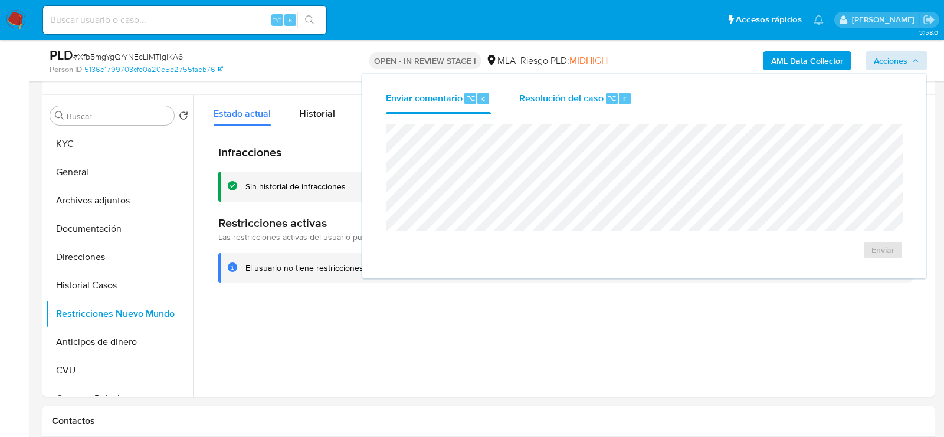
click at [559, 92] on span "Resolución del caso" at bounding box center [561, 98] width 84 height 14
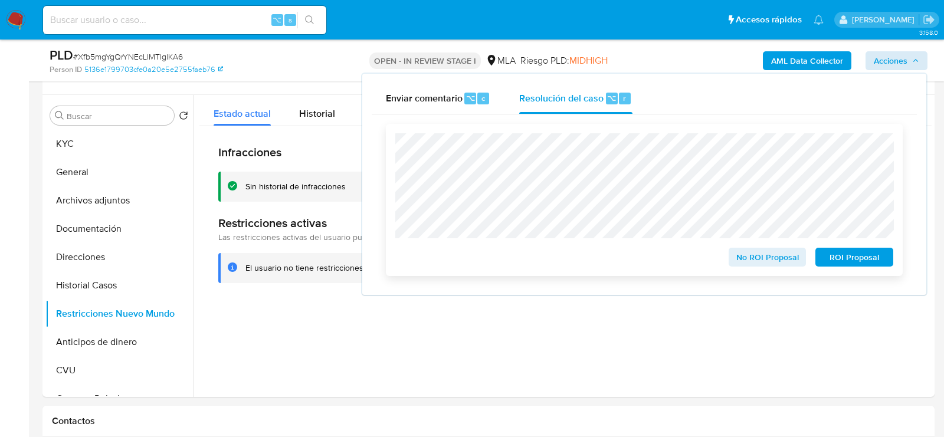
click at [739, 264] on span "No ROI Proposal" at bounding box center [767, 257] width 61 height 17
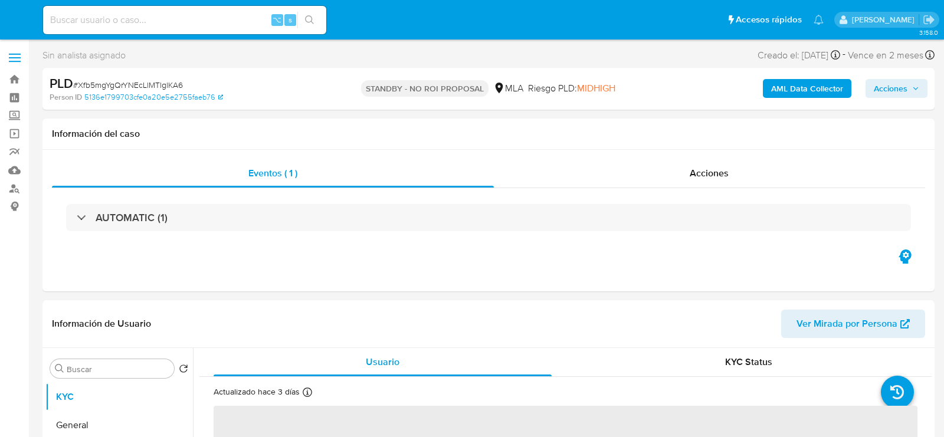
select select "10"
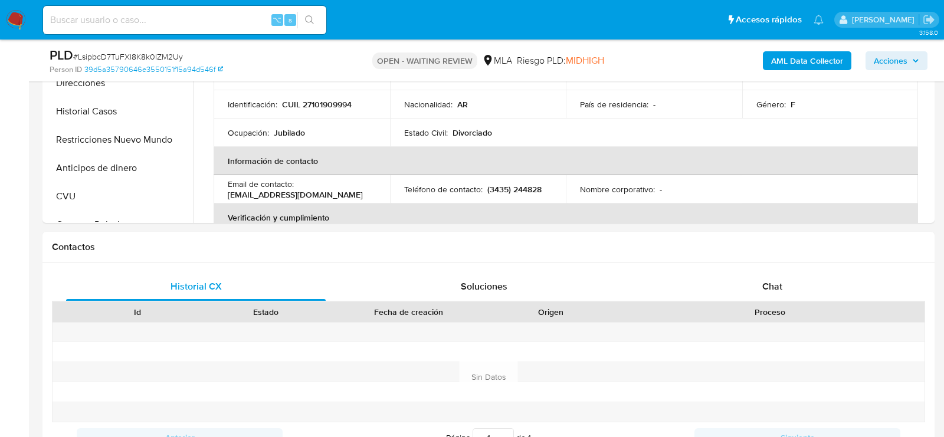
scroll to position [474, 0]
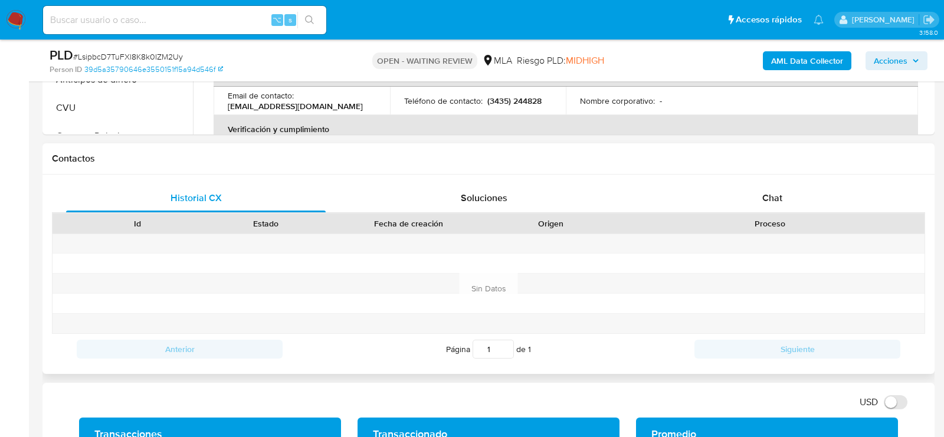
click at [748, 175] on div "Historial CX Soluciones Chat Id Estado Fecha de creación Origen Proceso Anterio…" at bounding box center [488, 274] width 892 height 199
click at [746, 199] on div "Chat" at bounding box center [771, 198] width 259 height 28
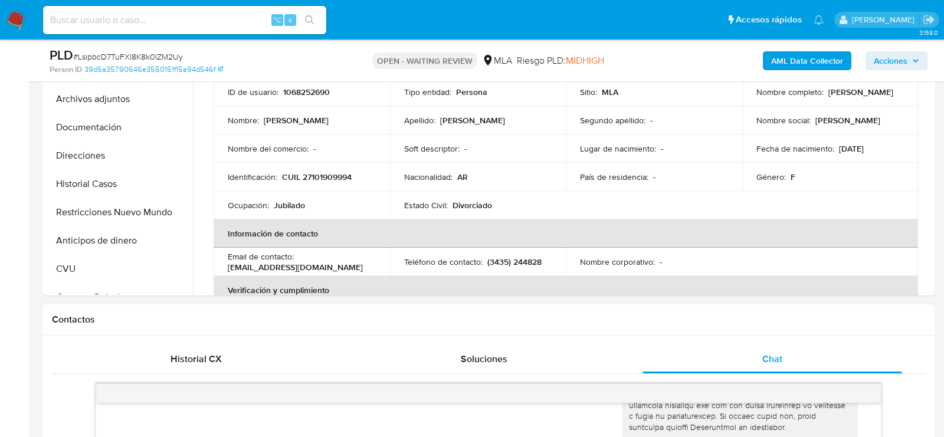
scroll to position [289, 0]
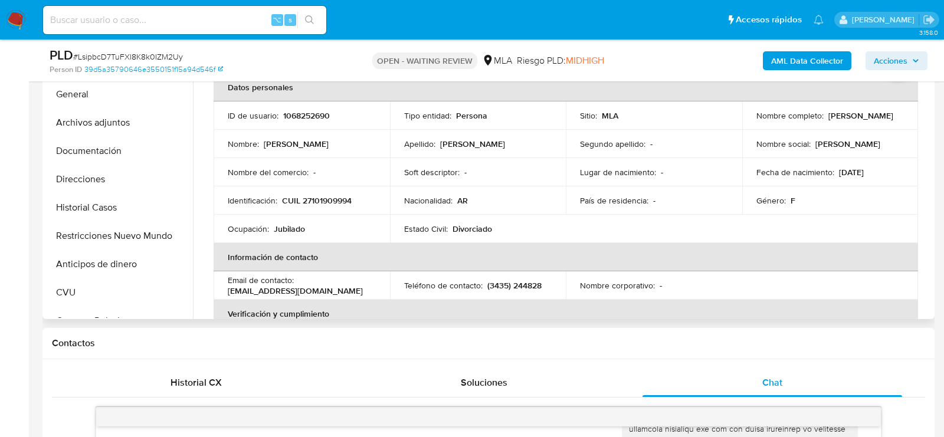
click at [302, 123] on td "ID de usuario : 1068252690" at bounding box center [301, 115] width 176 height 28
click at [302, 117] on p "1068252690" at bounding box center [306, 115] width 47 height 11
copy p "1068252690"
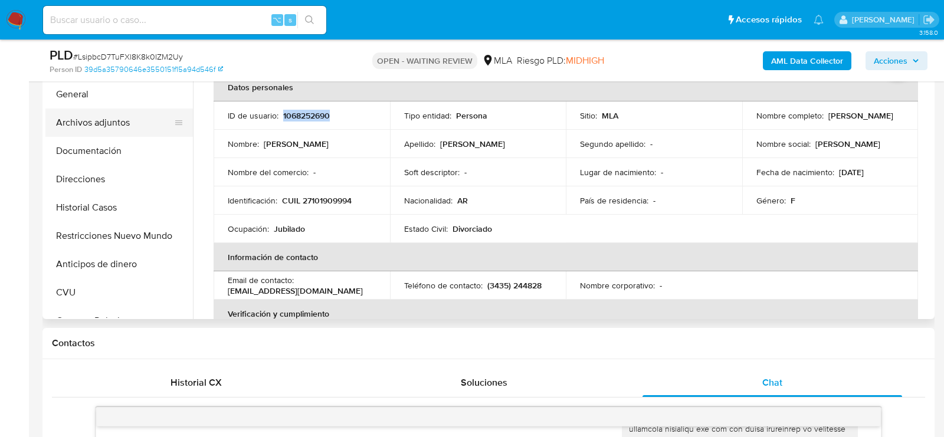
click at [101, 116] on button "Archivos adjuntos" at bounding box center [114, 123] width 138 height 28
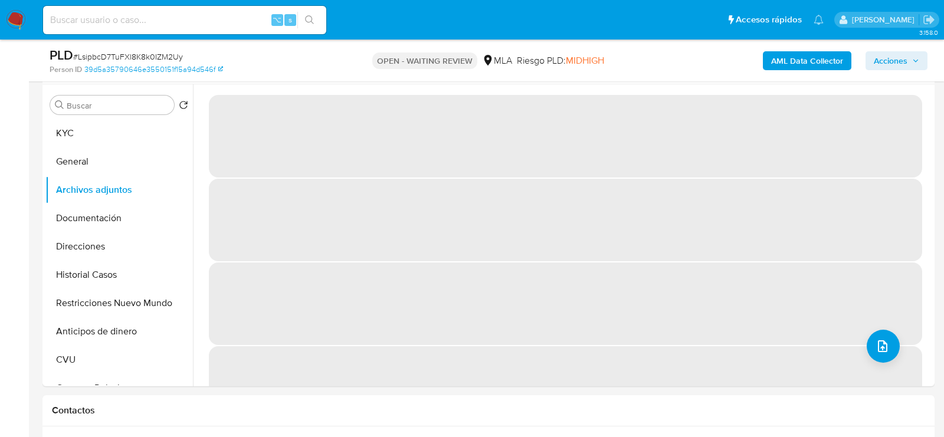
scroll to position [215, 0]
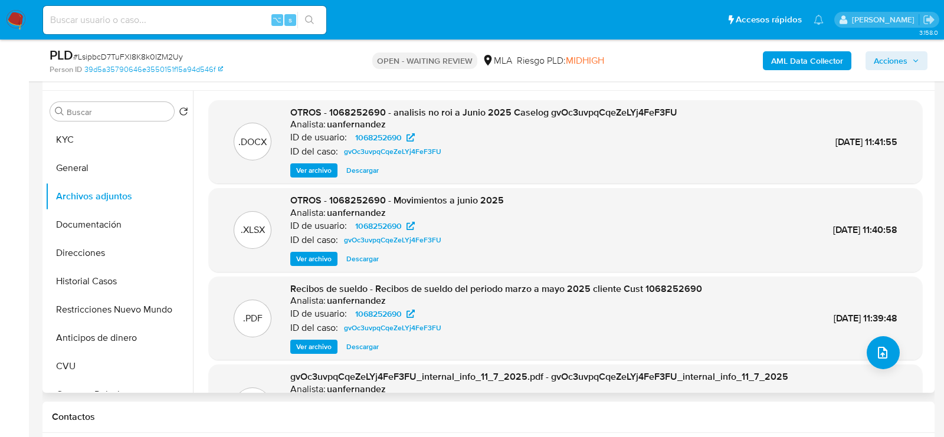
click at [333, 170] on button "Ver archivo" at bounding box center [313, 170] width 47 height 14
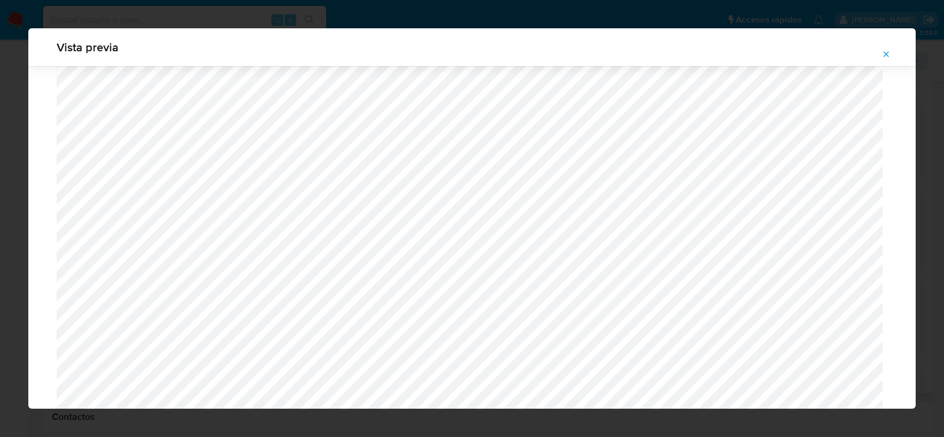
scroll to position [347, 0]
click at [883, 53] on icon "Attachment preview" at bounding box center [885, 54] width 9 height 9
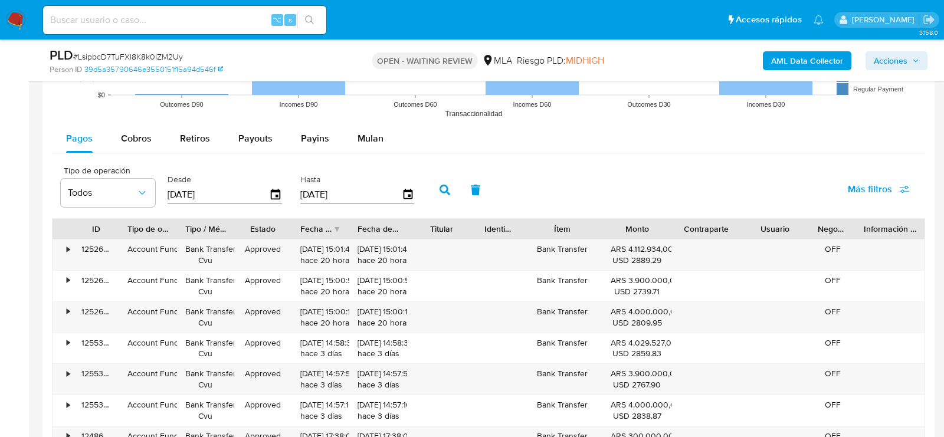
scroll to position [1323, 0]
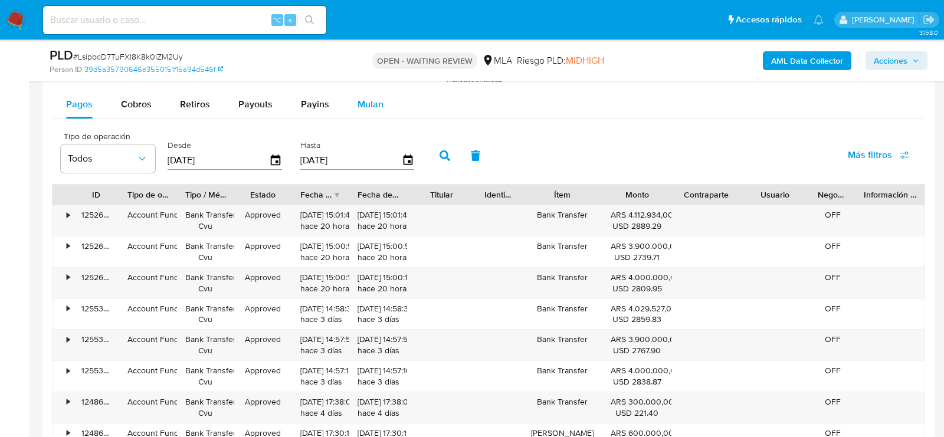
click at [374, 95] on div "Mulan" at bounding box center [370, 104] width 26 height 28
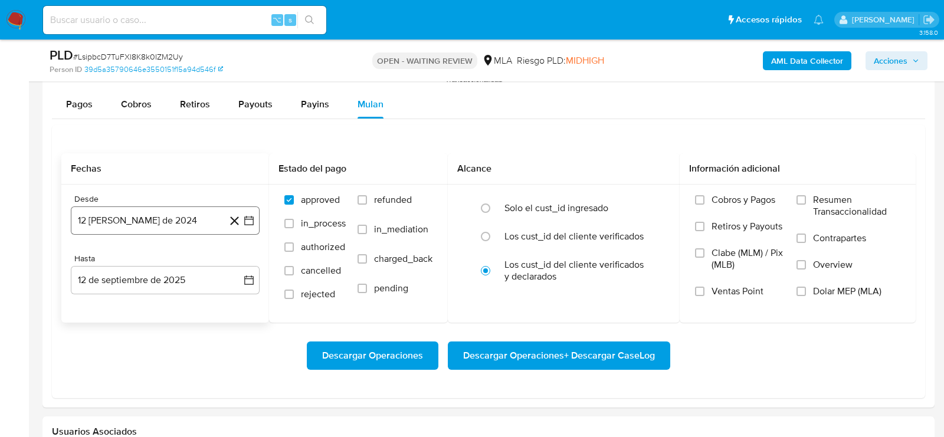
click at [135, 229] on button "12 de agosto de 2024" at bounding box center [165, 220] width 189 height 28
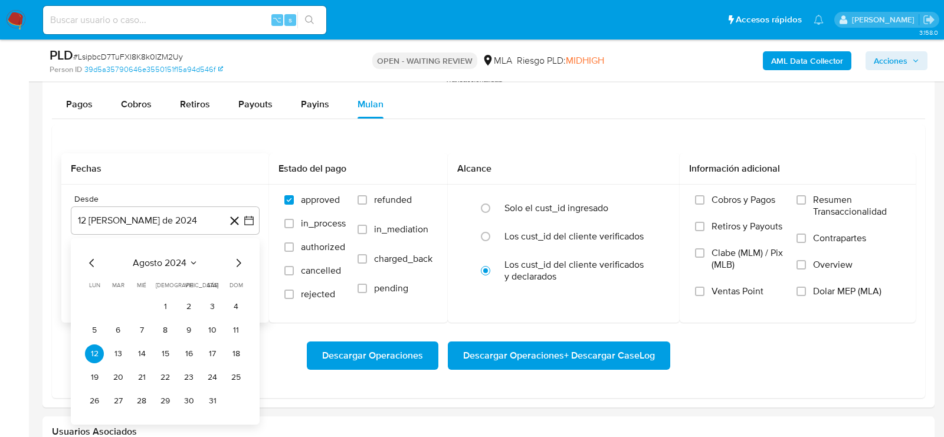
click at [234, 264] on icon "Mes siguiente" at bounding box center [238, 263] width 14 height 14
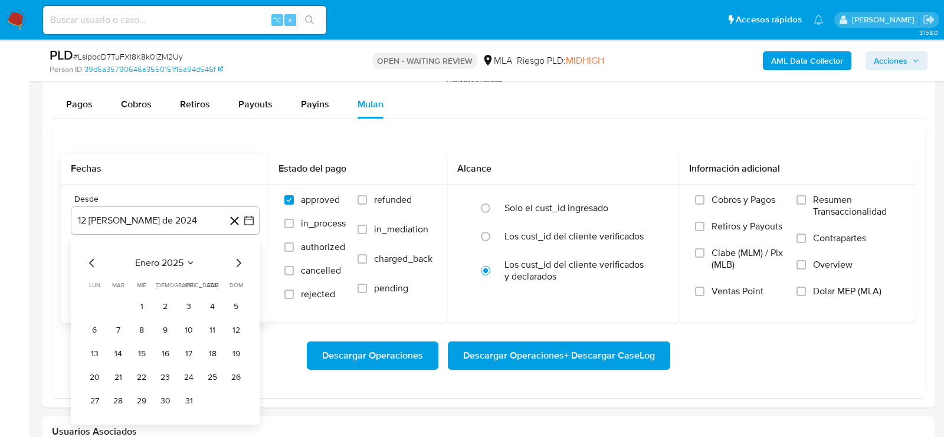
click at [234, 264] on icon "Mes siguiente" at bounding box center [238, 263] width 14 height 14
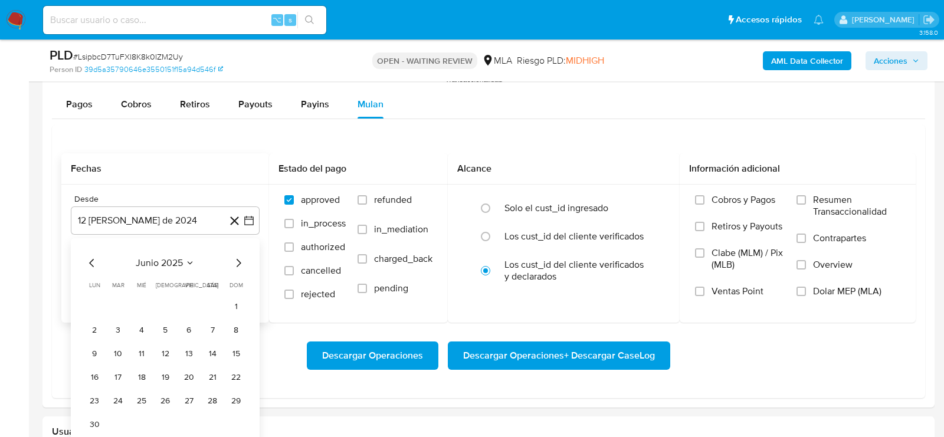
click at [234, 264] on icon "Mes siguiente" at bounding box center [238, 263] width 14 height 14
click at [107, 304] on tr "1 2 3 4 5 6" at bounding box center [165, 306] width 160 height 19
click at [114, 304] on button "1" at bounding box center [118, 306] width 19 height 19
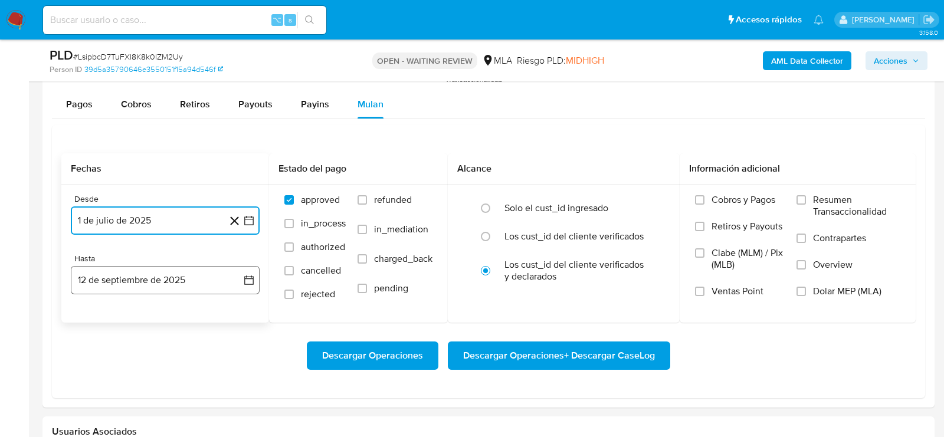
click at [148, 278] on button "12 de septiembre de 2025" at bounding box center [165, 280] width 189 height 28
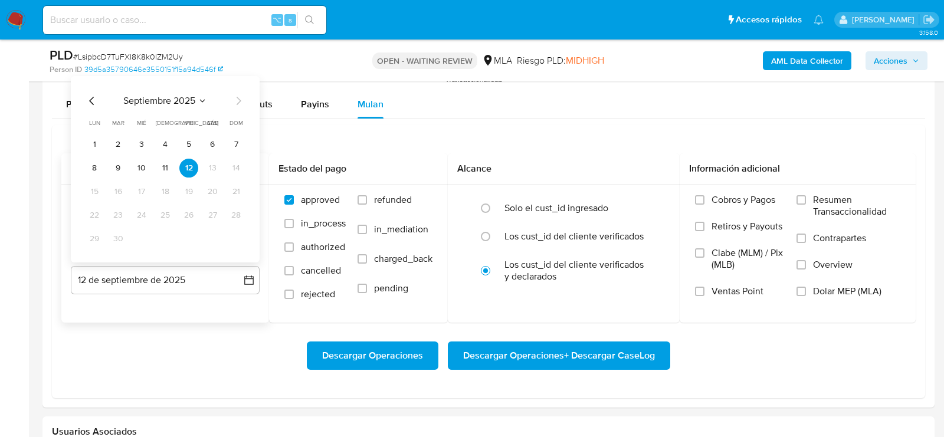
click at [86, 94] on icon "Mes anterior" at bounding box center [92, 101] width 14 height 14
click at [90, 94] on icon "Mes anterior" at bounding box center [92, 101] width 14 height 14
click at [174, 236] on button "31" at bounding box center [165, 238] width 19 height 19
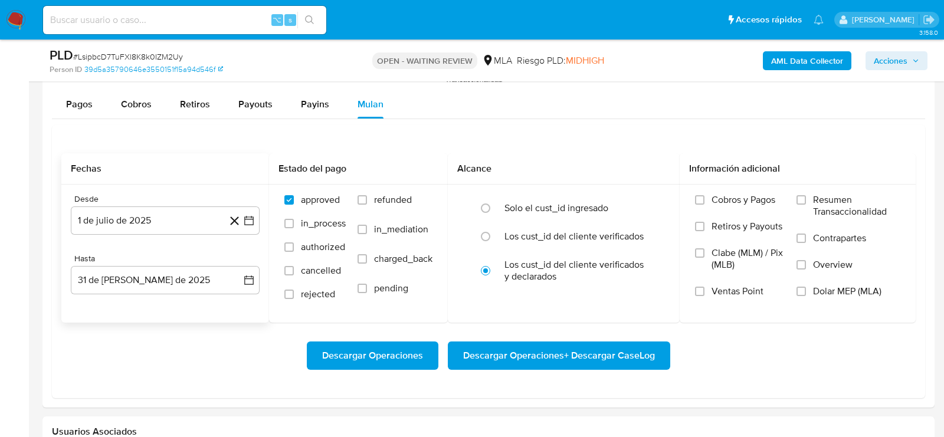
click at [200, 336] on div "Descargar Operaciones Descargar Operaciones + Descargar CaseLog" at bounding box center [488, 356] width 854 height 66
click at [839, 300] on label "Dolar MEP (MLA)" at bounding box center [848, 298] width 104 height 27
click at [806, 296] on input "Dolar MEP (MLA)" at bounding box center [800, 291] width 9 height 9
click at [621, 346] on span "Descargar Operaciones + Descargar CaseLog" at bounding box center [559, 356] width 192 height 26
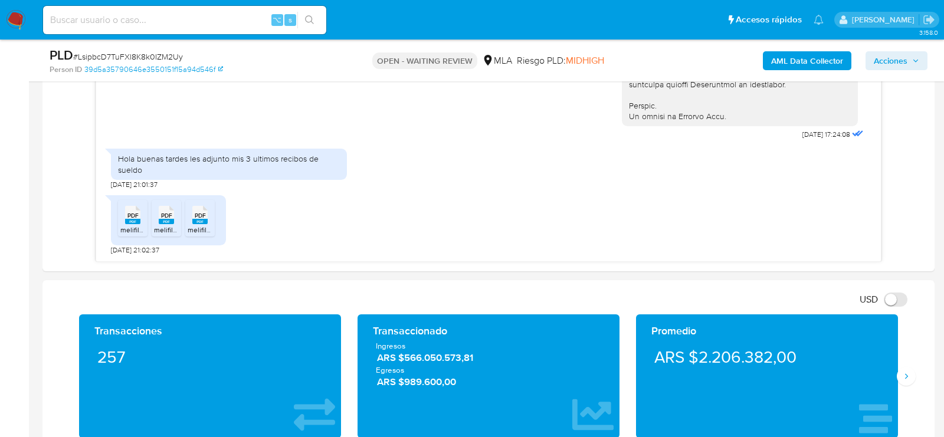
scroll to position [663, 0]
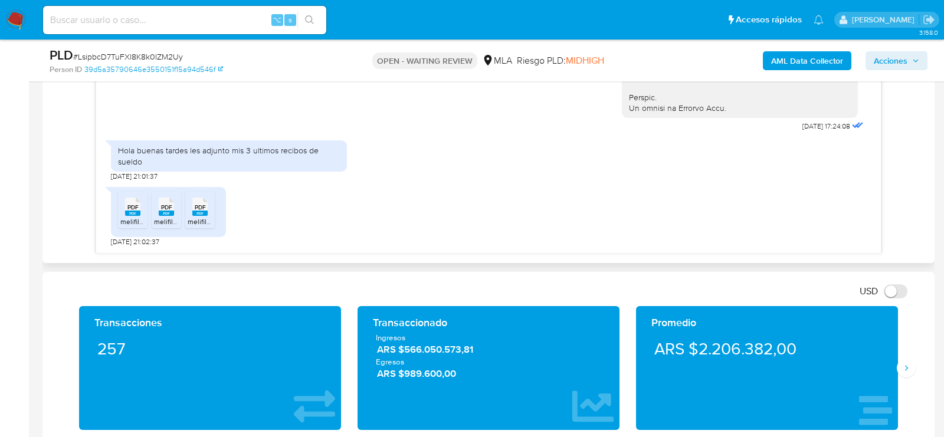
click at [138, 216] on span "melifile3477241271667685624.pdf" at bounding box center [173, 221] width 107 height 10
click at [167, 220] on span "melifile8348389146298780036.pdf" at bounding box center [209, 221] width 111 height 10
click at [198, 220] on span "melifile4518274723690251754.pdf" at bounding box center [242, 221] width 108 height 10
click at [127, 57] on span "# LsipbcD7TuFXl8K8k0IZM2Uy" at bounding box center [128, 57] width 110 height 12
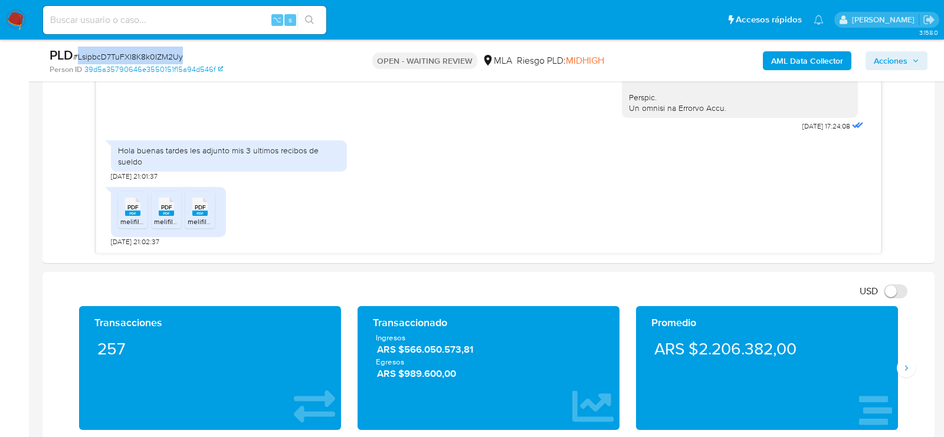
copy span "LsipbcD7TuFXl8K8k0IZM2Uy"
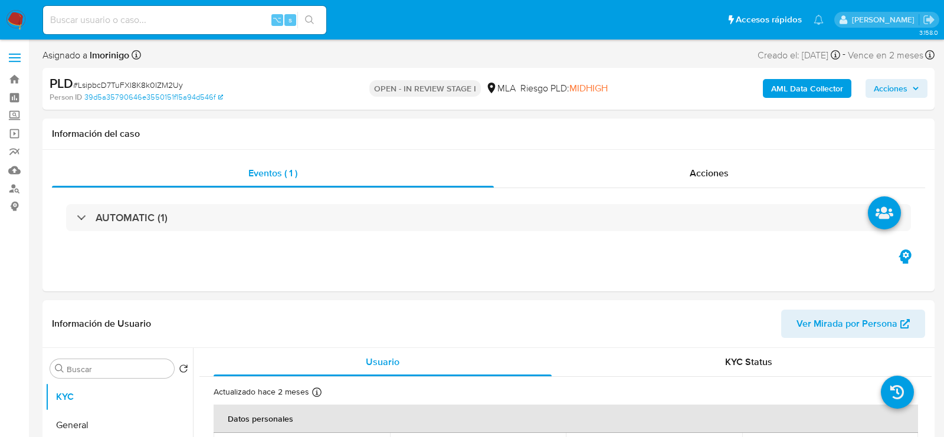
select select "10"
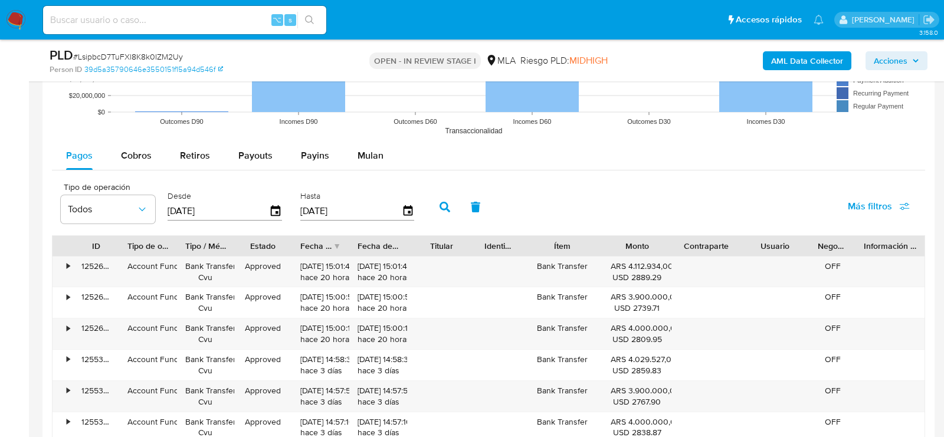
scroll to position [1207, 0]
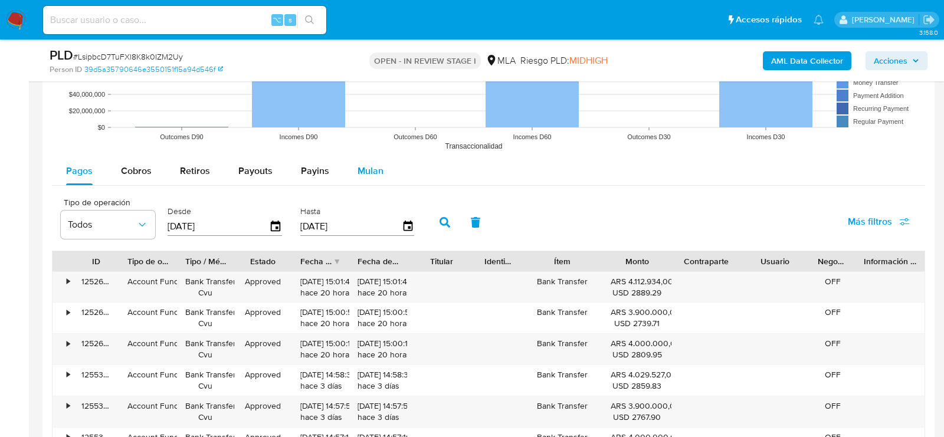
click at [378, 169] on span "Mulan" at bounding box center [370, 171] width 26 height 14
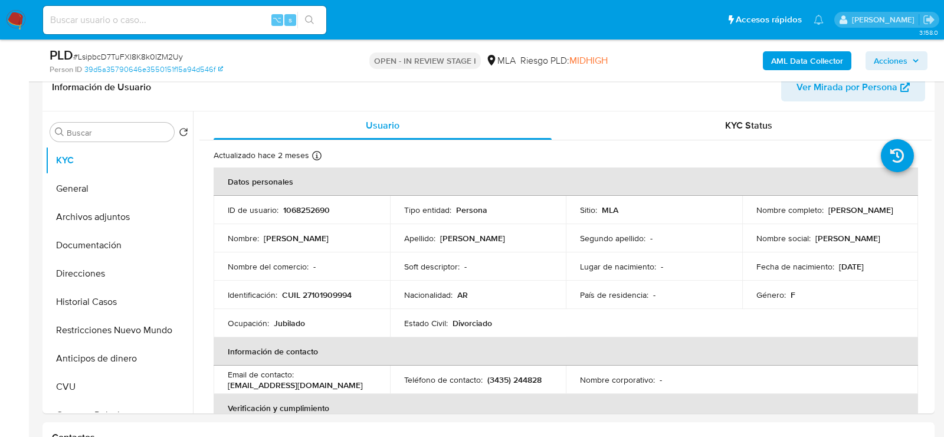
scroll to position [193, 0]
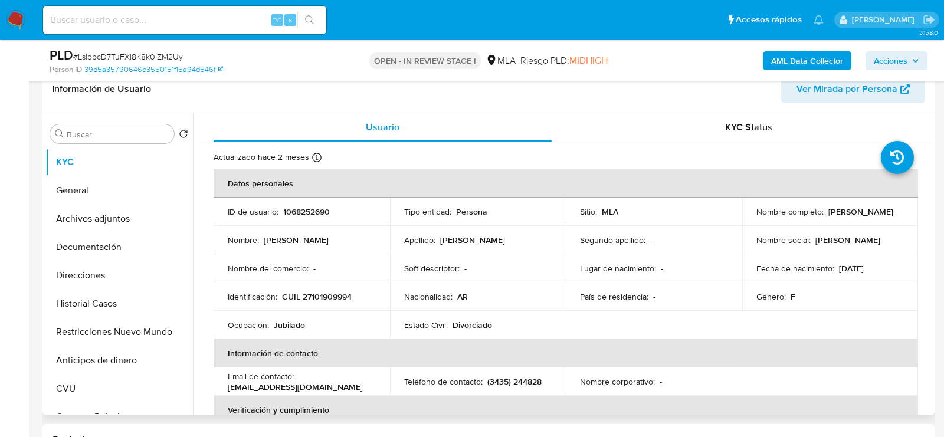
click at [329, 293] on p "CUIL 27101909994" at bounding box center [317, 296] width 70 height 11
copy p "27101909994"
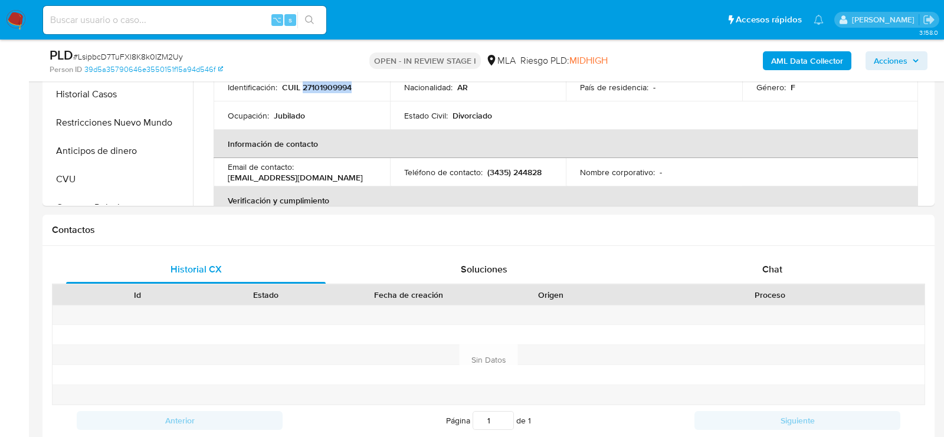
scroll to position [458, 0]
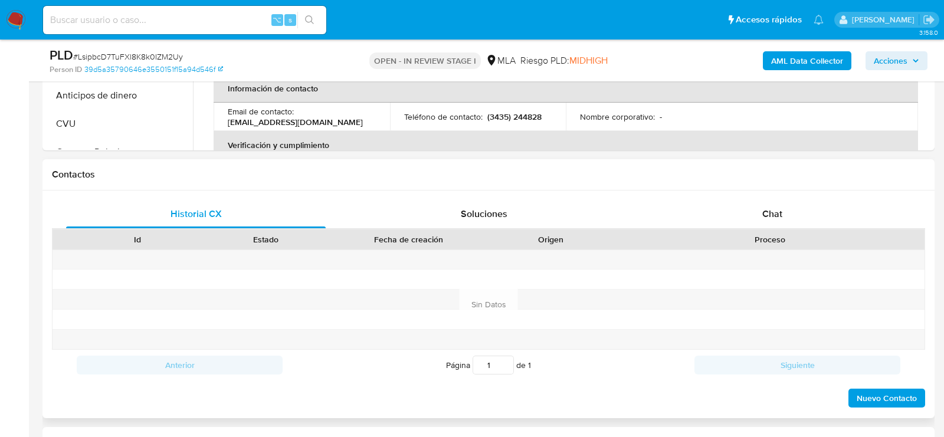
click at [730, 229] on div "Proceso" at bounding box center [769, 239] width 309 height 20
click at [763, 196] on div "Historial CX Soluciones Chat Id Estado Fecha de creación Origen Proceso Anterio…" at bounding box center [488, 304] width 892 height 228
click at [763, 212] on span "Chat" at bounding box center [772, 214] width 20 height 14
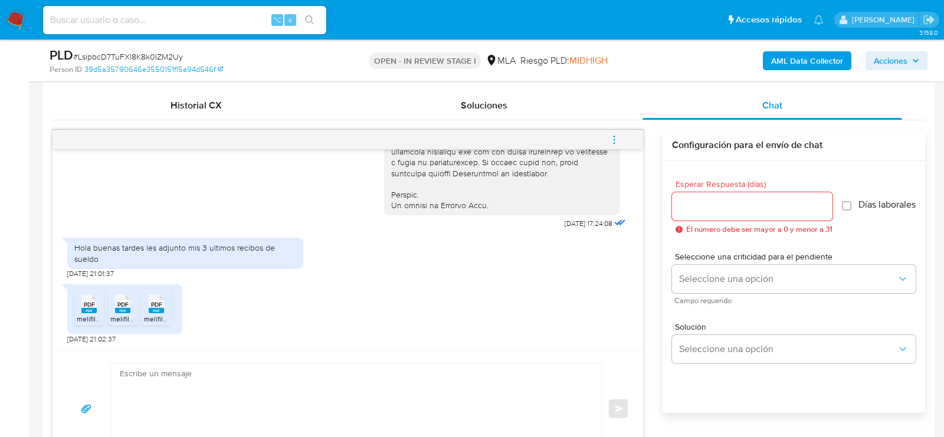
scroll to position [567, 0]
drag, startPoint x: 103, startPoint y: 339, endPoint x: 68, endPoint y: 338, distance: 35.4
click at [68, 338] on span "18/08/2025 21:02:37" at bounding box center [91, 337] width 48 height 9
copy span "8/08/2025"
copy span "[DATE]"
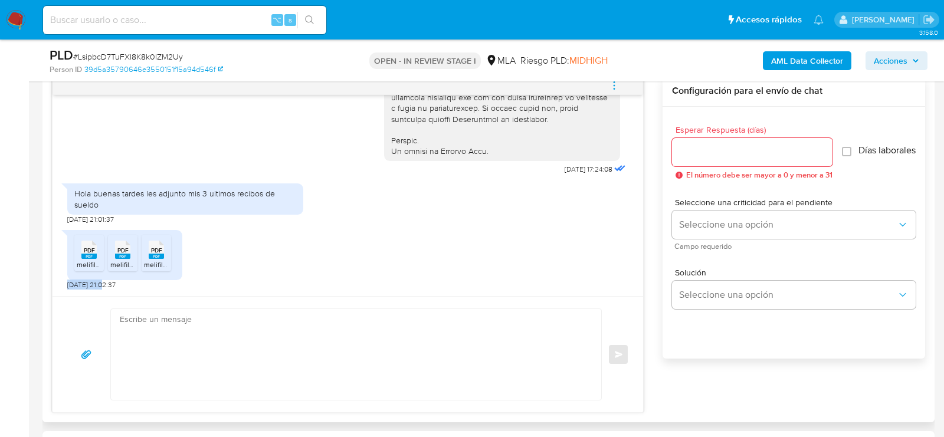
scroll to position [623, 0]
click at [380, 341] on textarea at bounding box center [353, 352] width 466 height 91
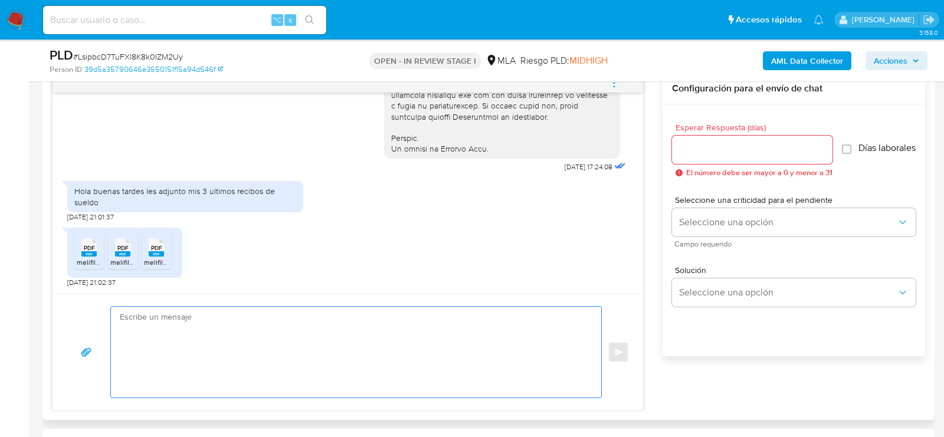
paste textarea "Hola, ¡Muchas gracias por tu respuesta! Confirmamos la recepción de la document…"
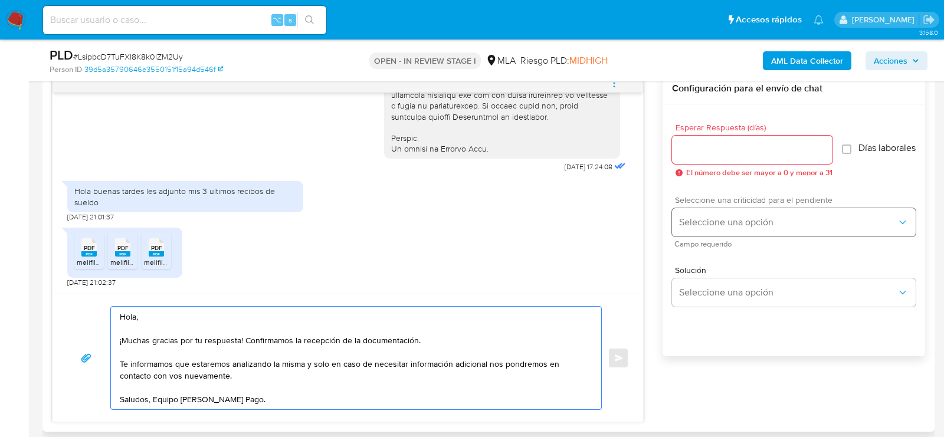
type textarea "Hola, ¡Muchas gracias por tu respuesta! Confirmamos la recepción de la document…"
drag, startPoint x: 727, startPoint y: 229, endPoint x: 703, endPoint y: 230, distance: 23.6
click at [727, 228] on span "Seleccione una opción" at bounding box center [788, 222] width 218 height 12
click at [699, 127] on span "Esperar Respuesta (días)" at bounding box center [755, 127] width 160 height 9
click at [699, 142] on input "Esperar Respuesta (días)" at bounding box center [752, 149] width 160 height 15
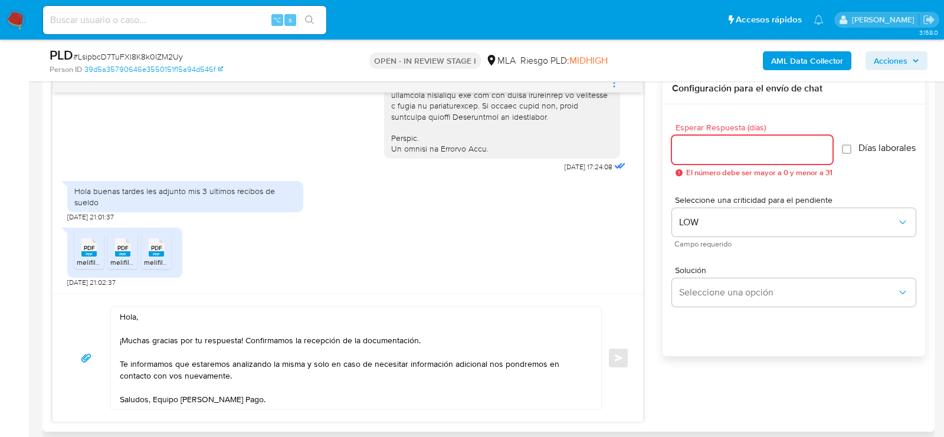
click at [699, 152] on input "Esperar Respuesta (días)" at bounding box center [752, 149] width 160 height 15
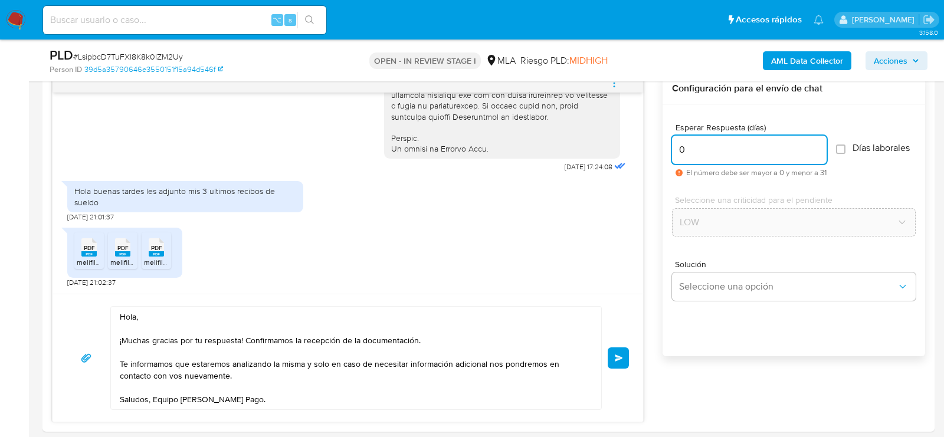
type input "0"
click at [154, 50] on div "PLD # LsipbcD7TuFXl8K8k0IZM2Uy" at bounding box center [194, 56] width 288 height 18
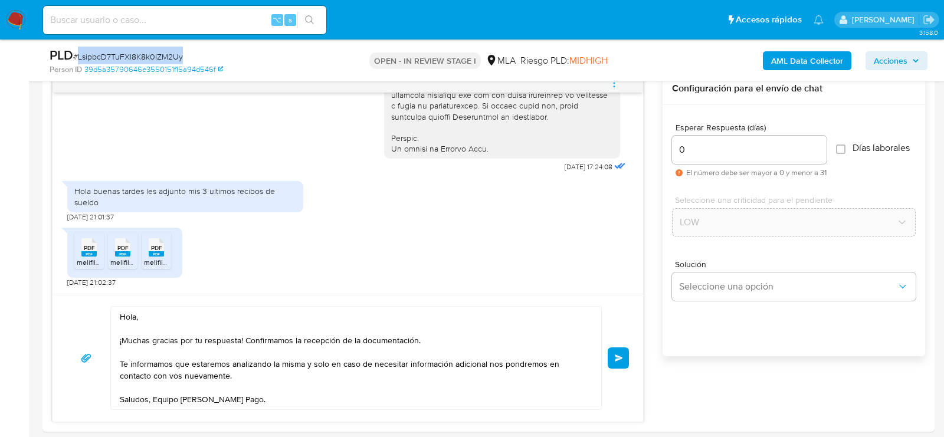
click at [154, 50] on div "PLD # LsipbcD7TuFXl8K8k0IZM2Uy" at bounding box center [194, 56] width 288 height 18
copy span "LsipbcD7TuFXl8K8k0IZM2Uy"
click at [619, 360] on button "Enviar" at bounding box center [617, 357] width 21 height 21
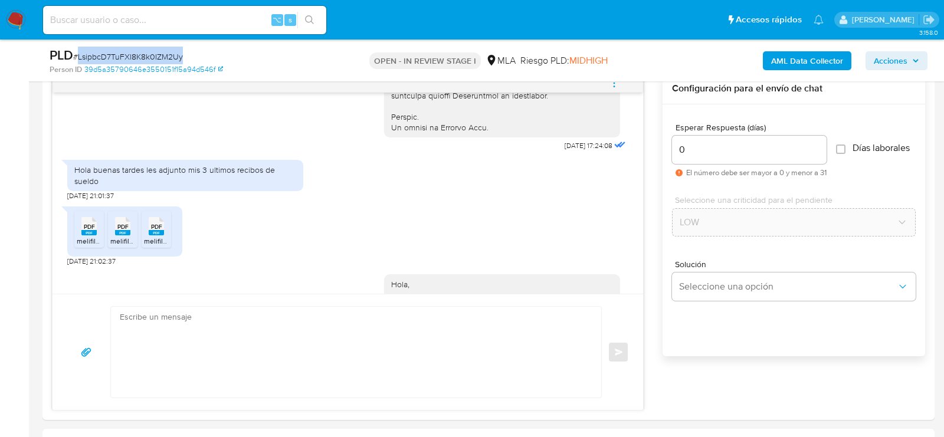
scroll to position [731, 0]
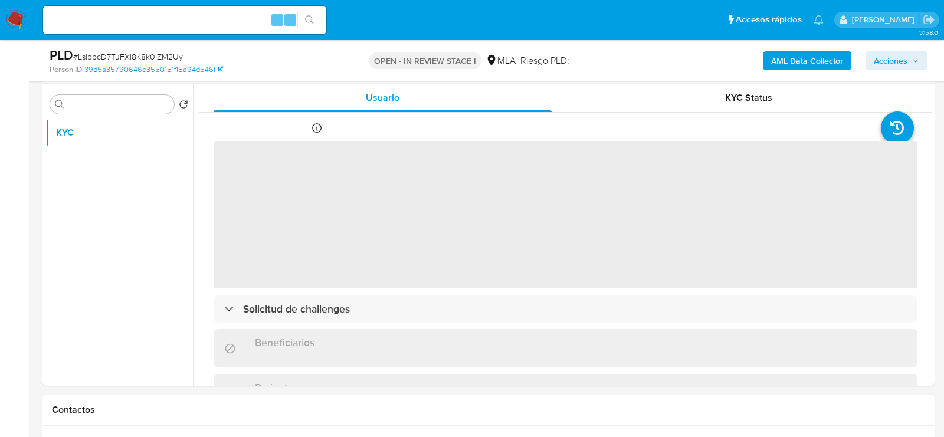
scroll to position [449, 0]
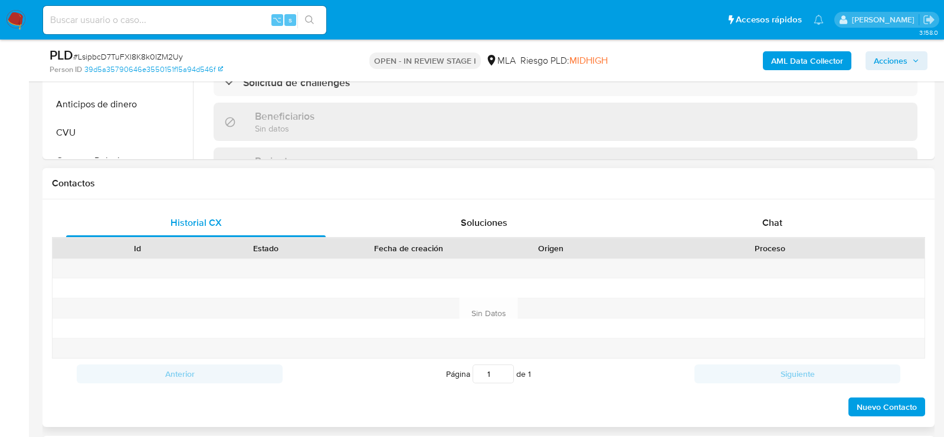
click at [755, 206] on div "Historial CX Soluciones Chat Id Estado Fecha de creación Origen Proceso Anterio…" at bounding box center [488, 313] width 892 height 228
click at [730, 219] on div "Chat" at bounding box center [771, 223] width 259 height 28
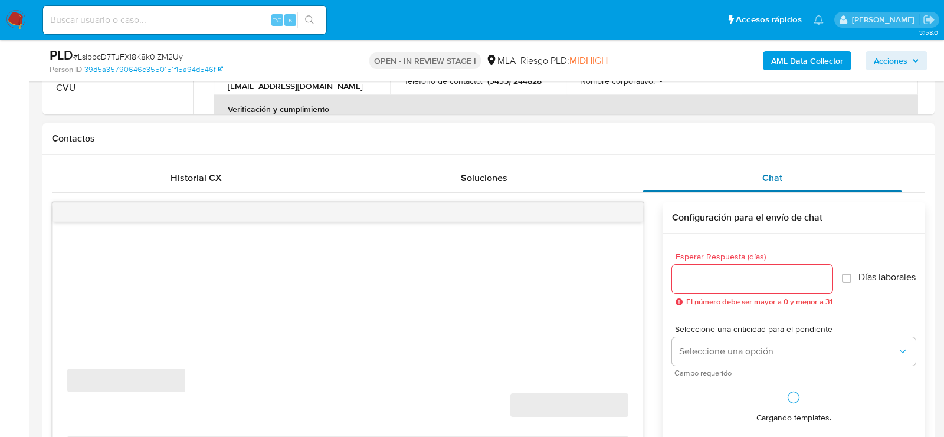
select select "10"
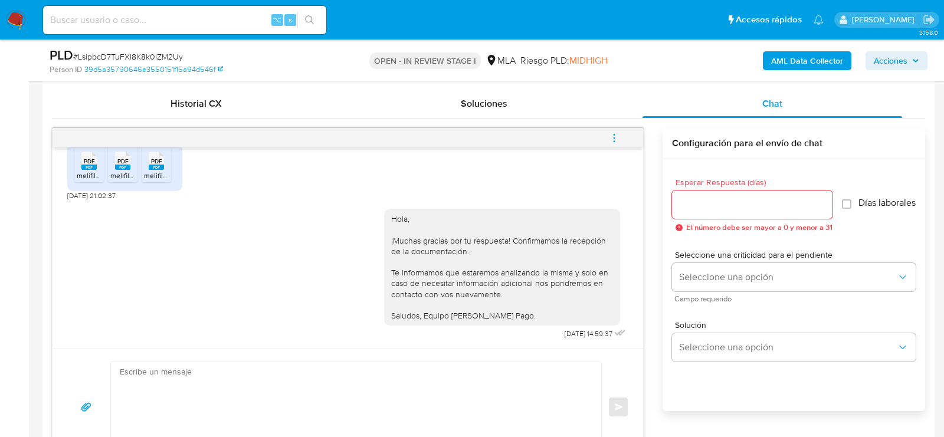
scroll to position [571, 0]
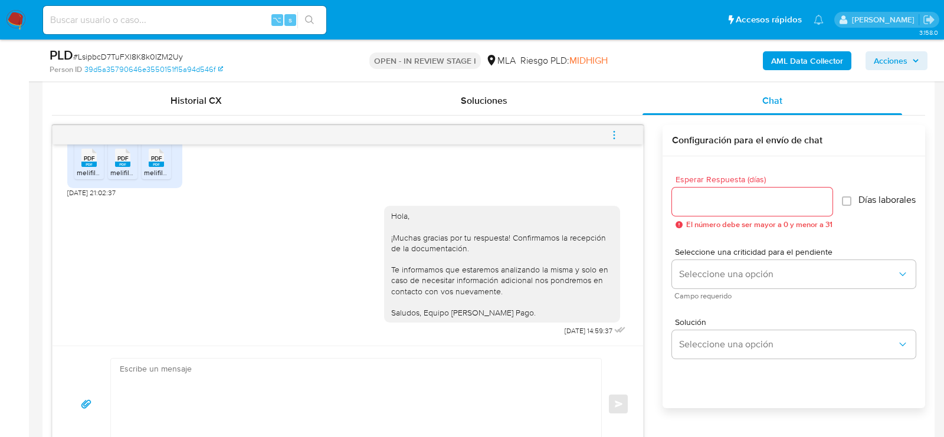
click at [617, 133] on icon "menu-action" at bounding box center [614, 135] width 11 height 11
click at [535, 108] on li "Cerrar conversación" at bounding box center [534, 110] width 121 height 21
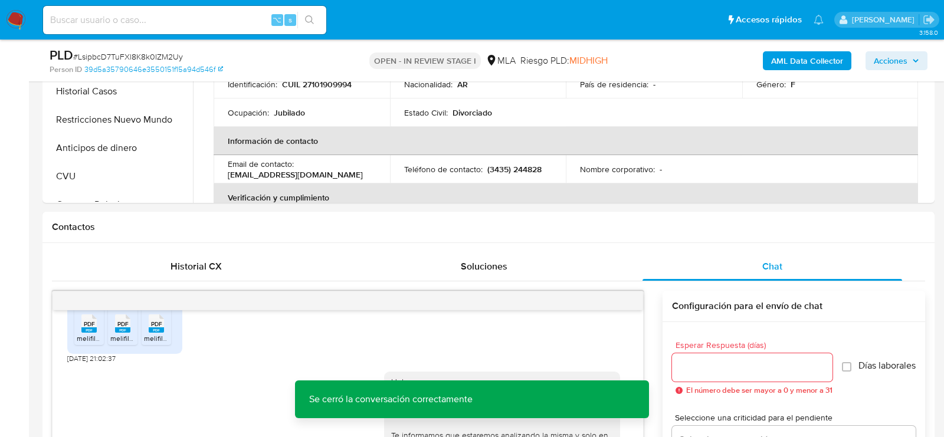
scroll to position [275, 0]
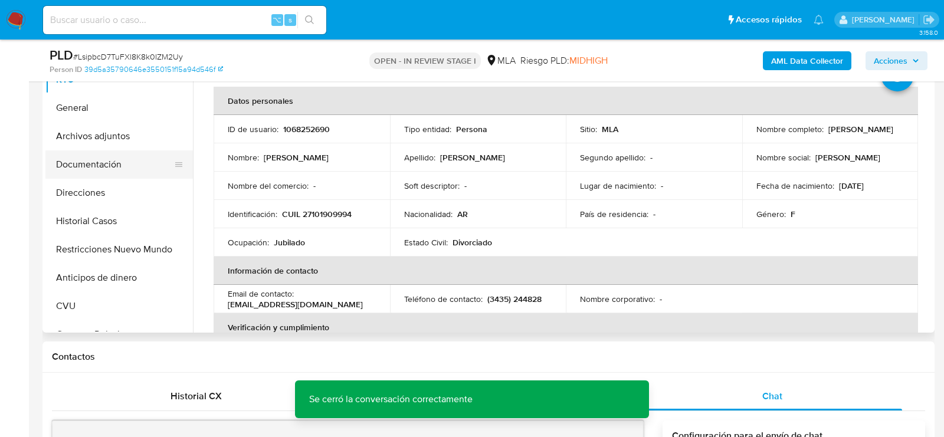
click at [85, 159] on button "Documentación" at bounding box center [114, 164] width 138 height 28
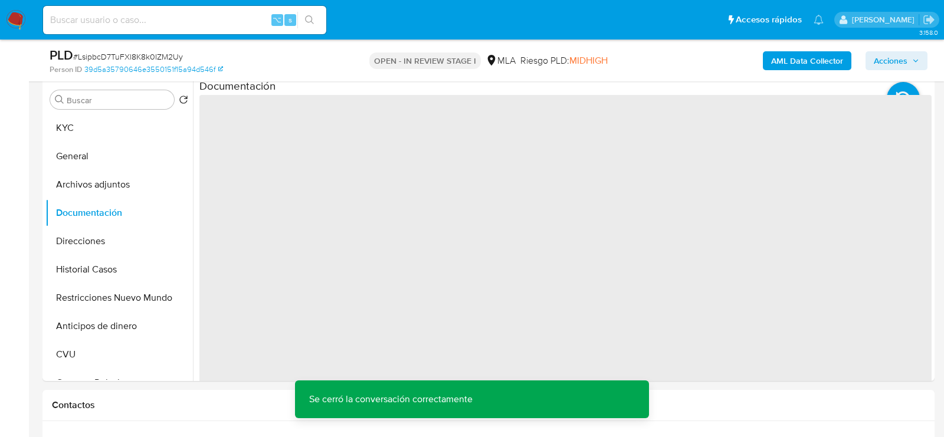
scroll to position [213, 0]
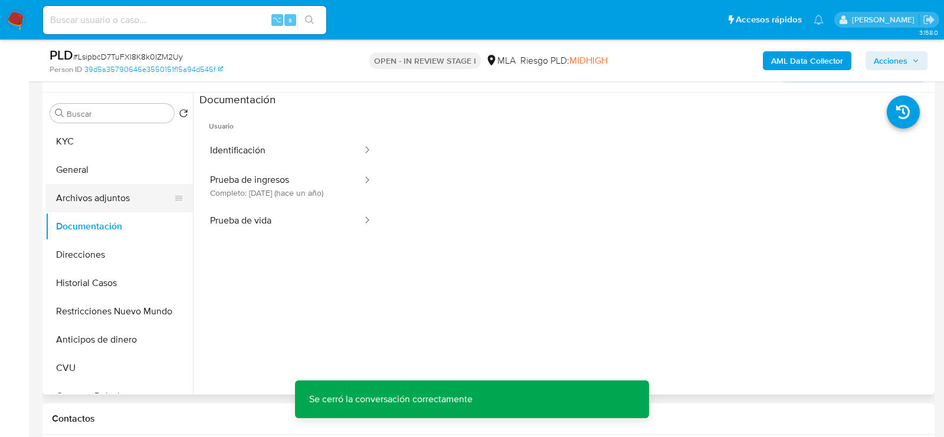
click at [52, 191] on button "Archivos adjuntos" at bounding box center [114, 198] width 138 height 28
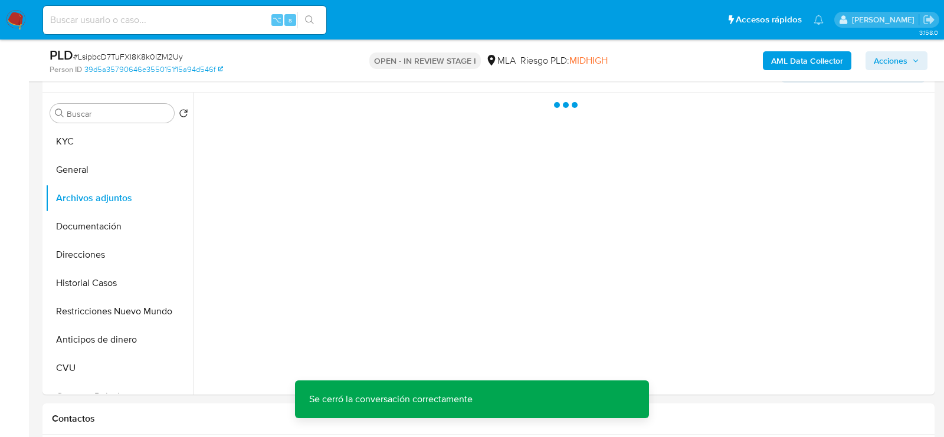
click at [794, 58] on b "AML Data Collector" at bounding box center [807, 60] width 72 height 19
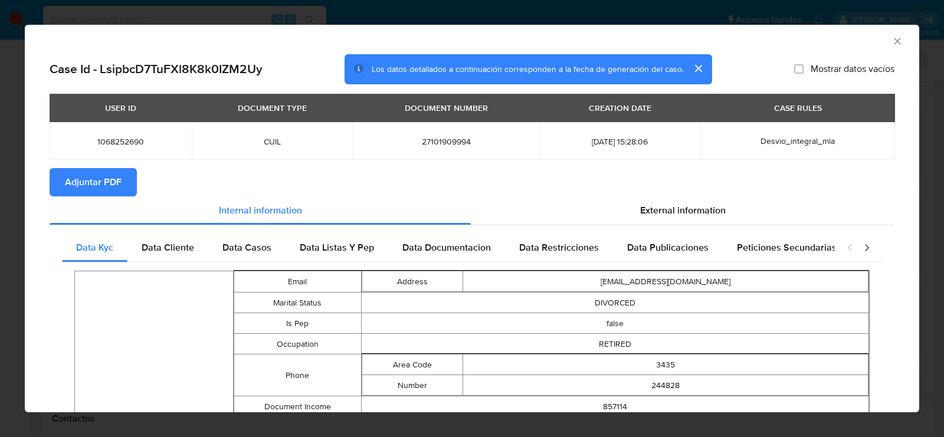
click at [123, 193] on button "Adjuntar PDF" at bounding box center [93, 182] width 87 height 28
click at [895, 42] on icon "Cerrar ventana" at bounding box center [896, 41] width 6 height 6
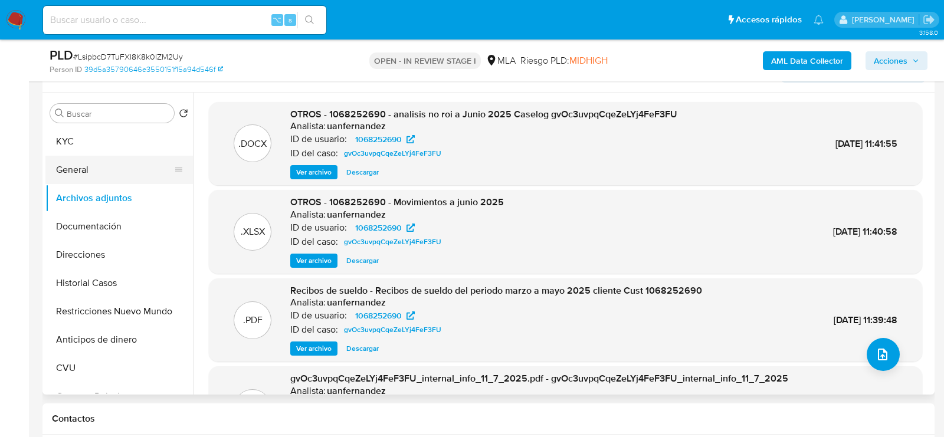
click at [136, 157] on button "General" at bounding box center [114, 170] width 138 height 28
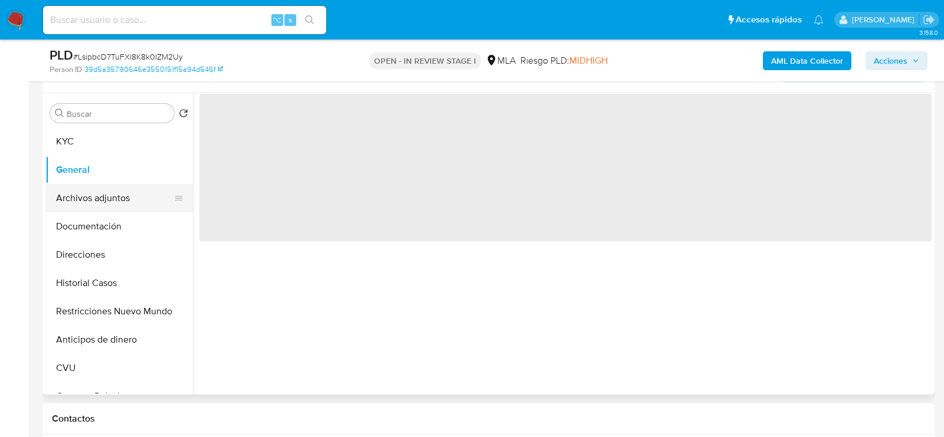
click at [127, 199] on button "Archivos adjuntos" at bounding box center [114, 198] width 138 height 28
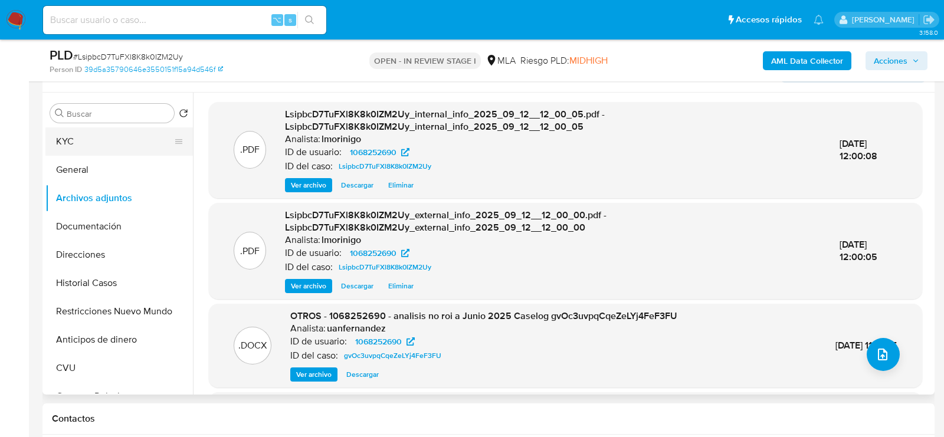
click at [87, 146] on button "KYC" at bounding box center [114, 141] width 138 height 28
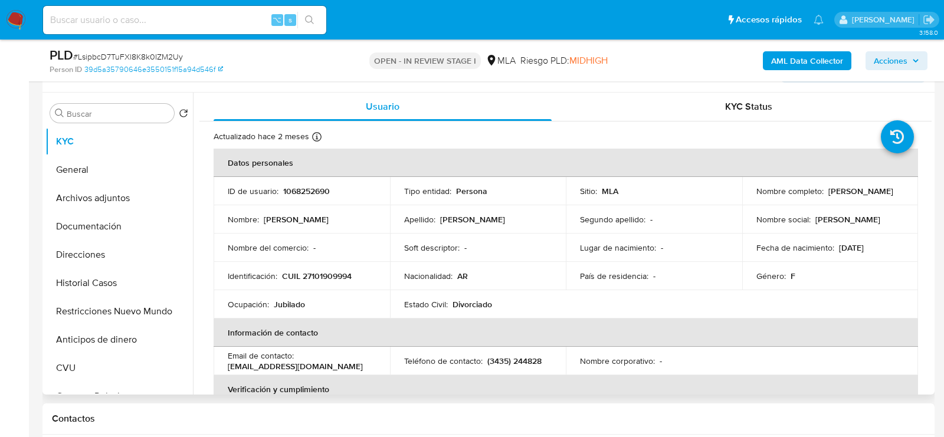
drag, startPoint x: 750, startPoint y: 195, endPoint x: 848, endPoint y: 196, distance: 98.5
click at [848, 196] on td "Nombre completo : Silvia Beatriz Ruberto" at bounding box center [830, 191] width 176 height 28
click at [63, 187] on button "Archivos adjuntos" at bounding box center [114, 198] width 138 height 28
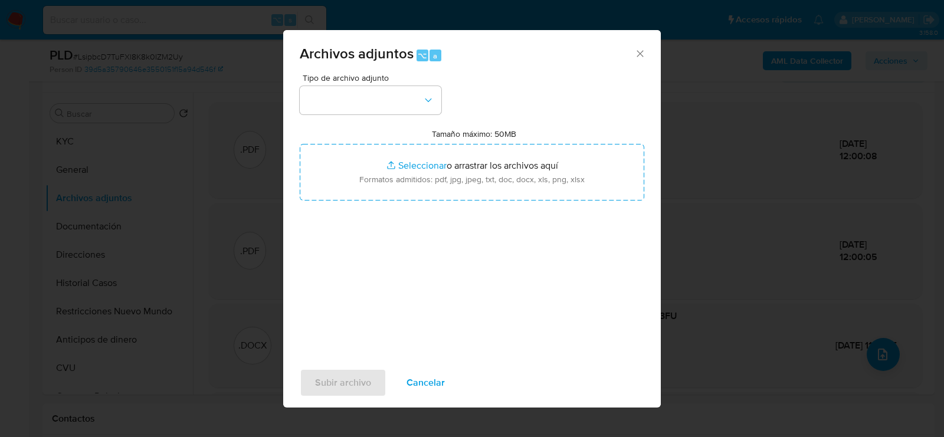
click at [418, 125] on div "Tipo de archivo adjunto Tamaño máximo: 50MB Seleccionar archivos Seleccionar o …" at bounding box center [472, 213] width 344 height 278
click at [415, 103] on button "button" at bounding box center [371, 100] width 142 height 28
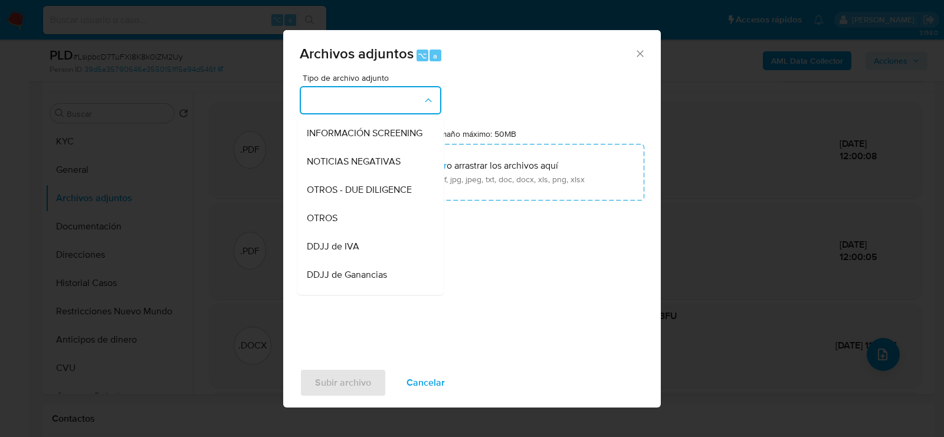
scroll to position [168, 0]
click at [402, 189] on div "OTROS" at bounding box center [367, 190] width 120 height 28
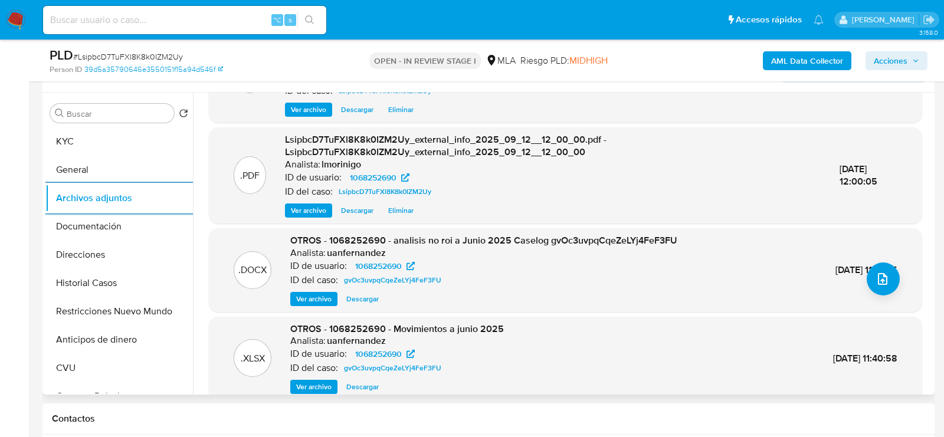
scroll to position [92, 0]
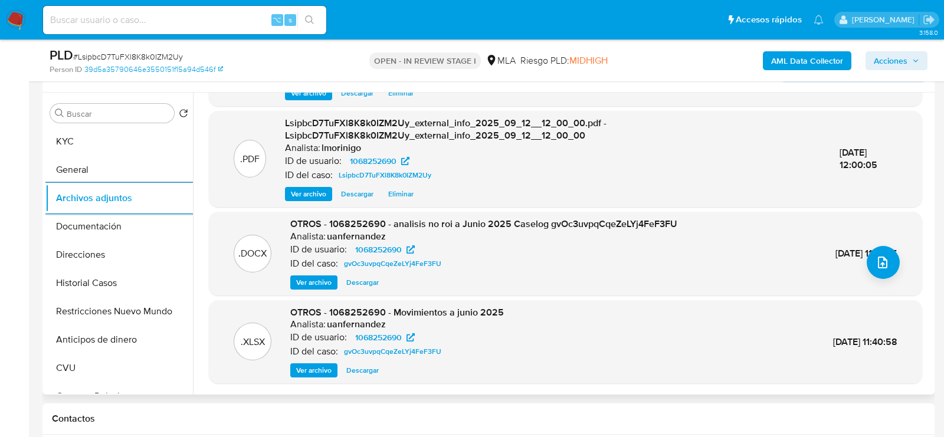
click at [317, 286] on span "Ver archivo" at bounding box center [313, 283] width 35 height 12
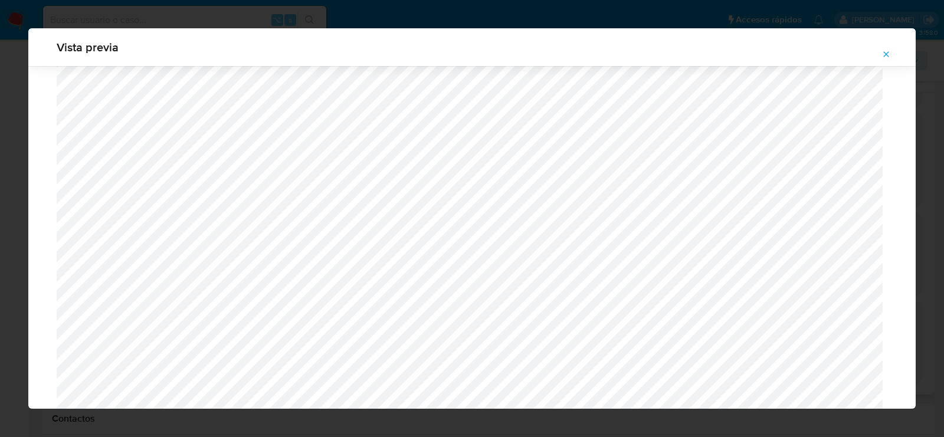
scroll to position [464, 0]
click at [883, 55] on icon "Attachment preview" at bounding box center [885, 54] width 9 height 9
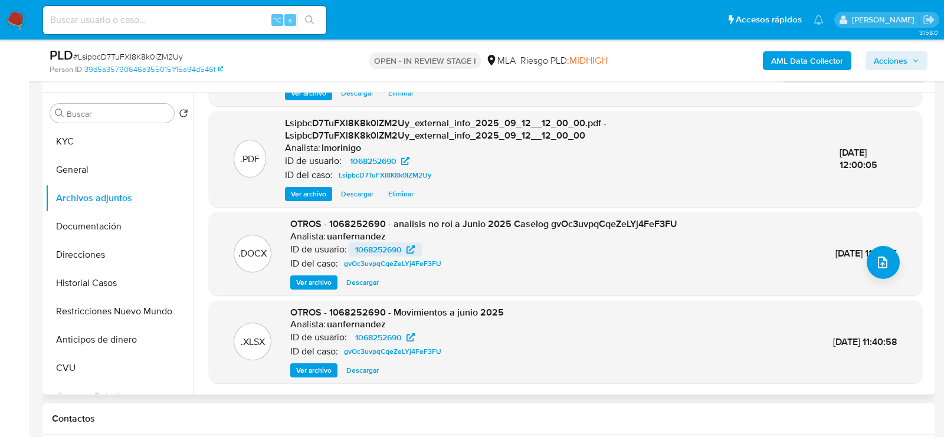
scroll to position [0, 0]
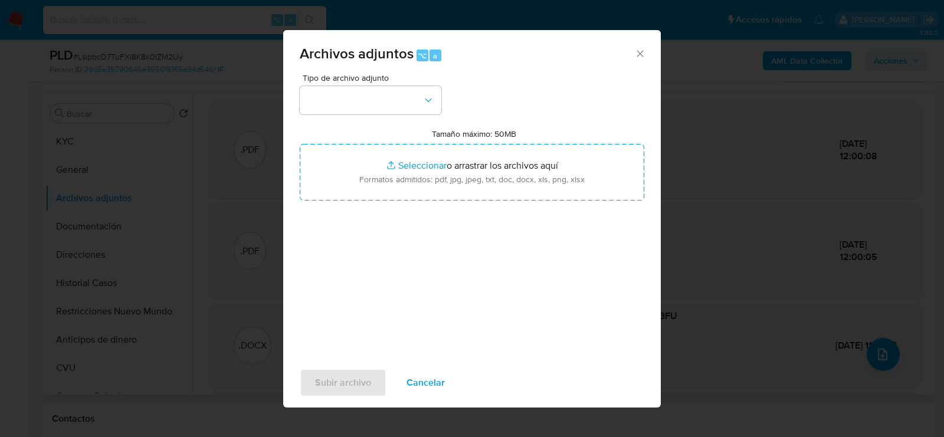
click at [406, 73] on div "Archivos adjuntos ⌥ a" at bounding box center [471, 52] width 377 height 44
click at [406, 90] on button "button" at bounding box center [371, 100] width 142 height 28
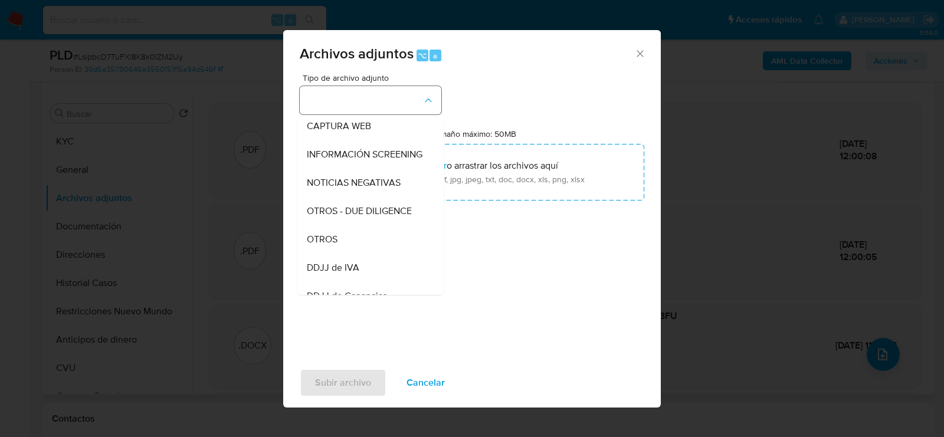
scroll to position [121, 0]
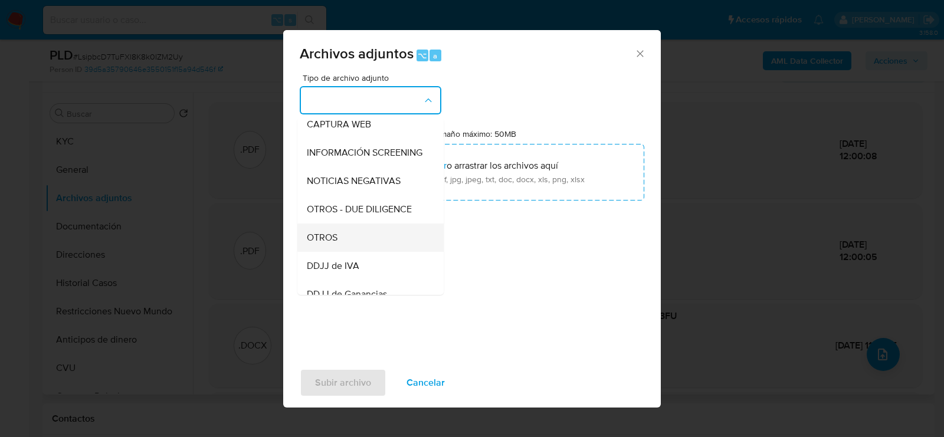
click at [376, 224] on div "OTROS" at bounding box center [367, 238] width 120 height 28
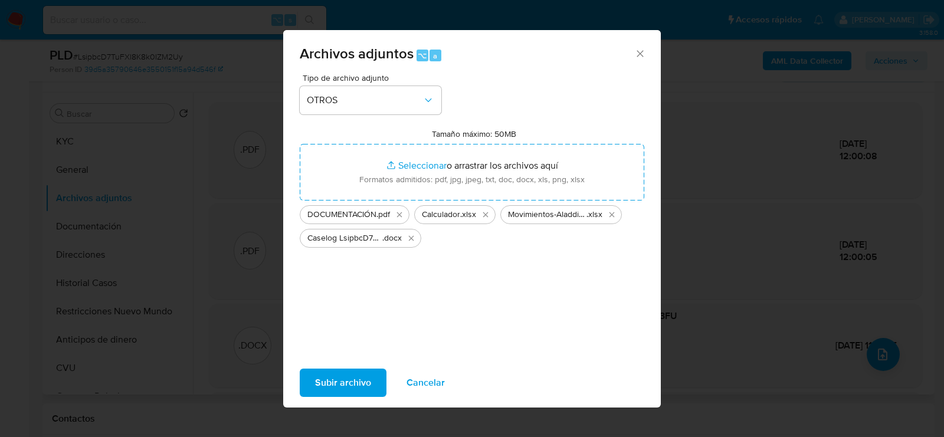
click at [320, 385] on span "Subir archivo" at bounding box center [343, 383] width 56 height 26
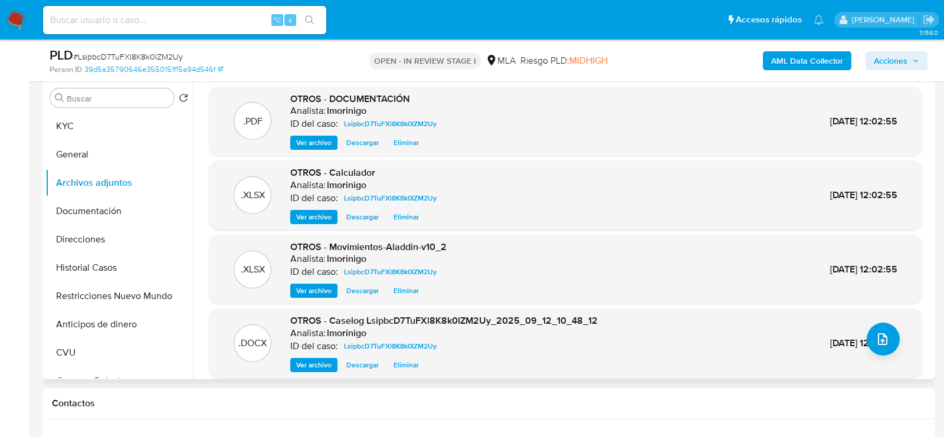
scroll to position [211, 0]
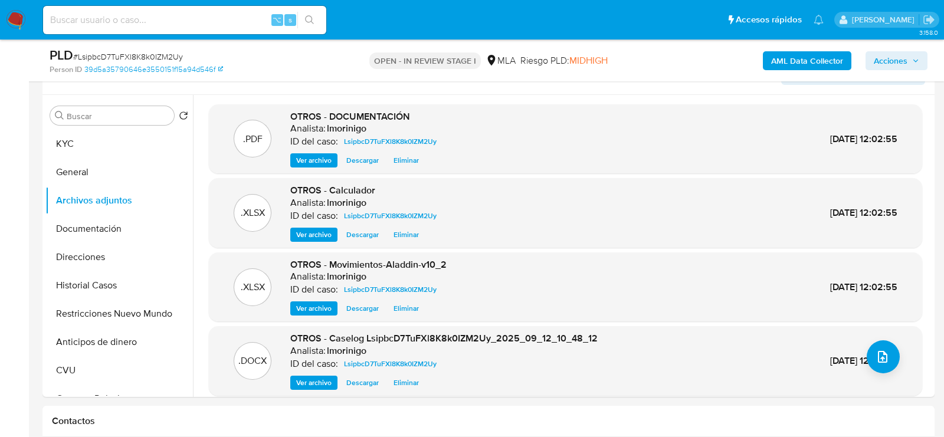
click at [909, 55] on span "Acciones" at bounding box center [895, 60] width 45 height 17
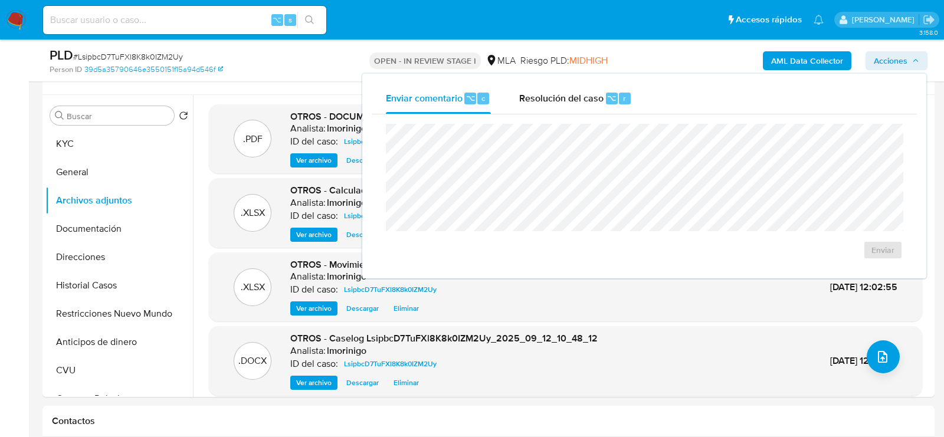
click at [555, 75] on div "Enviar comentario ⌥ c Resolución del caso ⌥ r Enviar" at bounding box center [644, 176] width 564 height 205
click at [555, 100] on span "Resolución del caso" at bounding box center [561, 98] width 84 height 14
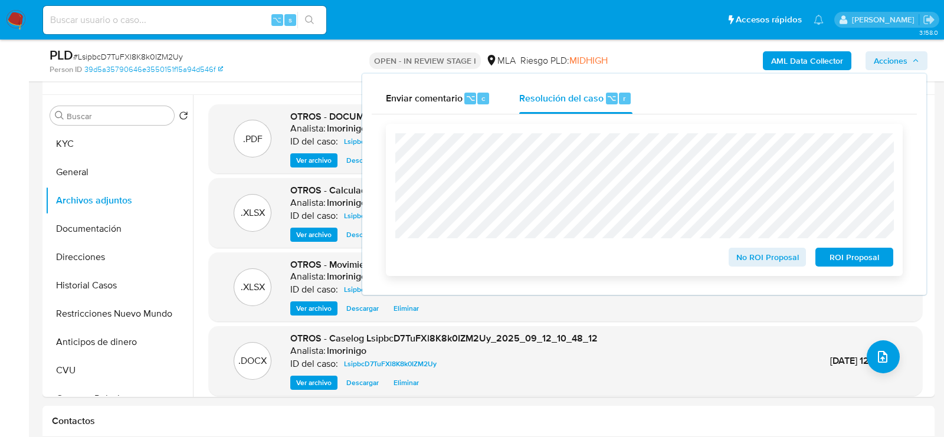
click at [755, 262] on span "No ROI Proposal" at bounding box center [767, 257] width 61 height 17
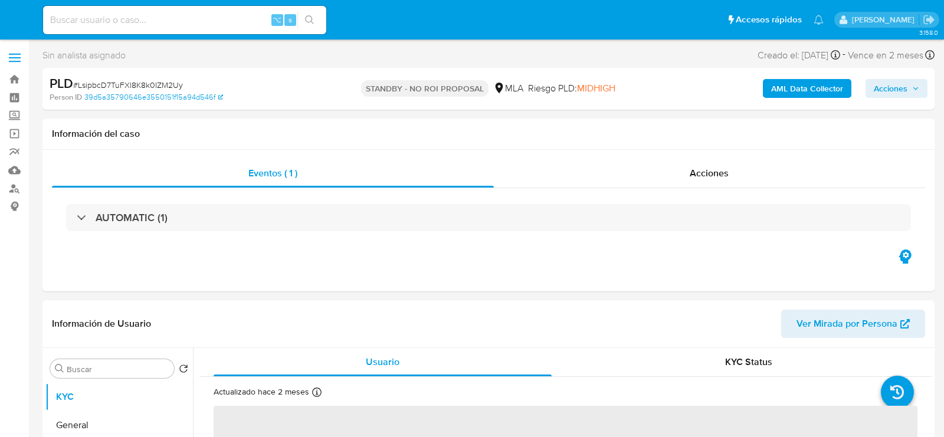
select select "10"
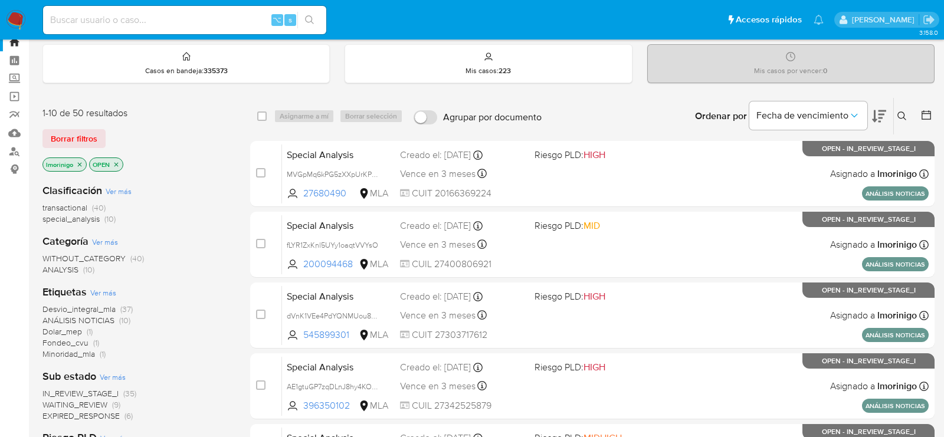
scroll to position [41, 0]
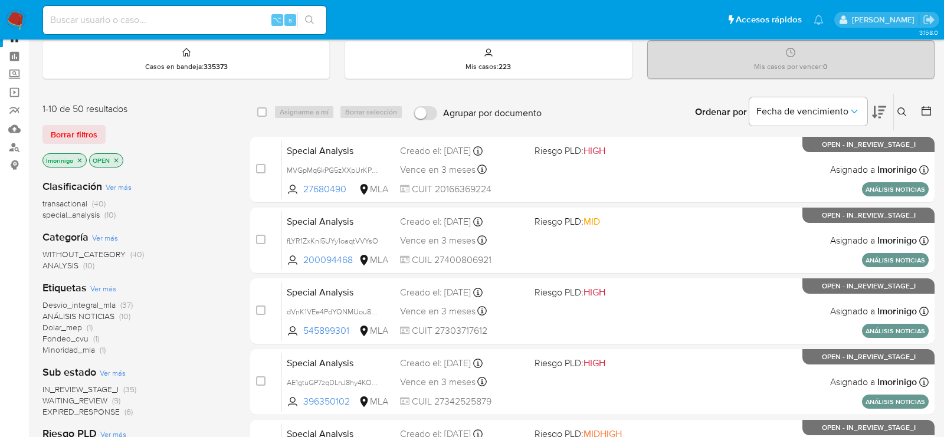
click at [93, 397] on span "WAITING_REVIEW" at bounding box center [74, 401] width 65 height 12
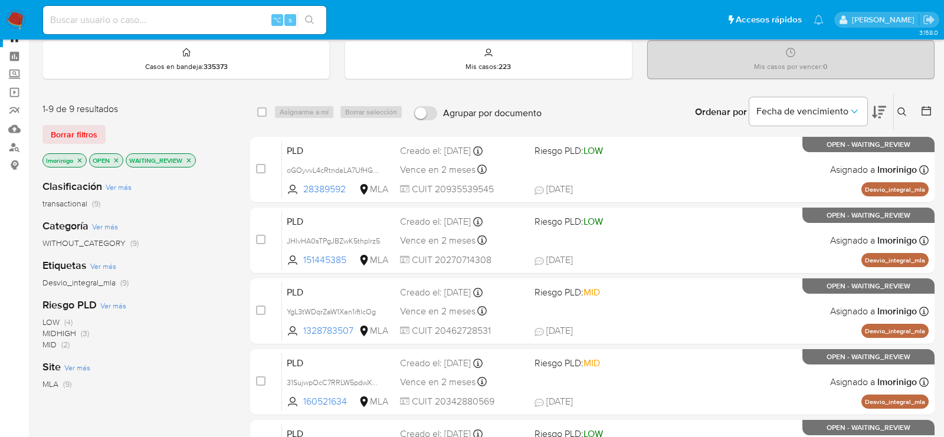
scroll to position [79, 0]
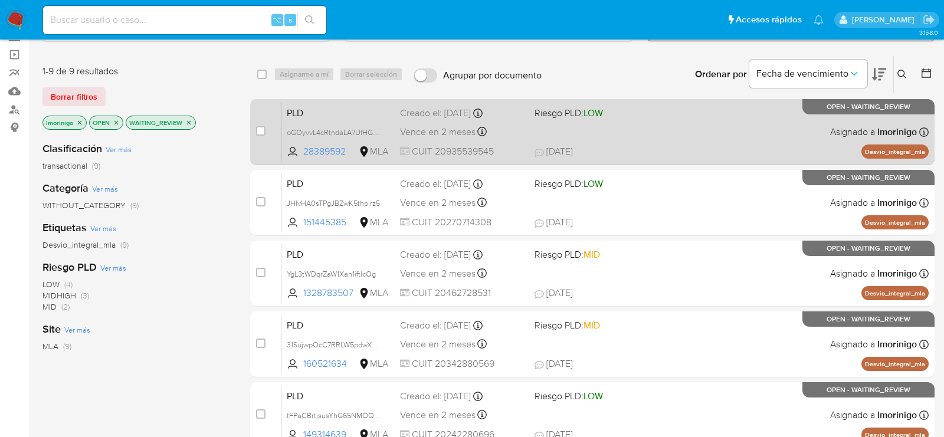
click at [645, 137] on div "PLD oGOyvvL4cRtndaLA7UfHGAEu 28389592 MLA Riesgo PLD: LOW Creado el: [DATE] Cre…" at bounding box center [605, 132] width 646 height 60
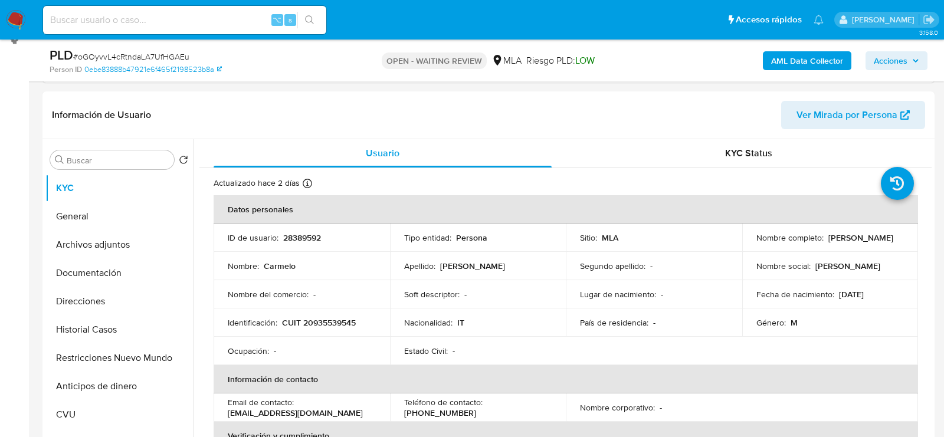
scroll to position [314, 0]
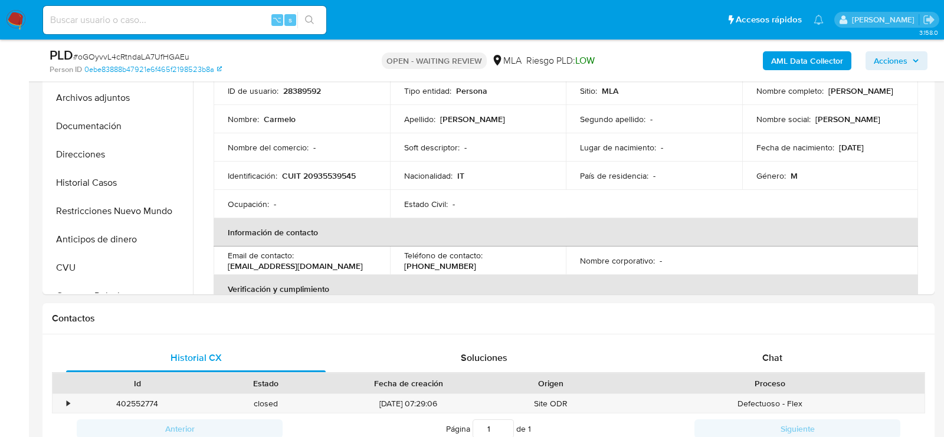
select select "10"
click at [307, 86] on p "28389592" at bounding box center [302, 91] width 38 height 11
copy p "28389592"
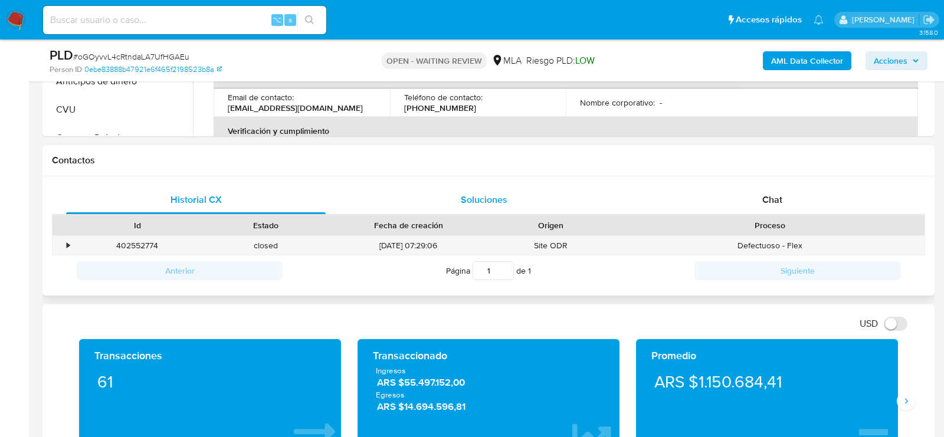
scroll to position [519, 0]
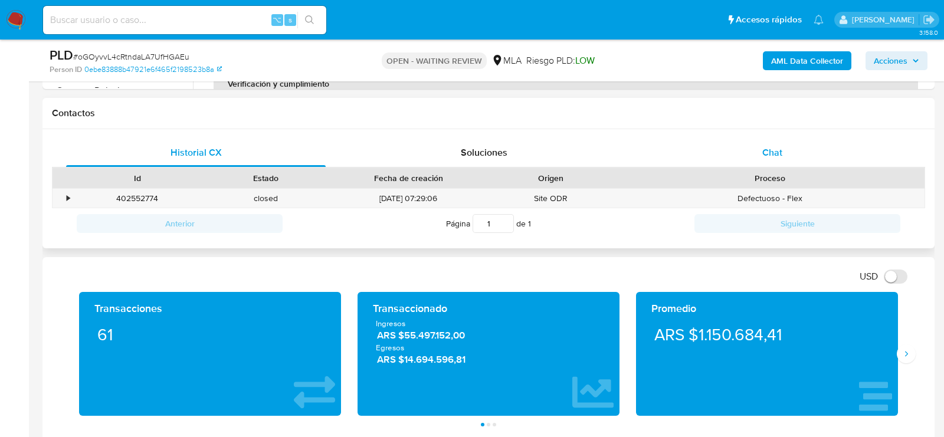
click at [767, 146] on span "Chat" at bounding box center [772, 153] width 20 height 14
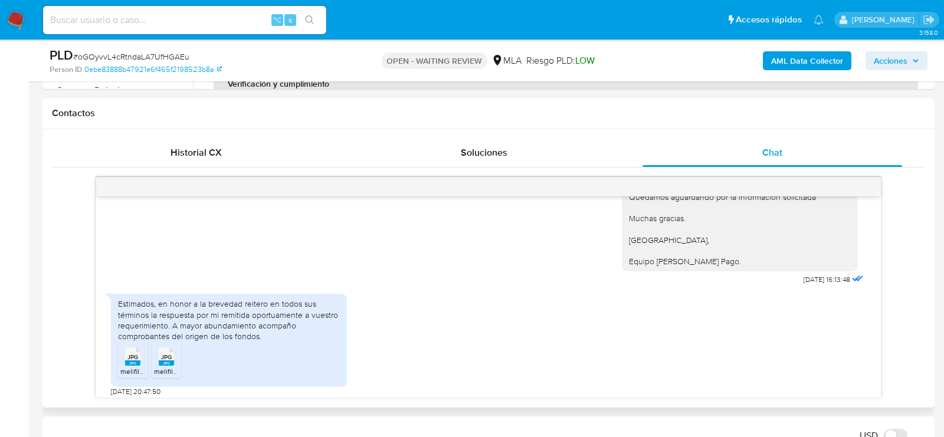
scroll to position [1322, 0]
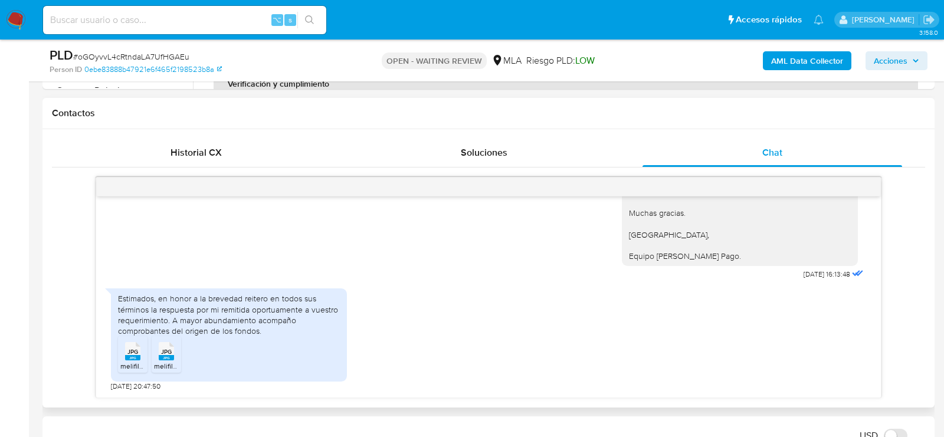
click at [120, 370] on li "JPG JPG melifile7539372291917534803.jpg" at bounding box center [132, 354] width 29 height 37
click at [200, 370] on ul "JPG JPG melifile7539372291917534803.jpg JPG JPG melifile2572399735201218250.jpg" at bounding box center [229, 356] width 222 height 41
click at [169, 367] on span "melifile2572399735201218250.jpg" at bounding box center [208, 366] width 109 height 10
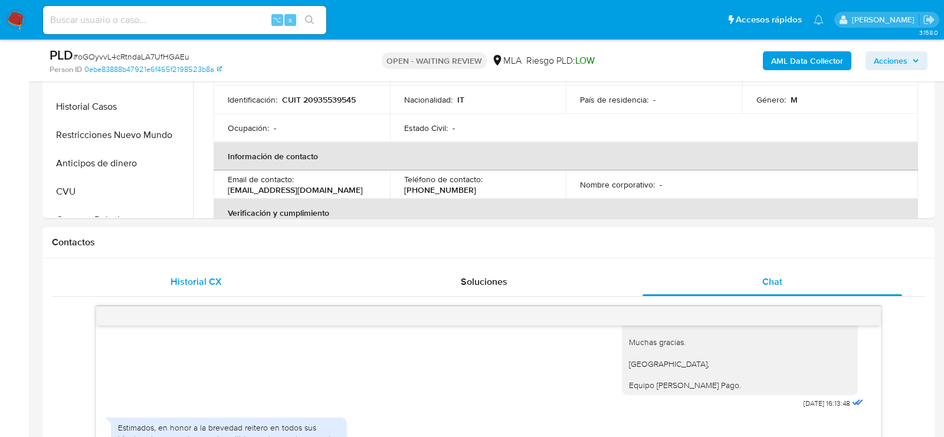
scroll to position [206, 0]
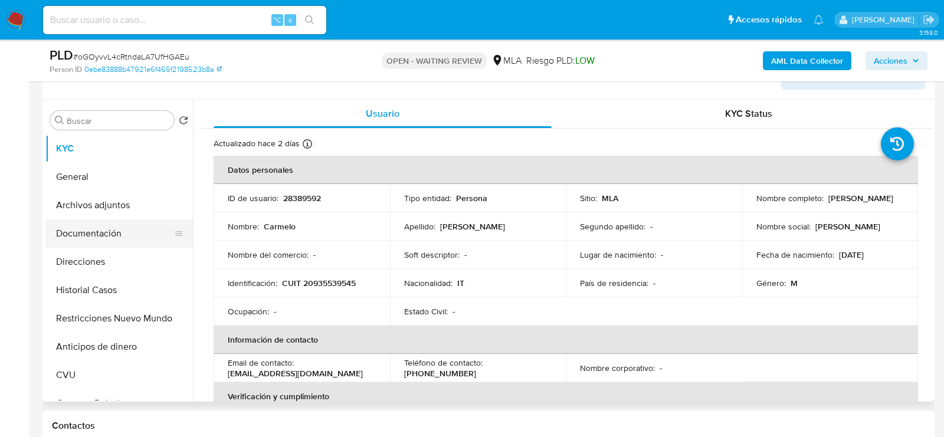
click at [100, 222] on button "Documentación" at bounding box center [114, 233] width 138 height 28
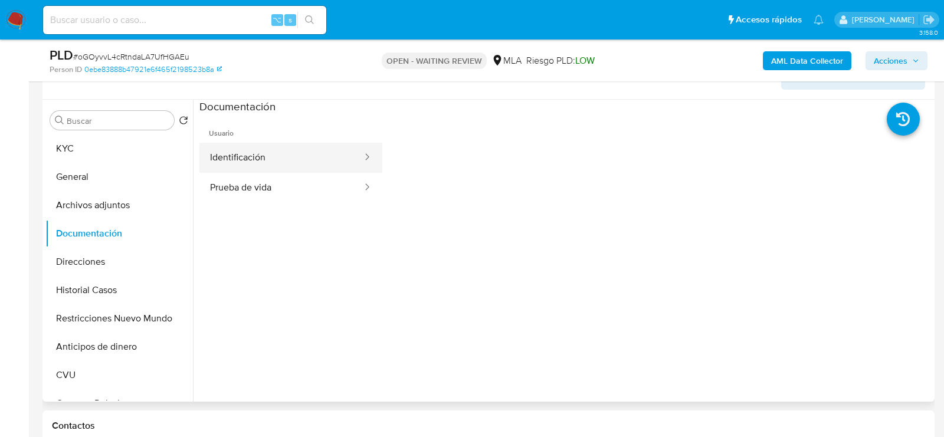
click at [251, 167] on button "Identificación" at bounding box center [281, 158] width 164 height 30
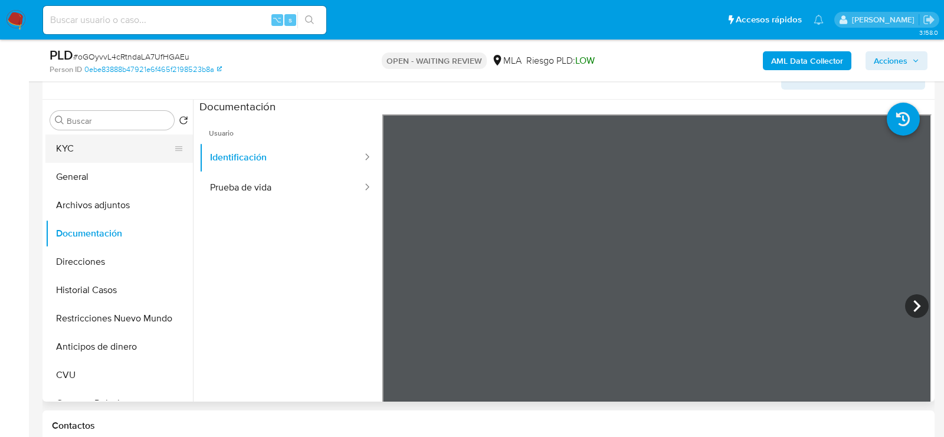
click at [56, 135] on button "KYC" at bounding box center [114, 148] width 138 height 28
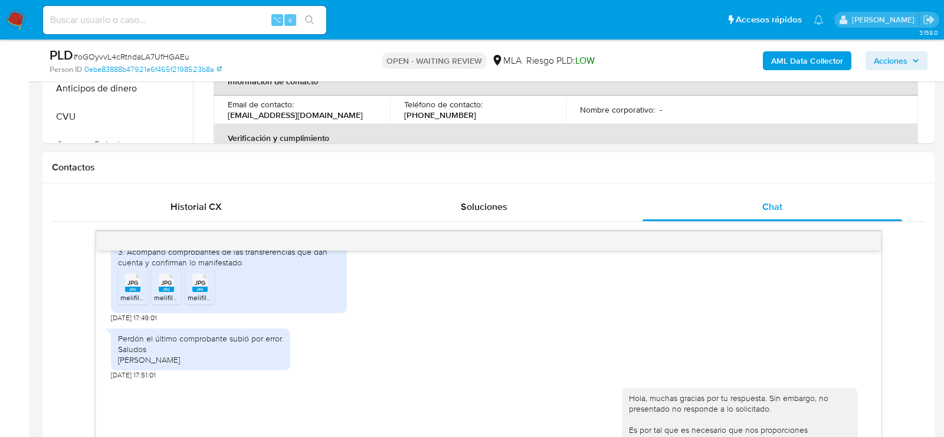
scroll to position [786, 0]
click at [126, 301] on span "melifile7971630077172622.jpg" at bounding box center [167, 296] width 94 height 10
click at [169, 301] on span "melifile1499589782308458066.jpg" at bounding box center [209, 296] width 111 height 10
click at [235, 307] on ul "JPG JPG melifile7971630077172622.jpg JPG JPG melifile1499589782308458066.jpg JP…" at bounding box center [229, 287] width 222 height 41
click at [179, 303] on div at bounding box center [166, 285] width 29 height 37
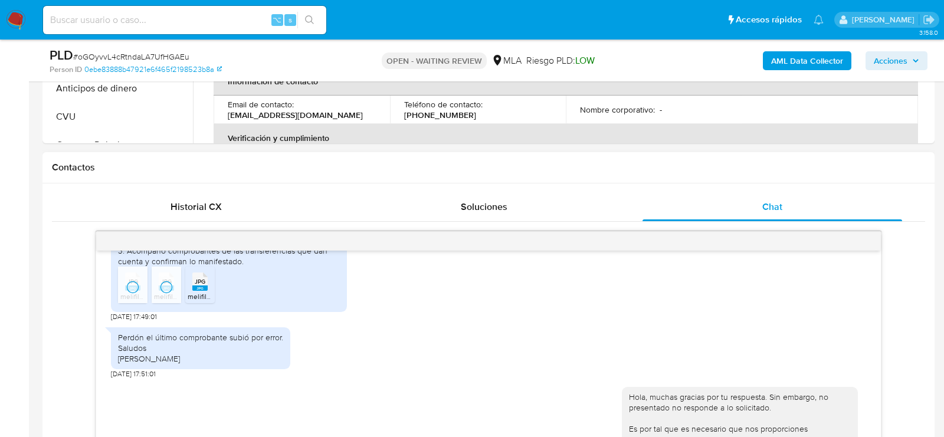
click at [193, 301] on span "melifile6555123925938086245.jpg" at bounding box center [243, 296] width 111 height 10
click at [178, 54] on span "# oGOyvvL4cRtndaLA7UfHGAEu" at bounding box center [131, 57] width 116 height 12
copy span "oGOyvvL4cRtndaLA7UfHGAEu"
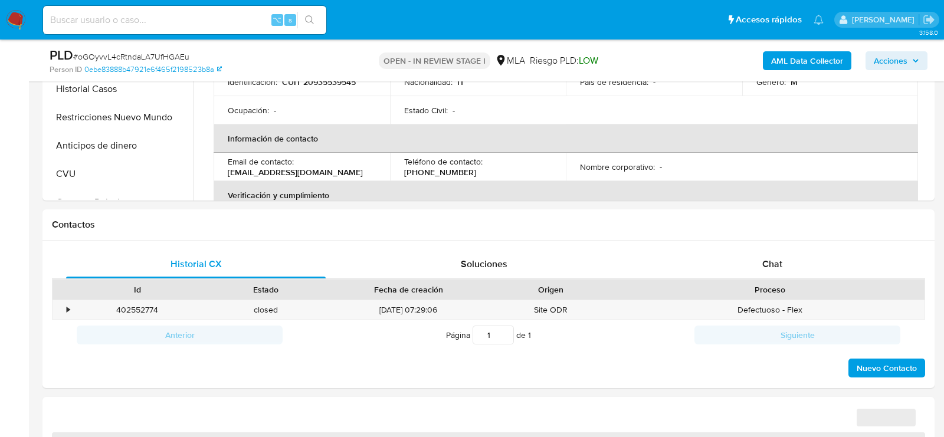
scroll to position [409, 0]
select select "10"
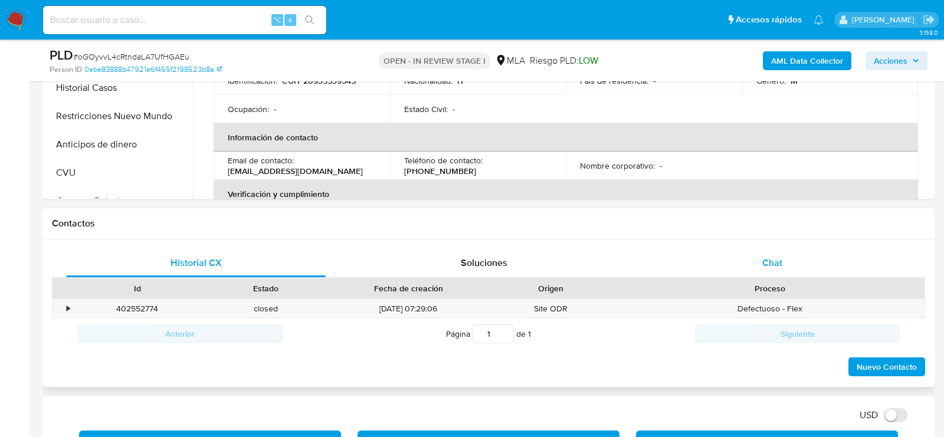
click at [846, 274] on div "Chat" at bounding box center [771, 263] width 259 height 28
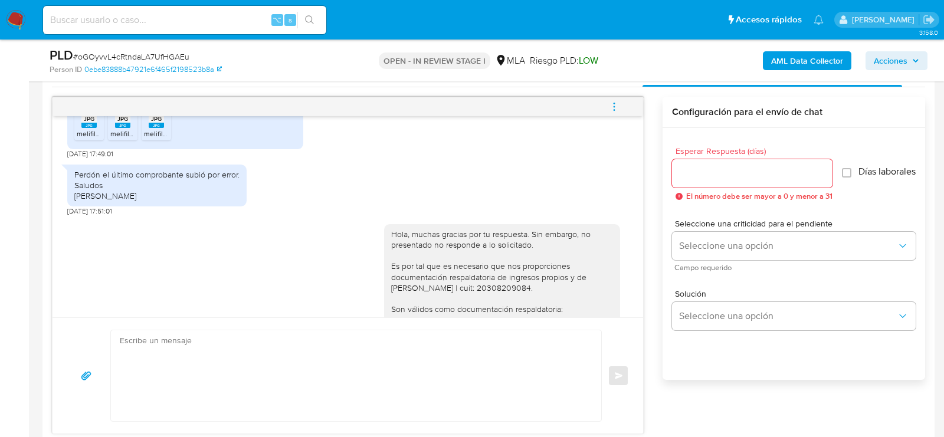
scroll to position [799, 0]
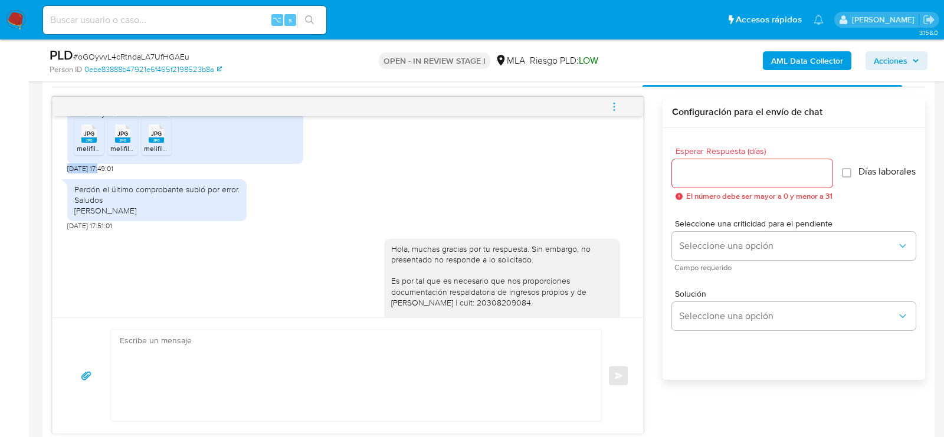
drag, startPoint x: 101, startPoint y: 199, endPoint x: 54, endPoint y: 198, distance: 47.2
click at [54, 198] on div "18/08/2025 17:26:24 En respuesta a lo solicitado por uds para dar cumplimiento …" at bounding box center [347, 216] width 590 height 201
copy span "19/08/2025"
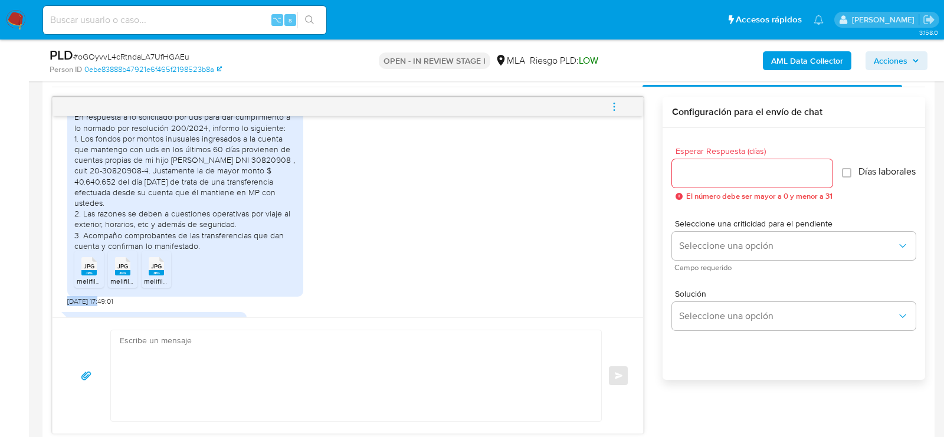
scroll to position [654, 0]
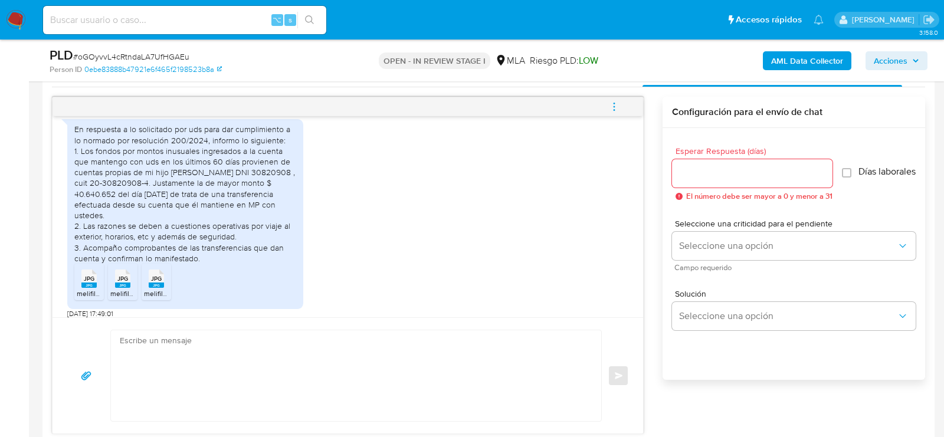
click at [80, 170] on div "En respuesta a lo solicitado por uds para dar cumplimiento a lo normado por res…" at bounding box center [185, 193] width 222 height 139
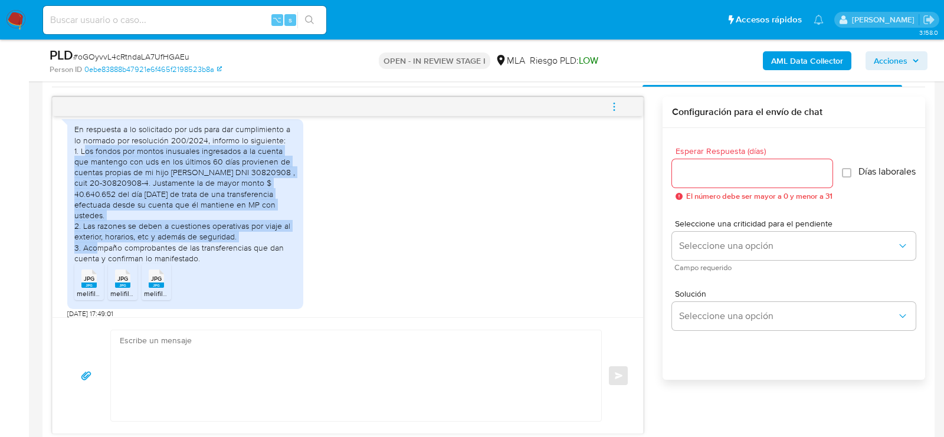
drag, startPoint x: 83, startPoint y: 170, endPoint x: 284, endPoint y: 257, distance: 219.0
click at [284, 257] on div "En respuesta a lo solicitado por uds para dar cumplimiento a lo normado por res…" at bounding box center [185, 193] width 222 height 139
copy div "os fondos por montos inusuales ingresados a la cuenta que mantengo con uds en l…"
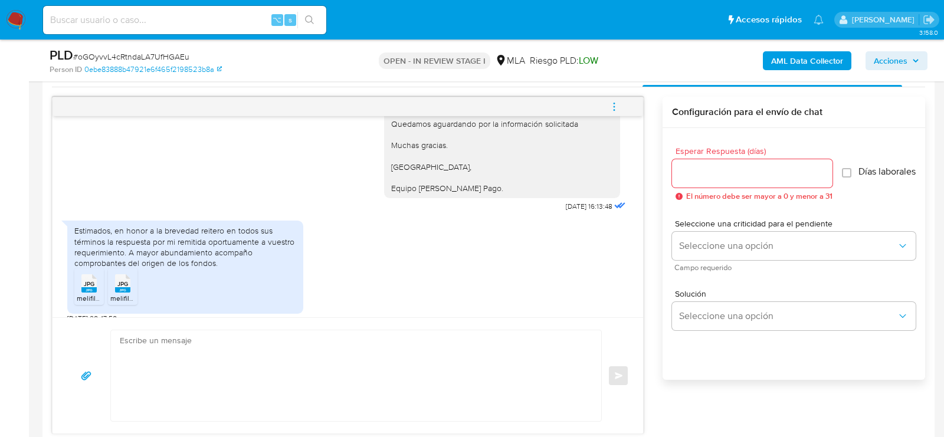
scroll to position [1286, 0]
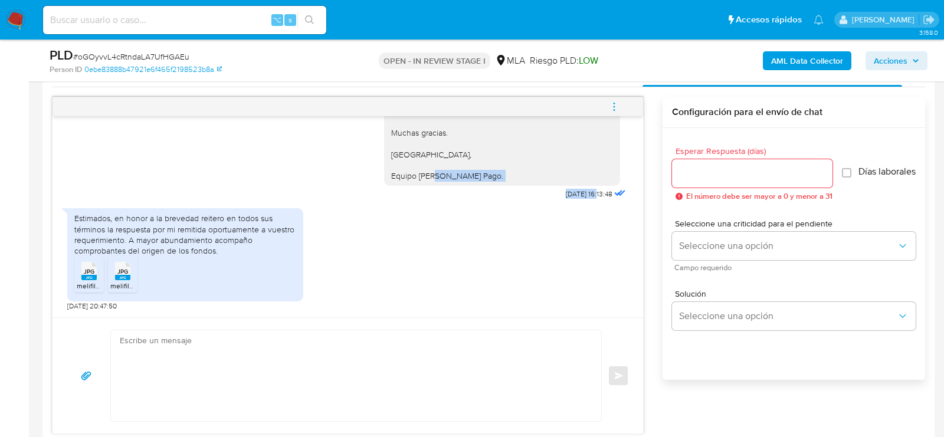
drag, startPoint x: 587, startPoint y: 228, endPoint x: 534, endPoint y: 227, distance: 52.5
copy div "25/08/2025"
drag, startPoint x: 104, startPoint y: 303, endPoint x: 67, endPoint y: 303, distance: 37.2
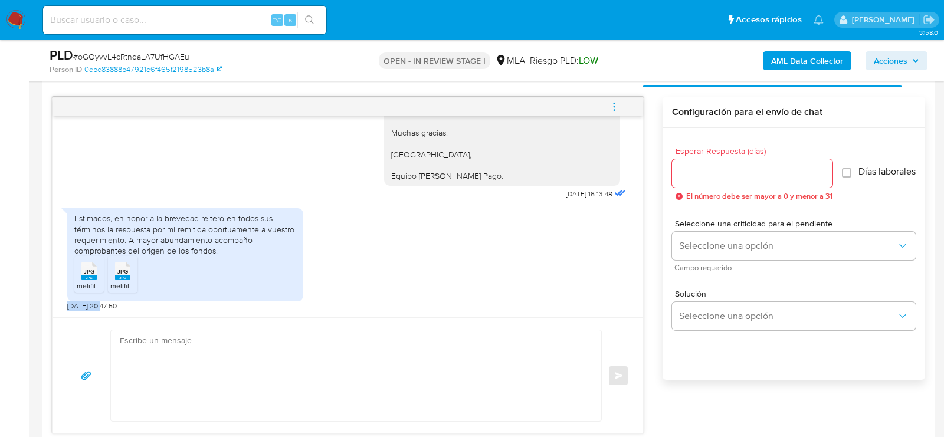
click at [67, 303] on span "26/08/2025 20:47:50" at bounding box center [92, 305] width 50 height 9
copy span "26/08/2025"
click at [315, 354] on textarea at bounding box center [353, 375] width 466 height 91
paste textarea "Hola, ¡Muchas gracias por tu respuesta! Confirmamos la recepción de la document…"
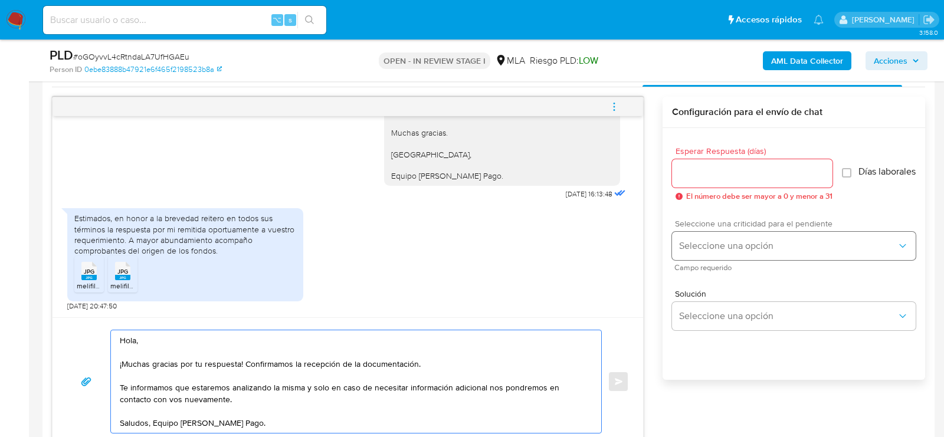
type textarea "Hola, ¡Muchas gracias por tu respuesta! Confirmamos la recepción de la document…"
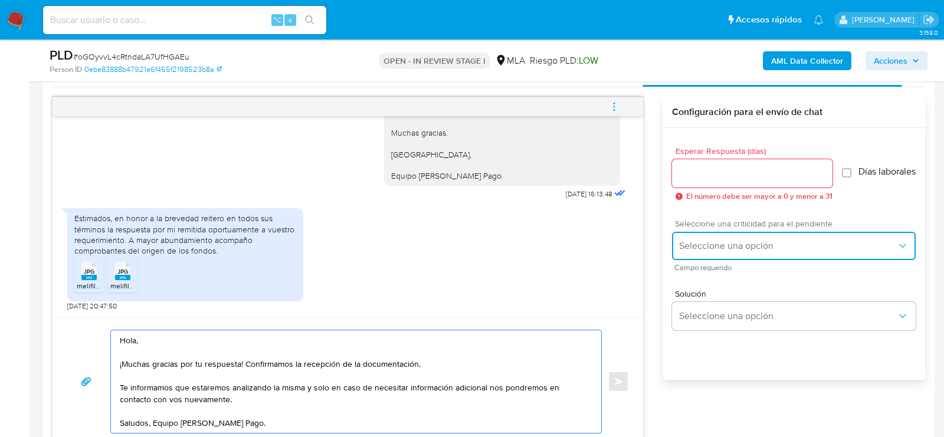
click at [698, 241] on button "Seleccione una opción" at bounding box center [794, 246] width 244 height 28
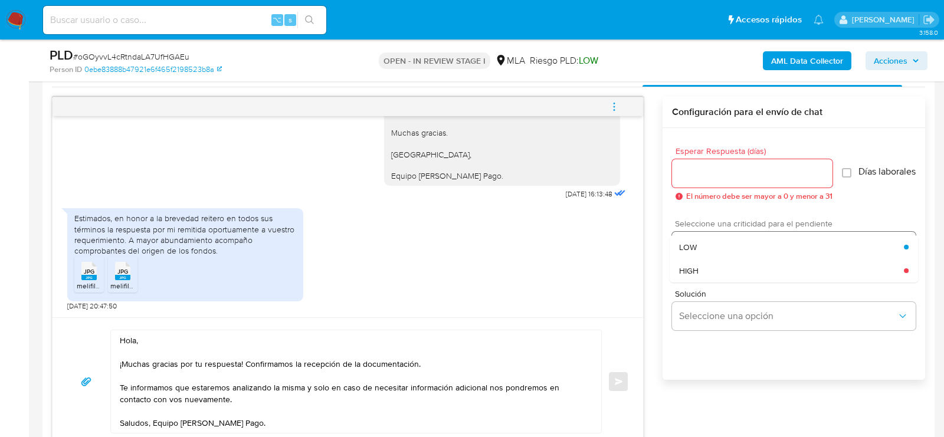
click at [696, 244] on div "LOW" at bounding box center [791, 247] width 225 height 24
click at [696, 192] on span "El número debe ser mayor a 0 y menor a 31" at bounding box center [759, 196] width 146 height 8
click at [696, 182] on div at bounding box center [752, 173] width 160 height 28
click at [694, 178] on input "Esperar Respuesta (días)" at bounding box center [752, 173] width 160 height 15
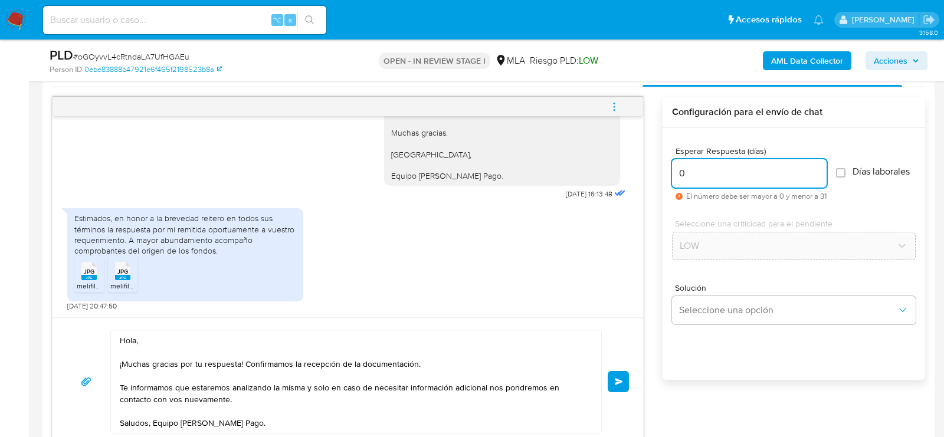
type input "0"
click at [180, 50] on div "PLD # oGOyvvL4cRtndaLA7UfHGAEu" at bounding box center [194, 56] width 288 height 18
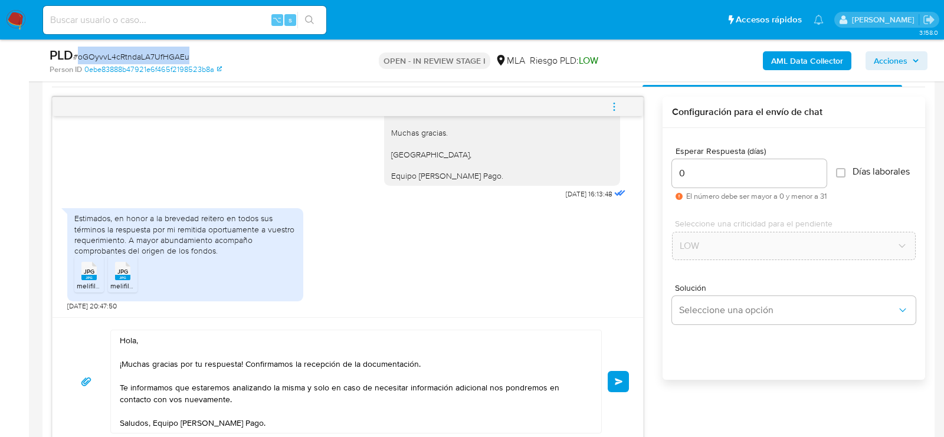
click at [180, 50] on div "PLD # oGOyvvL4cRtndaLA7UfHGAEu" at bounding box center [194, 56] width 288 height 18
copy span "oGOyvvL4cRtndaLA7UfHGAEu"
click at [620, 371] on button "Enviar" at bounding box center [617, 381] width 21 height 21
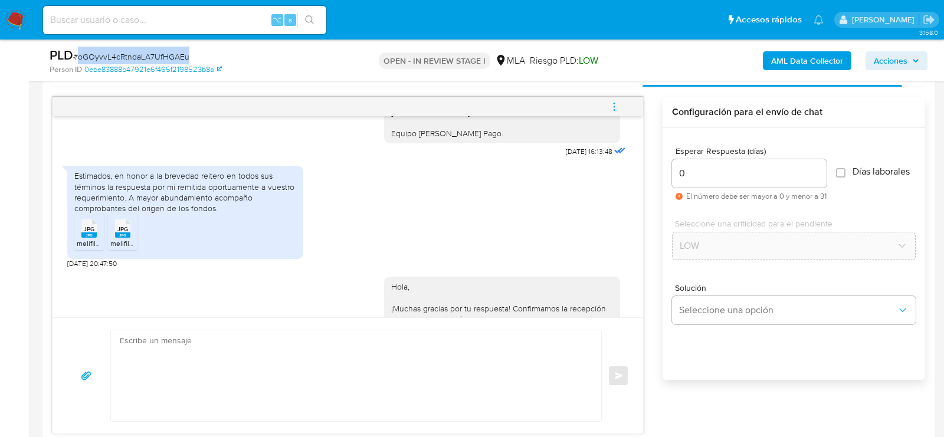
scroll to position [1464, 0]
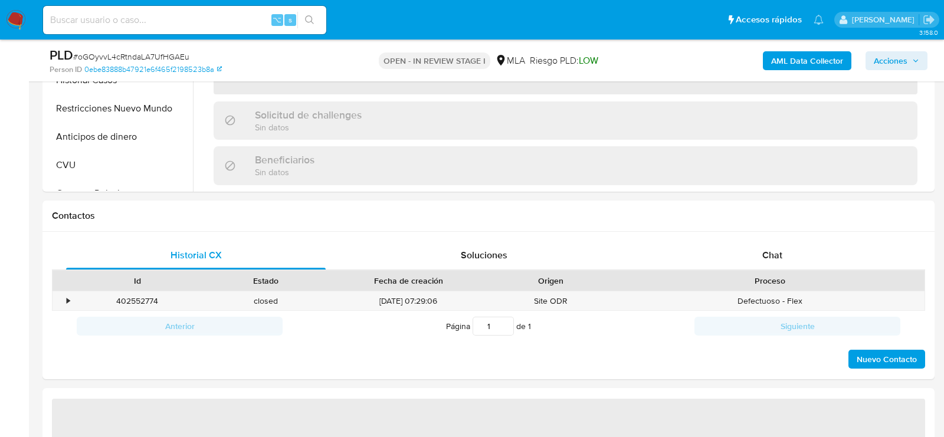
scroll to position [464, 0]
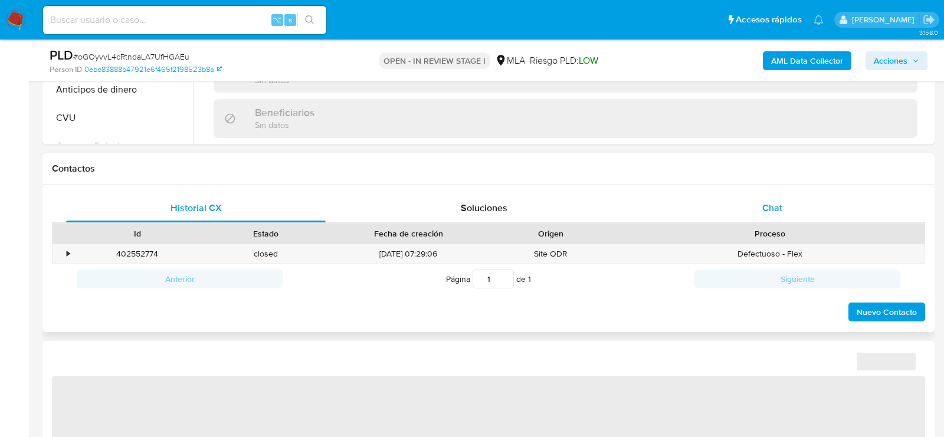
click at [718, 199] on div "Chat" at bounding box center [771, 208] width 259 height 28
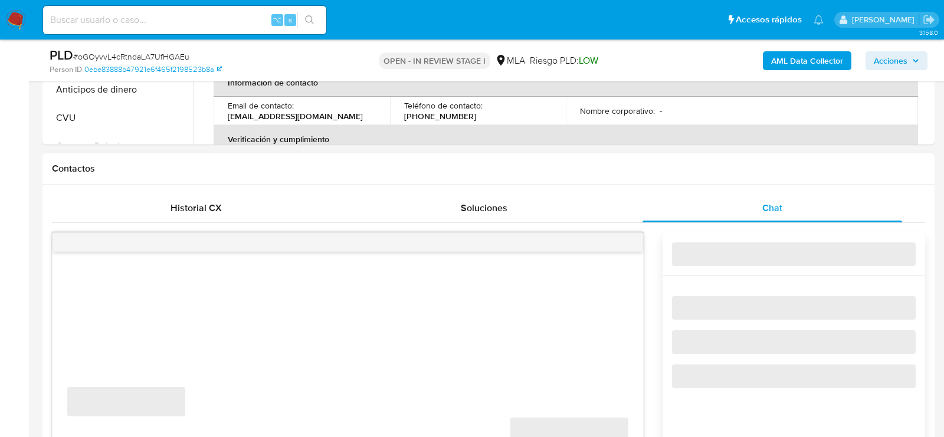
select select "10"
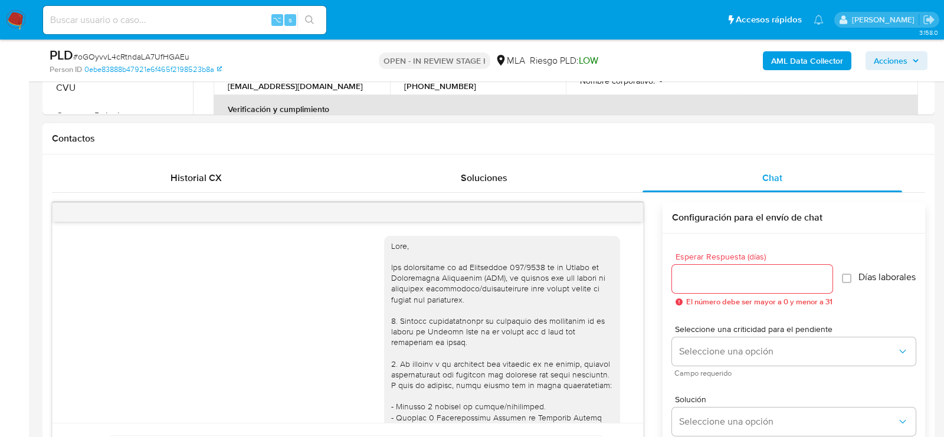
scroll to position [1464, 0]
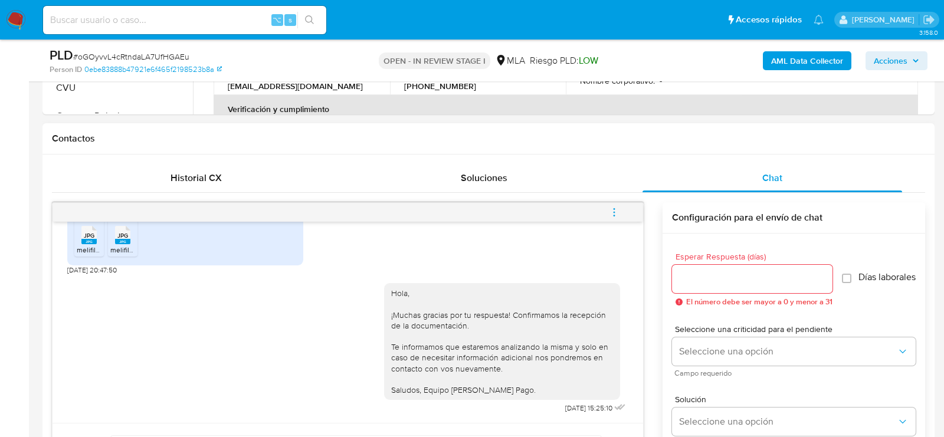
click at [628, 207] on button "menu-action" at bounding box center [613, 212] width 39 height 28
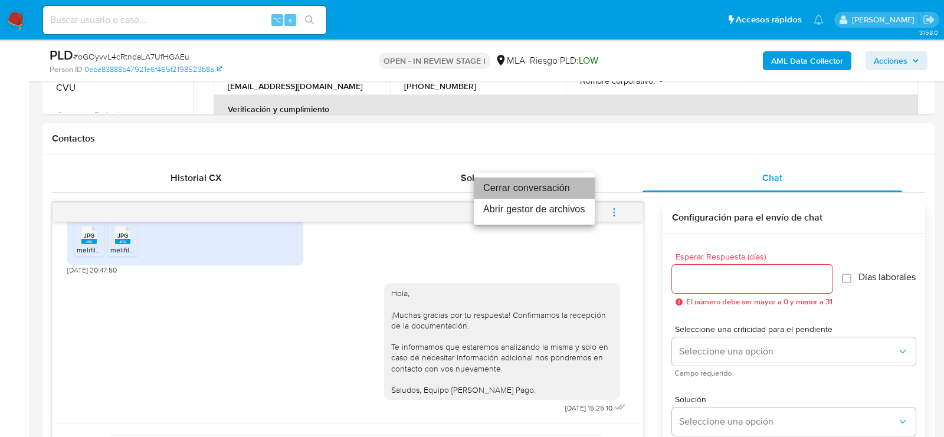
click at [537, 194] on li "Cerrar conversación" at bounding box center [534, 188] width 121 height 21
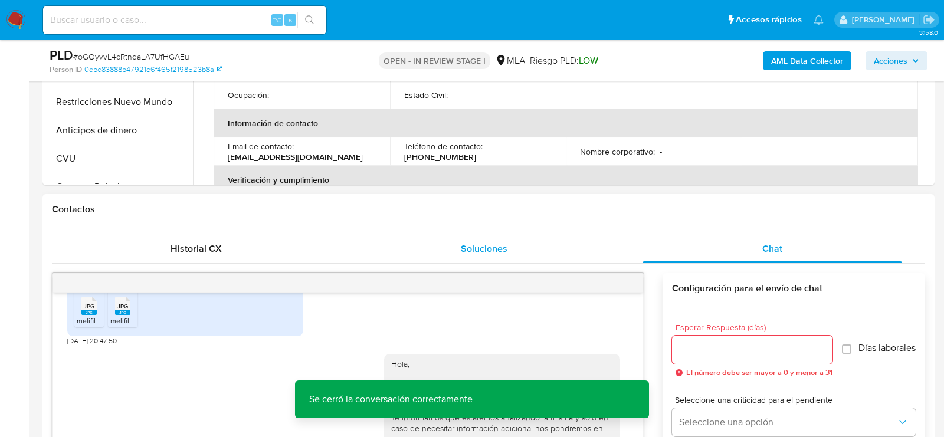
scroll to position [215, 0]
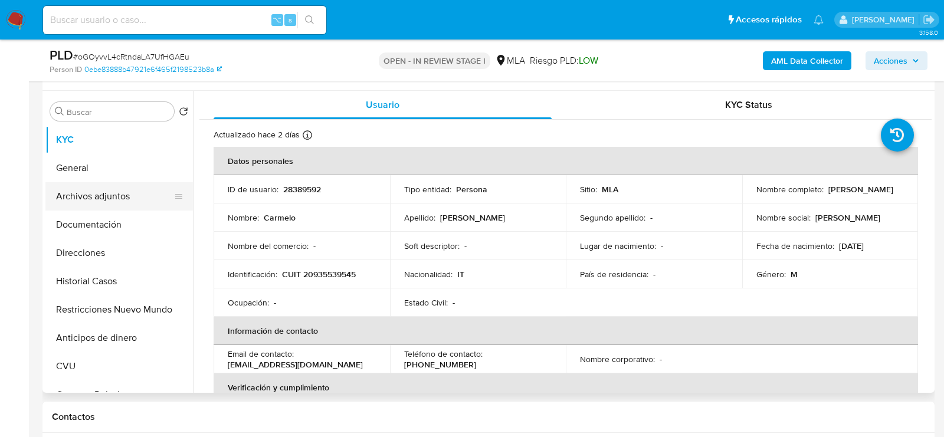
click at [88, 200] on button "Archivos adjuntos" at bounding box center [114, 196] width 138 height 28
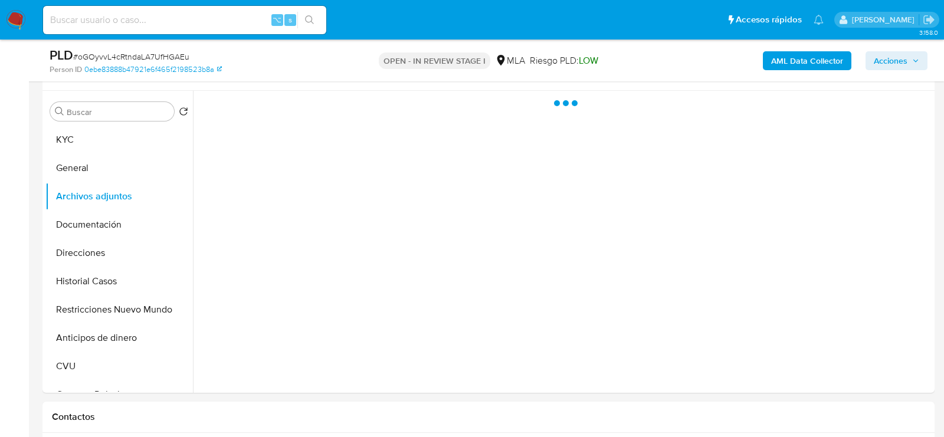
click at [770, 67] on button "AML Data Collector" at bounding box center [807, 60] width 88 height 19
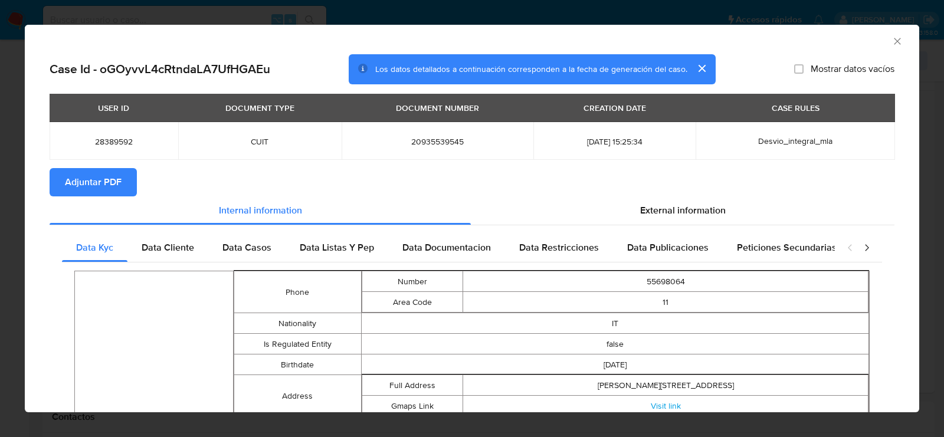
click at [123, 189] on button "Adjuntar PDF" at bounding box center [93, 182] width 87 height 28
click at [896, 42] on icon "Cerrar ventana" at bounding box center [897, 41] width 12 height 12
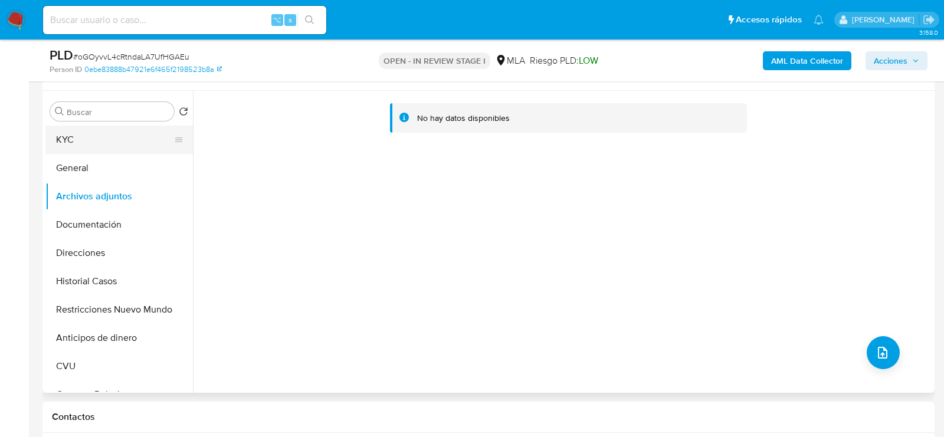
click at [103, 133] on button "KYC" at bounding box center [114, 140] width 138 height 28
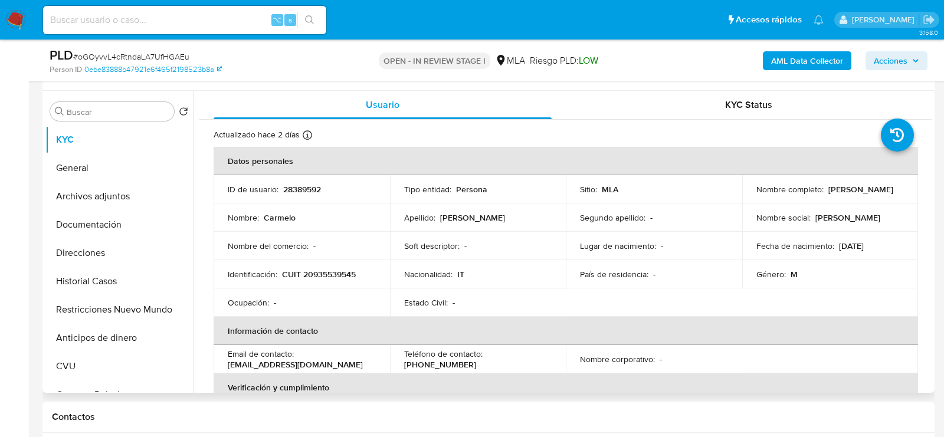
drag, startPoint x: 827, startPoint y: 190, endPoint x: 887, endPoint y: 190, distance: 60.2
click at [887, 190] on p "[PERSON_NAME]" at bounding box center [860, 189] width 65 height 11
drag, startPoint x: 888, startPoint y: 190, endPoint x: 825, endPoint y: 190, distance: 63.1
click at [828, 190] on p "[PERSON_NAME]" at bounding box center [860, 189] width 65 height 11
click at [87, 205] on button "Archivos adjuntos" at bounding box center [114, 196] width 138 height 28
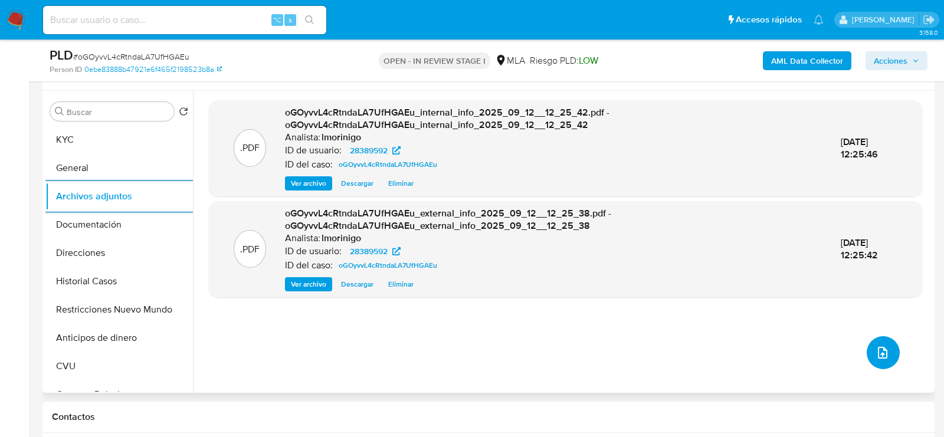
click at [876, 347] on icon "upload-file" at bounding box center [882, 353] width 14 height 14
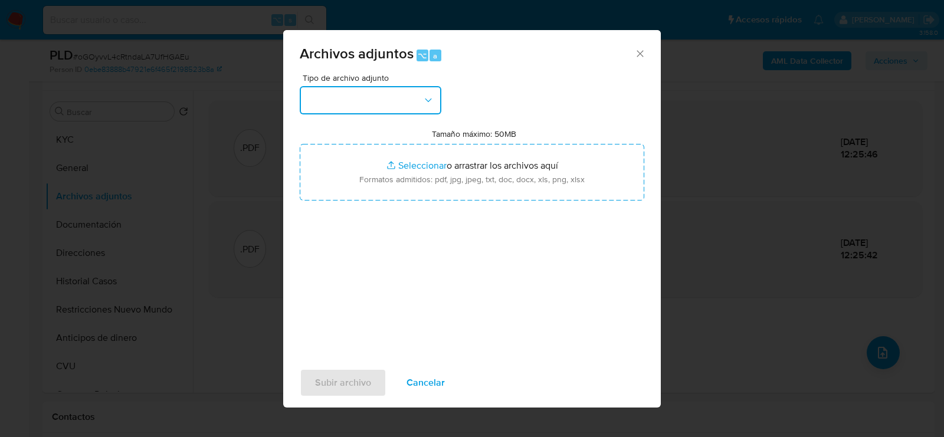
click at [341, 104] on button "button" at bounding box center [371, 100] width 142 height 28
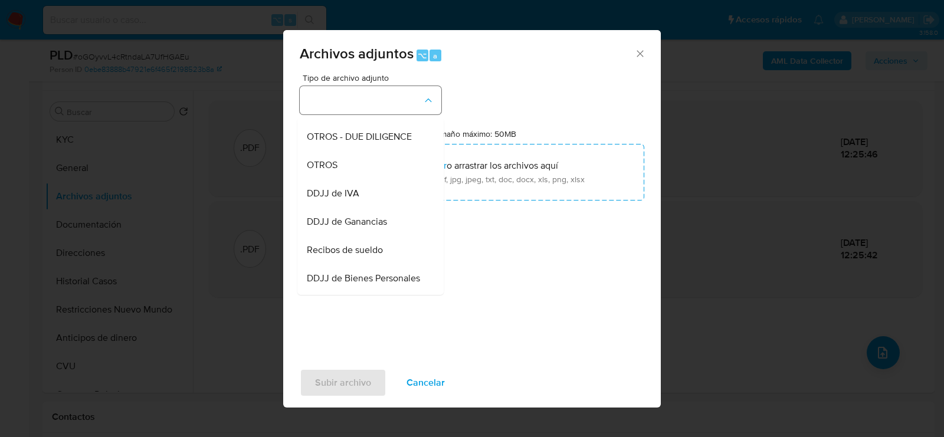
scroll to position [202, 0]
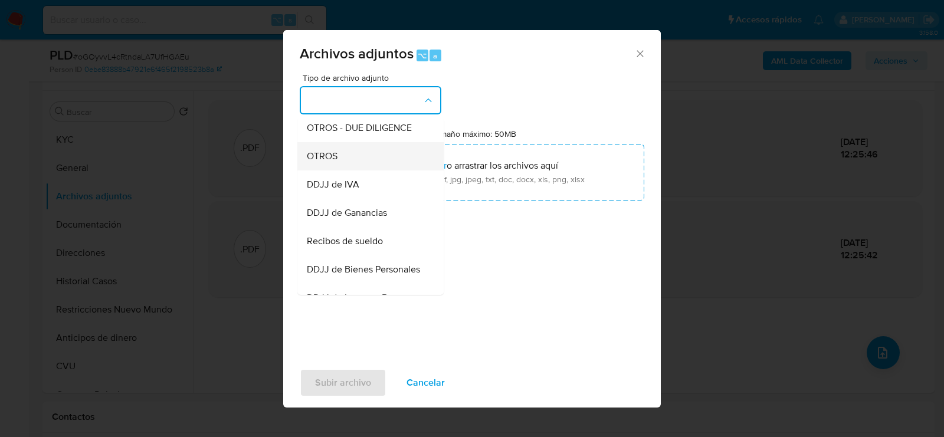
click at [327, 163] on div "OTROS" at bounding box center [367, 156] width 120 height 28
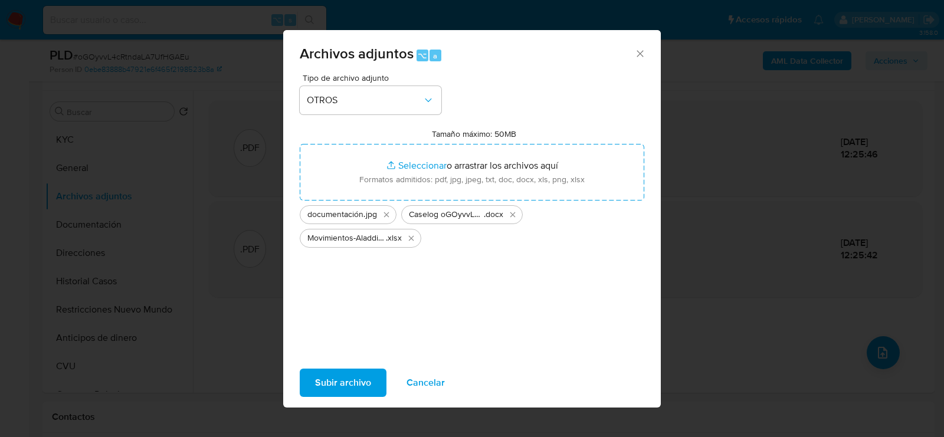
click at [352, 386] on span "Subir archivo" at bounding box center [343, 383] width 56 height 26
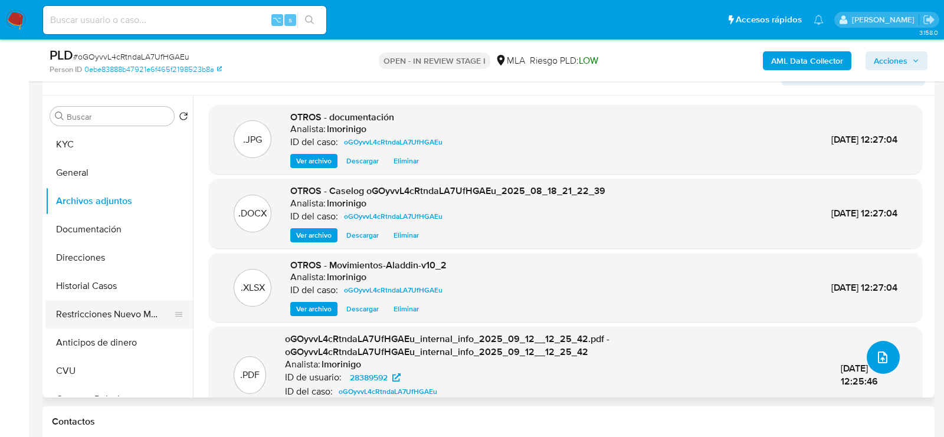
scroll to position [216, 0]
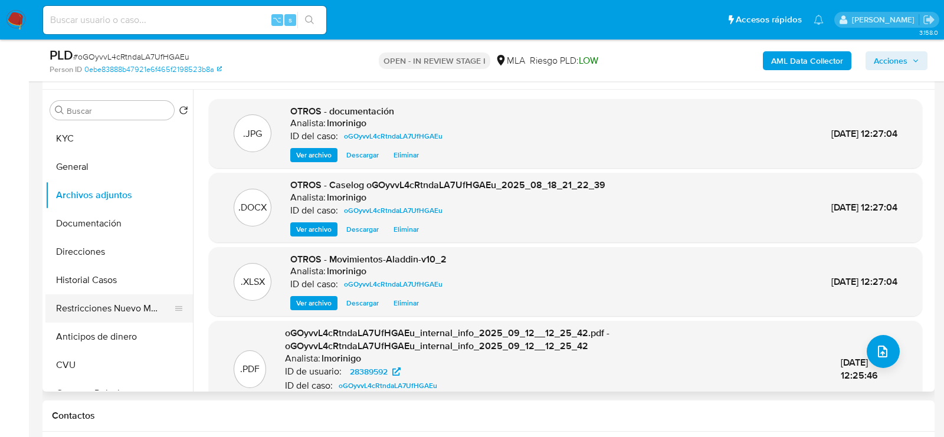
click at [73, 311] on button "Restricciones Nuevo Mundo" at bounding box center [114, 308] width 138 height 28
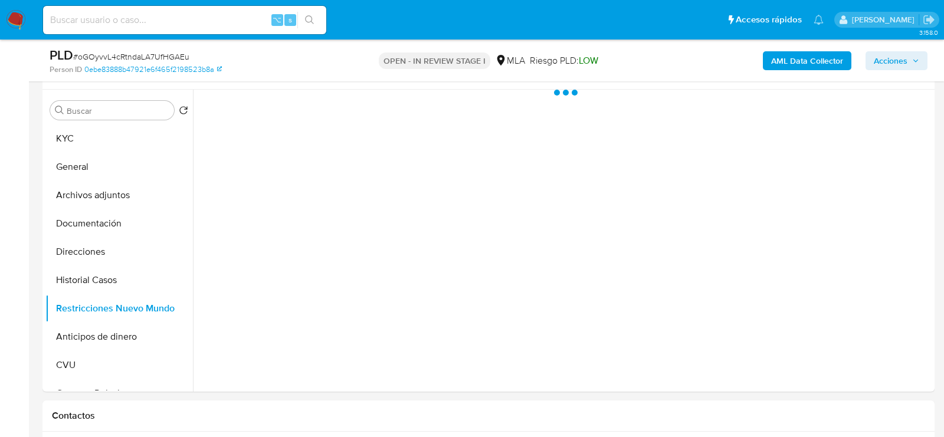
click at [896, 60] on span "Acciones" at bounding box center [890, 60] width 34 height 19
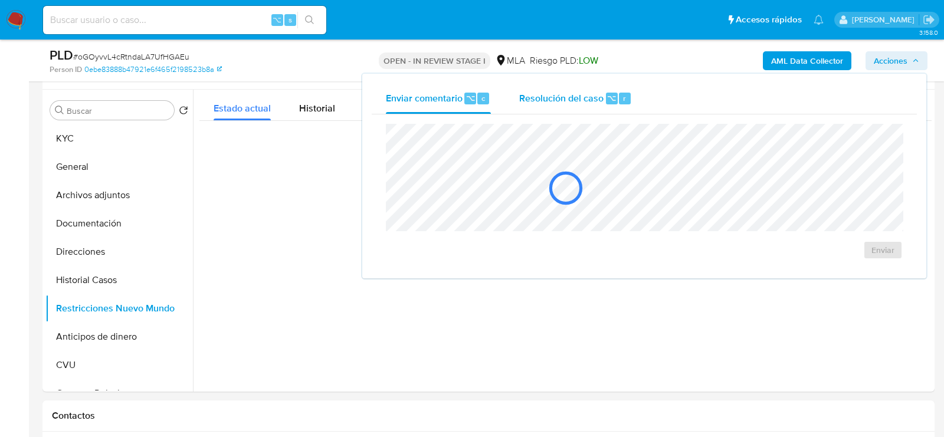
click at [615, 98] on div "⌥" at bounding box center [612, 99] width 12 height 12
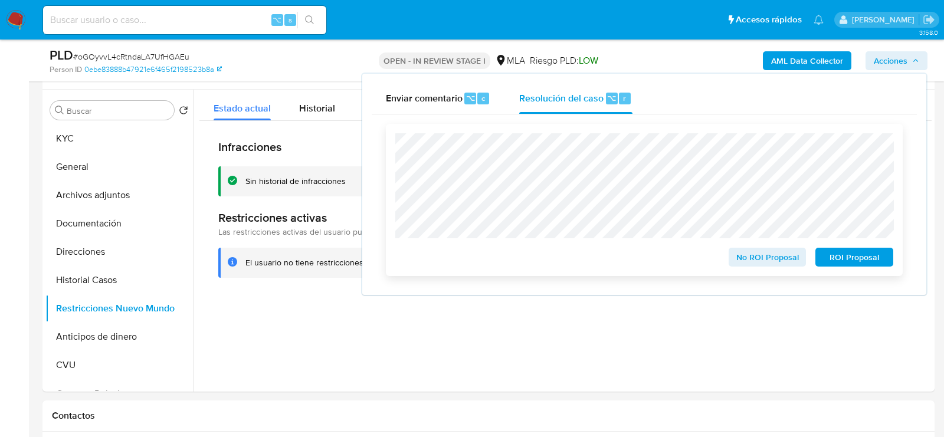
click at [764, 252] on span "No ROI Proposal" at bounding box center [767, 257] width 61 height 17
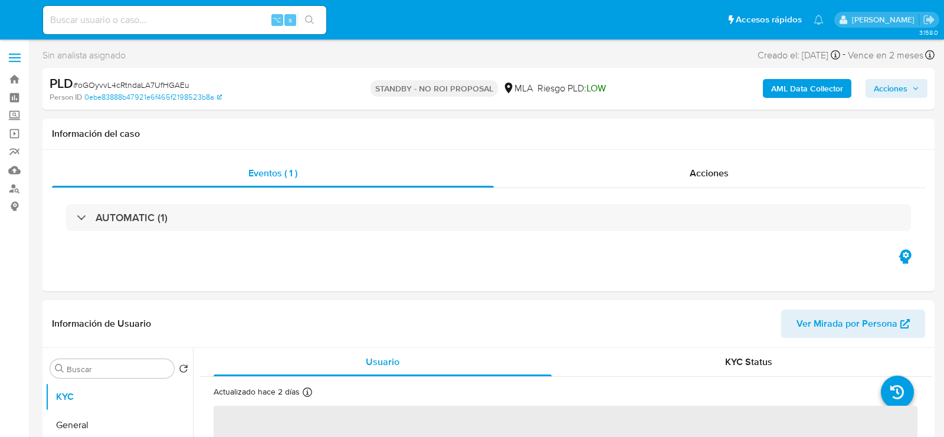
select select "10"
